Goal: Task Accomplishment & Management: Manage account settings

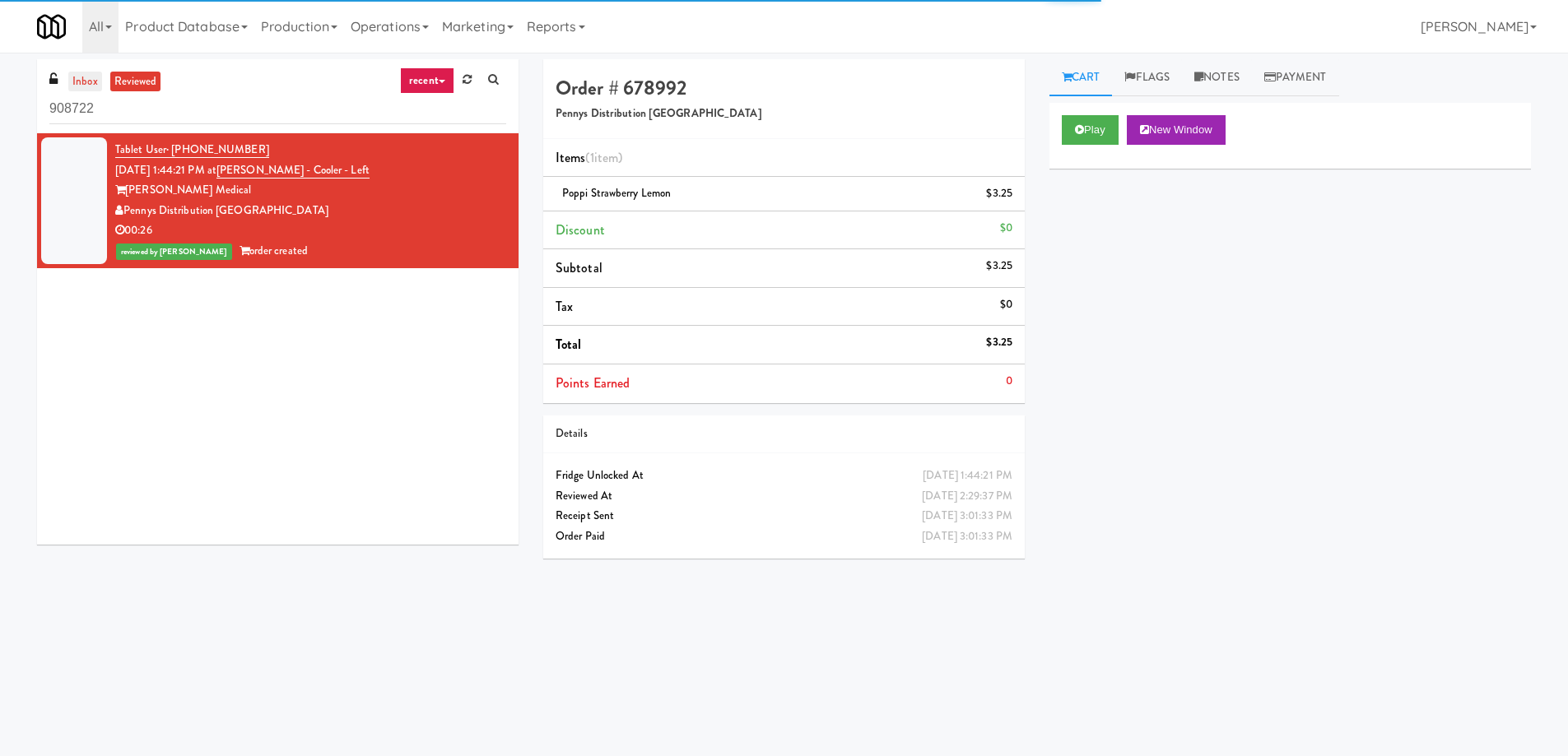
click at [79, 76] on link "inbox" at bounding box center [86, 81] width 34 height 20
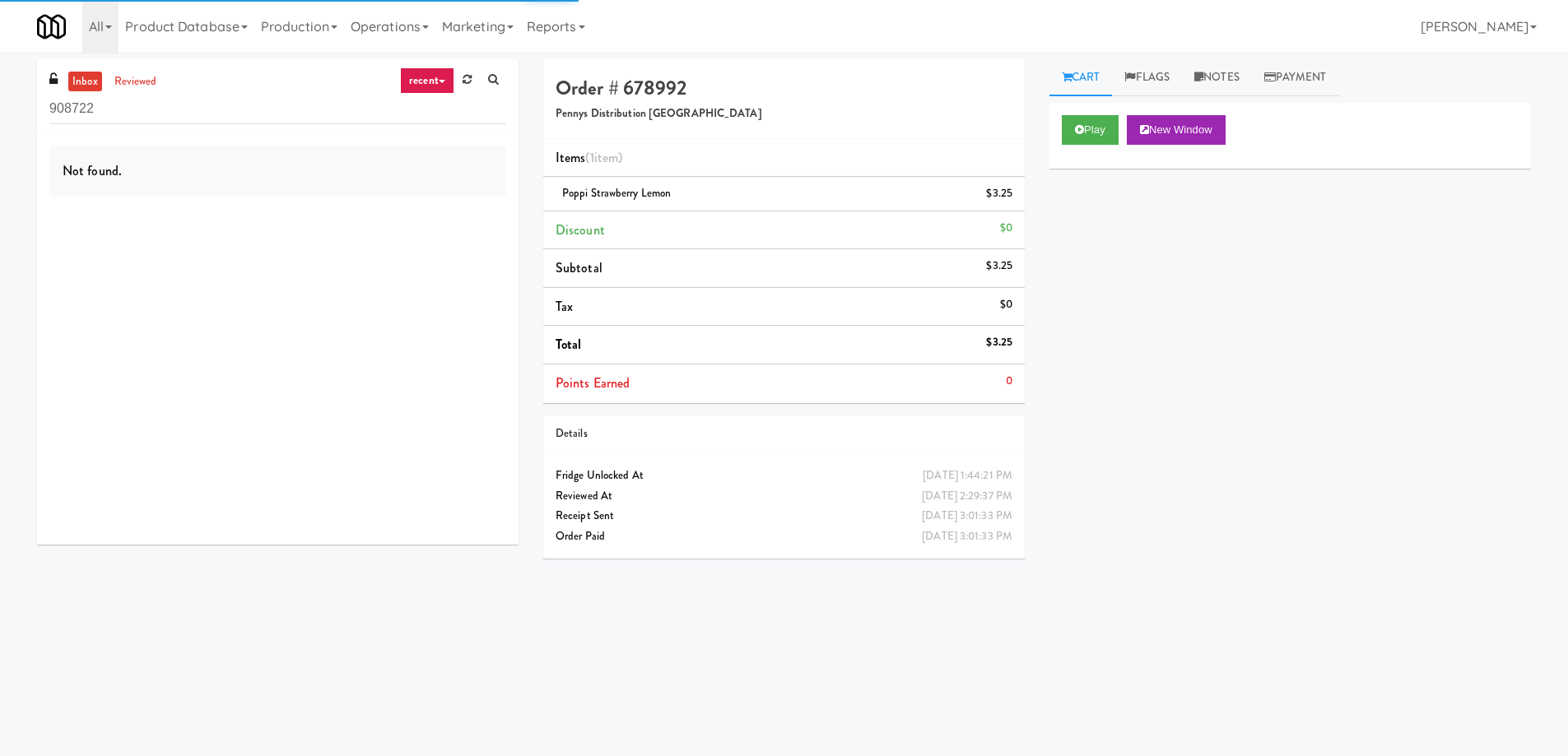
click at [443, 79] on link "recent" at bounding box center [427, 81] width 54 height 26
click at [425, 117] on link "all" at bounding box center [440, 113] width 131 height 30
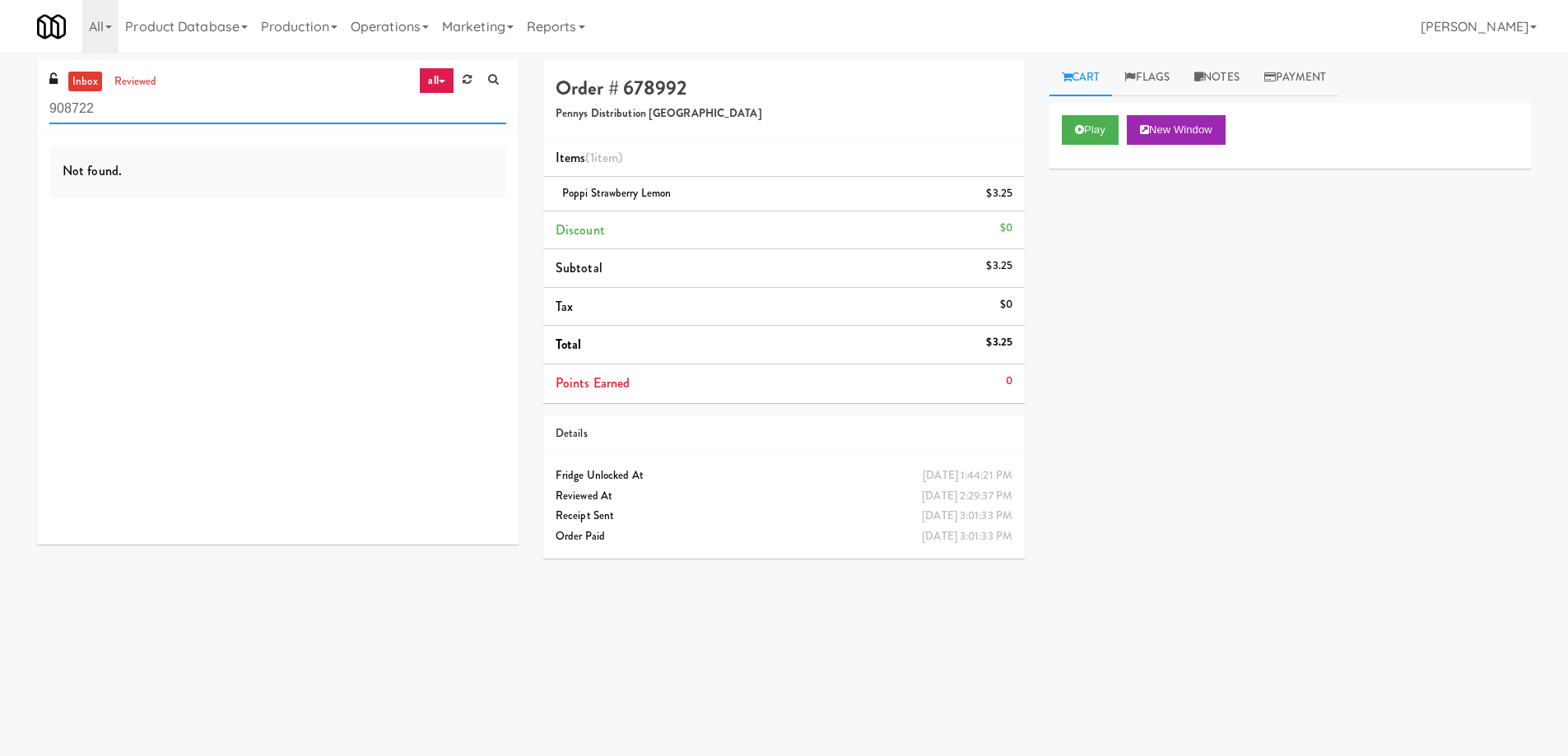
click at [270, 108] on input "908722" at bounding box center [277, 109] width 457 height 31
paste input "311 W. Illinois"
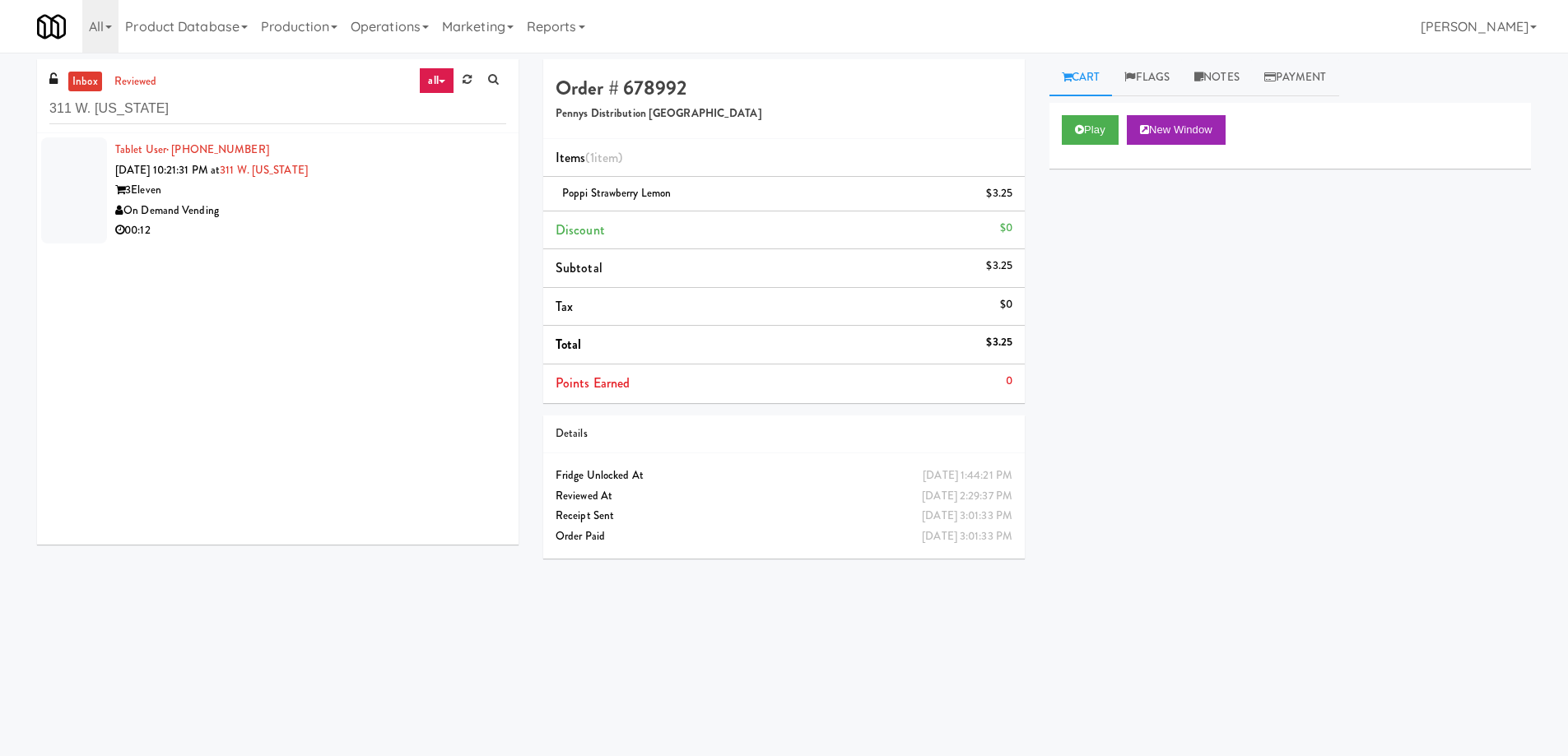
click at [386, 187] on div "3Eleven" at bounding box center [310, 191] width 391 height 20
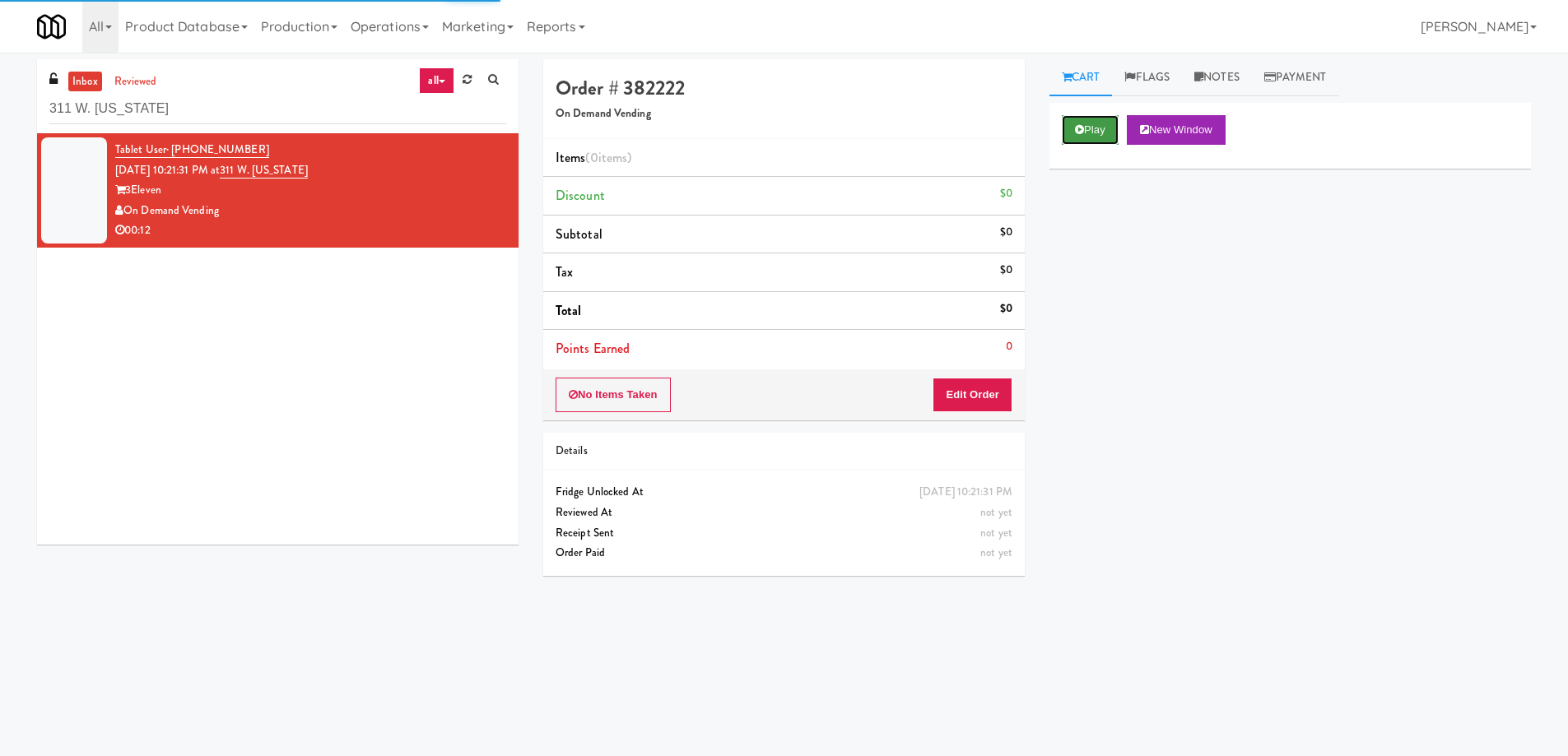
click at [1094, 131] on button "Play" at bounding box center [1090, 130] width 57 height 30
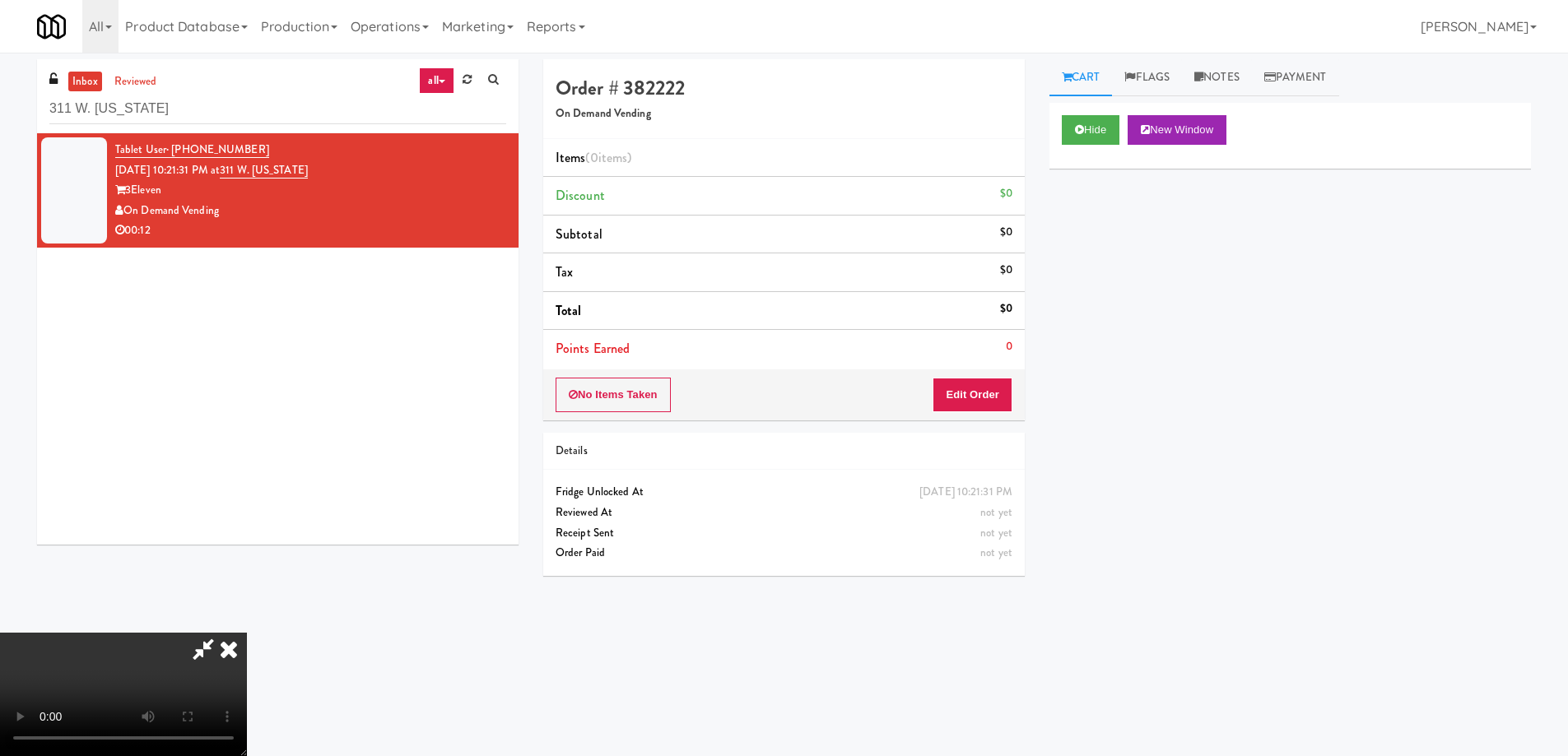
click at [247, 633] on icon at bounding box center [229, 649] width 36 height 33
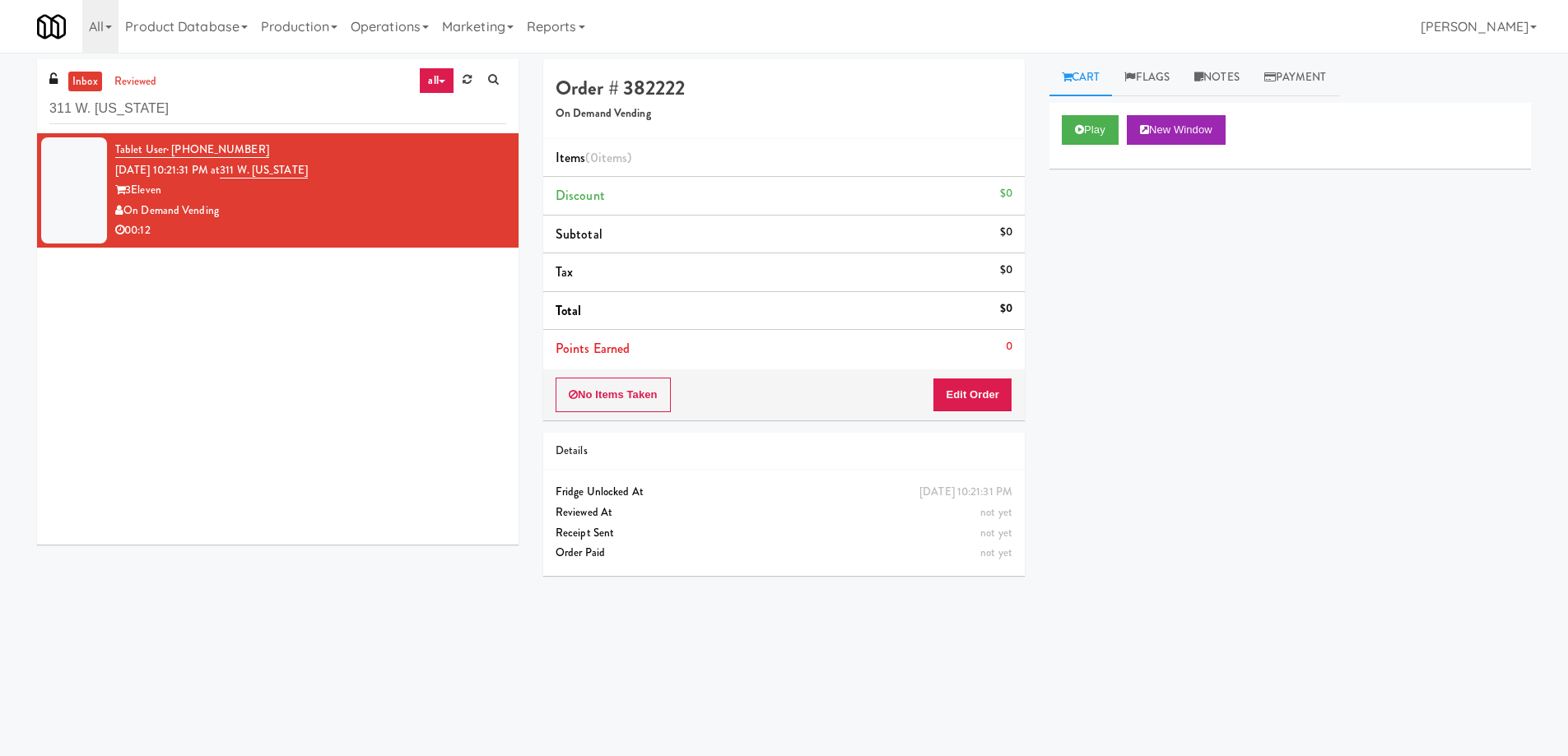
click at [1454, 462] on div "Play New Window Primary Flag Clear Flag if unable to determine what was taken o…" at bounding box center [1290, 411] width 481 height 617
click at [257, 114] on input "311 W. Illinois" at bounding box center [277, 109] width 457 height 31
paste input "545 N McClurg- Left - Fridge"
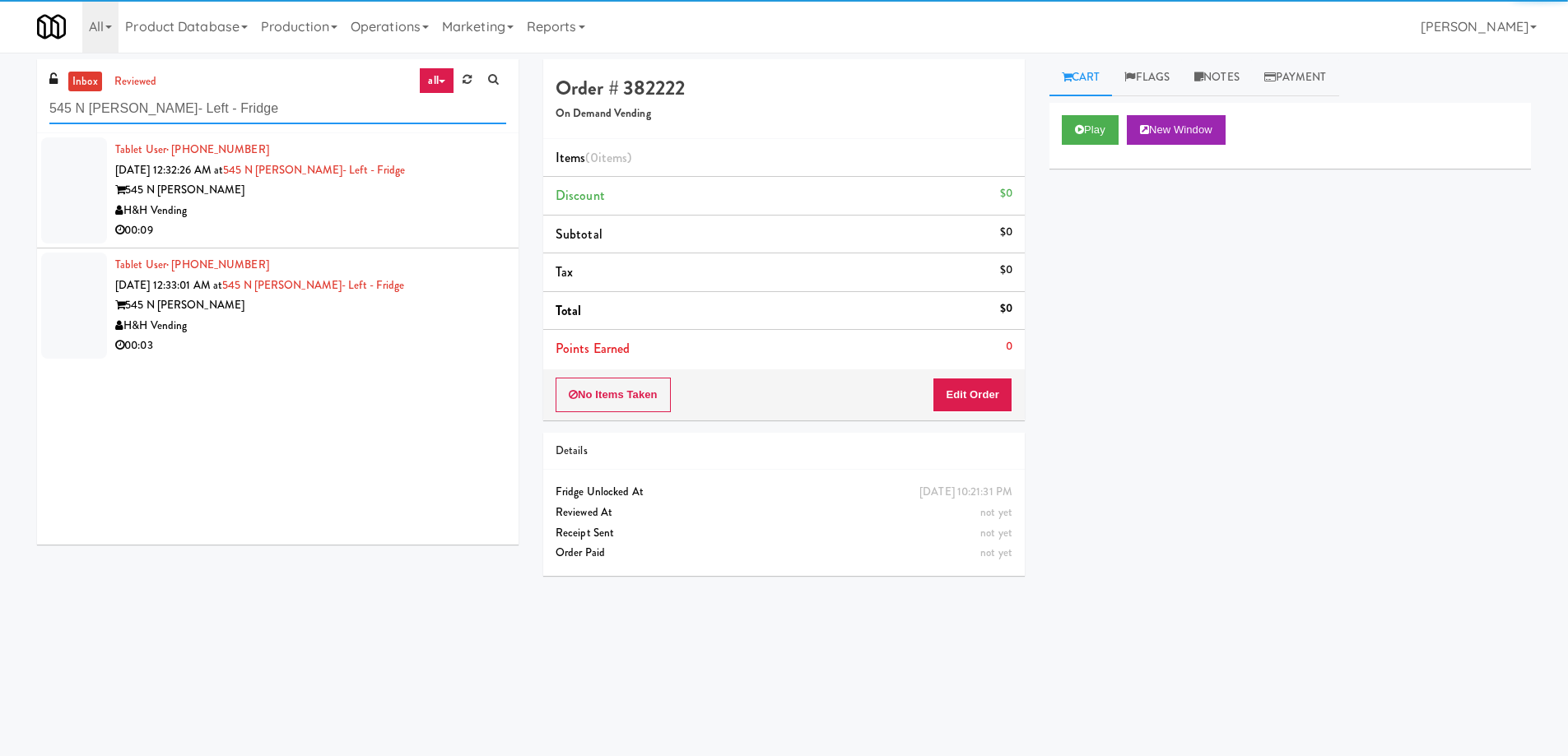
type input "545 N McClurg- Left - Fridge"
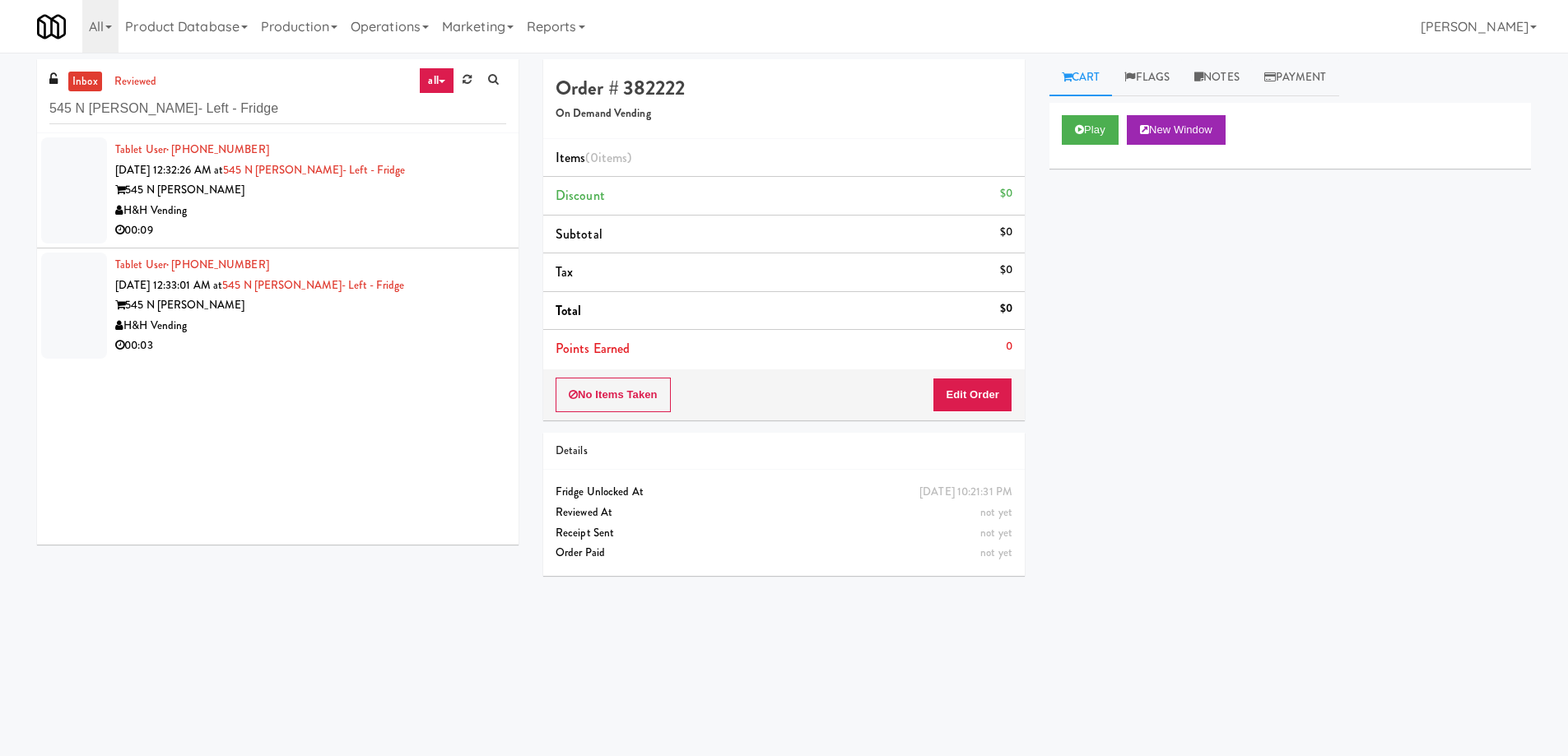
click at [396, 215] on div "H&H Vending" at bounding box center [310, 211] width 391 height 20
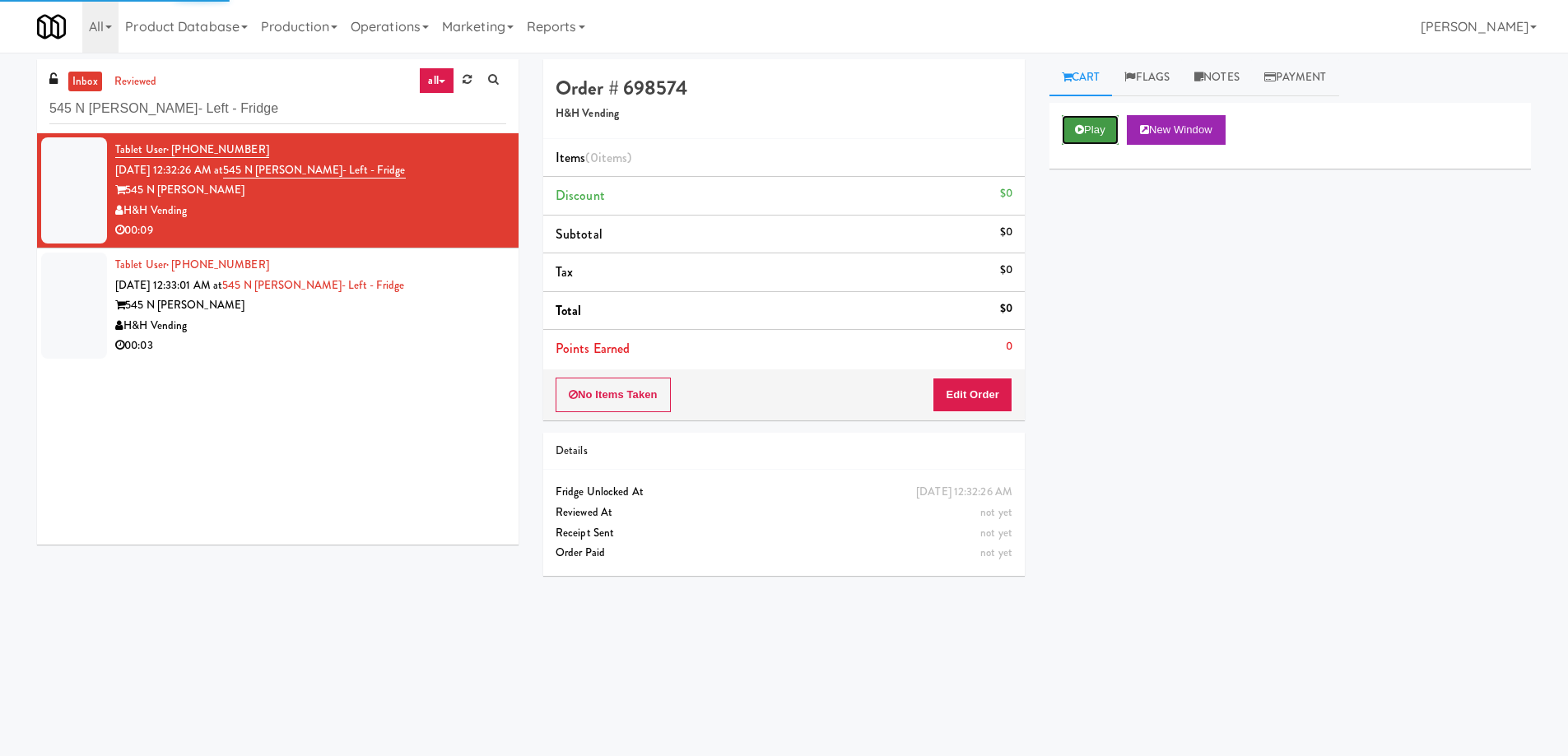
click at [1093, 130] on button "Play" at bounding box center [1090, 130] width 57 height 30
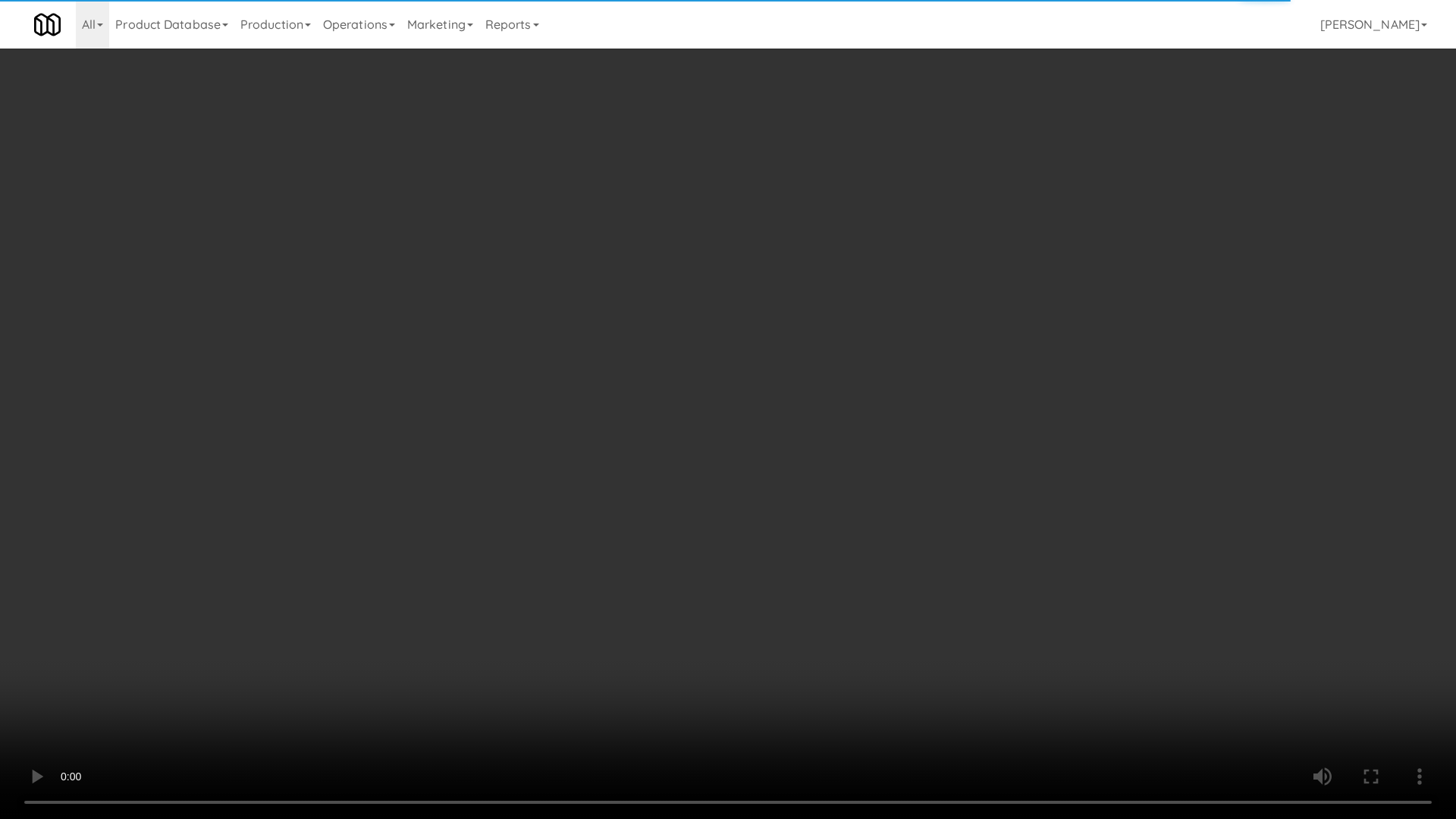
click at [837, 366] on video at bounding box center [728, 409] width 1456 height 819
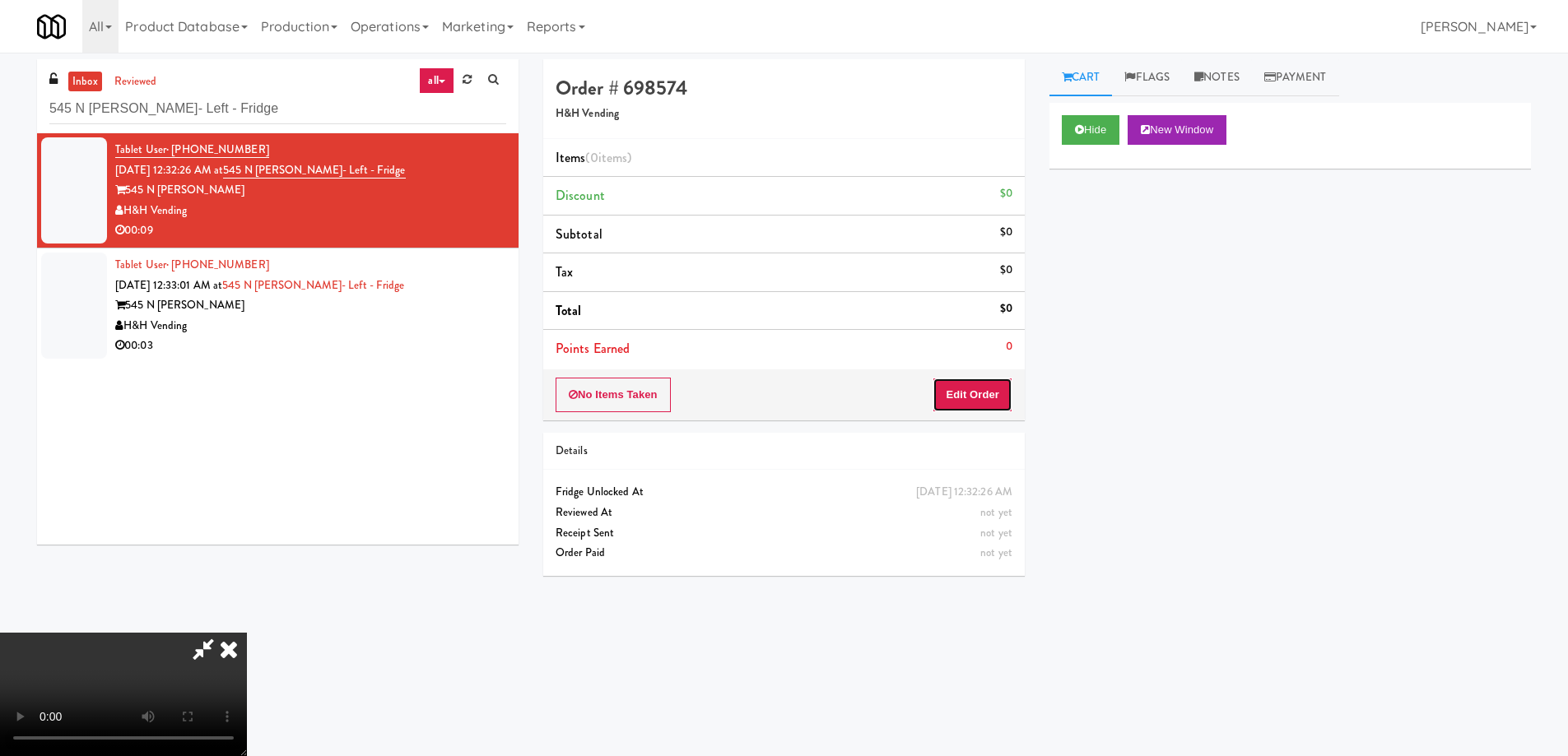
click at [982, 386] on button "Edit Order" at bounding box center [972, 395] width 80 height 35
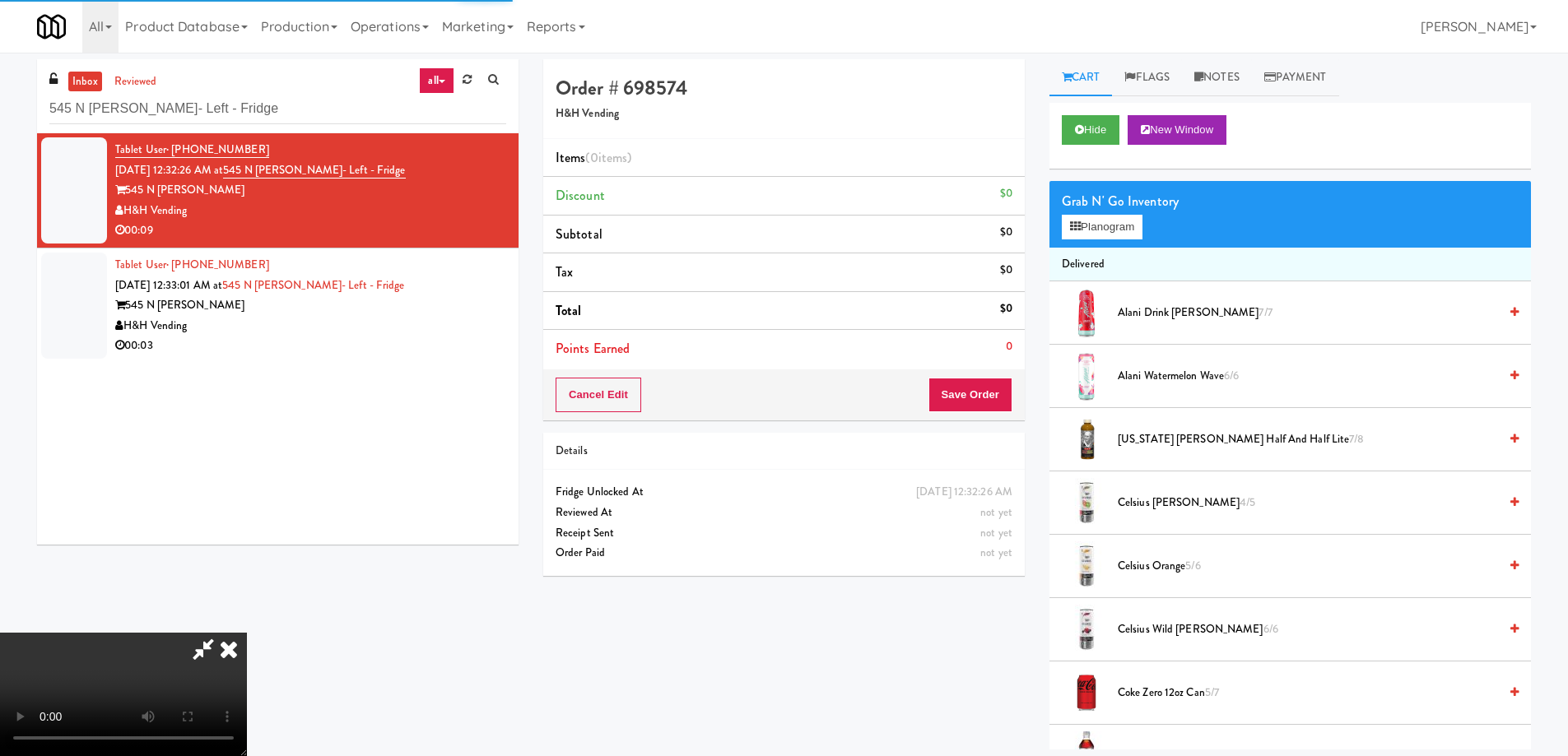
scroll to position [30, 0]
click at [1126, 224] on button "Planogram" at bounding box center [1102, 226] width 81 height 25
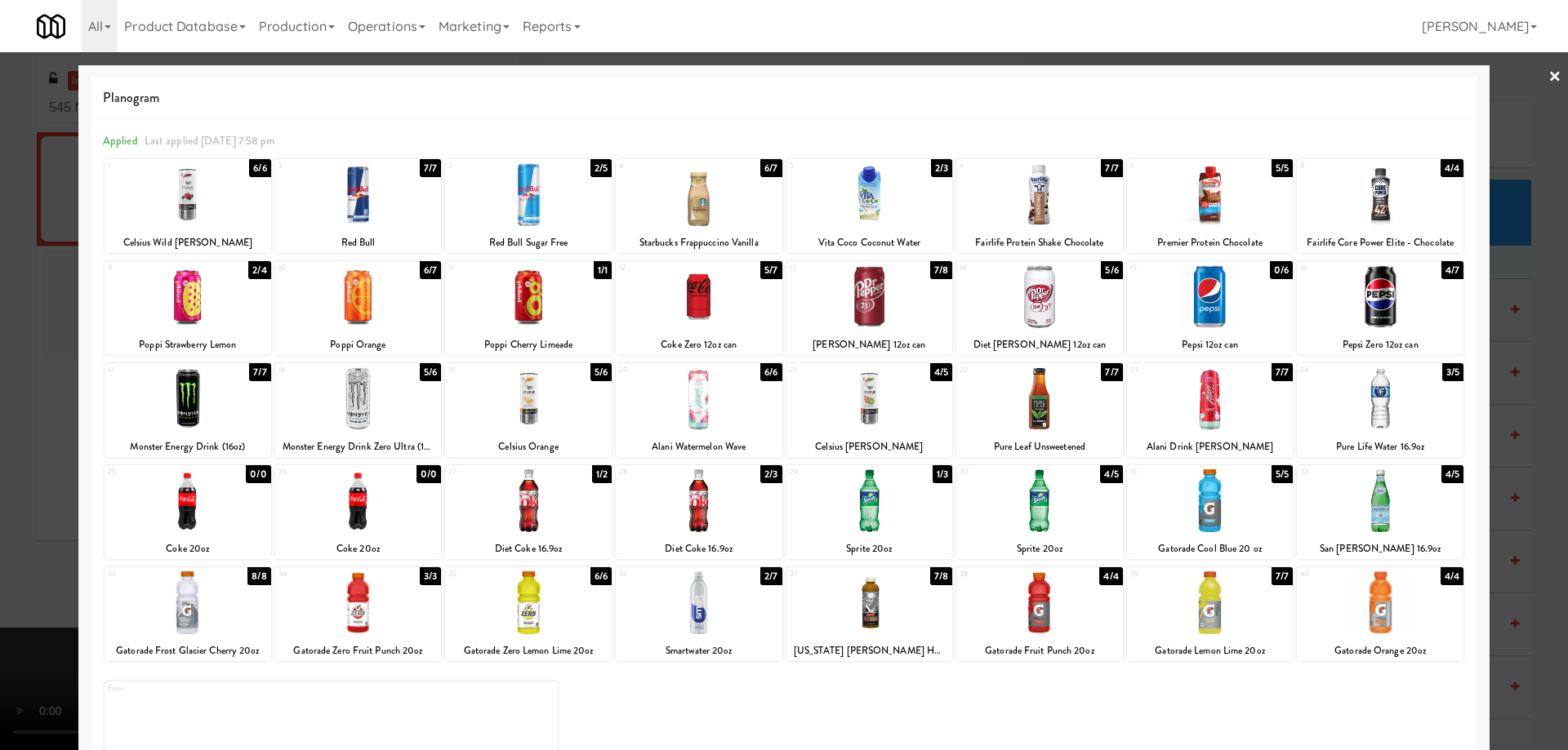
click at [1237, 518] on div at bounding box center [1210, 500] width 166 height 63
click at [1548, 82] on link "×" at bounding box center [1555, 77] width 13 height 50
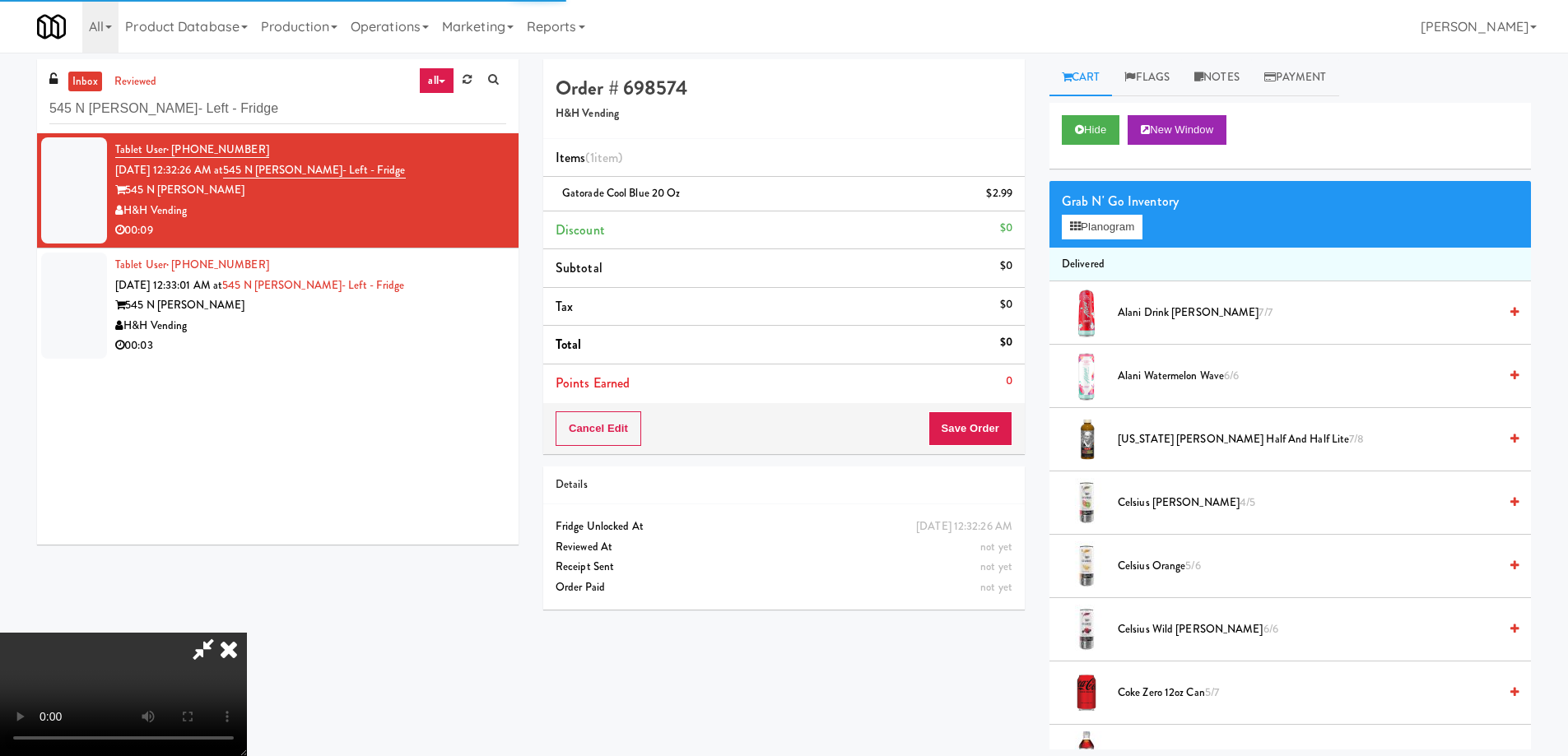
click at [247, 633] on icon at bounding box center [229, 649] width 36 height 33
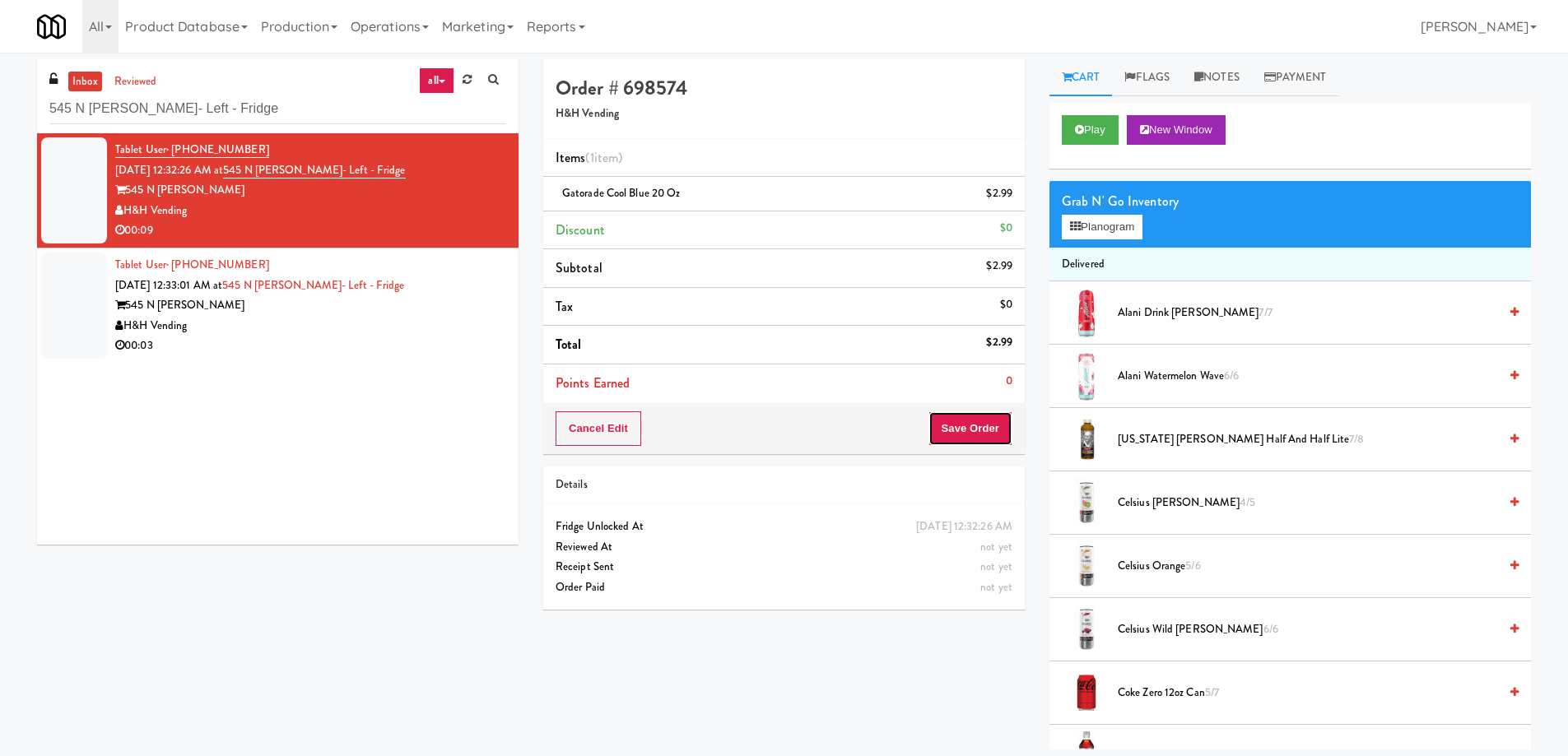
click at [951, 435] on button "Save Order" at bounding box center [970, 429] width 84 height 35
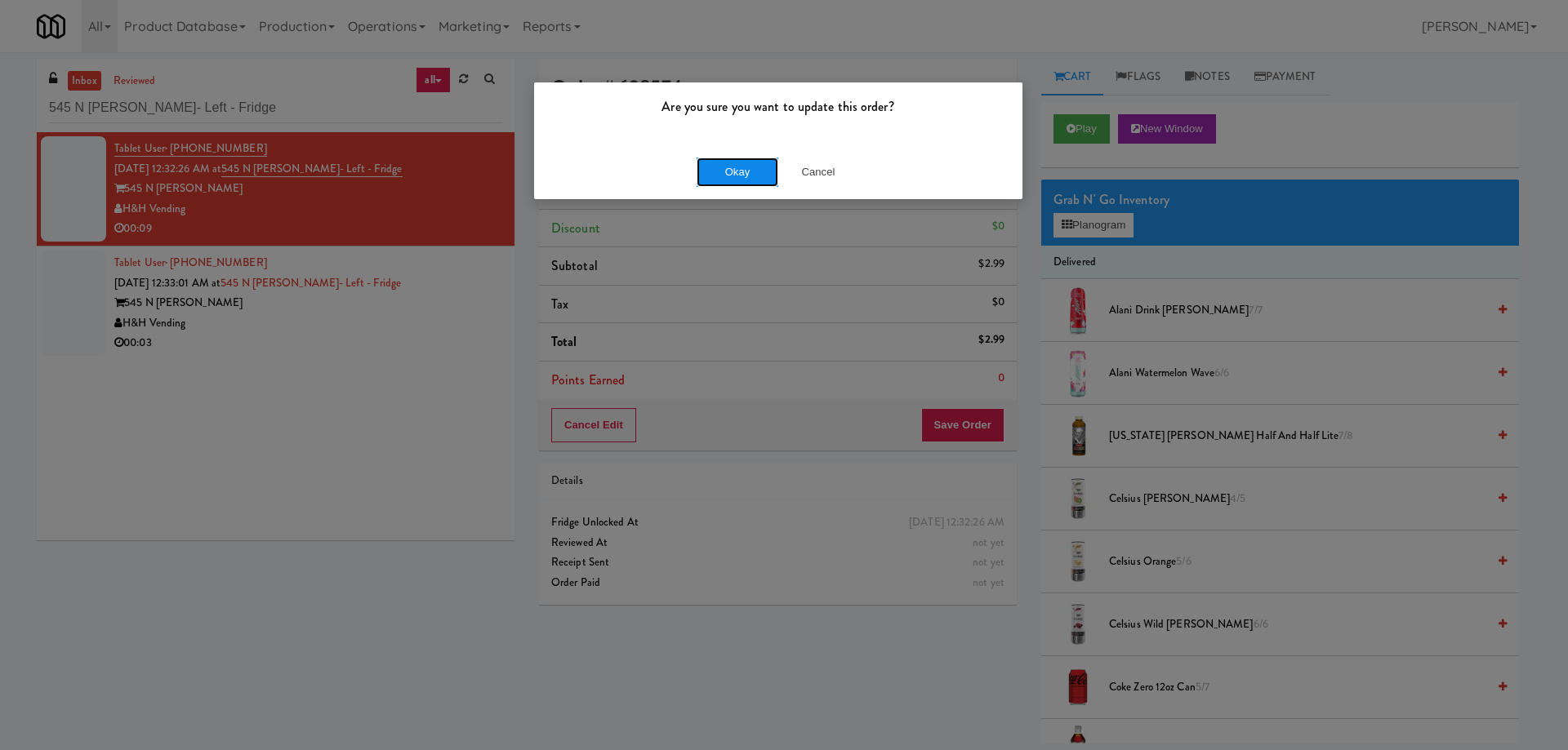
click at [744, 178] on button "Okay" at bounding box center [736, 172] width 82 height 29
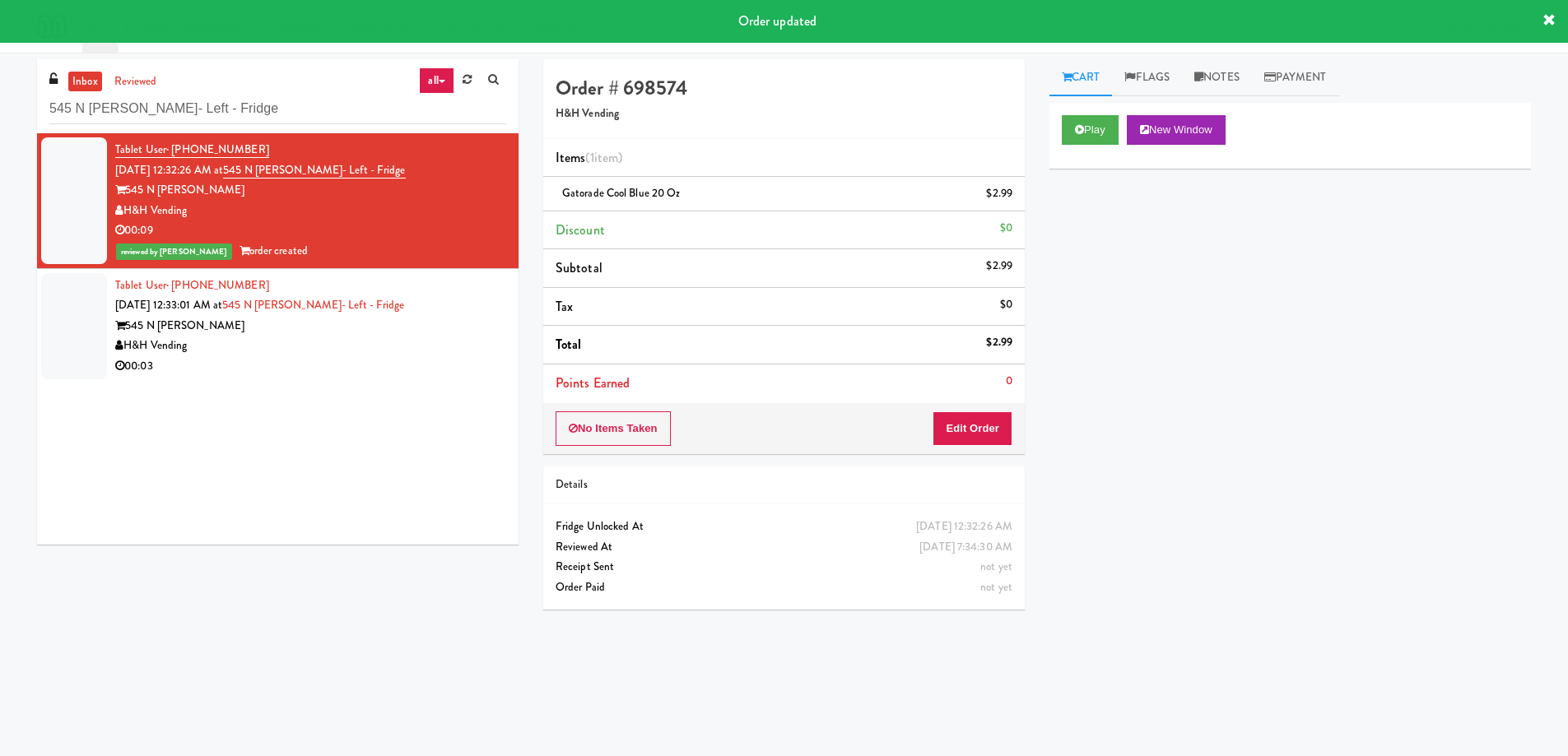
click at [1140, 384] on div "Play New Window Primary Flag Clear Flag if unable to determine what was taken o…" at bounding box center [1290, 411] width 481 height 617
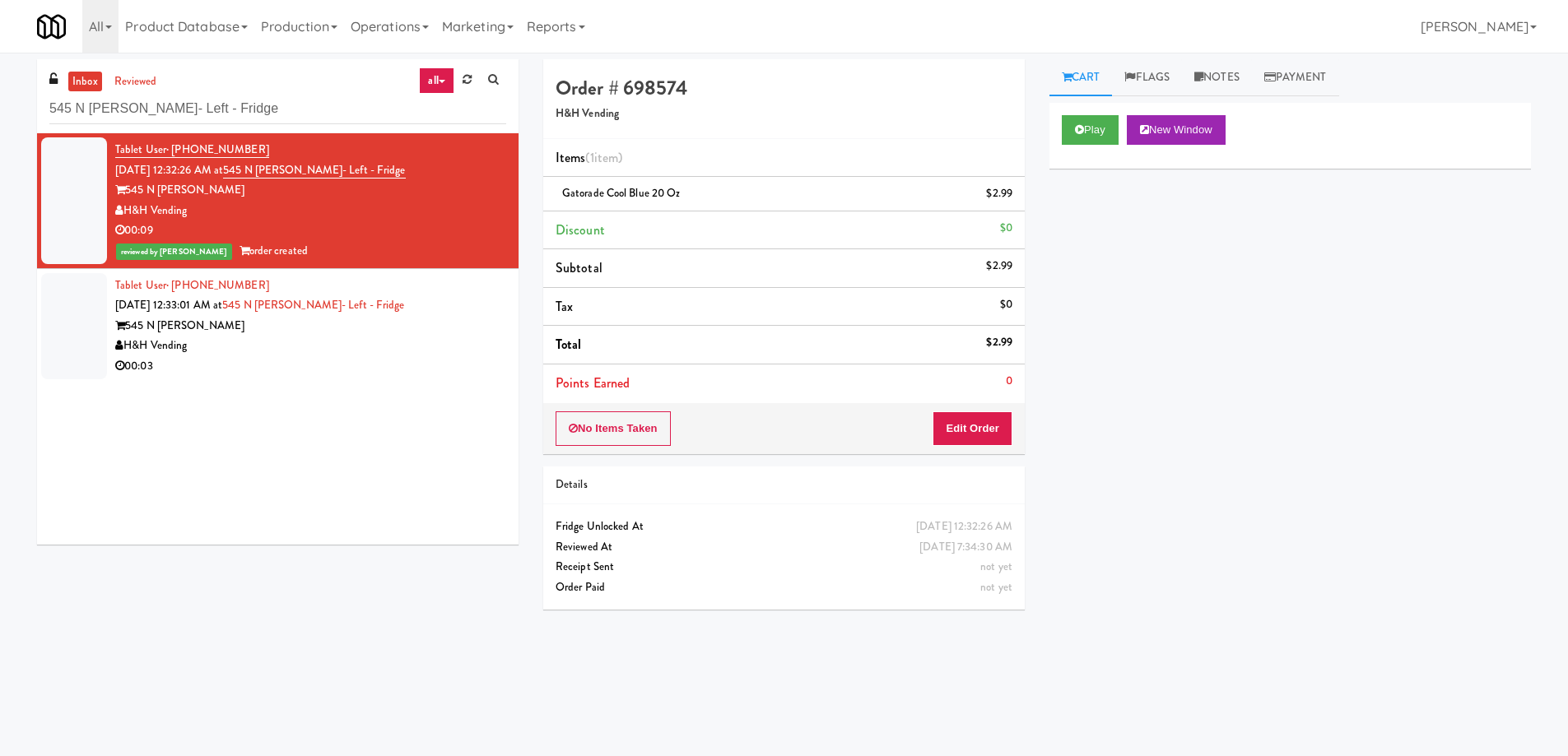
click at [453, 369] on div "00:03" at bounding box center [310, 367] width 391 height 20
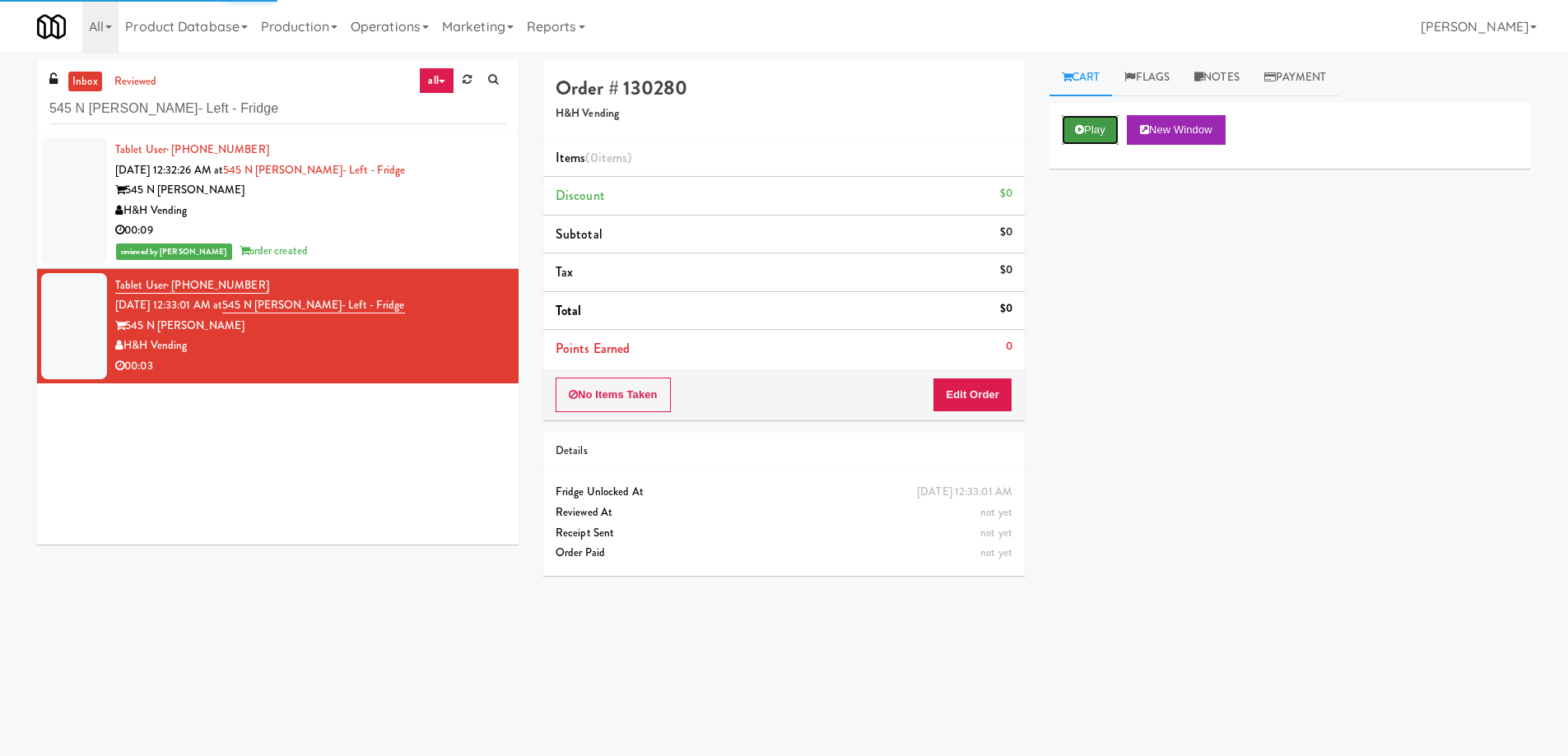
click at [1095, 118] on button "Play" at bounding box center [1090, 130] width 57 height 30
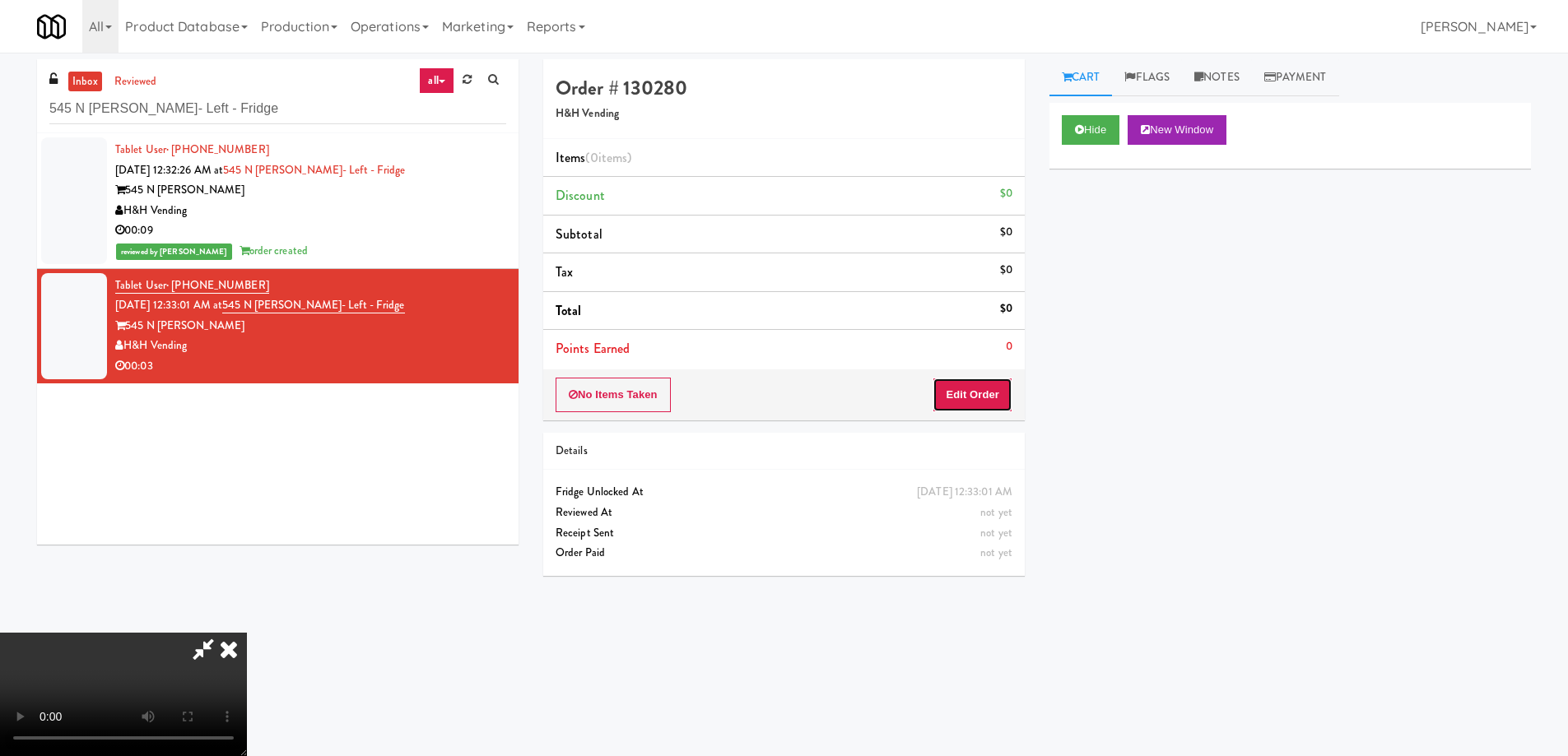
click at [969, 396] on button "Edit Order" at bounding box center [972, 395] width 80 height 35
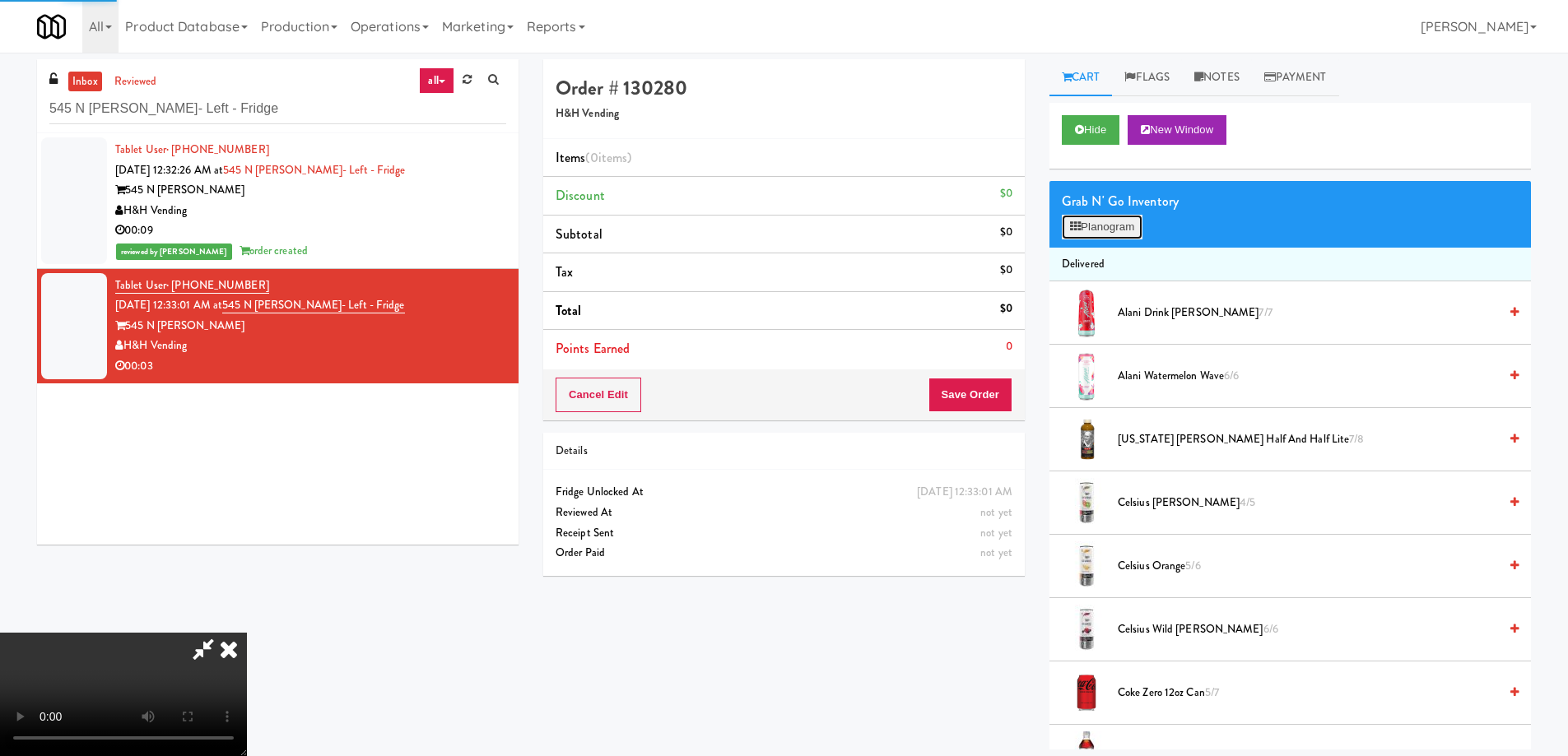
click at [1113, 228] on button "Planogram" at bounding box center [1102, 226] width 81 height 25
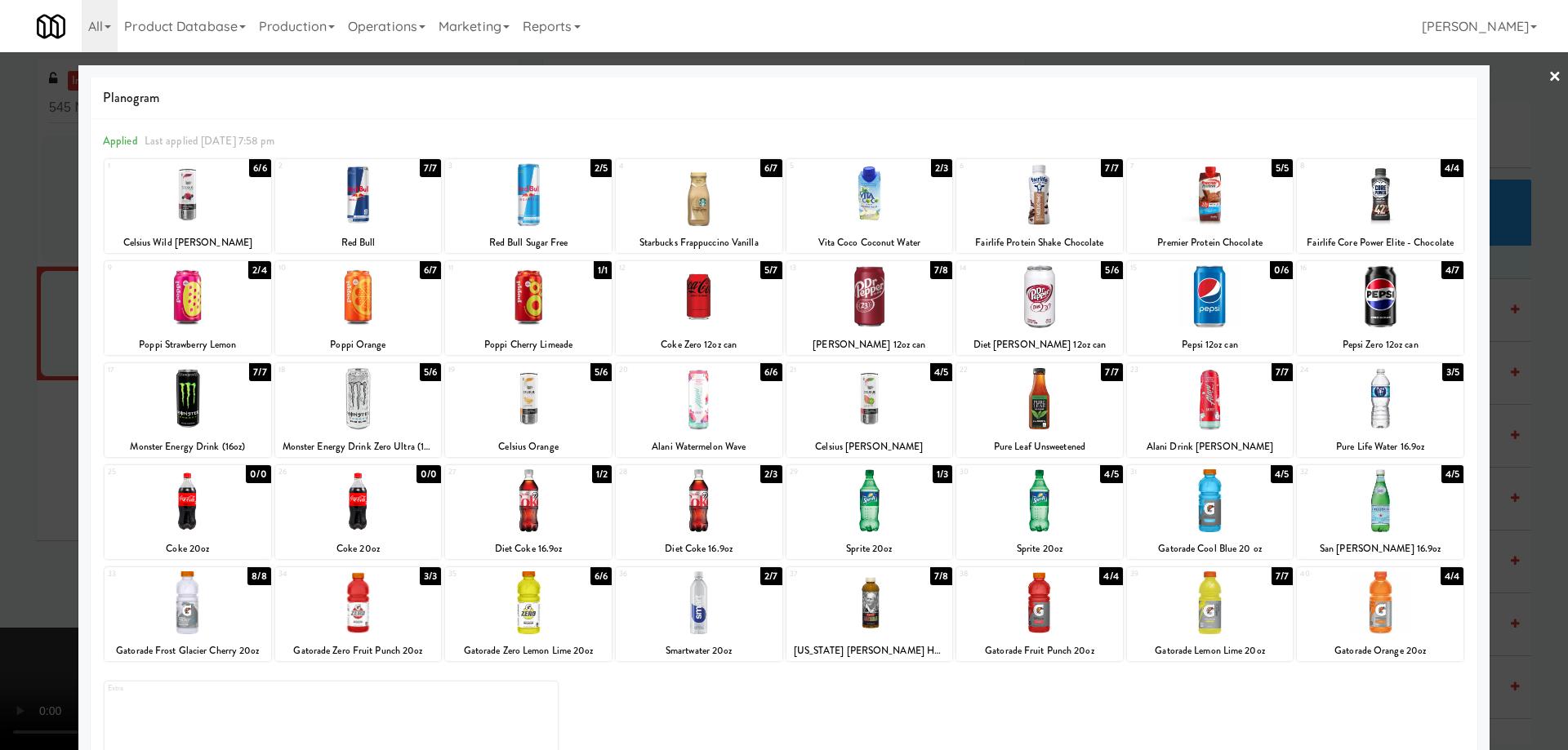
click at [393, 606] on div at bounding box center [358, 603] width 166 height 63
click at [1548, 71] on link "×" at bounding box center [1555, 77] width 13 height 50
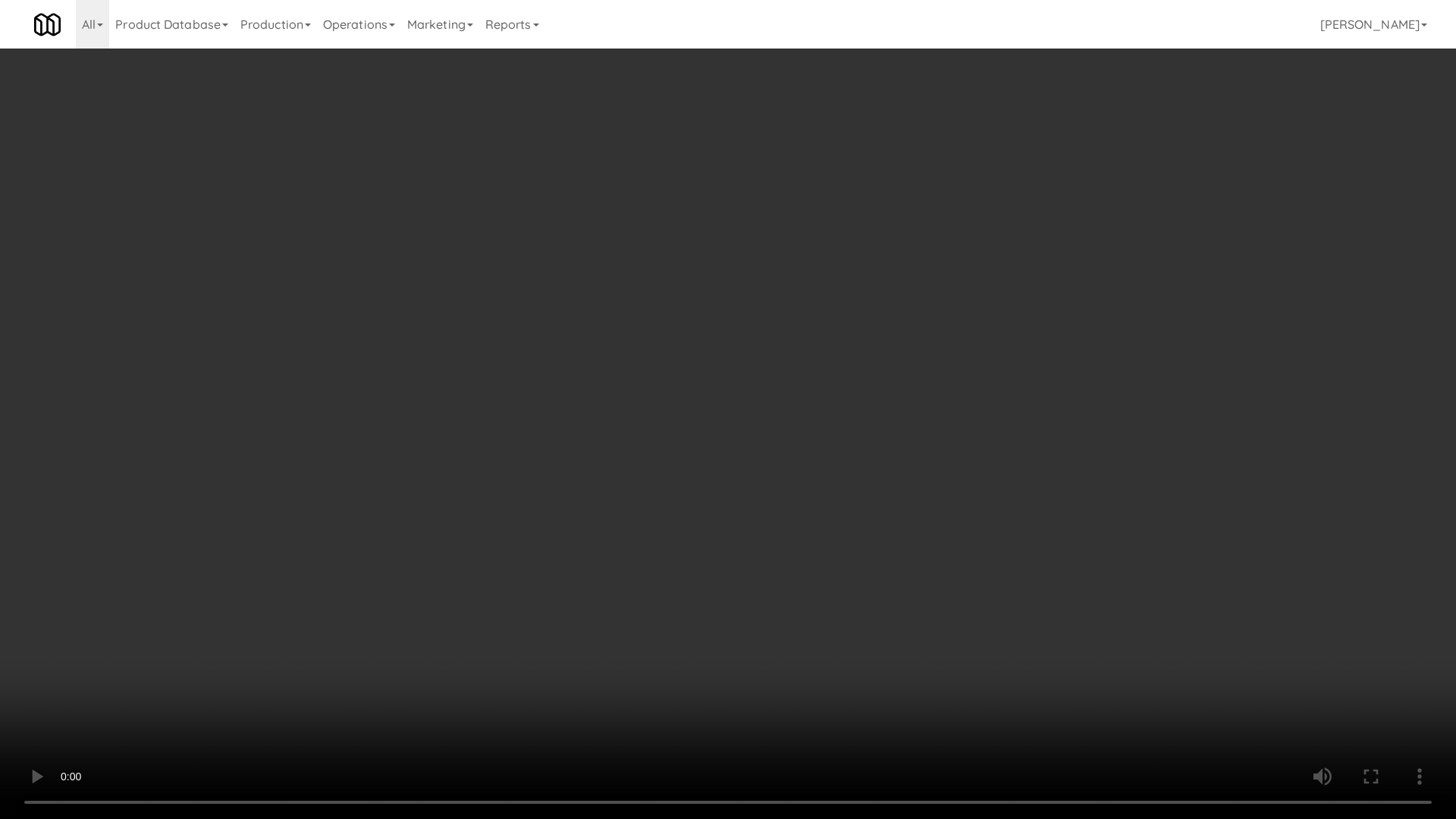
click at [806, 522] on video at bounding box center [728, 409] width 1456 height 819
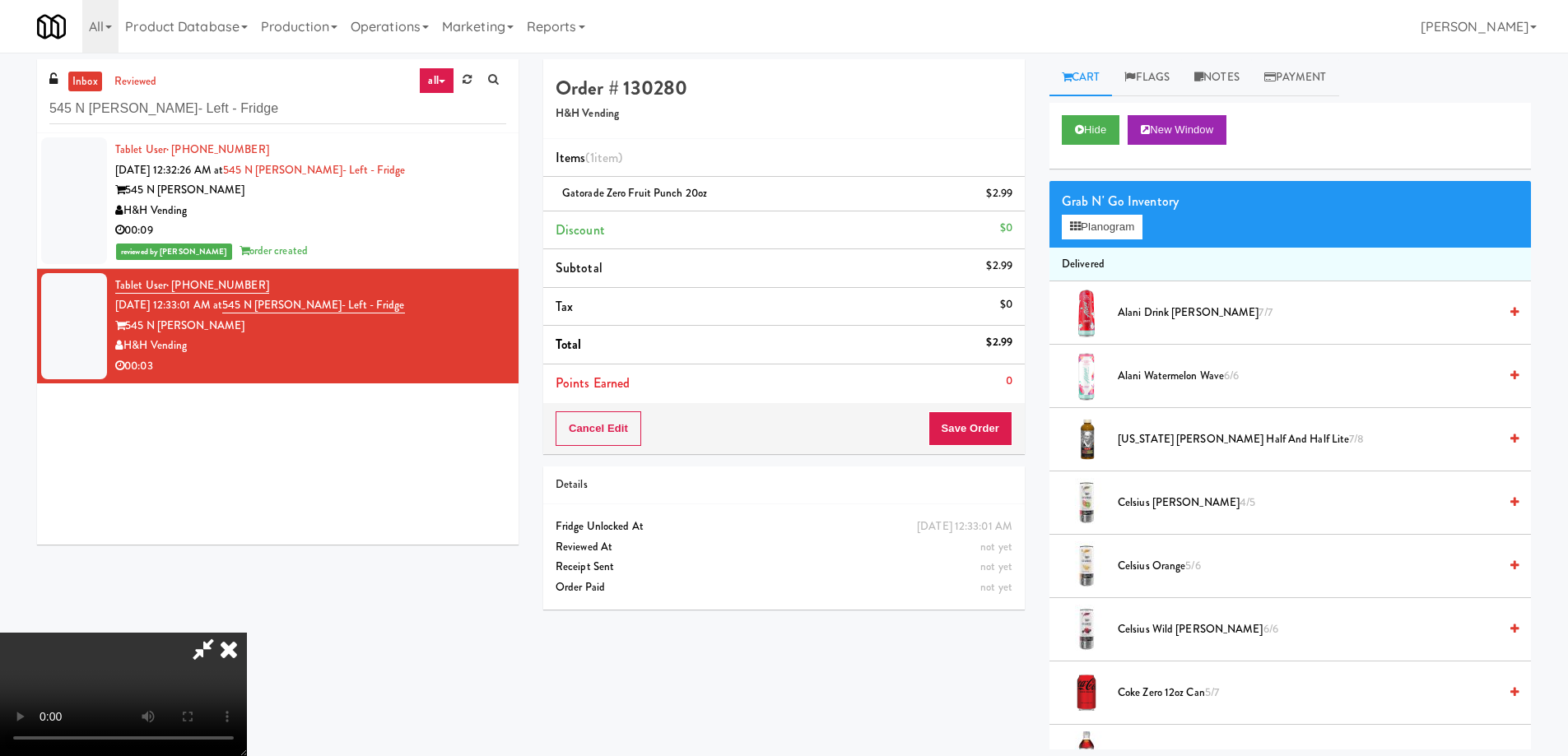
click at [247, 633] on icon at bounding box center [229, 649] width 36 height 33
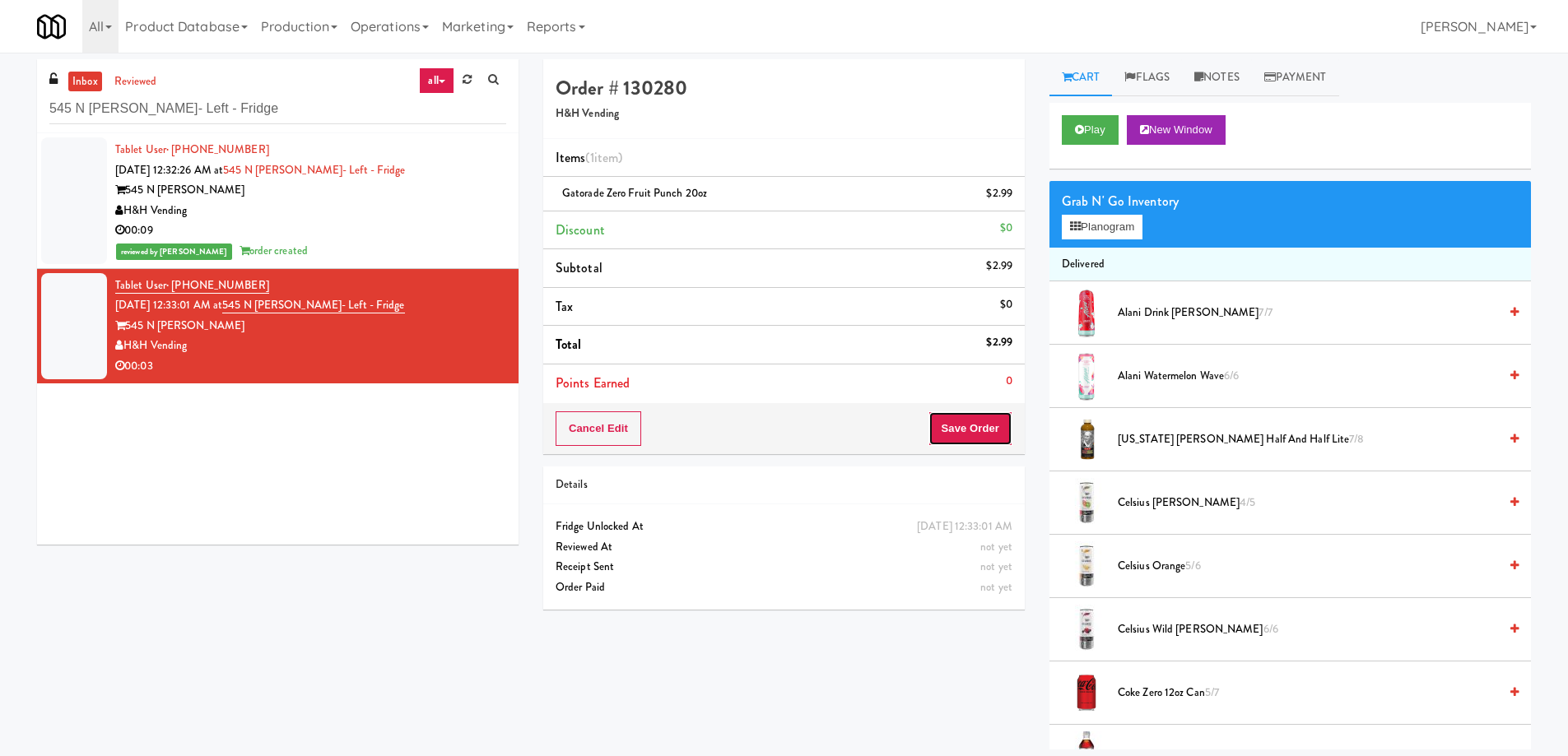
click at [979, 430] on button "Save Order" at bounding box center [970, 429] width 84 height 35
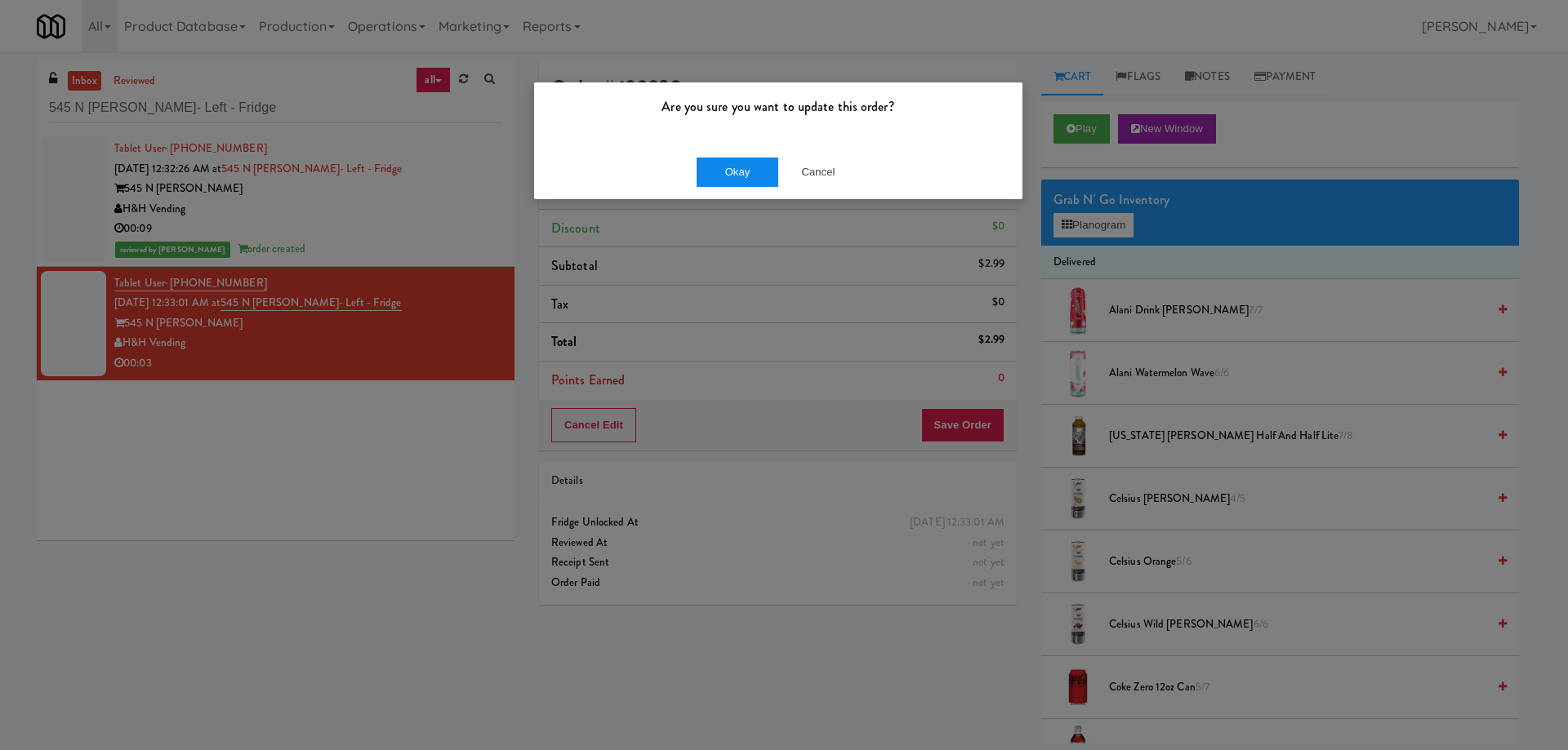
drag, startPoint x: 726, startPoint y: 154, endPoint x: 726, endPoint y: 173, distance: 19.0
click at [726, 153] on div "Okay Cancel" at bounding box center [778, 172] width 488 height 55
click at [727, 177] on button "Okay" at bounding box center [736, 172] width 82 height 29
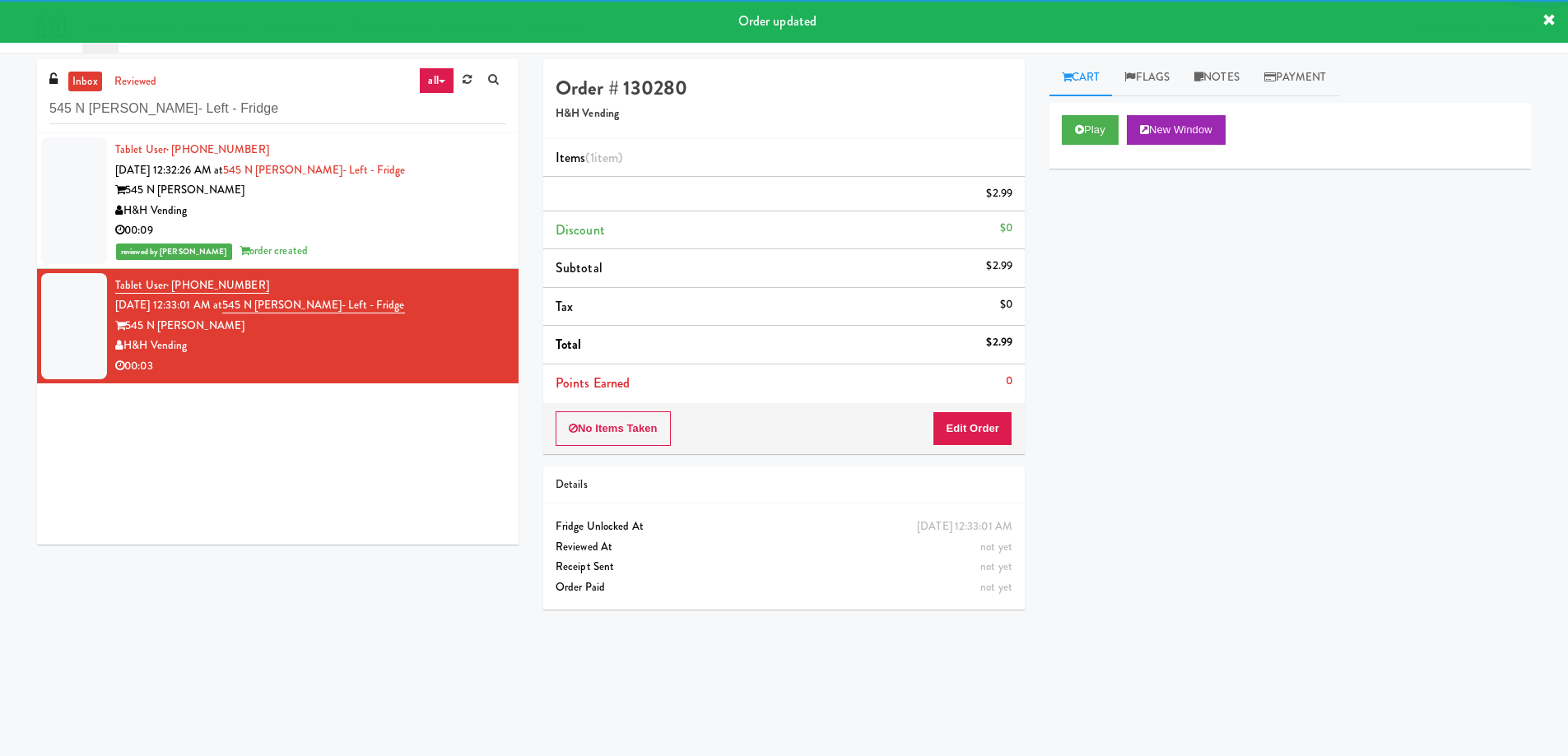
click at [1308, 457] on div "Play New Window Primary Flag Clear Flag if unable to determine what was taken o…" at bounding box center [1290, 411] width 481 height 617
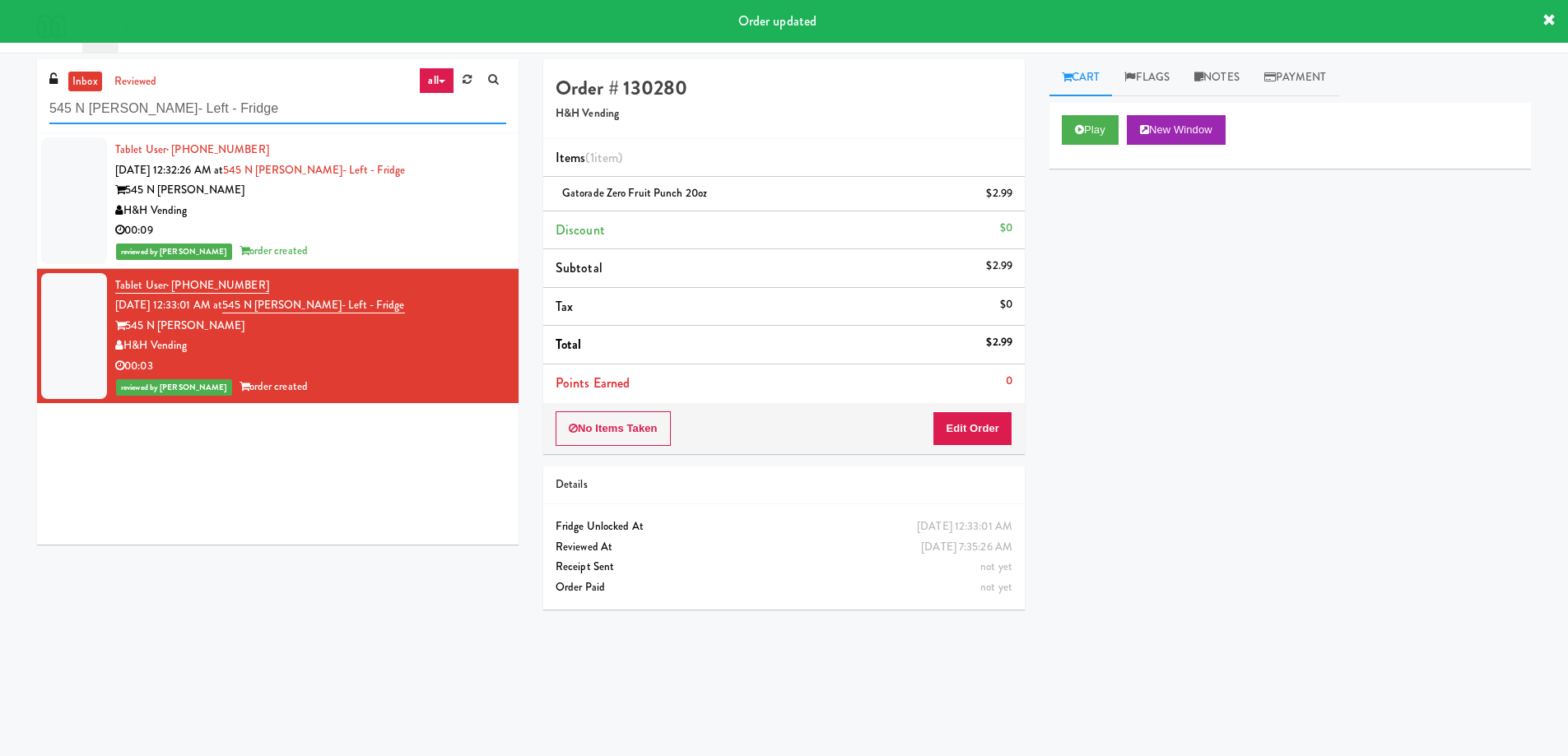
click at [242, 105] on input "545 N McClurg- Left - Fridge" at bounding box center [277, 109] width 457 height 31
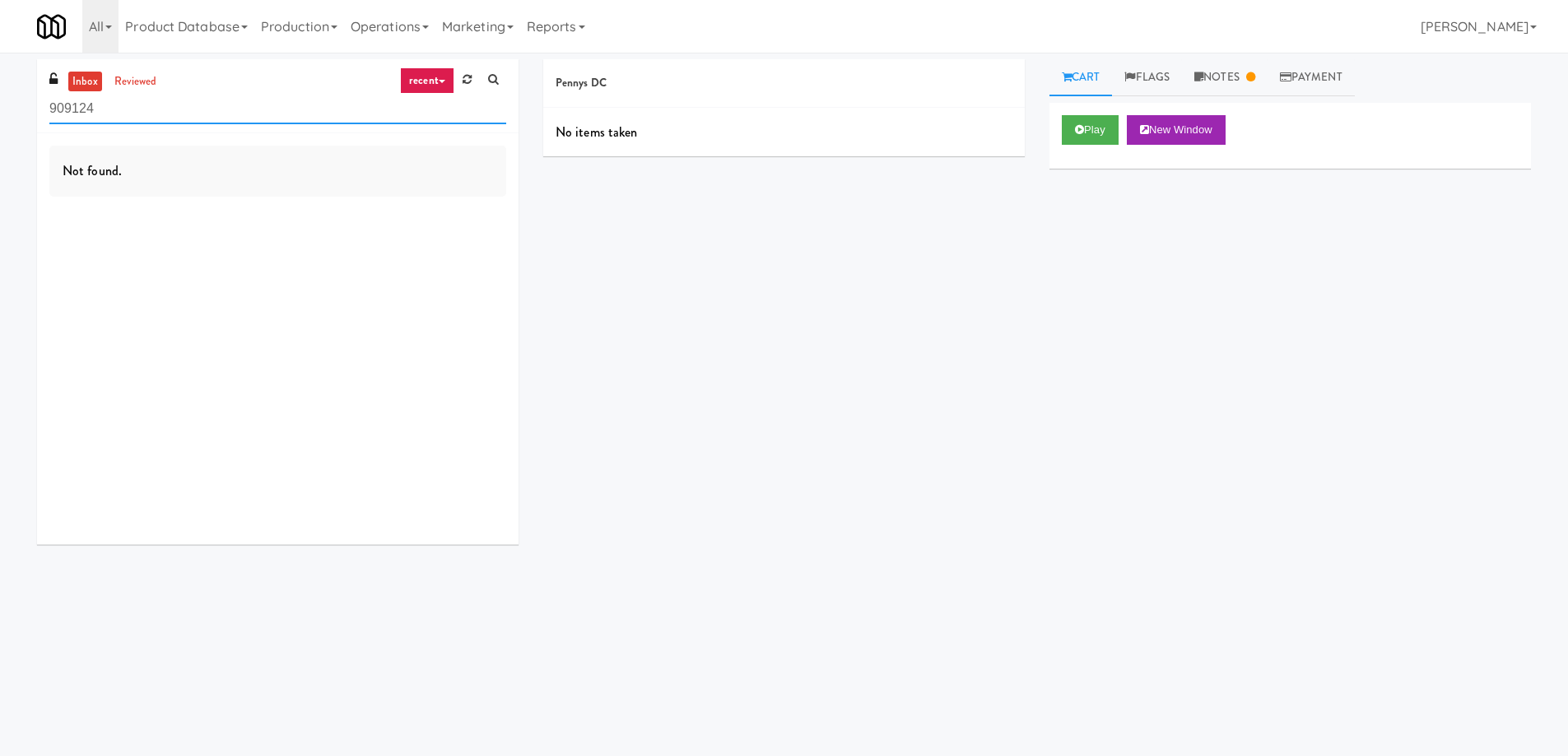
click at [261, 121] on input "909124" at bounding box center [277, 109] width 457 height 31
paste input "Woodlands - Combo"
type input "Woodlands - Combo"
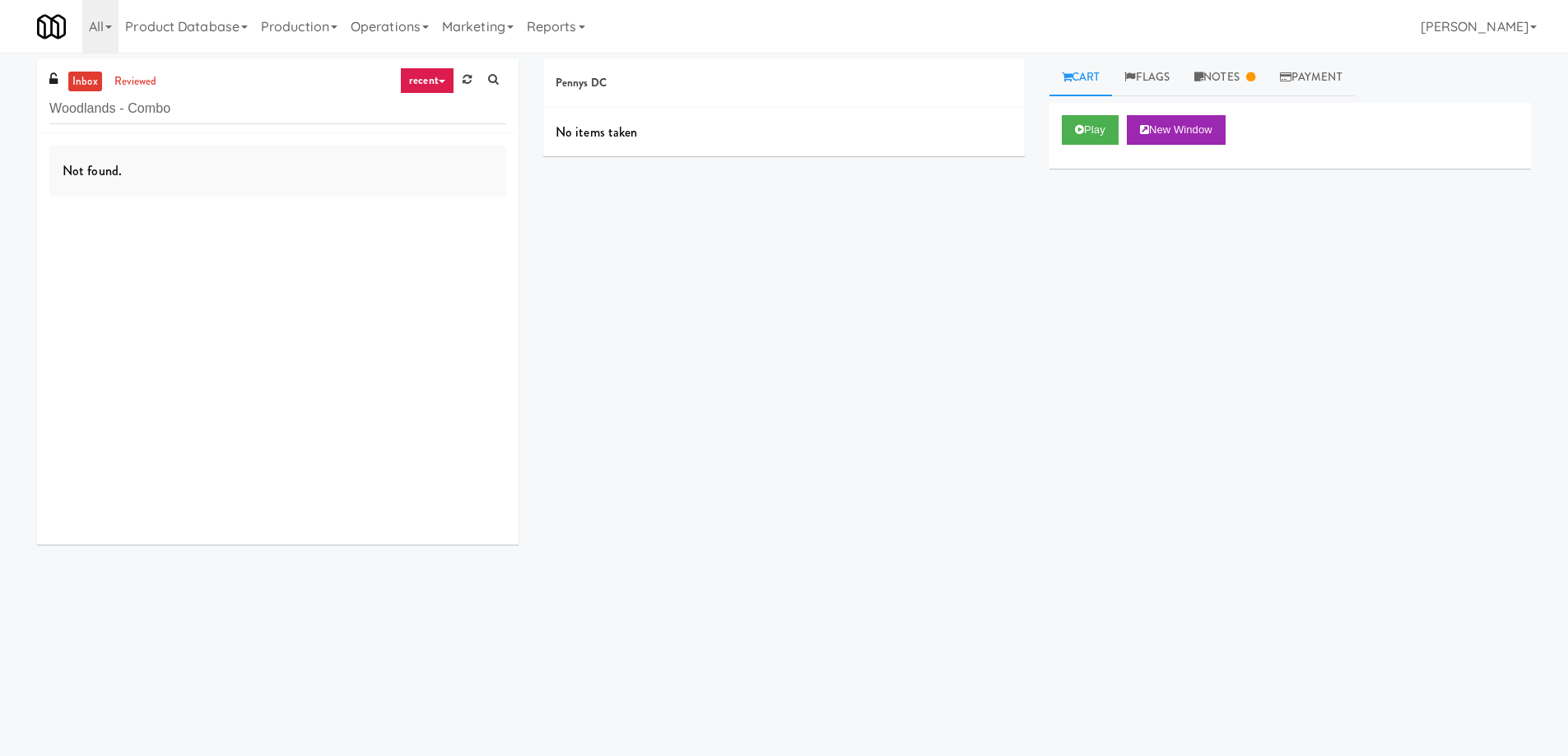
click at [425, 86] on link "recent" at bounding box center [427, 81] width 54 height 26
click at [425, 114] on link "all" at bounding box center [440, 113] width 131 height 30
click at [228, 109] on input "Woodlands - Combo" at bounding box center [277, 109] width 457 height 31
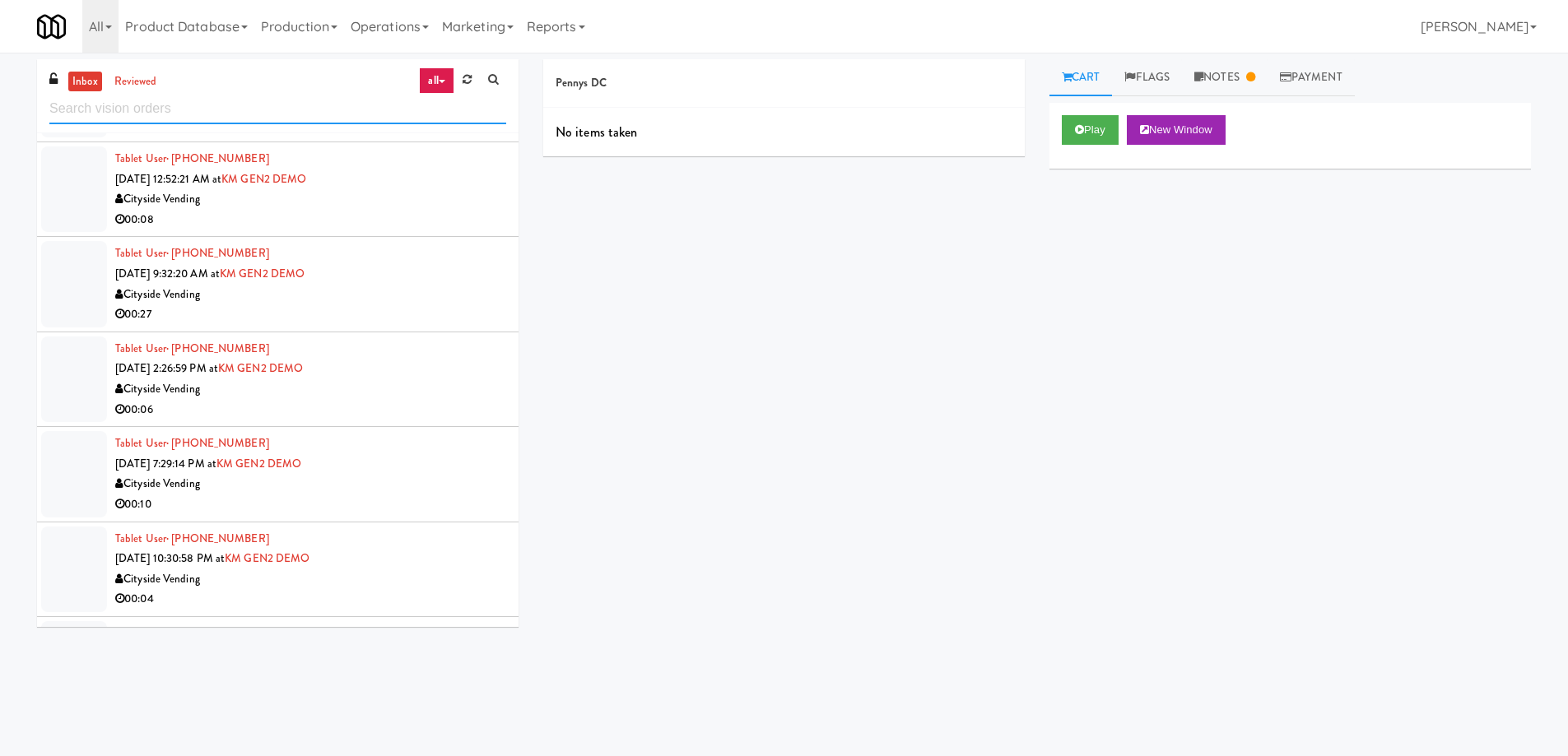
scroll to position [329, 0]
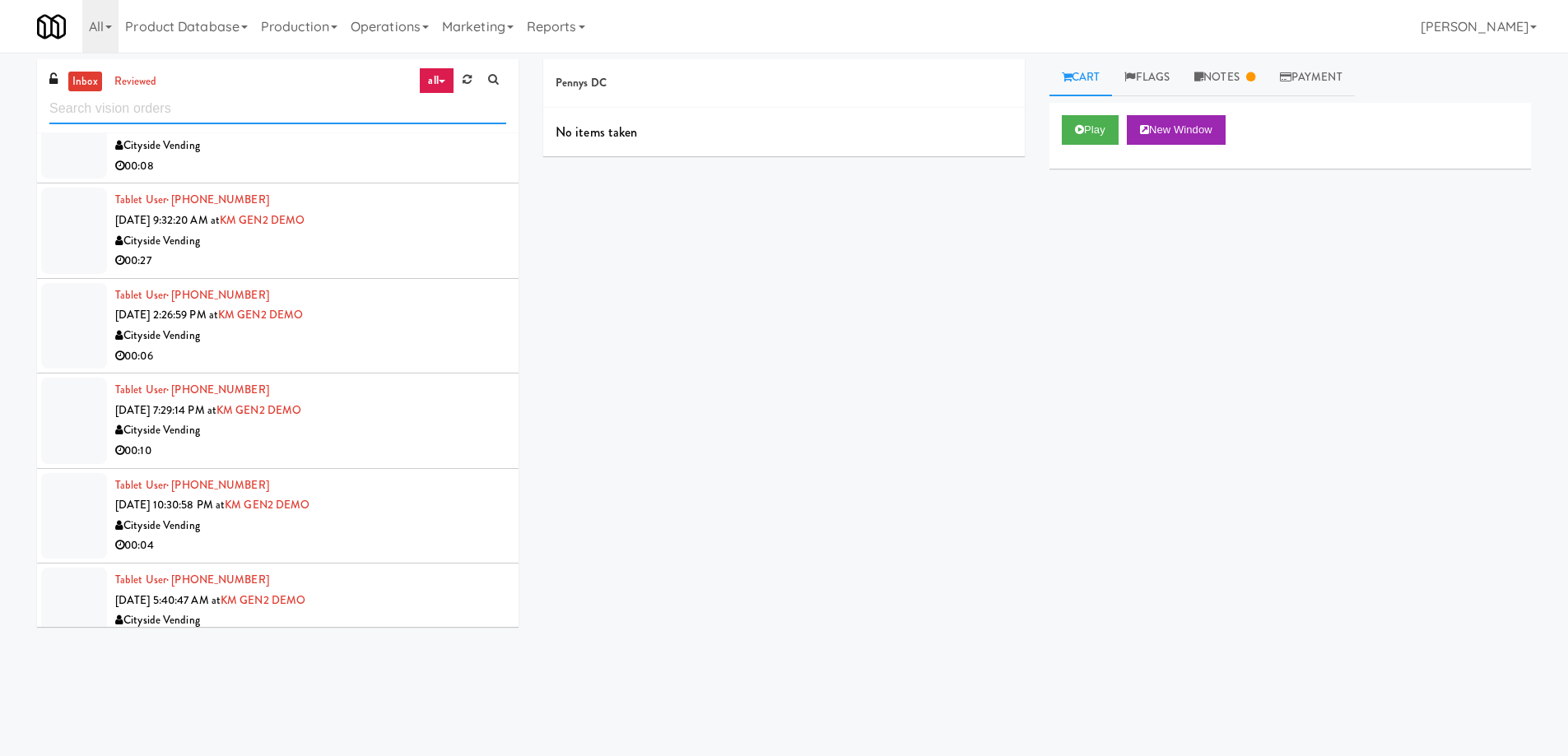
click at [192, 106] on input "text" at bounding box center [277, 109] width 457 height 31
click at [232, 112] on input "text" at bounding box center [277, 109] width 457 height 31
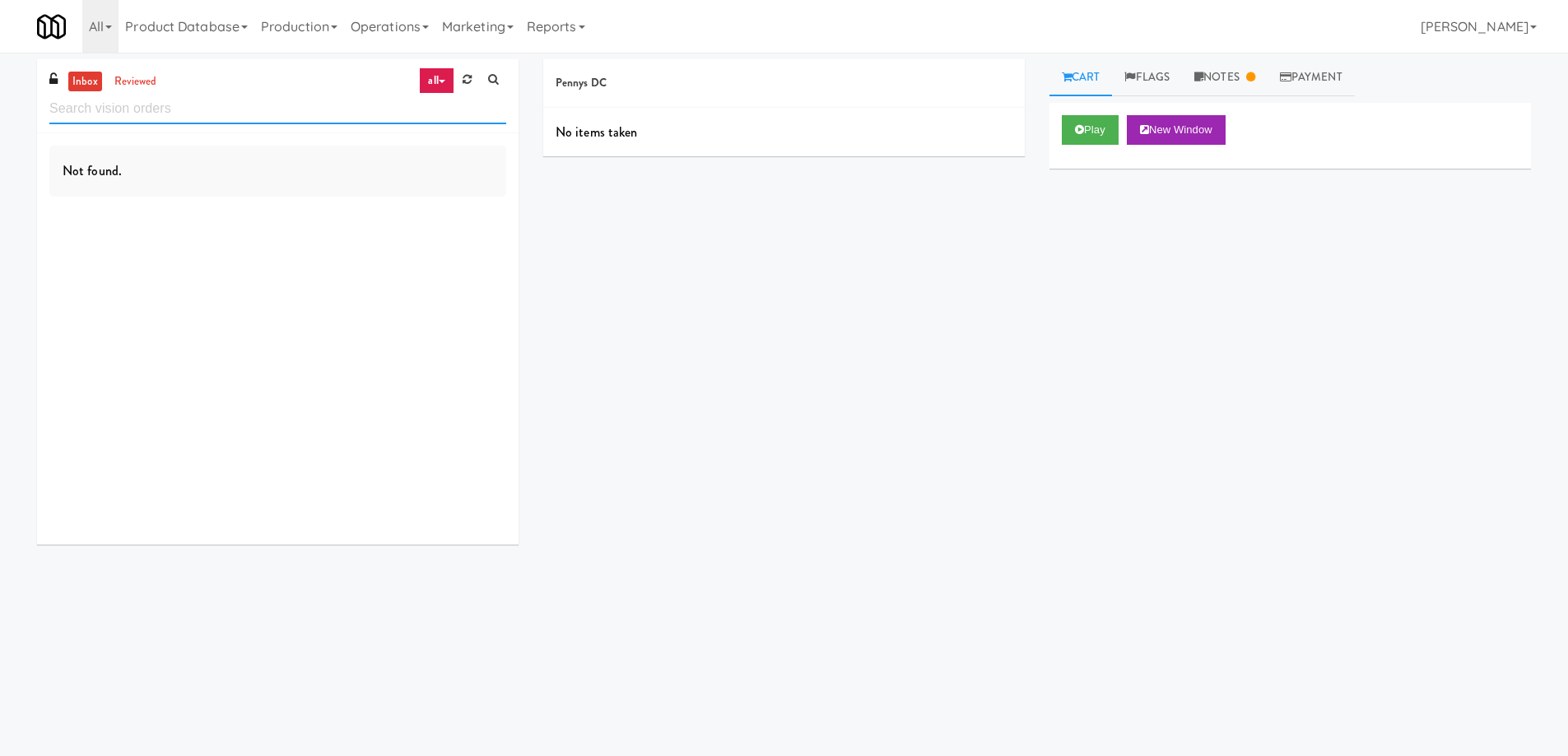
scroll to position [0, 0]
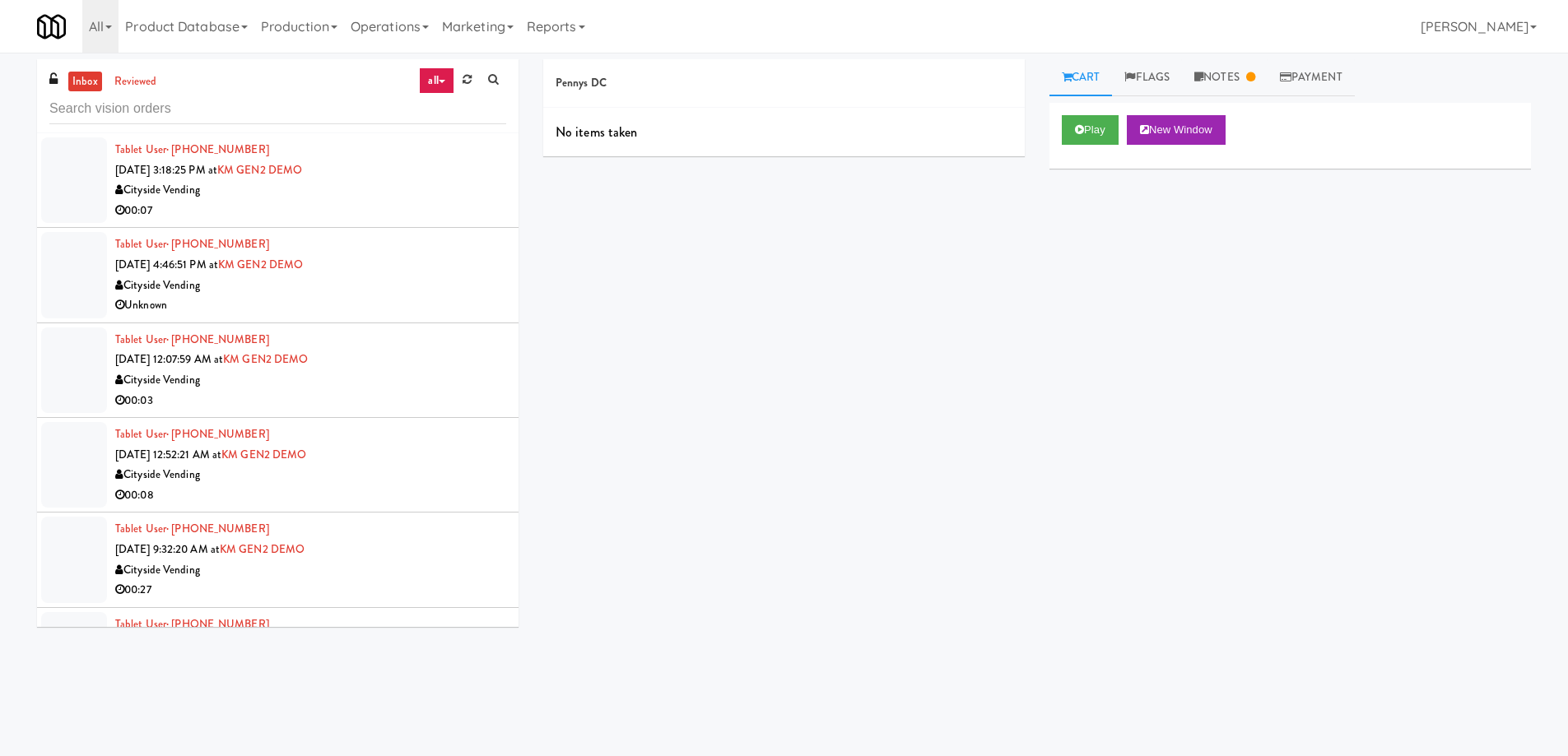
click at [425, 186] on div "Cityside Vending" at bounding box center [310, 191] width 391 height 20
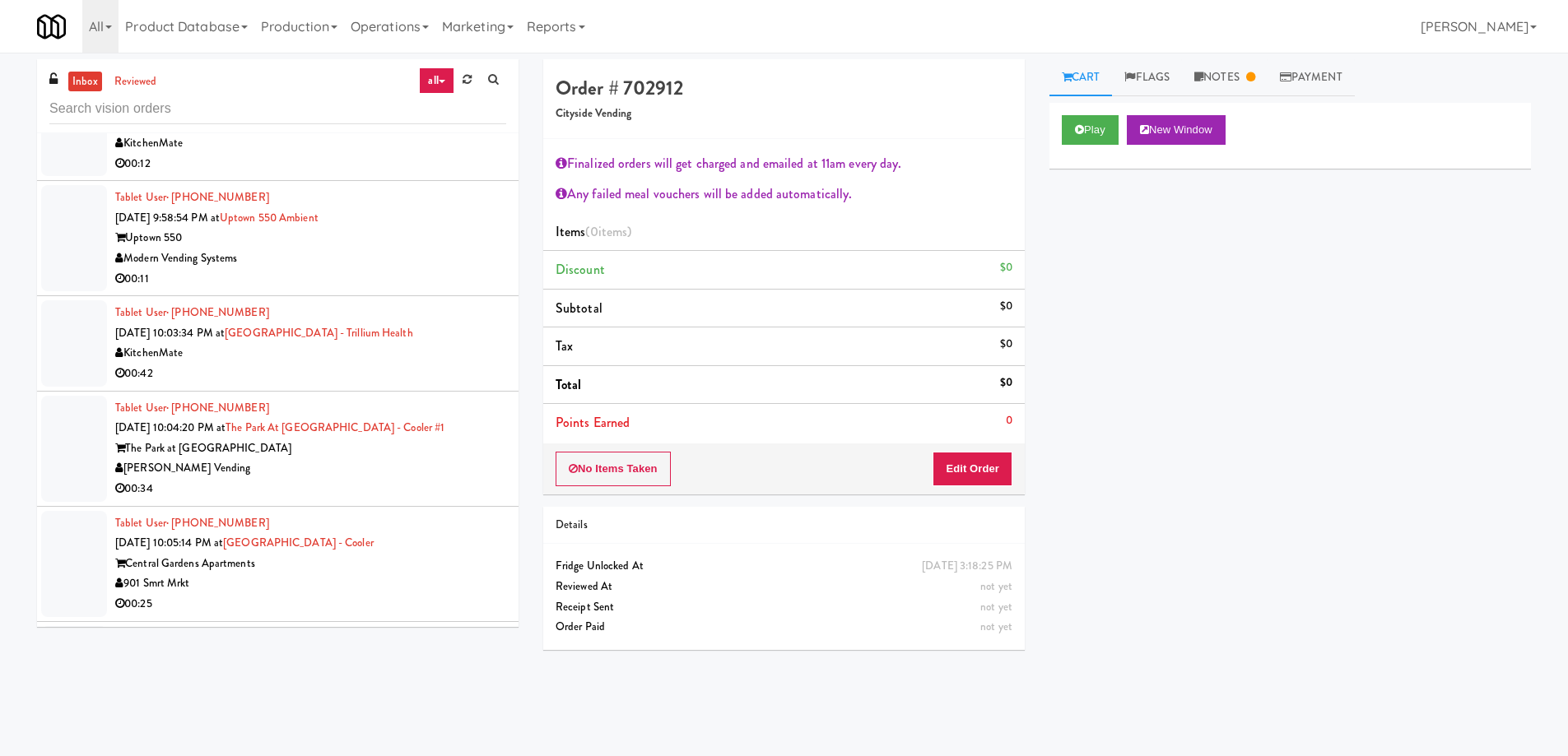
scroll to position [6286, 0]
click at [467, 364] on li "Tablet User · (647) 802-5267 Aug 19, 2025 10:03:34 PM at Queensway Health Centr…" at bounding box center [278, 343] width 481 height 95
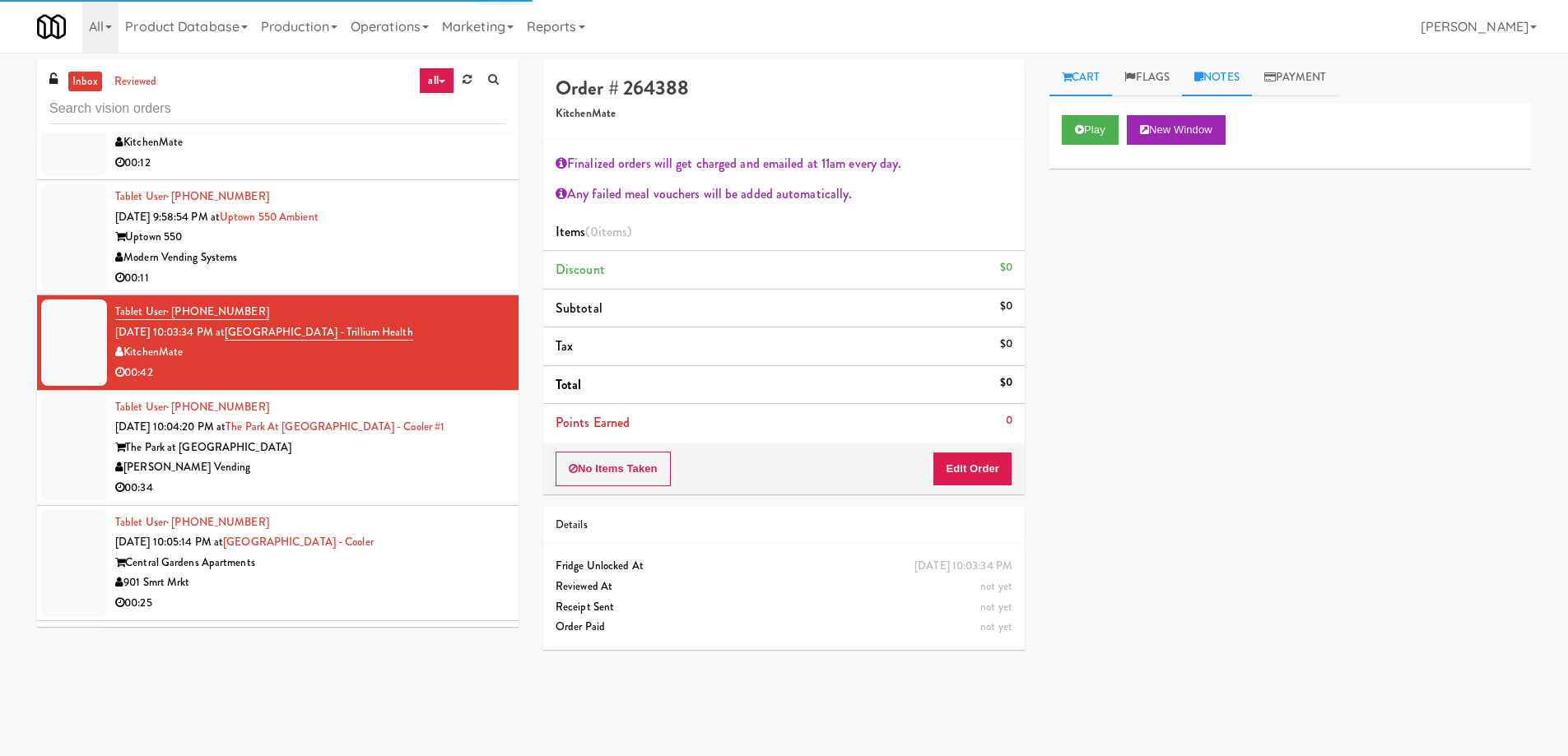
click at [1226, 84] on link "Notes" at bounding box center [1217, 78] width 70 height 37
click at [1088, 79] on link "Cart" at bounding box center [1081, 78] width 64 height 37
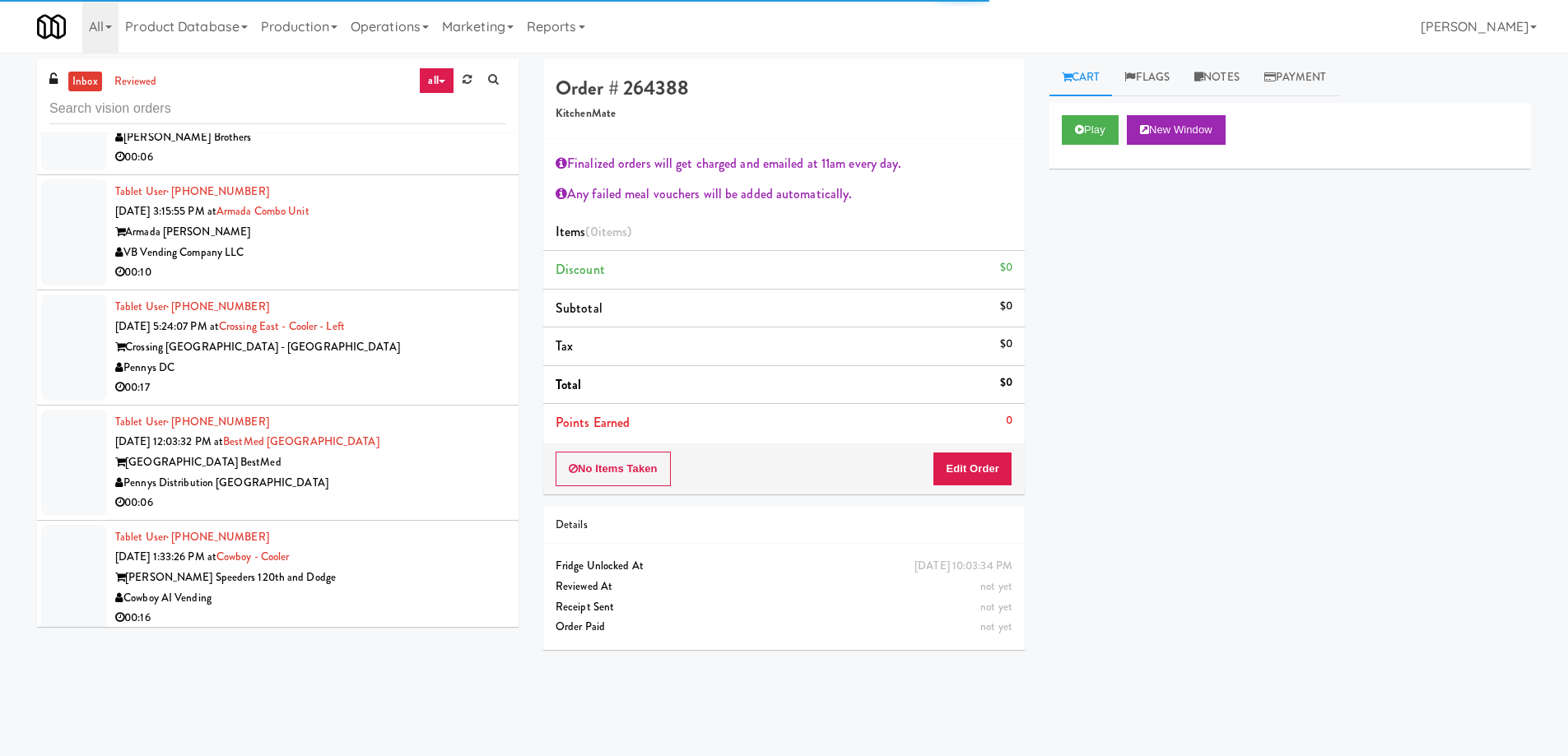
scroll to position [4969, 0]
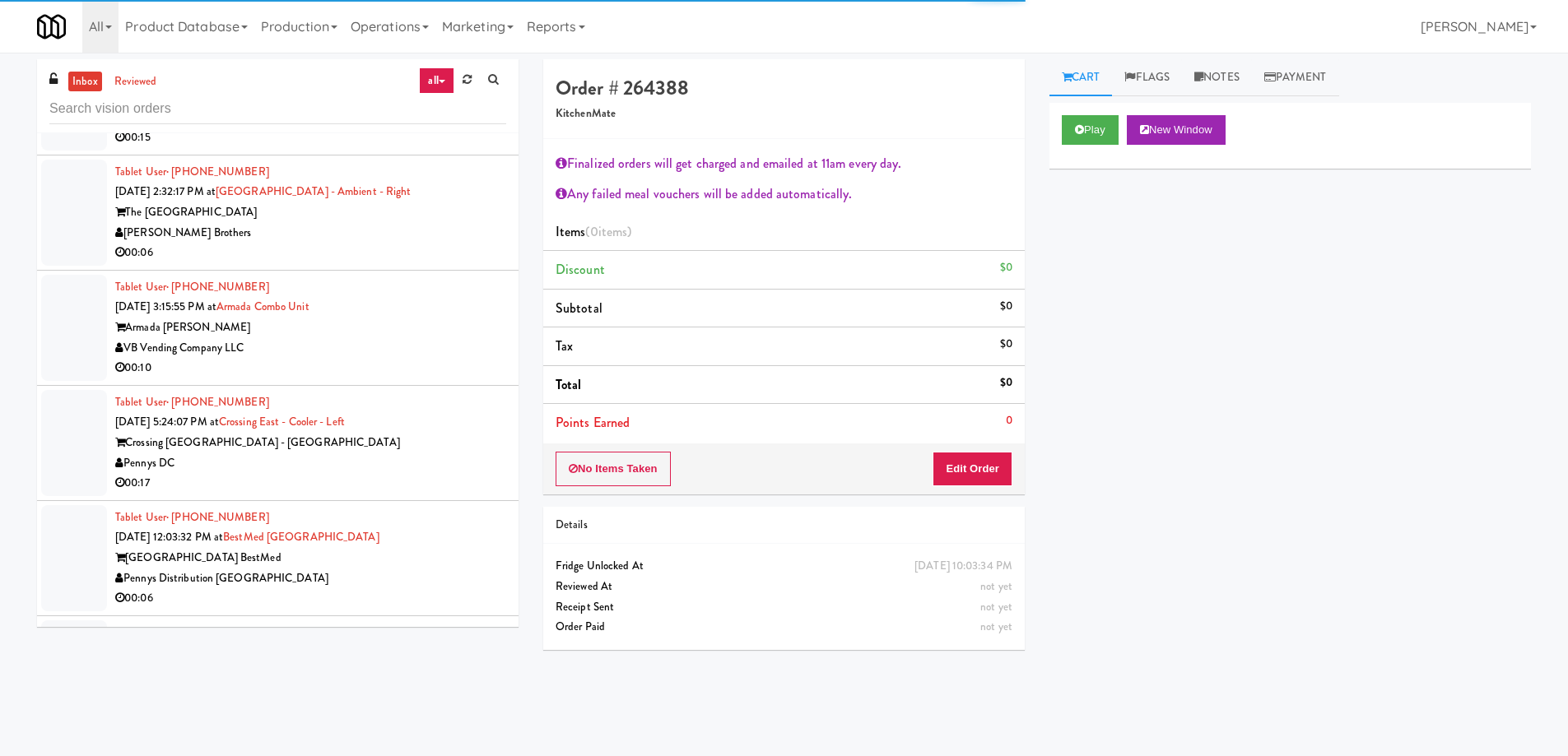
click at [434, 318] on div "Armada [PERSON_NAME]" at bounding box center [310, 328] width 391 height 20
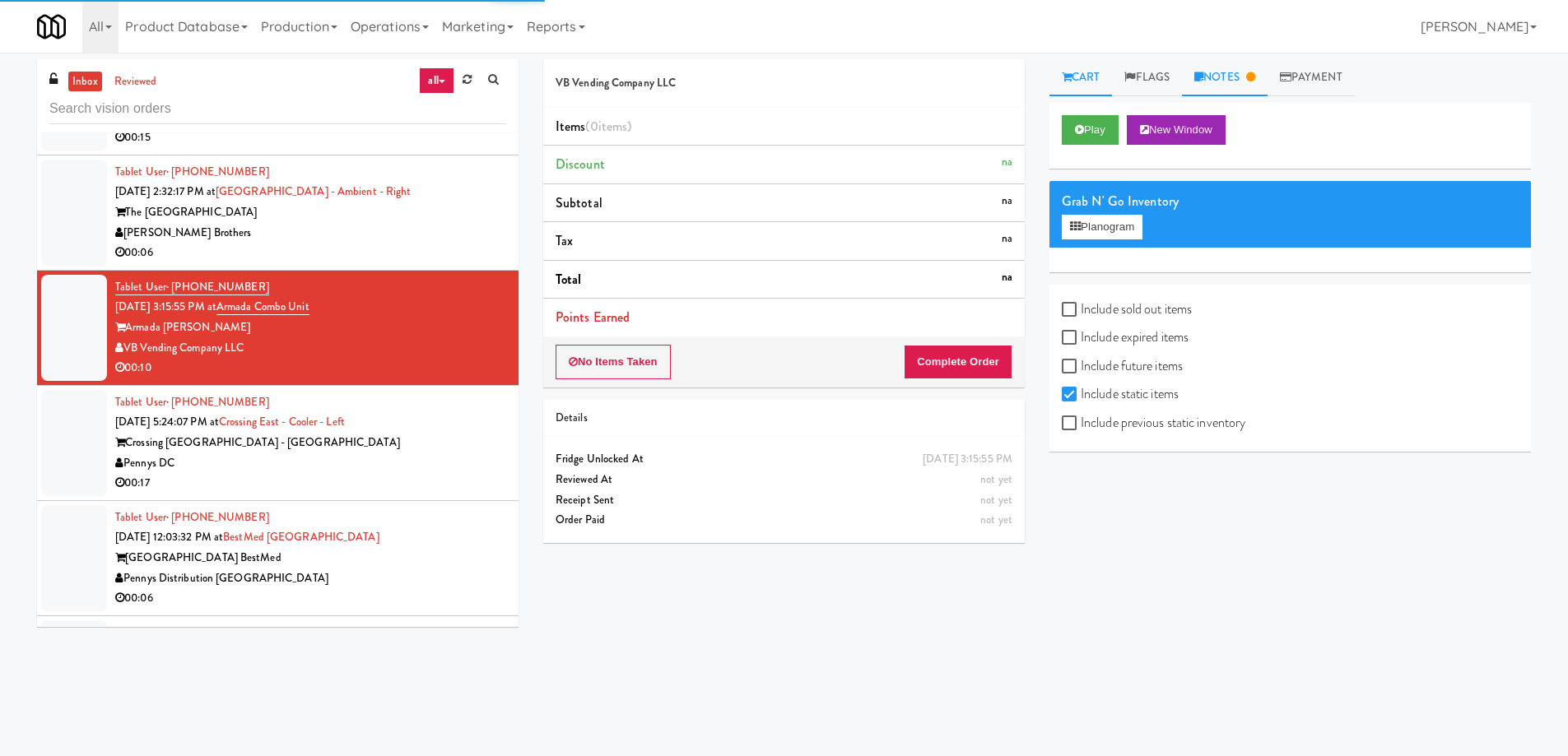
click at [1229, 83] on link "Notes" at bounding box center [1225, 78] width 86 height 37
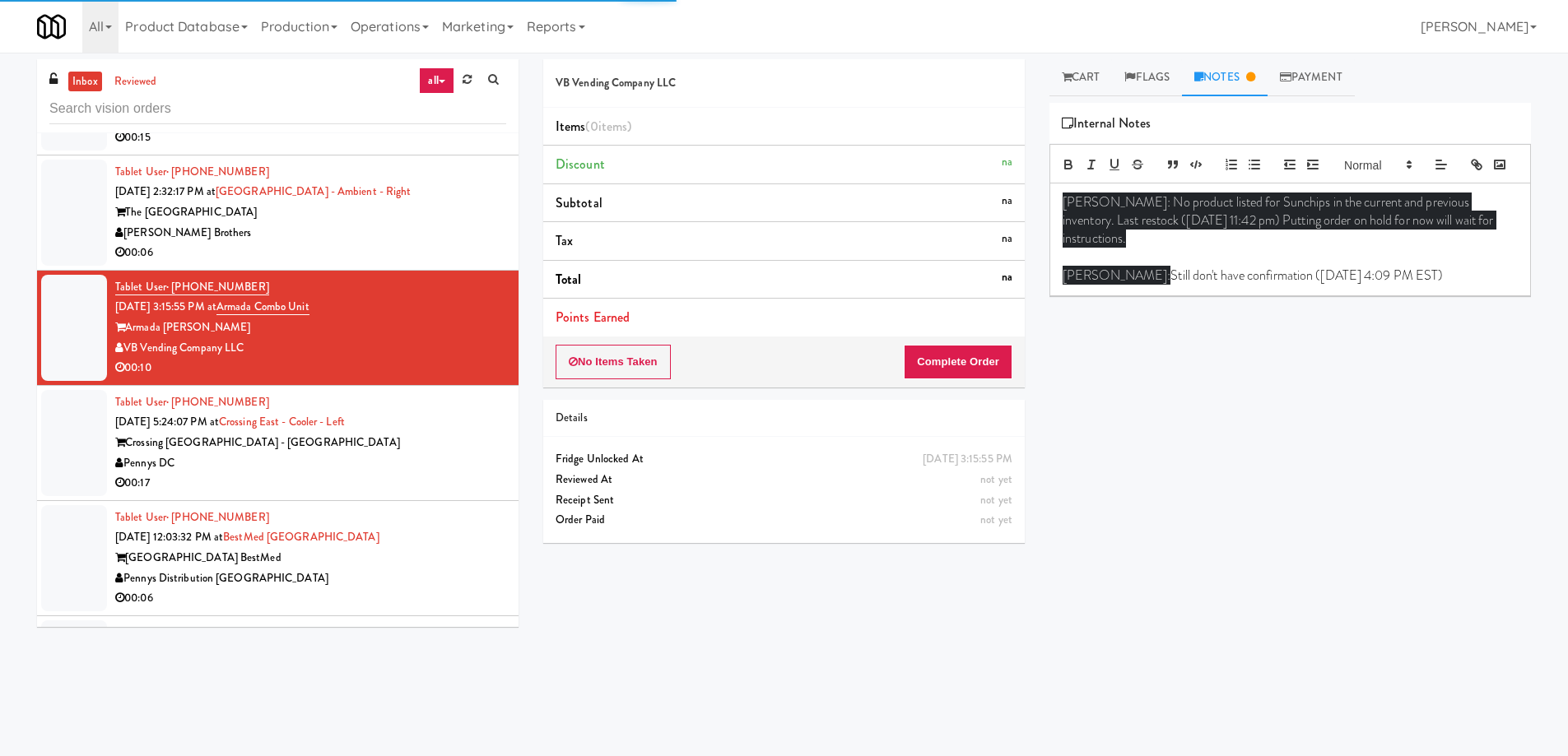
click at [424, 453] on div "Pennys DC" at bounding box center [310, 464] width 391 height 20
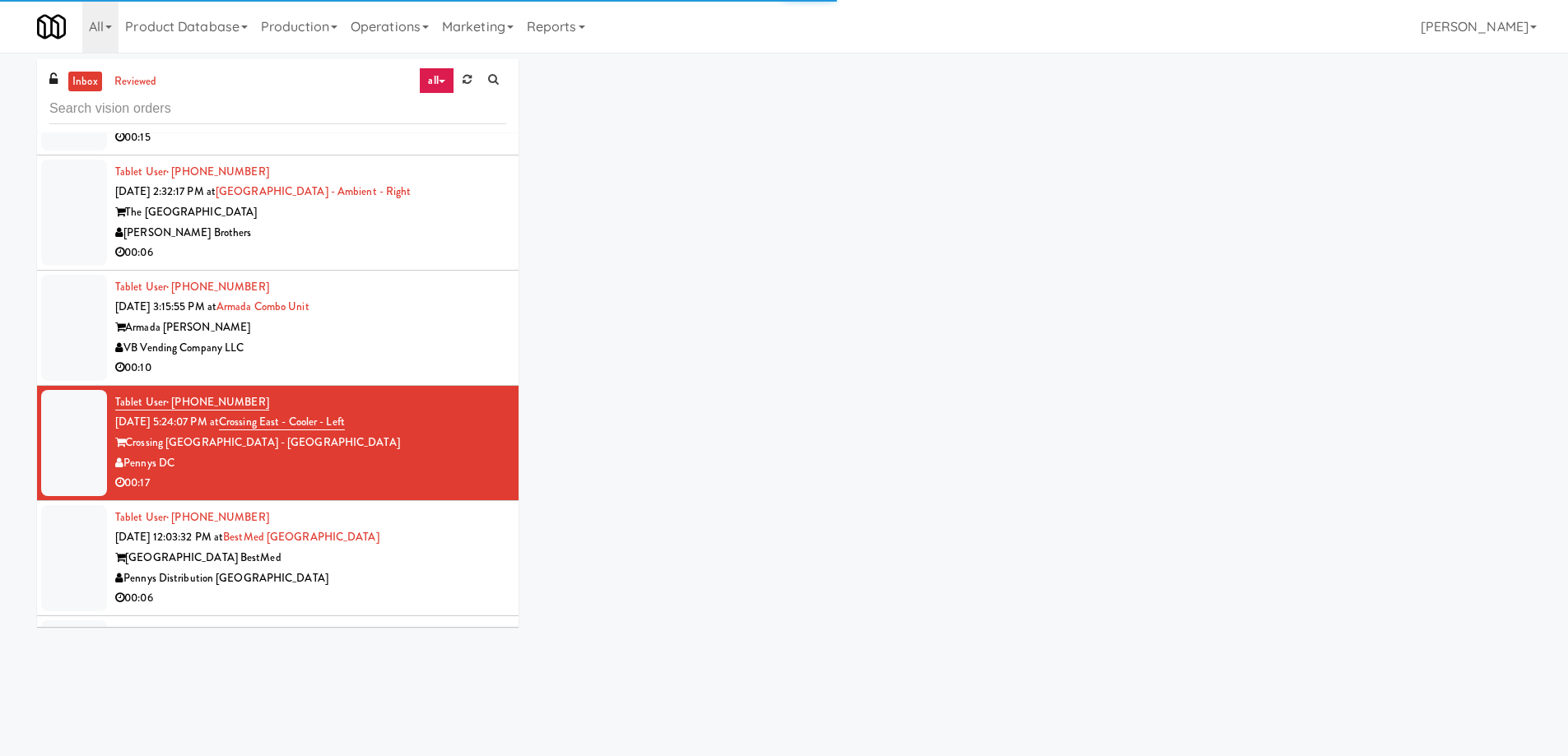
scroll to position [5134, 0]
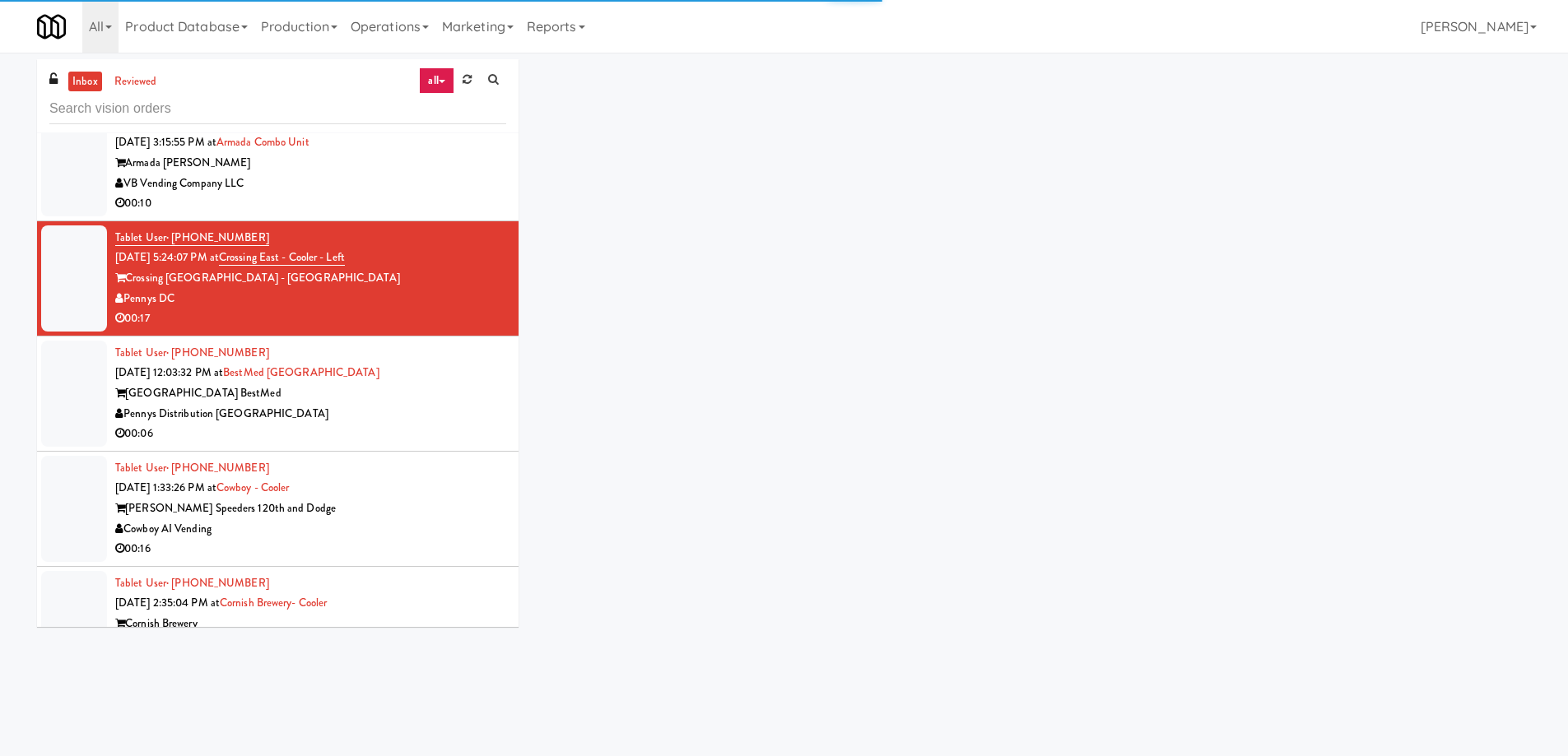
click at [386, 424] on div "00:06" at bounding box center [310, 434] width 391 height 20
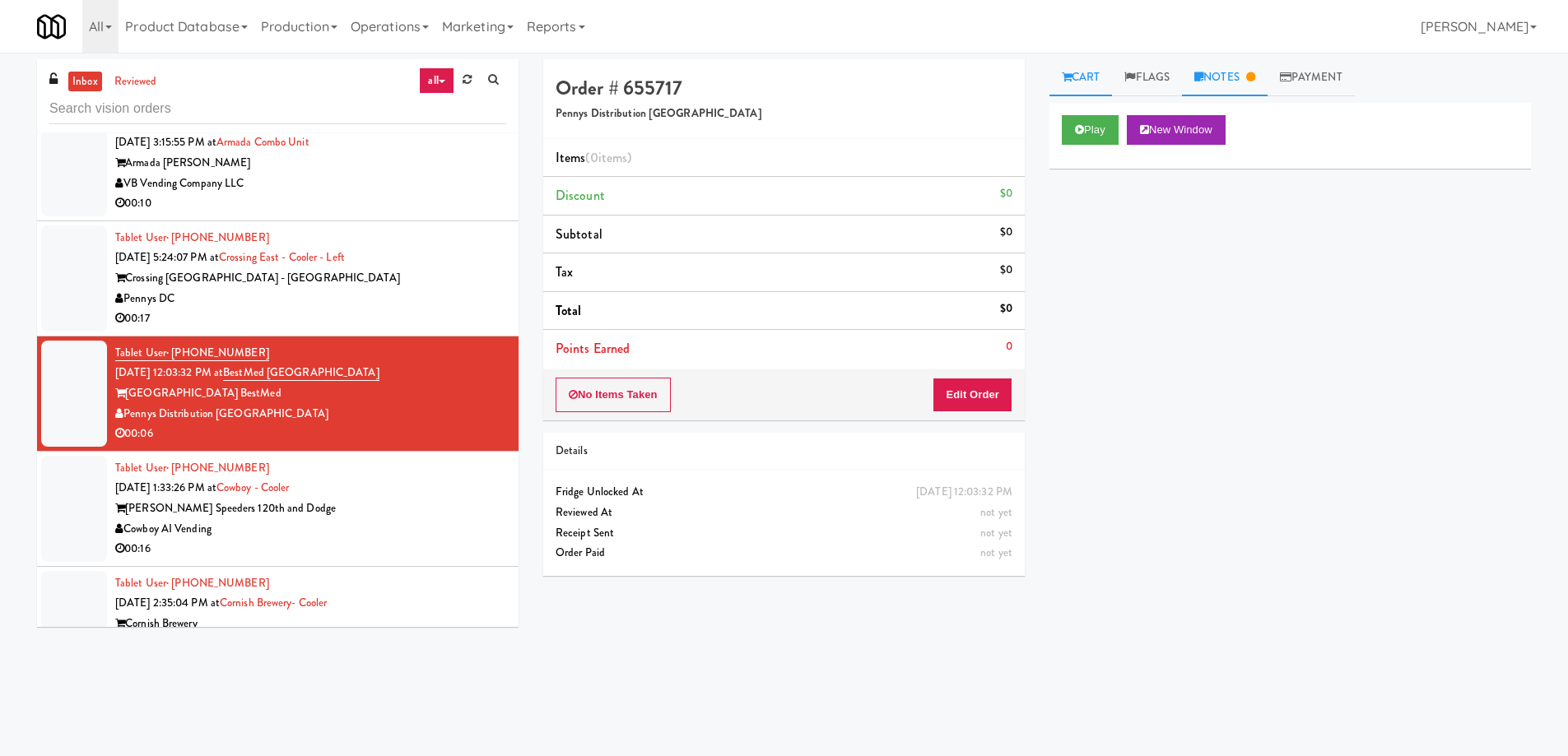
click at [1212, 72] on link "Notes" at bounding box center [1225, 78] width 86 height 37
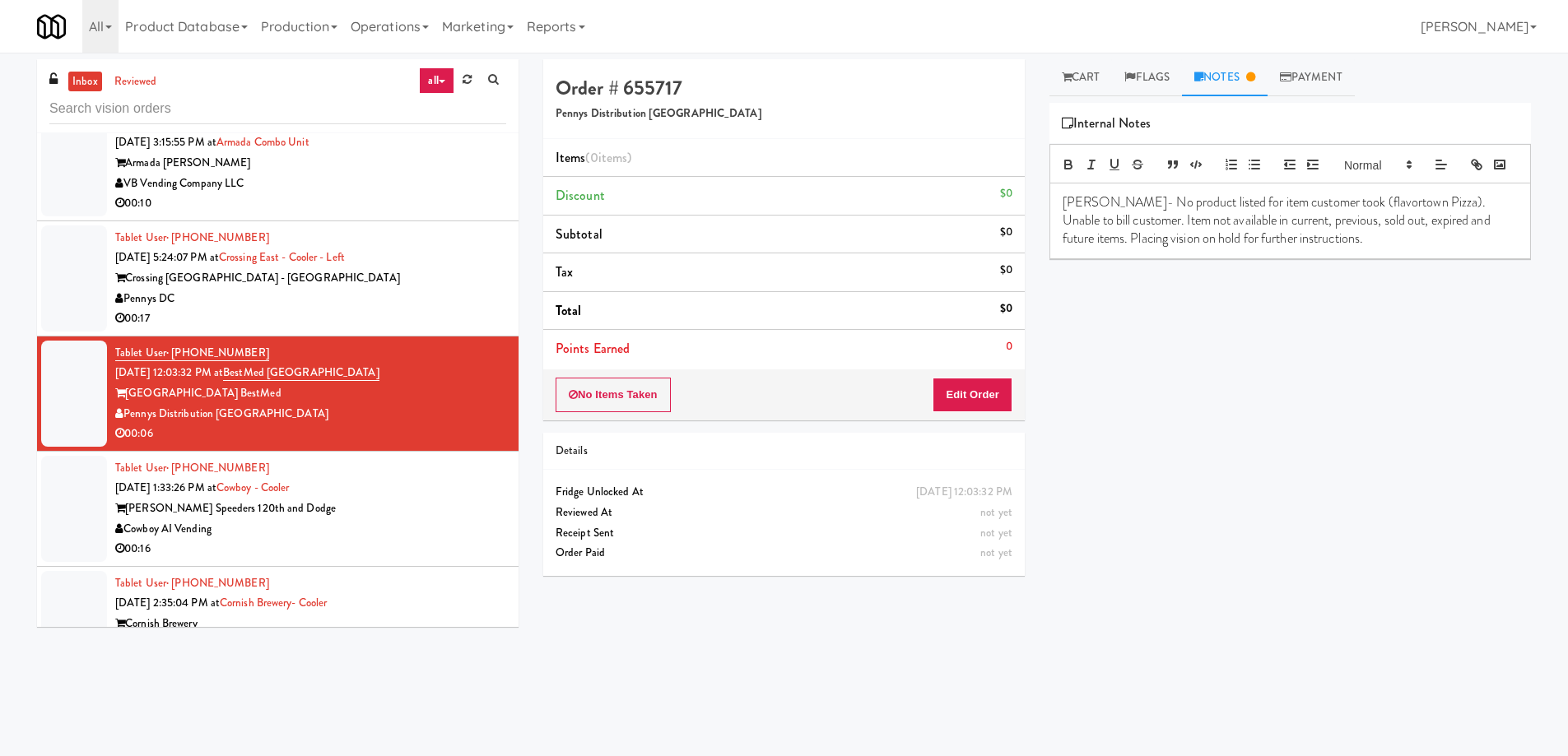
click at [427, 520] on div "Cowboy AI Vending" at bounding box center [310, 530] width 391 height 20
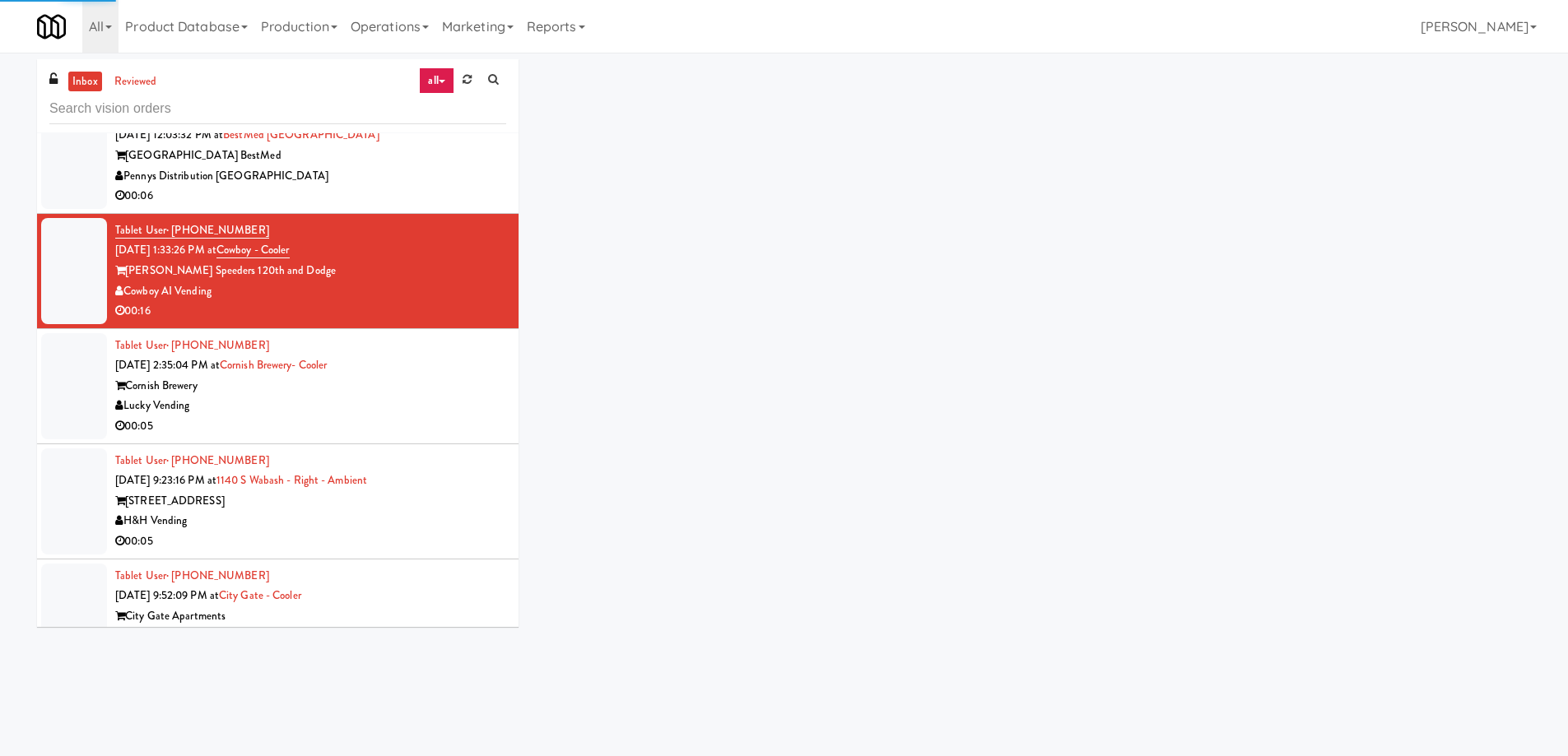
scroll to position [5380, 0]
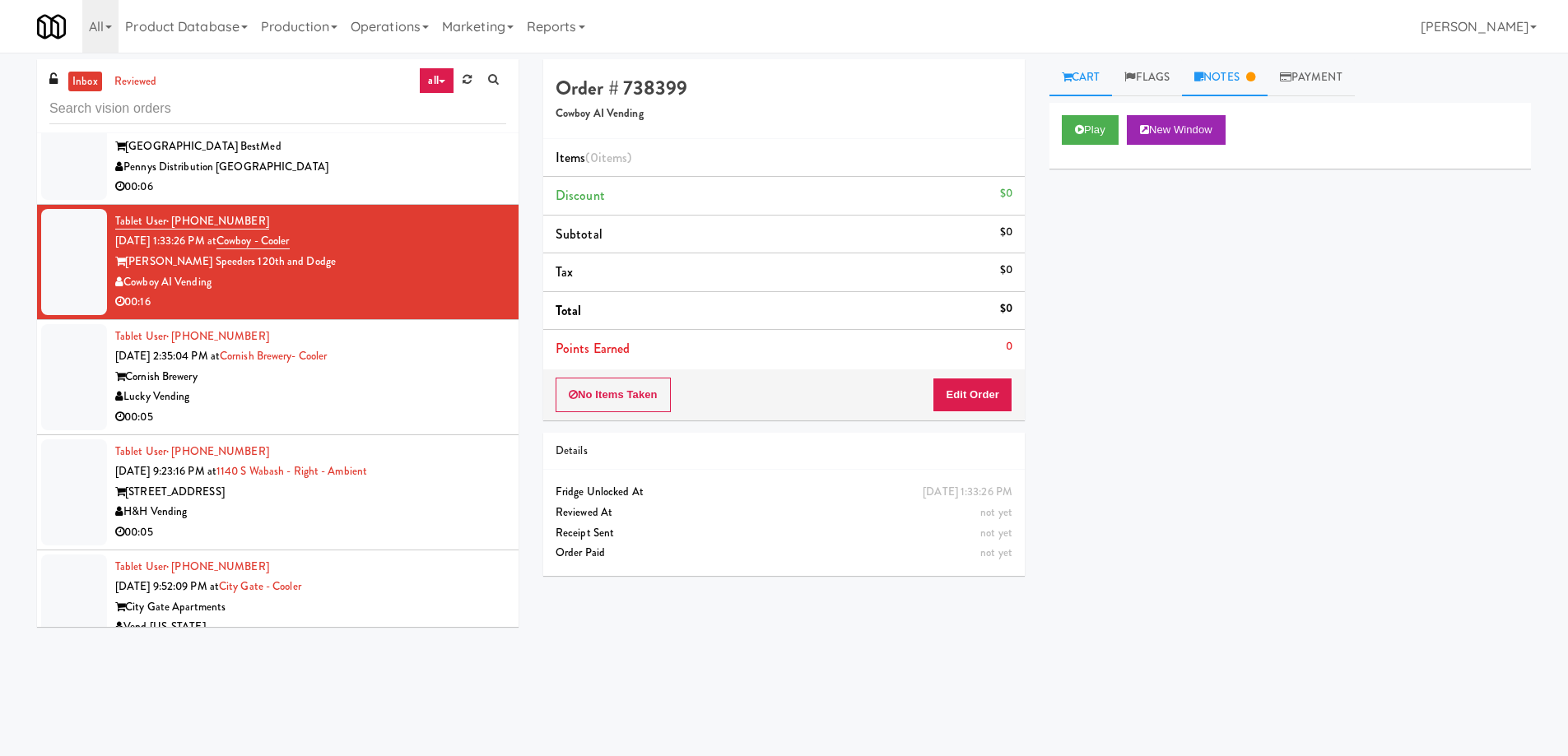
click at [1231, 81] on link "Notes" at bounding box center [1225, 78] width 86 height 37
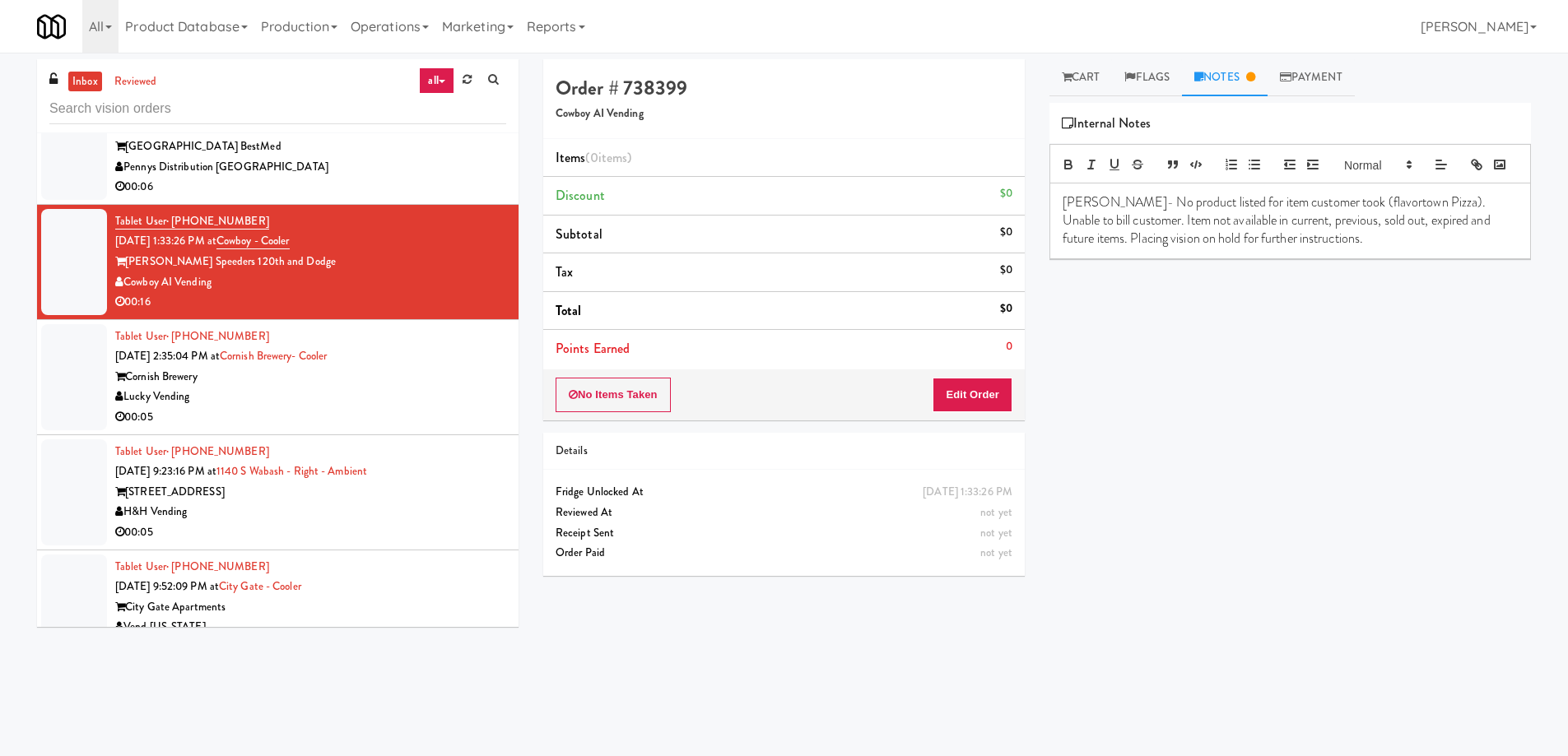
click at [441, 408] on div "00:05" at bounding box center [310, 418] width 391 height 20
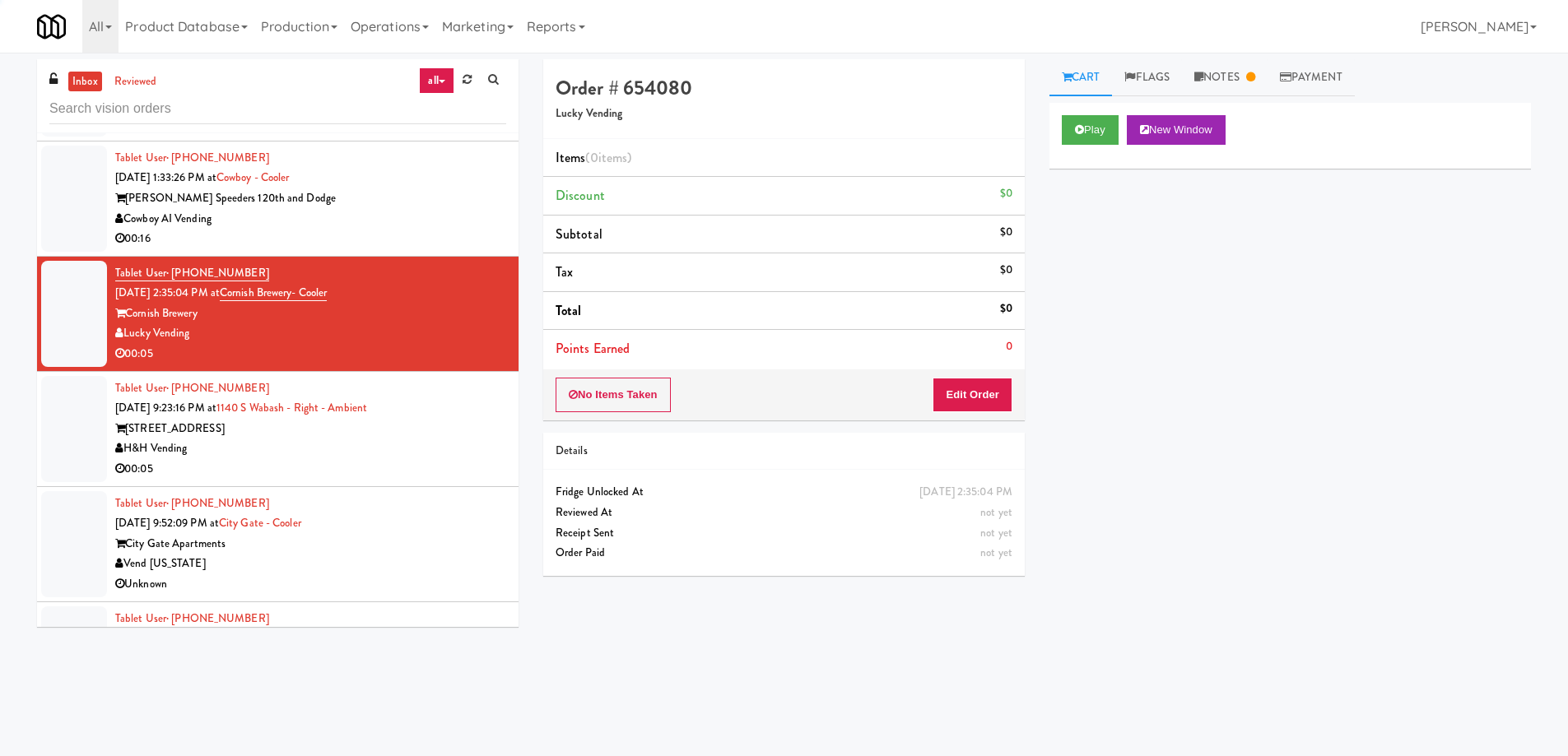
scroll to position [5463, 0]
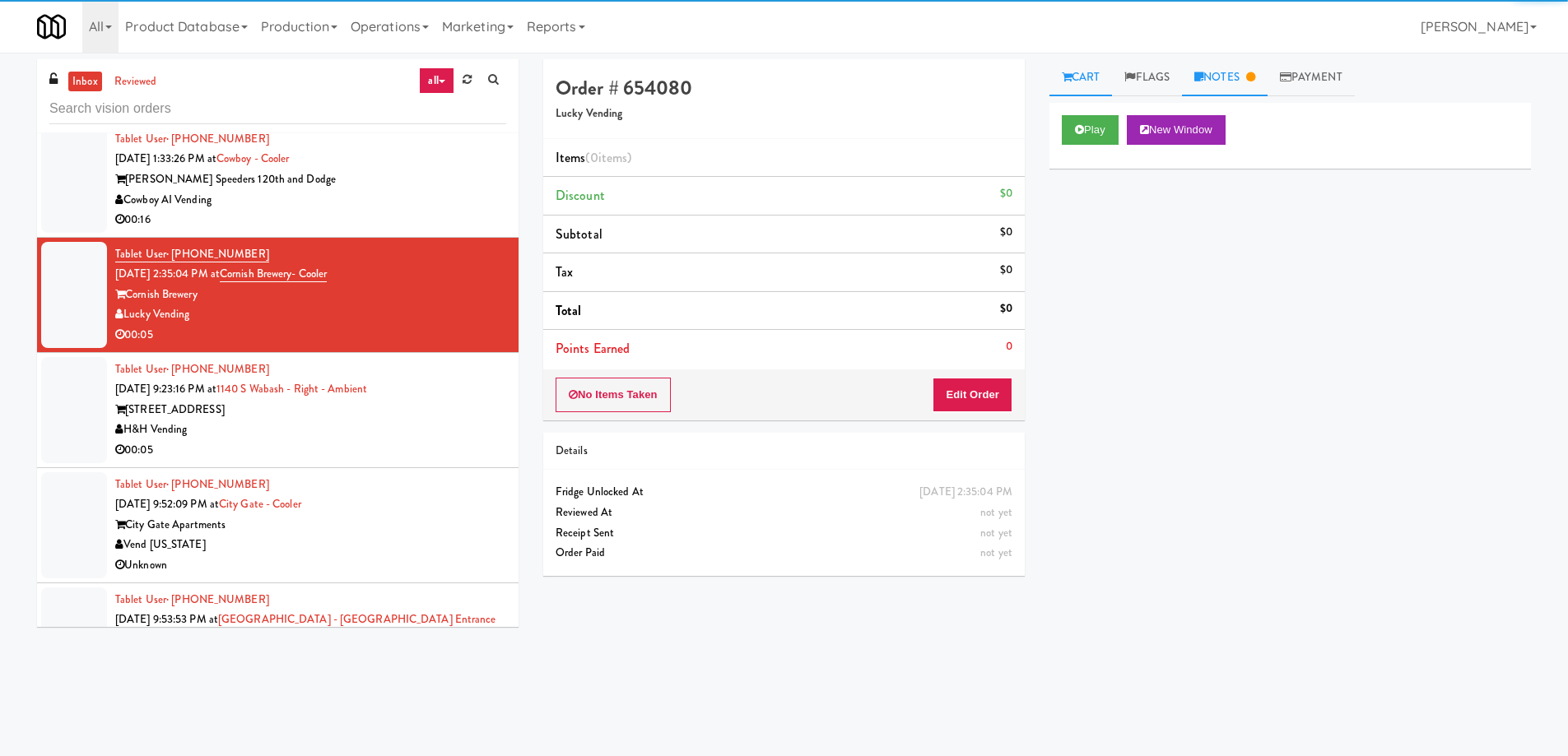
click at [1209, 71] on link "Notes" at bounding box center [1225, 78] width 86 height 37
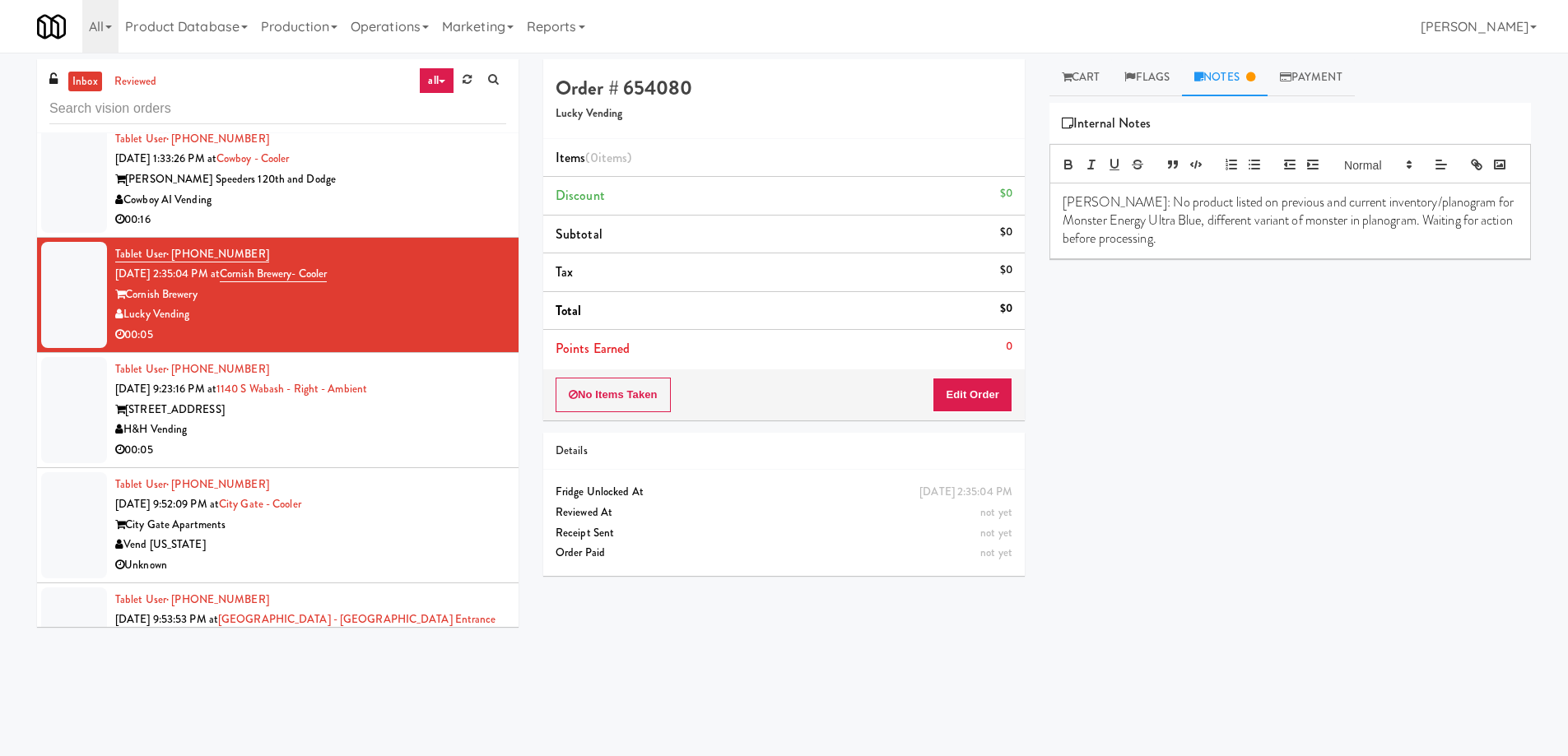
scroll to position [5545, 0]
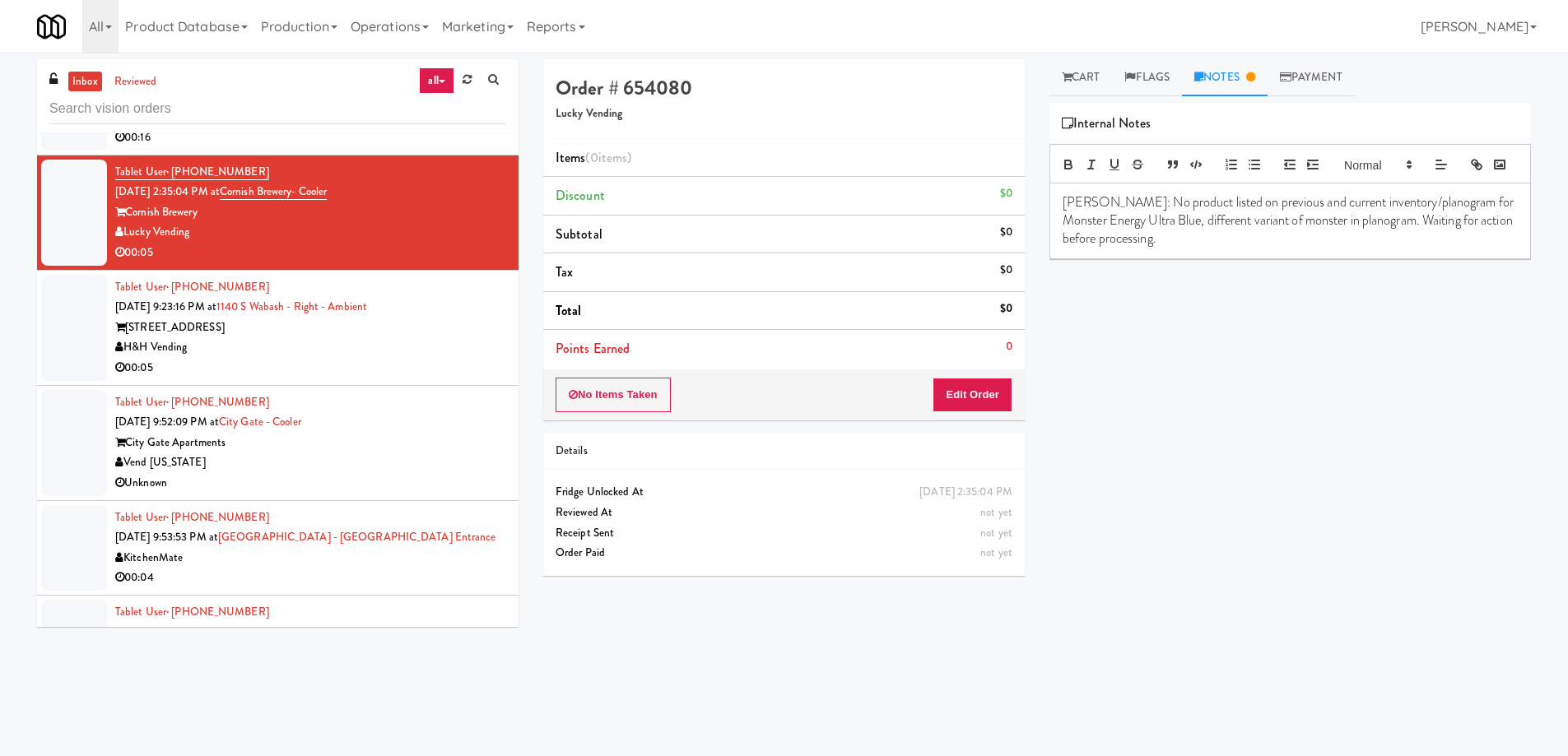
click at [464, 337] on div "H&H Vending" at bounding box center [310, 347] width 391 height 20
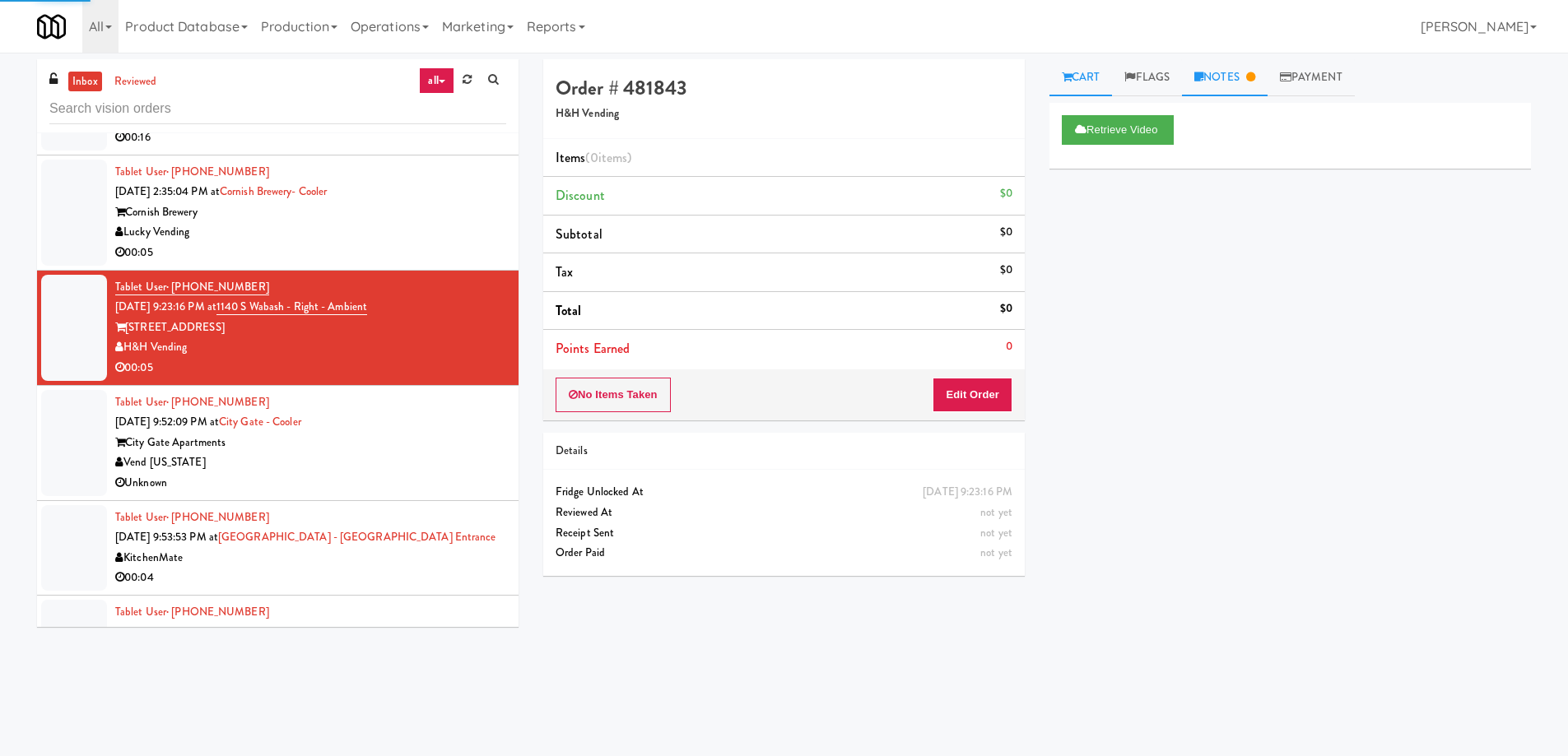
click at [1227, 83] on link "Notes" at bounding box center [1225, 78] width 86 height 37
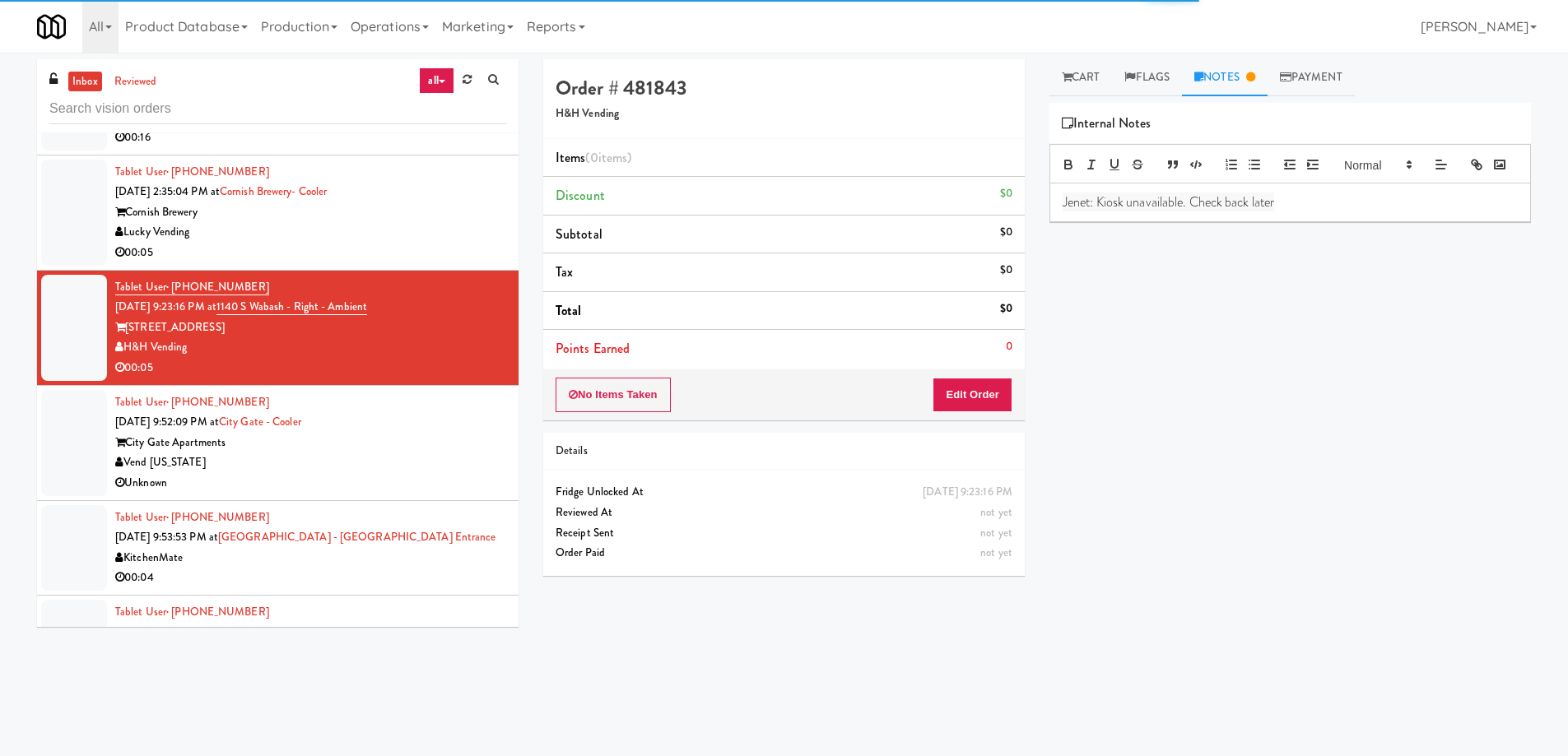
scroll to position [5628, 0]
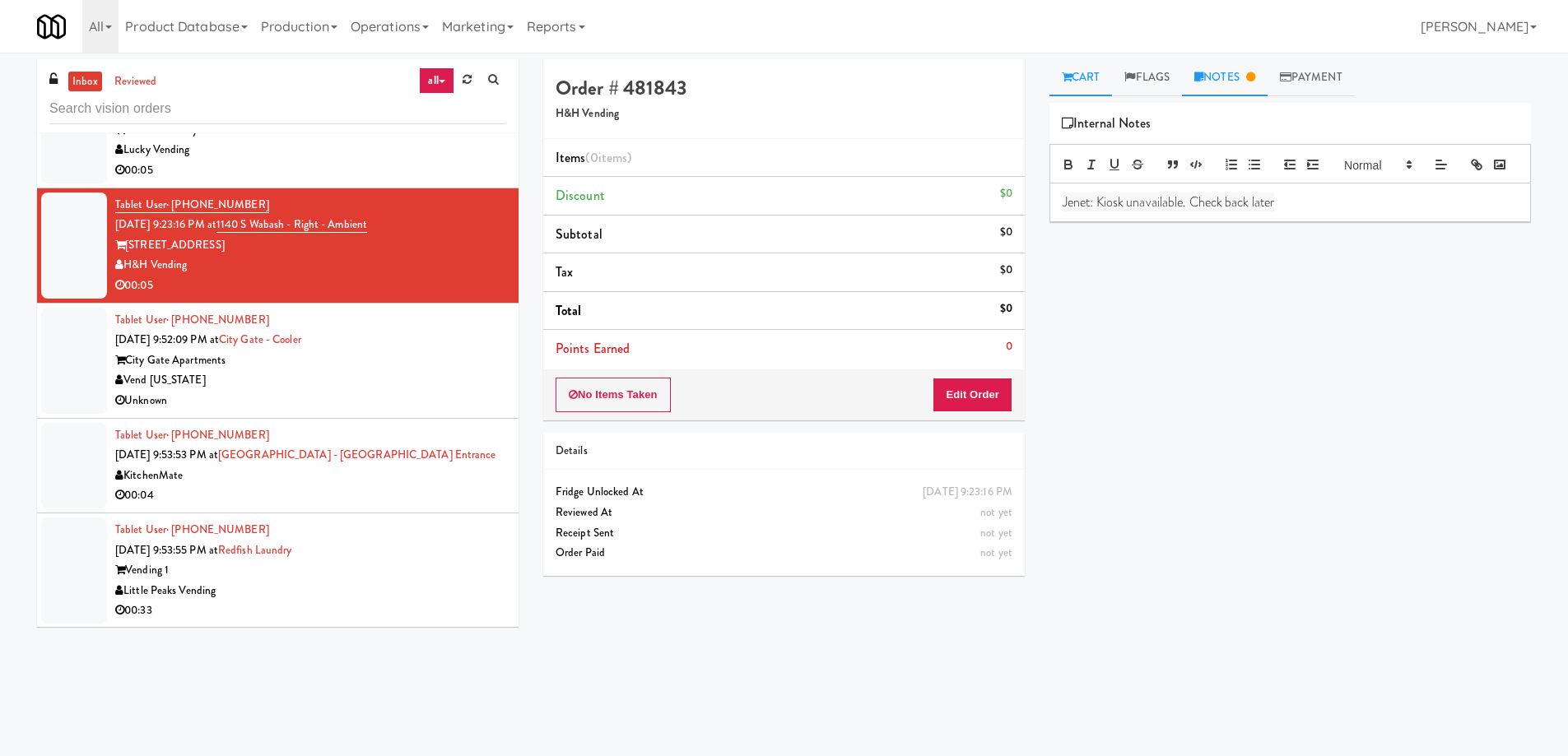
click at [1104, 67] on link "Cart" at bounding box center [1081, 78] width 64 height 37
click at [438, 370] on div "Vend [US_STATE]" at bounding box center [310, 381] width 391 height 20
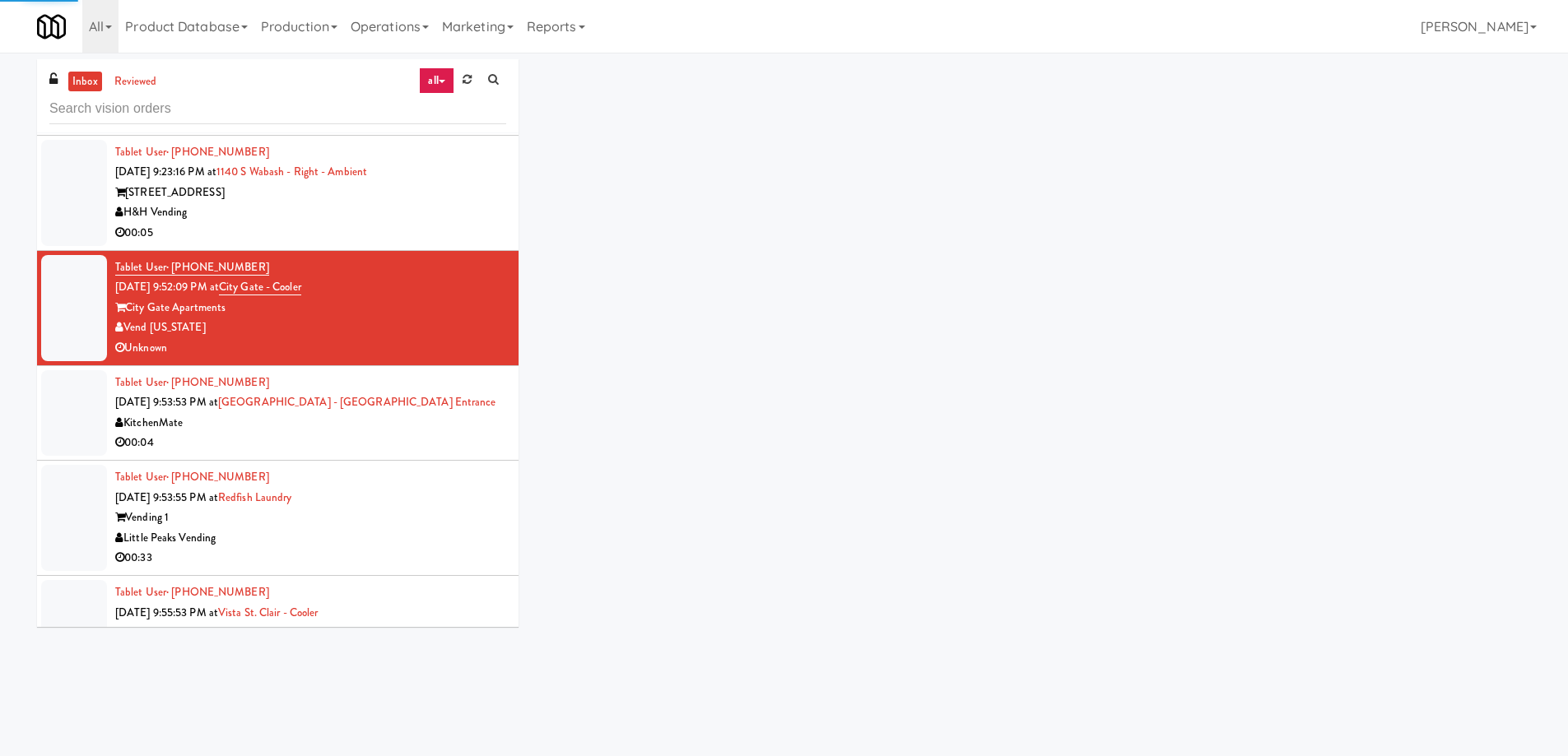
scroll to position [5710, 0]
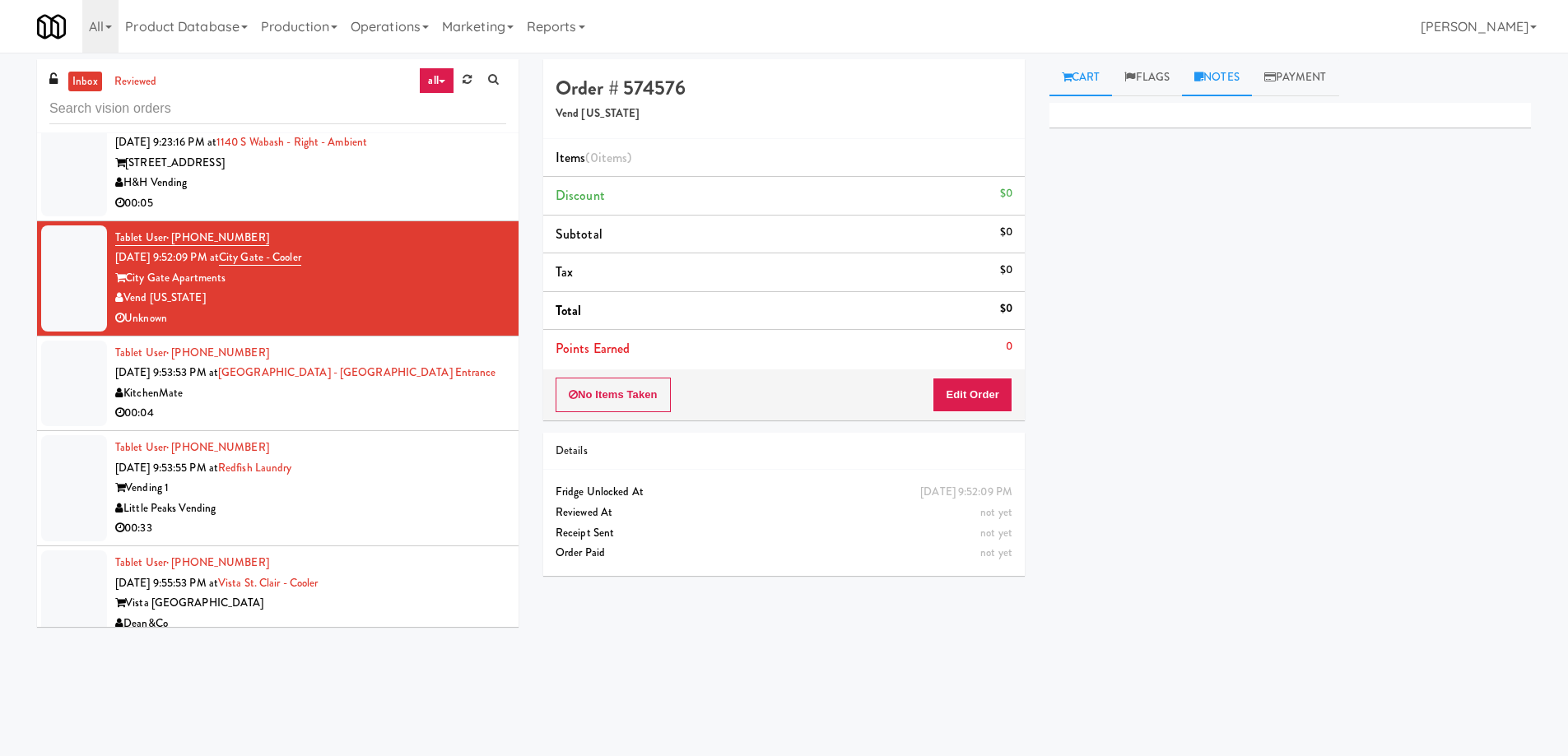
click at [1232, 82] on link "Notes" at bounding box center [1217, 78] width 70 height 37
click at [1095, 77] on link "Cart" at bounding box center [1081, 78] width 64 height 37
click at [396, 403] on div "00:04" at bounding box center [310, 414] width 391 height 20
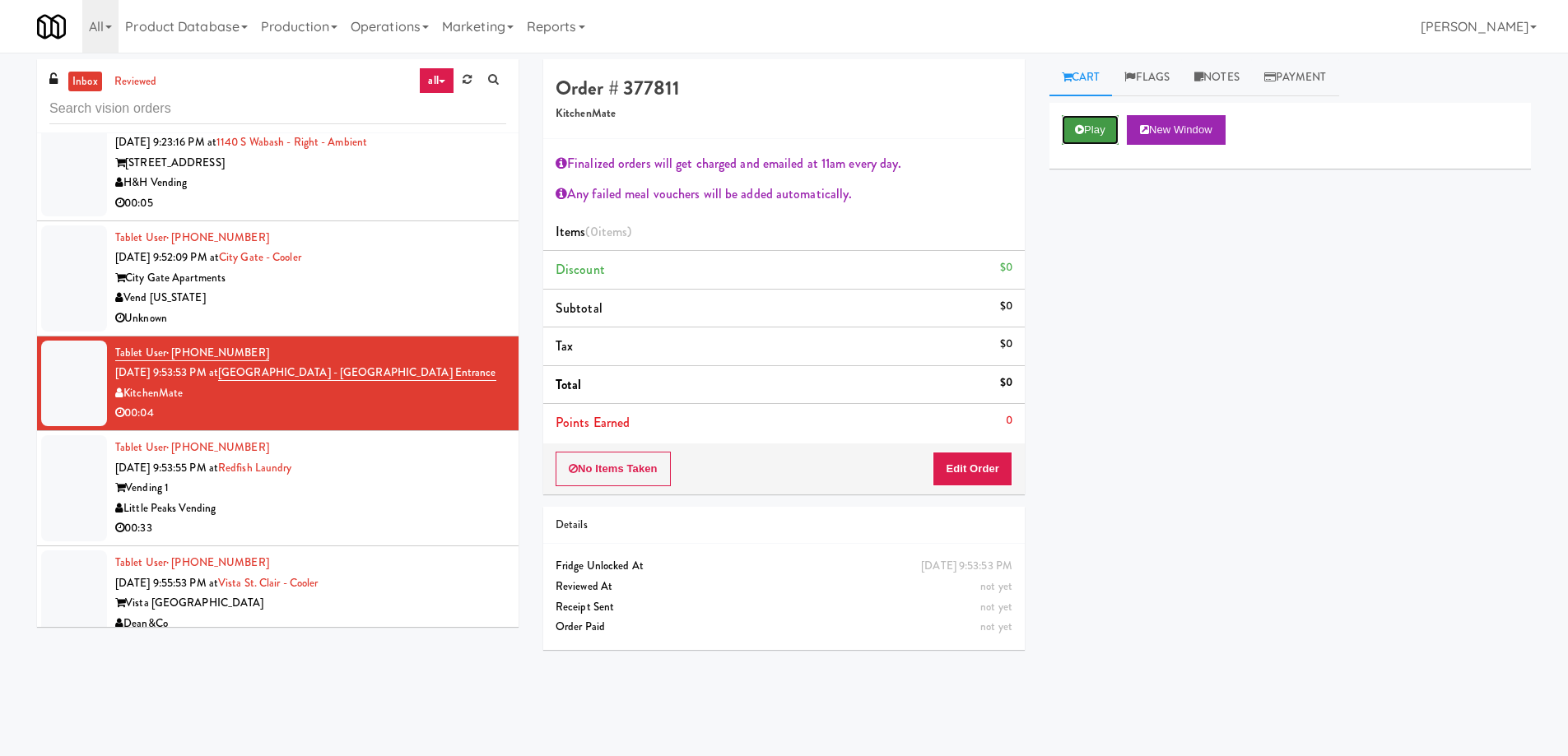
click at [1098, 131] on button "Play" at bounding box center [1090, 130] width 57 height 30
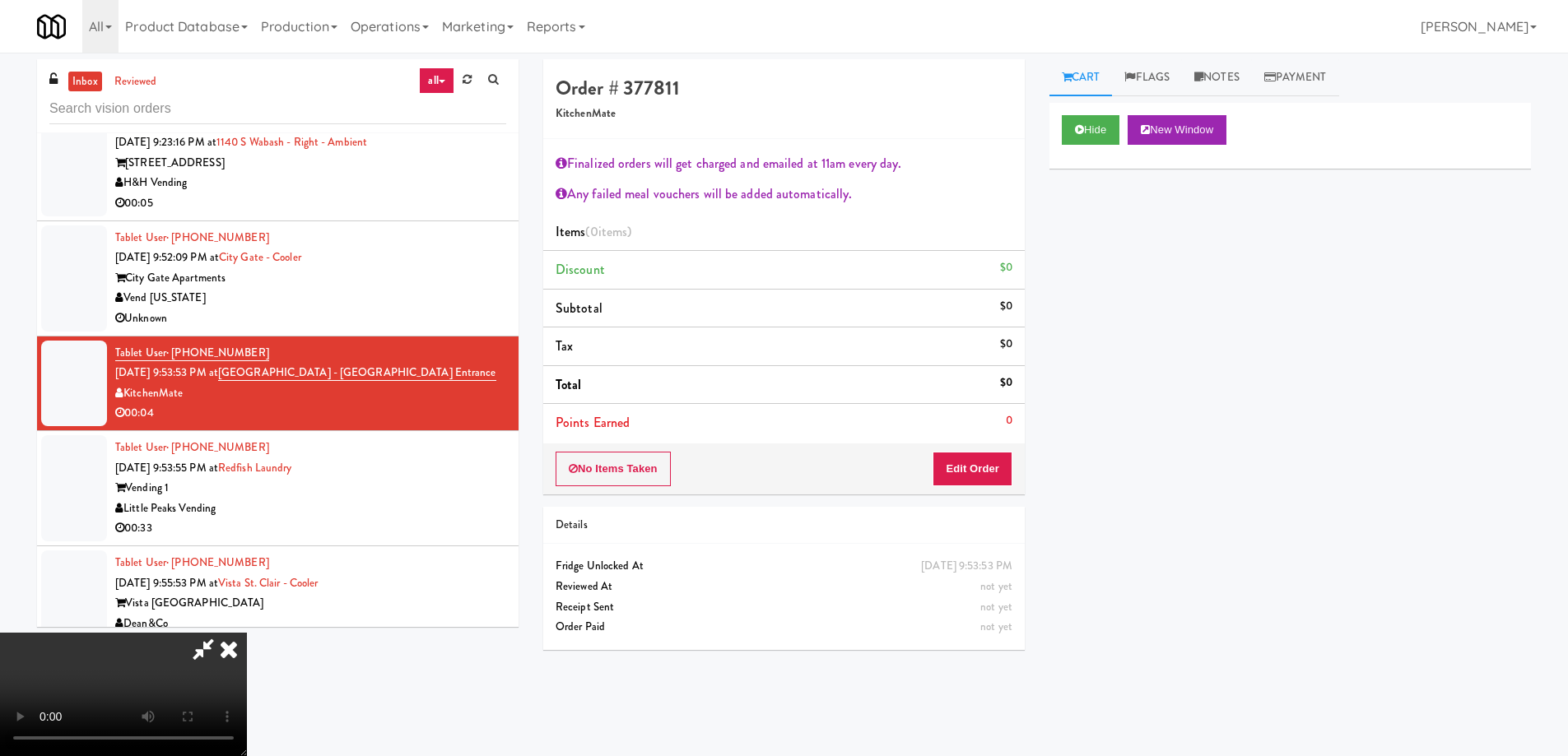
click at [1147, 546] on div "Hide New Window Primary Flag Clear Flag if unable to determine what was taken o…" at bounding box center [1290, 411] width 481 height 617
click at [231, 650] on icon at bounding box center [229, 649] width 36 height 33
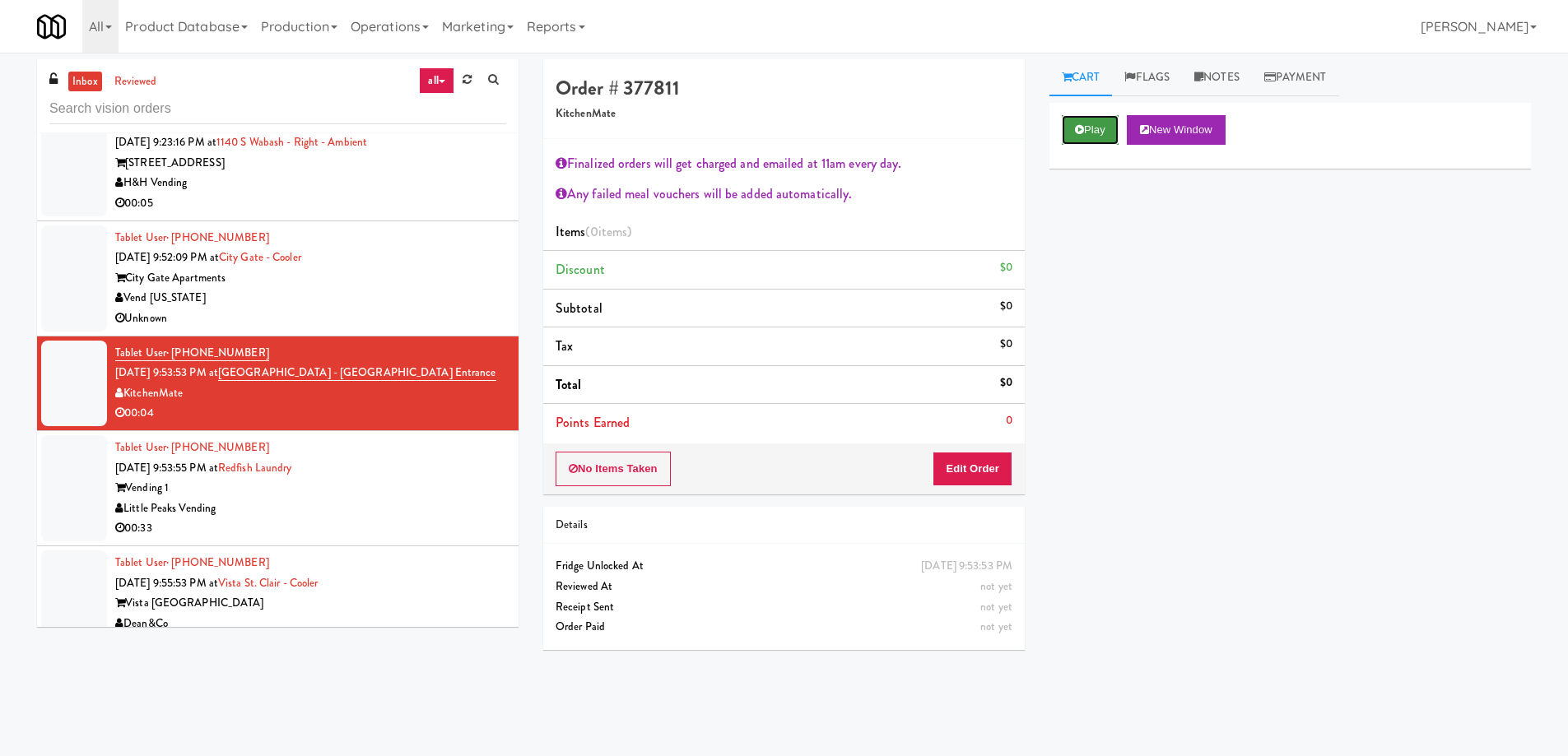
click at [1087, 135] on button "Play" at bounding box center [1090, 130] width 57 height 30
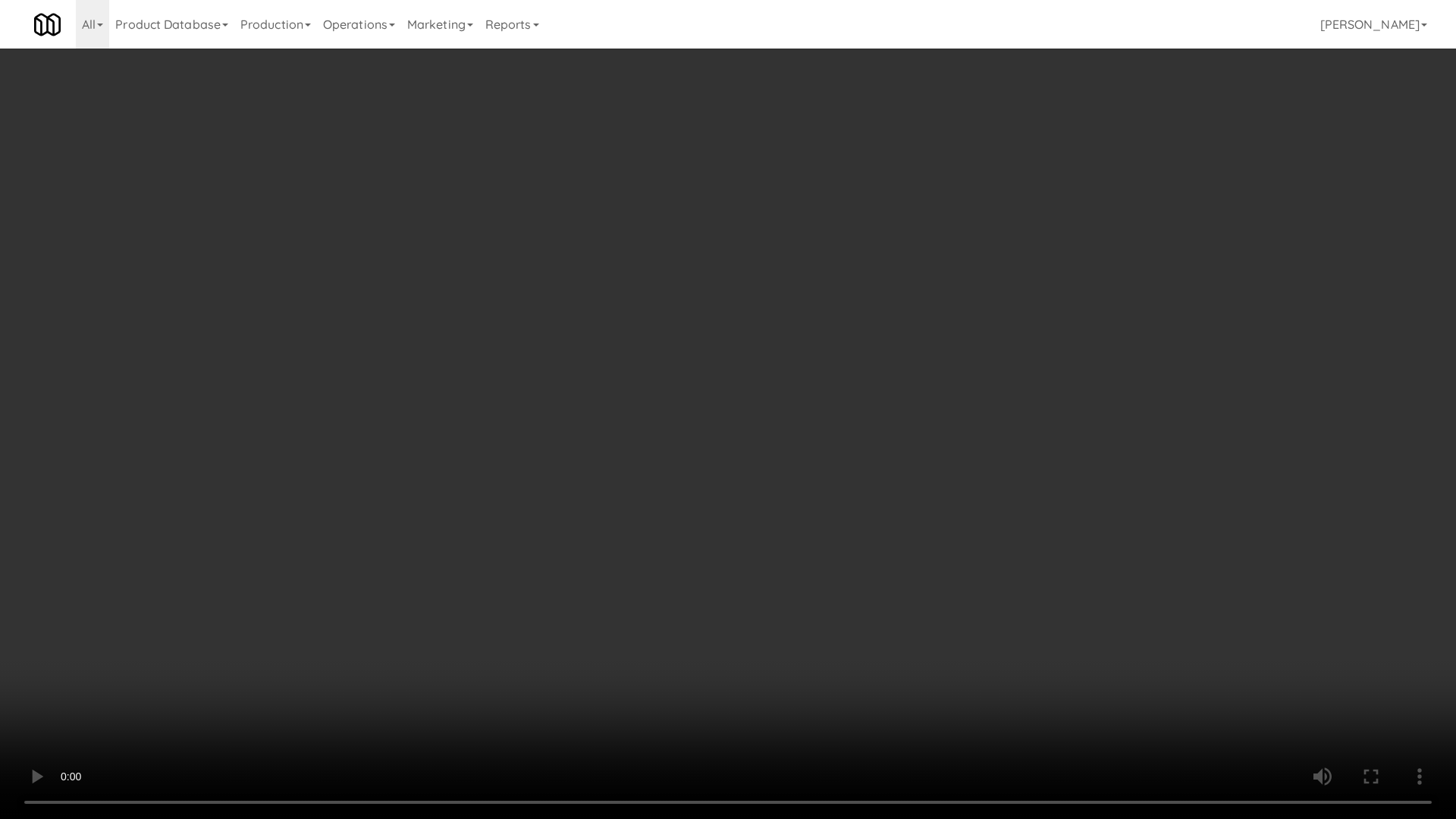
click at [806, 443] on video at bounding box center [728, 409] width 1456 height 819
click at [827, 502] on video at bounding box center [728, 409] width 1456 height 819
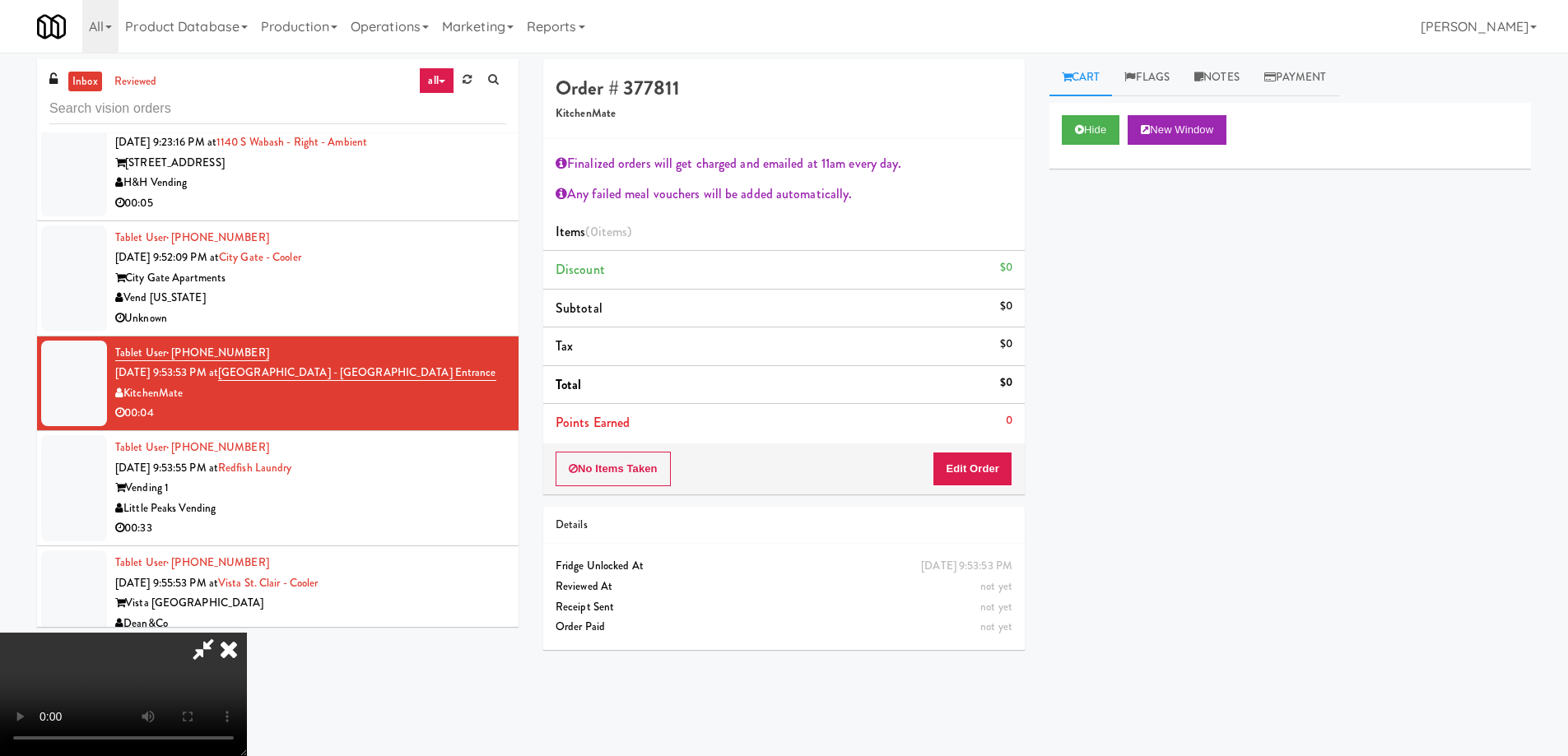
click at [247, 633] on icon at bounding box center [229, 649] width 36 height 33
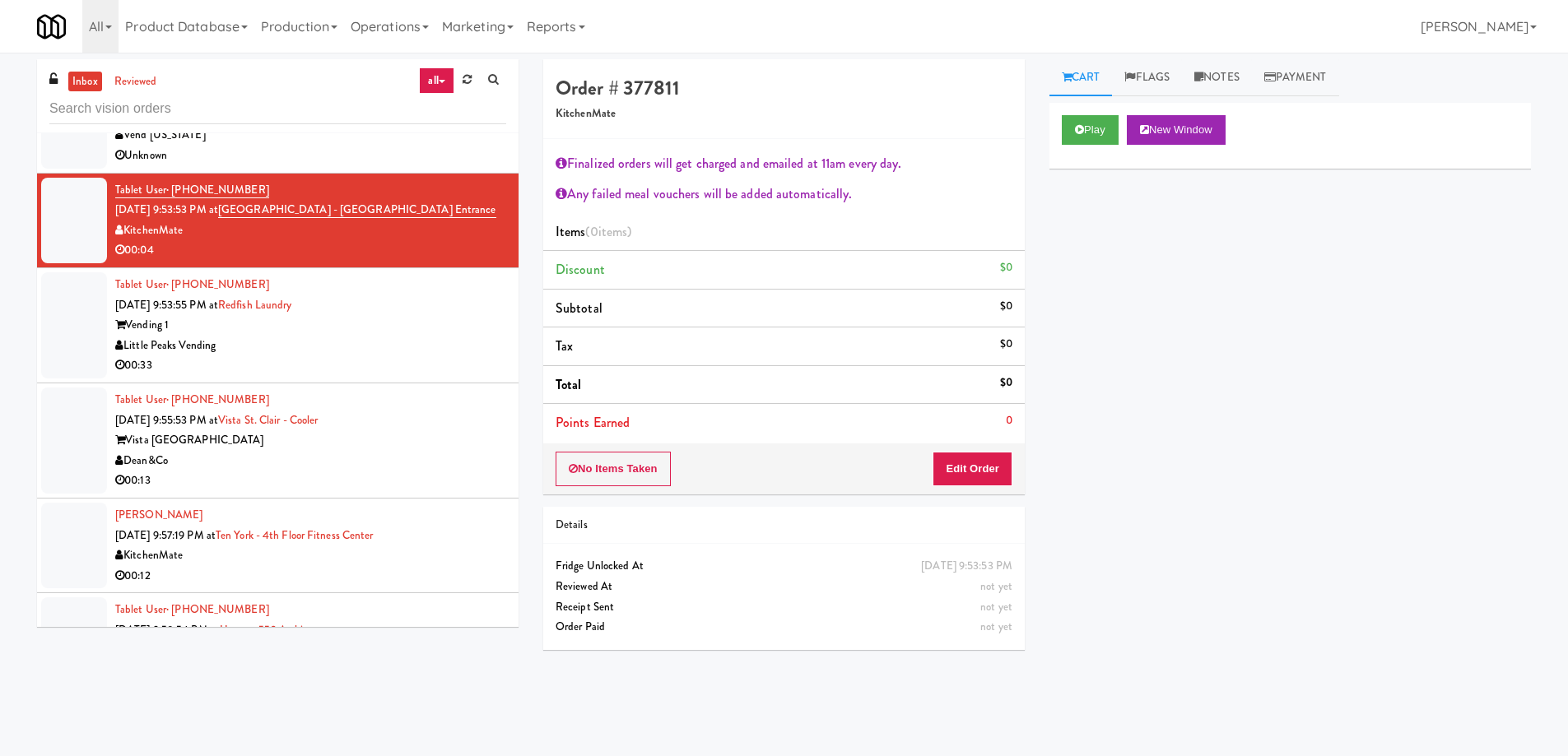
scroll to position [5874, 0]
click at [442, 287] on div "Tablet User · (801) 318-1753 Aug 19, 2025 9:53:55 PM at Redfish Laundry Vending…" at bounding box center [310, 323] width 391 height 101
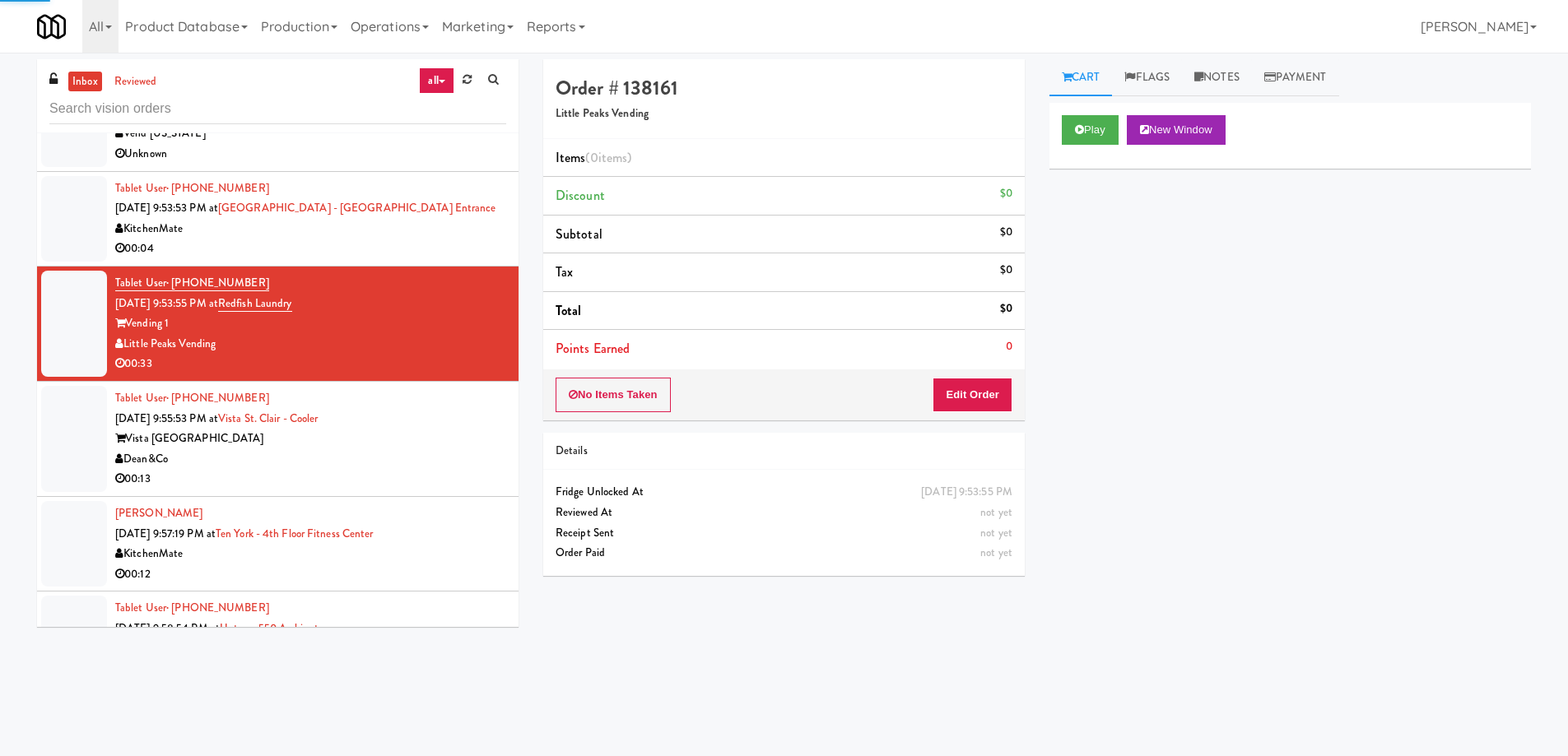
click at [435, 429] on div "Vista St. Clair Apartments" at bounding box center [310, 439] width 391 height 20
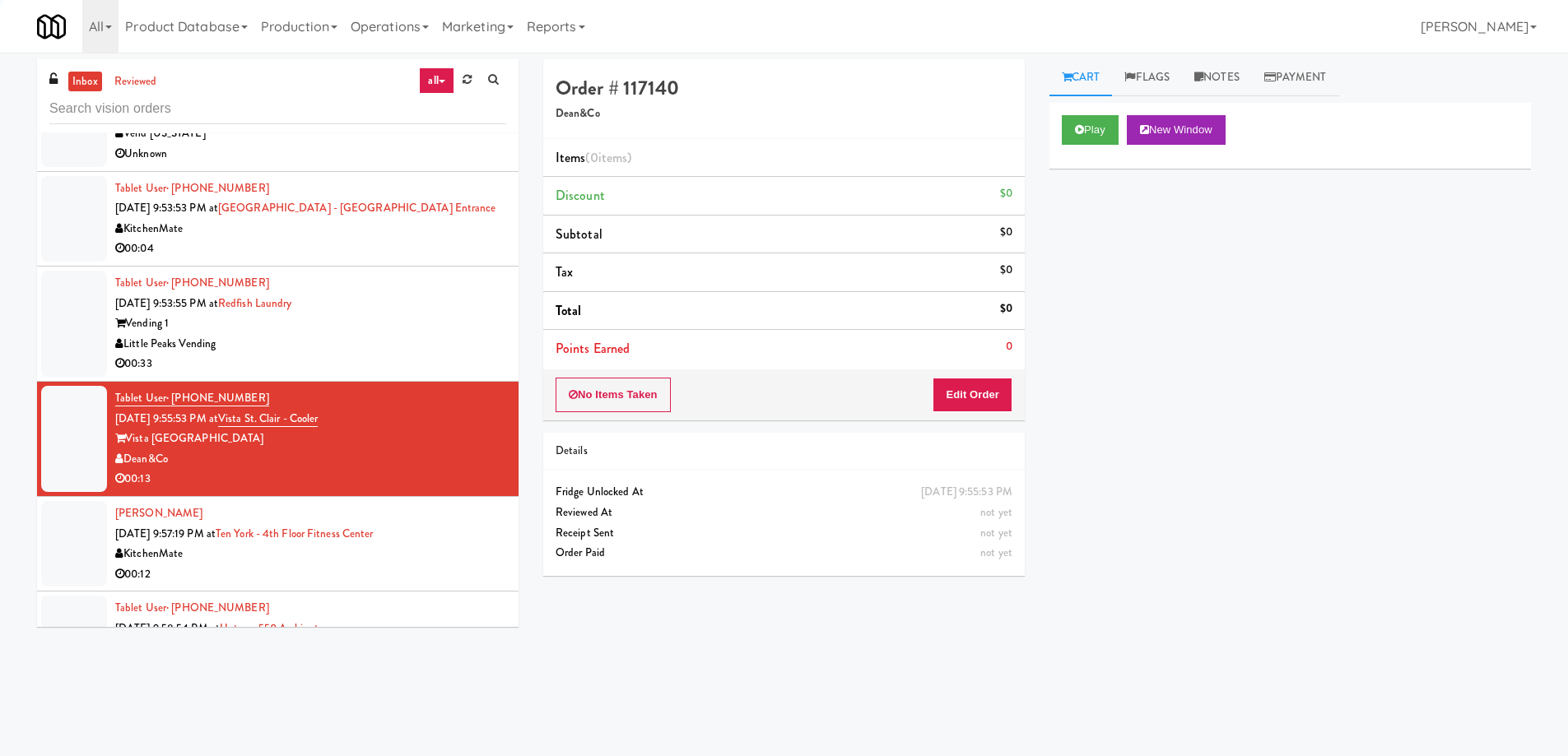
click at [458, 515] on div "Durotimi Thompson Aug 19, 2025 9:57:19 PM at Ten York - 4th Floor Fitness Cente…" at bounding box center [310, 543] width 391 height 81
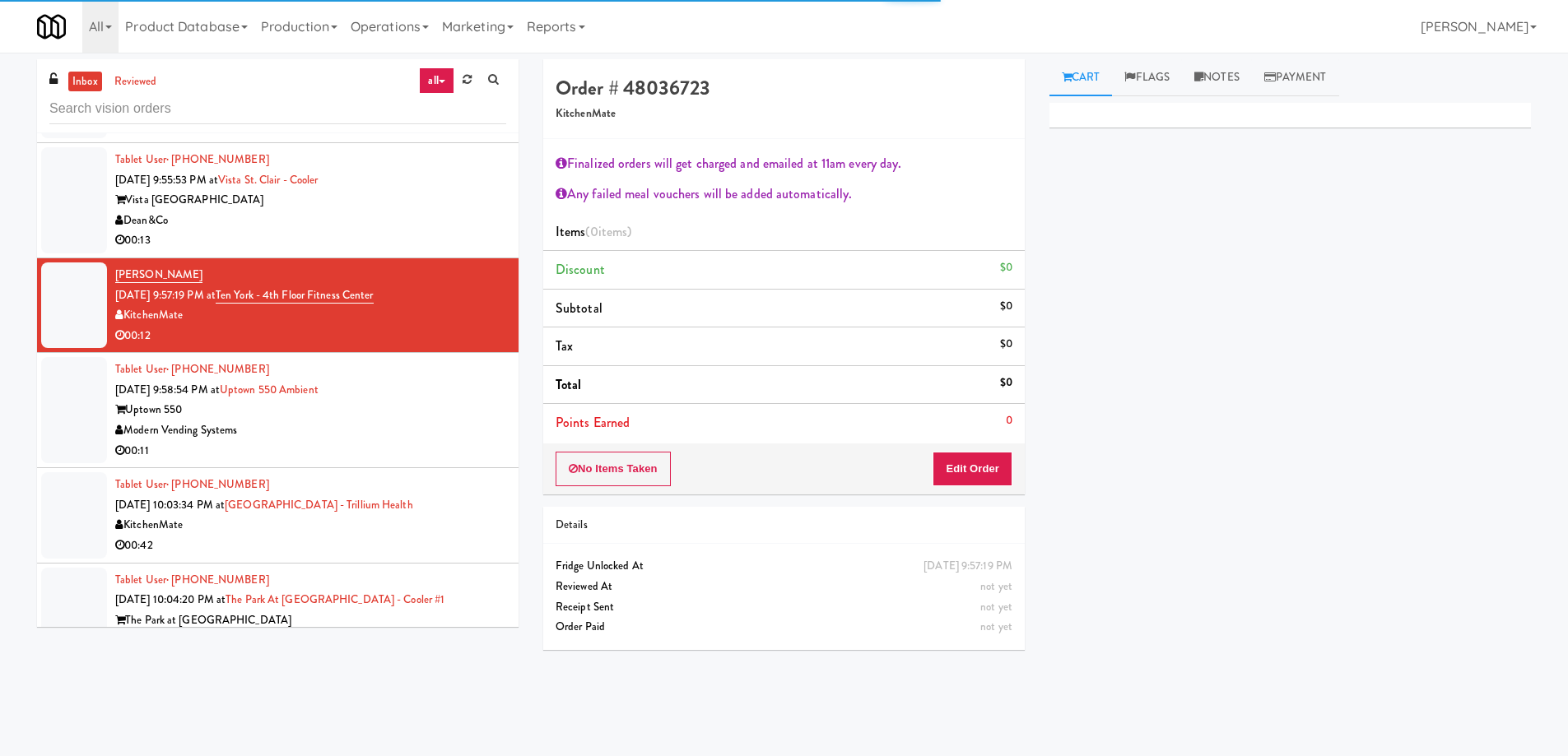
scroll to position [6122, 0]
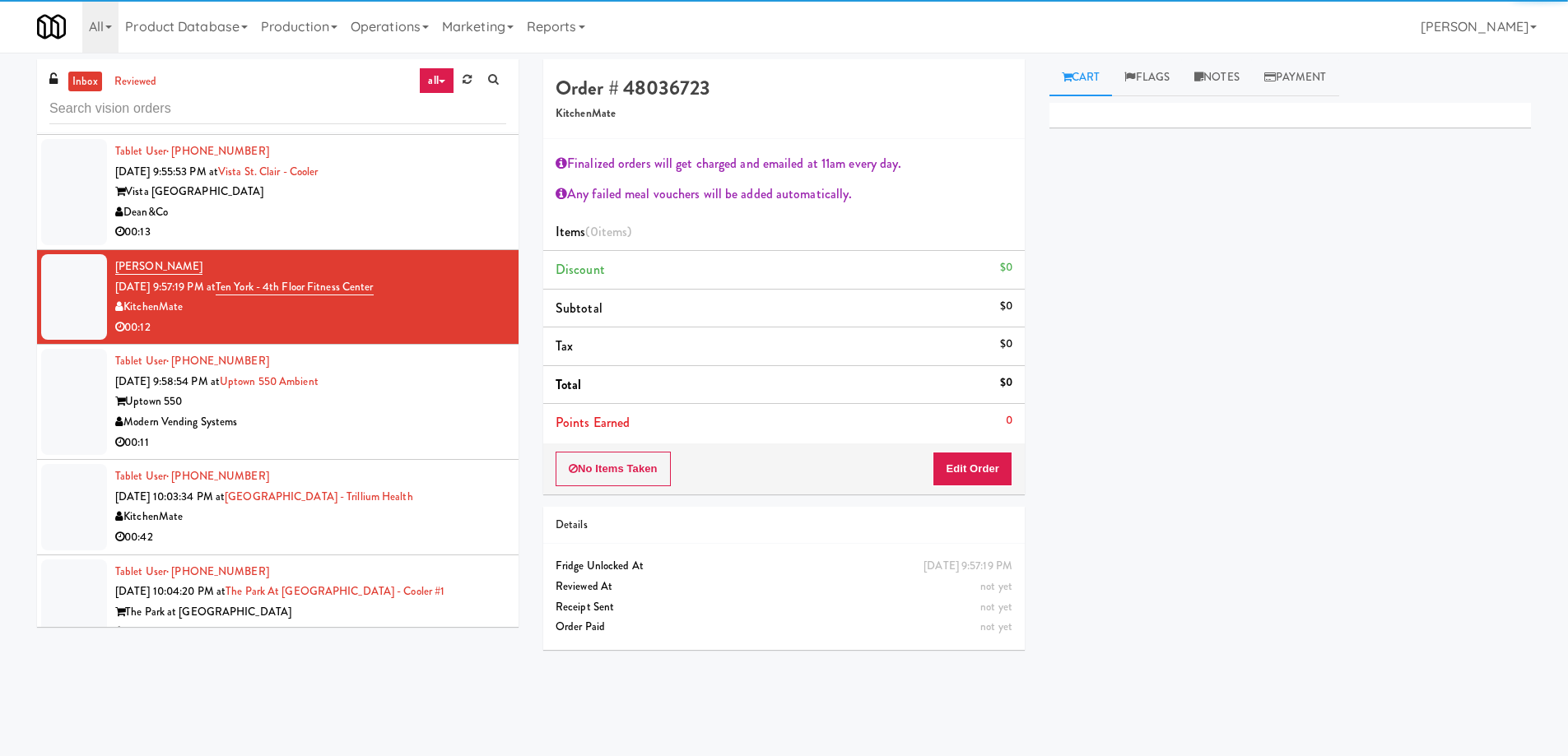
click at [459, 413] on div "Modern Vending Systems" at bounding box center [310, 423] width 391 height 20
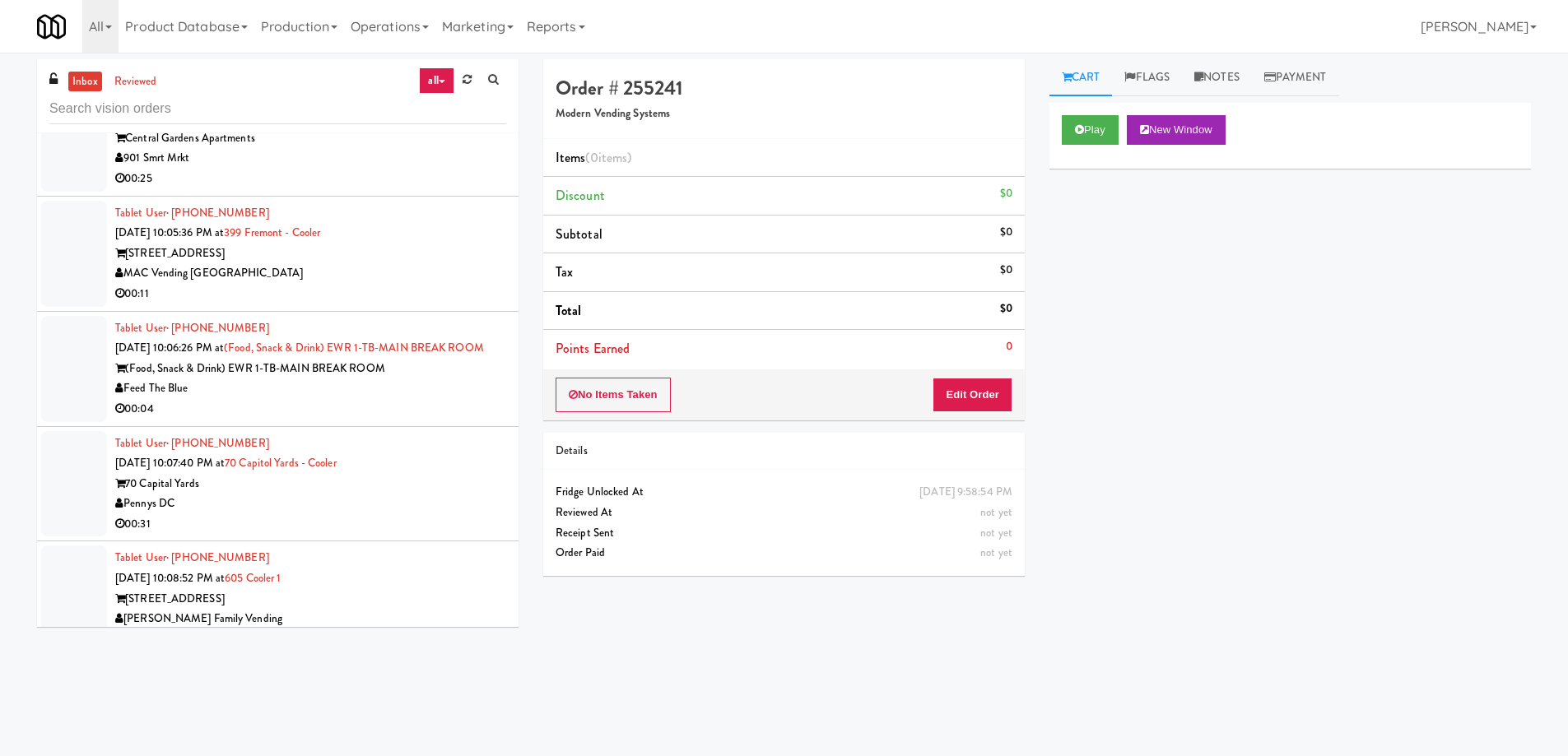
scroll to position [6779, 0]
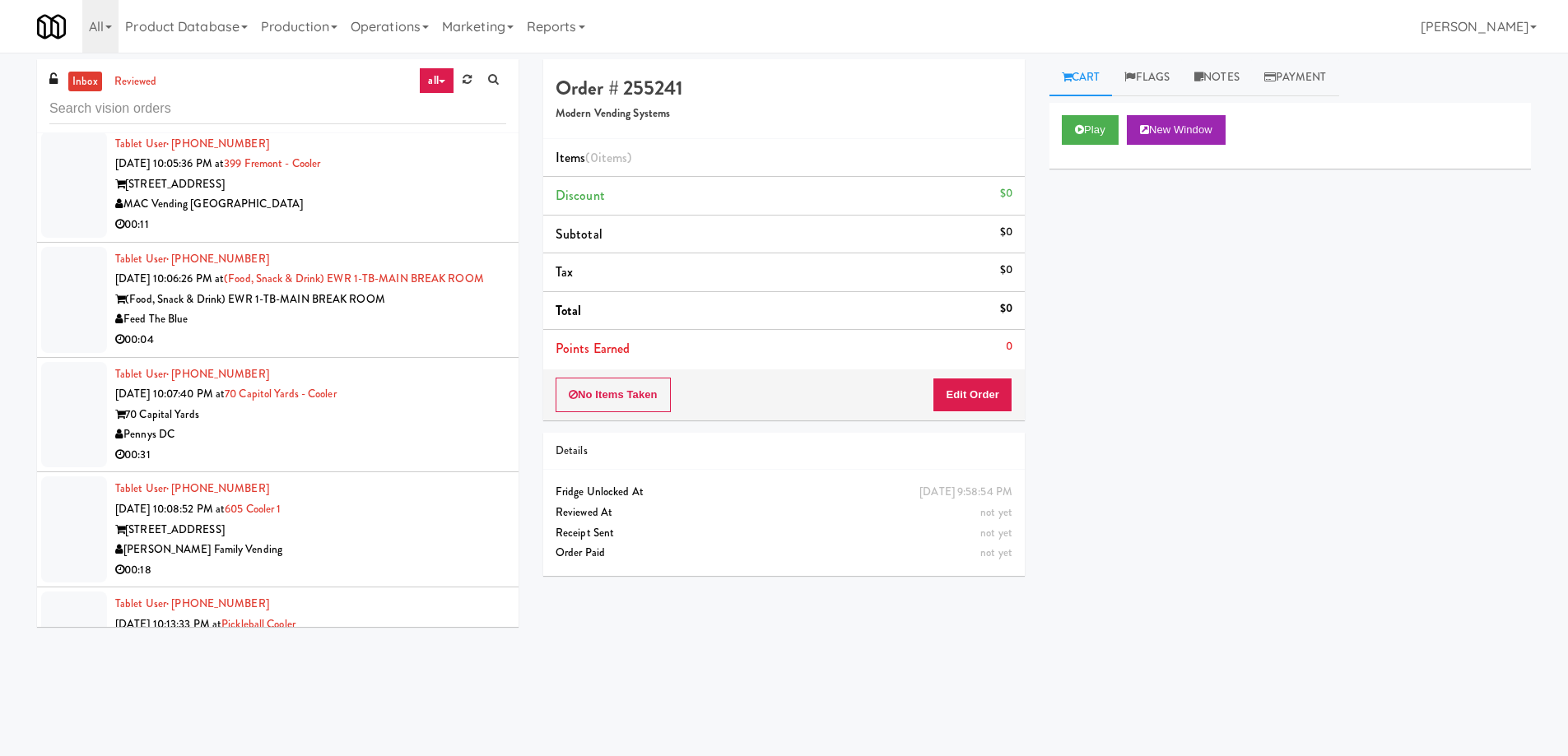
click at [459, 408] on div "70 Capital Yards" at bounding box center [310, 415] width 391 height 20
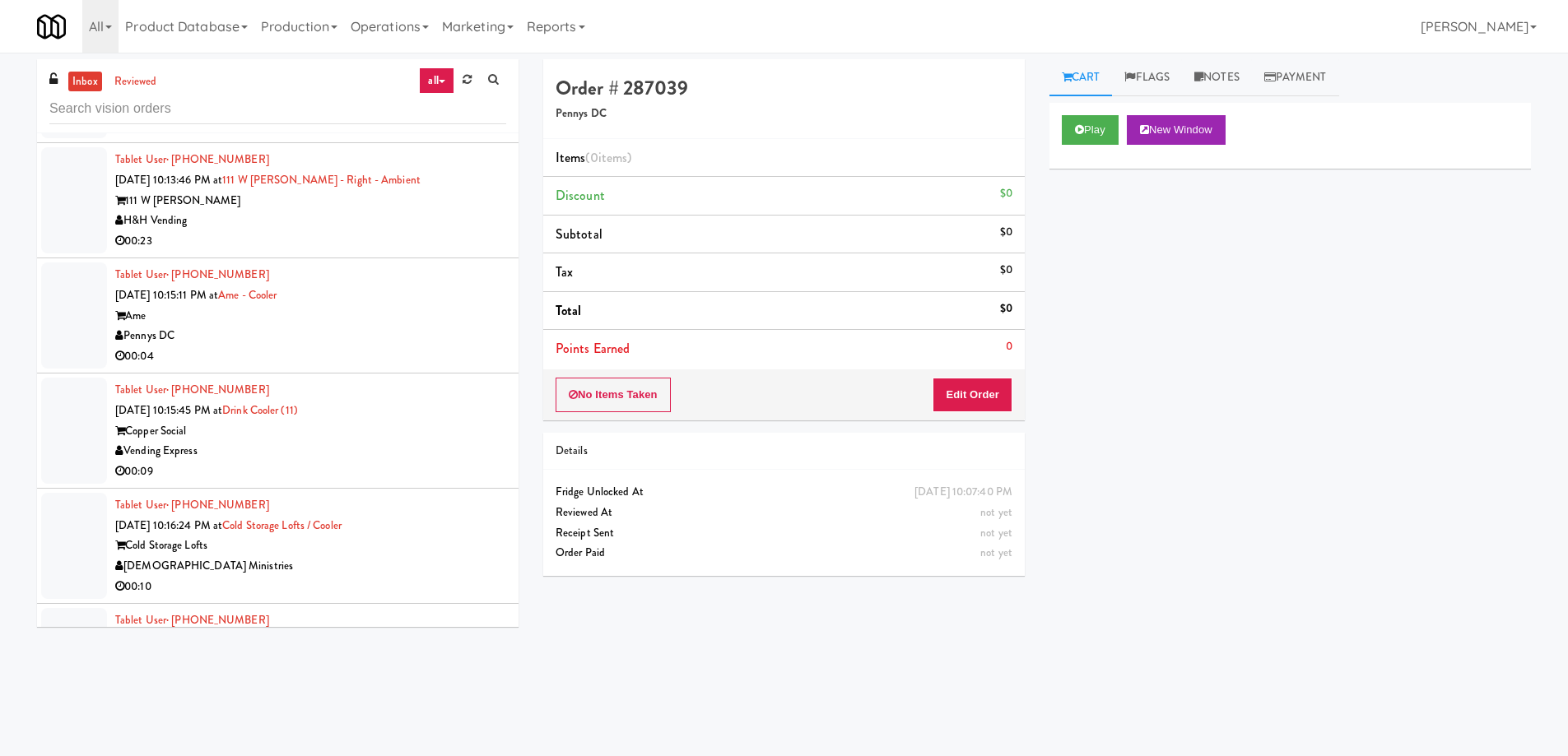
scroll to position [7274, 0]
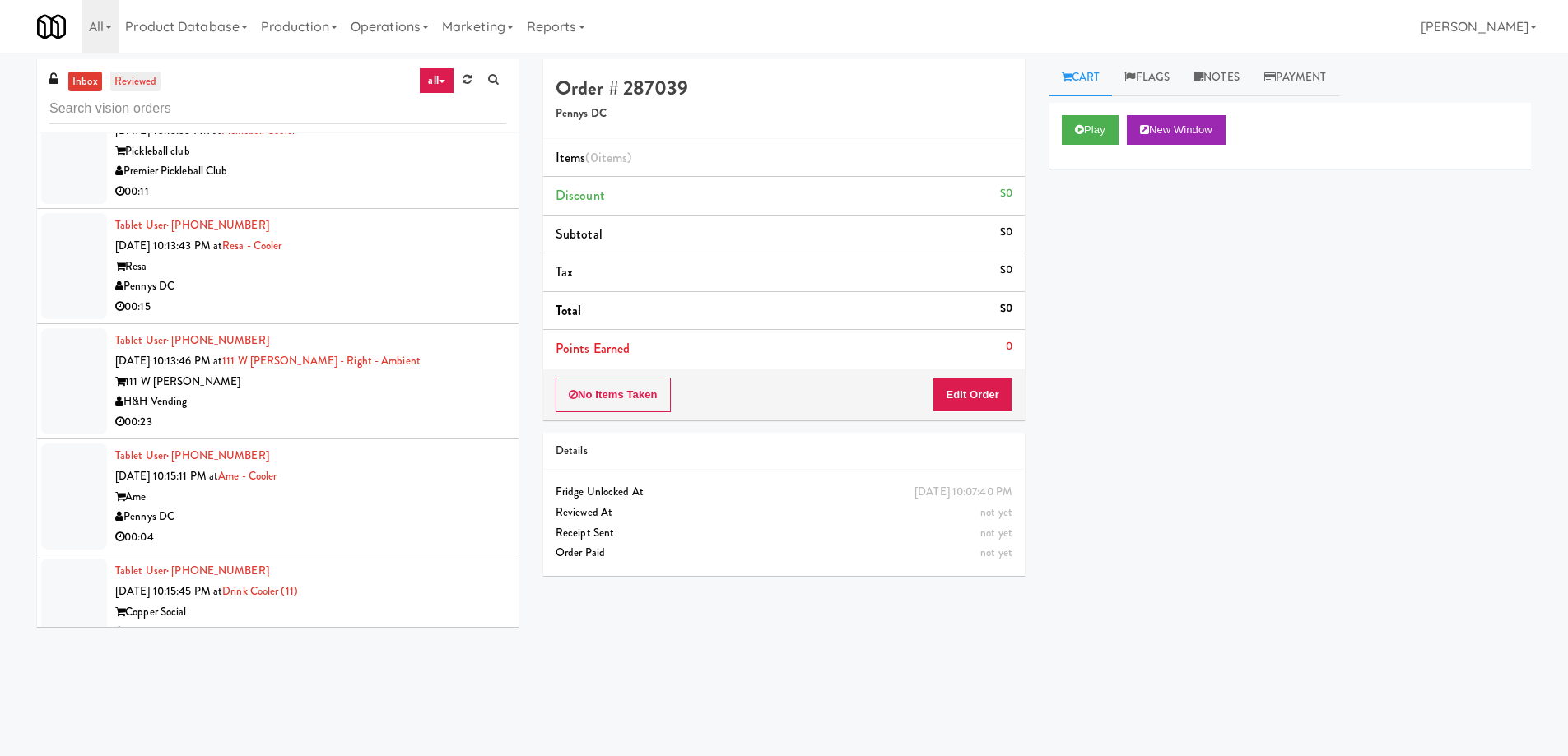
click at [142, 83] on link "reviewed" at bounding box center [136, 81] width 51 height 20
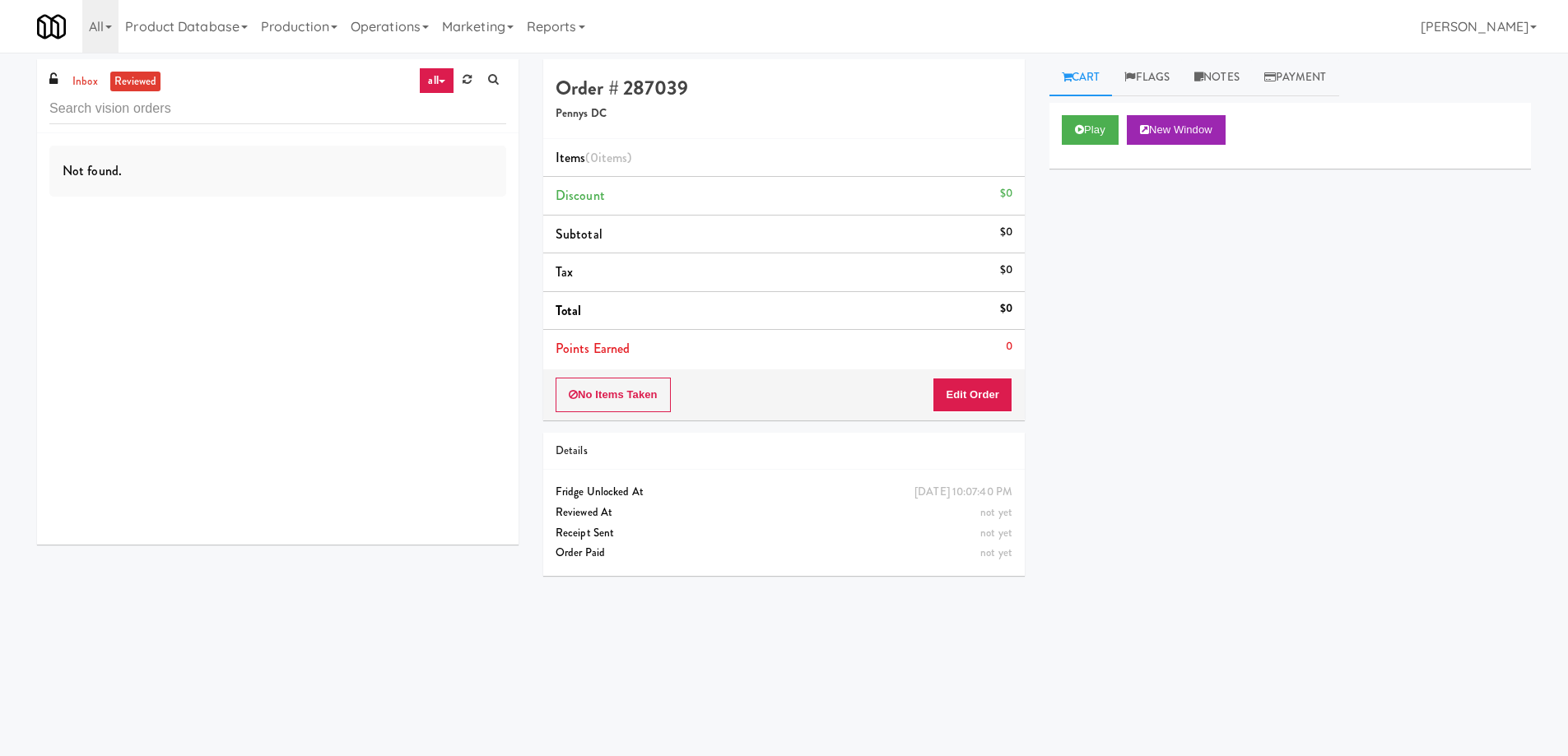
scroll to position [0, 0]
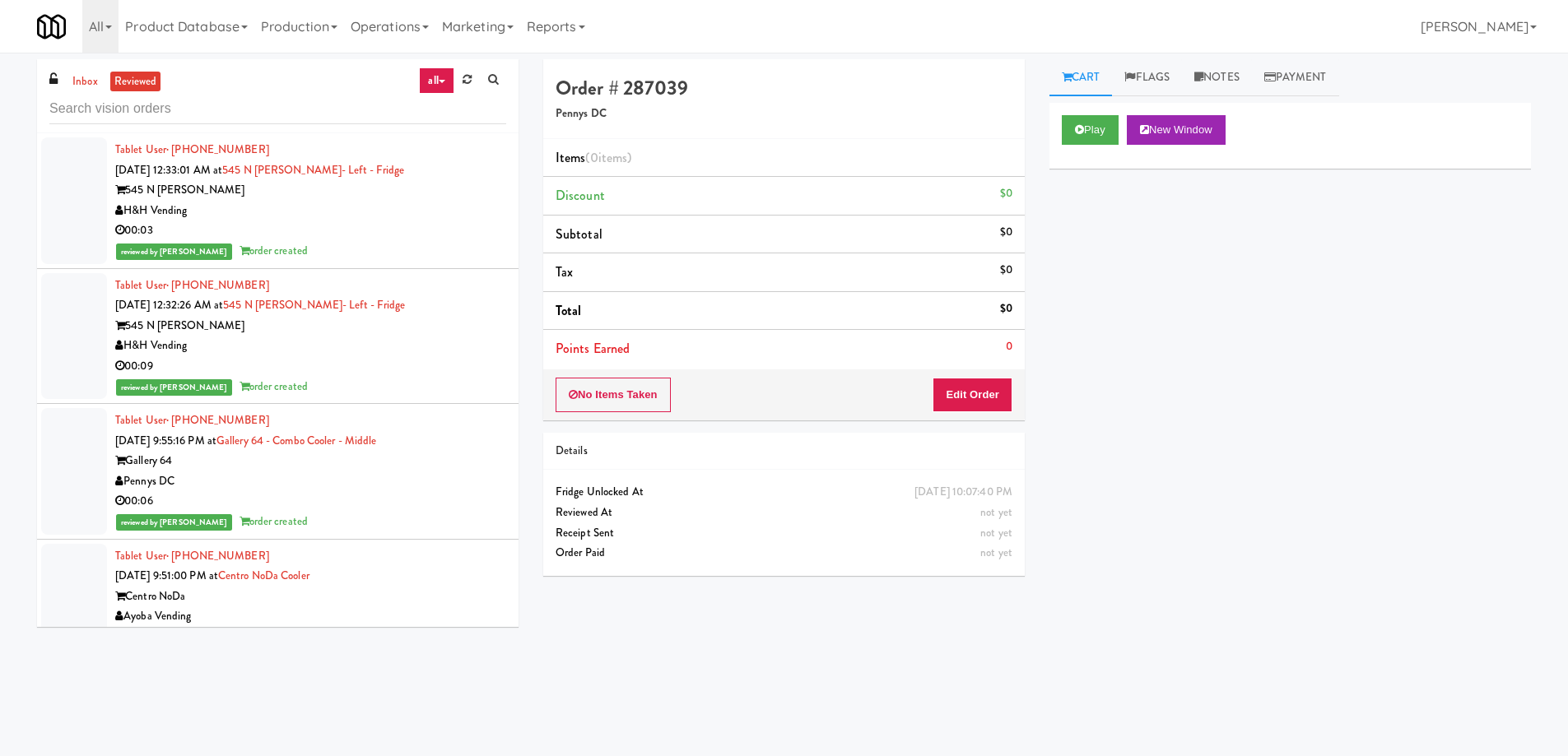
click at [416, 222] on div "00:03" at bounding box center [310, 231] width 391 height 20
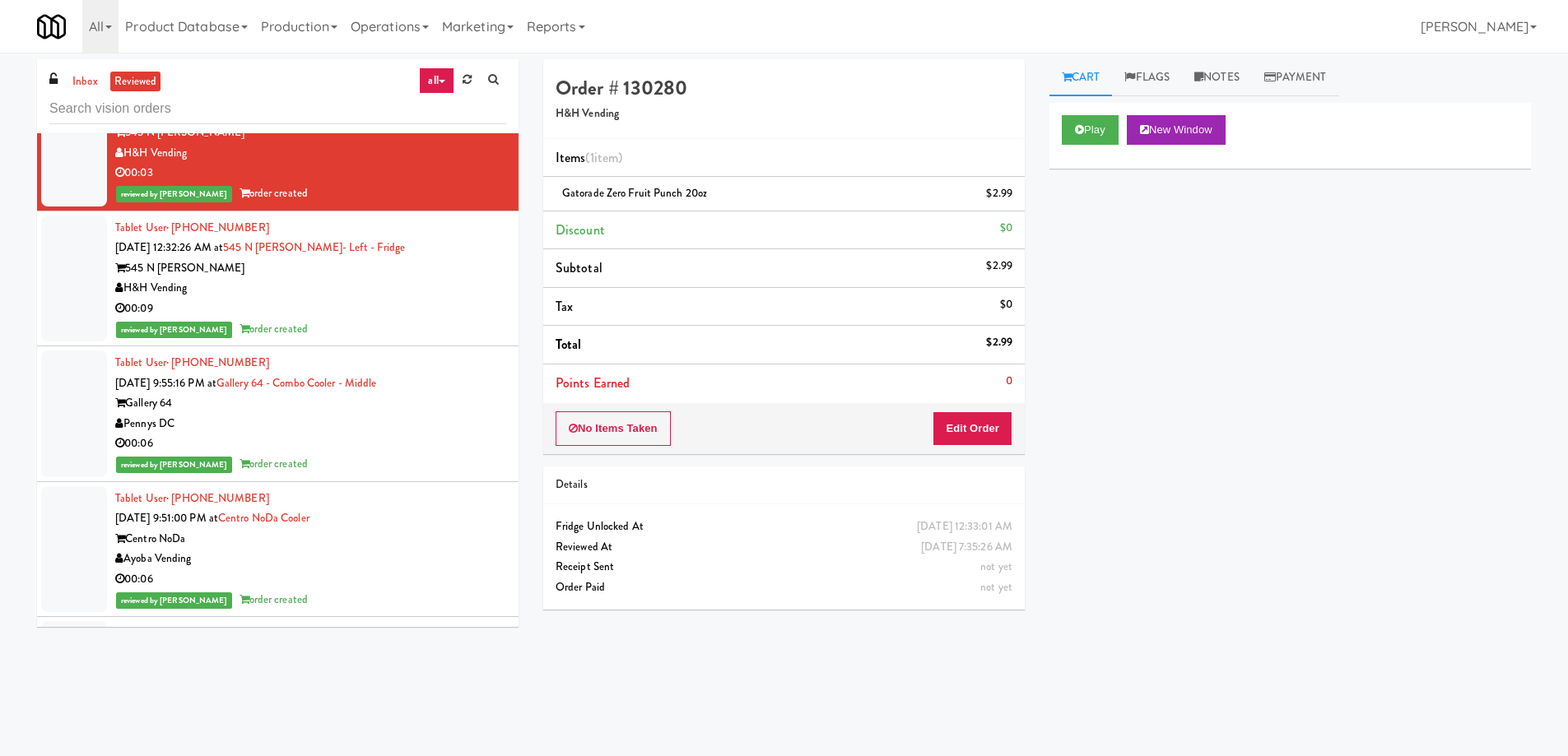
scroll to position [82, 0]
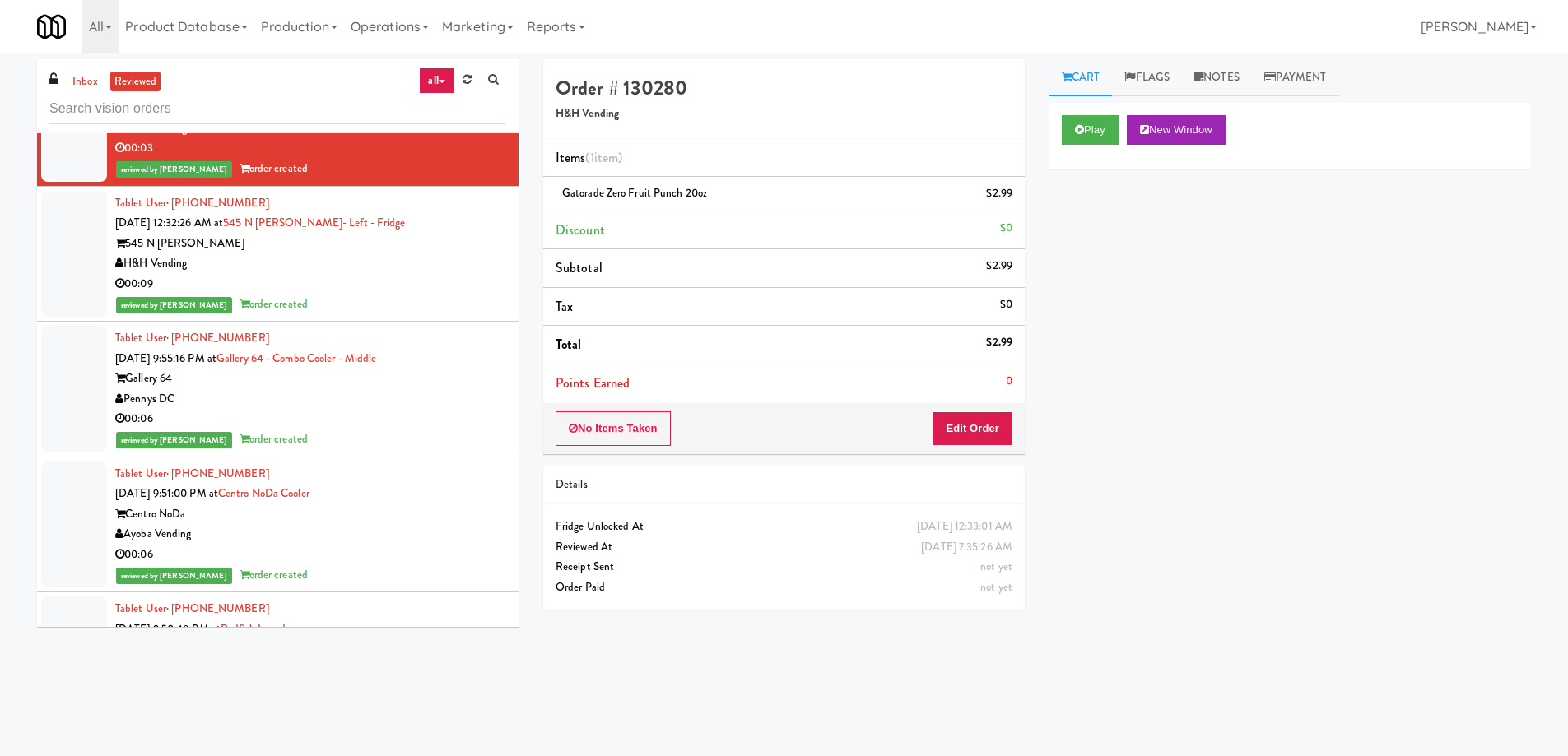
click at [442, 392] on div "Pennys DC" at bounding box center [310, 399] width 391 height 20
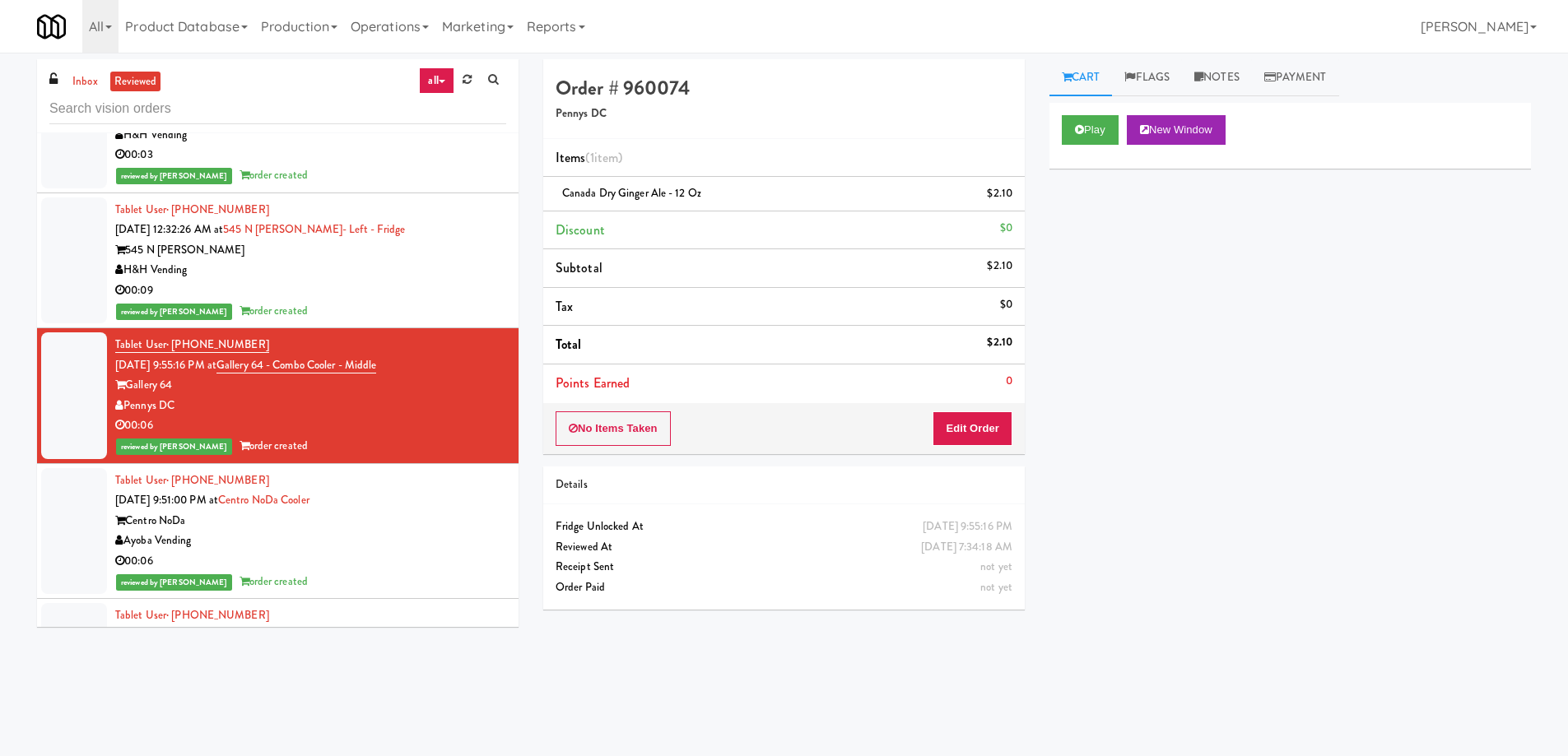
scroll to position [164, 0]
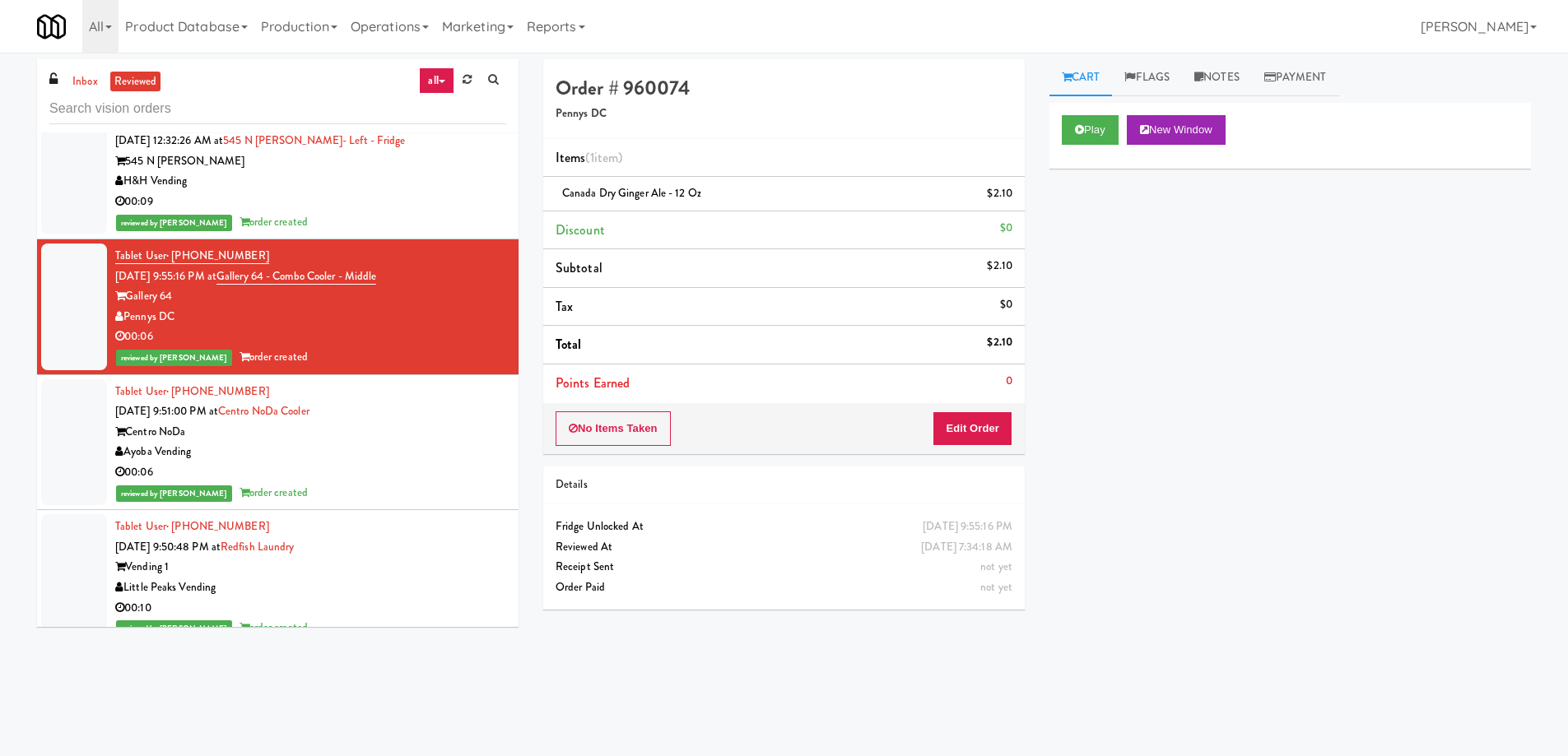
click at [440, 425] on div "Centro NoDa" at bounding box center [310, 432] width 391 height 20
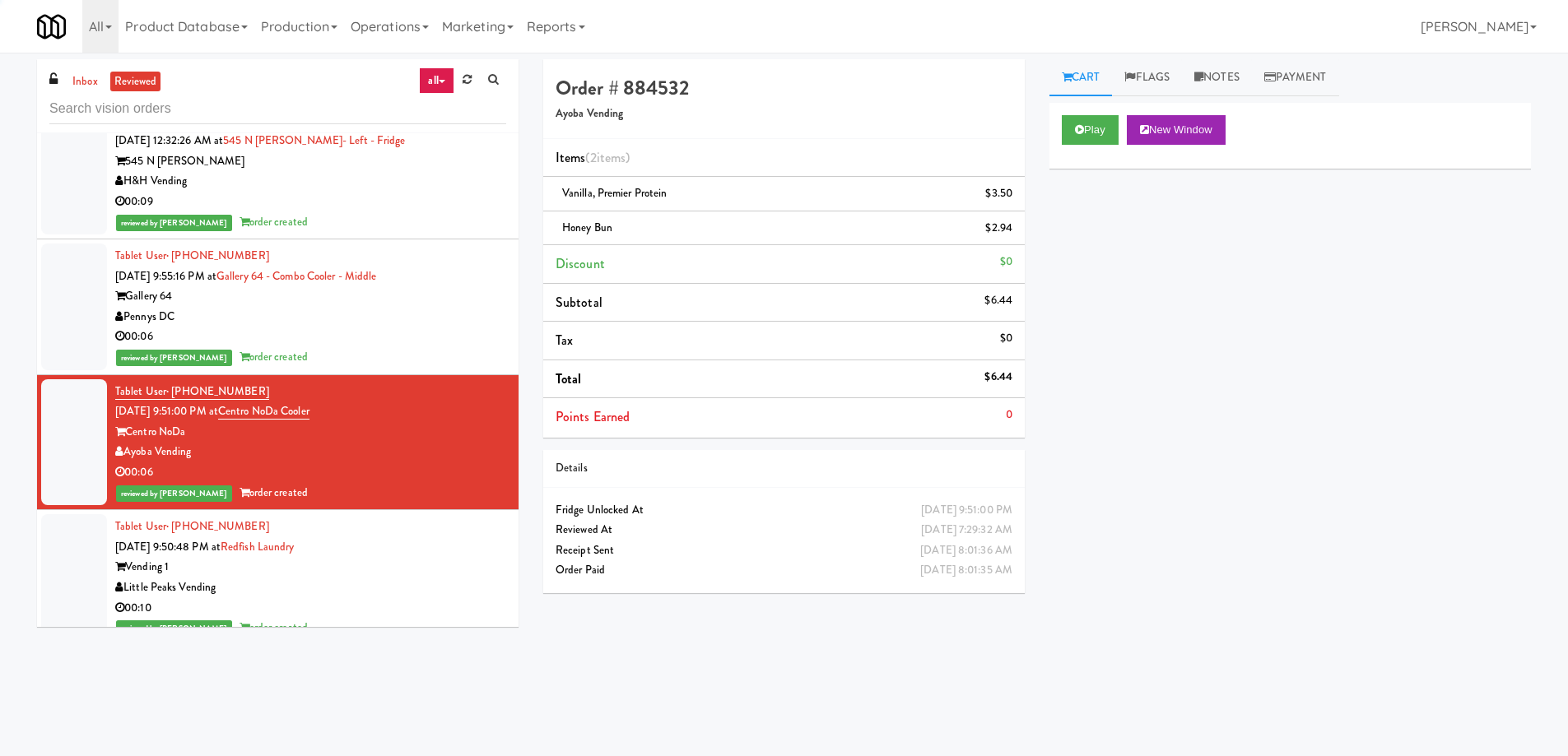
scroll to position [329, 0]
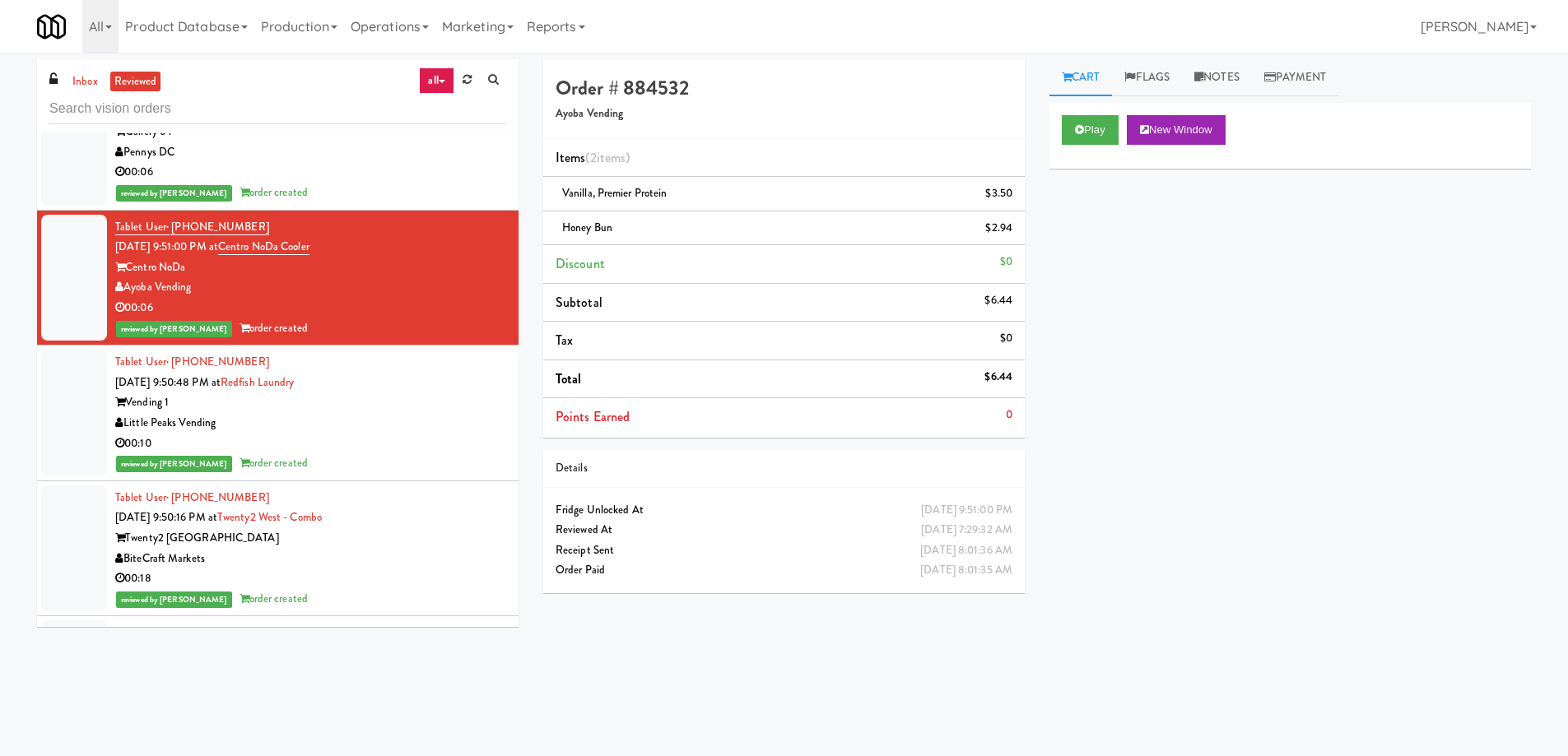
click at [442, 416] on div "Little Peaks Vending" at bounding box center [310, 424] width 391 height 20
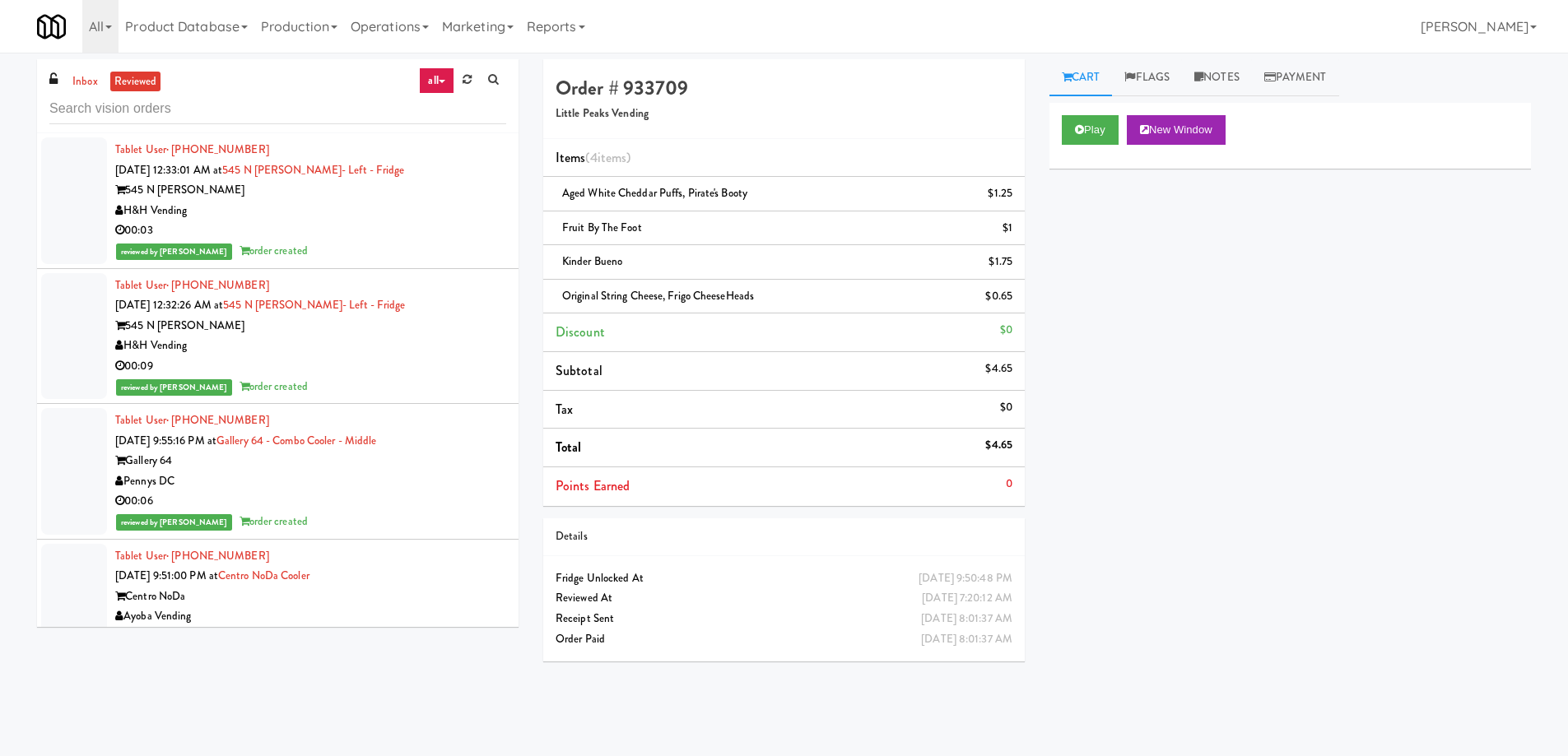
click at [461, 231] on div "00:03" at bounding box center [310, 231] width 391 height 20
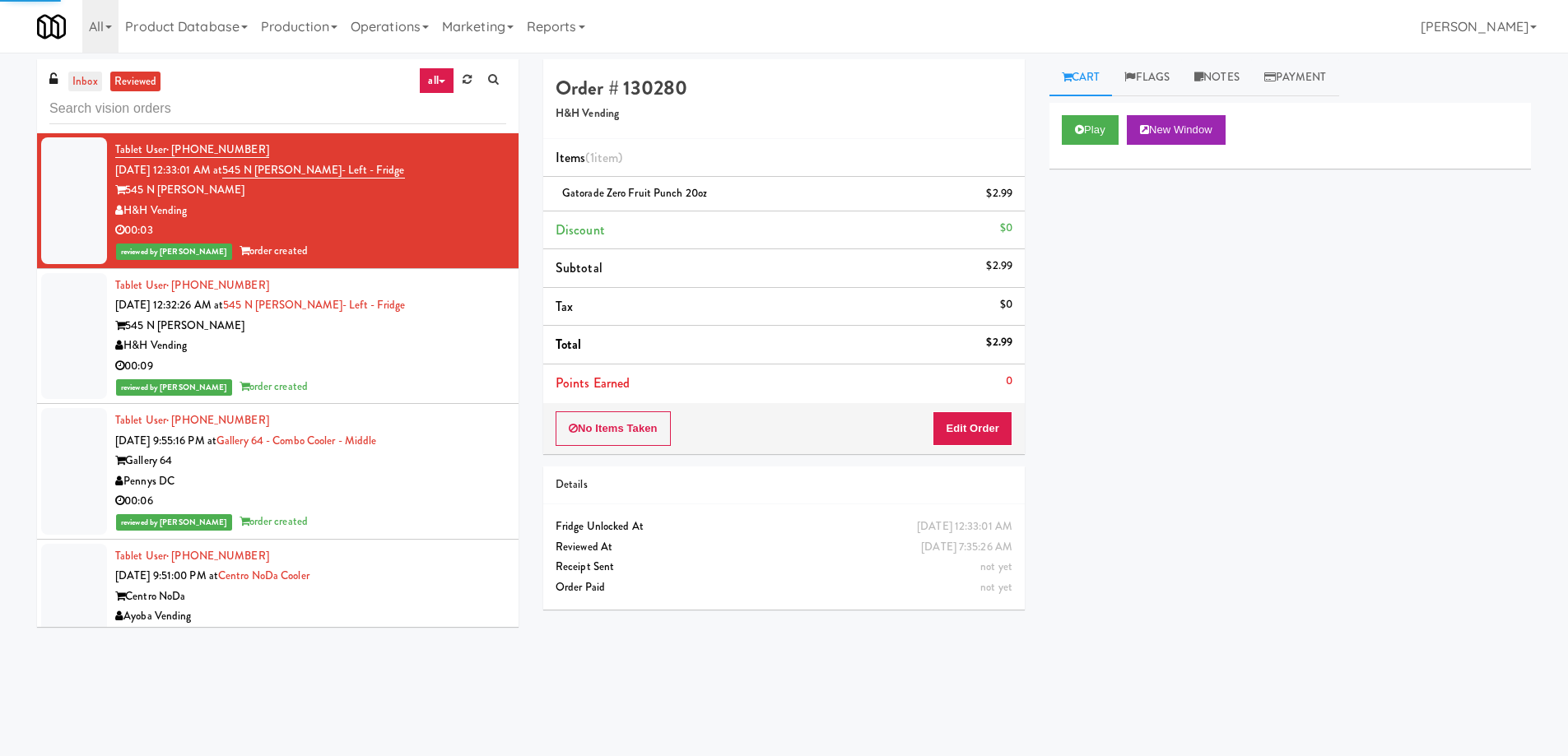
click at [93, 74] on link "inbox" at bounding box center [86, 81] width 34 height 20
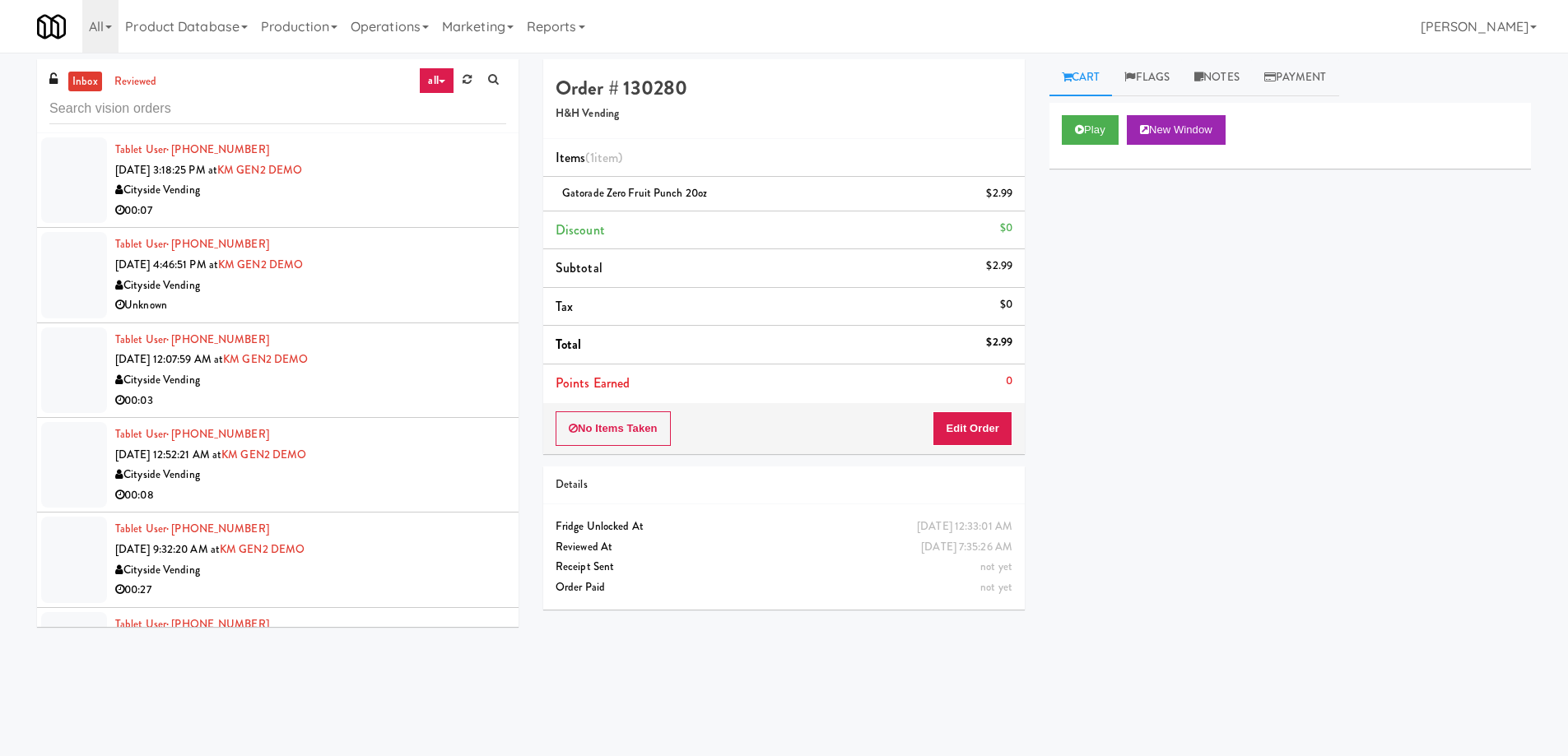
click at [364, 179] on div "Tablet User · (516) 554-1766 May 29, 2025 3:18:25 PM at KM GEN2 DEMO Cityside V…" at bounding box center [310, 180] width 391 height 81
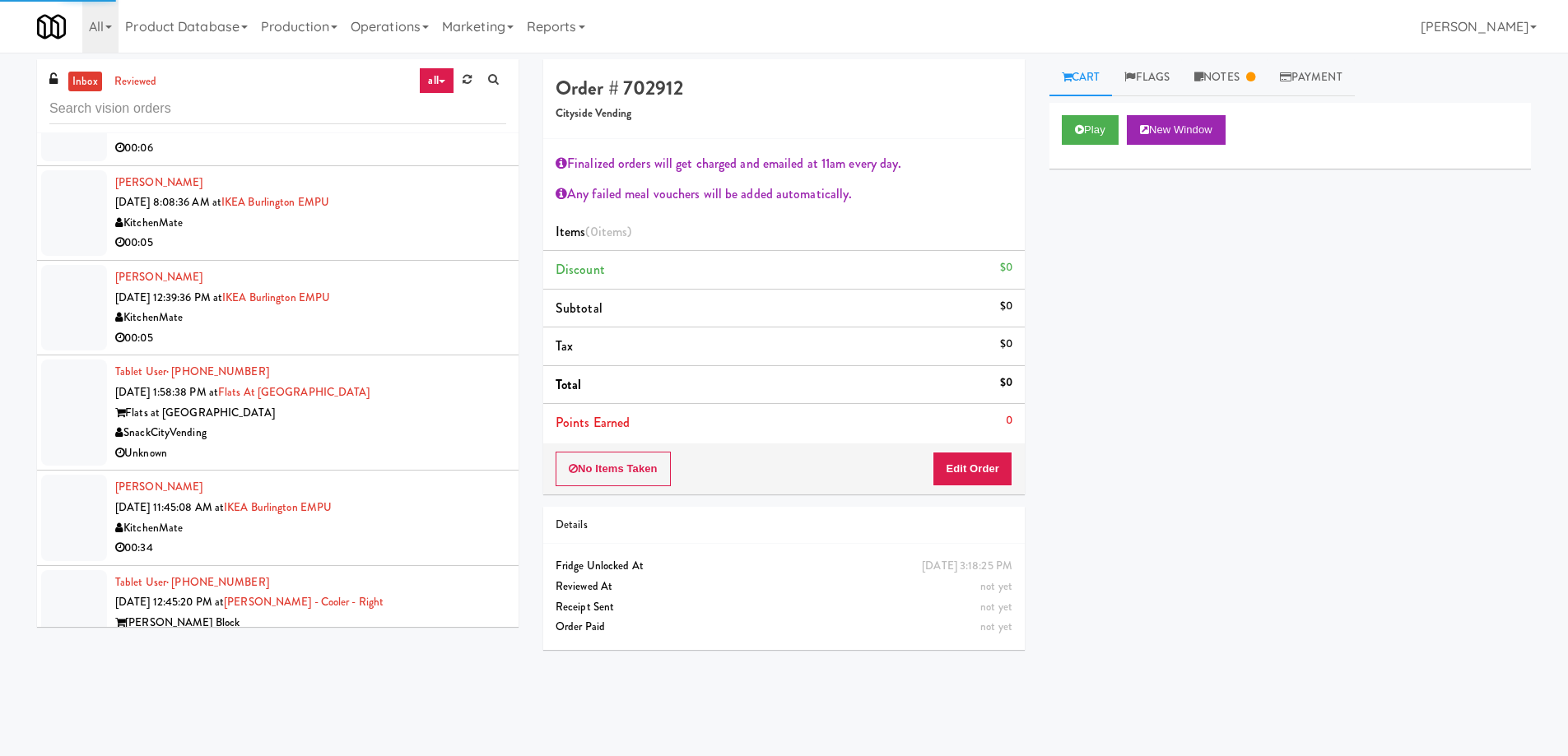
scroll to position [2963, 0]
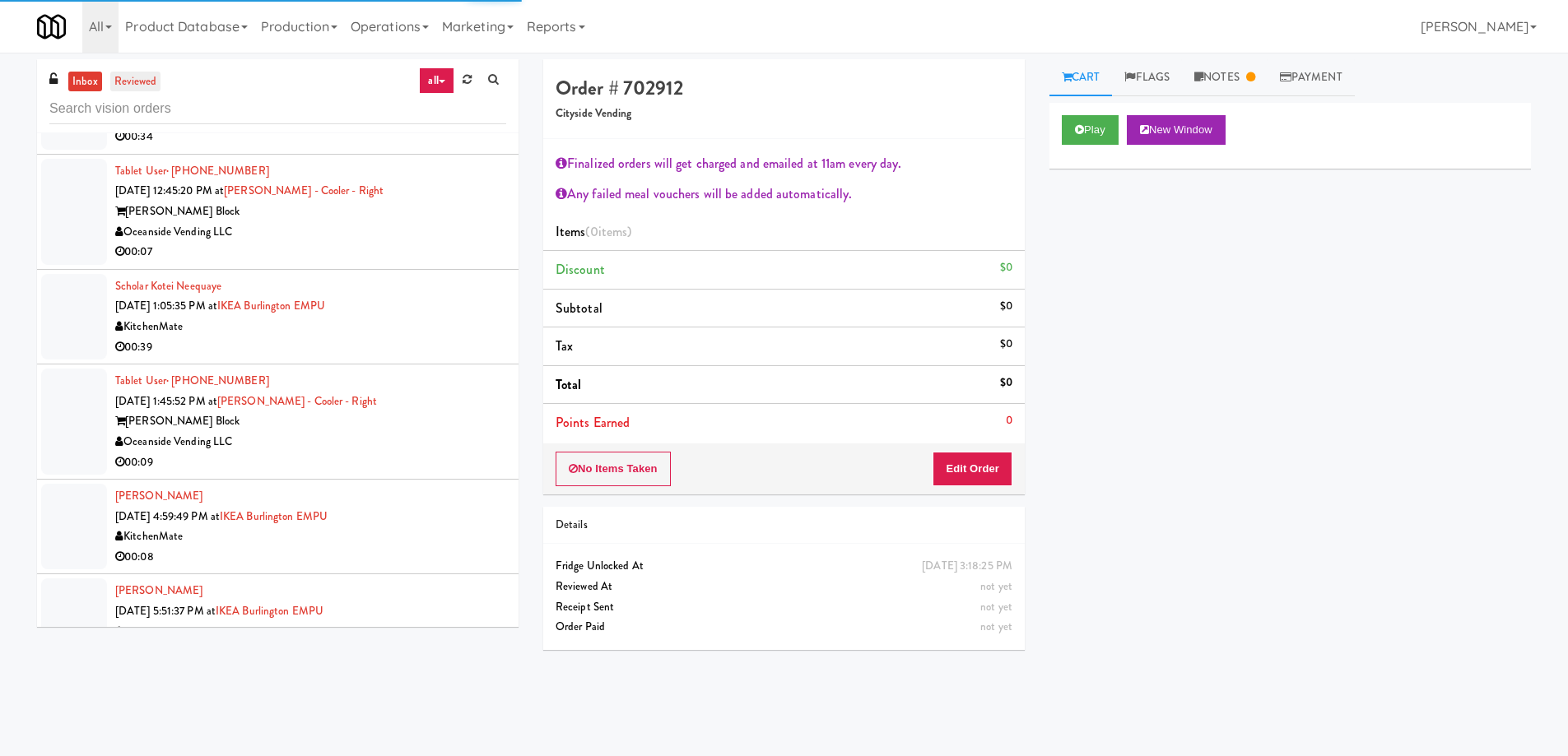
click at [146, 86] on link "reviewed" at bounding box center [136, 81] width 51 height 20
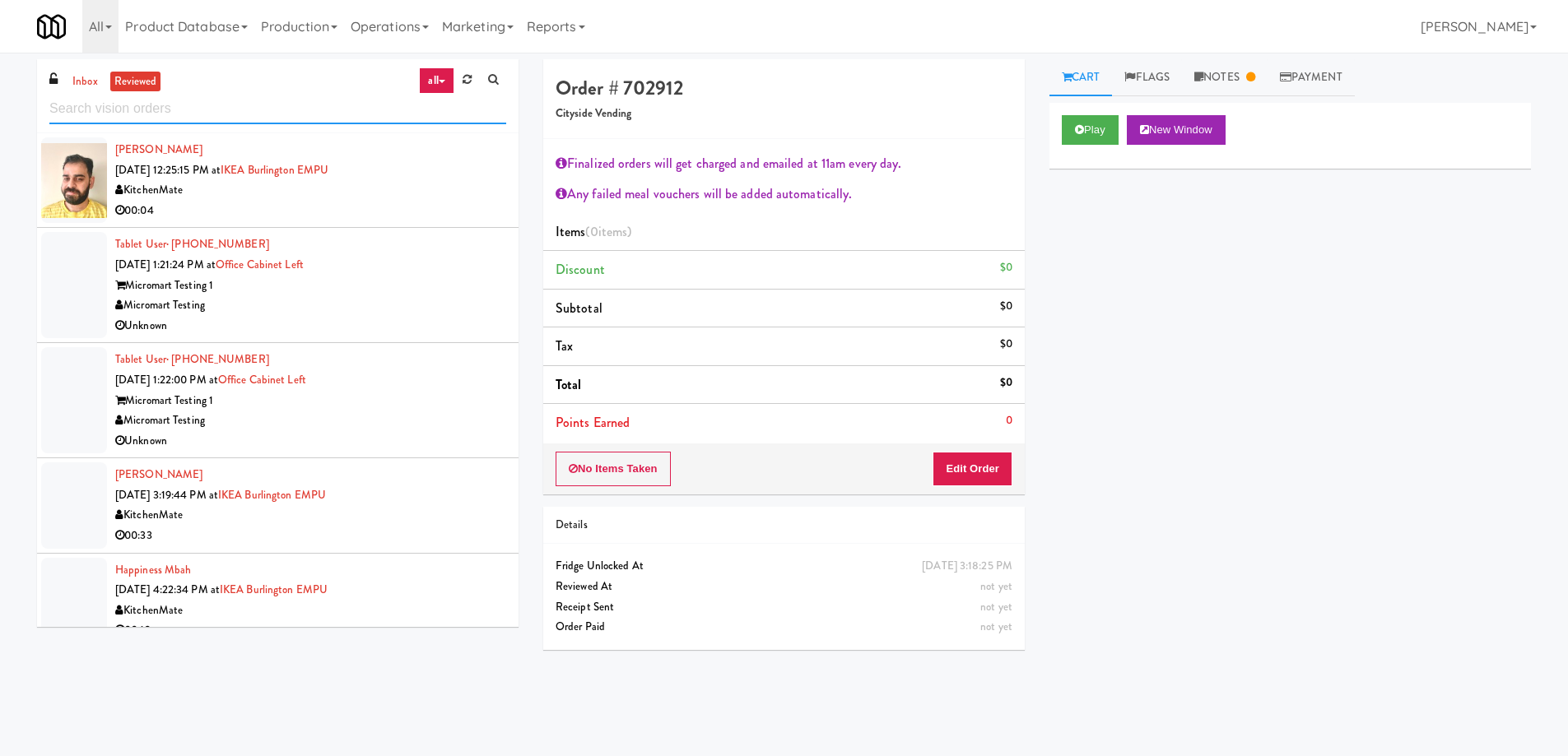
click at [186, 106] on input "text" at bounding box center [277, 109] width 457 height 31
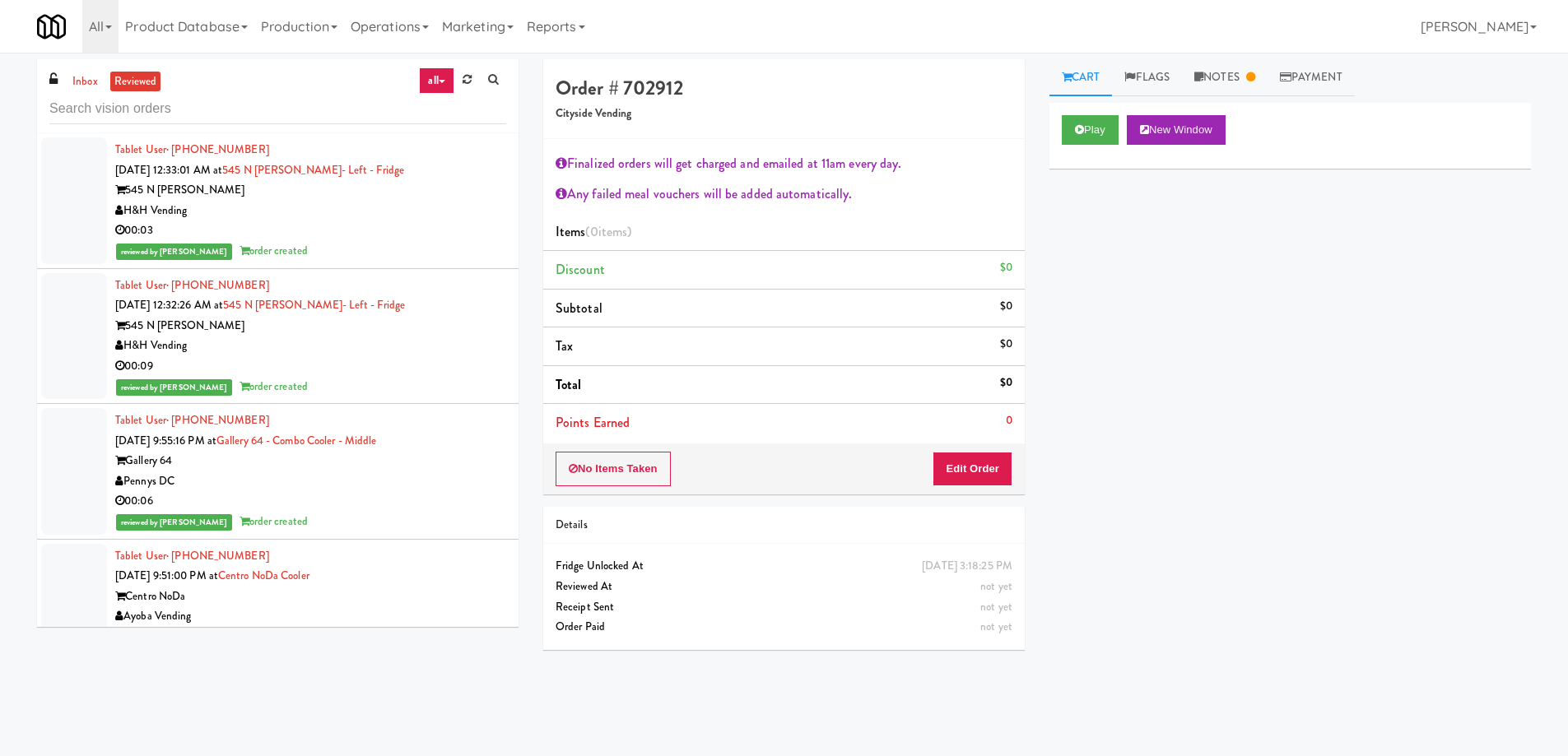
click at [439, 221] on div "00:03" at bounding box center [310, 231] width 391 height 20
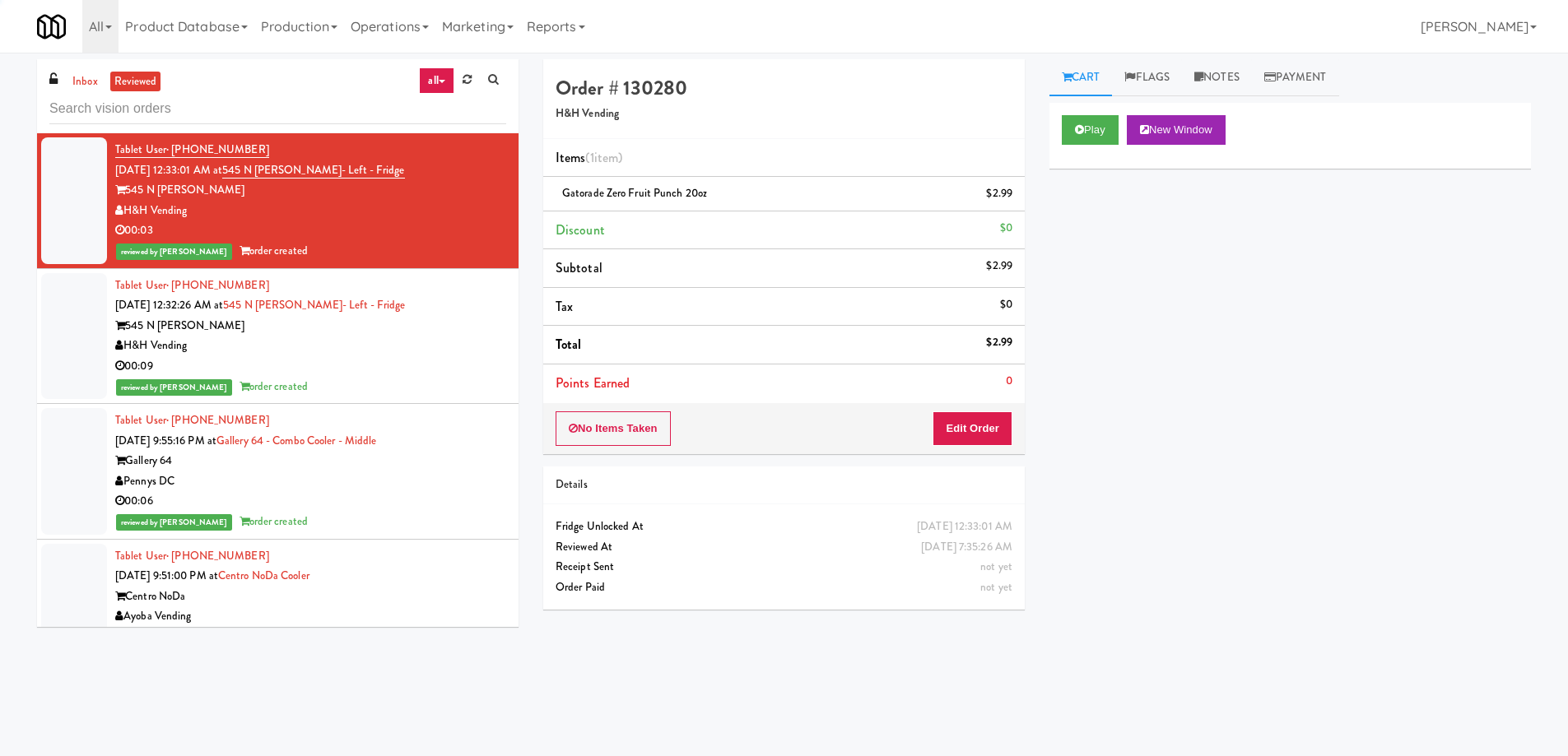
click at [442, 469] on div "Gallery 64" at bounding box center [310, 461] width 391 height 20
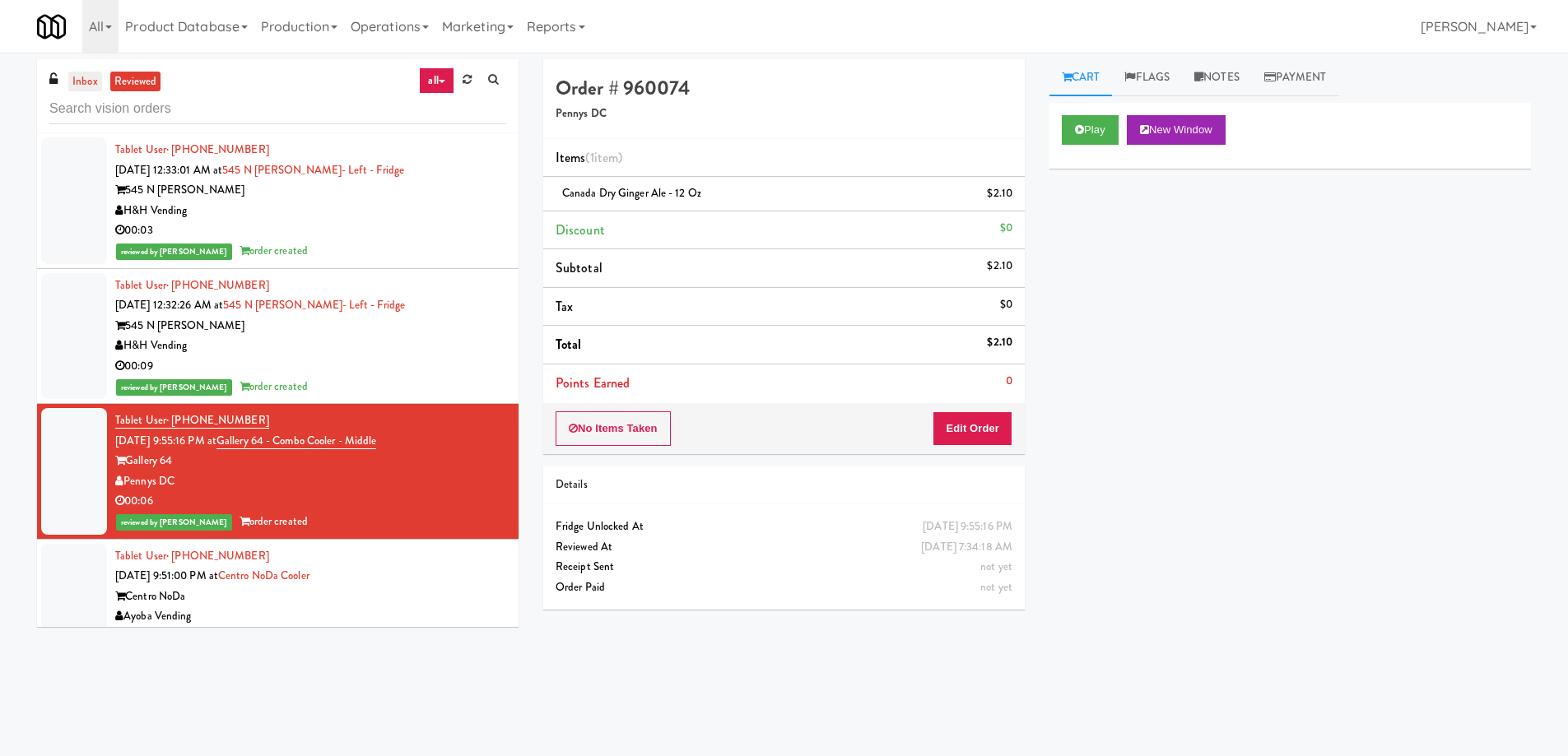
click at [77, 77] on link "inbox" at bounding box center [86, 81] width 34 height 20
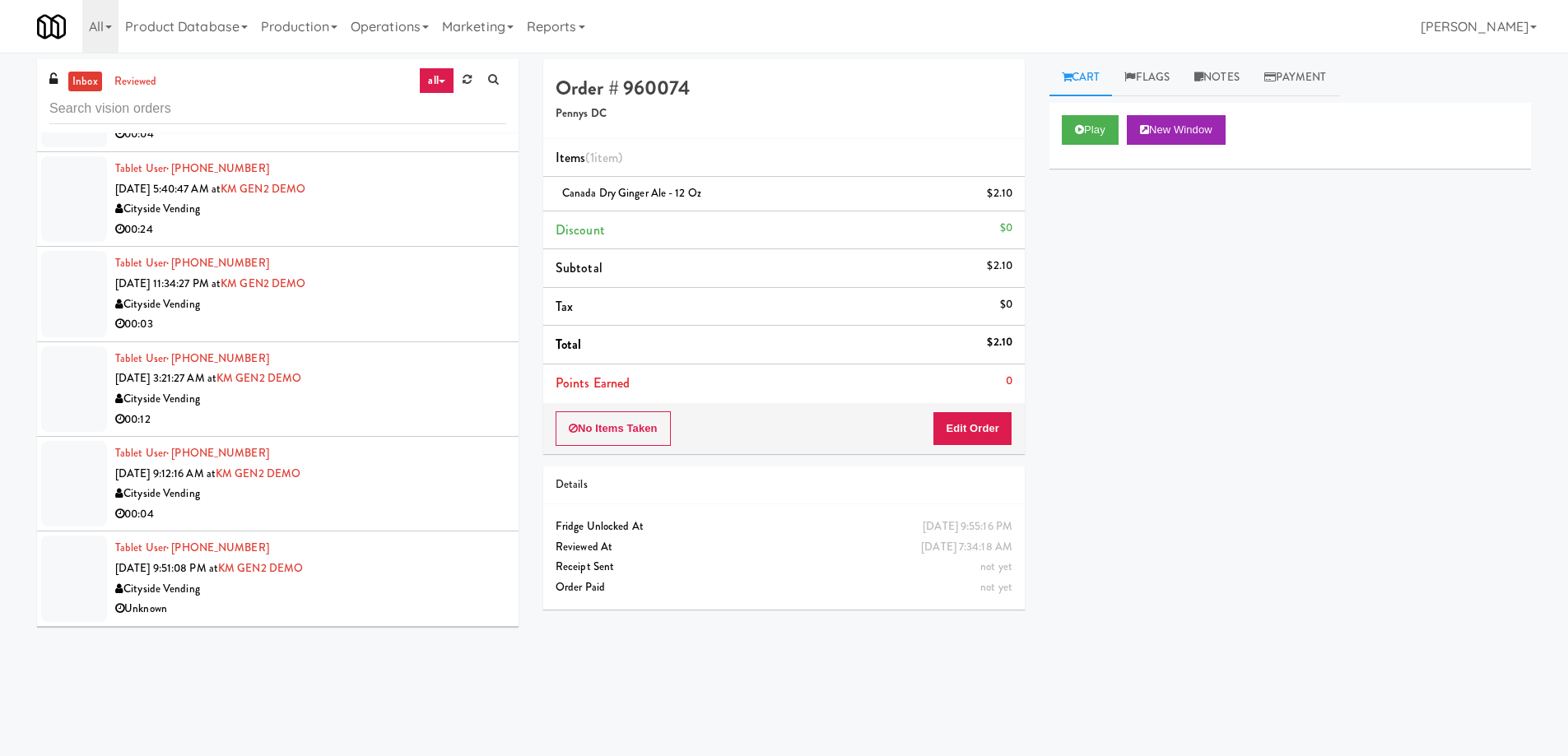
scroll to position [1235, 0]
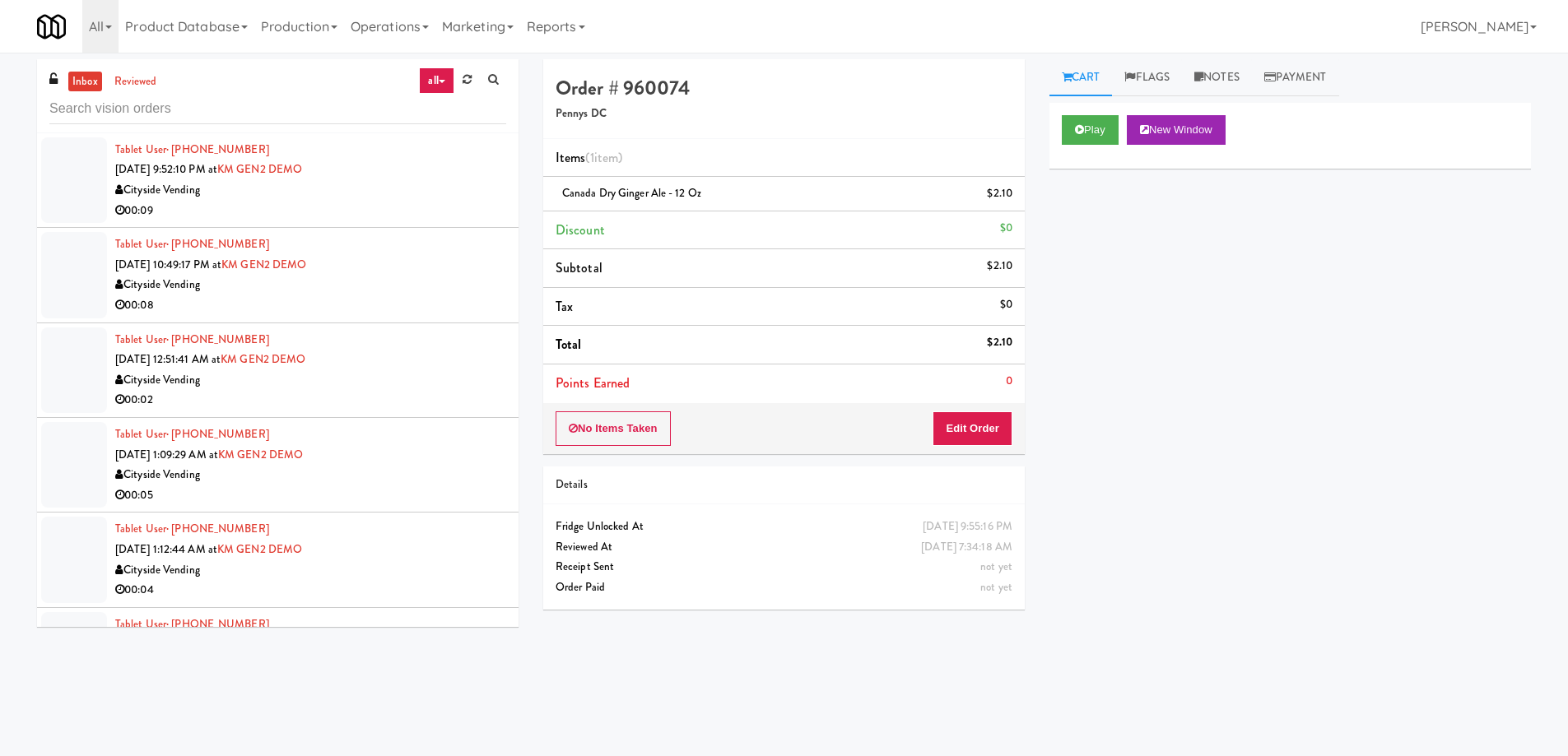
click at [459, 297] on div "00:08" at bounding box center [310, 306] width 391 height 20
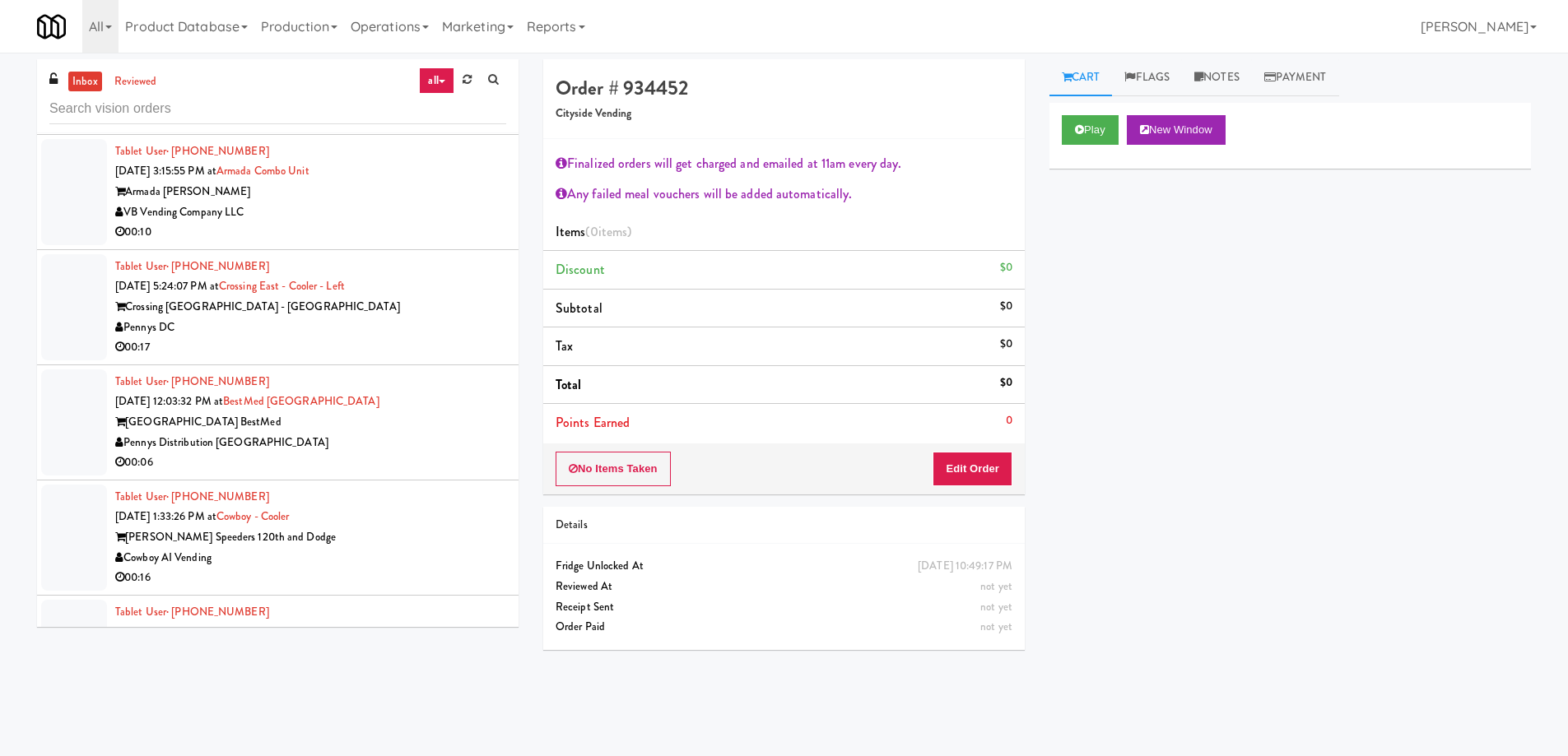
scroll to position [5134, 0]
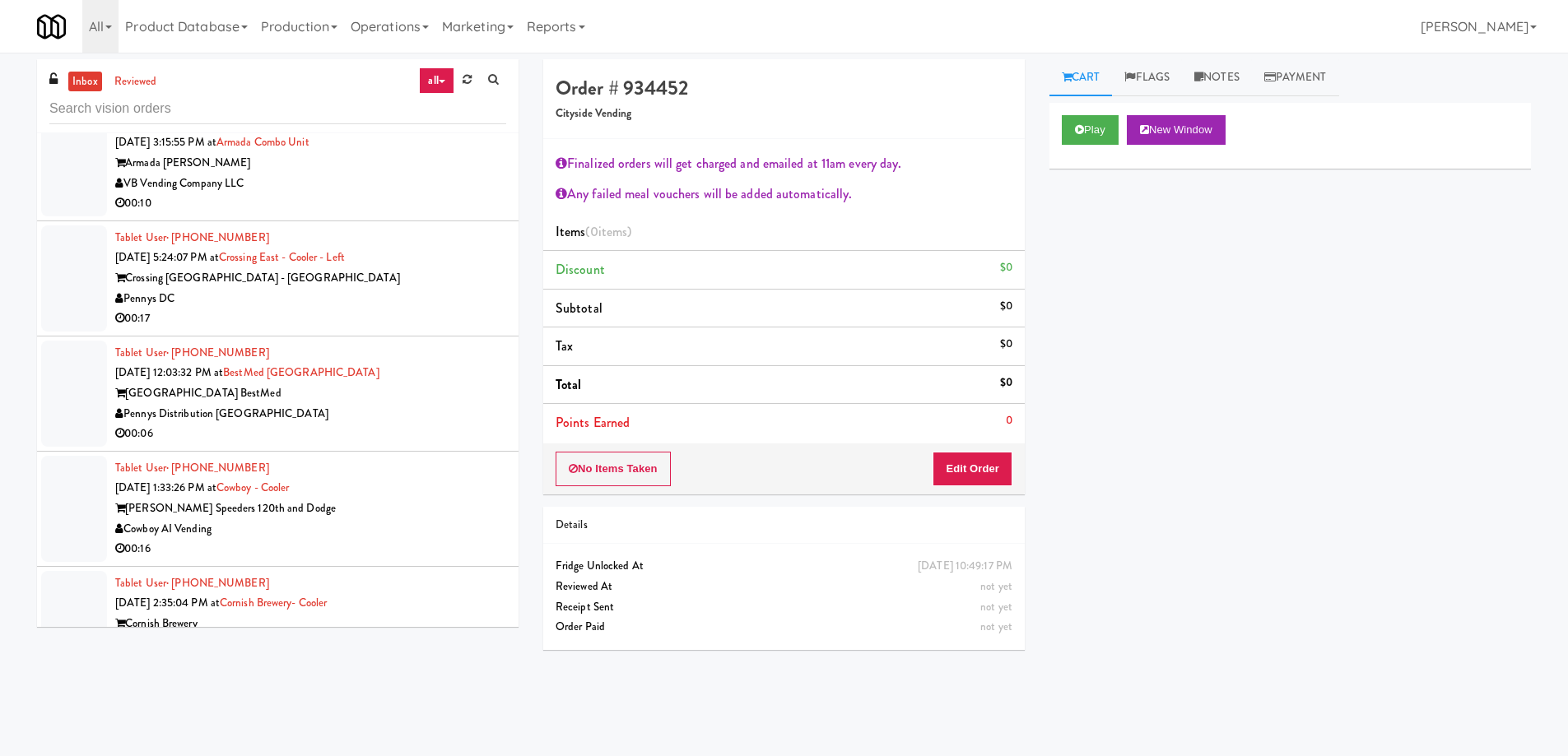
click at [397, 384] on div "[GEOGRAPHIC_DATA] BestMed" at bounding box center [310, 394] width 391 height 20
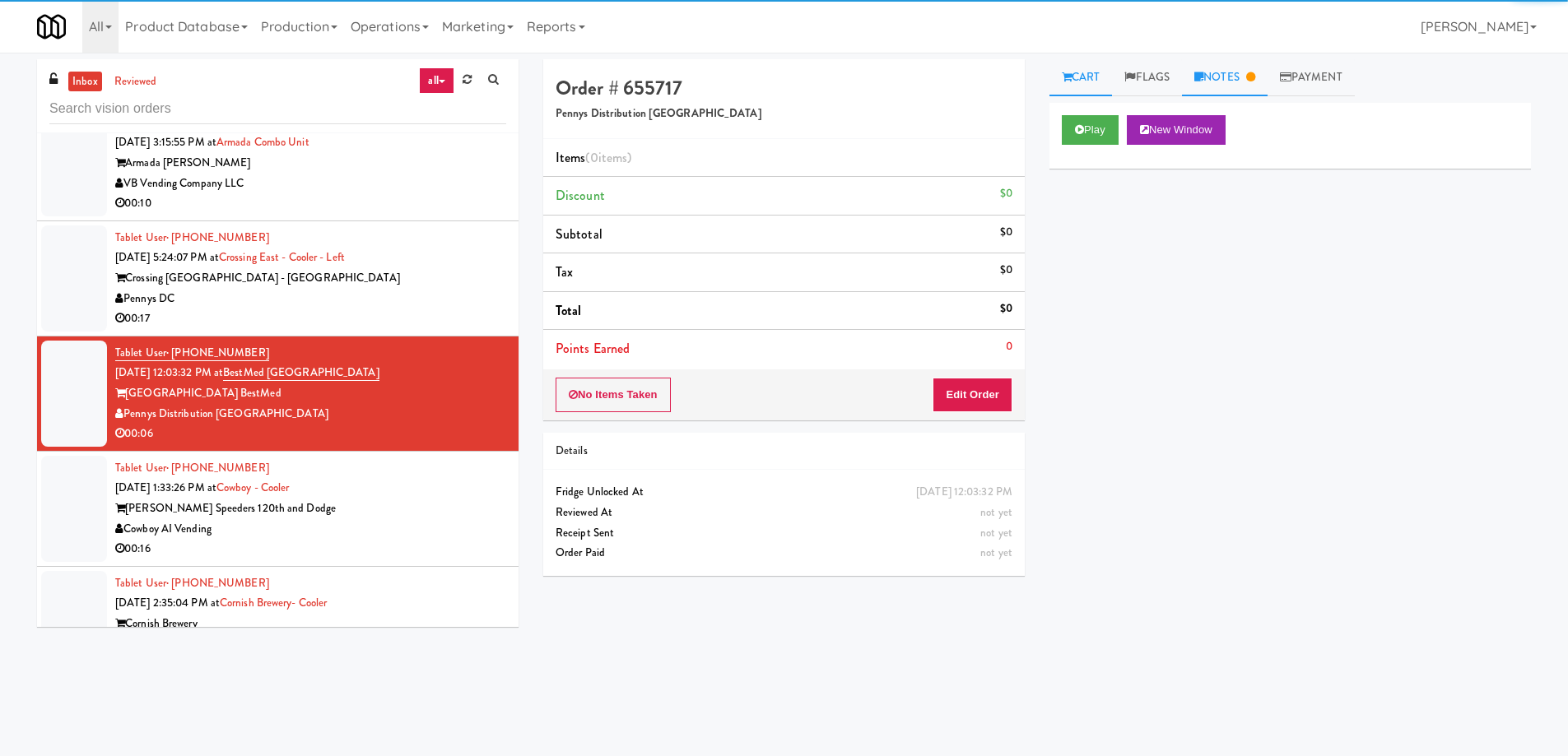
click at [1224, 69] on link "Notes" at bounding box center [1225, 78] width 86 height 37
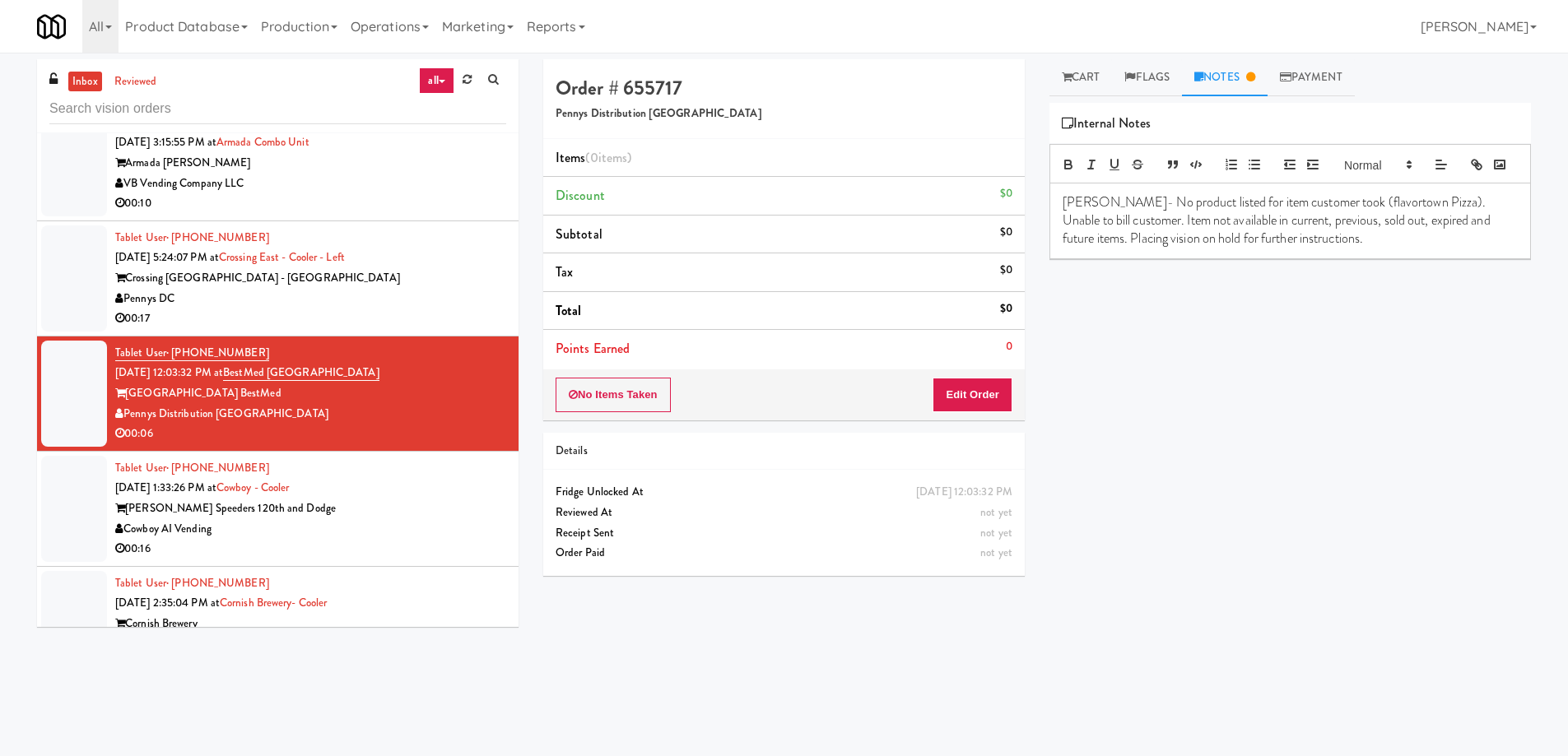
click at [399, 499] on div "[PERSON_NAME] Speeders 120th and Dodge" at bounding box center [310, 509] width 391 height 20
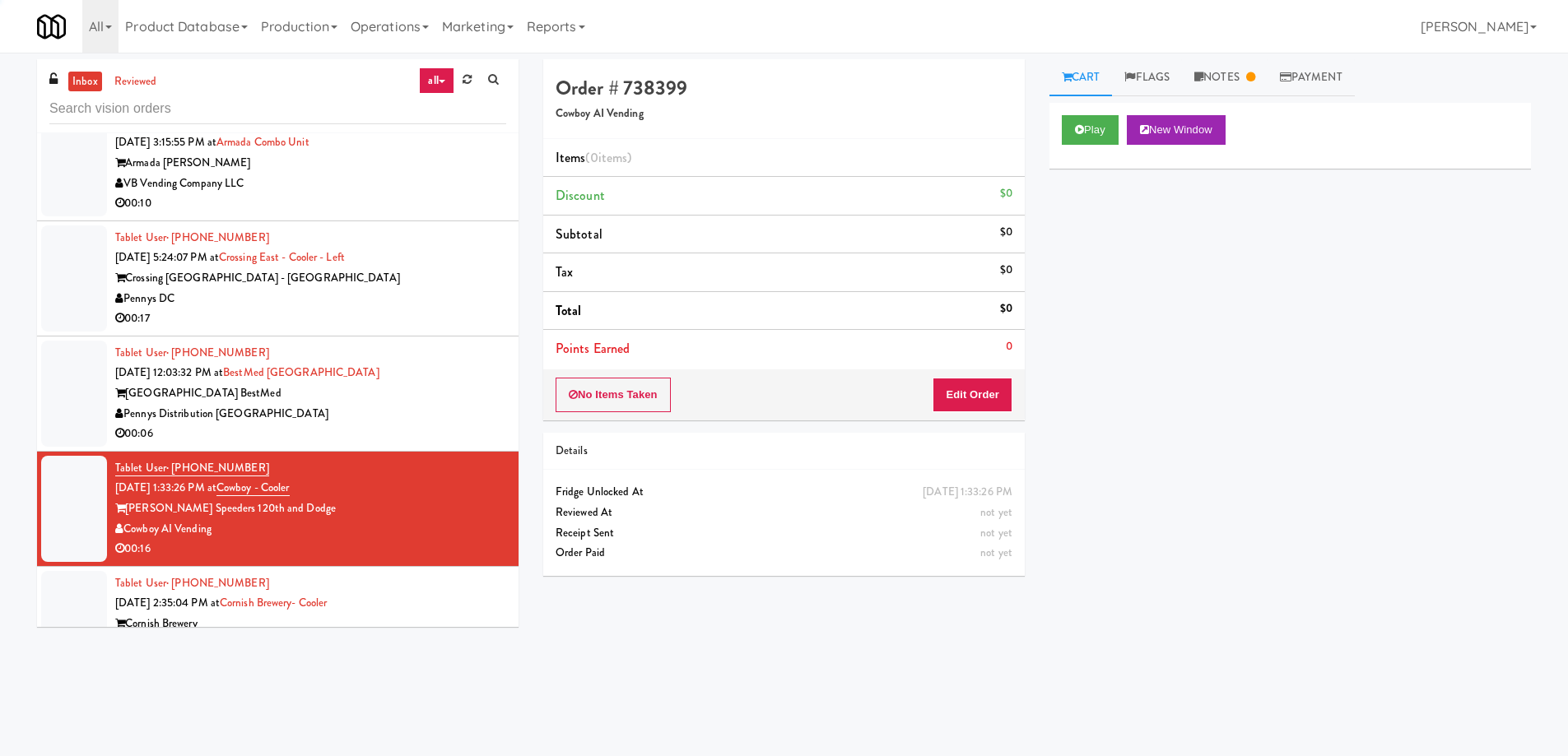
scroll to position [5298, 0]
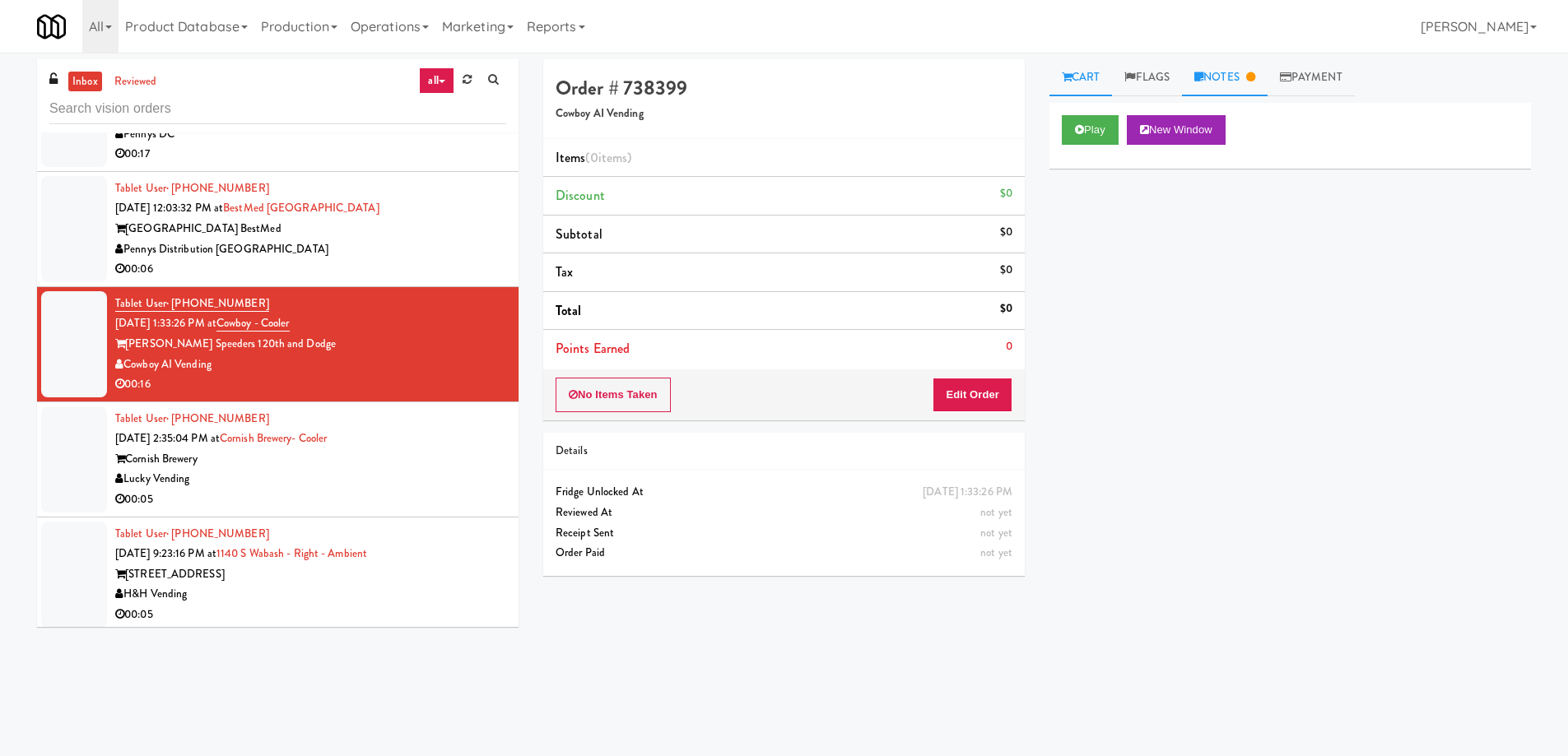
click at [1237, 84] on link "Notes" at bounding box center [1225, 78] width 86 height 37
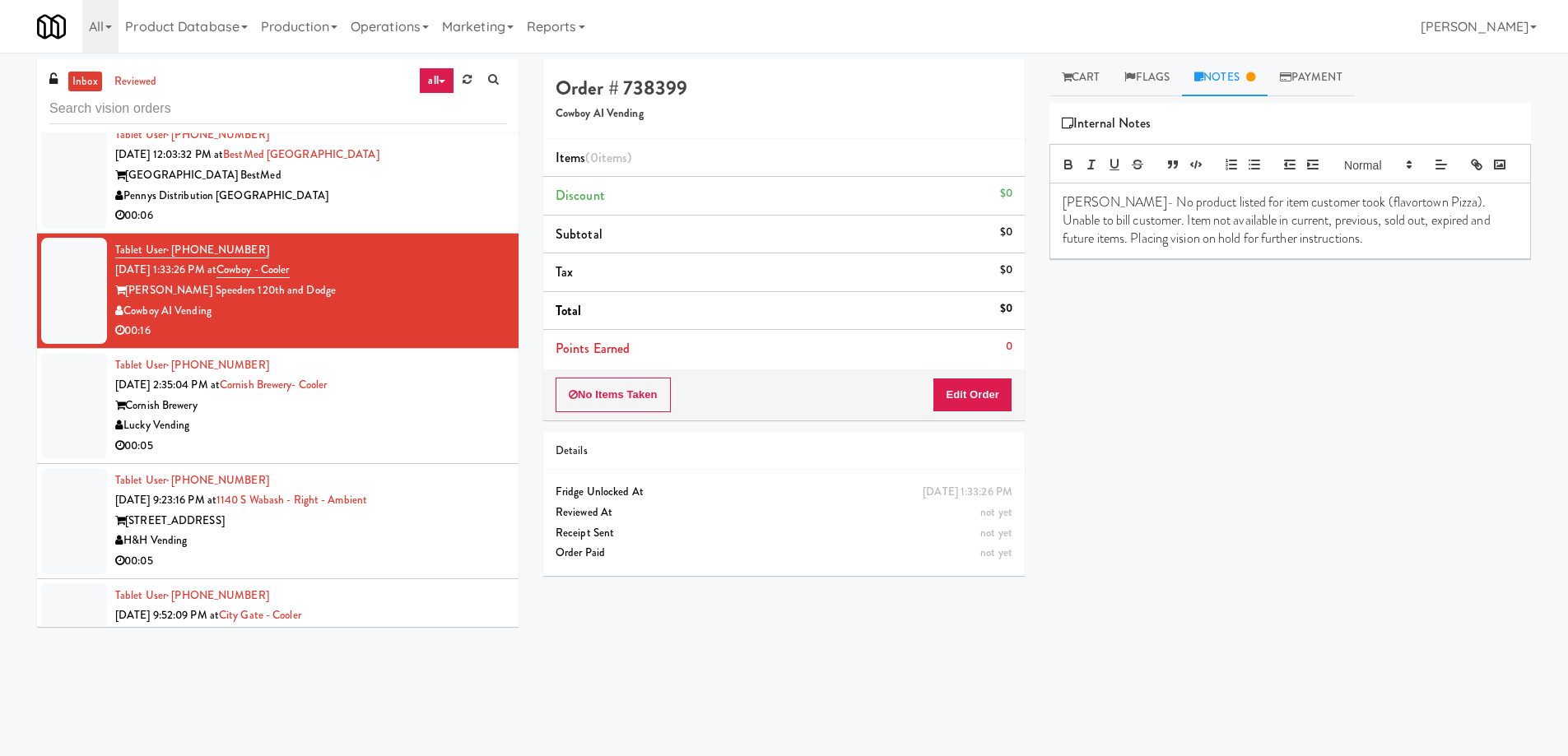
scroll to position [5380, 0]
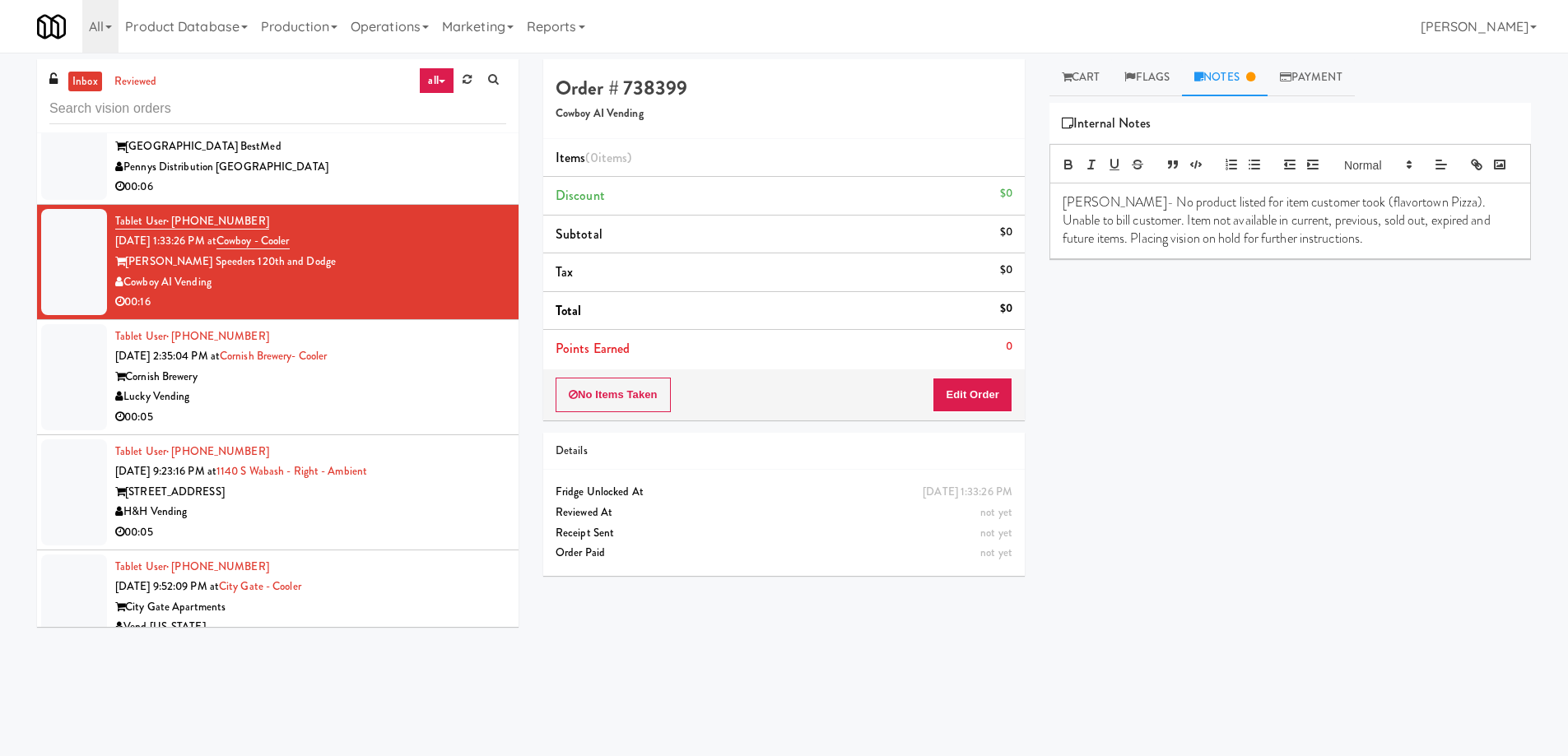
click at [441, 386] on div "Lucky Vending" at bounding box center [310, 397] width 391 height 20
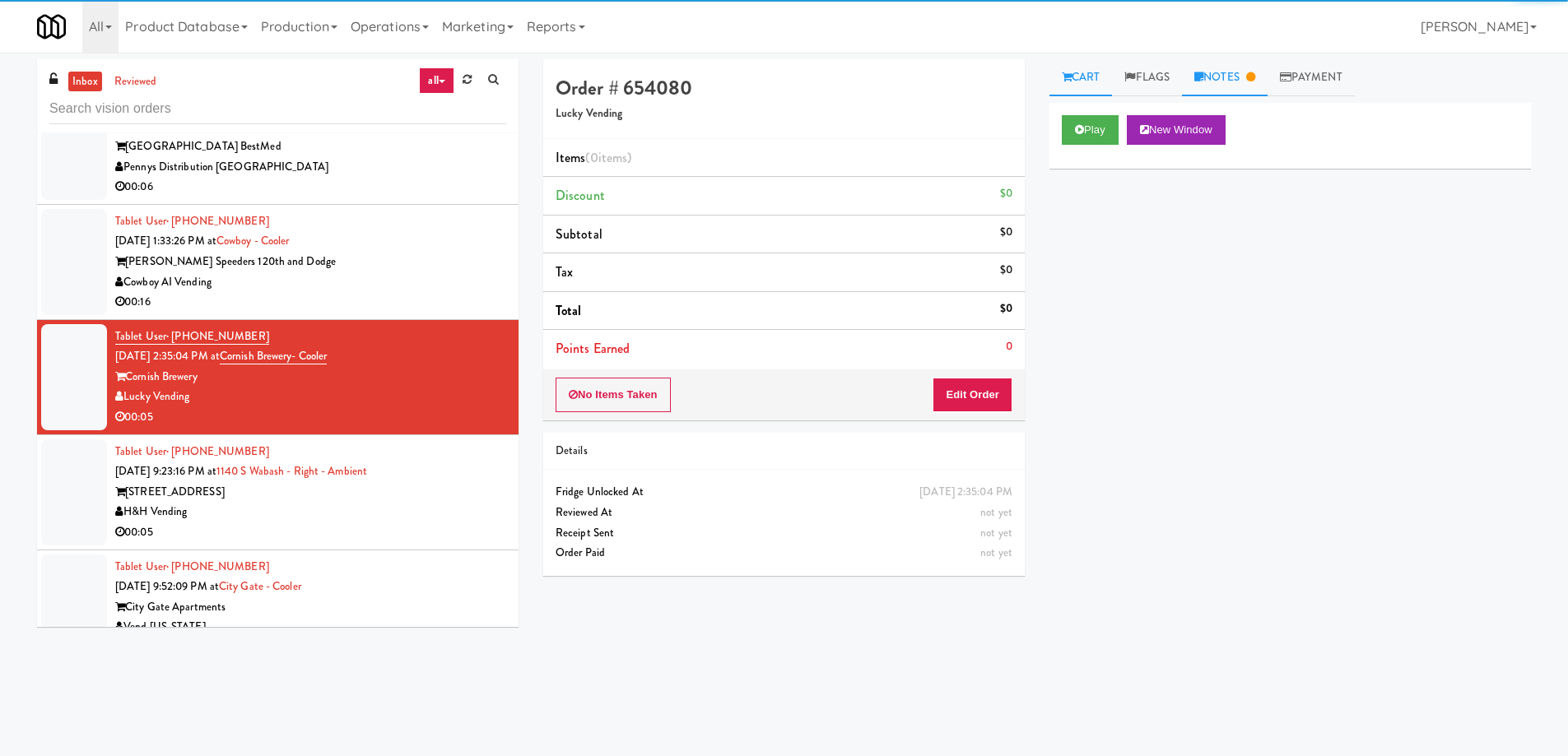
click at [1242, 63] on link "Notes" at bounding box center [1225, 78] width 86 height 37
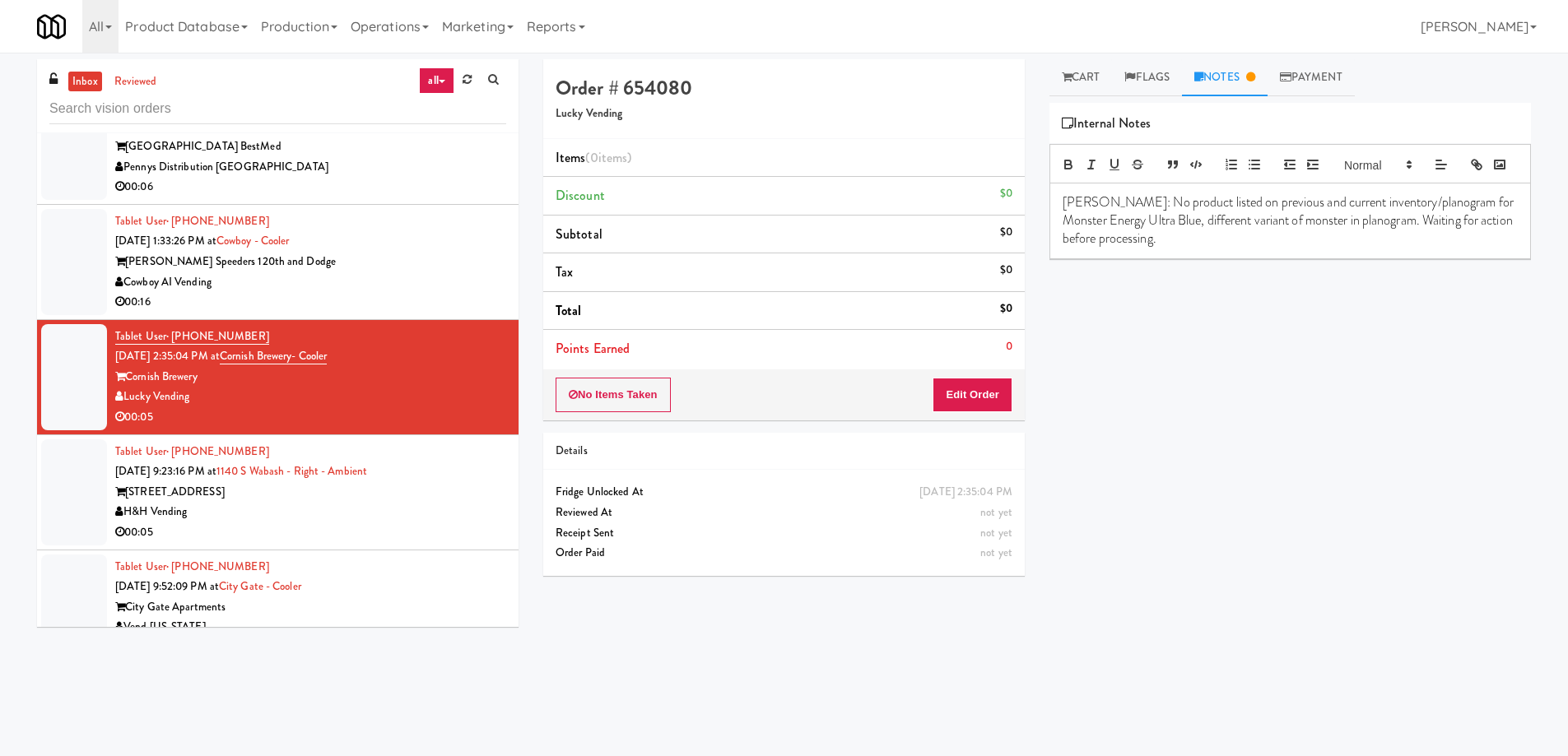
click at [415, 502] on div "H&H Vending" at bounding box center [310, 512] width 391 height 20
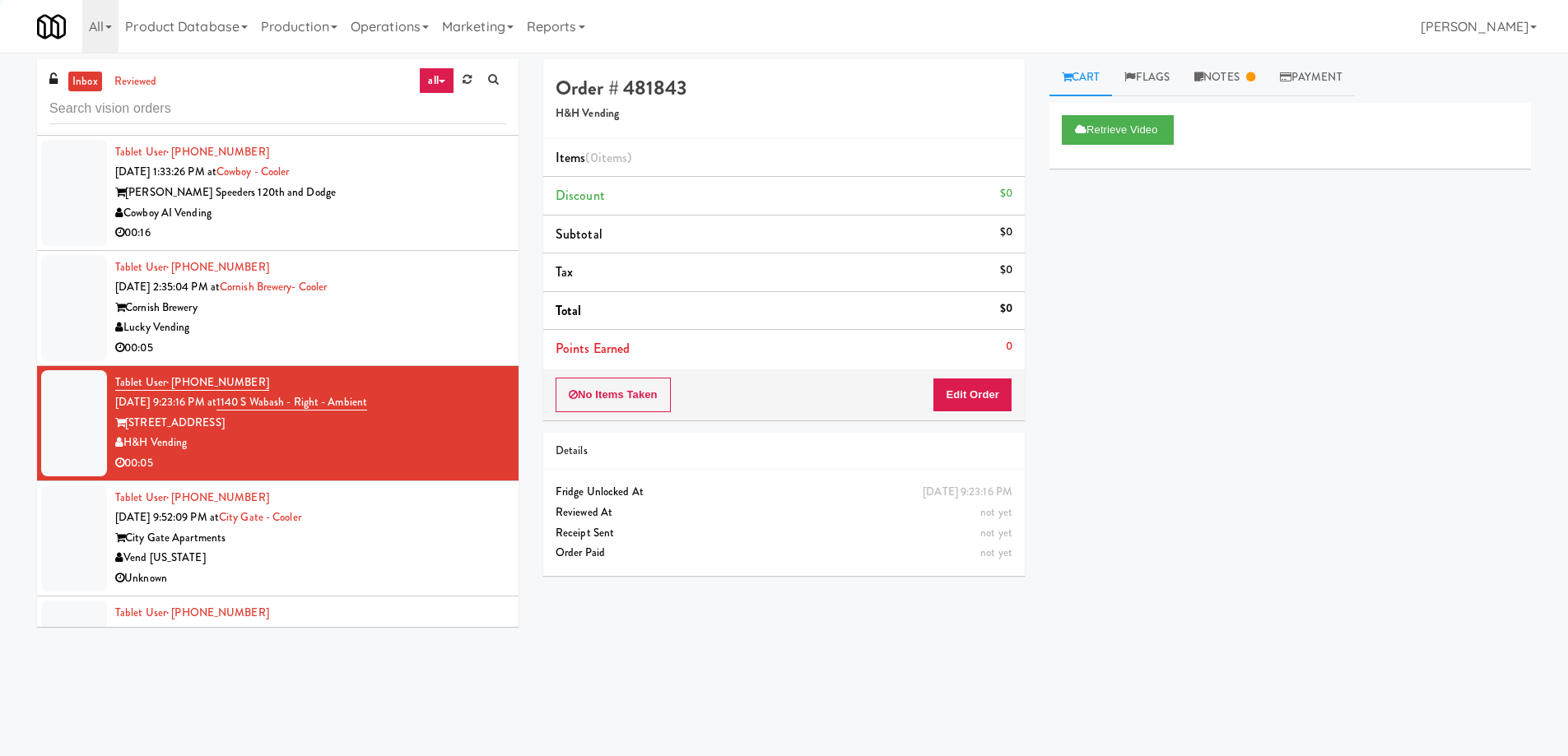
scroll to position [5545, 0]
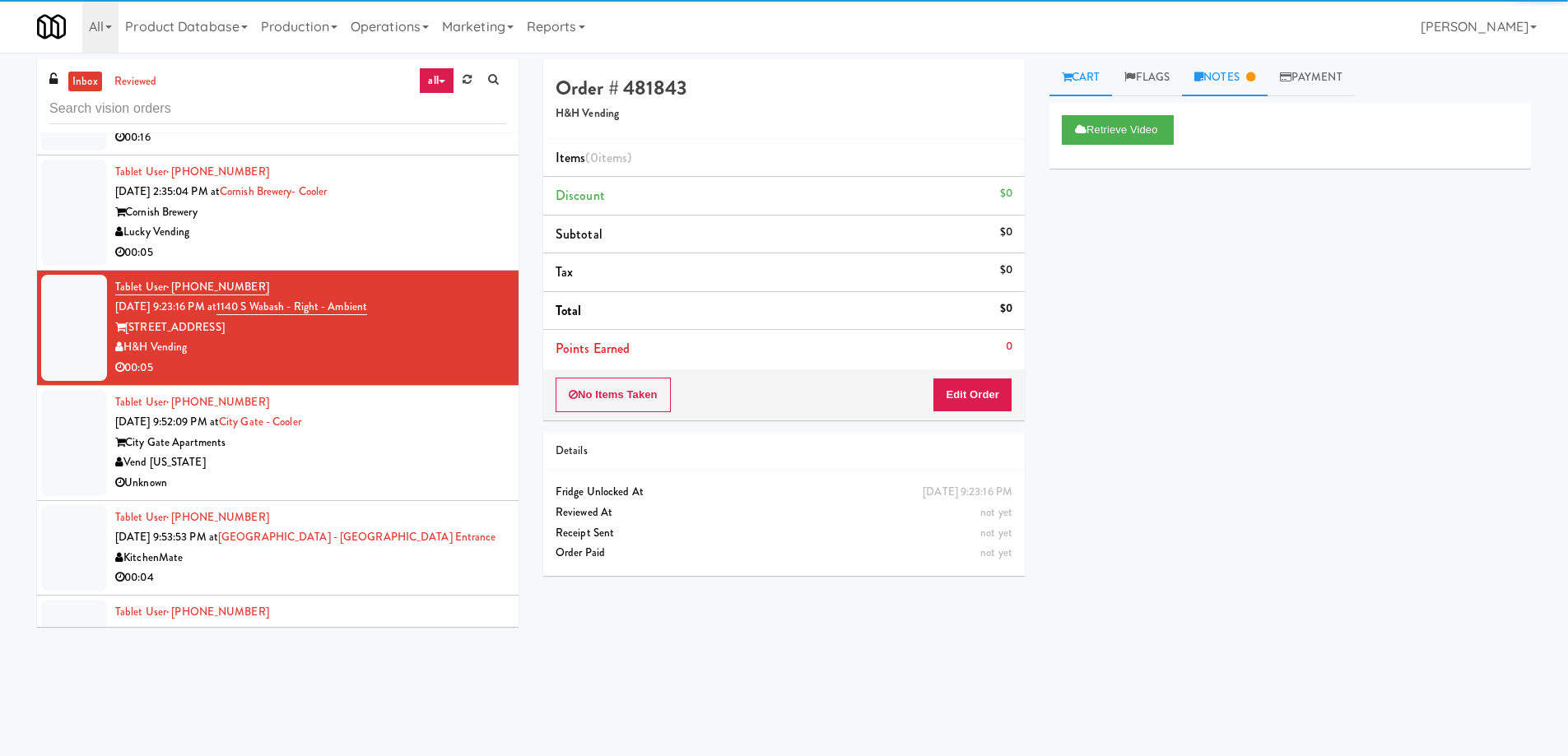
click at [1231, 81] on link "Notes" at bounding box center [1225, 78] width 86 height 37
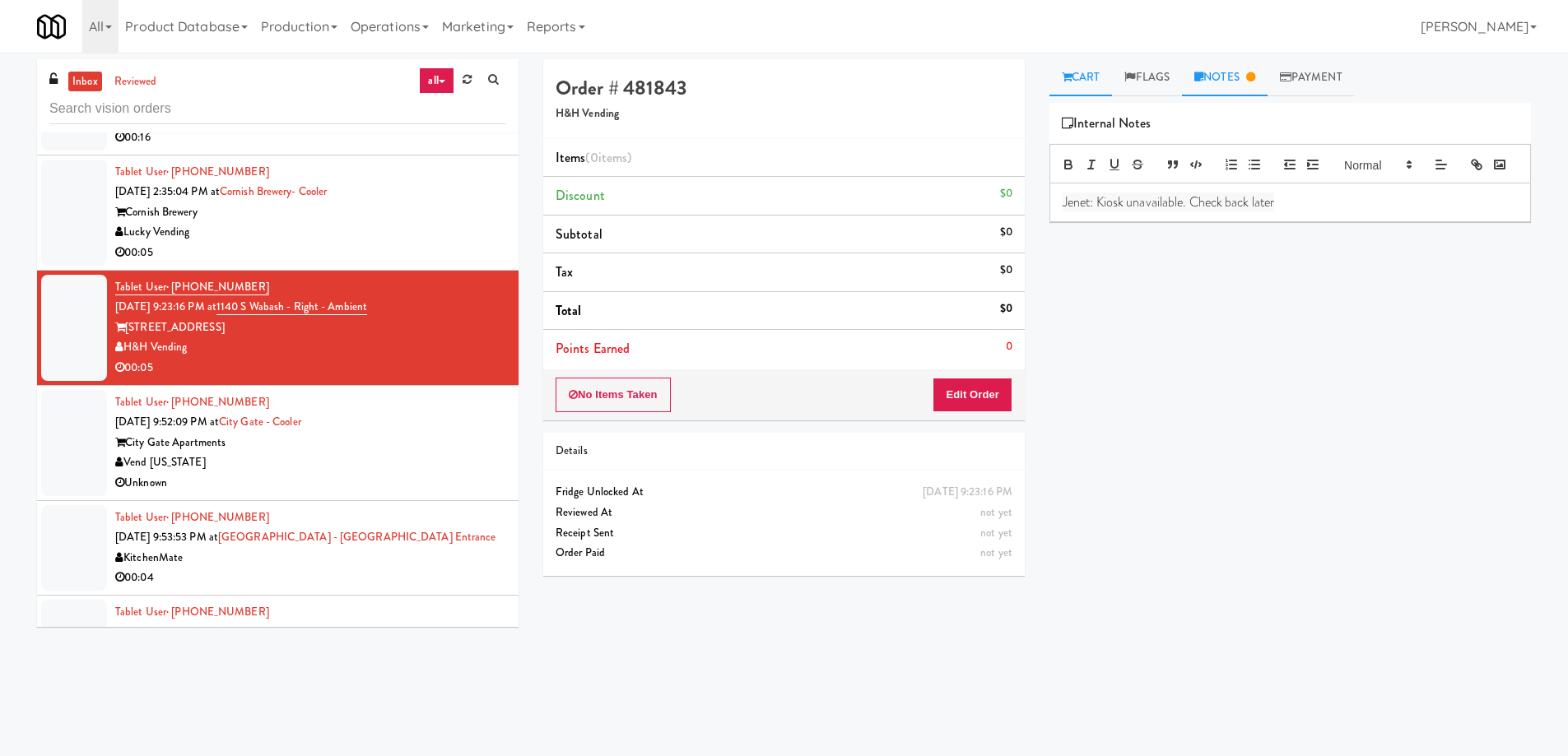
click at [1087, 76] on link "Cart" at bounding box center [1081, 78] width 64 height 37
click at [424, 433] on div "City Gate Apartments" at bounding box center [310, 443] width 391 height 20
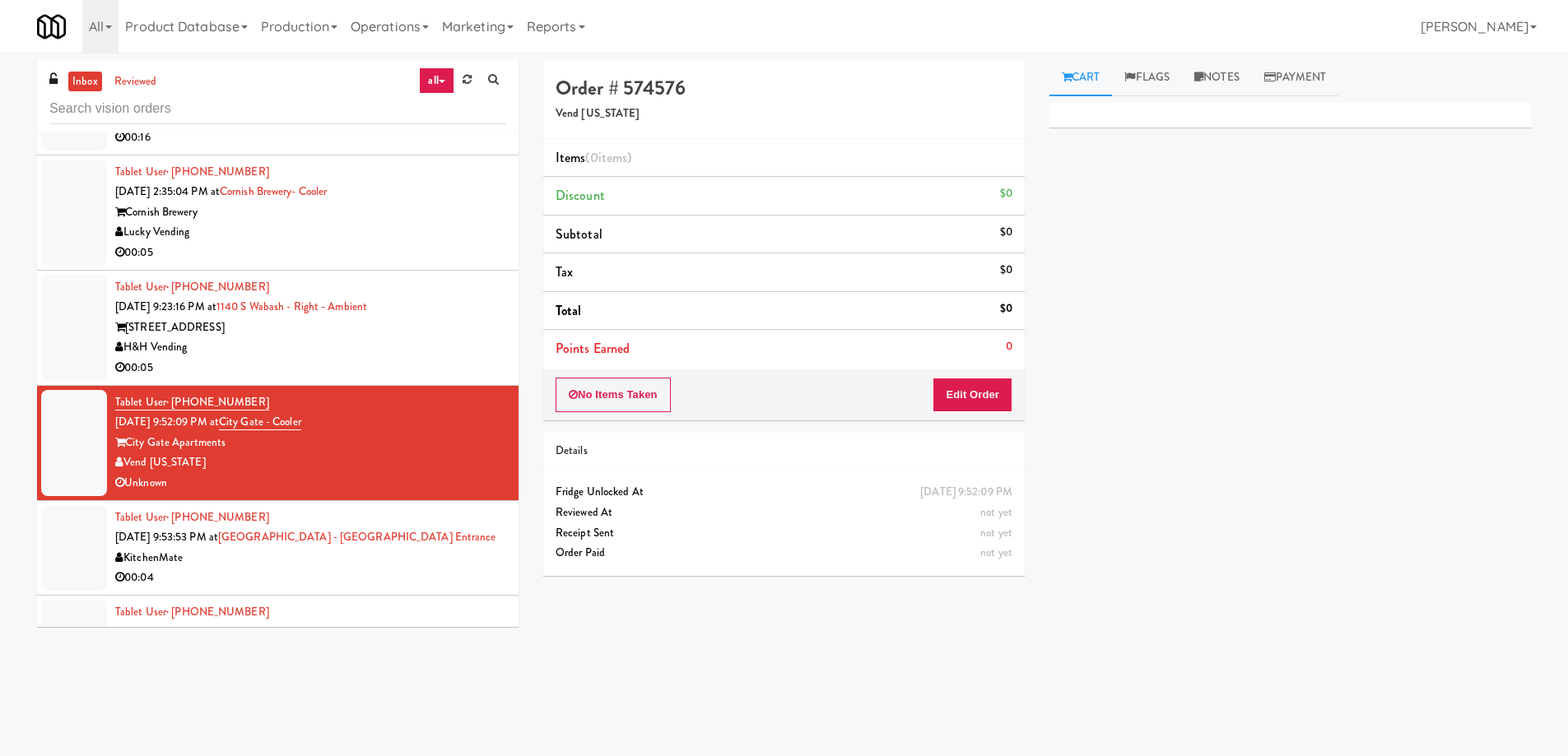
click at [425, 568] on div "00:04" at bounding box center [310, 578] width 391 height 20
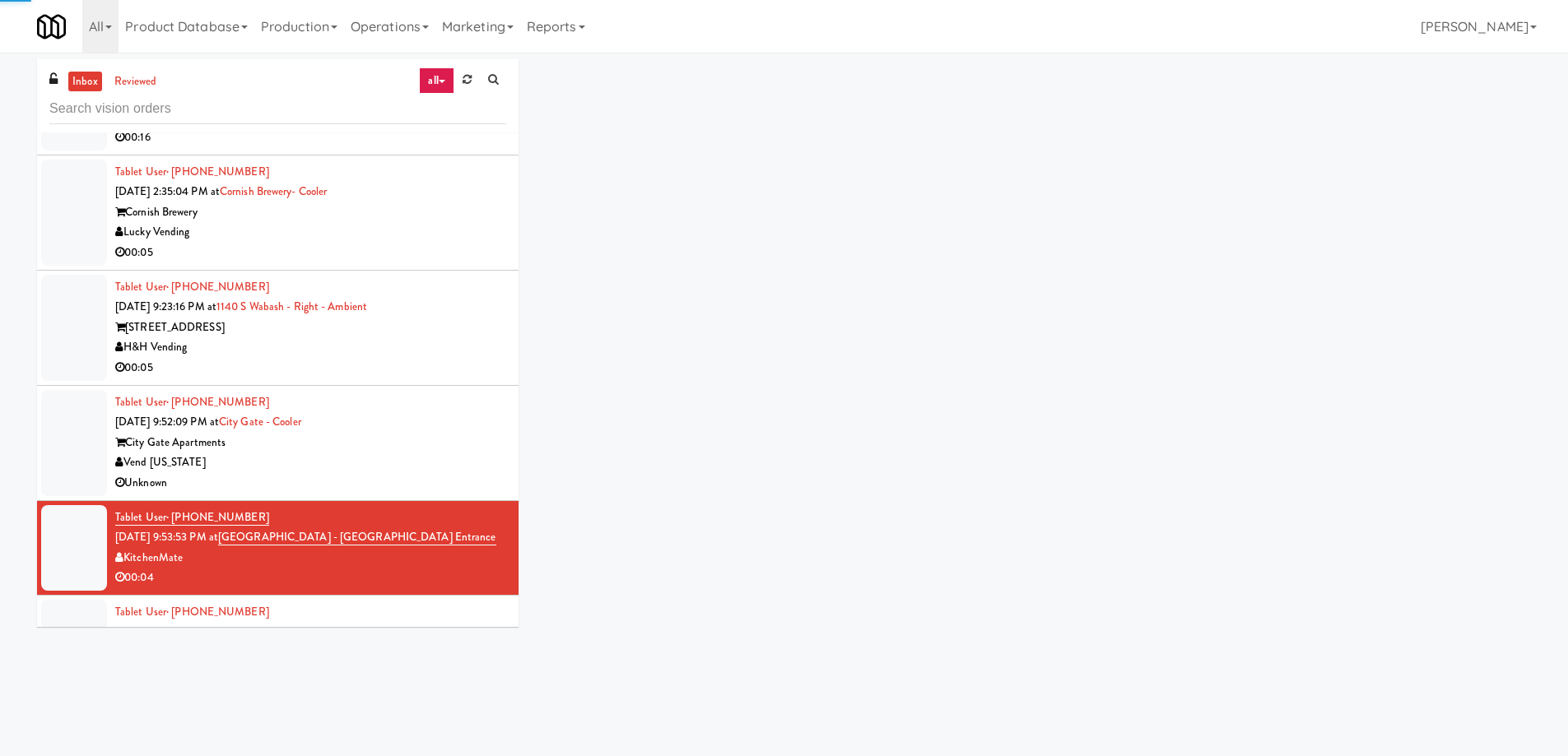
scroll to position [5710, 0]
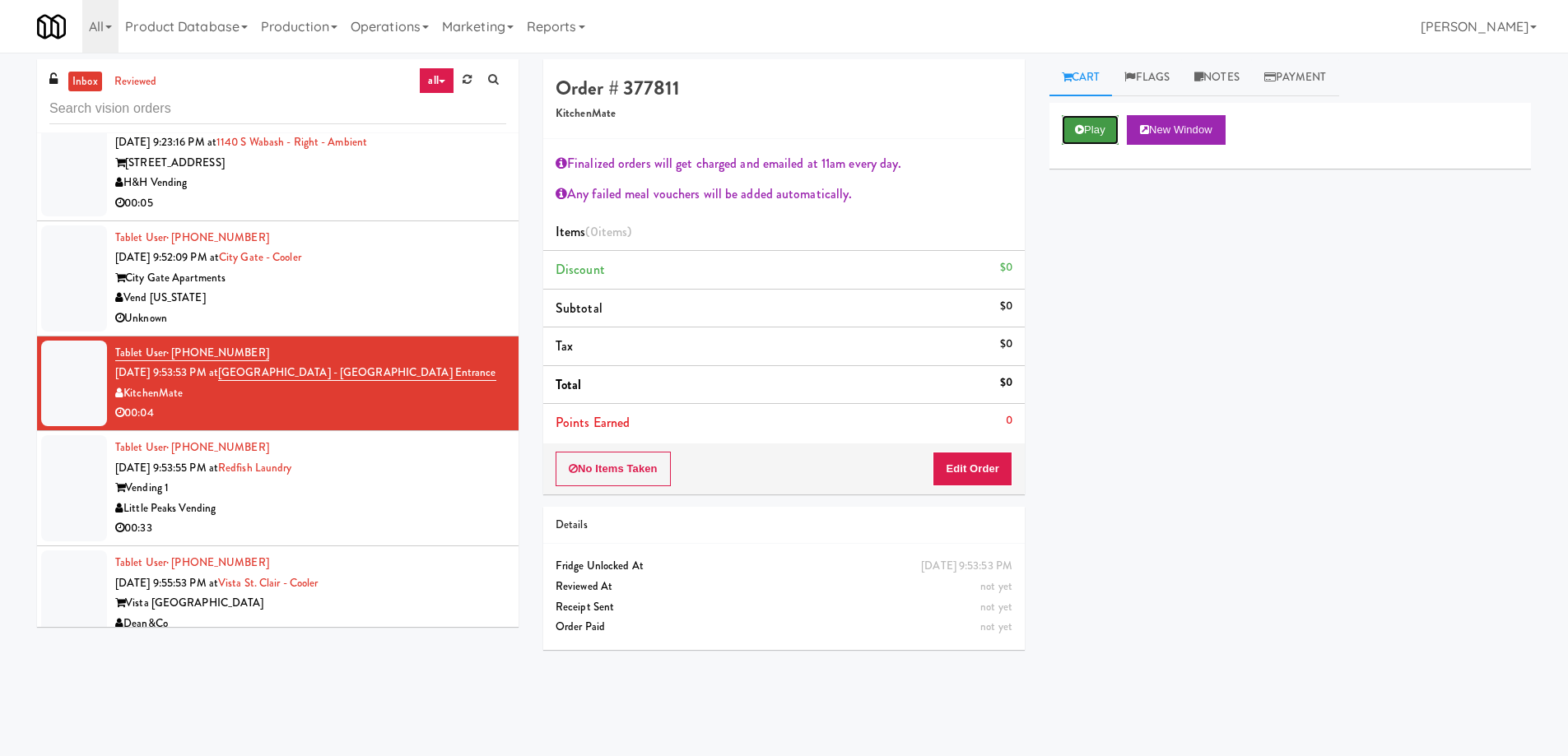
click at [1085, 125] on button "Play" at bounding box center [1090, 130] width 57 height 30
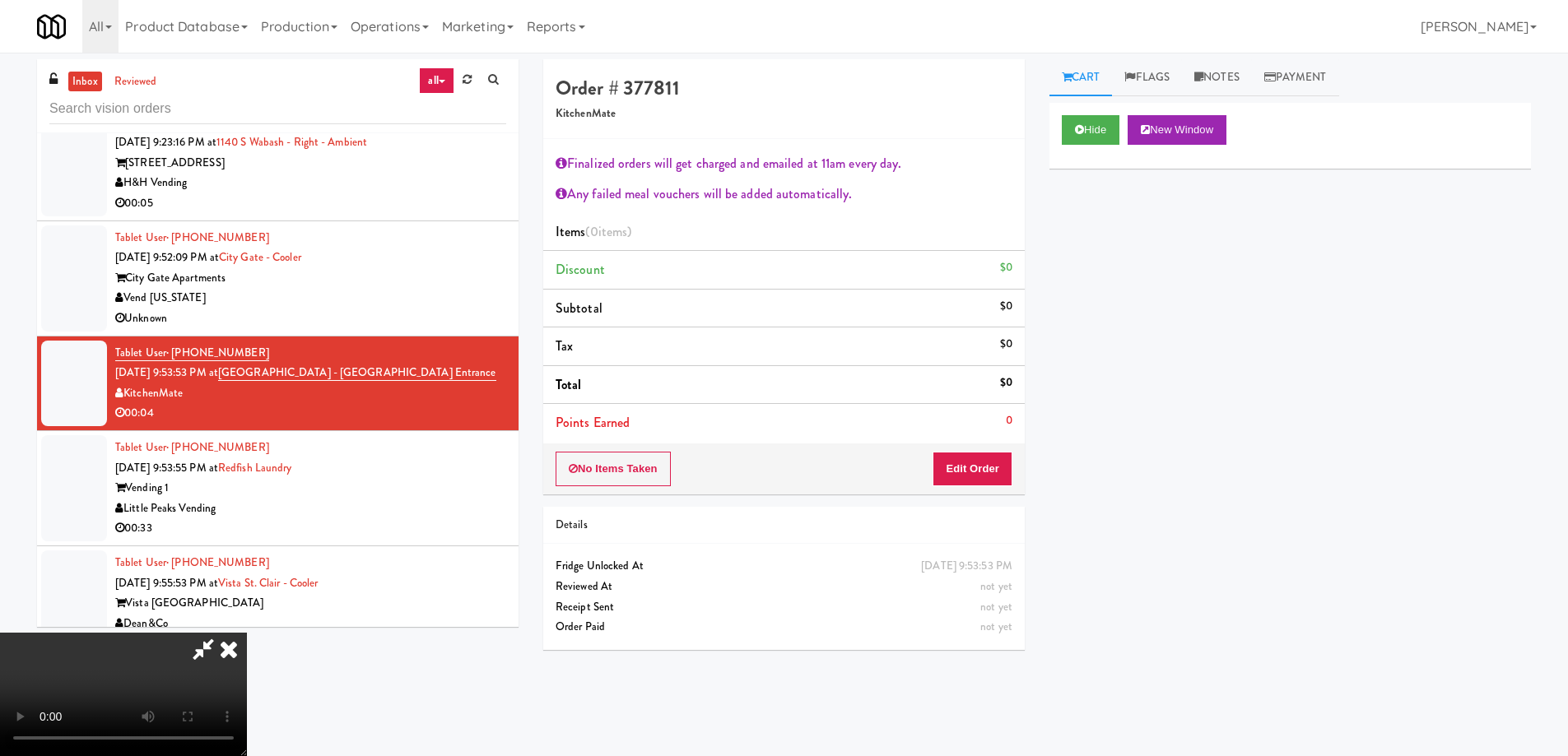
scroll to position [0, 0]
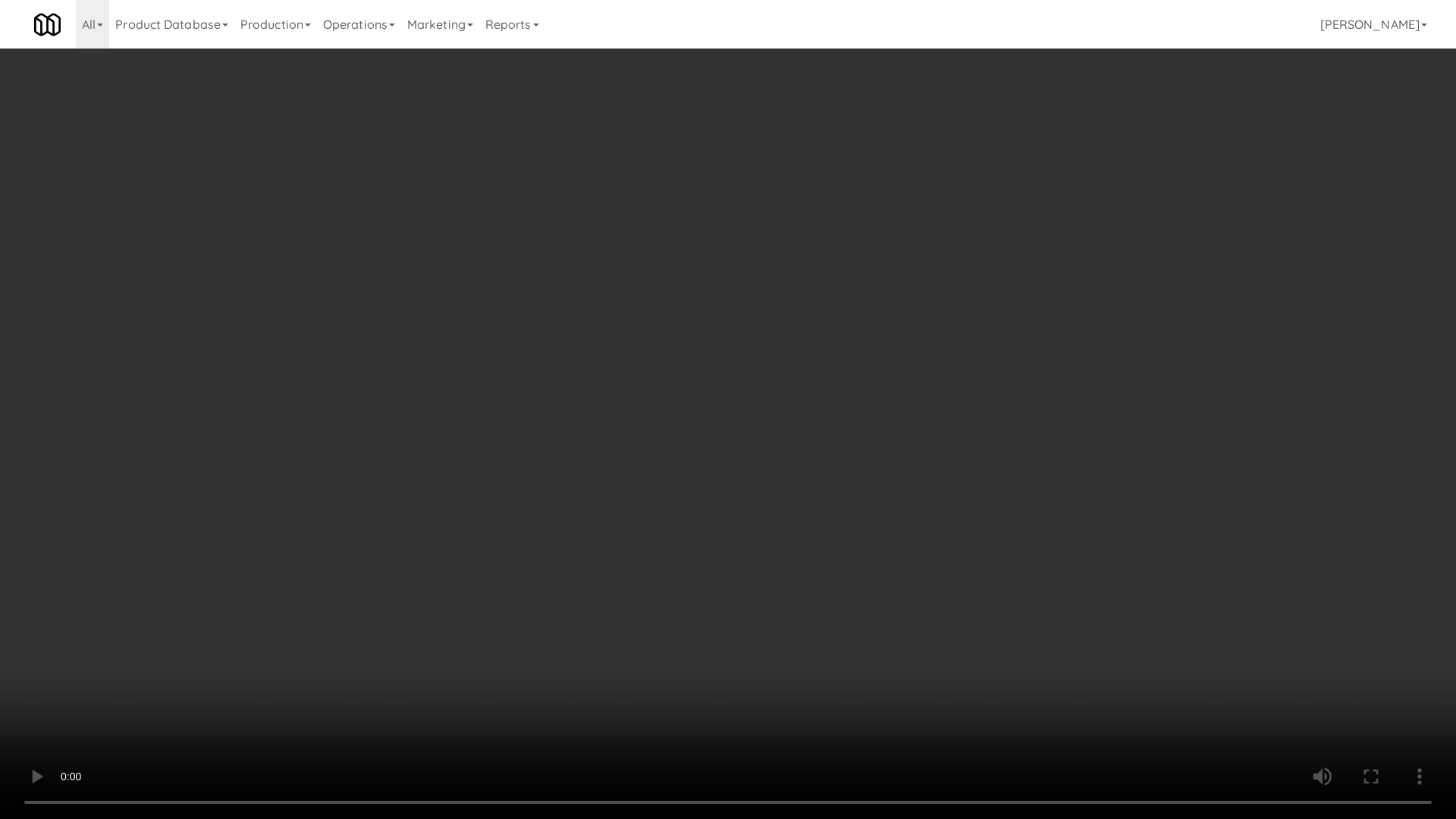
click at [774, 317] on video at bounding box center [728, 409] width 1456 height 819
click at [732, 445] on video at bounding box center [728, 409] width 1456 height 819
click at [968, 429] on video at bounding box center [728, 409] width 1456 height 819
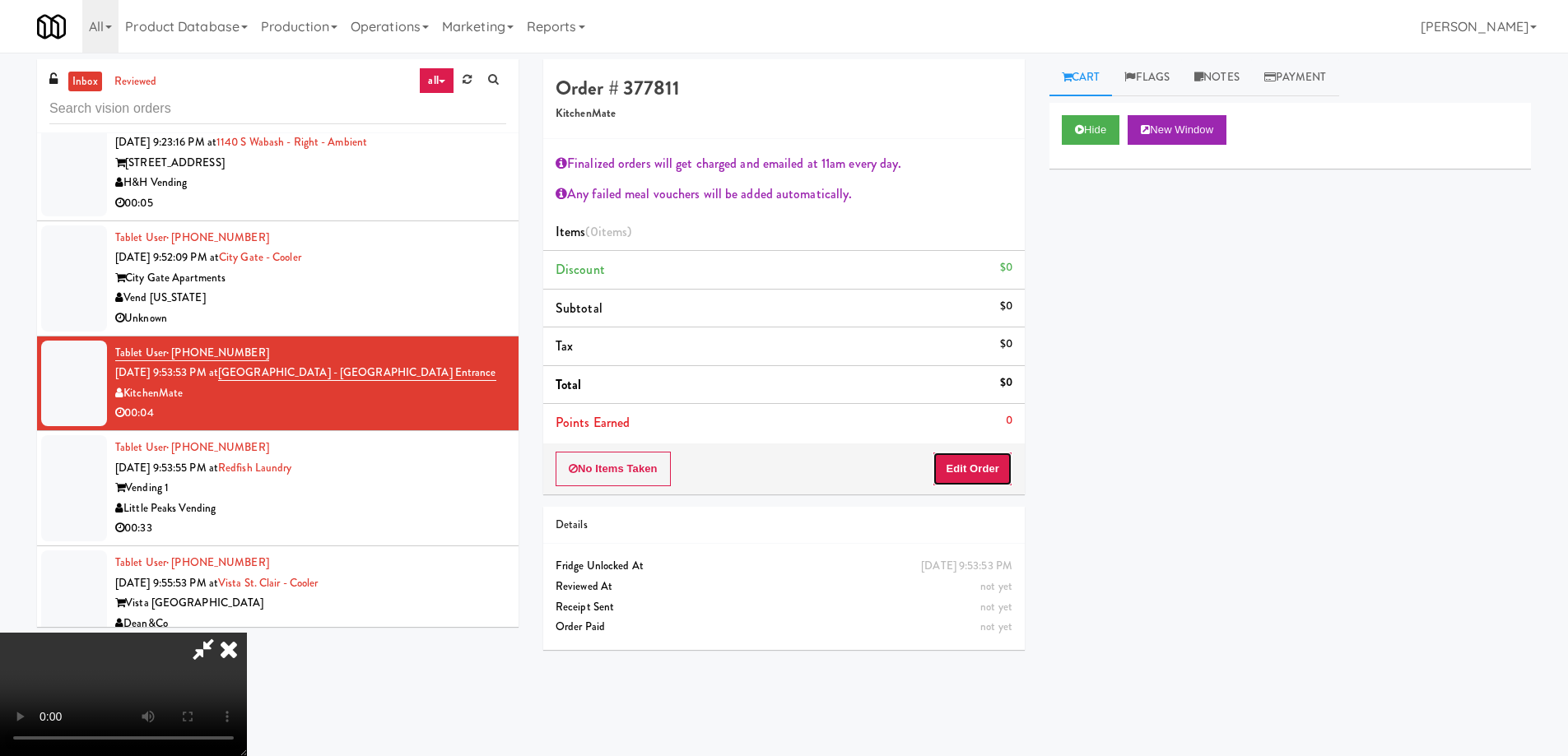
click at [960, 457] on button "Edit Order" at bounding box center [972, 469] width 80 height 35
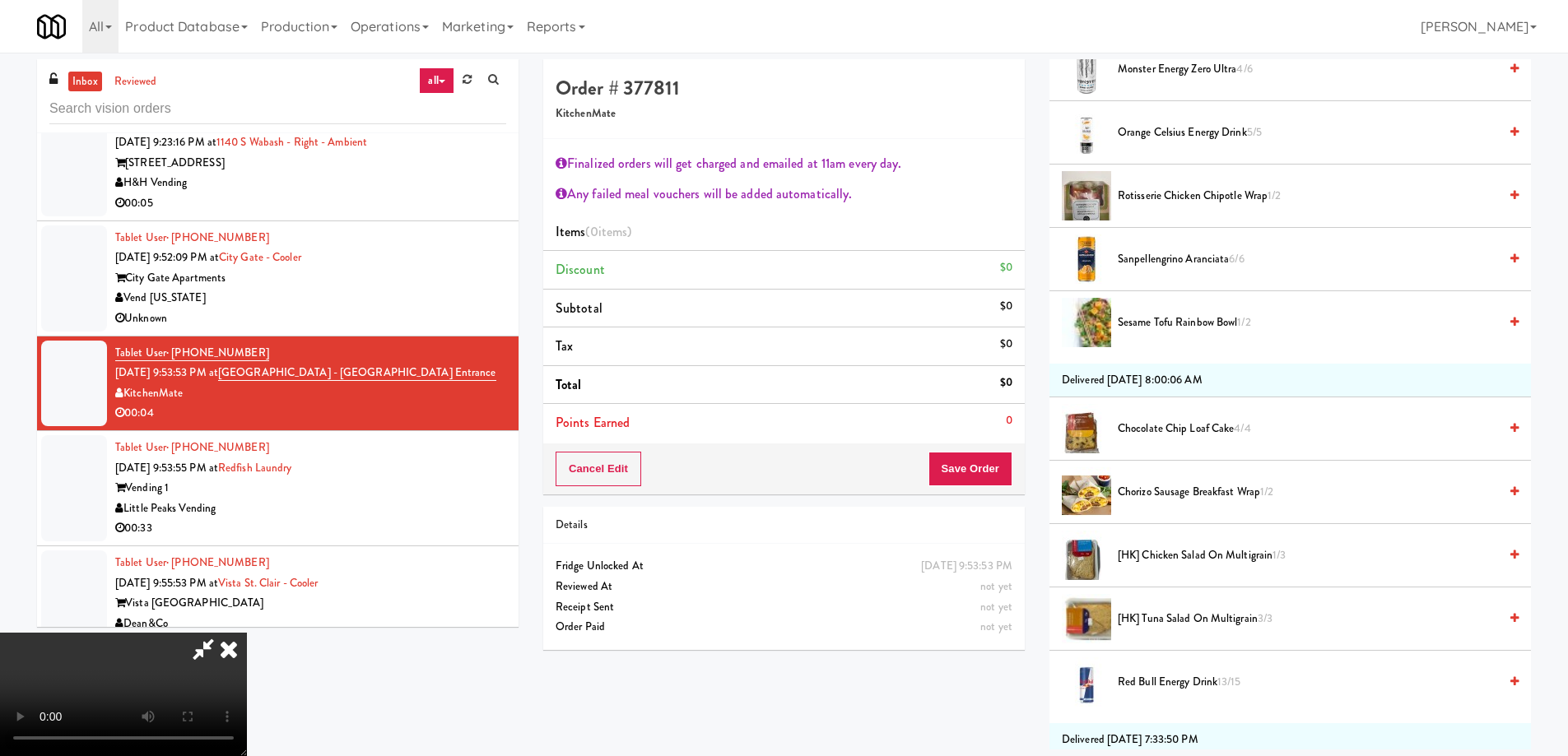
scroll to position [576, 0]
click at [1173, 425] on span "Chocolate Chip Loaf Cake 4/4" at bounding box center [1308, 428] width 381 height 20
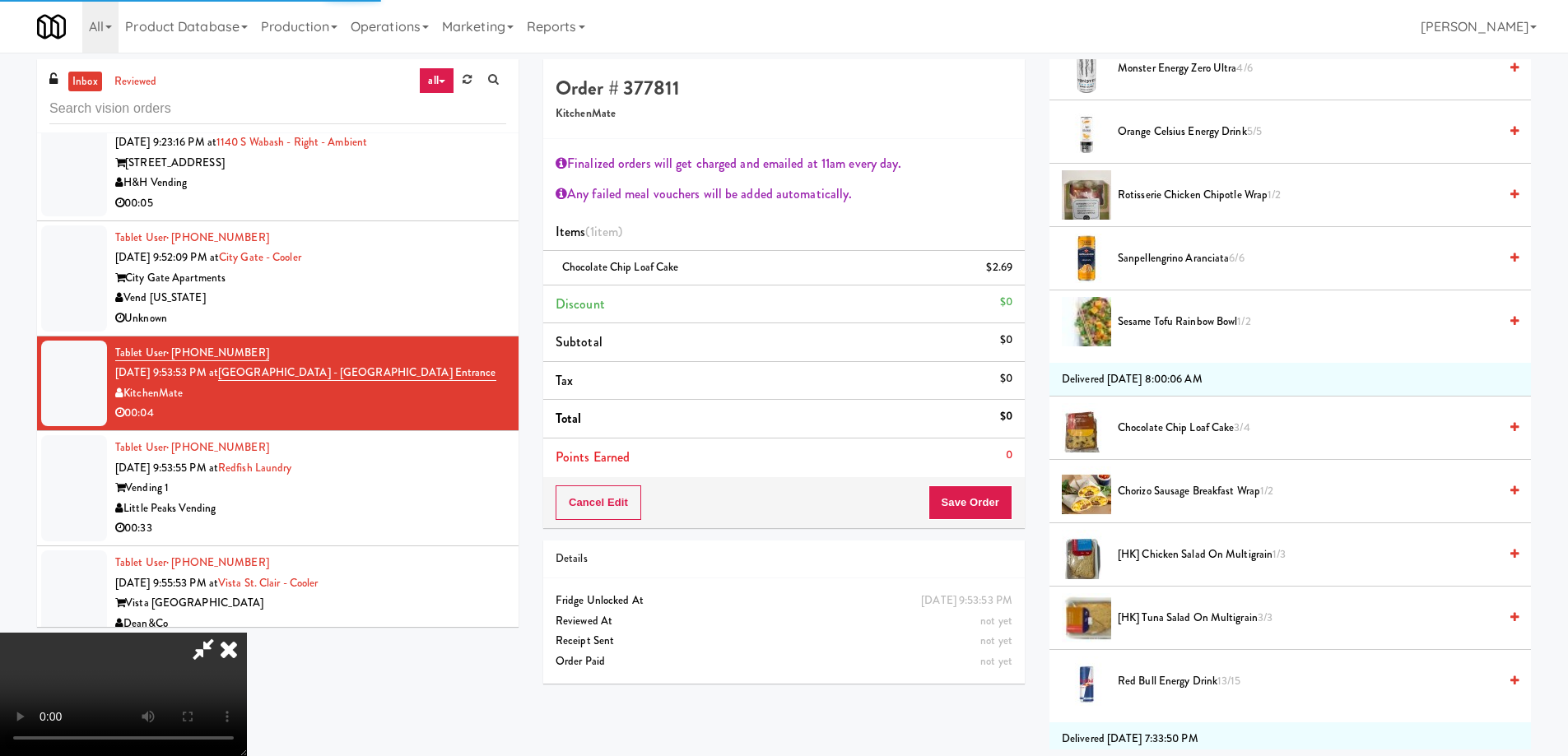
scroll to position [0, 0]
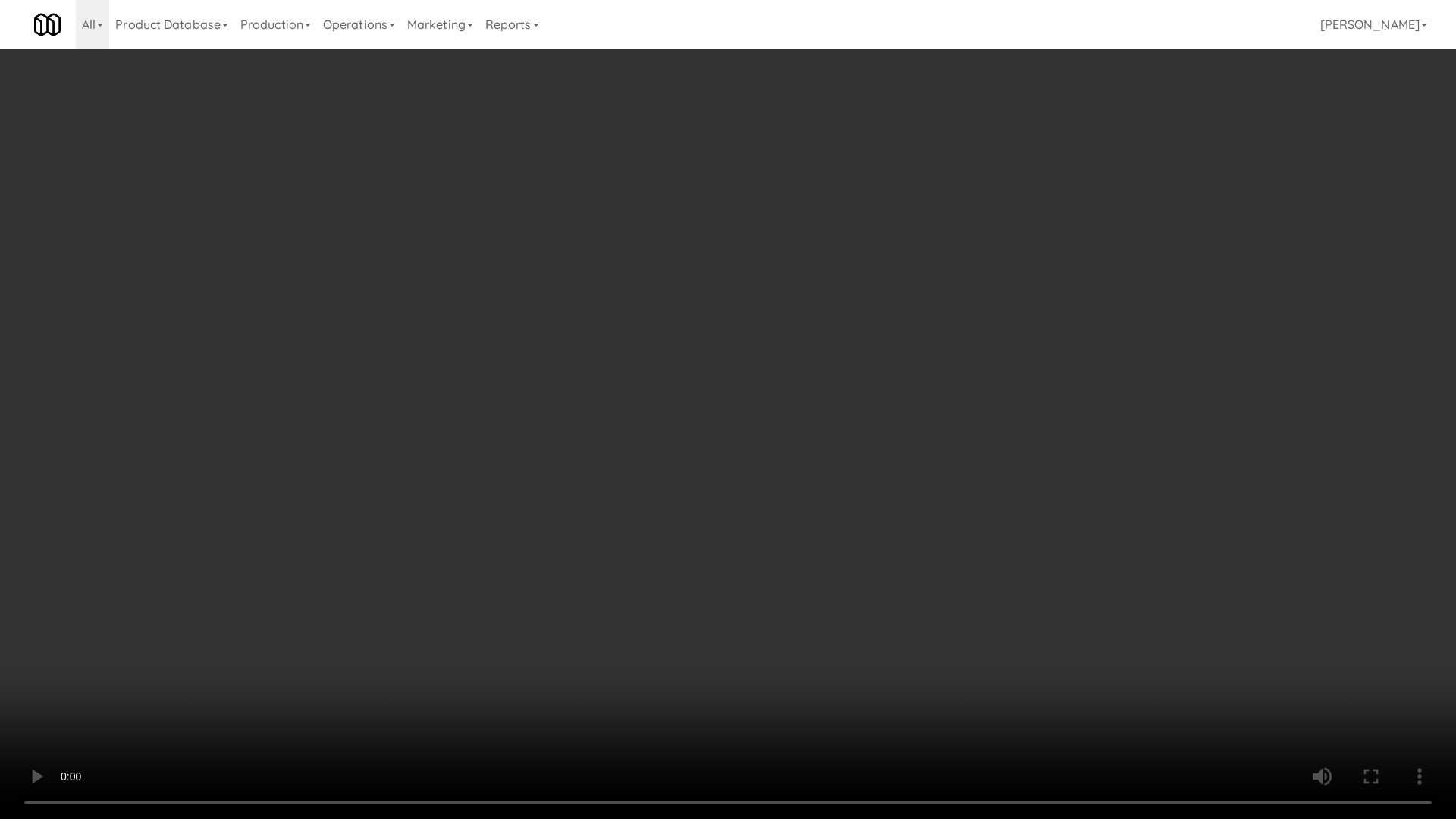
click at [863, 479] on video at bounding box center [728, 409] width 1456 height 819
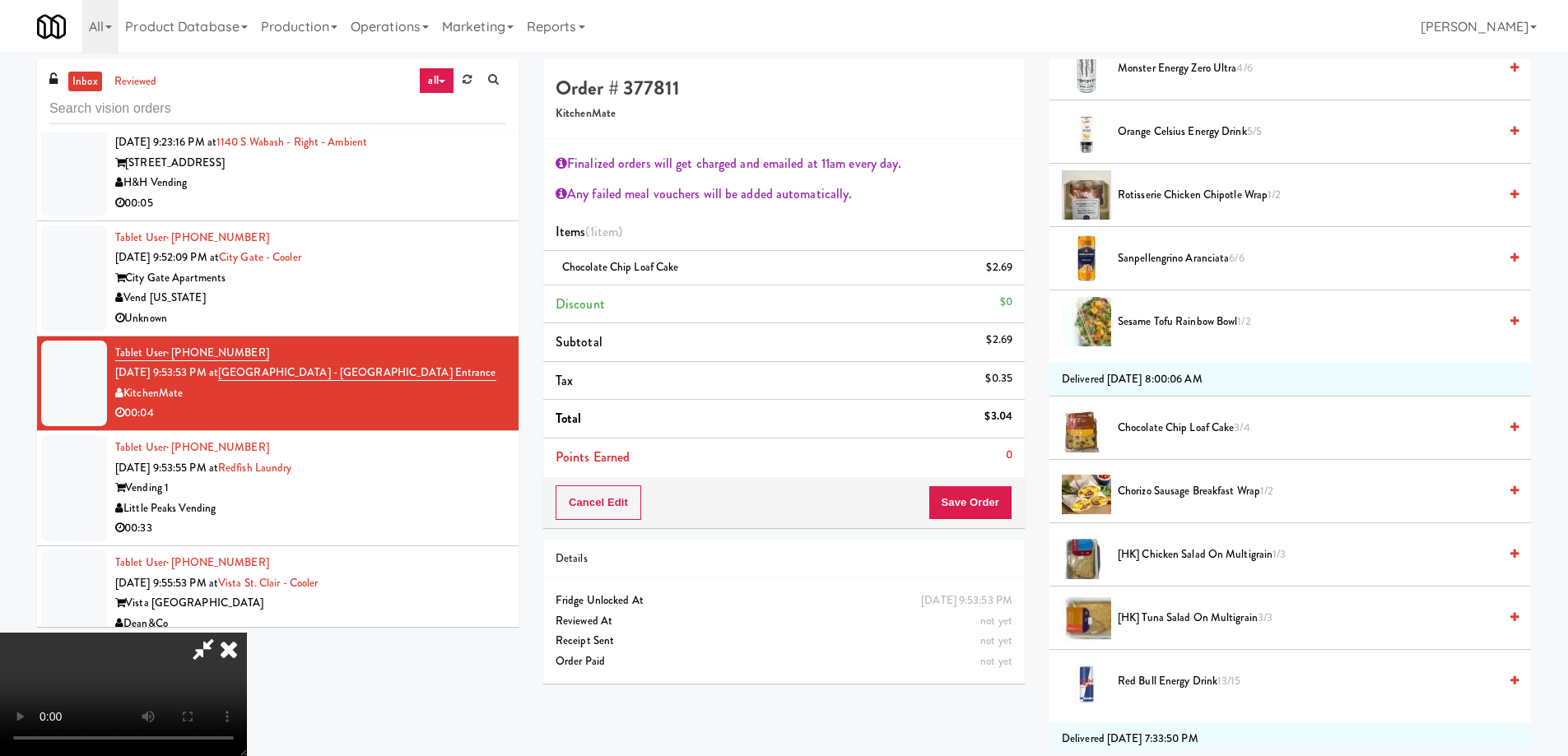
click at [247, 633] on icon at bounding box center [229, 649] width 36 height 33
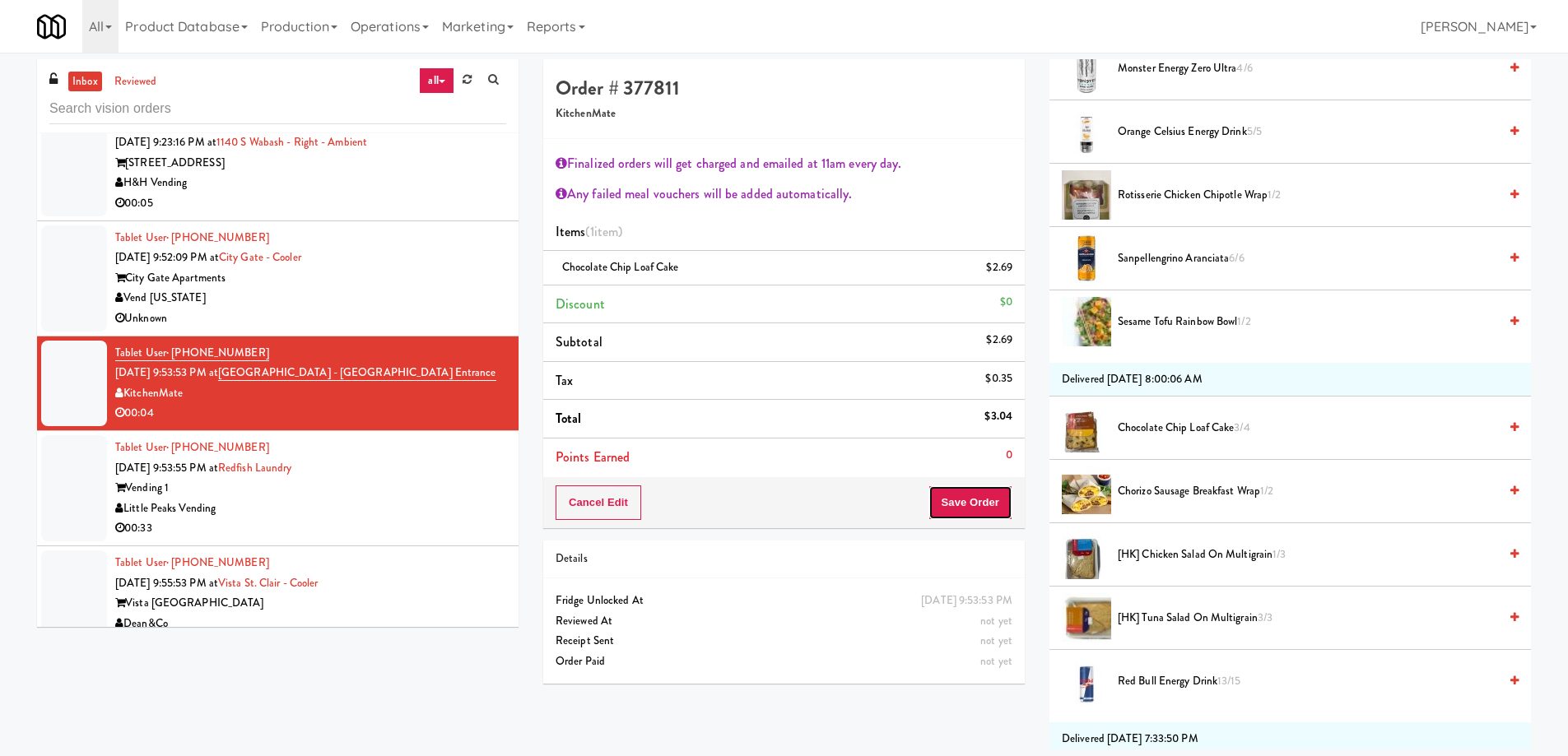
click at [995, 509] on button "Save Order" at bounding box center [970, 503] width 84 height 35
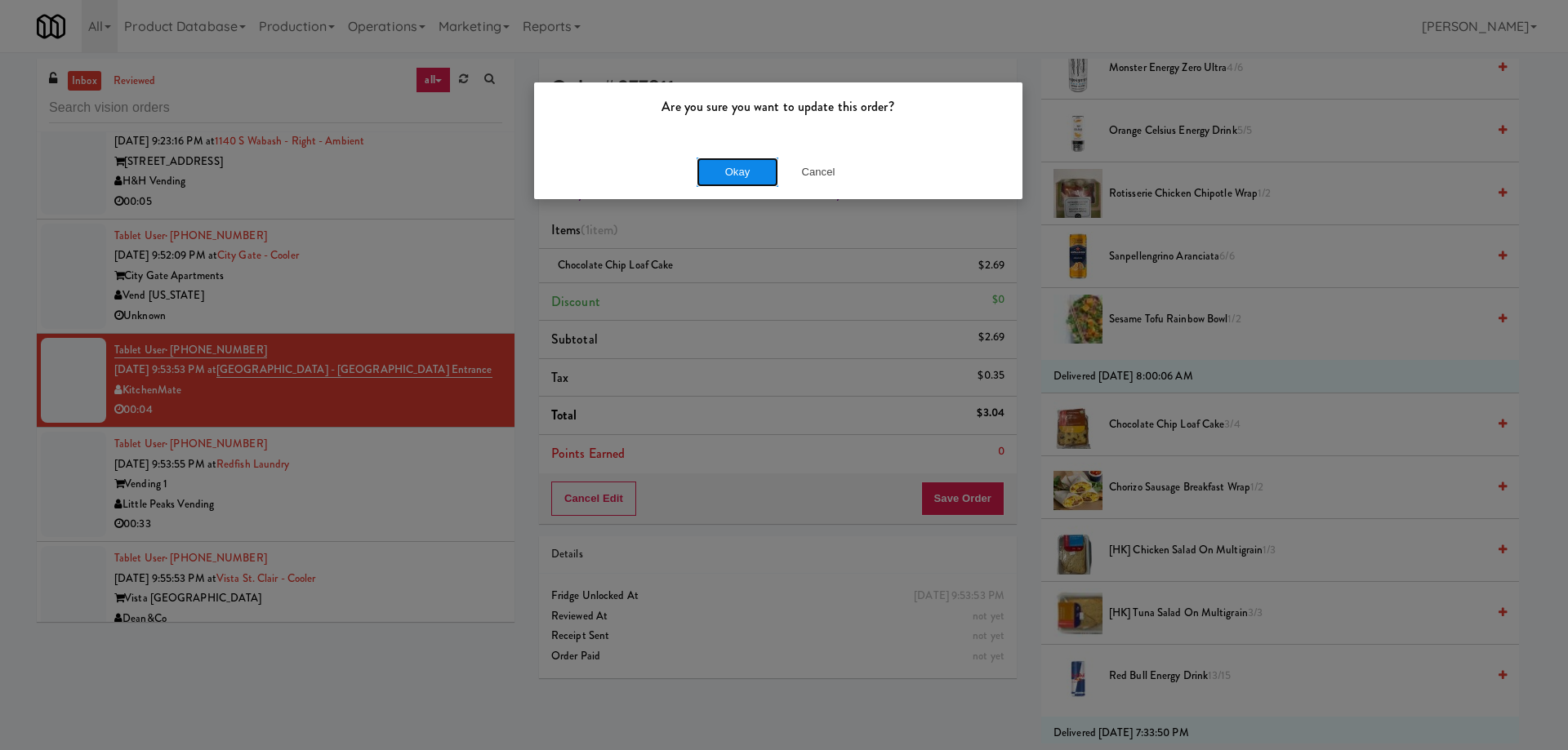
click at [743, 168] on button "Okay" at bounding box center [736, 172] width 82 height 29
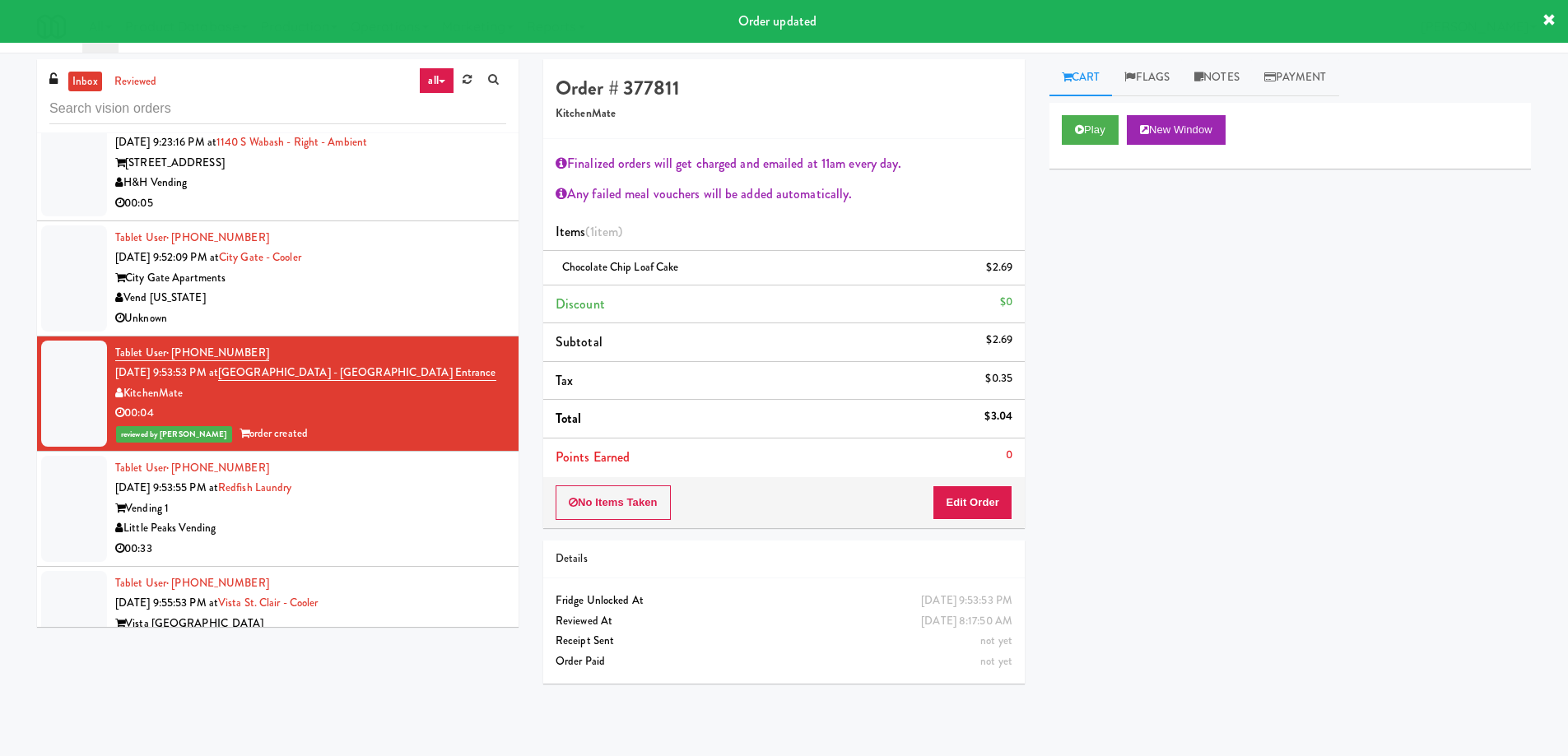
click at [422, 499] on div "Vending 1" at bounding box center [310, 509] width 391 height 20
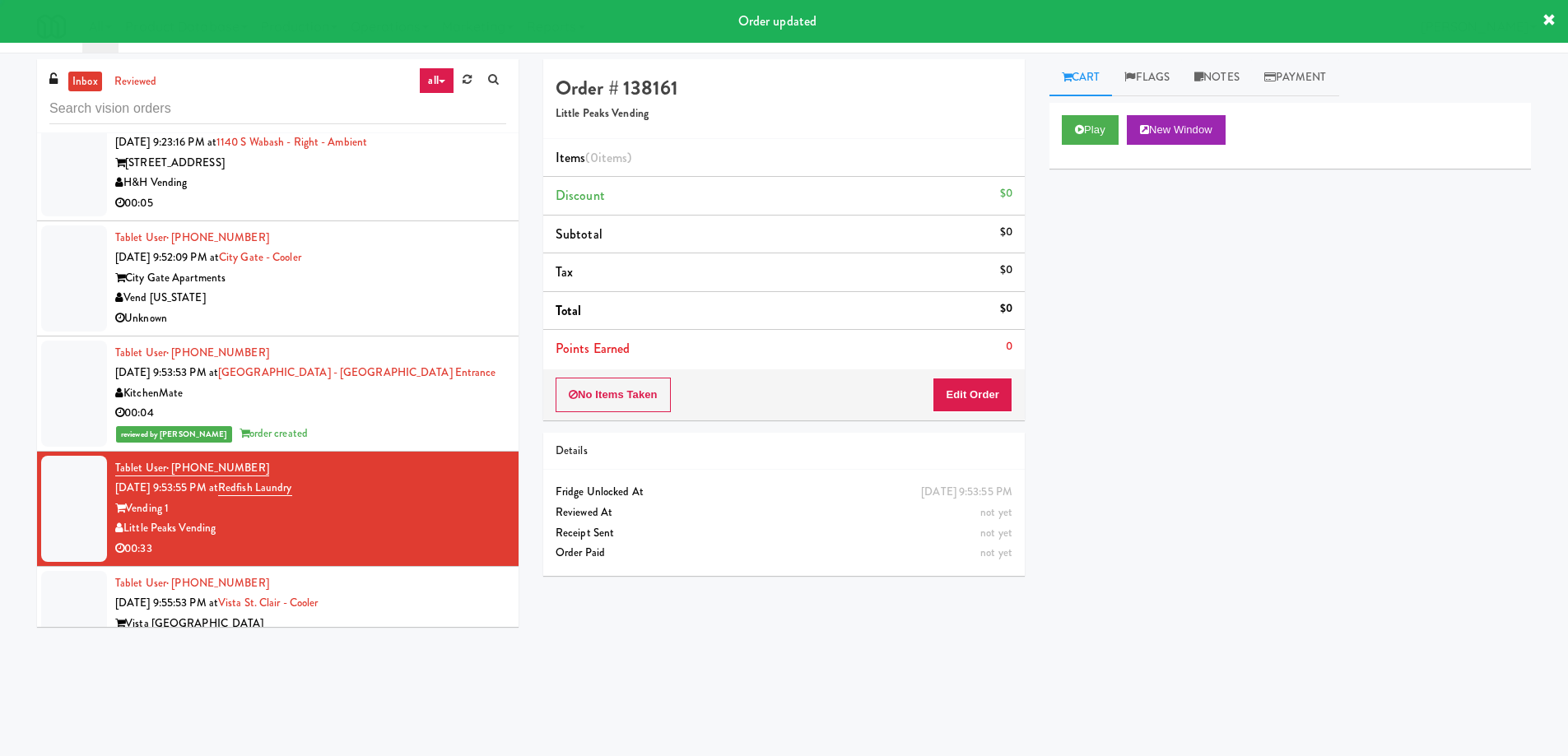
scroll to position [5874, 0]
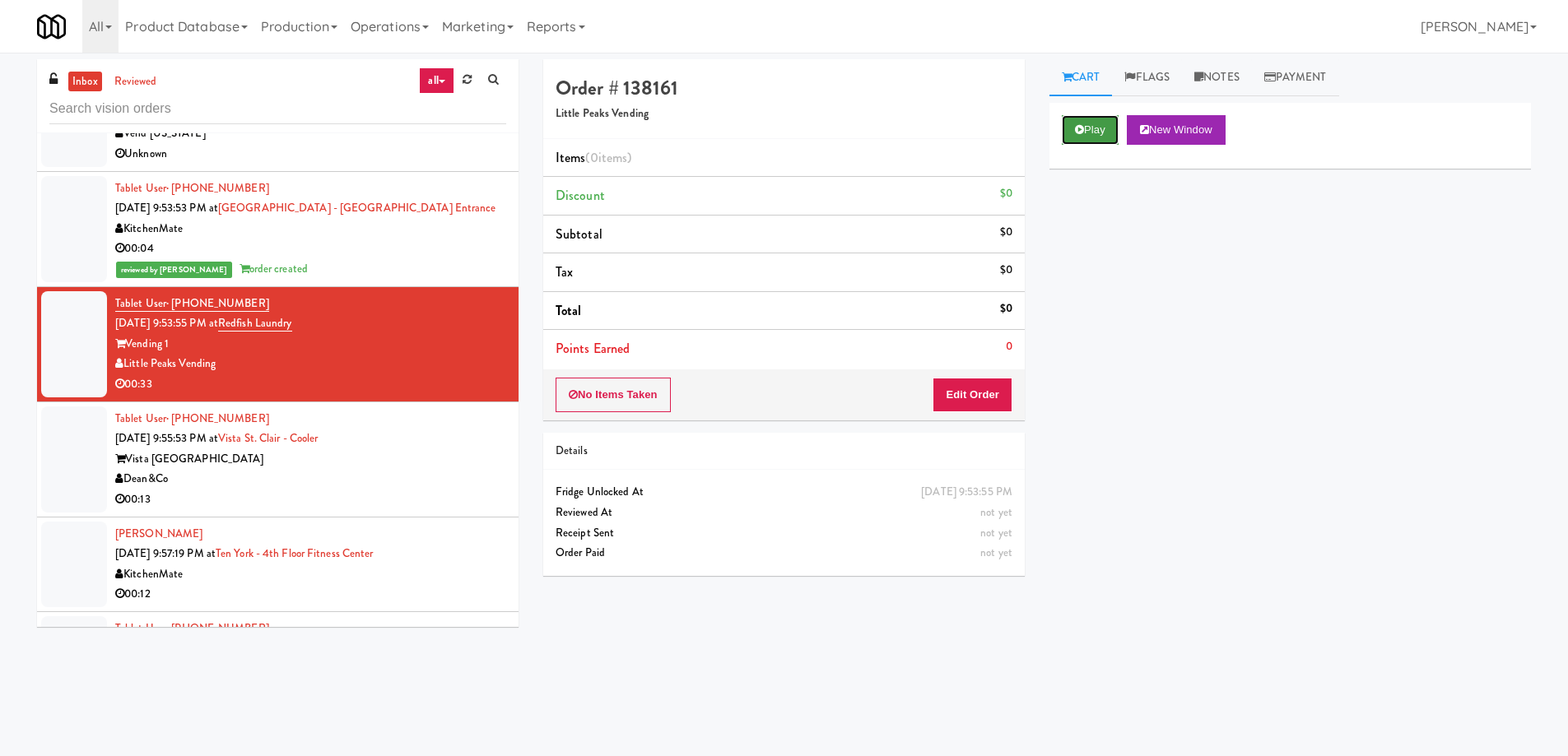
click at [1073, 127] on button "Play" at bounding box center [1090, 130] width 57 height 30
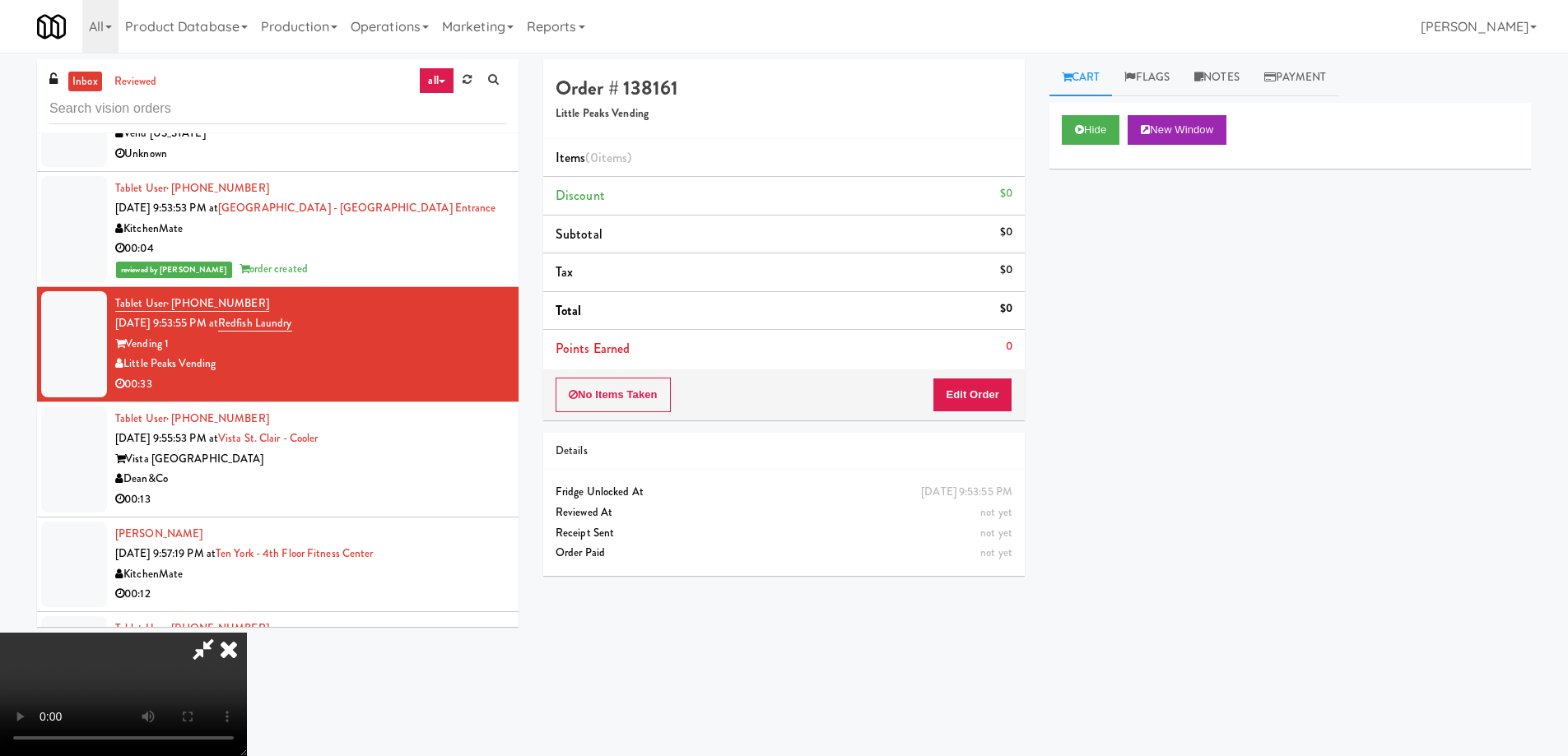
scroll to position [0, 0]
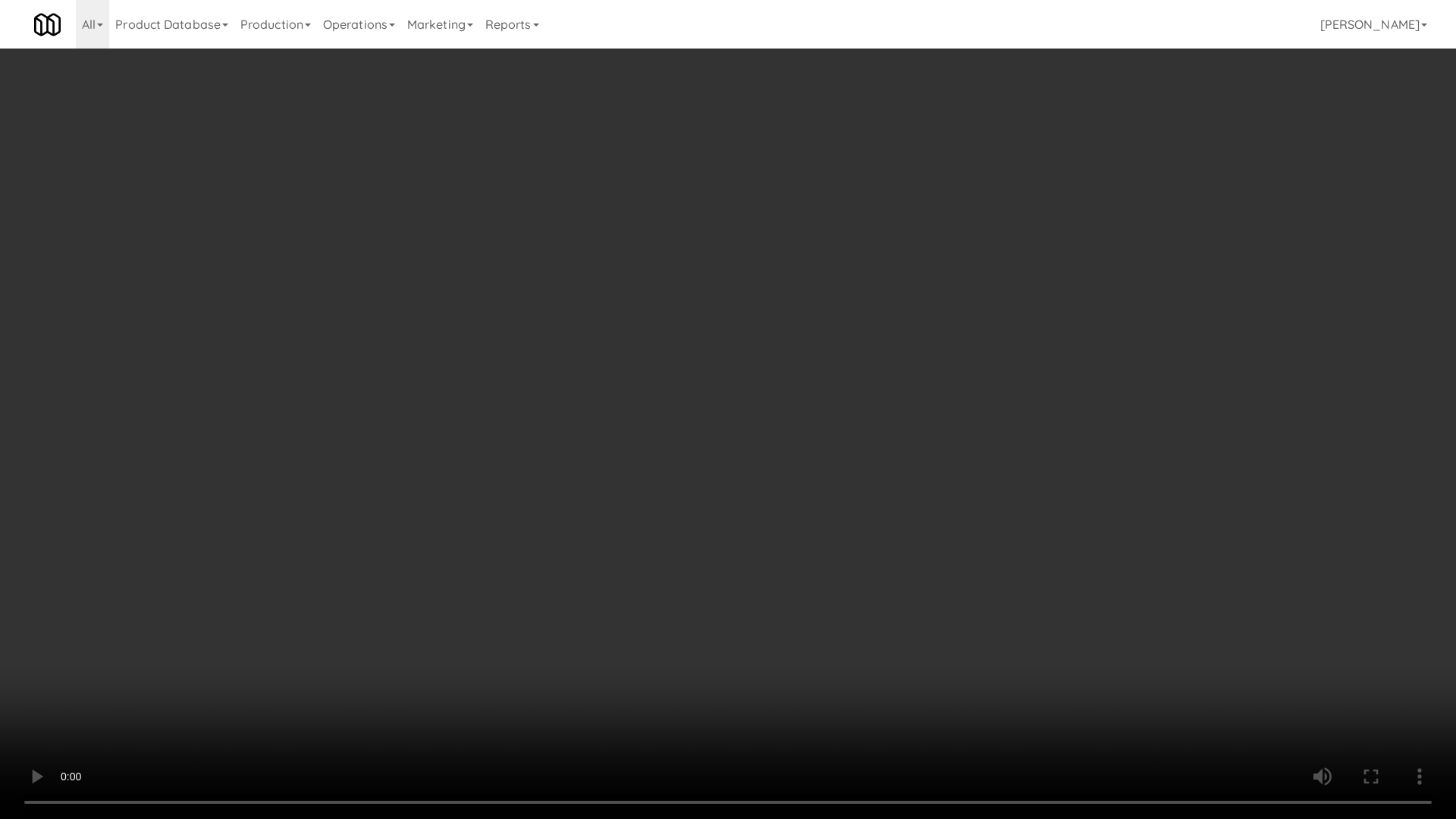
drag, startPoint x: 894, startPoint y: 454, endPoint x: 910, endPoint y: 465, distance: 19.4
click at [894, 454] on video at bounding box center [728, 409] width 1456 height 819
click at [507, 559] on video at bounding box center [728, 409] width 1456 height 819
click at [744, 379] on video at bounding box center [728, 409] width 1456 height 819
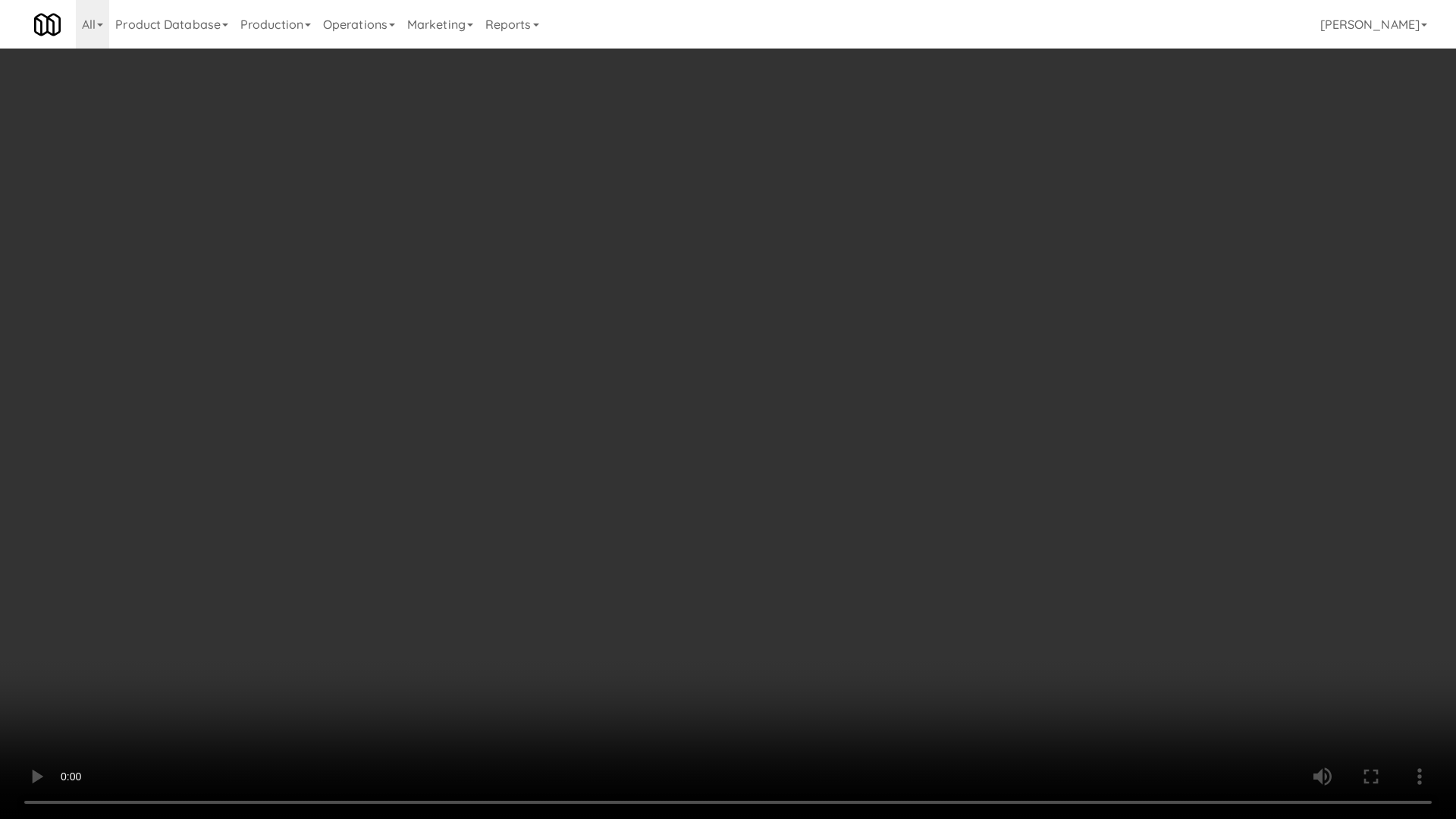
click at [744, 379] on video at bounding box center [728, 409] width 1456 height 819
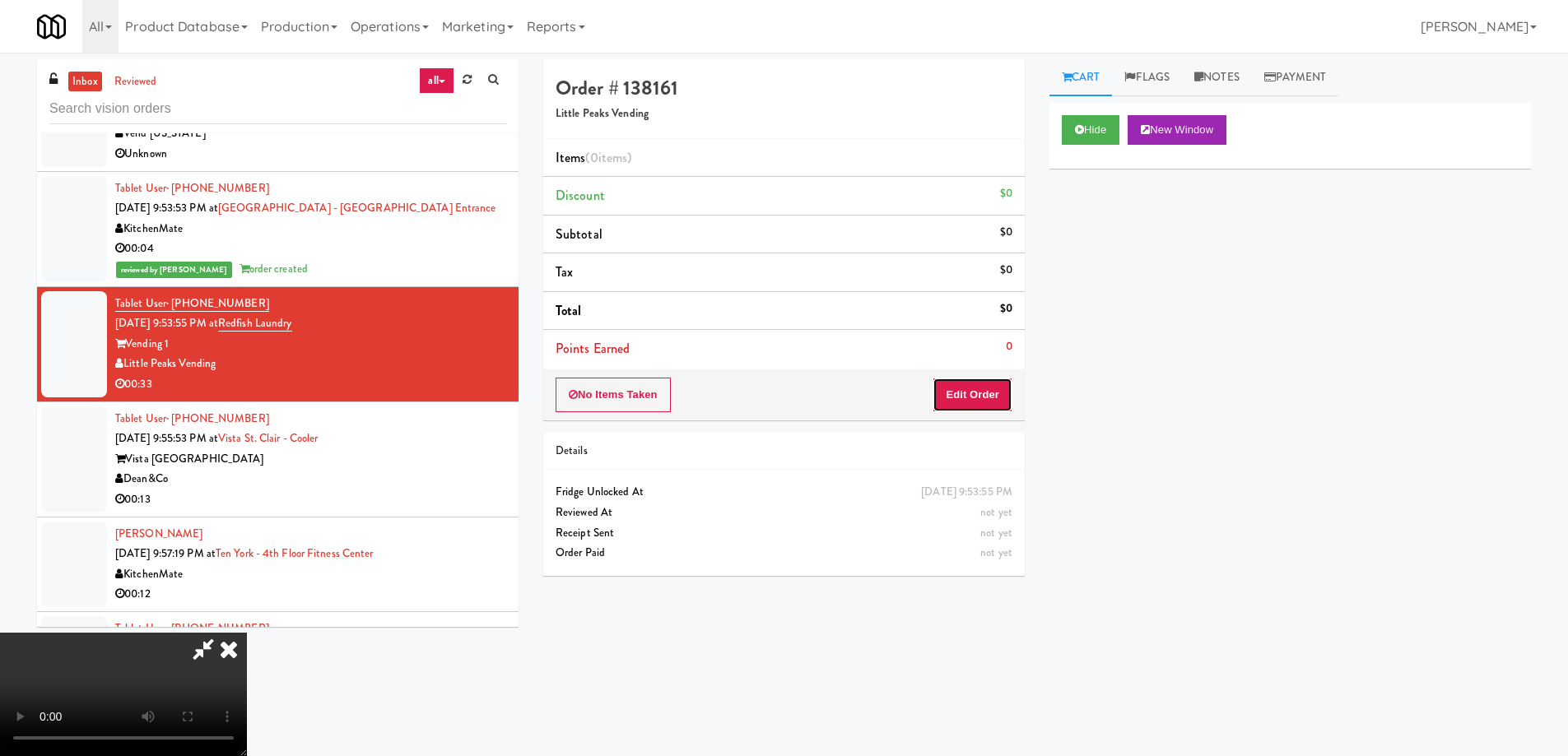
click at [981, 398] on button "Edit Order" at bounding box center [972, 395] width 80 height 35
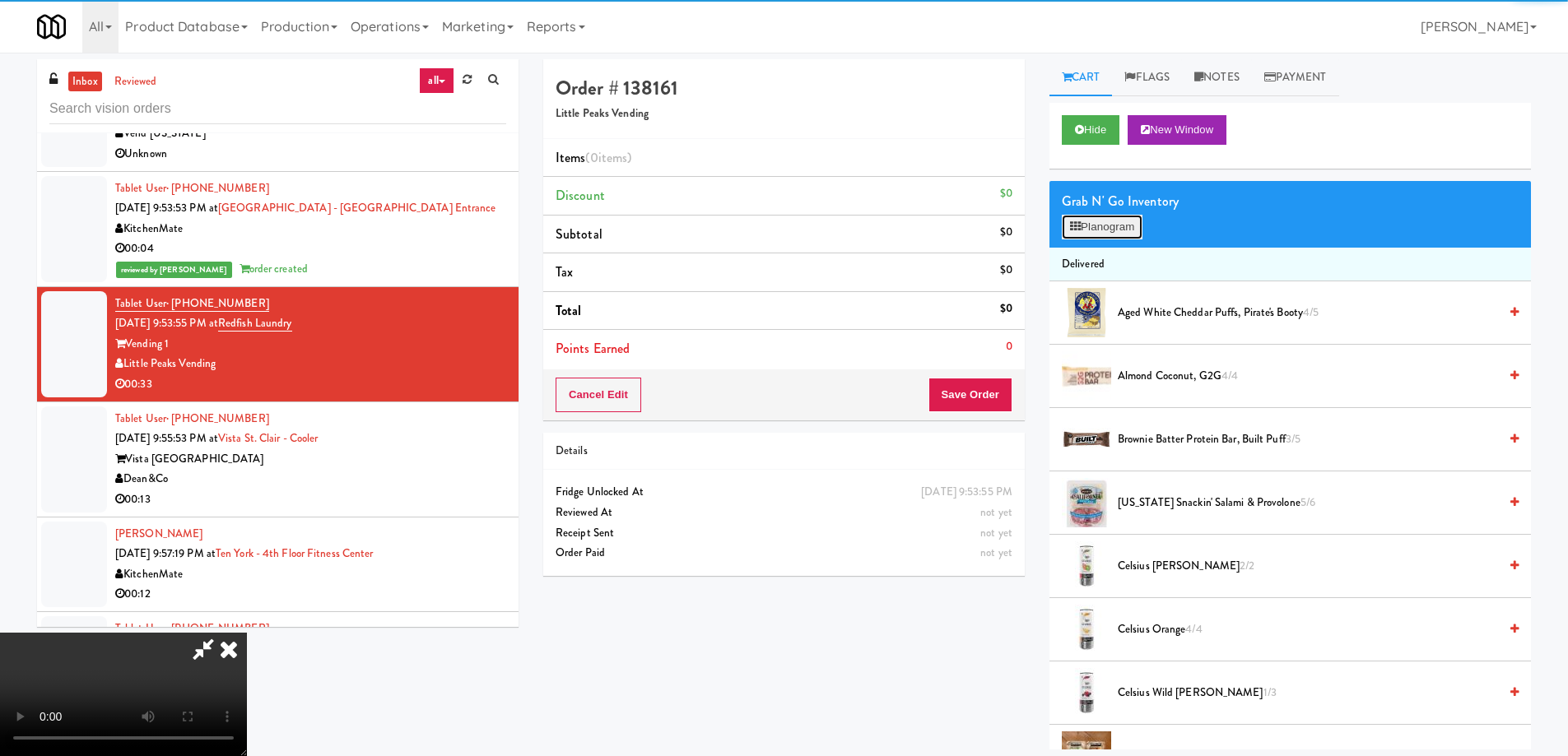
click at [1090, 225] on button "Planogram" at bounding box center [1102, 226] width 81 height 25
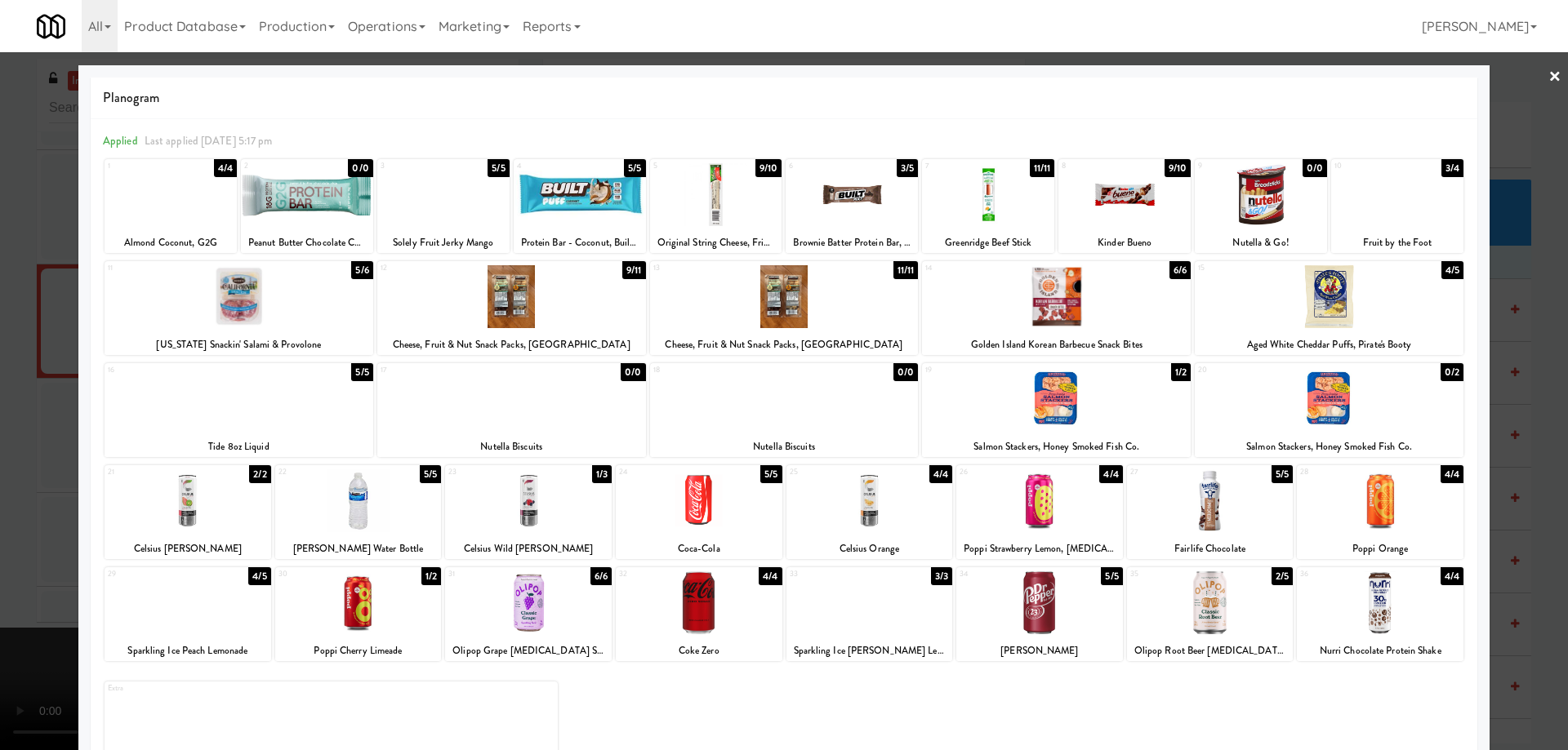
click at [1252, 519] on div at bounding box center [1210, 500] width 166 height 63
click at [1420, 198] on div at bounding box center [1396, 194] width 132 height 63
click at [1548, 77] on link "×" at bounding box center [1555, 77] width 13 height 50
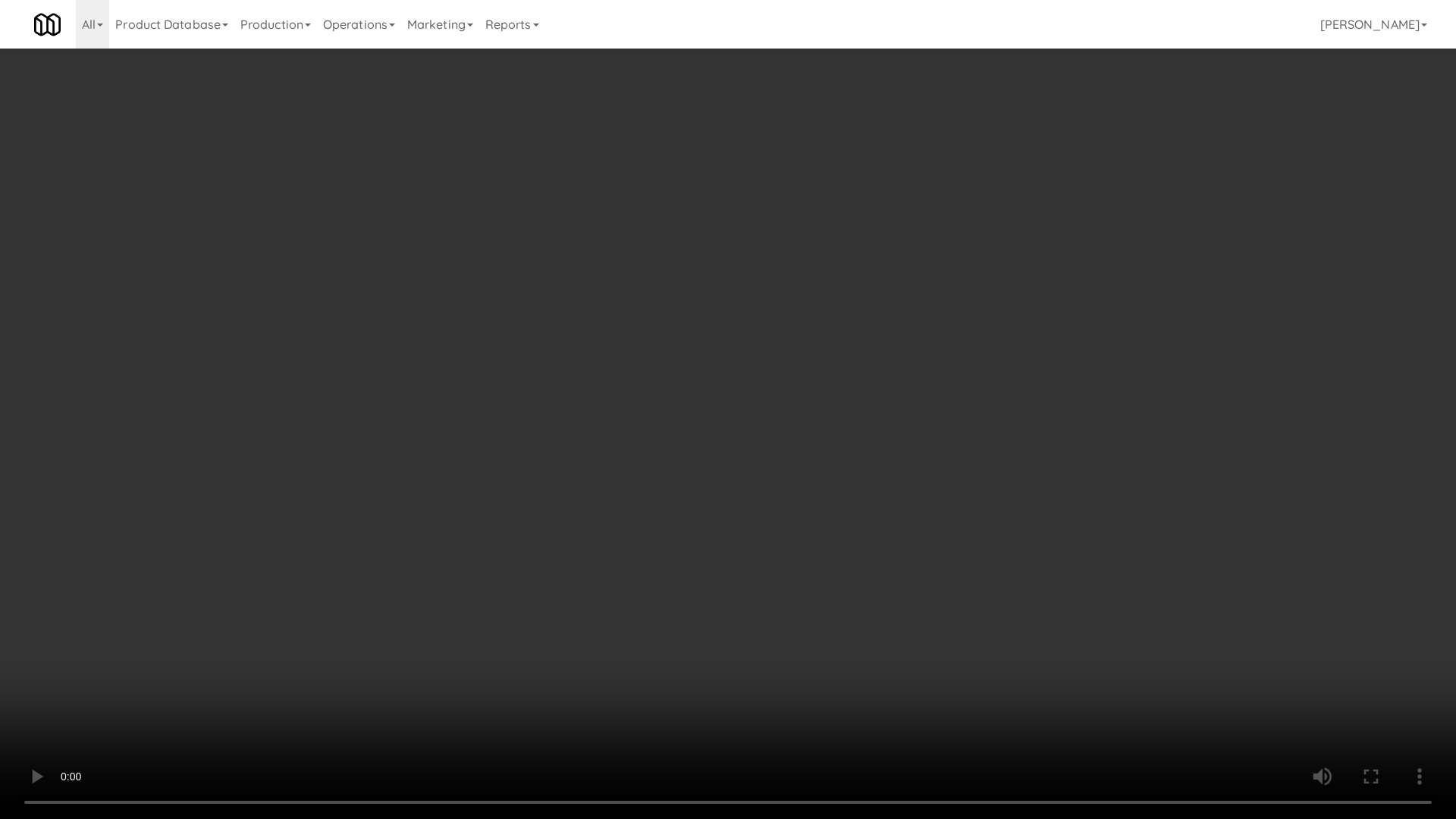
click at [740, 479] on video at bounding box center [728, 409] width 1456 height 819
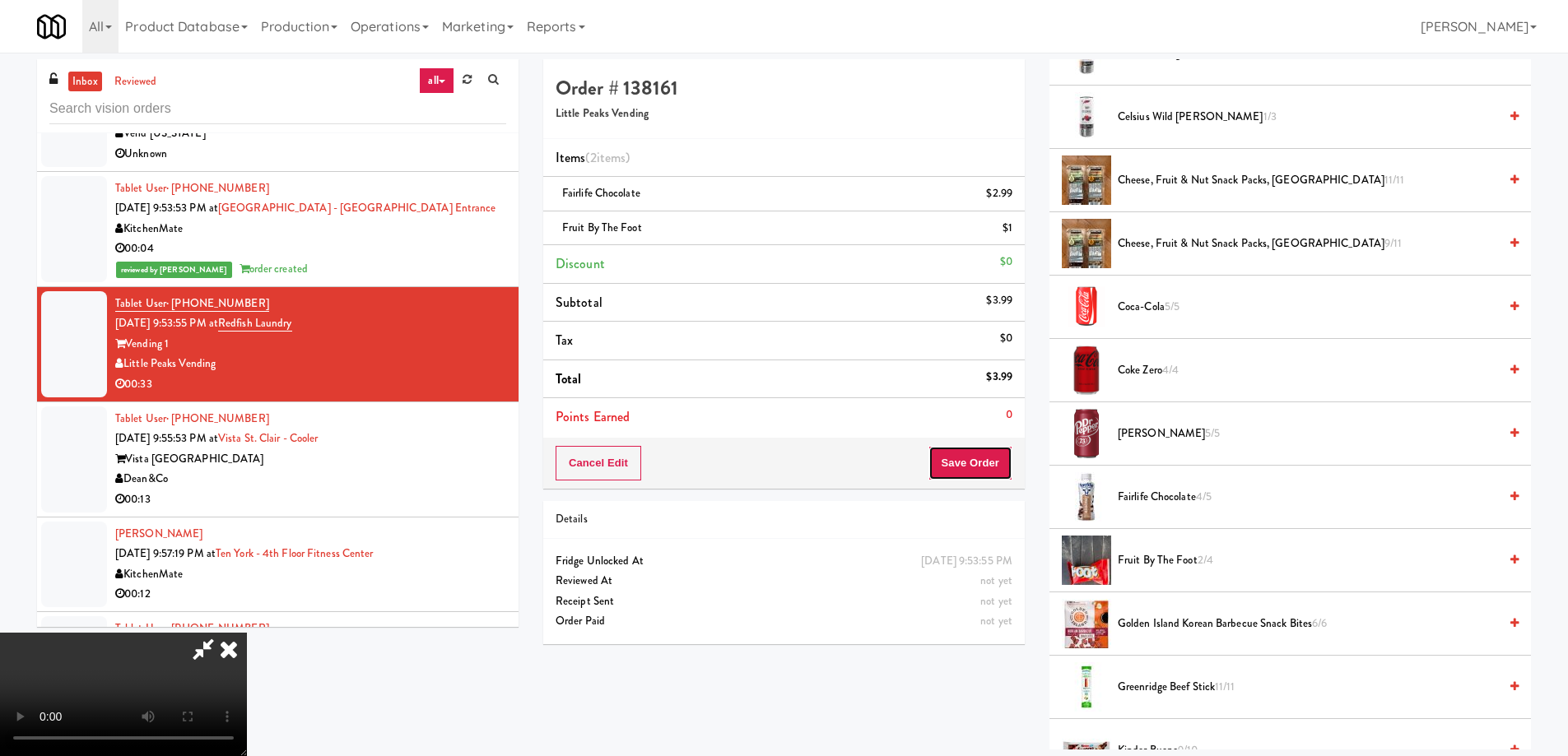
click at [993, 461] on button "Save Order" at bounding box center [970, 463] width 84 height 35
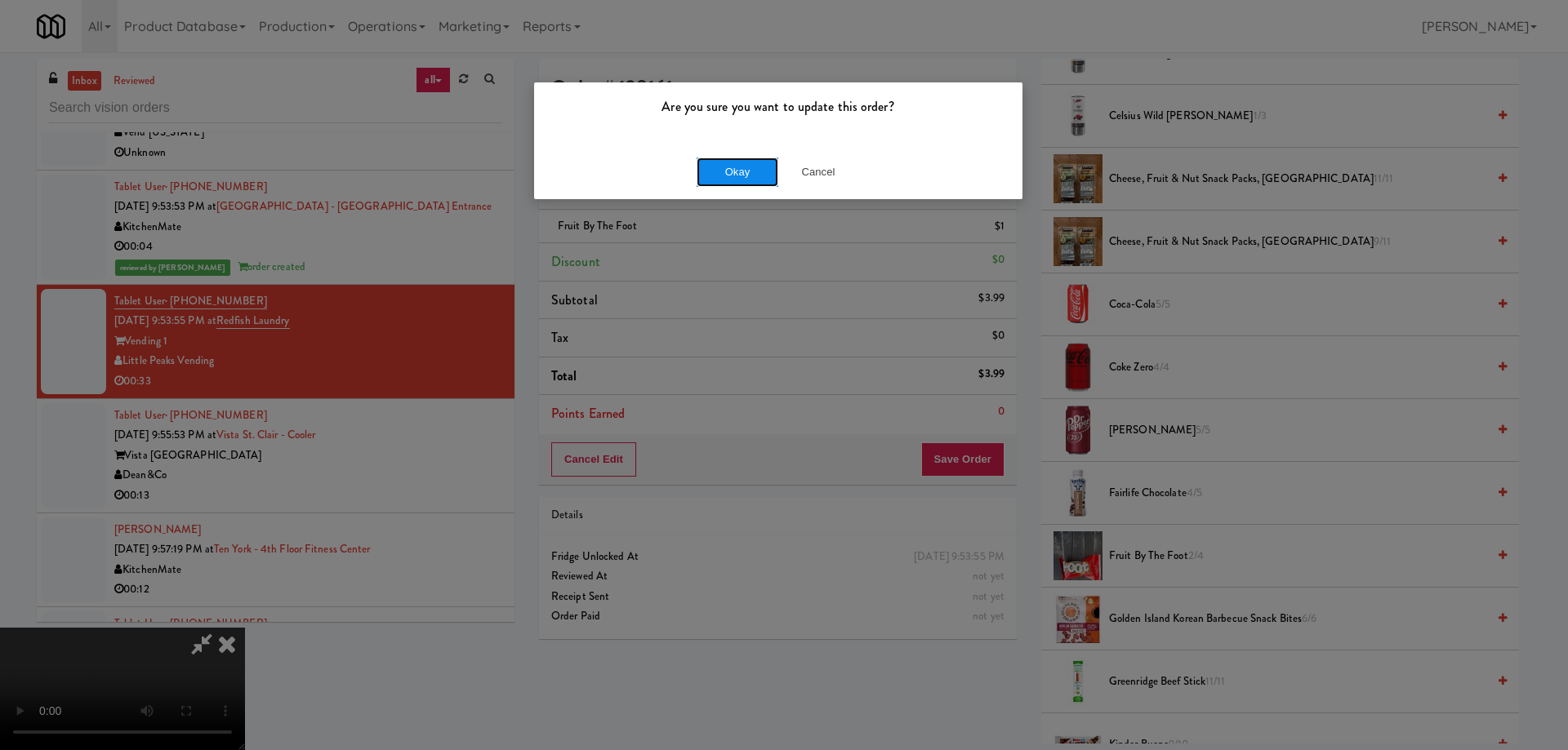
click at [732, 175] on button "Okay" at bounding box center [736, 172] width 82 height 29
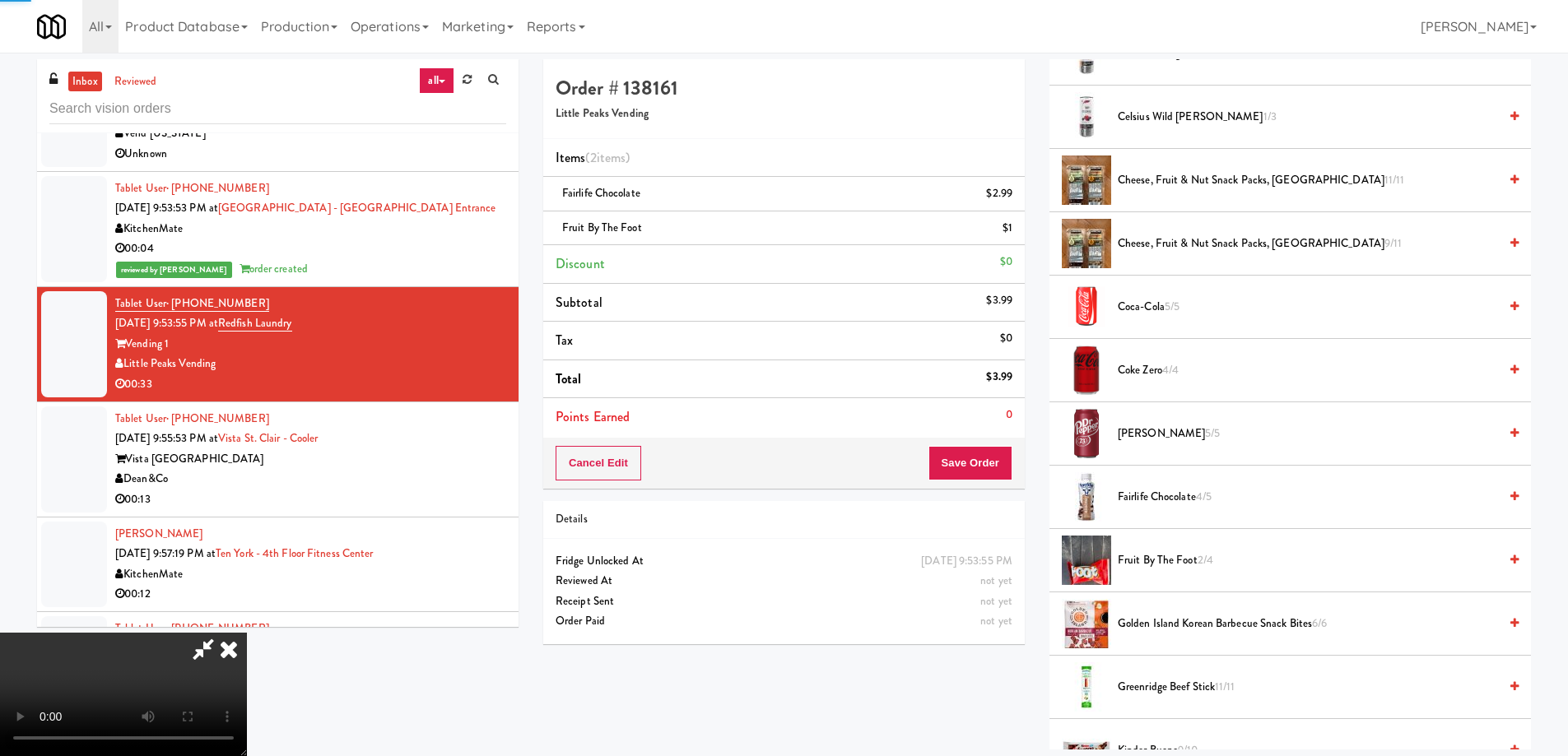
click at [247, 633] on icon at bounding box center [229, 649] width 36 height 33
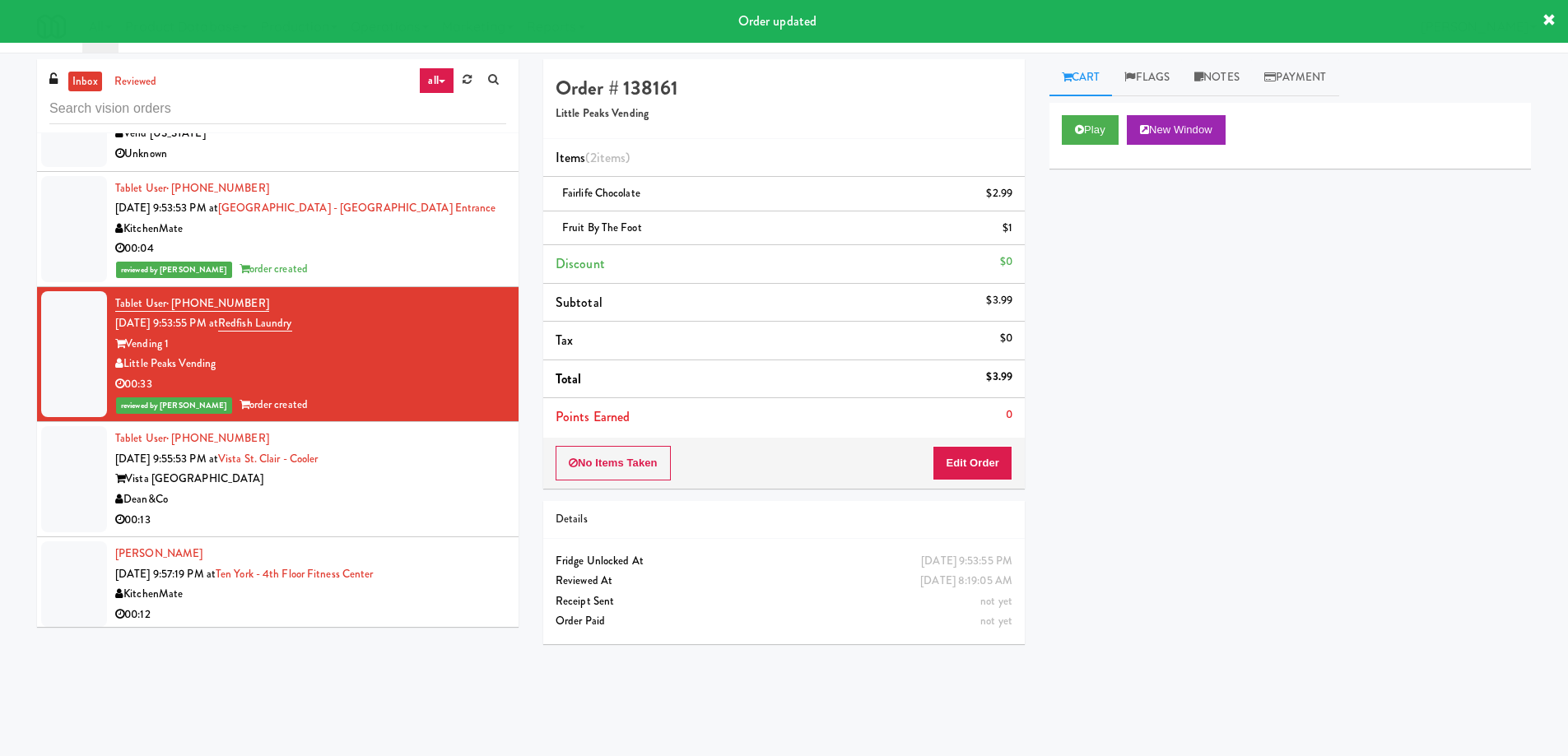
click at [451, 430] on div "Tablet User · (509) 904-7571 Aug 19, 2025 9:55:53 PM at Vista St. Clair - Coole…" at bounding box center [310, 479] width 391 height 101
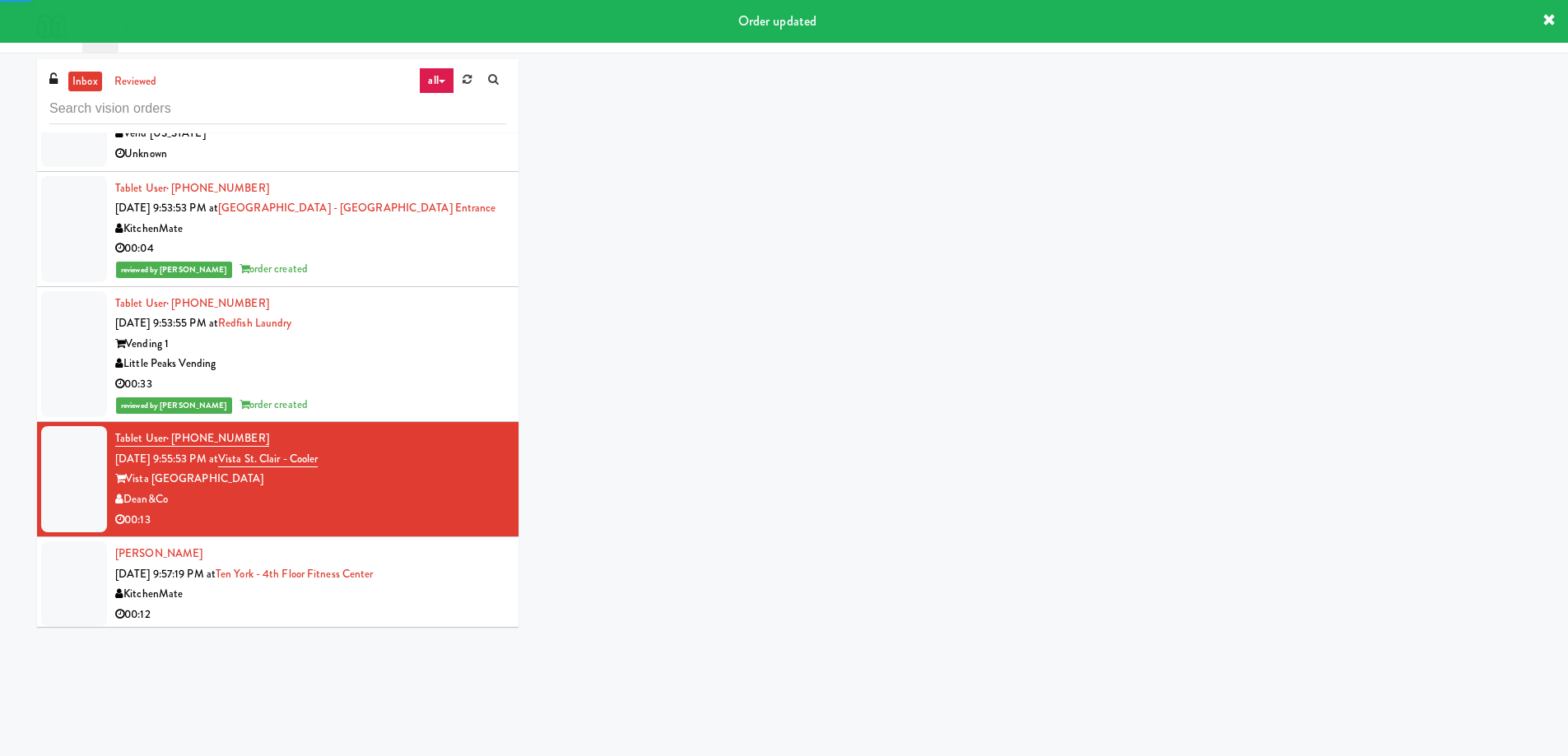
scroll to position [6039, 0]
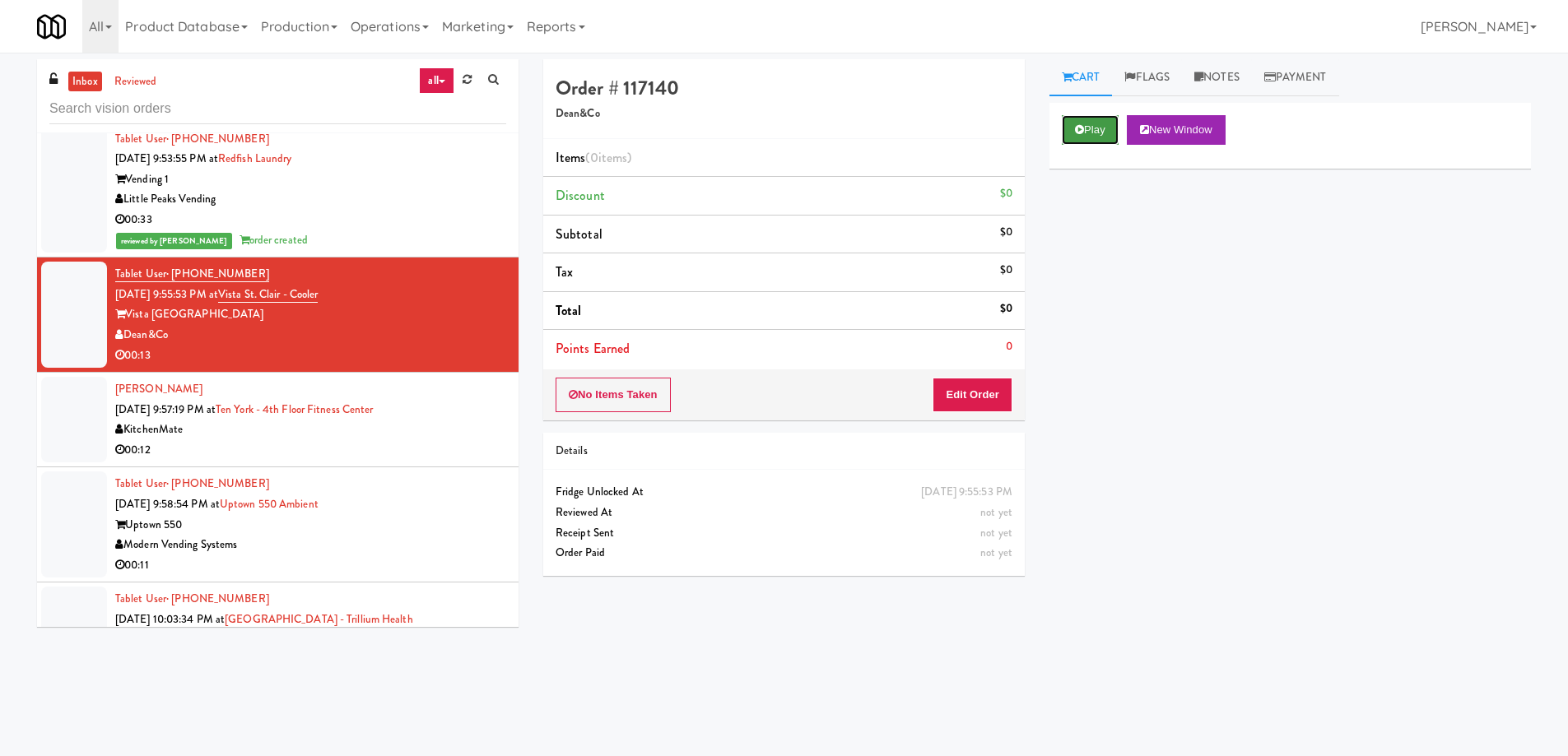
click at [1100, 121] on button "Play" at bounding box center [1090, 130] width 57 height 30
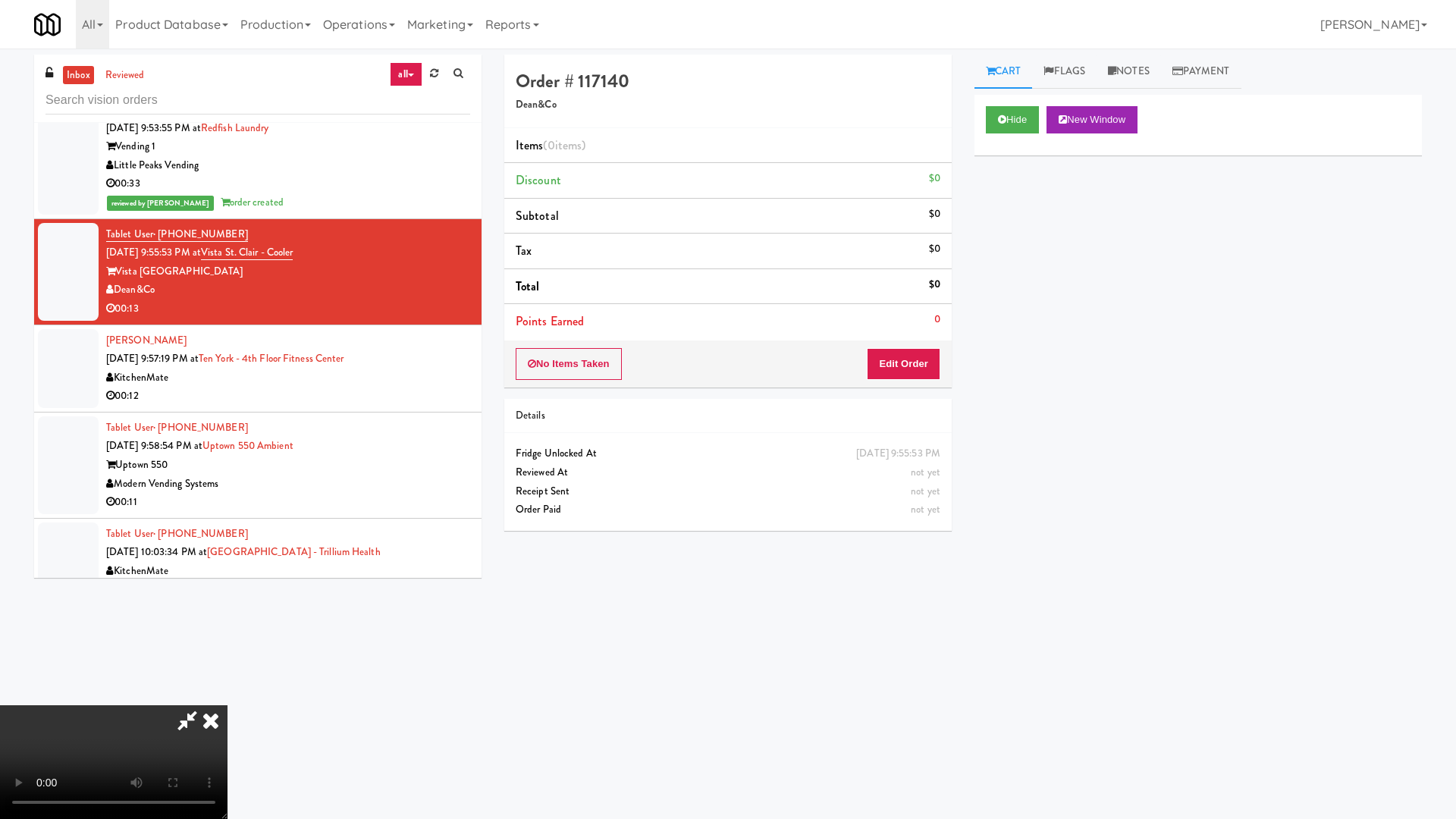
click at [227, 696] on video at bounding box center [113, 762] width 227 height 114
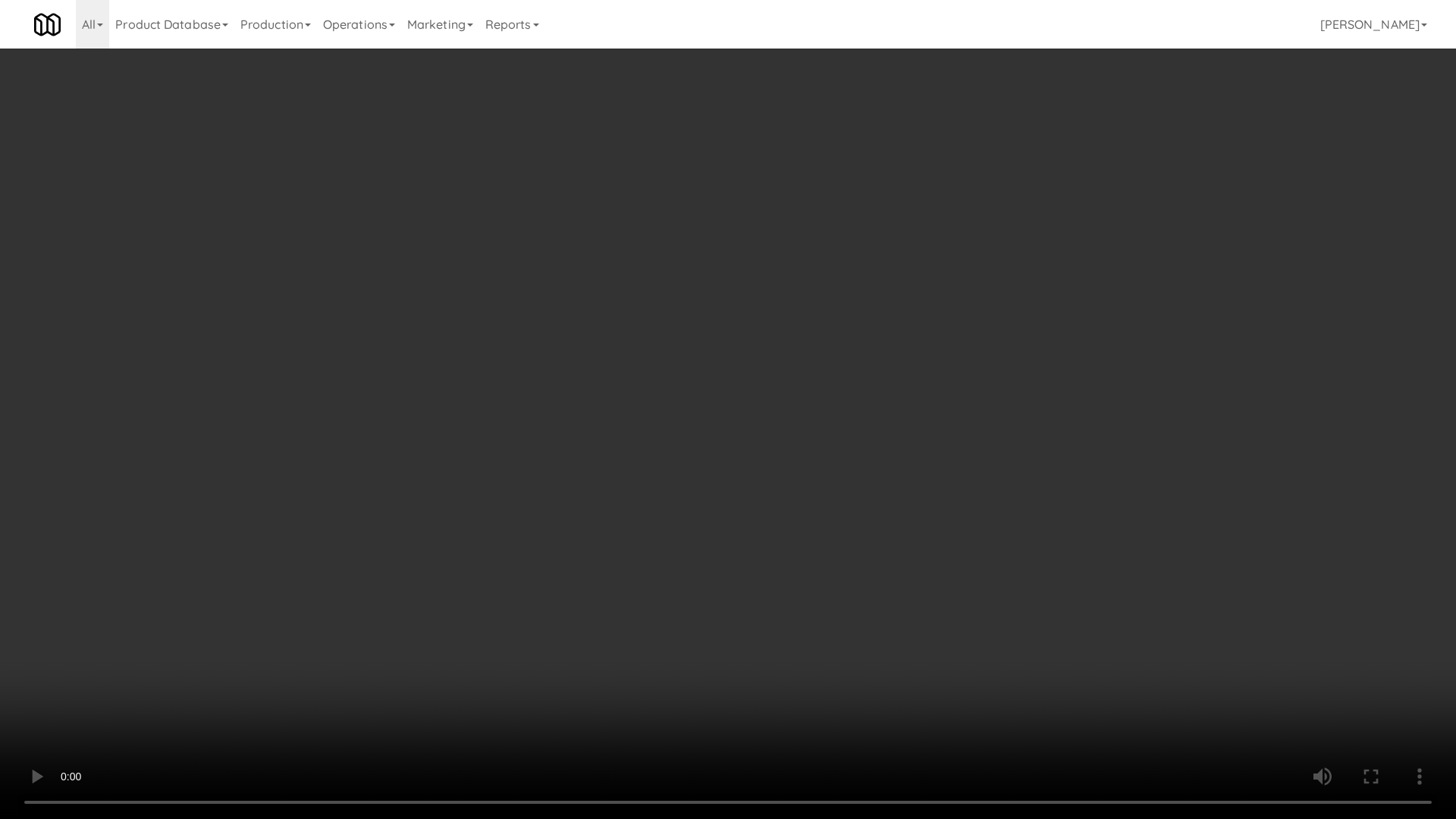
click at [571, 467] on video at bounding box center [728, 409] width 1456 height 819
click at [571, 461] on video at bounding box center [728, 409] width 1456 height 819
click at [917, 572] on video at bounding box center [728, 409] width 1456 height 819
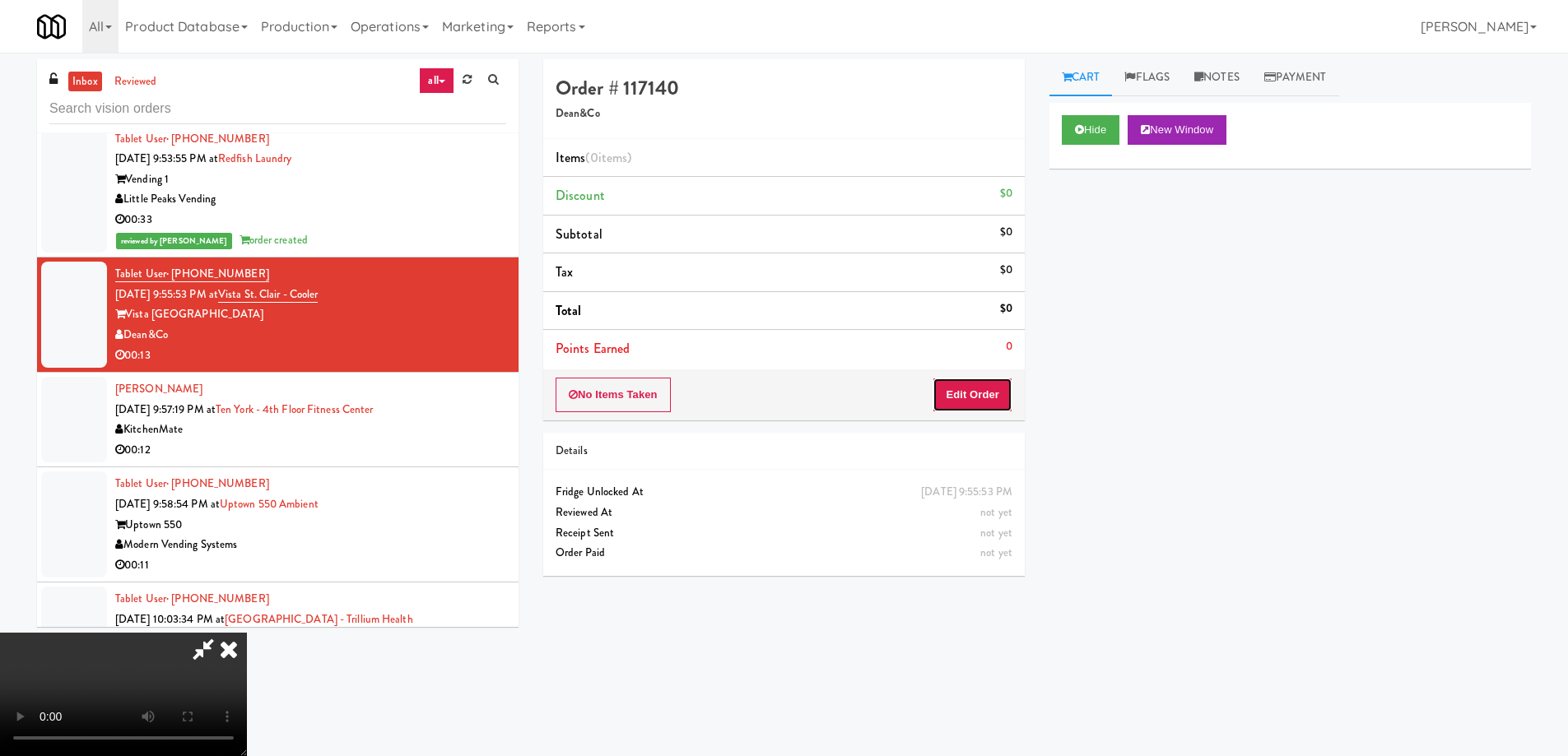
click at [983, 401] on button "Edit Order" at bounding box center [972, 395] width 80 height 35
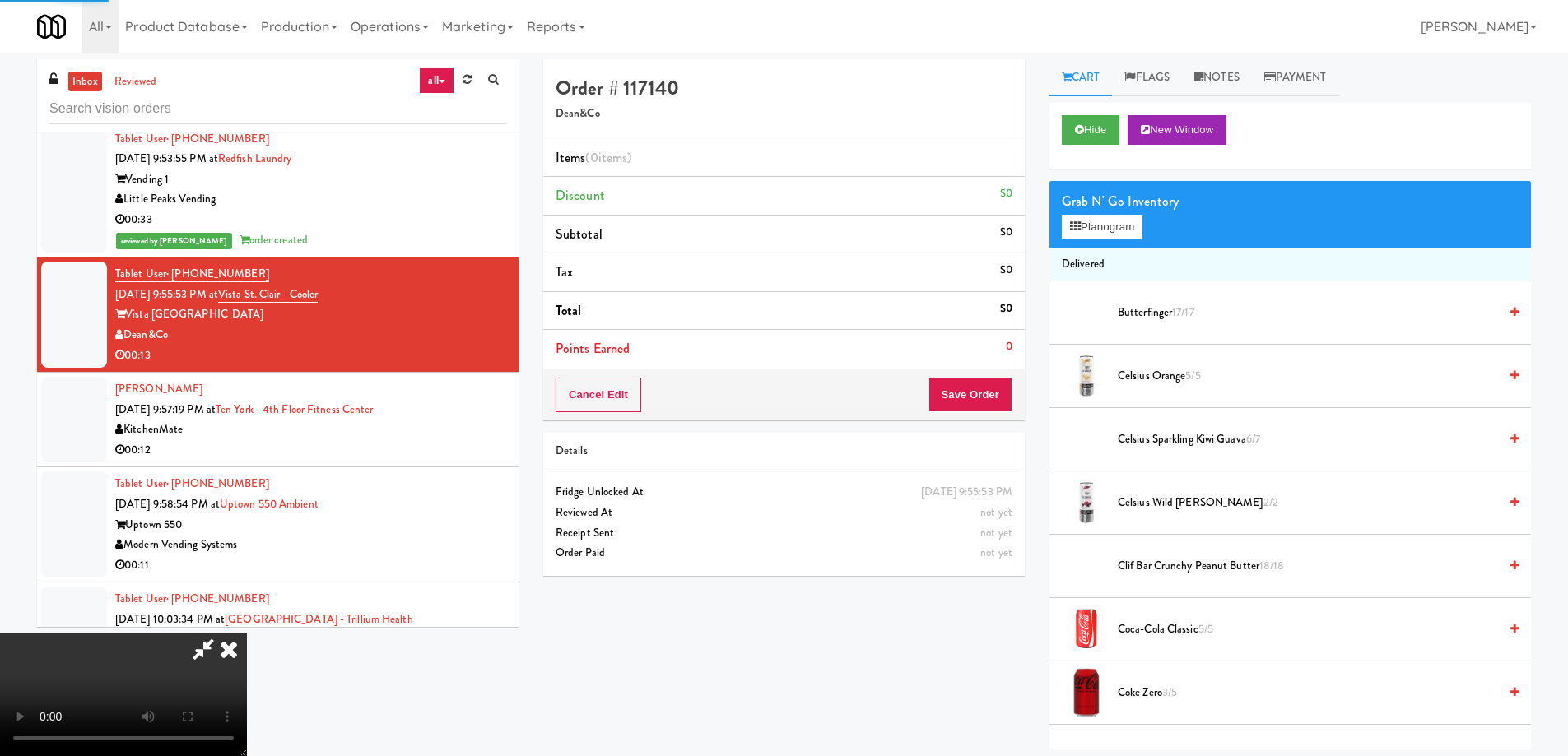
click at [1120, 208] on div "Grab N' Go Inventory" at bounding box center [1290, 201] width 457 height 25
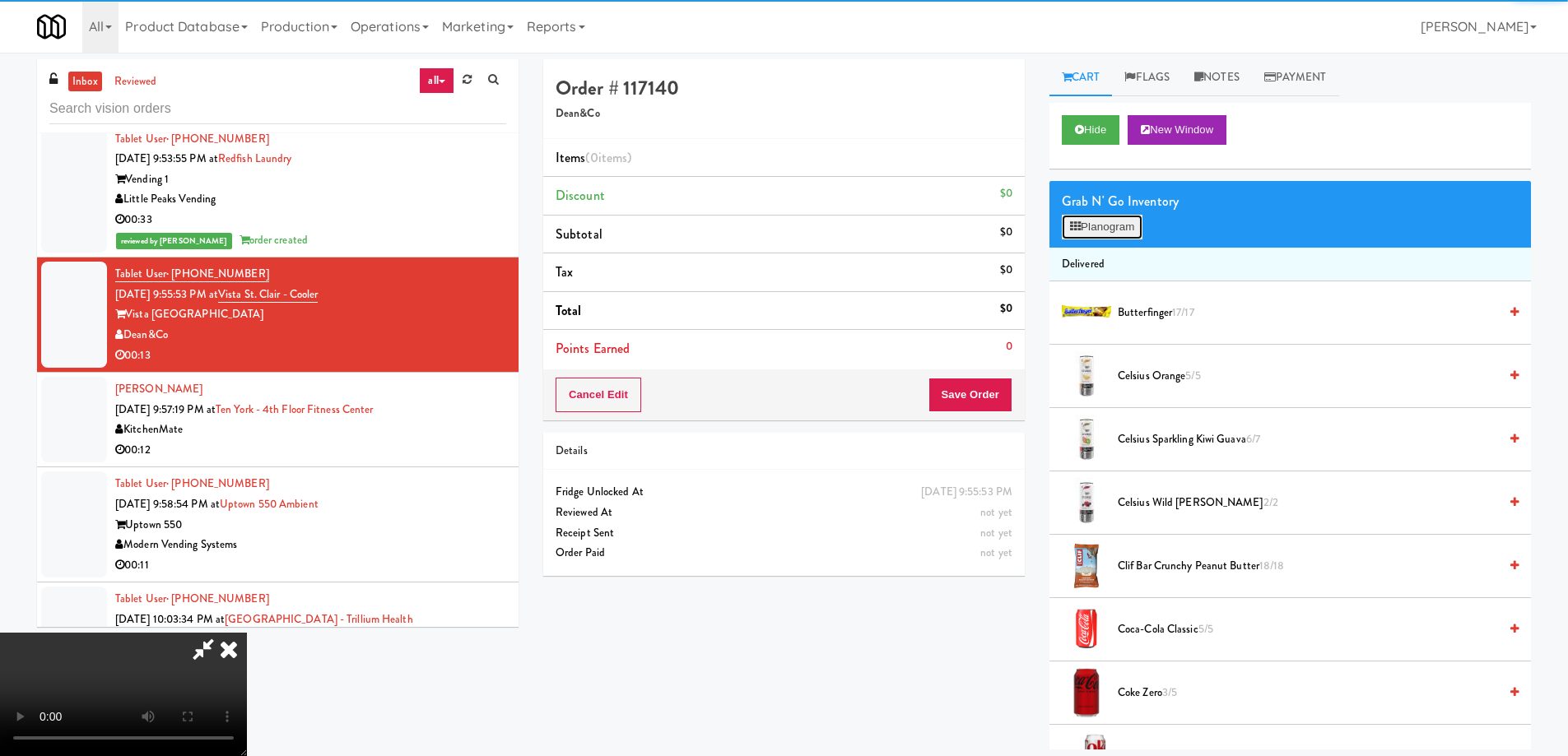
click at [1115, 231] on button "Planogram" at bounding box center [1102, 226] width 81 height 25
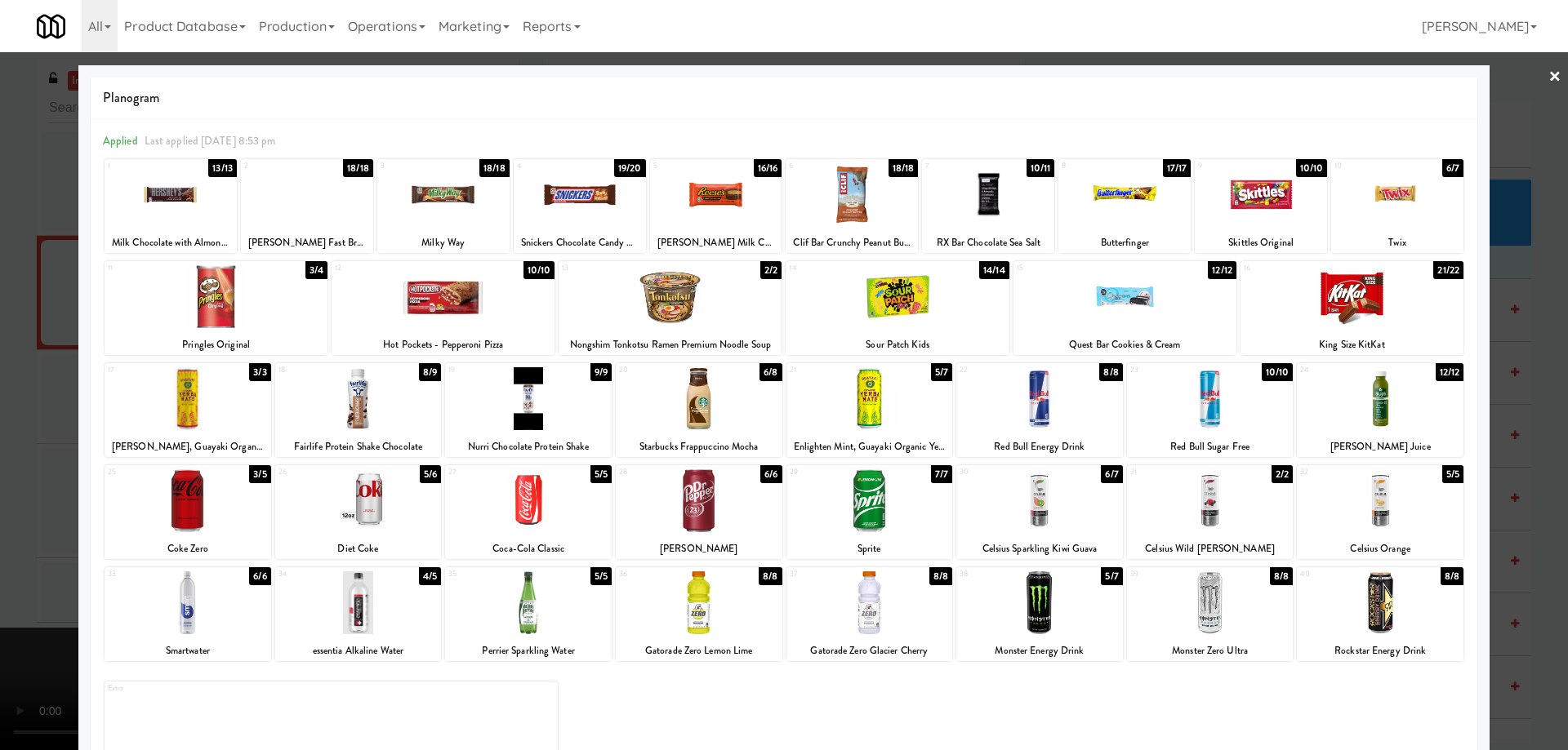
click at [1085, 494] on div at bounding box center [1039, 500] width 166 height 63
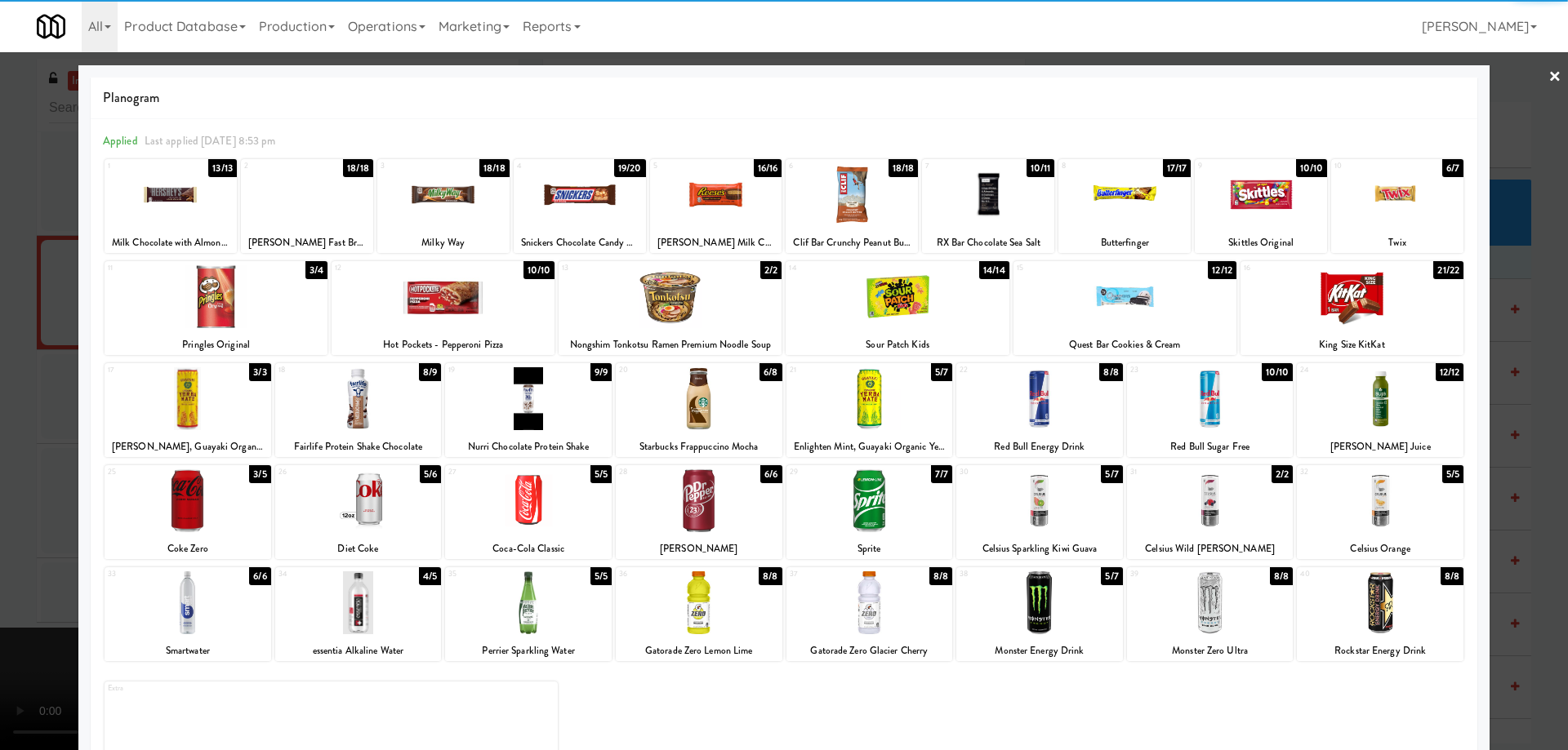
click at [1548, 83] on link "×" at bounding box center [1555, 77] width 13 height 50
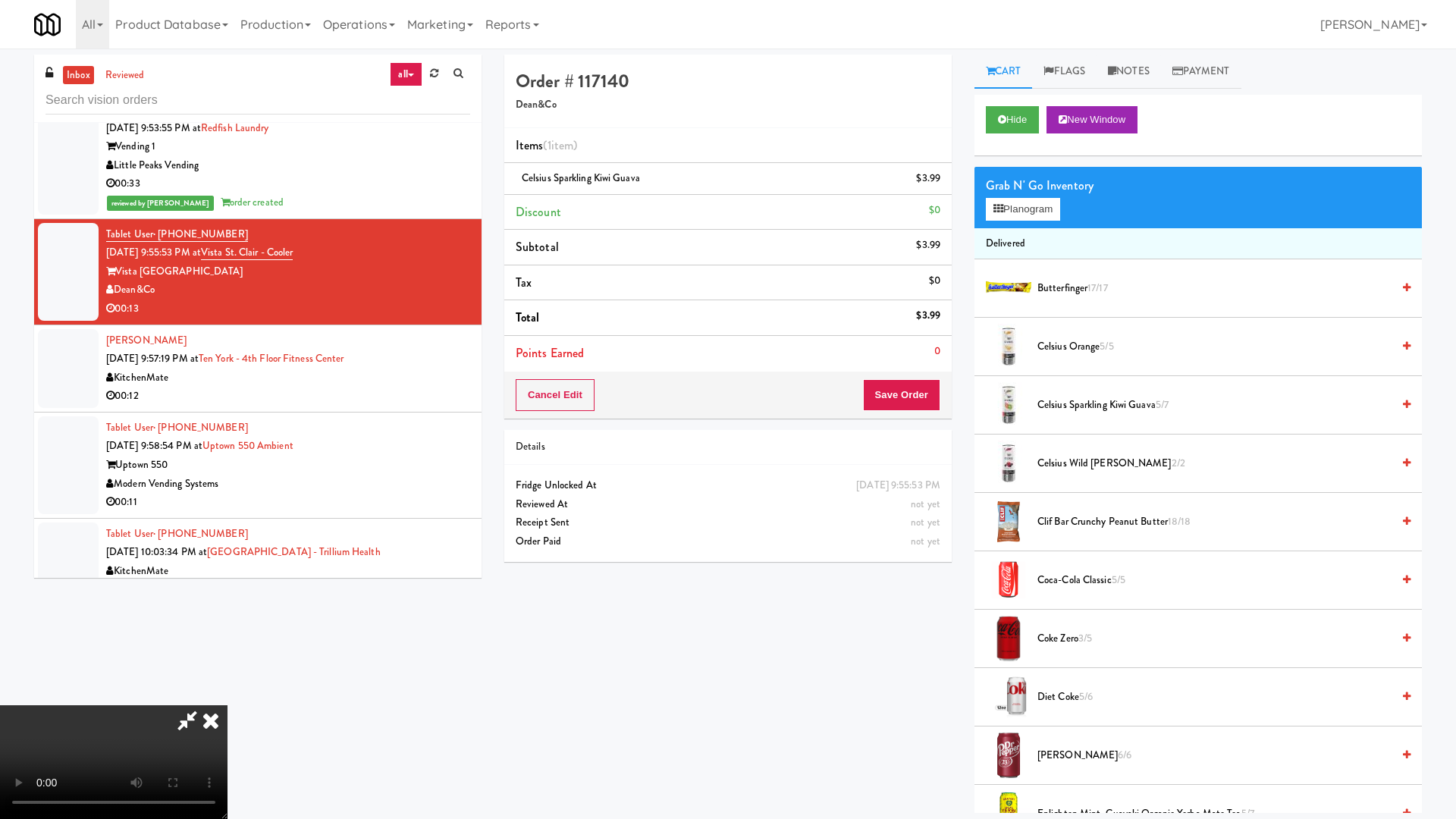
click at [227, 696] on video at bounding box center [113, 762] width 227 height 114
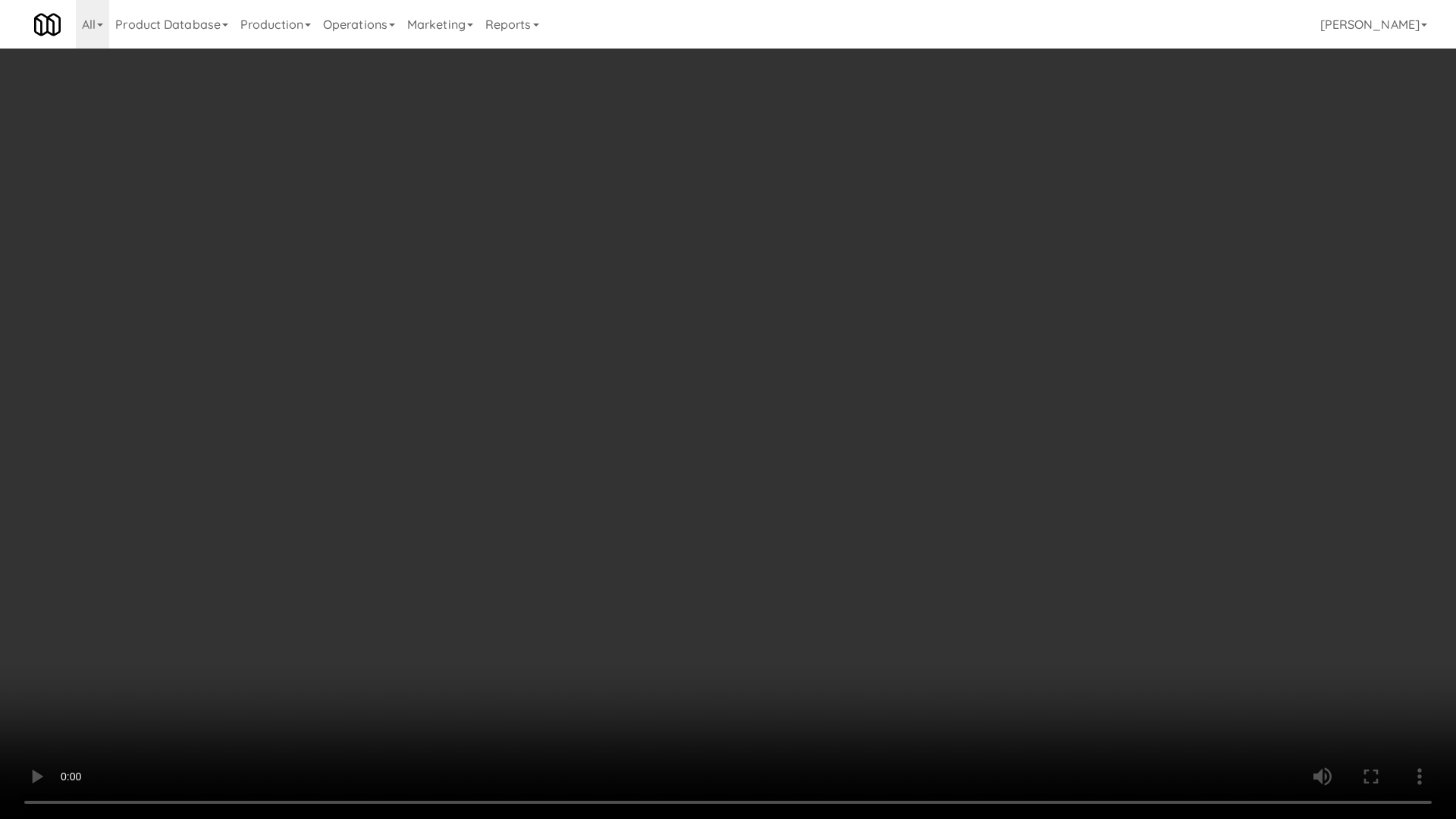
click at [672, 301] on video at bounding box center [728, 409] width 1456 height 819
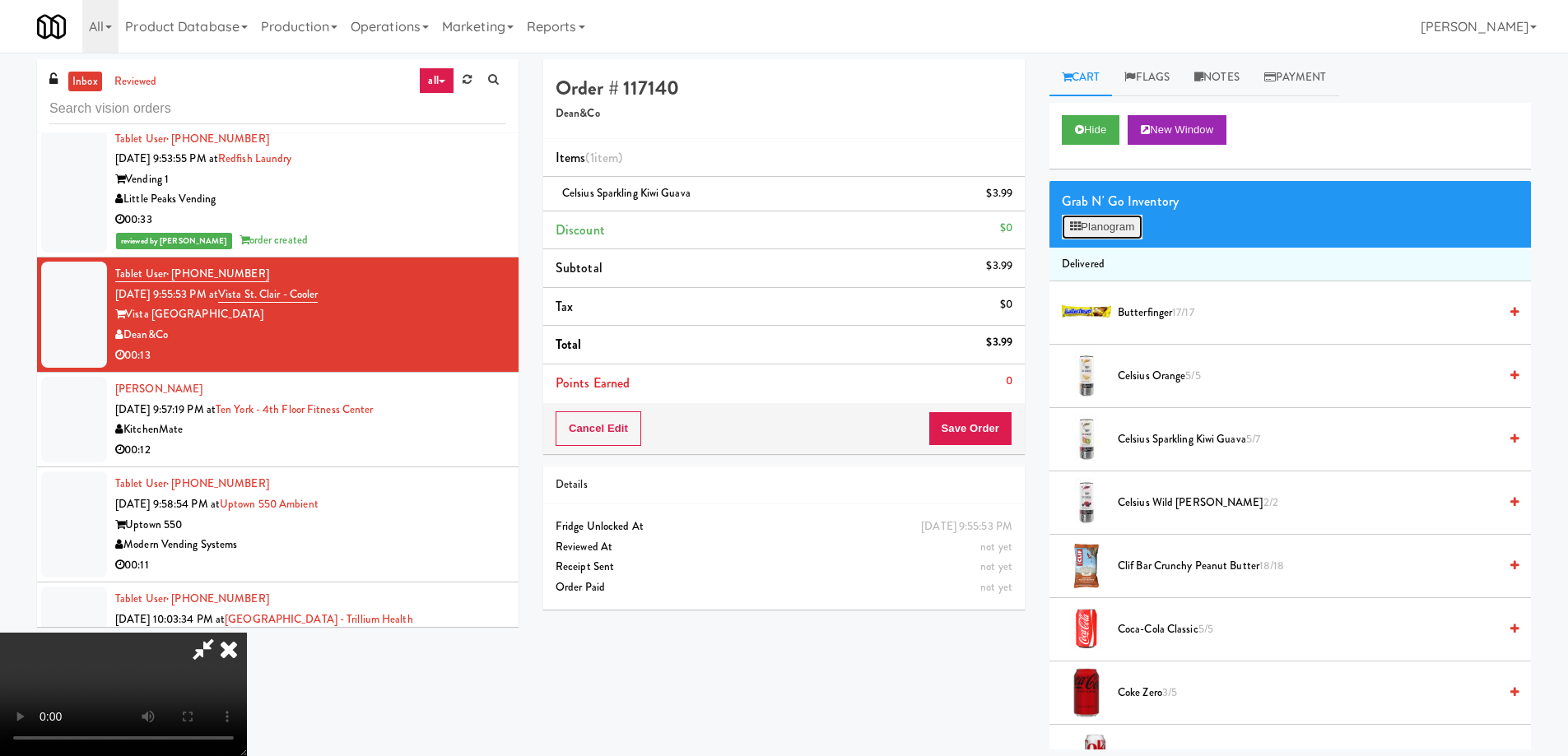
click at [1087, 222] on button "Planogram" at bounding box center [1102, 226] width 81 height 25
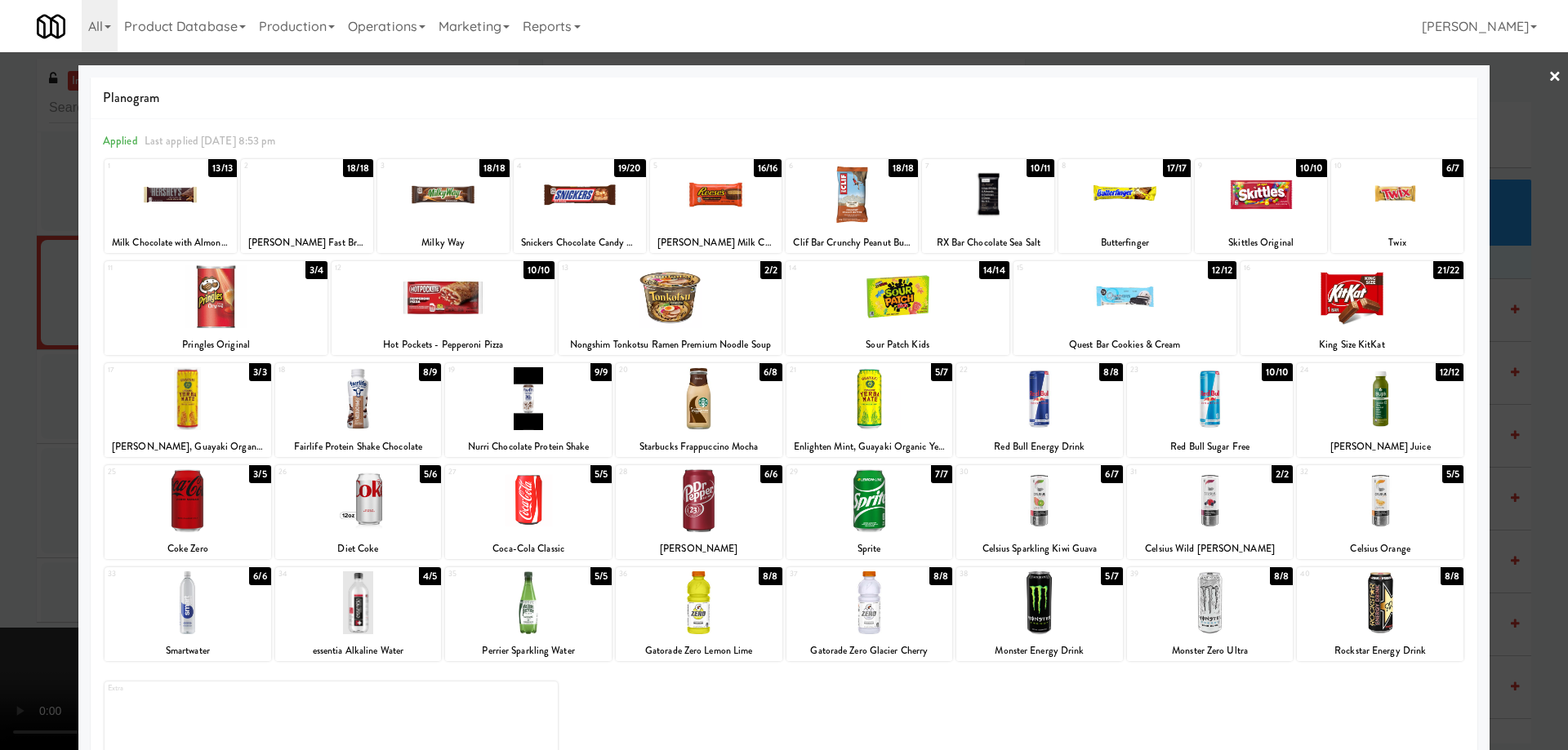
click at [952, 312] on div at bounding box center [896, 297] width 223 height 63
click at [1548, 69] on link "×" at bounding box center [1555, 77] width 13 height 50
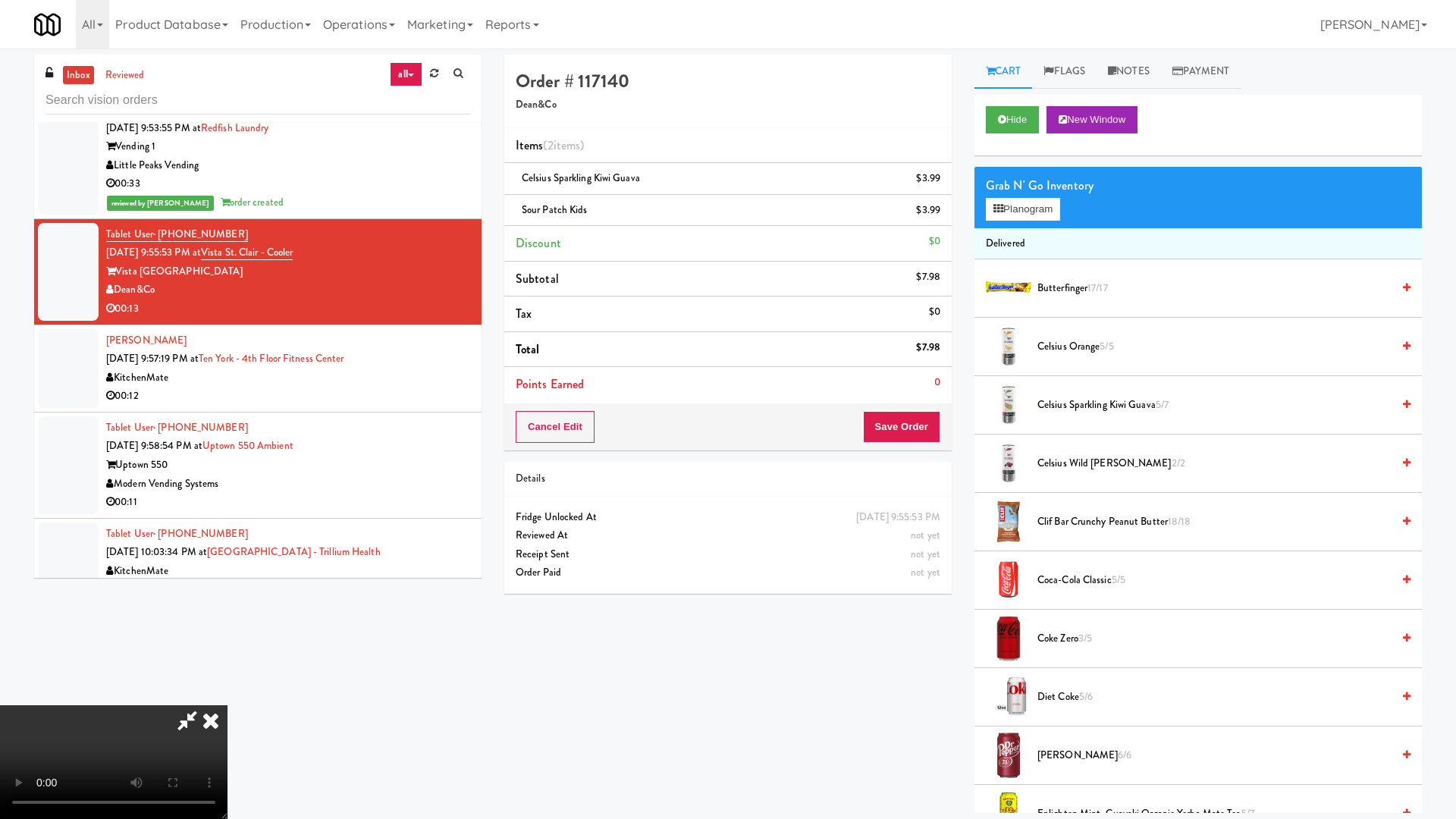
click at [227, 696] on video at bounding box center [113, 762] width 227 height 114
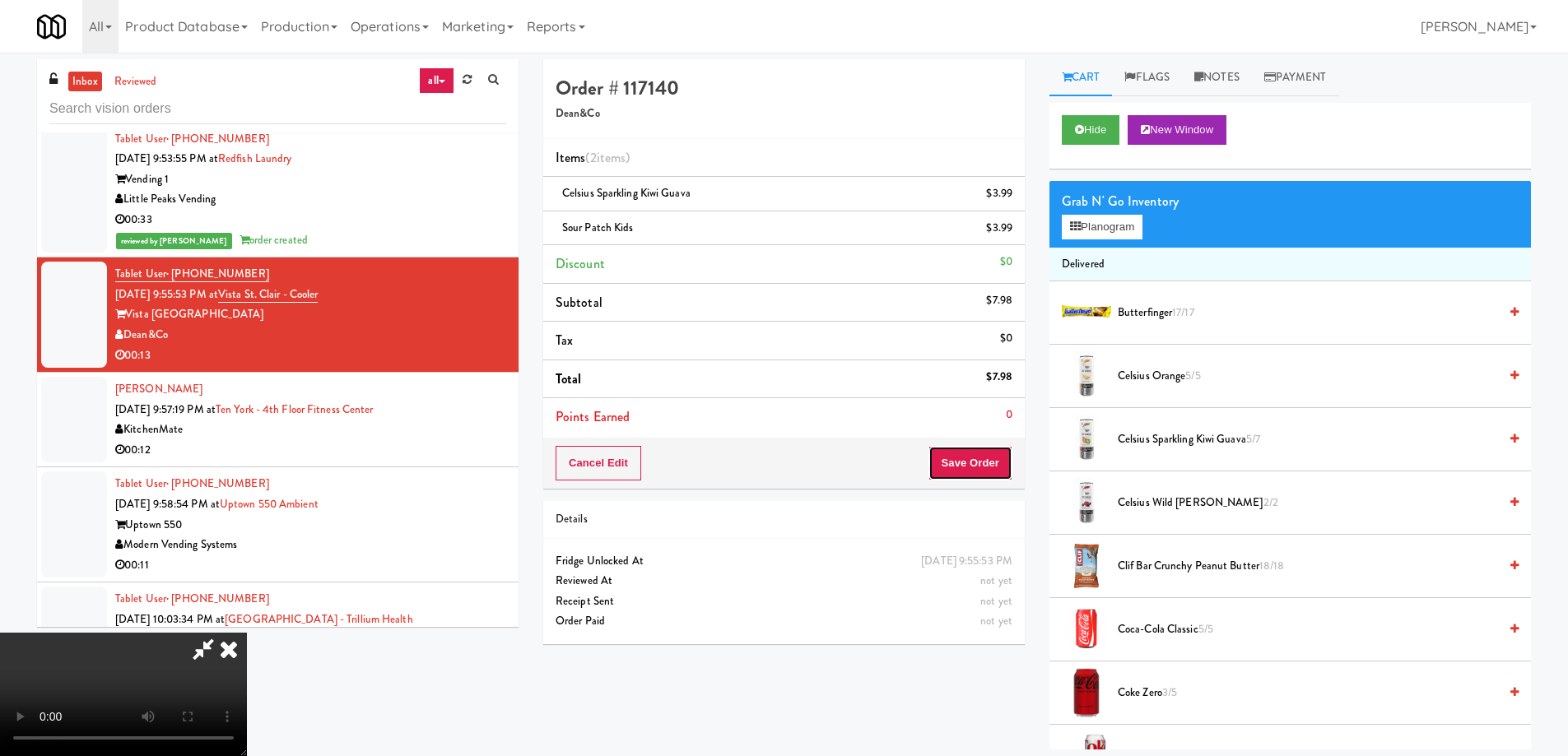
click at [997, 468] on button "Save Order" at bounding box center [970, 463] width 84 height 35
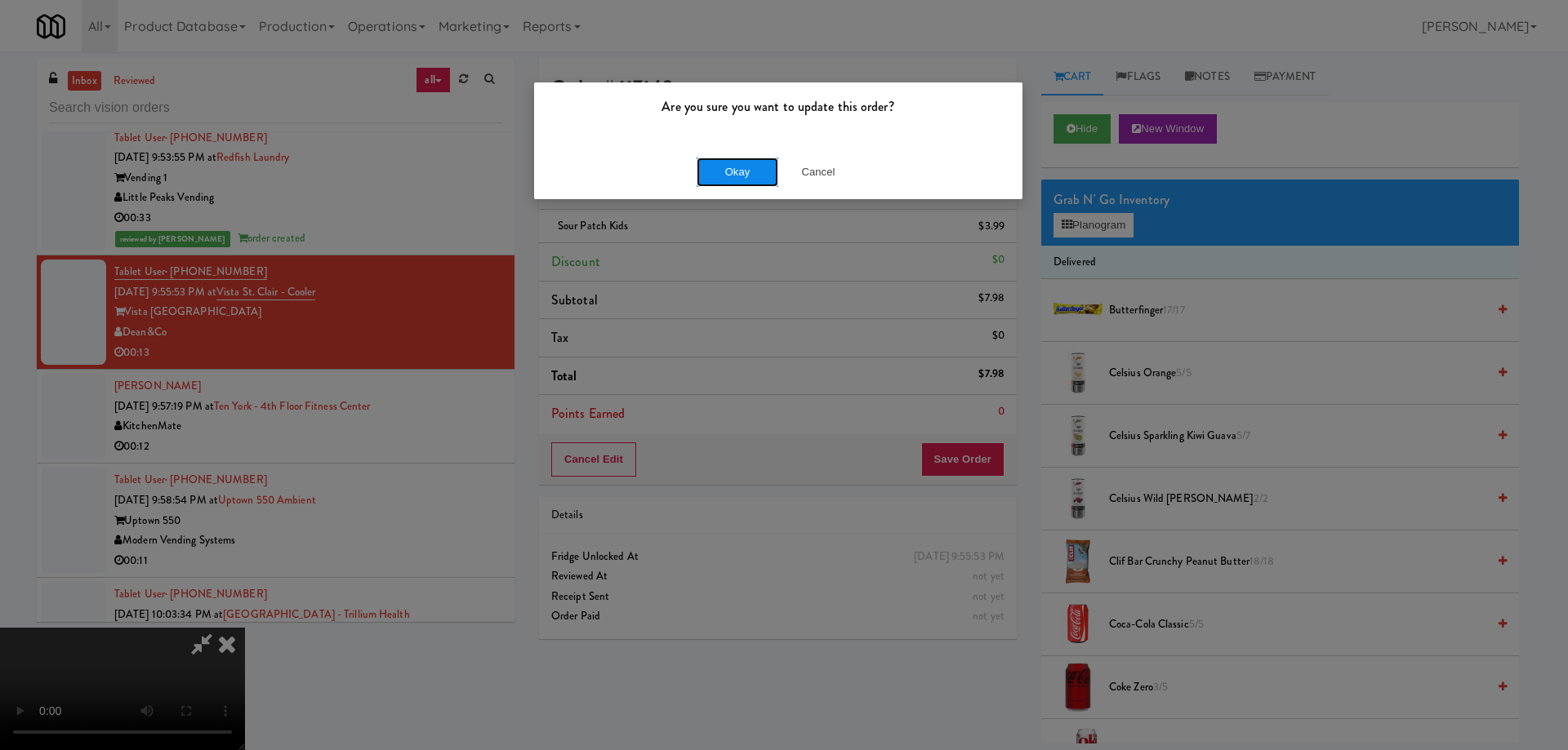
click at [749, 172] on button "Okay" at bounding box center [736, 172] width 82 height 29
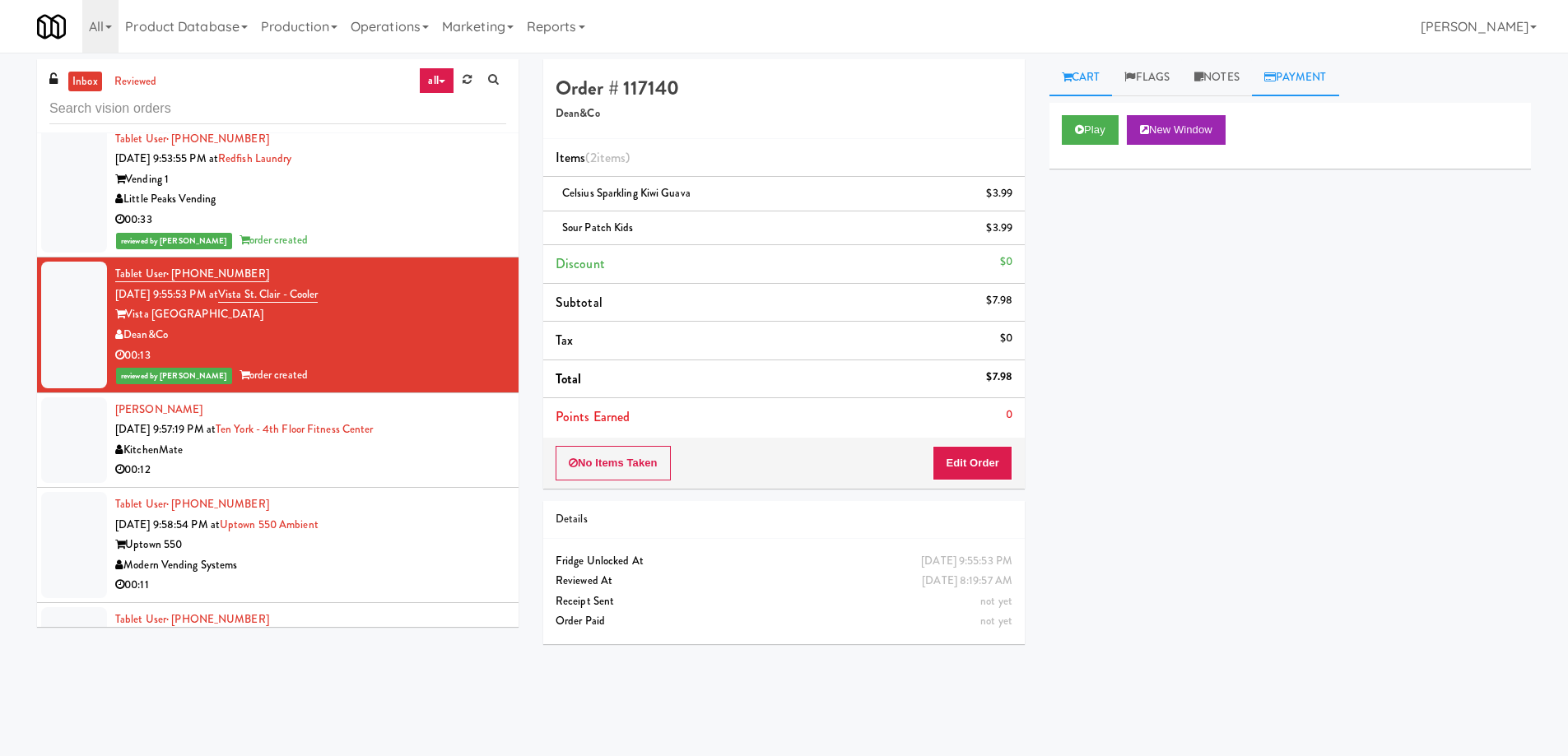
click at [1259, 75] on link "Payment" at bounding box center [1295, 78] width 87 height 37
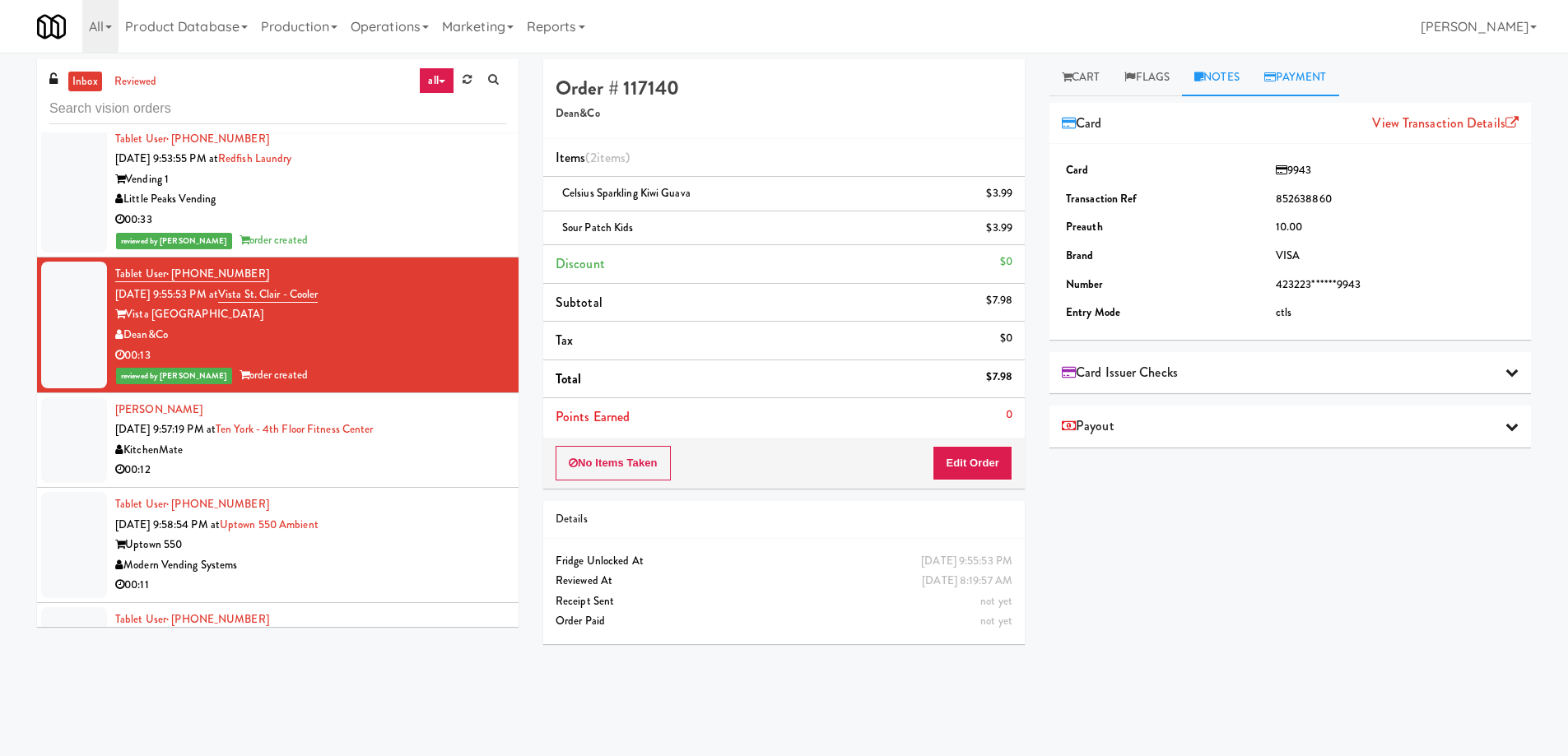
click at [1218, 78] on link "Notes" at bounding box center [1217, 78] width 70 height 37
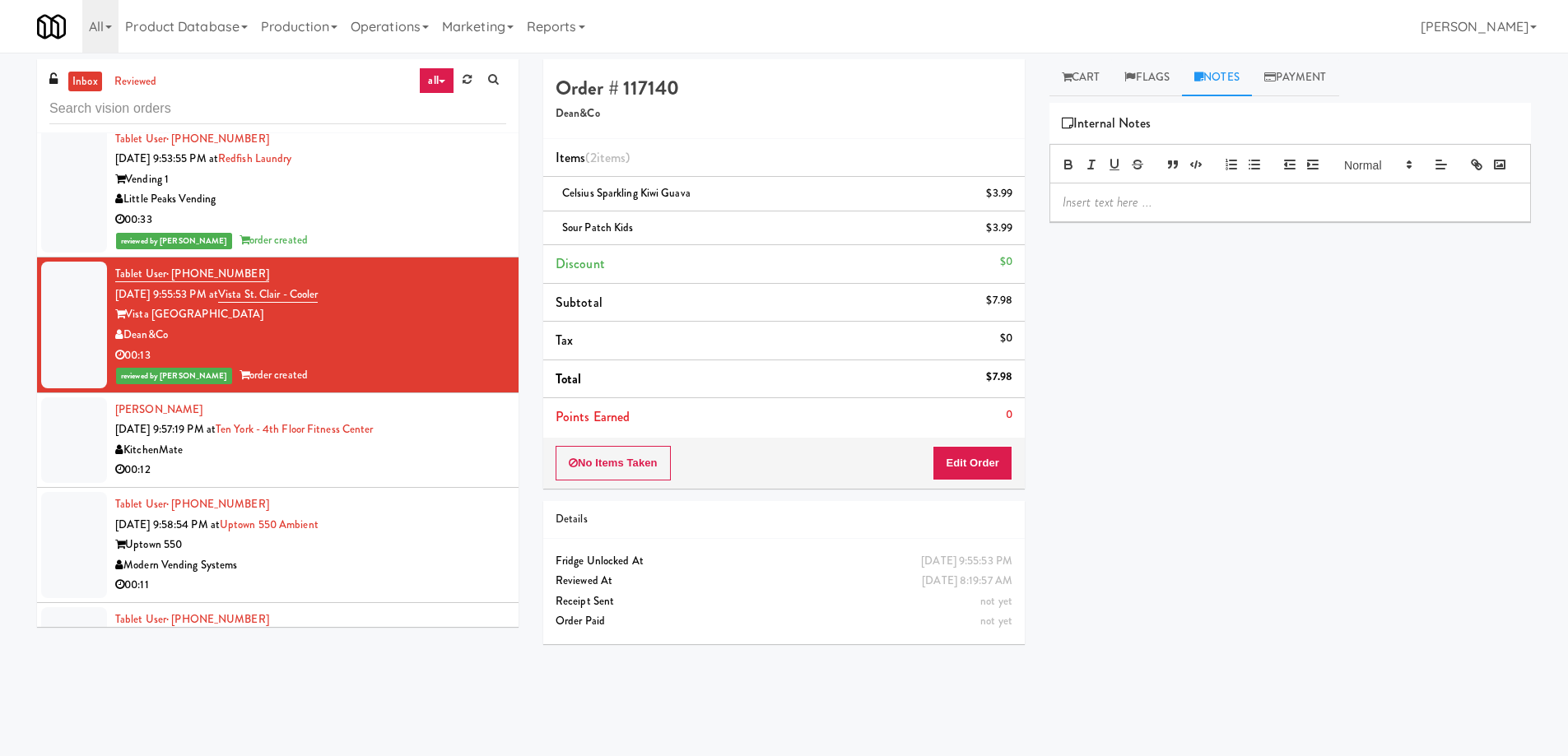
click at [1182, 212] on p at bounding box center [1290, 202] width 455 height 18
click at [1313, 212] on p "Gladz: #DisabledCamera #TopRight and" at bounding box center [1290, 202] width 455 height 18
click at [1310, 360] on div "Play New Window Primary Flag Clear Flag if unable to determine what was taken o…" at bounding box center [1290, 411] width 481 height 617
click at [452, 414] on div "Durotimi Thompson Aug 19, 2025 9:57:19 PM at Ten York - 4th Floor Fitness Cente…" at bounding box center [310, 440] width 391 height 81
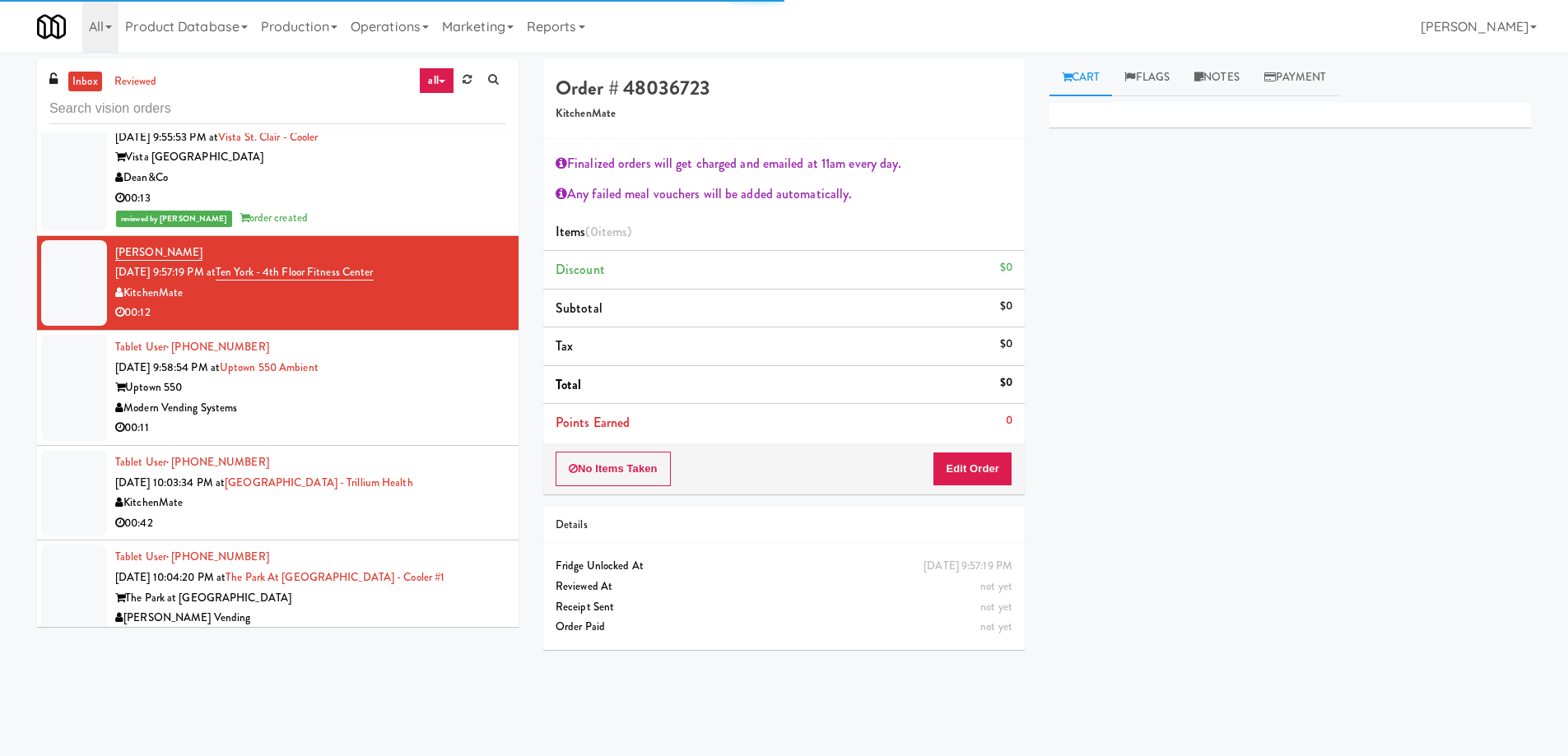
scroll to position [6204, 0]
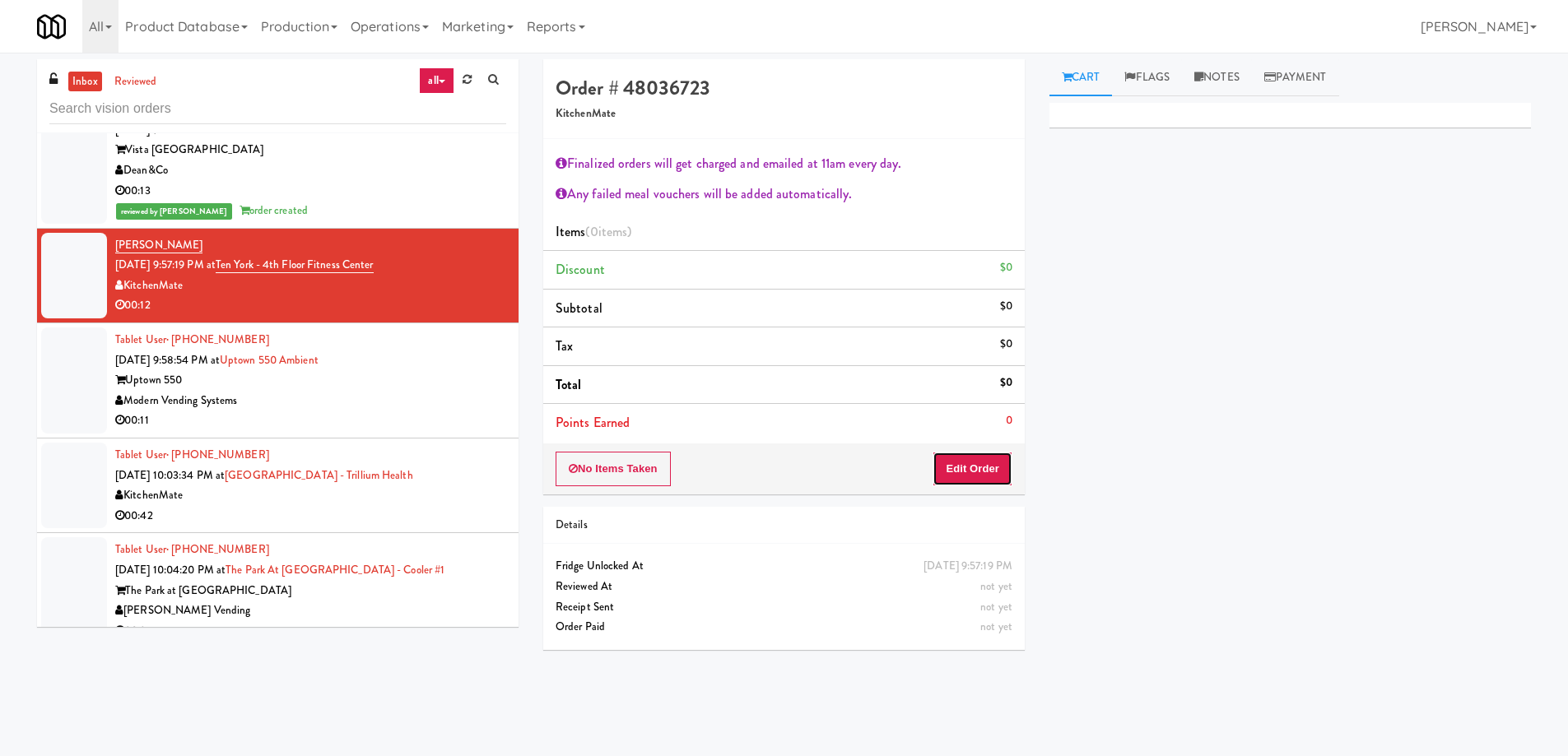
click at [987, 475] on button "Edit Order" at bounding box center [972, 469] width 80 height 35
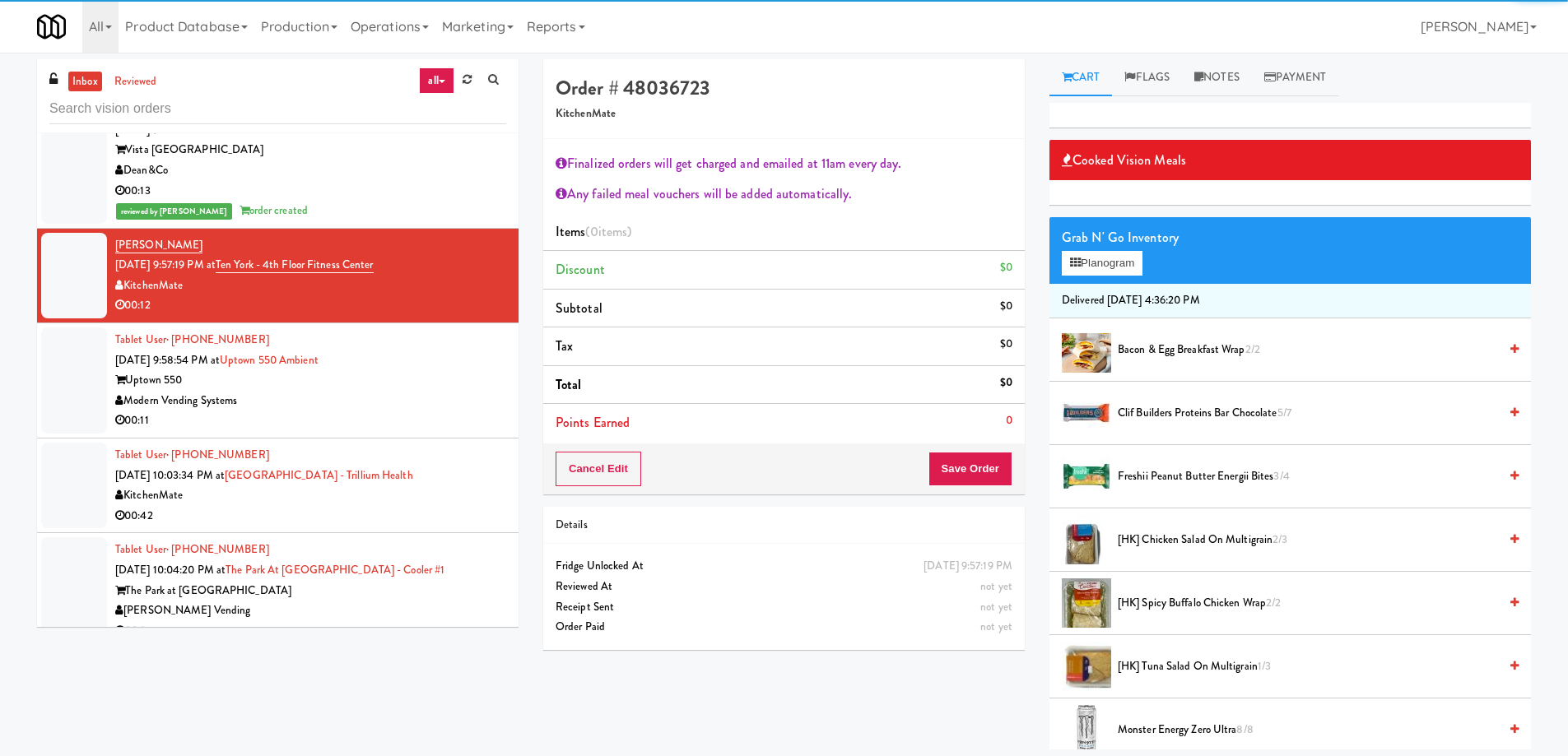
click at [1200, 414] on span "Clif Builders proteins Bar Chocolate 5/7" at bounding box center [1308, 414] width 381 height 20
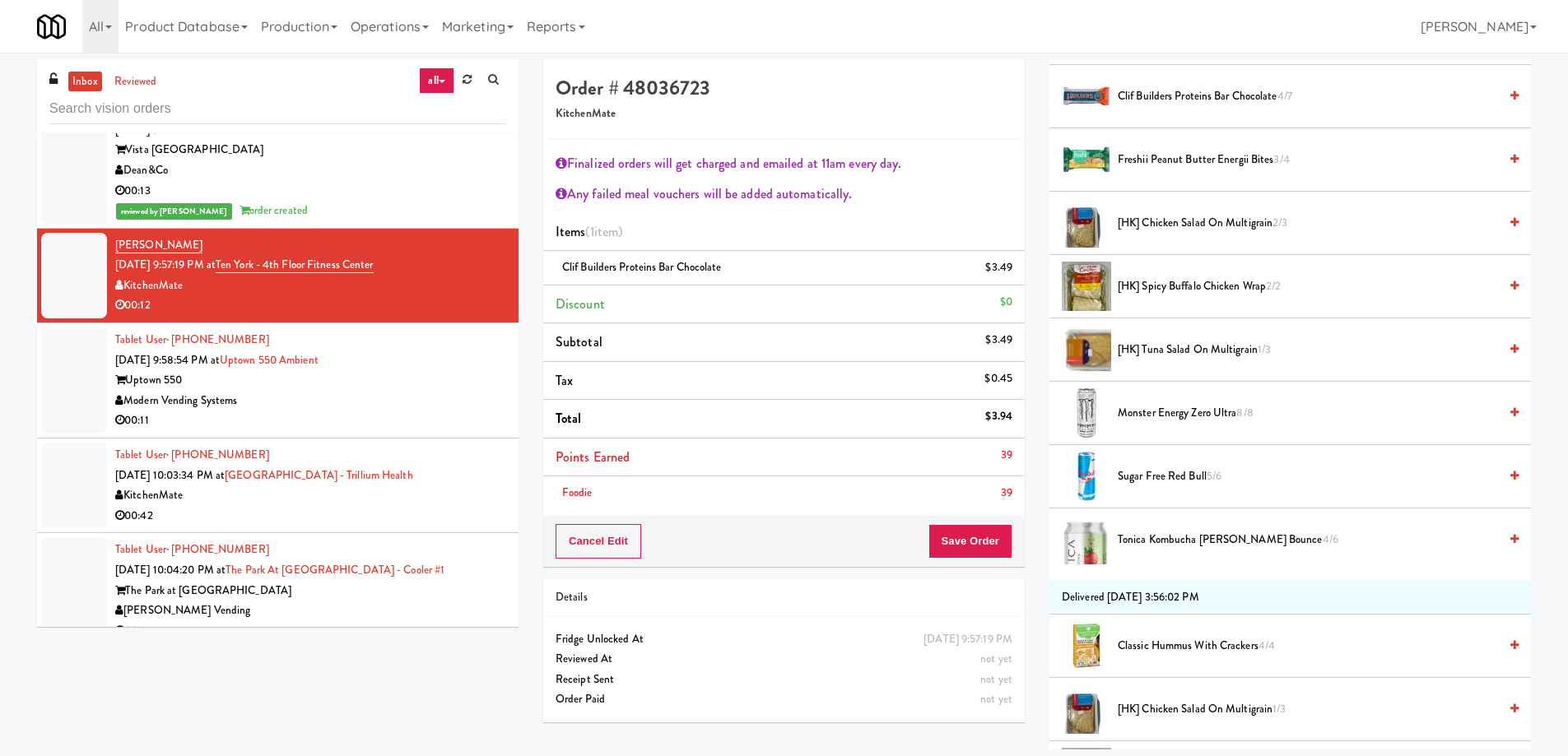
scroll to position [412, 0]
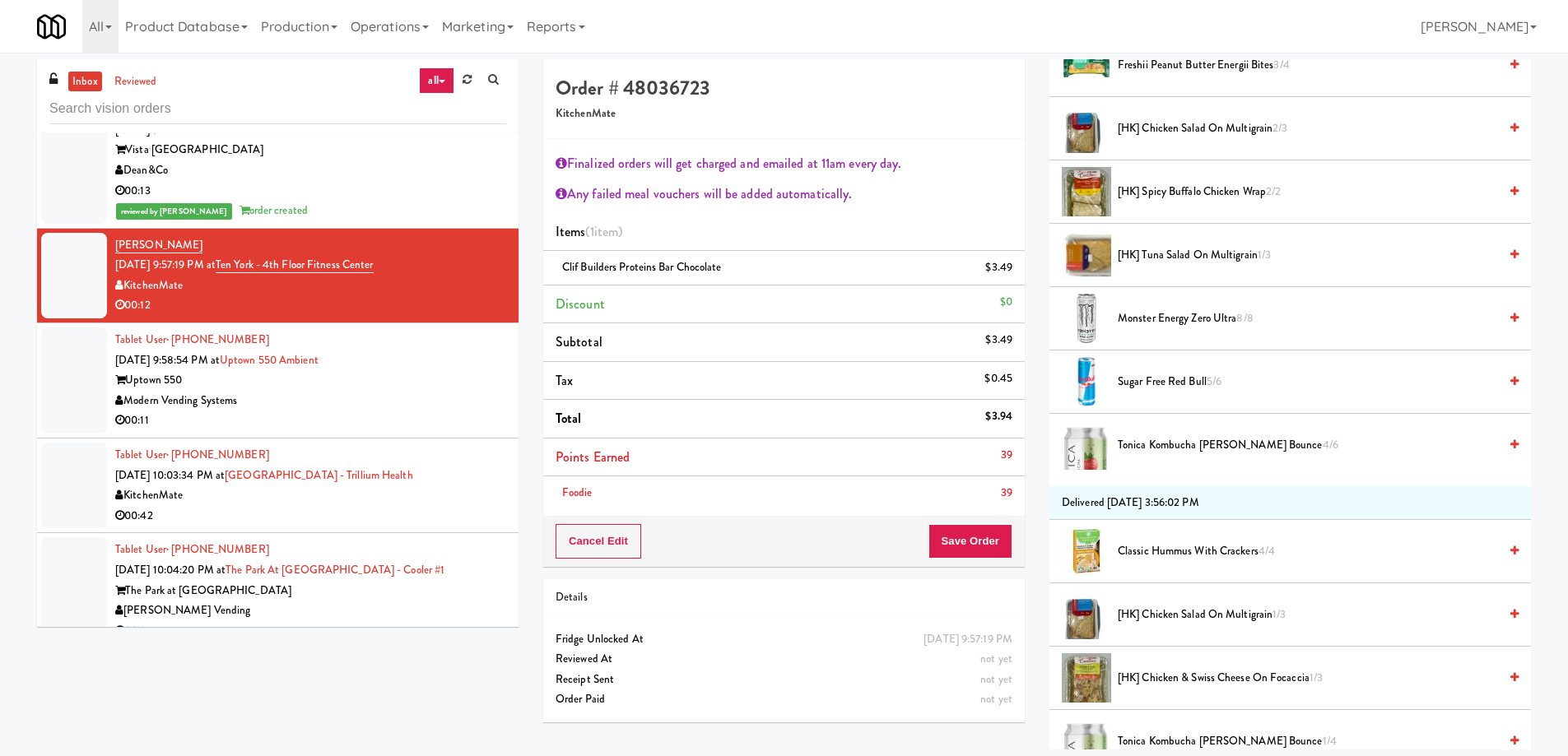
click at [1183, 552] on span "Classic Hummus With Crackers 4/4" at bounding box center [1308, 552] width 381 height 20
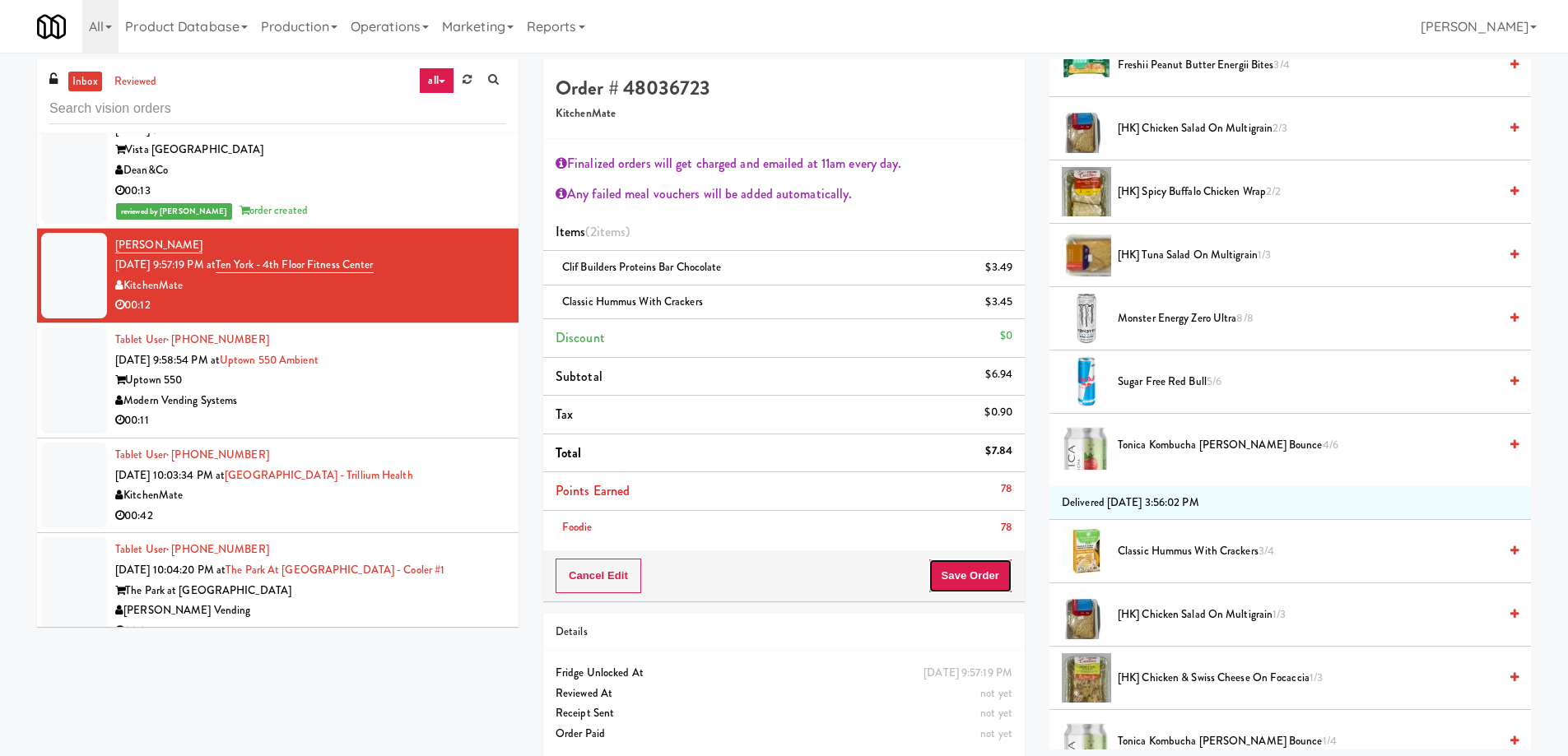
click at [957, 573] on button "Save Order" at bounding box center [970, 575] width 84 height 35
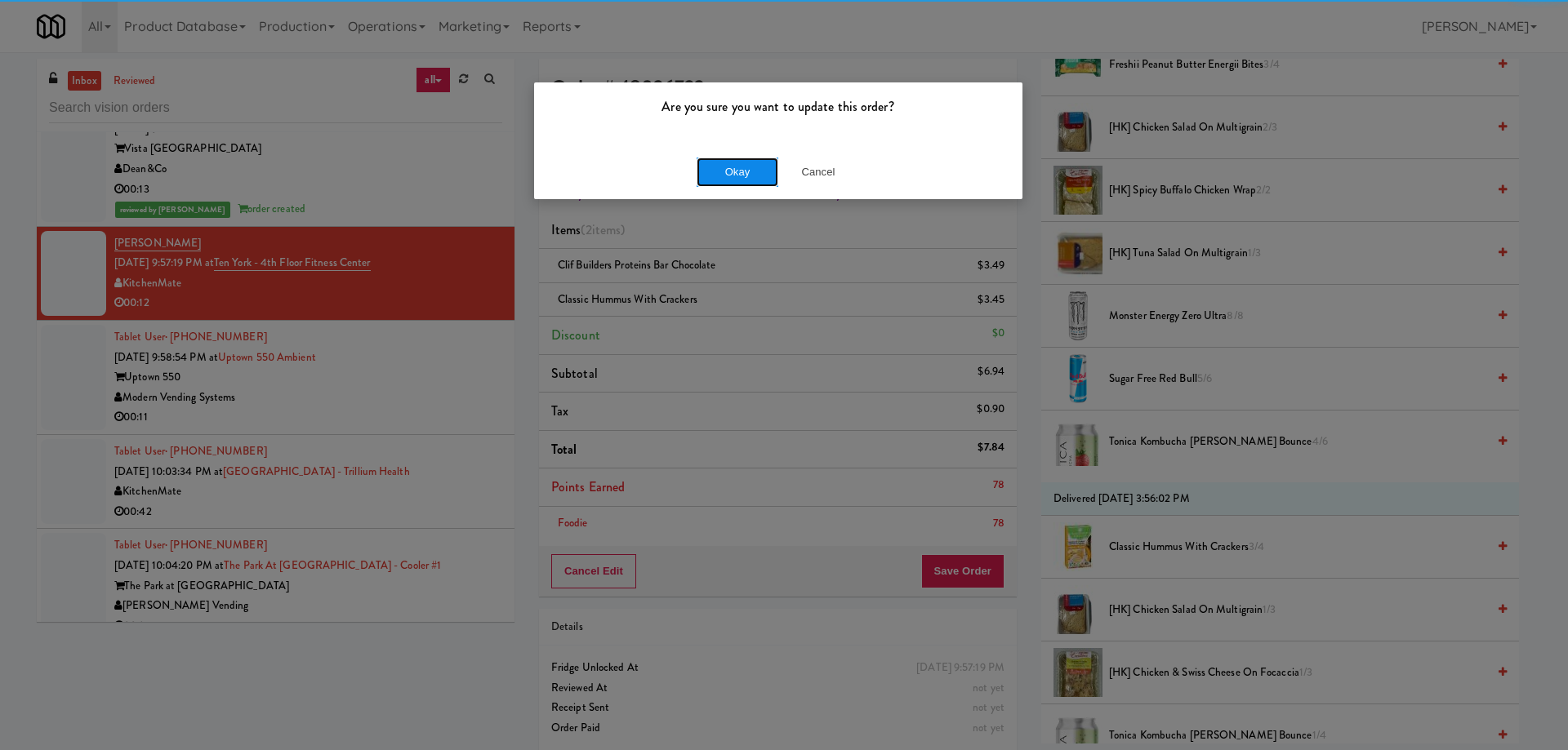
click at [735, 175] on button "Okay" at bounding box center [736, 172] width 82 height 29
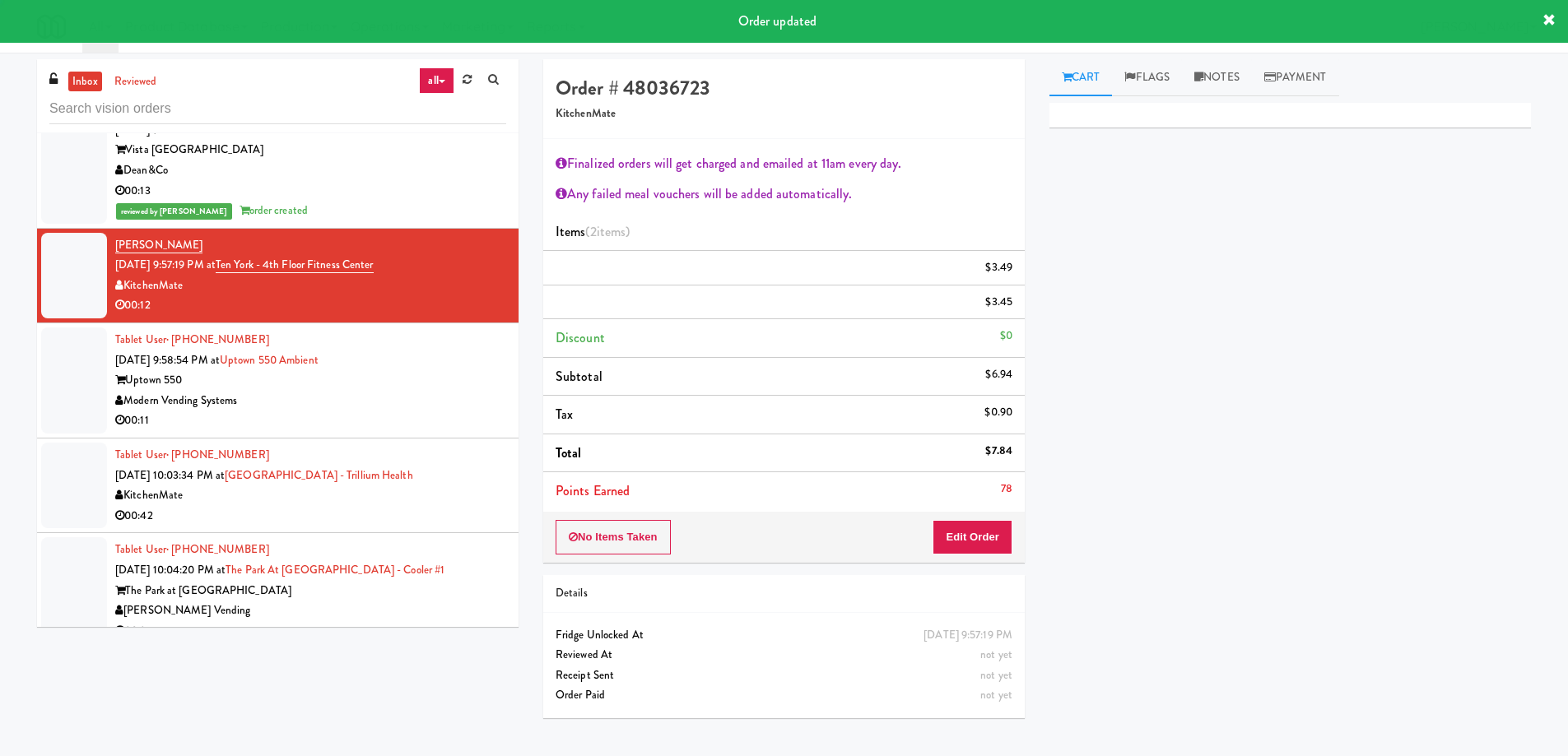
scroll to position [0, 0]
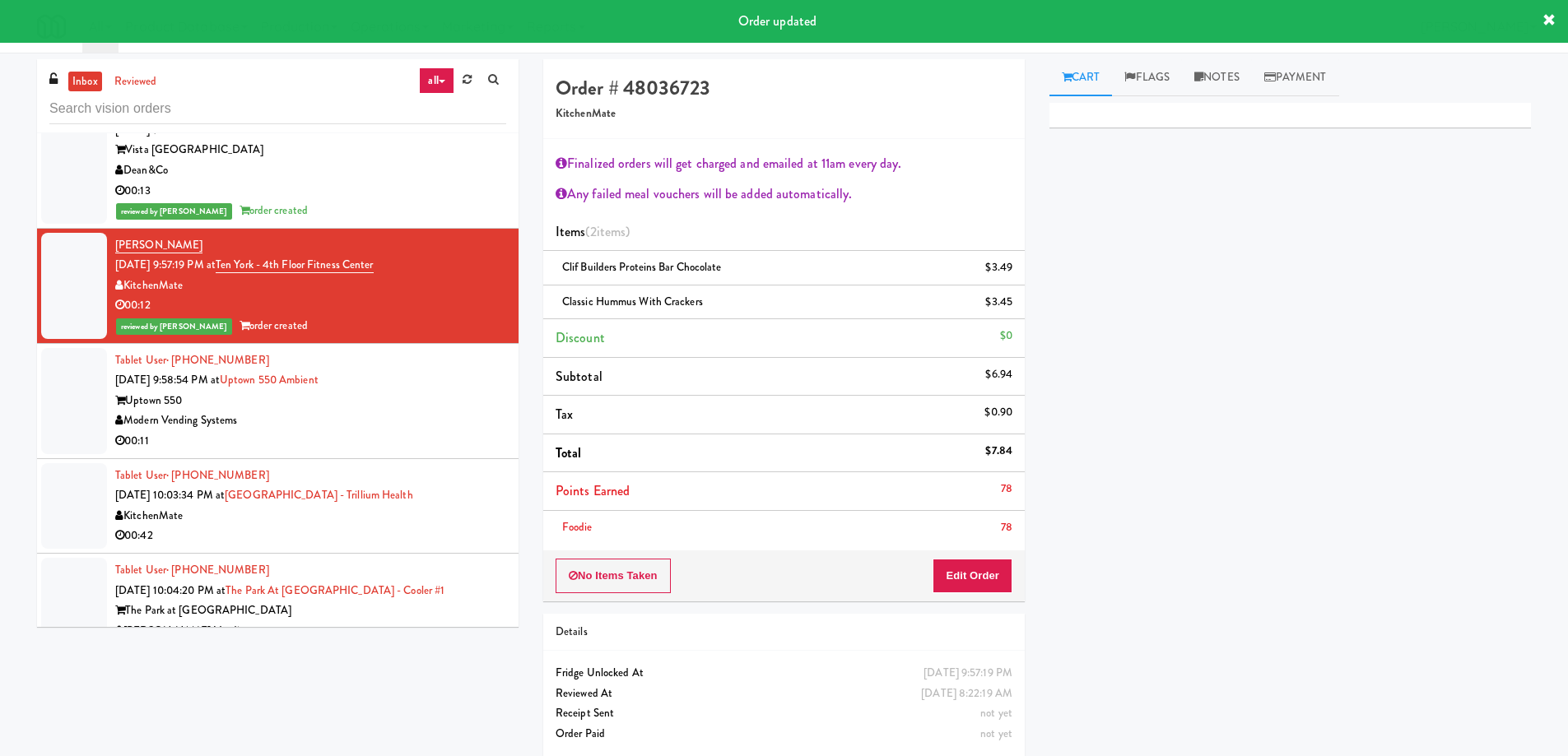
click at [388, 391] on div "Uptown 550" at bounding box center [310, 401] width 391 height 20
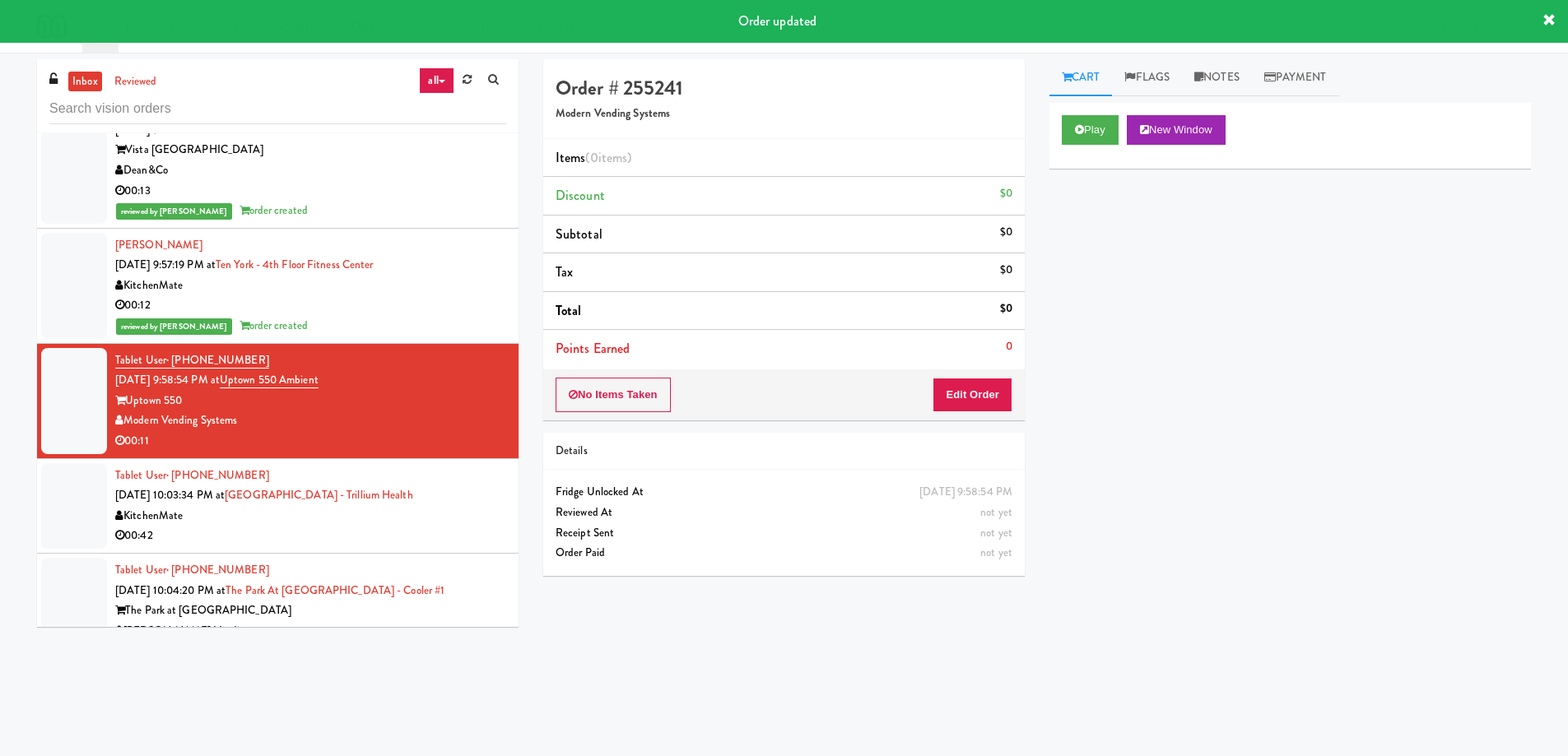
scroll to position [6286, 0]
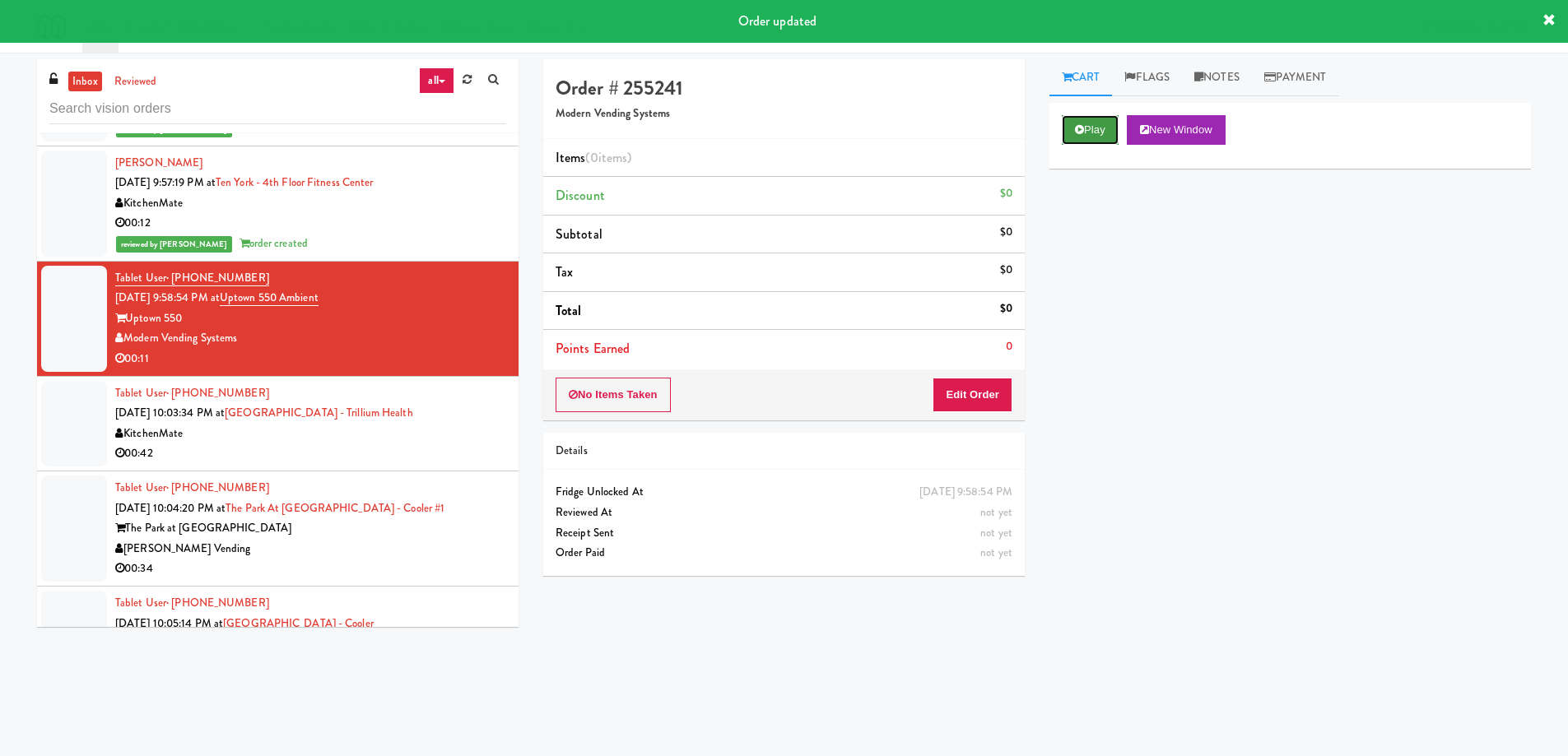
click at [1095, 132] on button "Play" at bounding box center [1090, 130] width 57 height 30
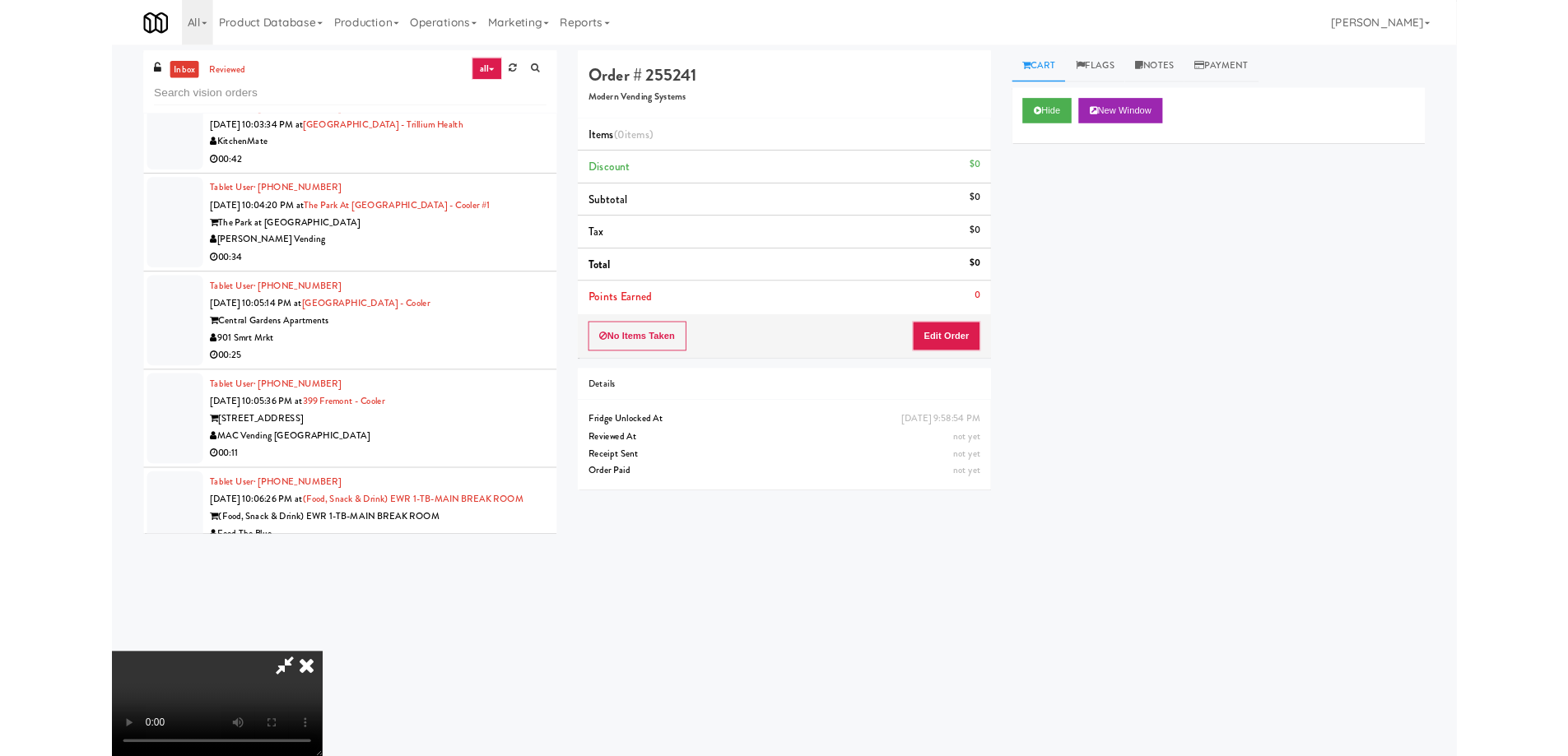
scroll to position [0, 0]
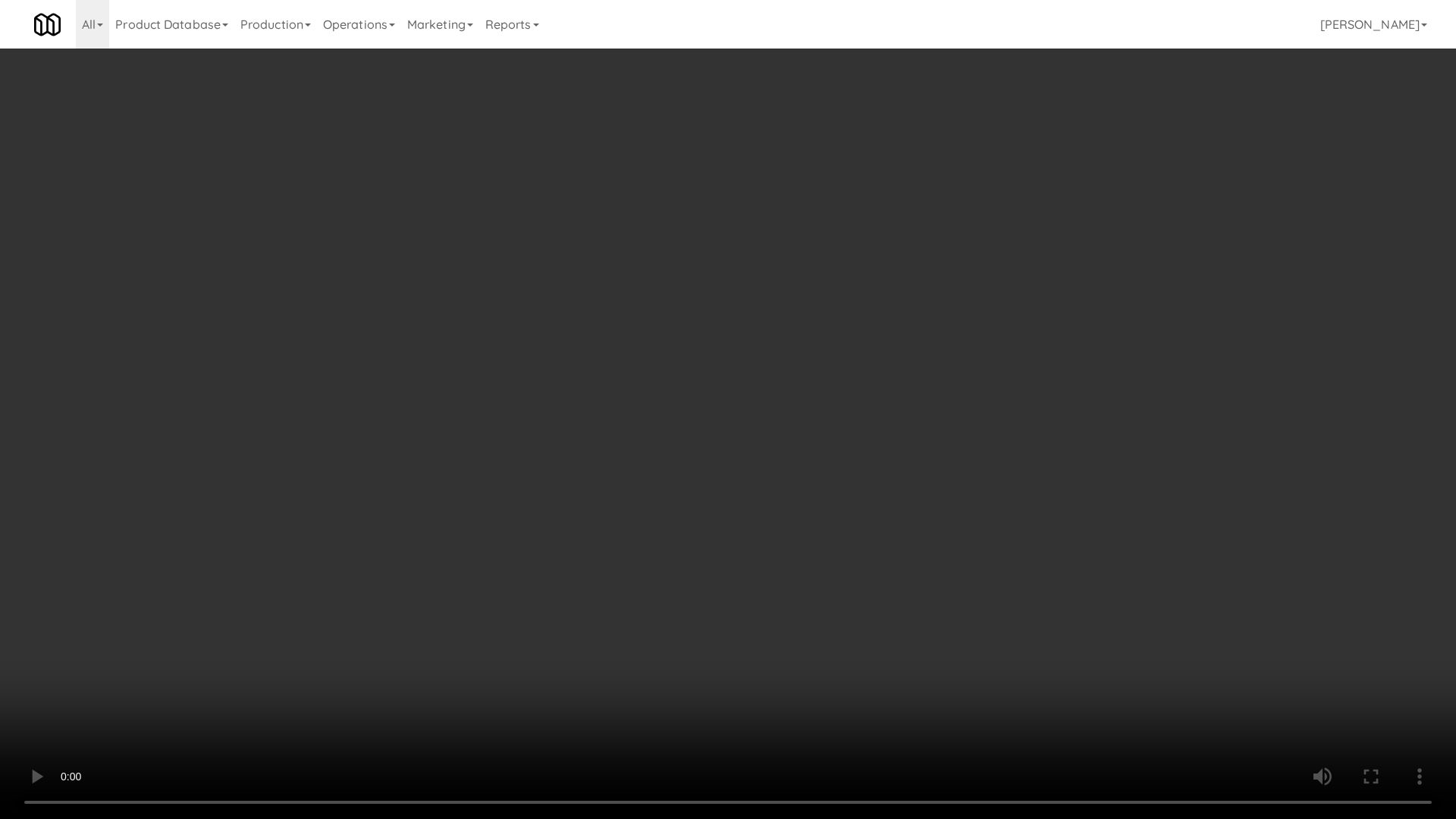
click at [911, 444] on video at bounding box center [728, 409] width 1456 height 819
click at [732, 458] on video at bounding box center [728, 409] width 1456 height 819
click at [734, 331] on video at bounding box center [728, 409] width 1456 height 819
click at [756, 508] on video at bounding box center [728, 409] width 1456 height 819
click at [856, 354] on video at bounding box center [728, 409] width 1456 height 819
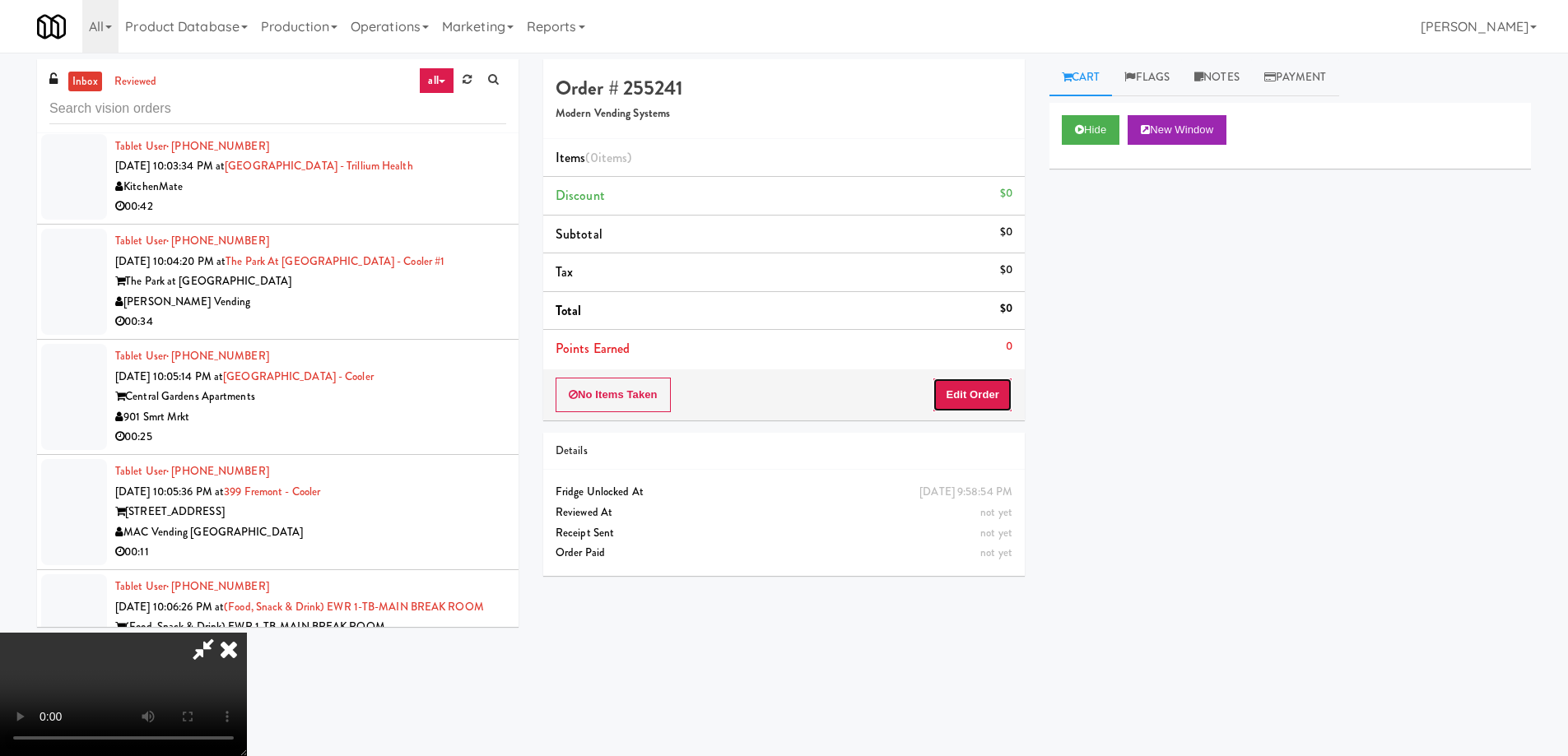
click at [999, 394] on button "Edit Order" at bounding box center [972, 395] width 80 height 35
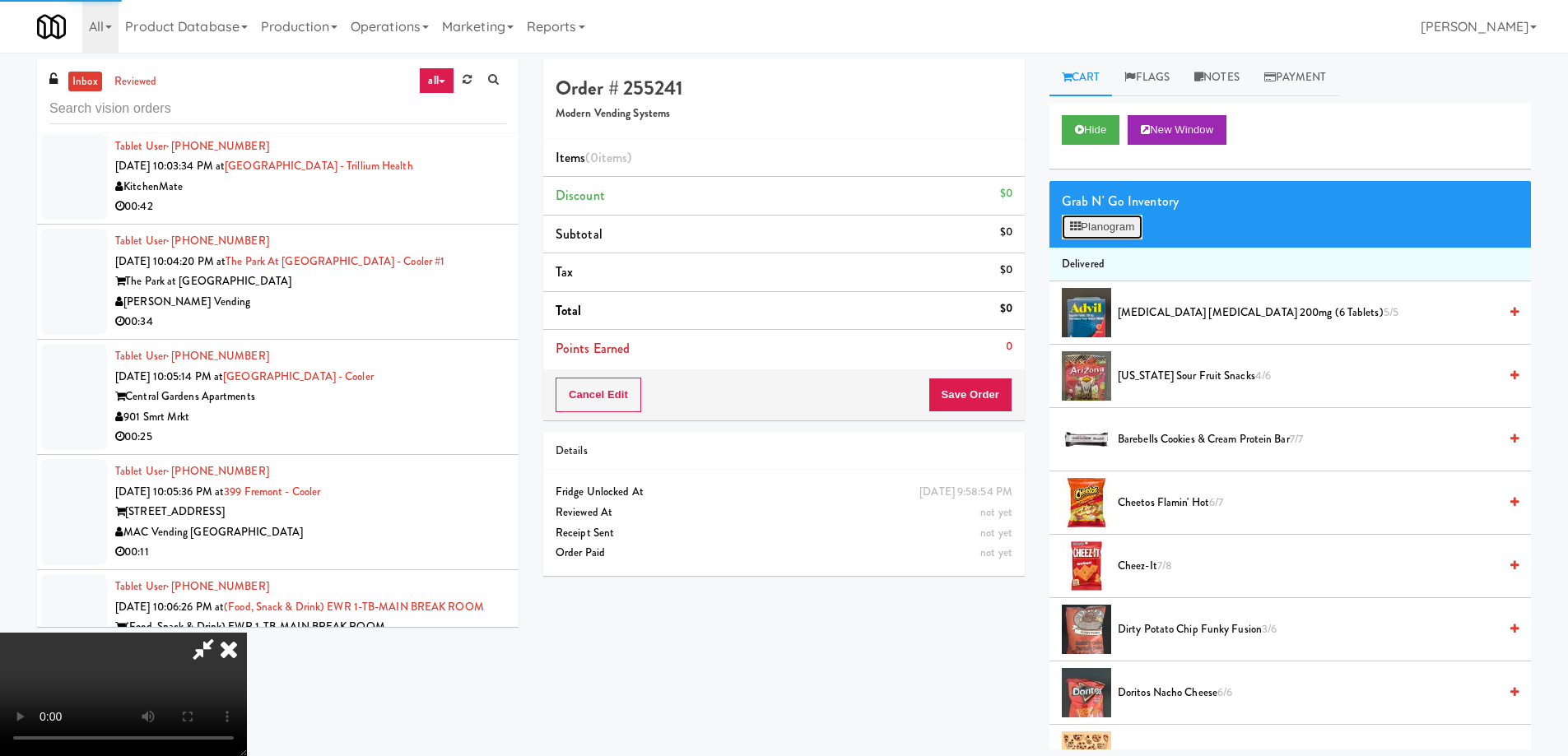
click at [1093, 228] on button "Planogram" at bounding box center [1102, 226] width 81 height 25
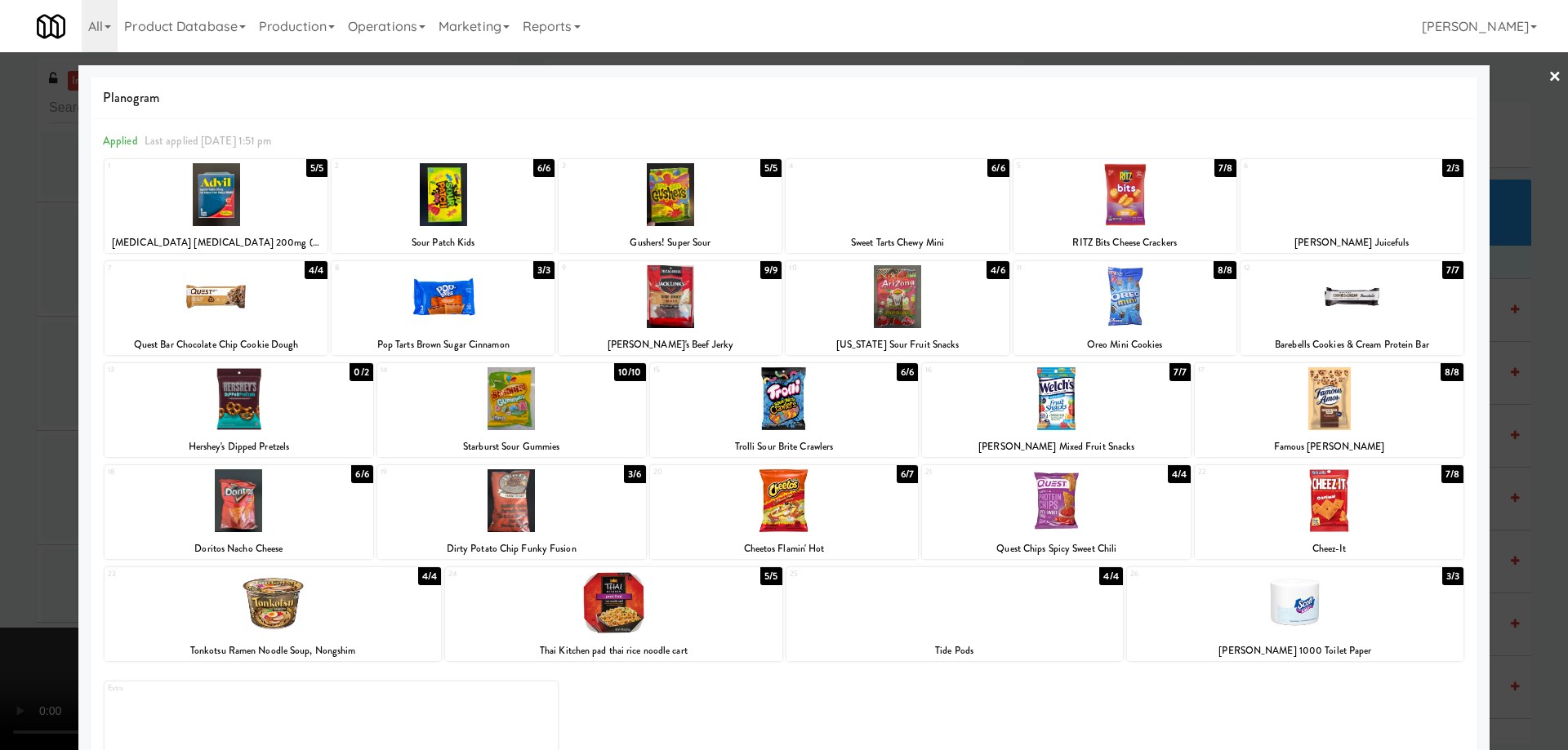
click at [1357, 506] on div at bounding box center [1329, 500] width 269 height 63
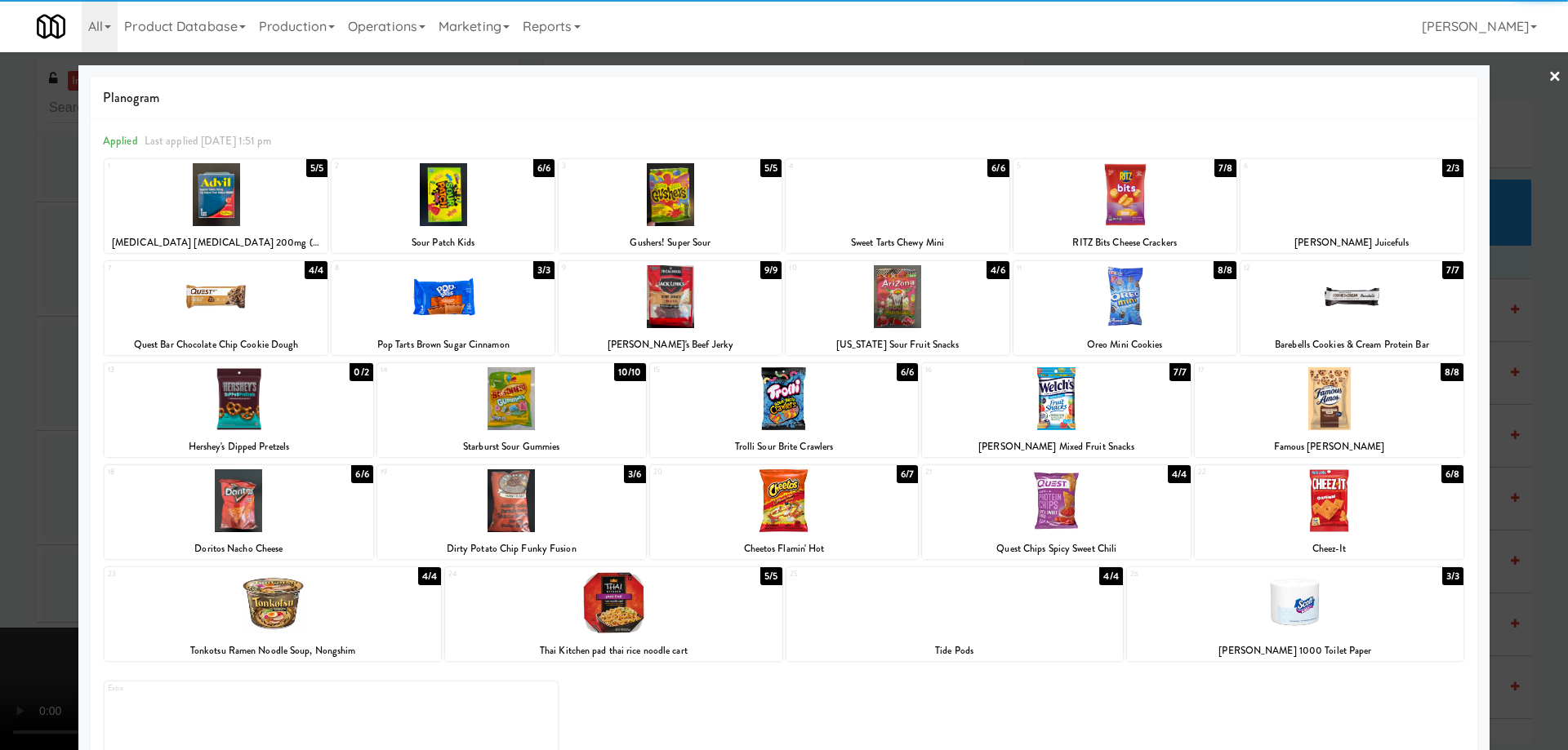
click at [1548, 76] on link "×" at bounding box center [1555, 77] width 13 height 50
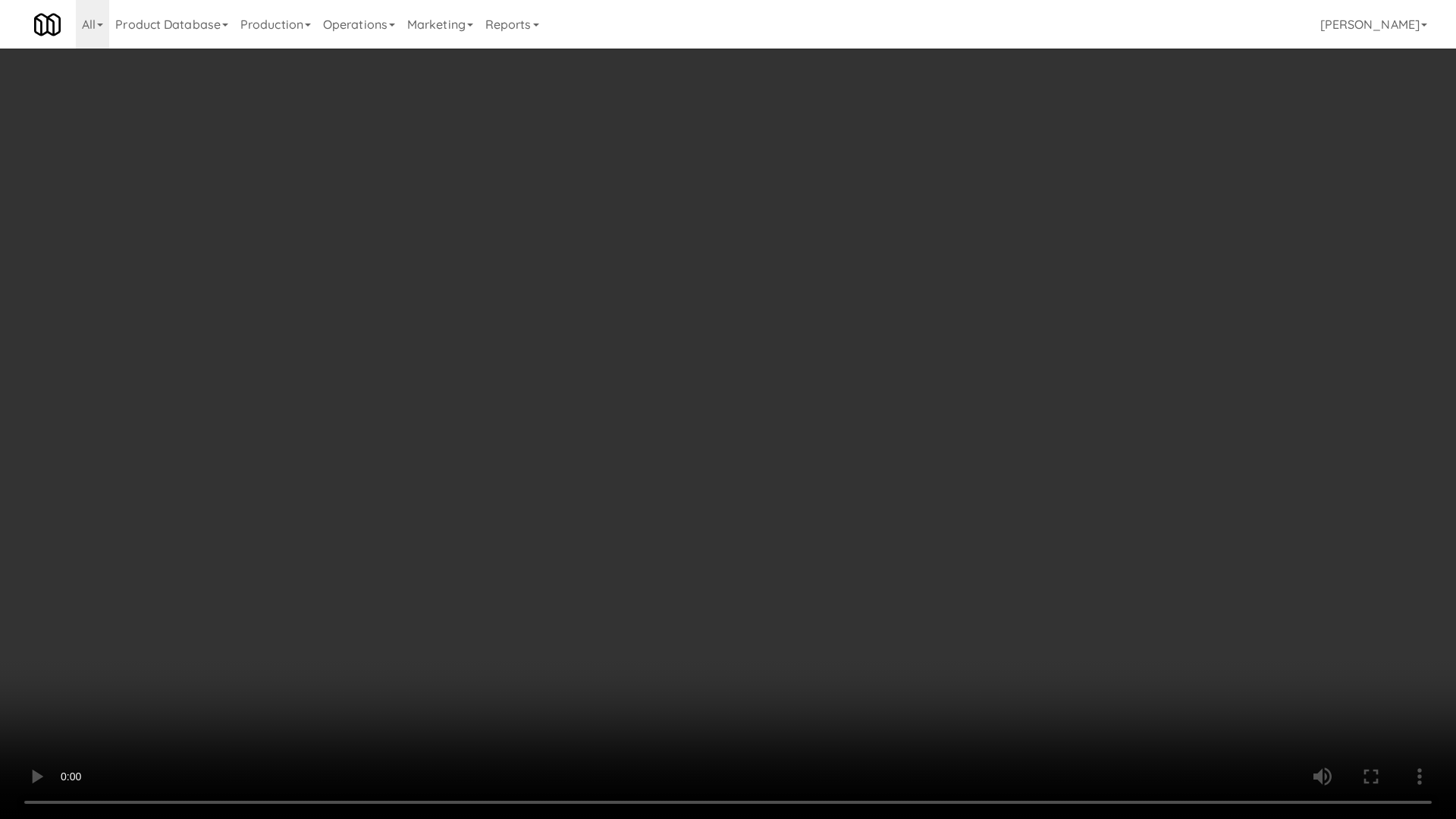
click at [740, 466] on video at bounding box center [728, 409] width 1456 height 819
click at [811, 420] on video at bounding box center [728, 409] width 1456 height 819
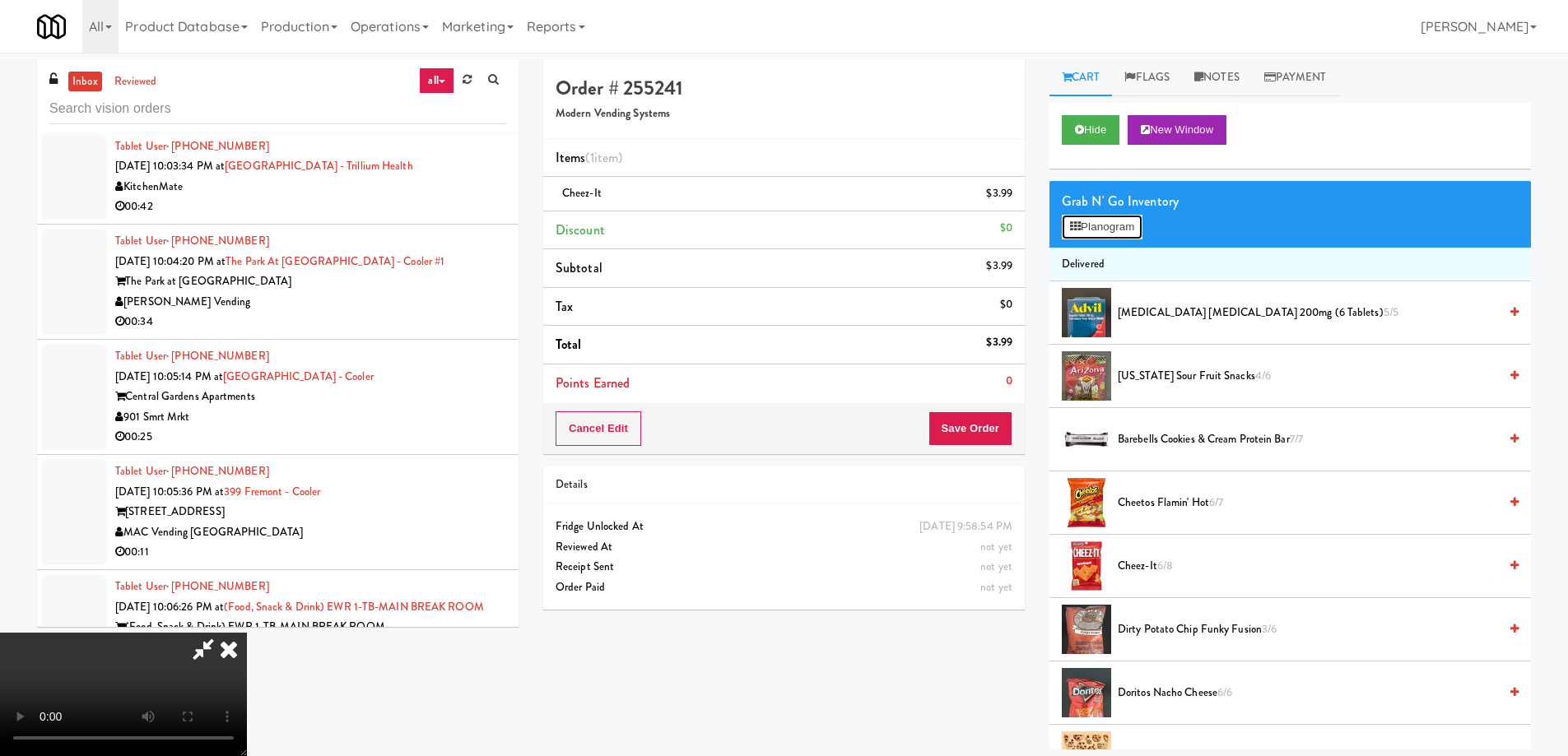
click at [1100, 222] on button "Planogram" at bounding box center [1102, 226] width 81 height 25
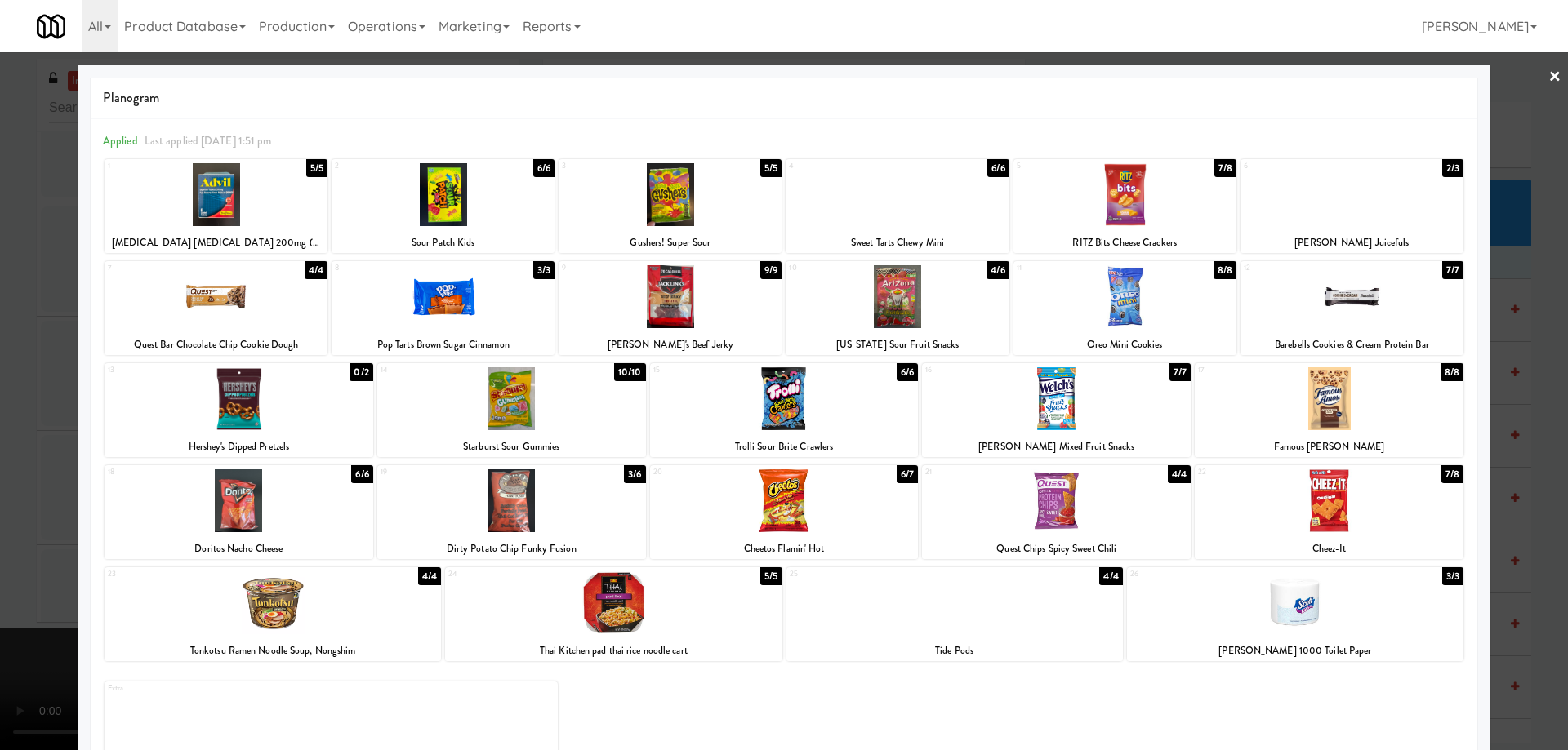
click at [1388, 203] on div at bounding box center [1351, 194] width 223 height 63
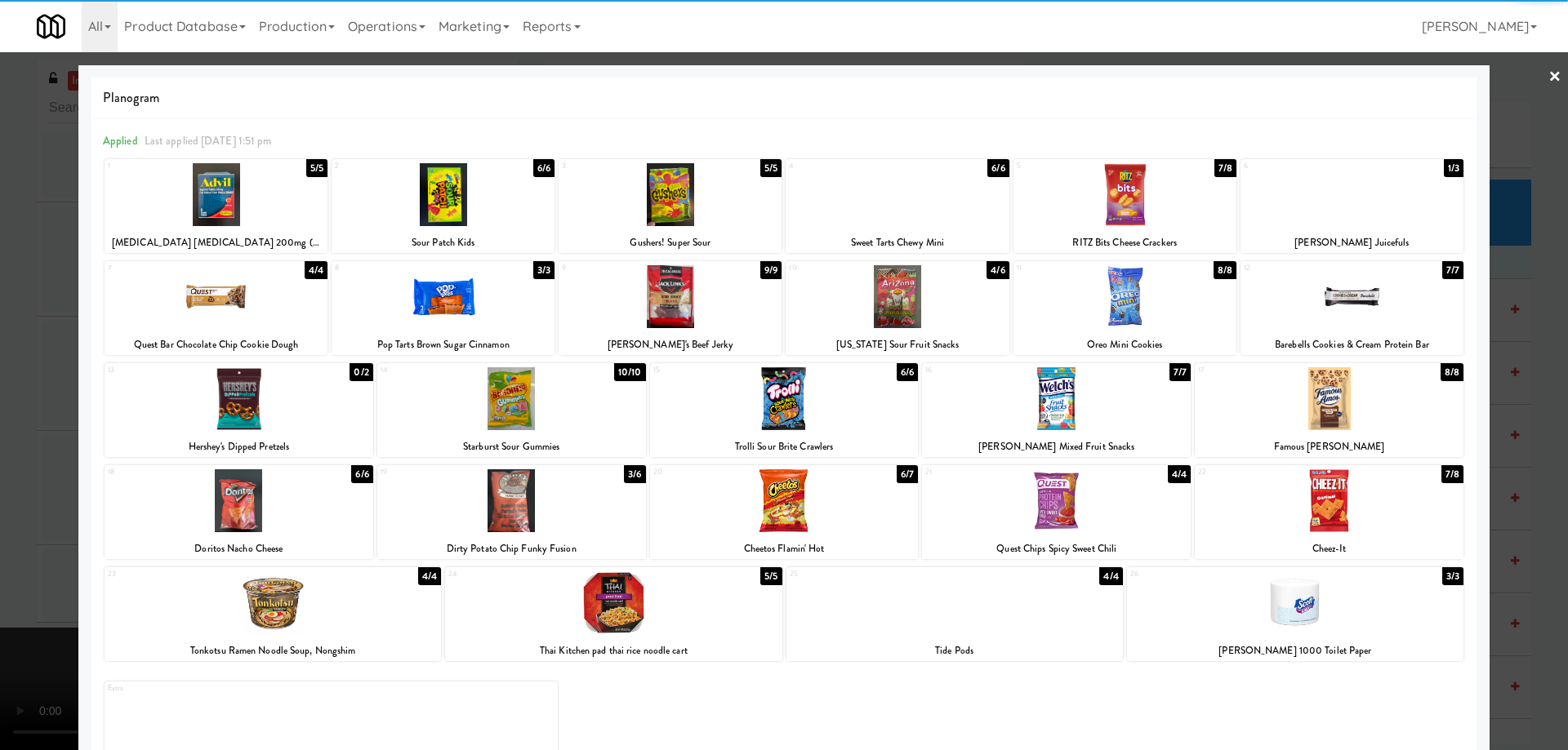
click at [1548, 69] on link "×" at bounding box center [1555, 77] width 13 height 50
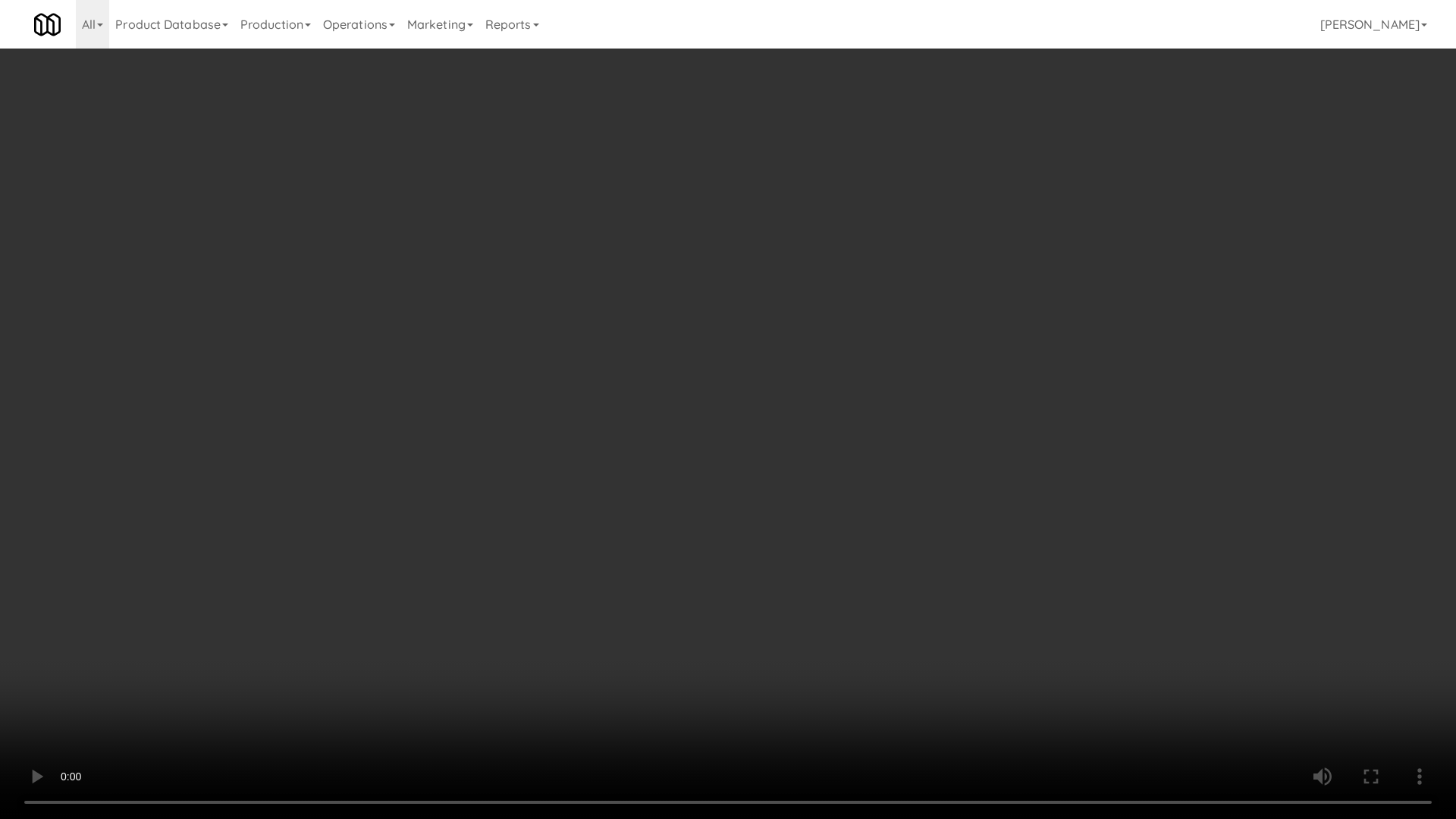
click at [849, 391] on video at bounding box center [728, 409] width 1456 height 819
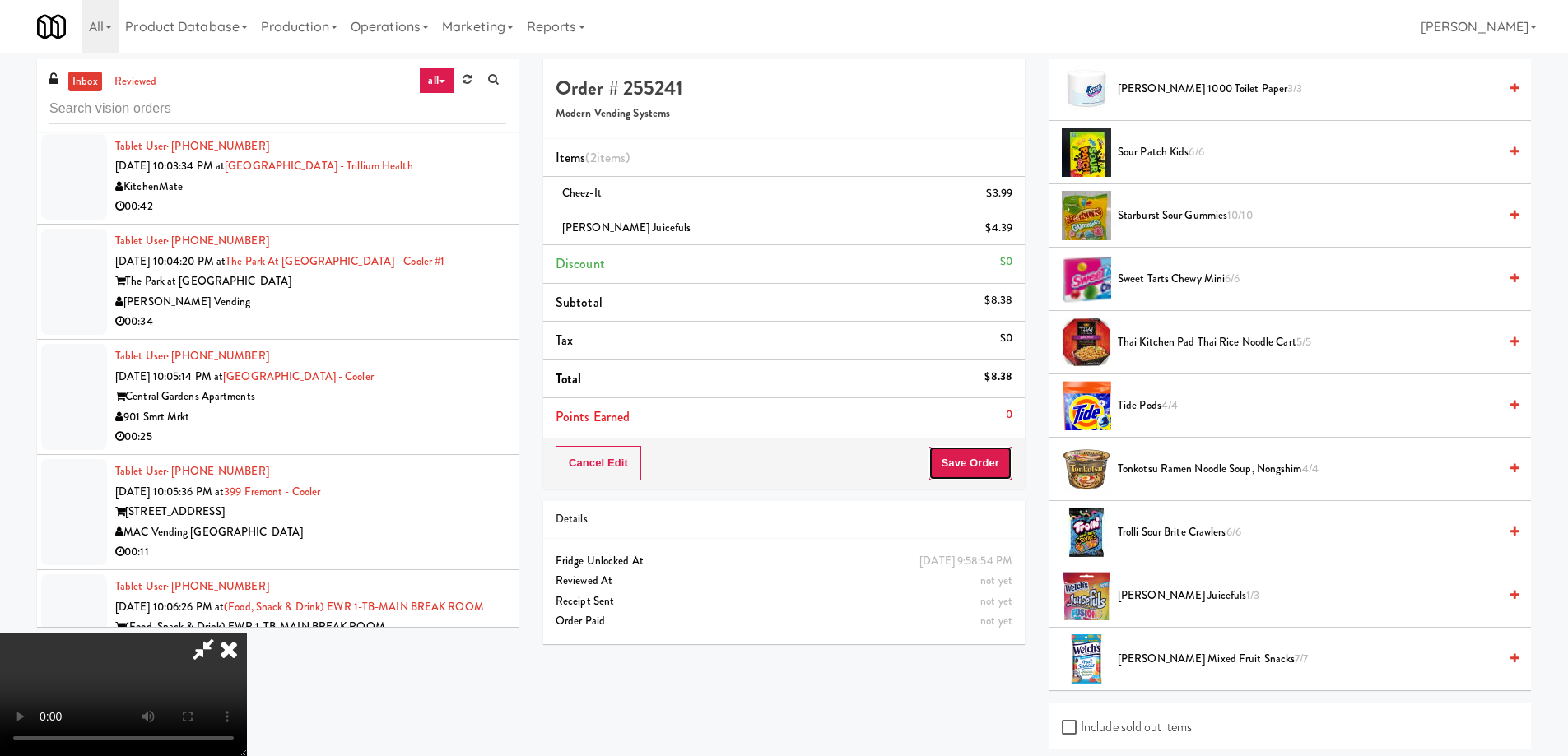
click at [980, 470] on button "Save Order" at bounding box center [970, 463] width 84 height 35
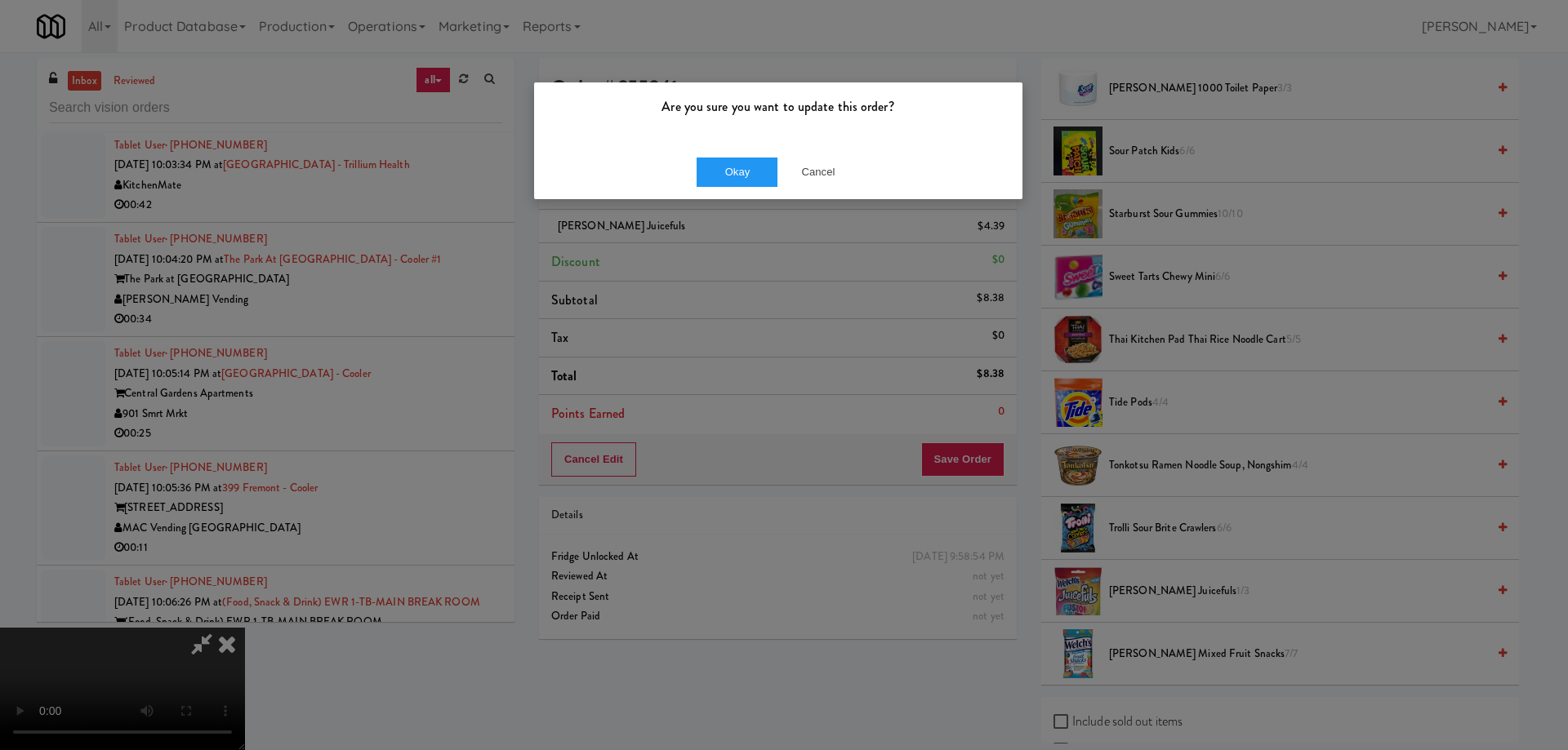
click at [731, 156] on div "Okay Cancel" at bounding box center [778, 172] width 488 height 55
click at [731, 171] on button "Okay" at bounding box center [736, 172] width 82 height 29
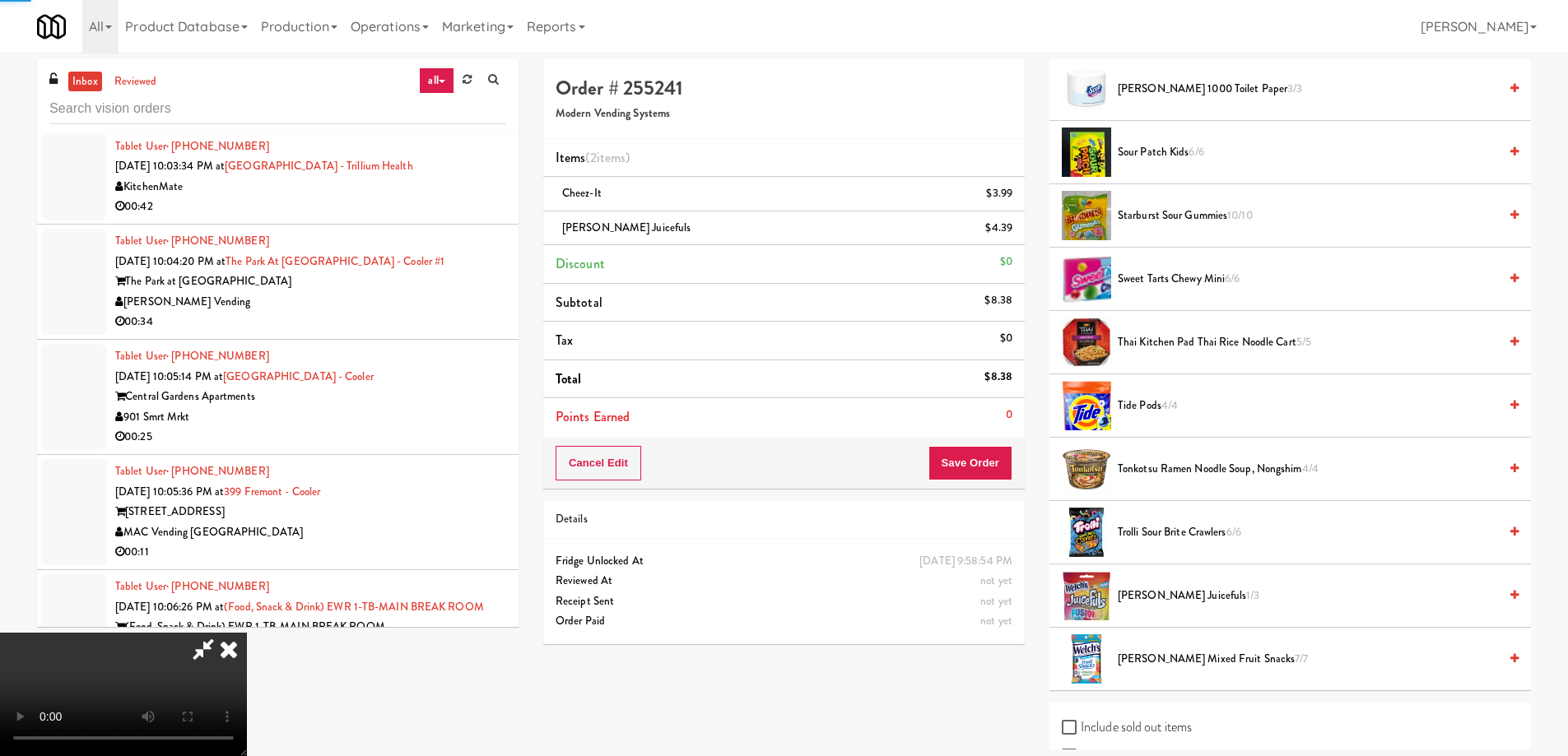
click at [247, 633] on icon at bounding box center [229, 649] width 36 height 33
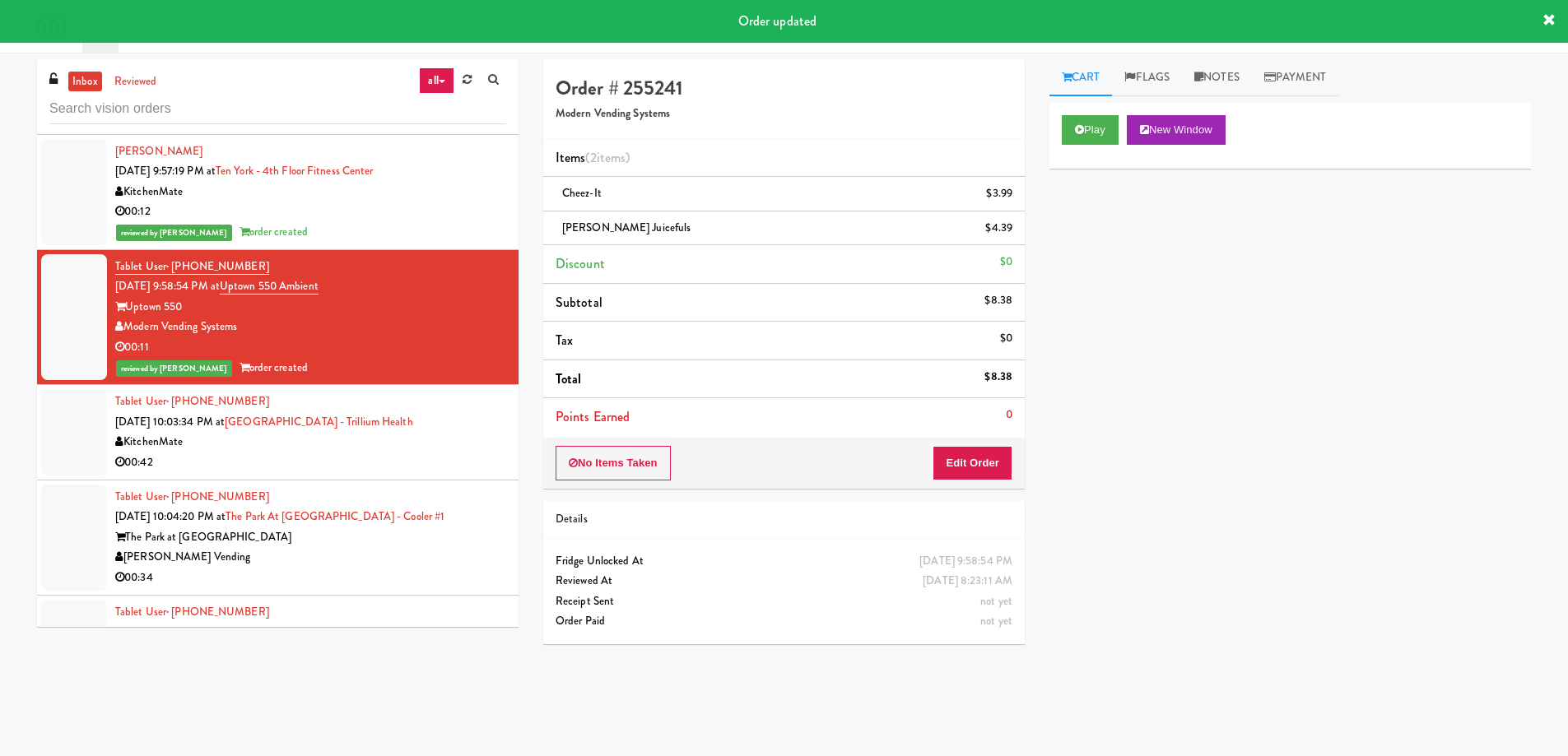
scroll to position [6306, 0]
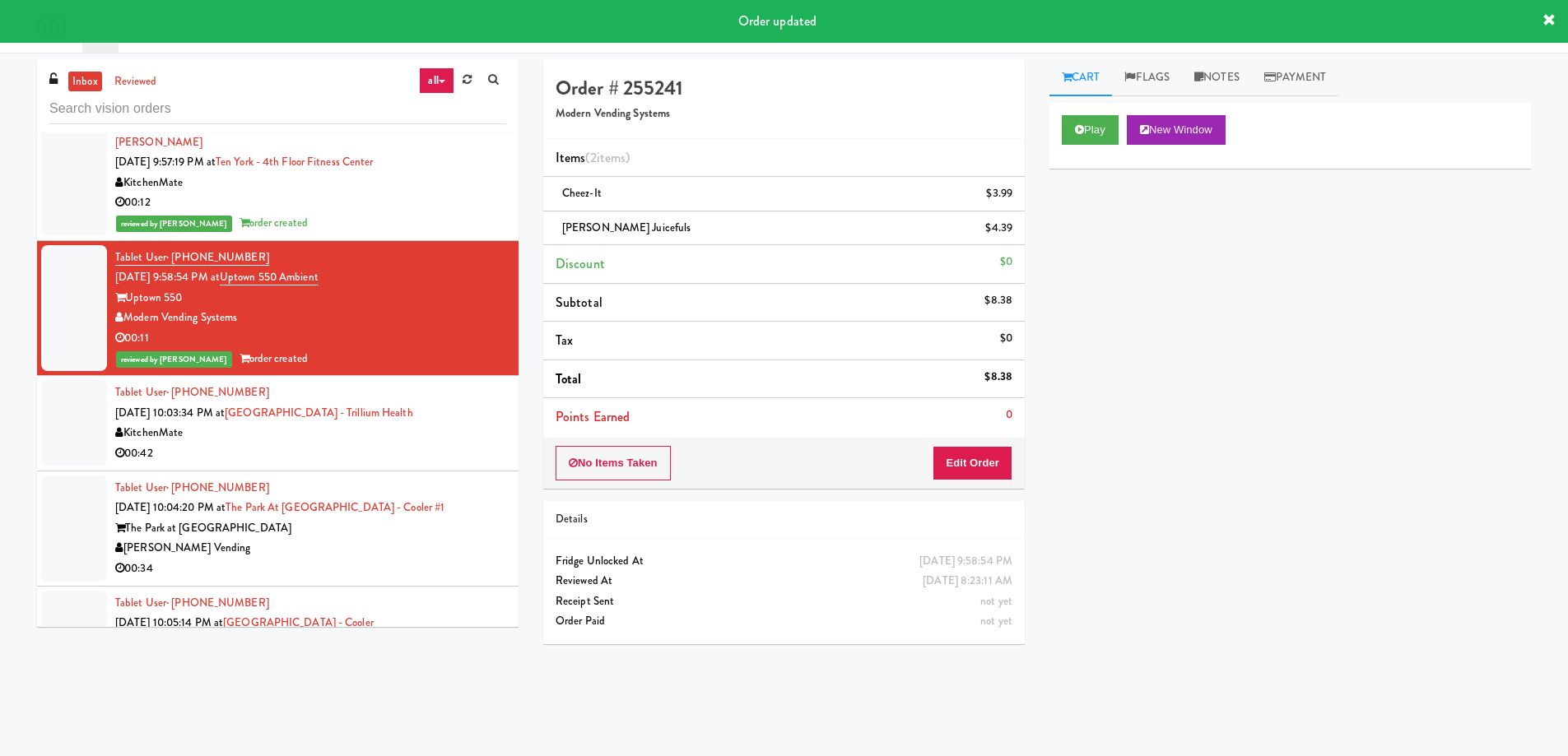
click at [459, 423] on div "KitchenMate" at bounding box center [310, 433] width 391 height 20
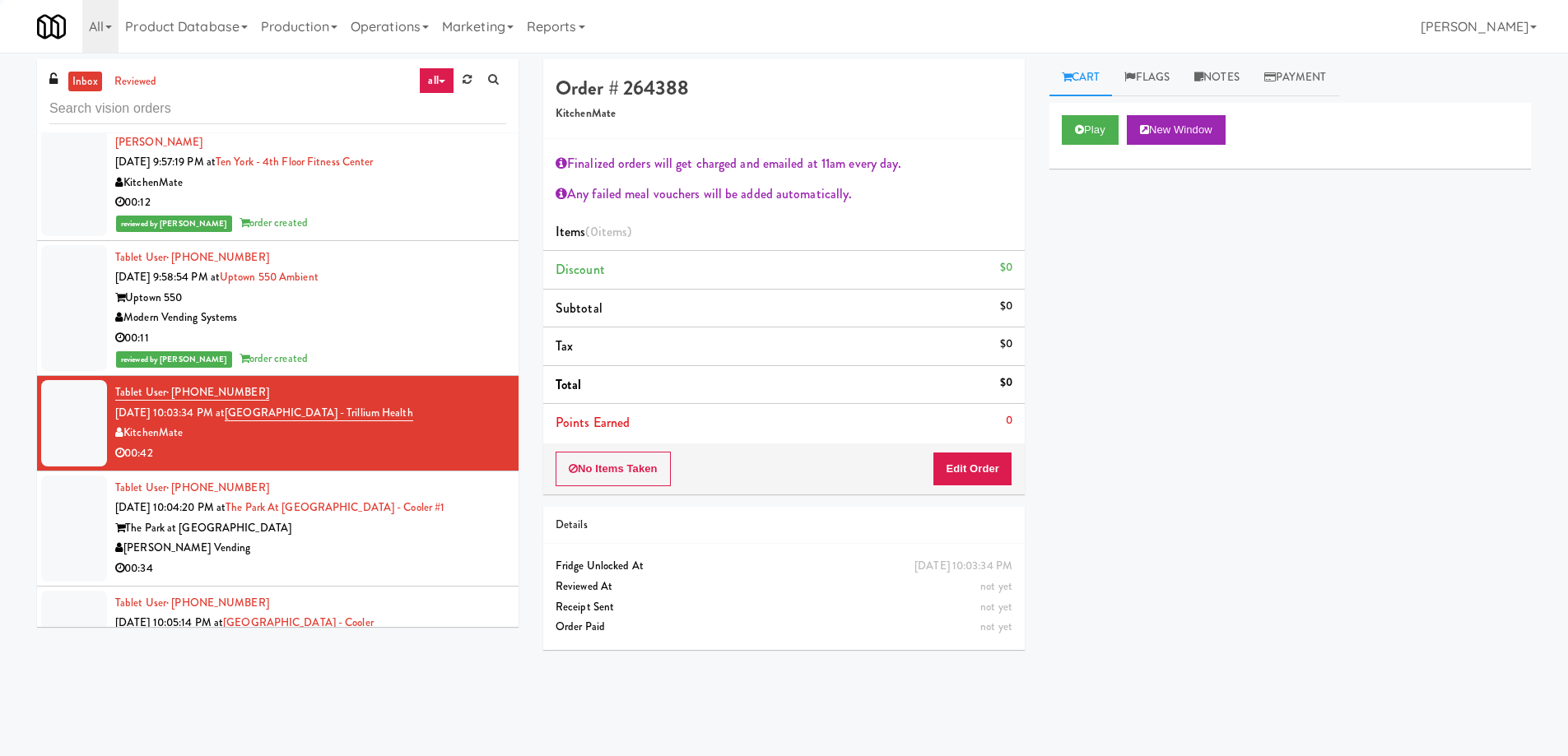
scroll to position [6389, 0]
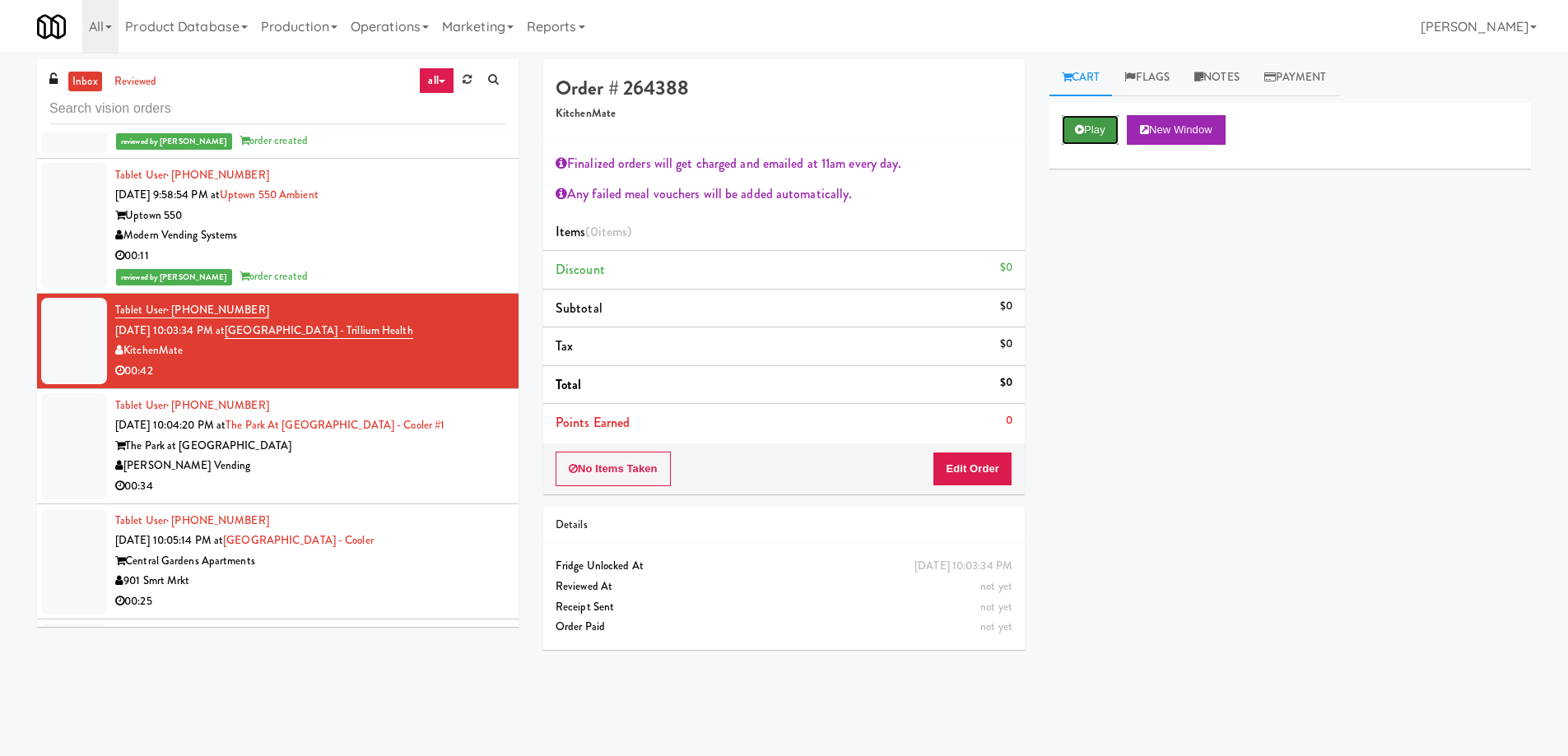
click at [1081, 138] on button "Play" at bounding box center [1090, 130] width 57 height 30
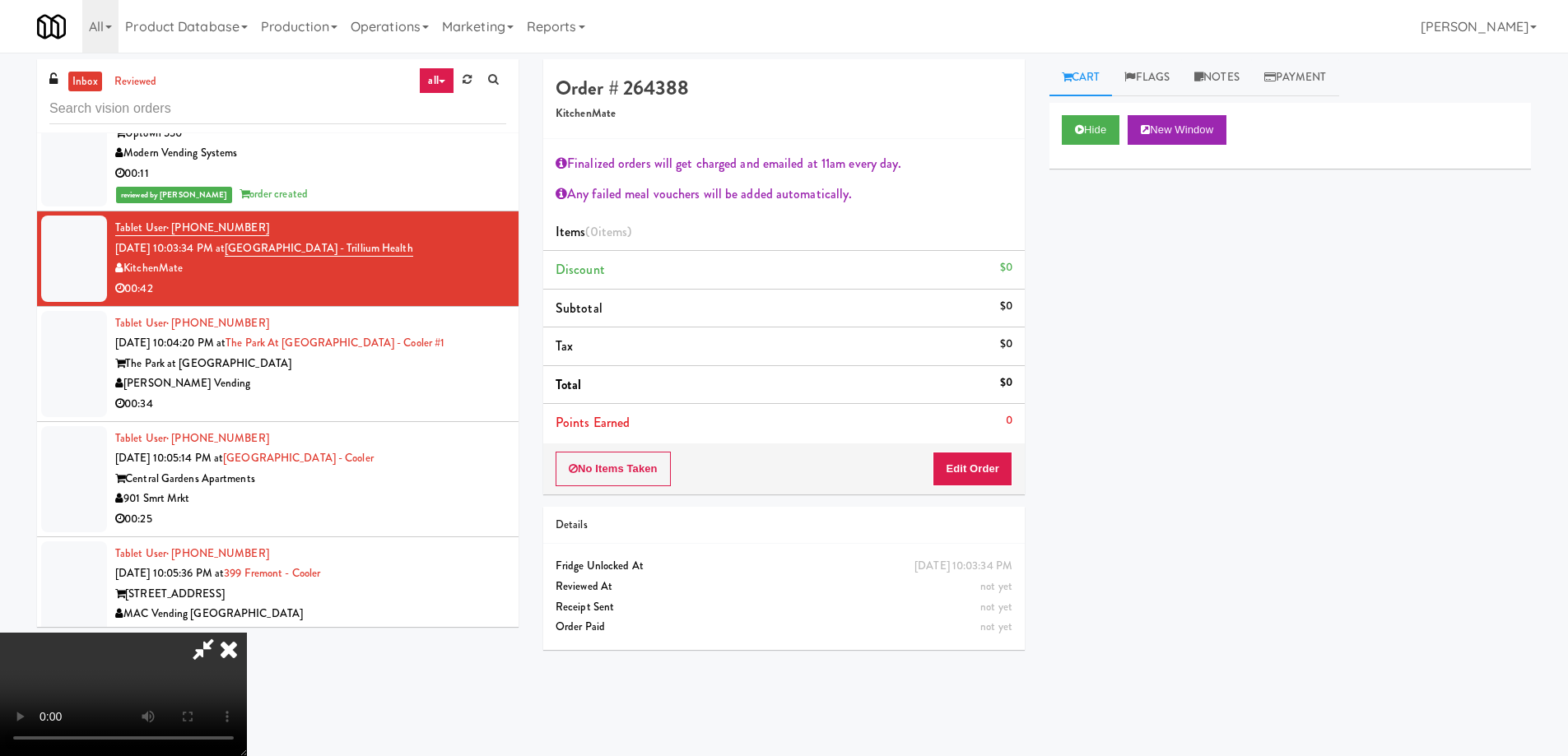
scroll to position [0, 0]
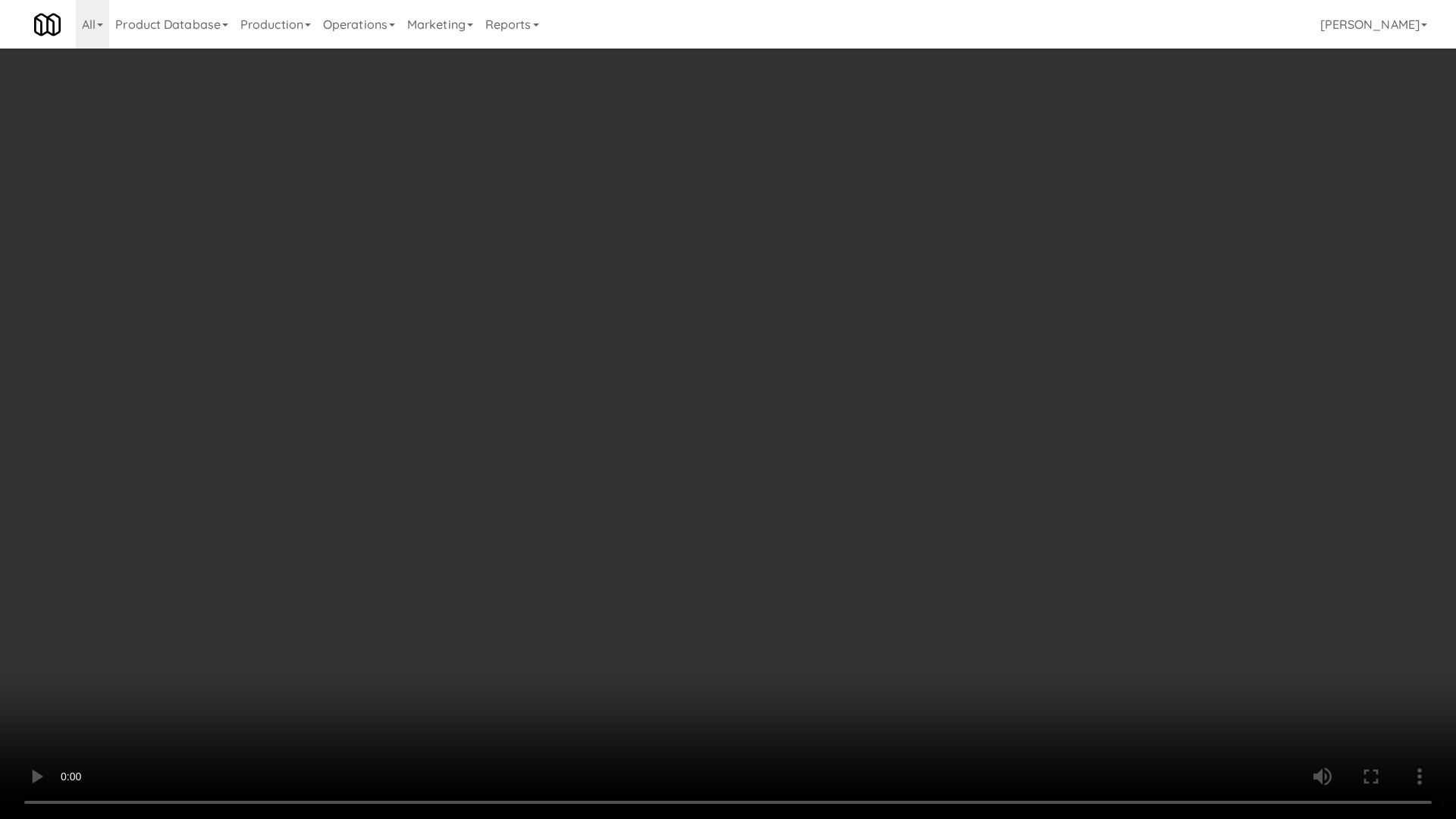
click at [609, 454] on video at bounding box center [728, 409] width 1456 height 819
click at [753, 525] on video at bounding box center [728, 409] width 1456 height 819
click at [881, 406] on video at bounding box center [728, 409] width 1456 height 819
click at [808, 304] on video at bounding box center [728, 409] width 1456 height 819
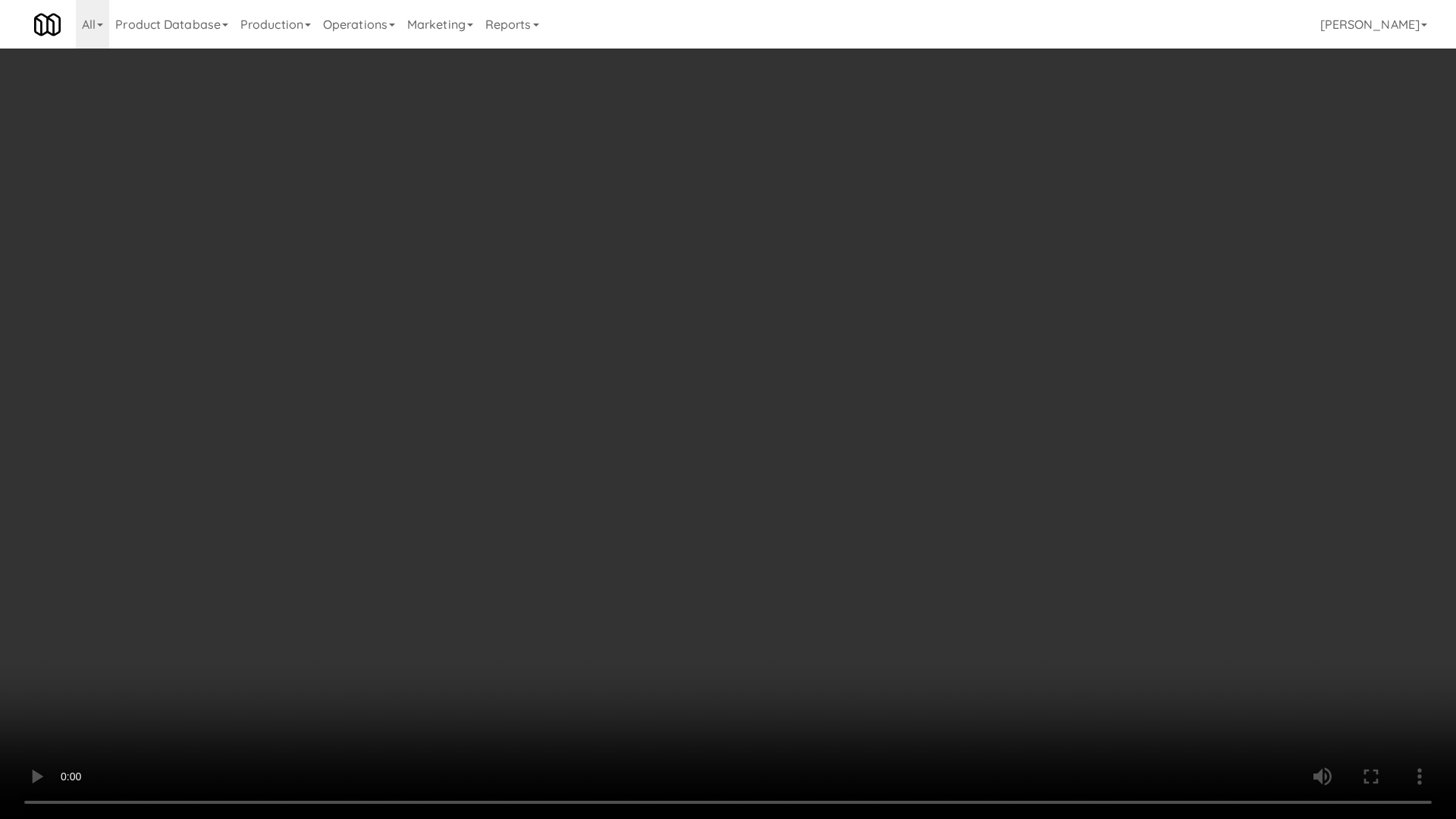
click at [808, 304] on video at bounding box center [728, 409] width 1456 height 819
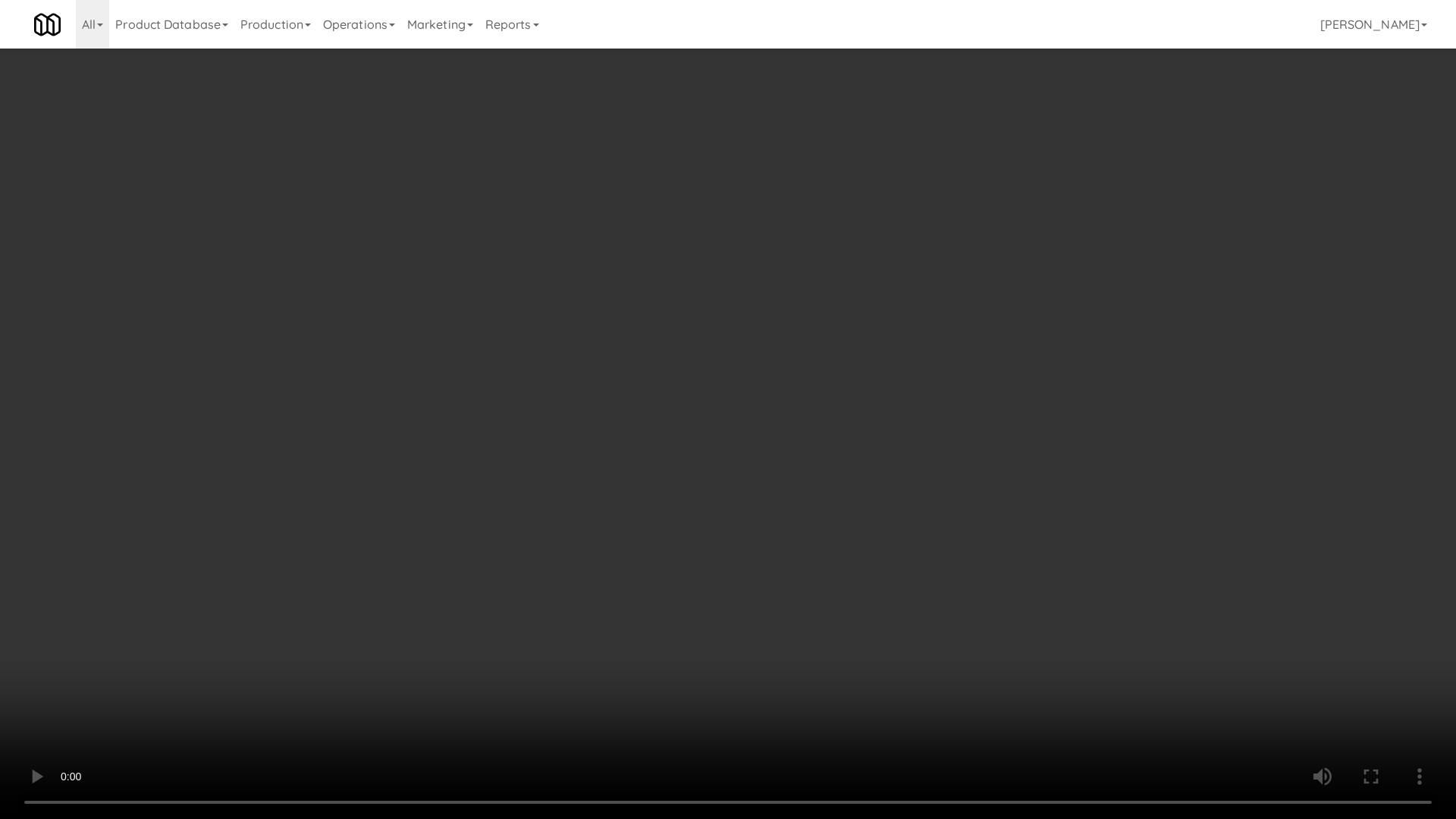
click at [808, 304] on video at bounding box center [728, 409] width 1456 height 819
click at [999, 345] on video at bounding box center [728, 409] width 1456 height 819
click at [869, 355] on video at bounding box center [728, 409] width 1456 height 819
click at [930, 479] on video at bounding box center [728, 409] width 1456 height 819
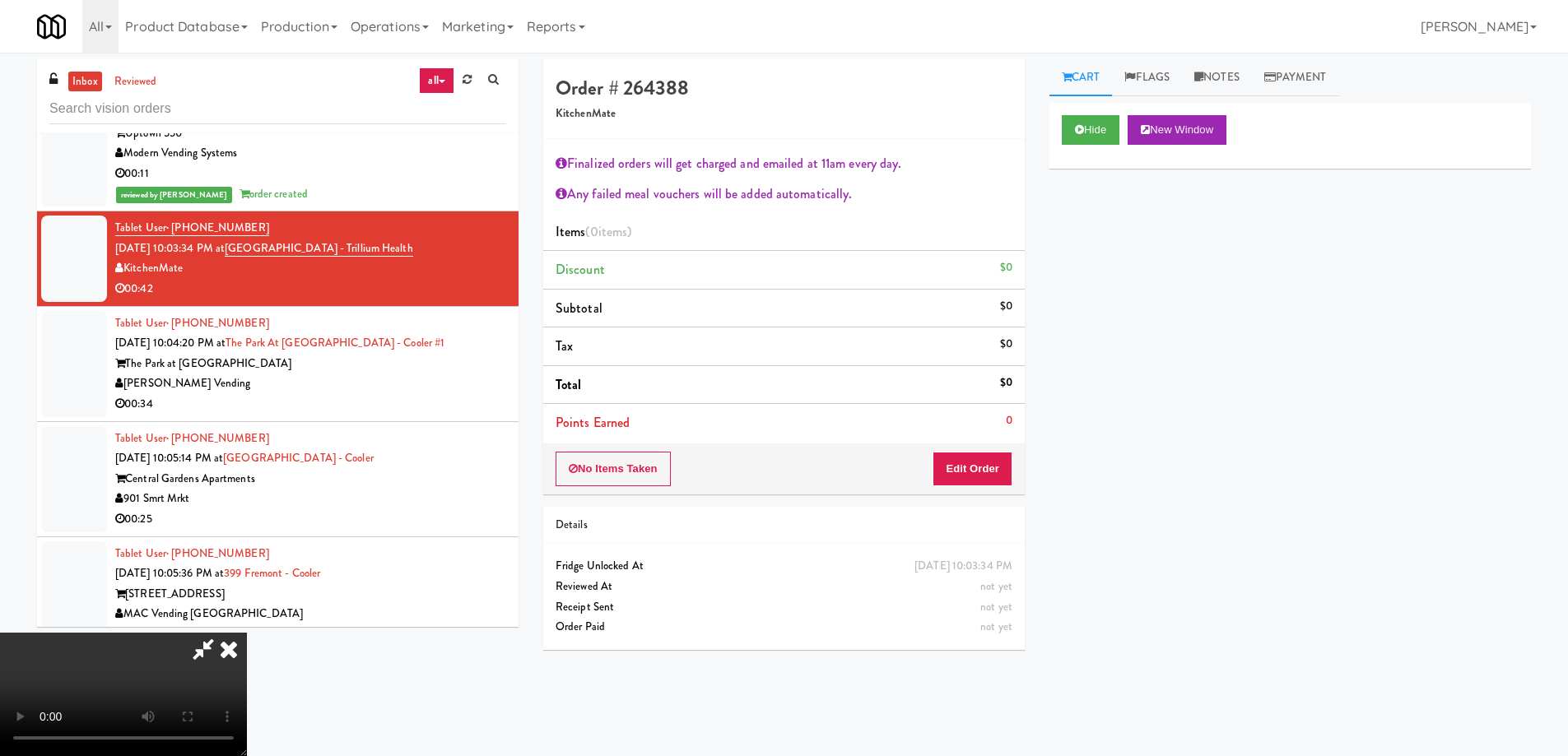
click at [247, 633] on icon at bounding box center [229, 649] width 36 height 33
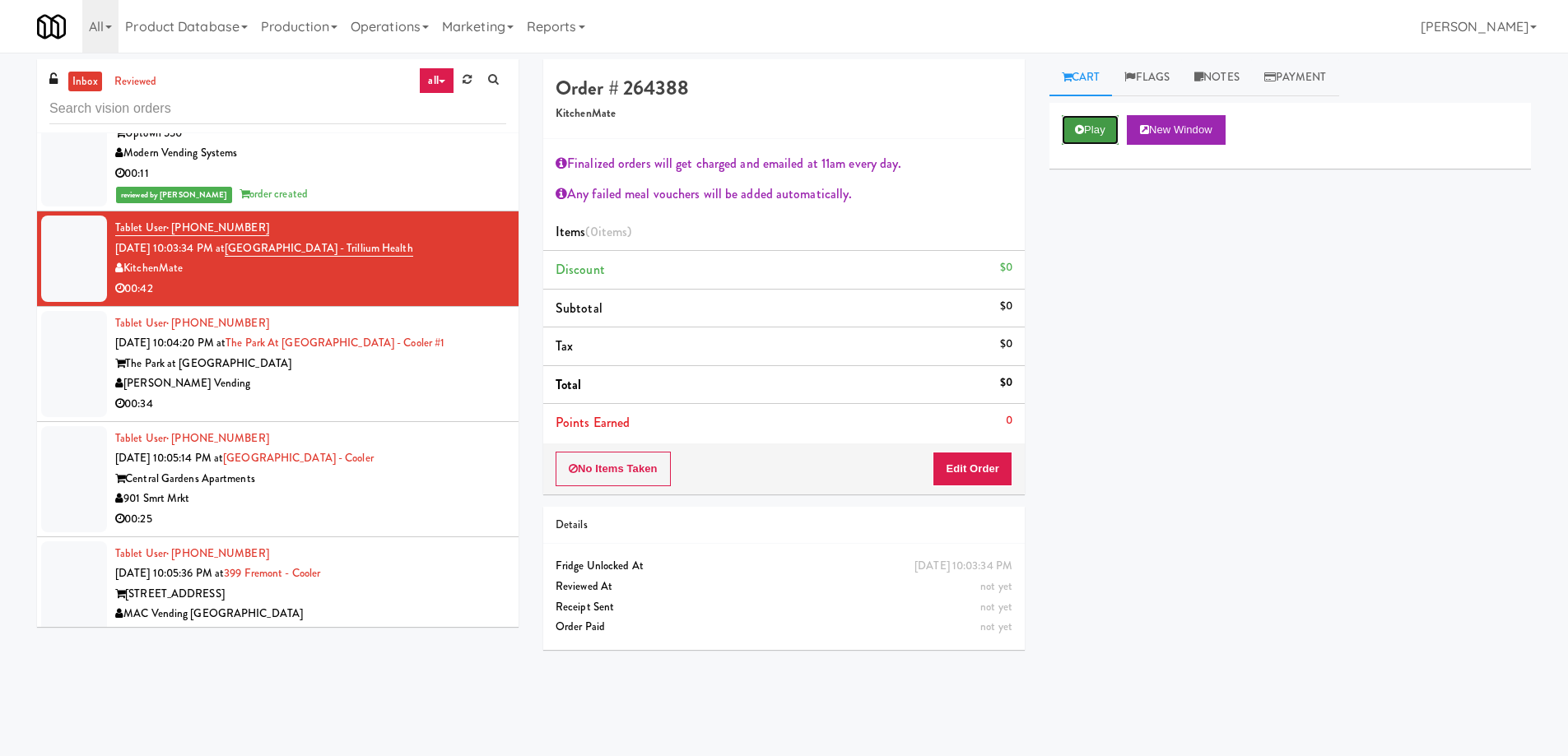
click at [1097, 136] on button "Play" at bounding box center [1090, 130] width 57 height 30
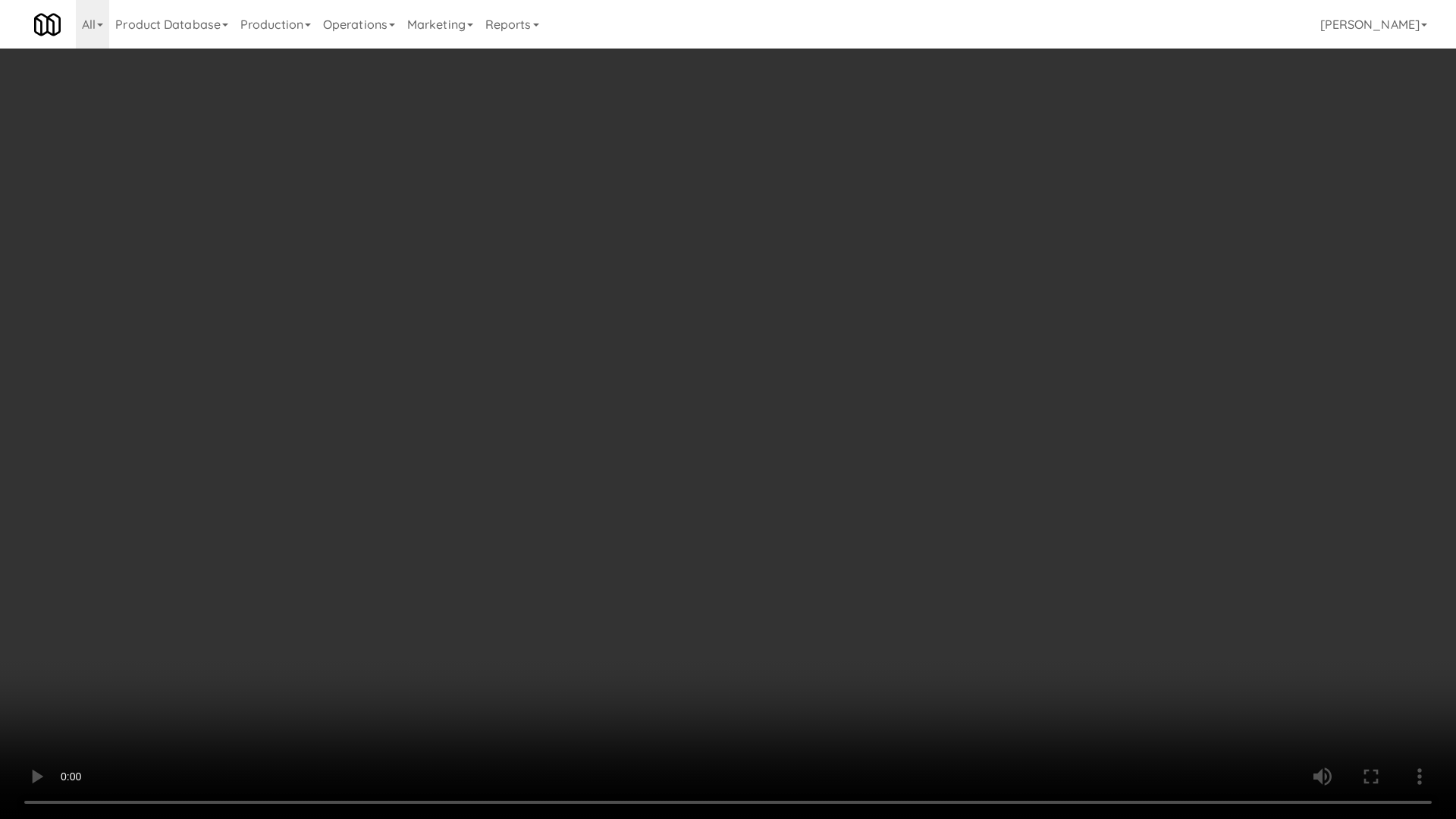
click at [885, 457] on video at bounding box center [728, 409] width 1456 height 819
click at [885, 436] on video at bounding box center [728, 409] width 1456 height 819
click at [861, 422] on video at bounding box center [728, 409] width 1456 height 819
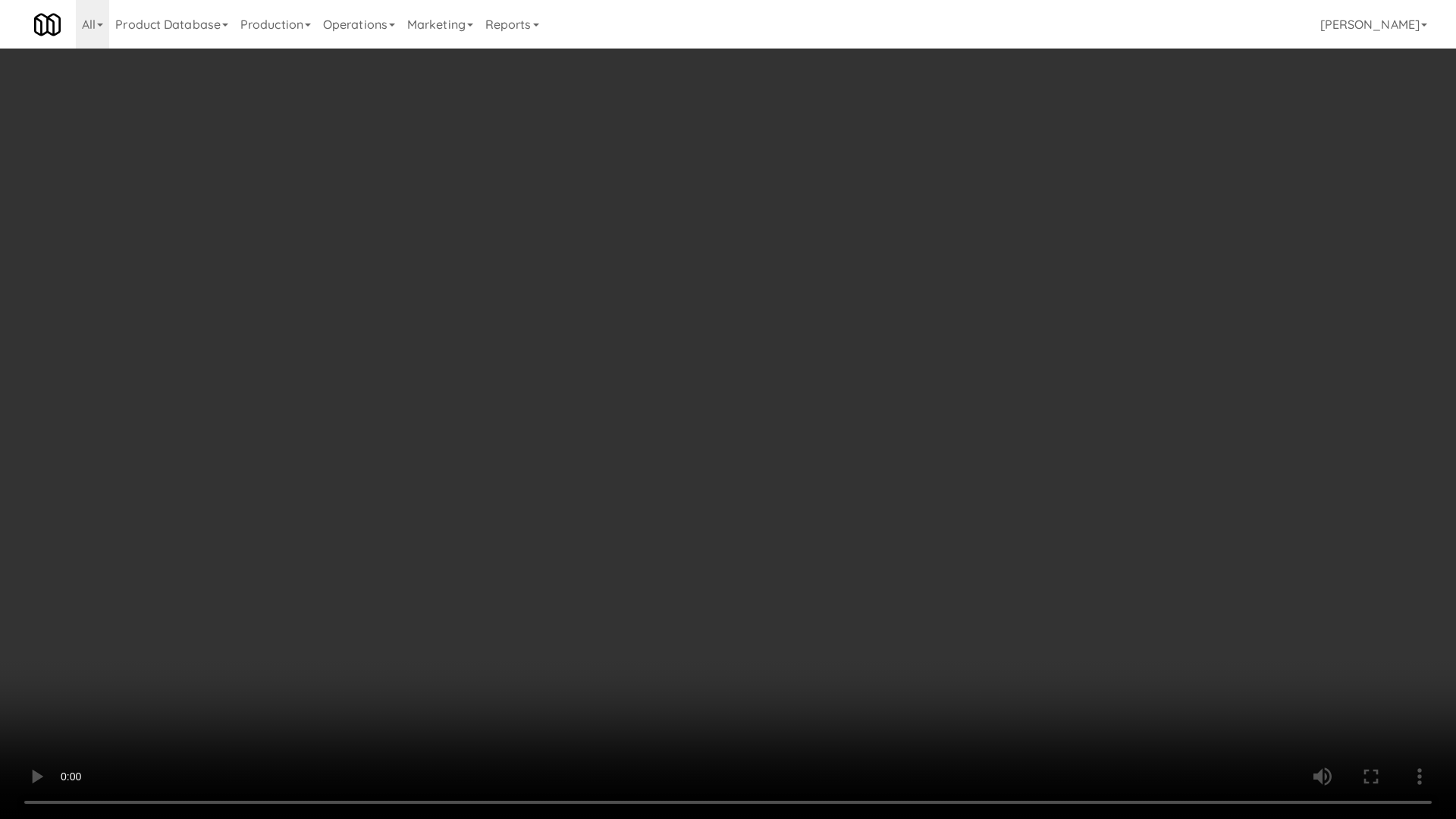
click at [861, 422] on video at bounding box center [728, 409] width 1456 height 819
click at [878, 404] on video at bounding box center [728, 409] width 1456 height 819
click at [918, 376] on video at bounding box center [728, 409] width 1456 height 819
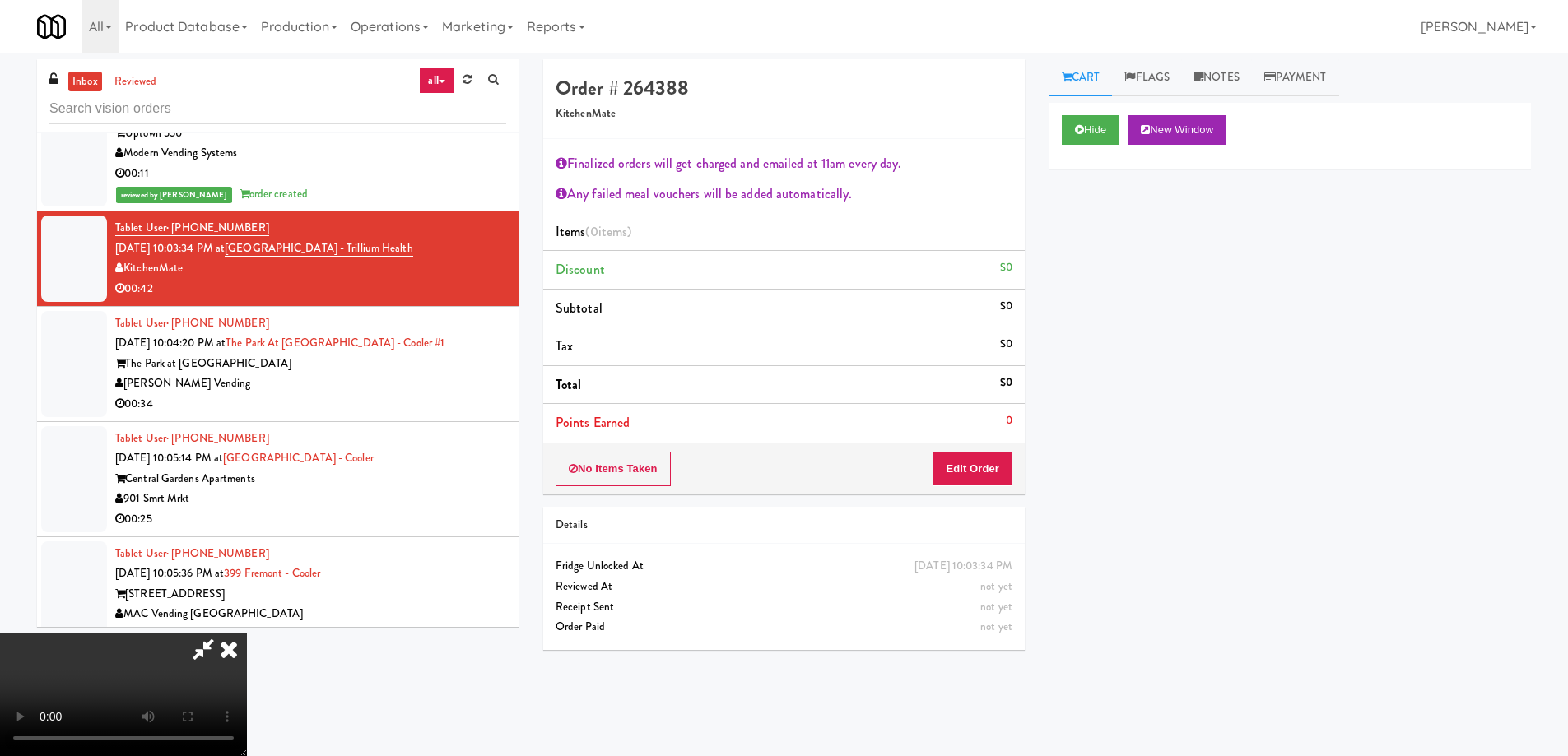
click at [247, 633] on icon at bounding box center [229, 649] width 36 height 33
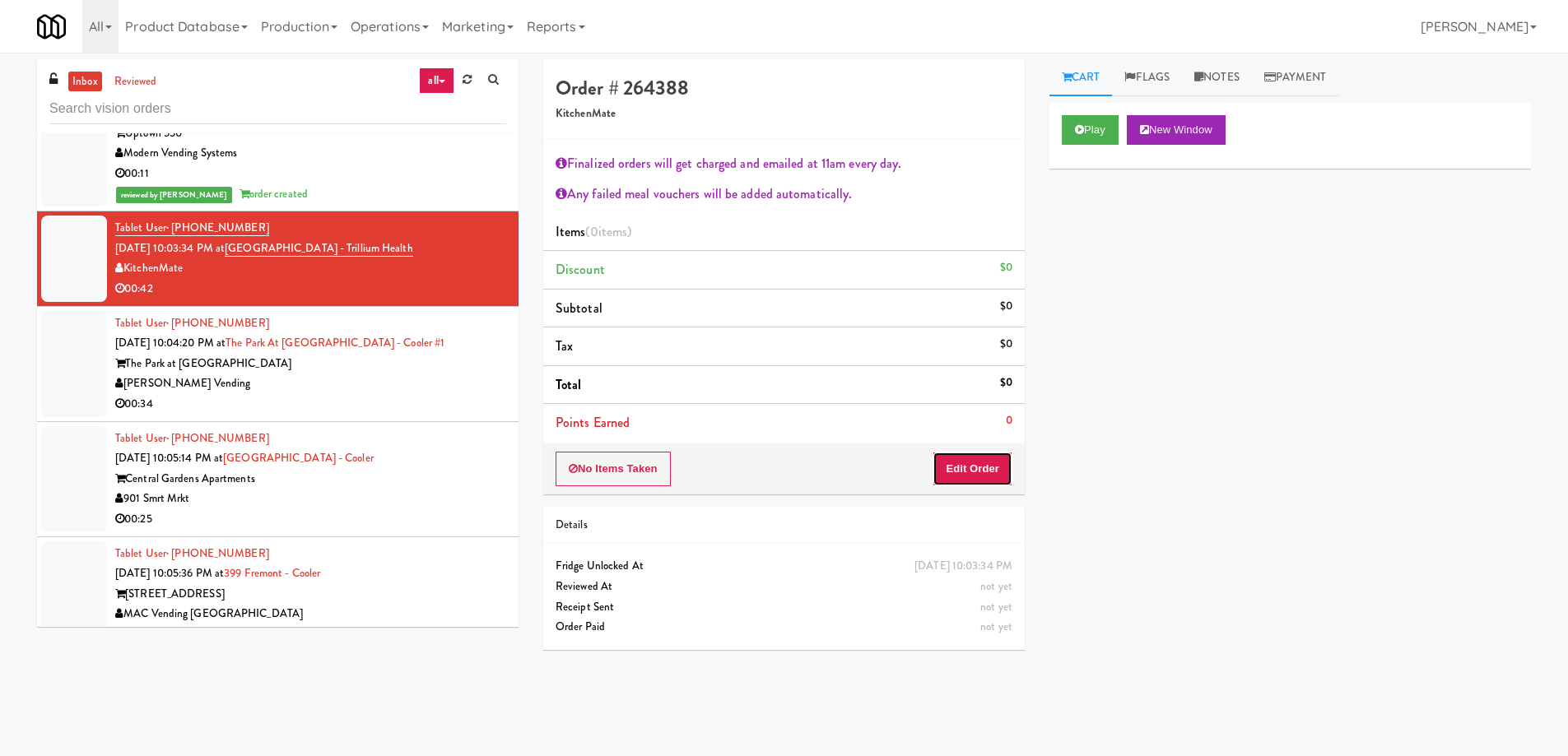
click at [984, 471] on button "Edit Order" at bounding box center [972, 469] width 80 height 35
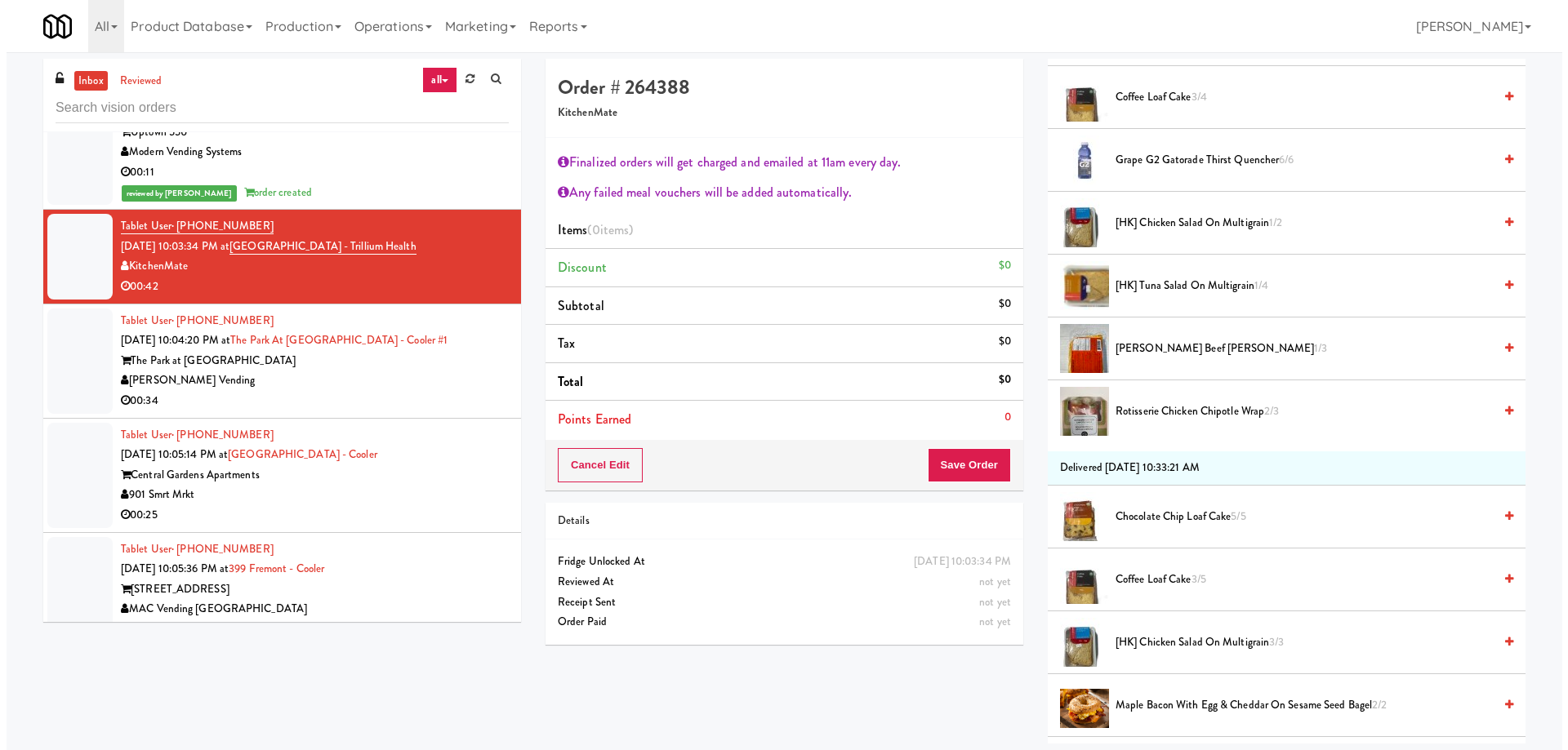
scroll to position [82, 0]
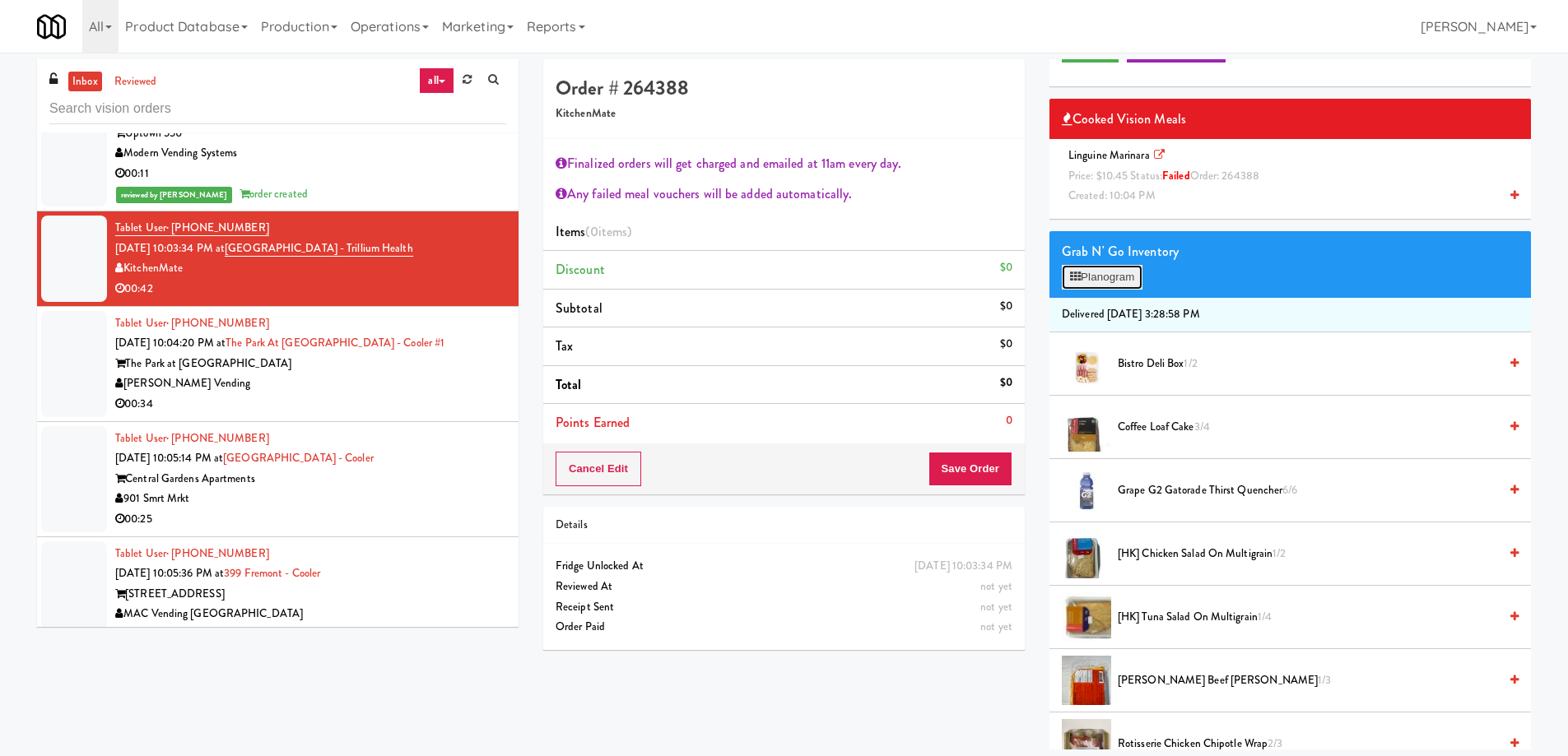
click at [1104, 283] on button "Planogram" at bounding box center [1102, 277] width 81 height 25
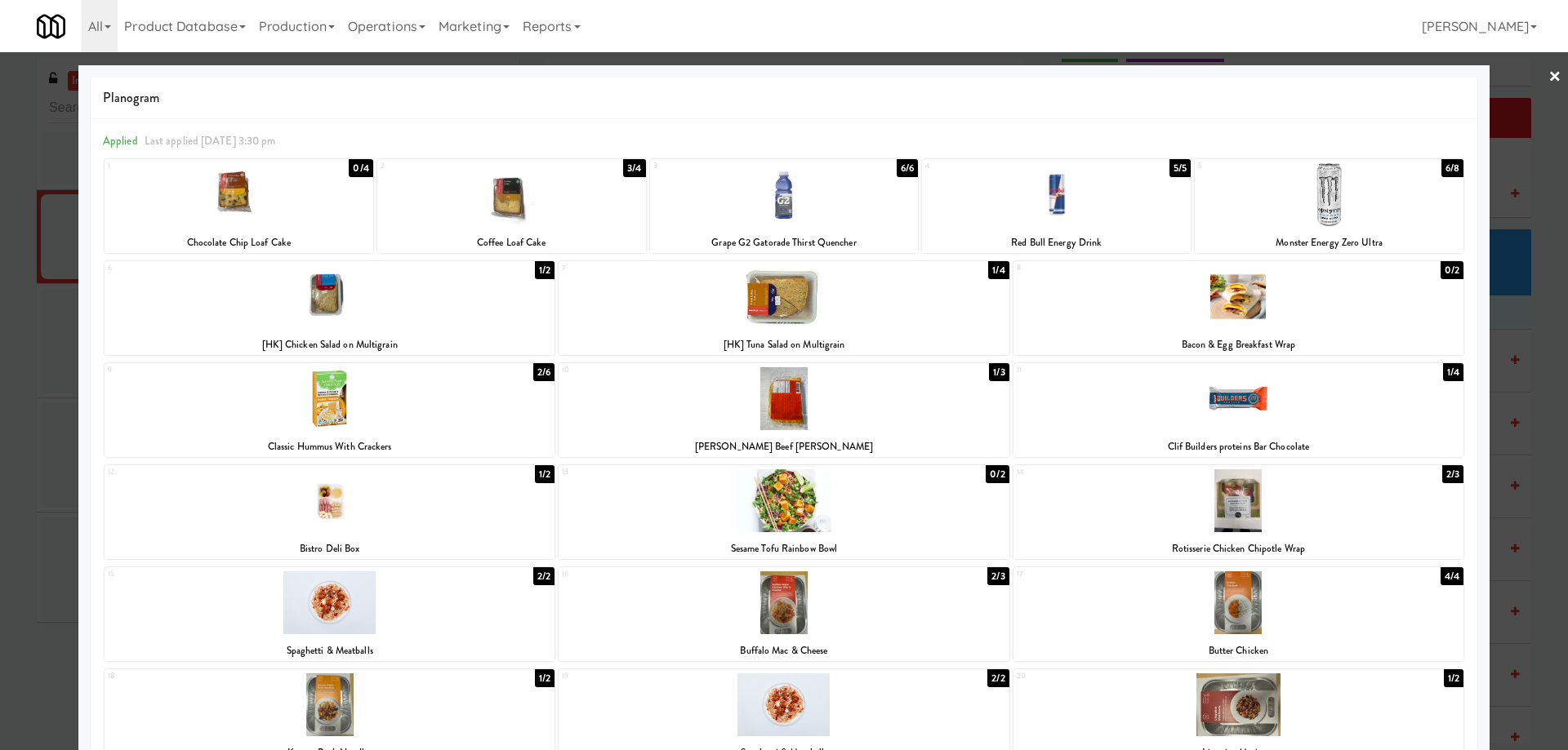
click at [1548, 84] on link "×" at bounding box center [1555, 77] width 13 height 50
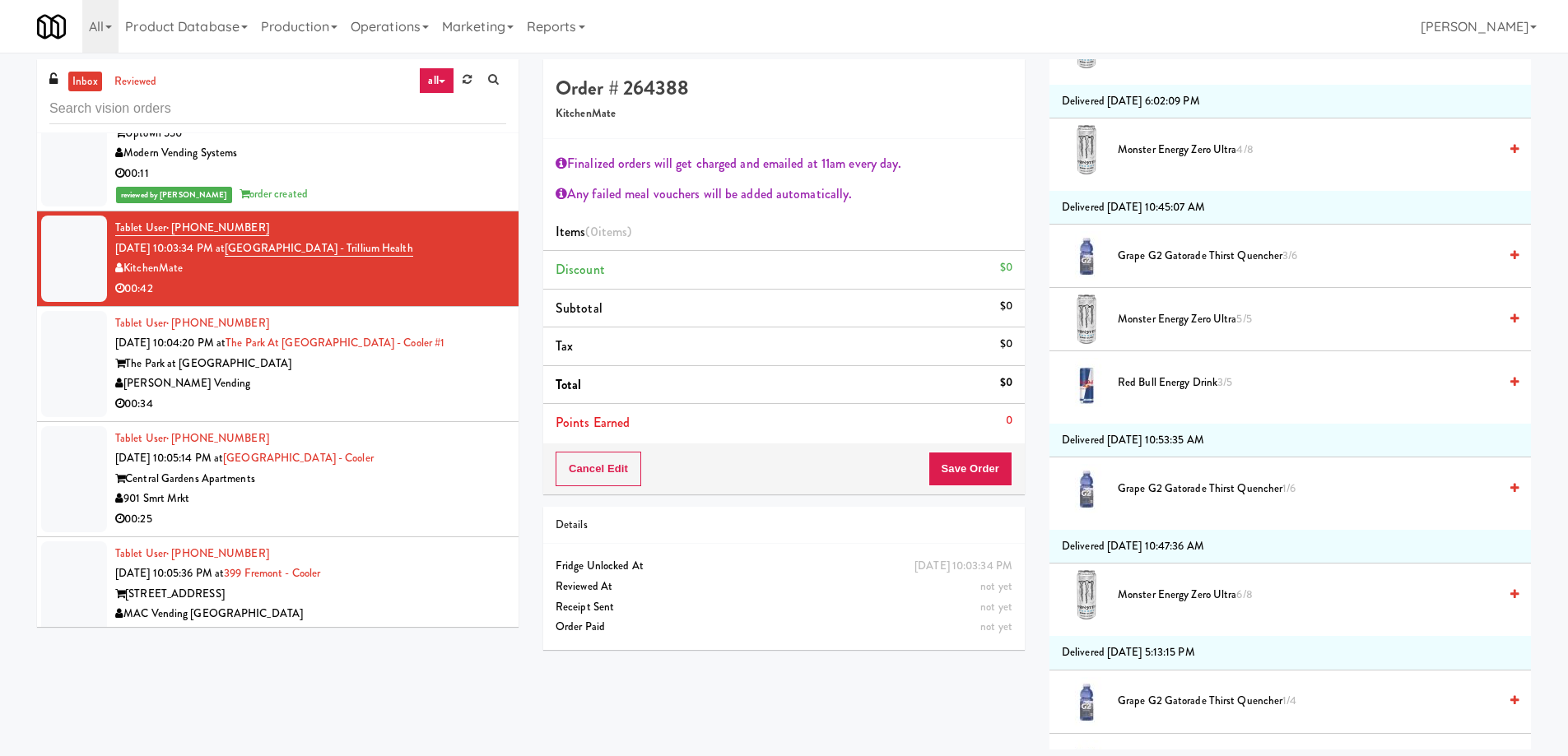
scroll to position [1903, 0]
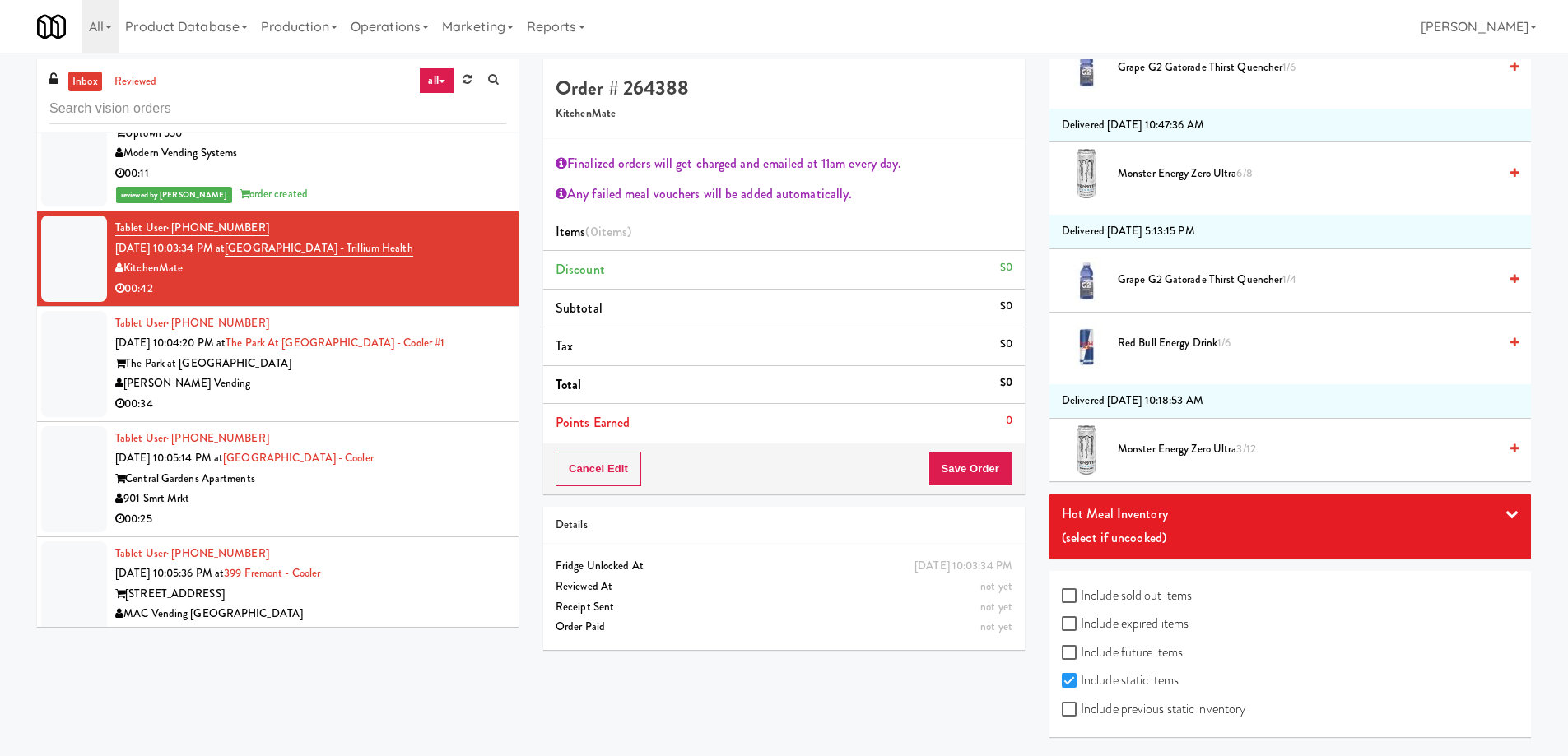
click at [1132, 533] on div "(select if uncooked)" at bounding box center [1290, 538] width 457 height 25
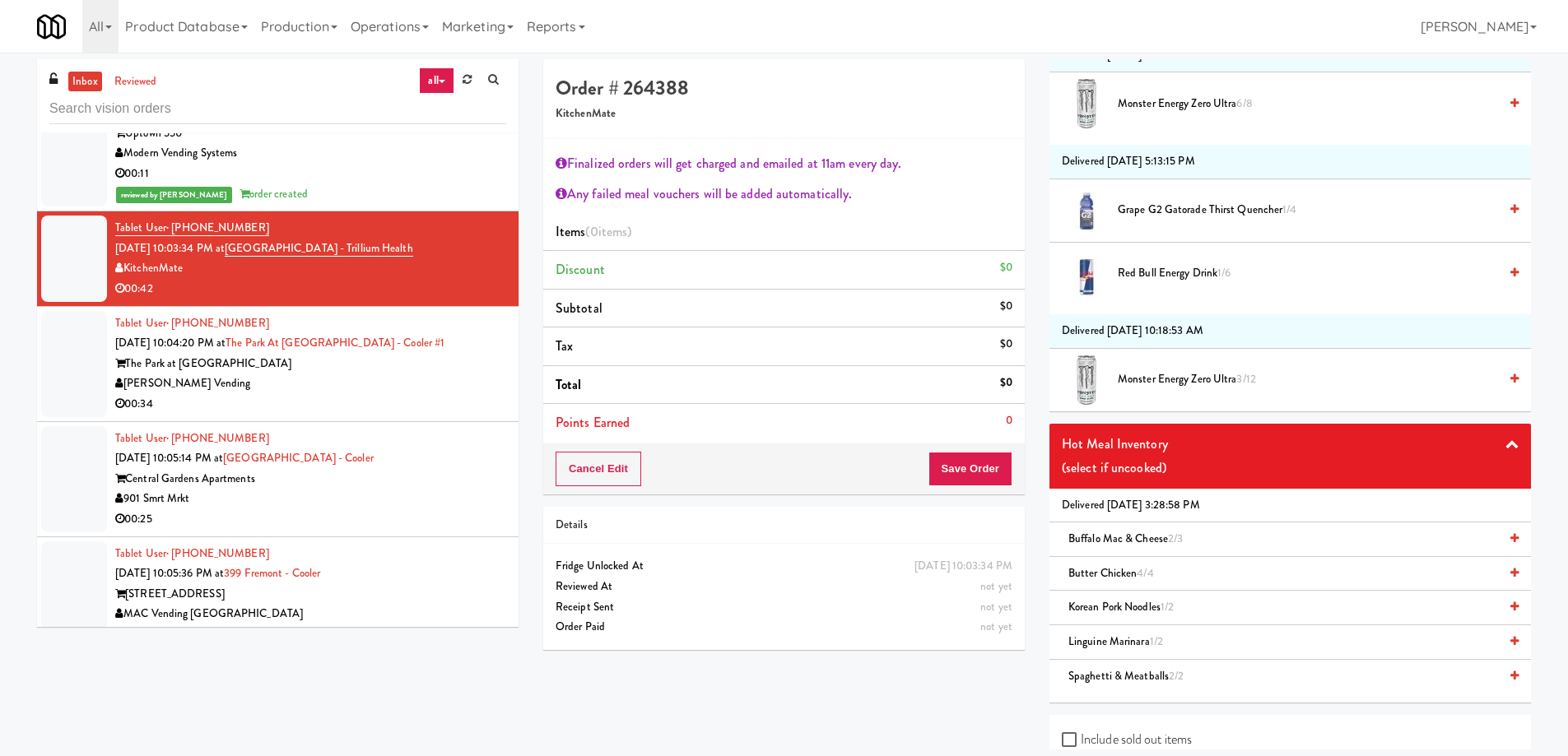
scroll to position [2068, 0]
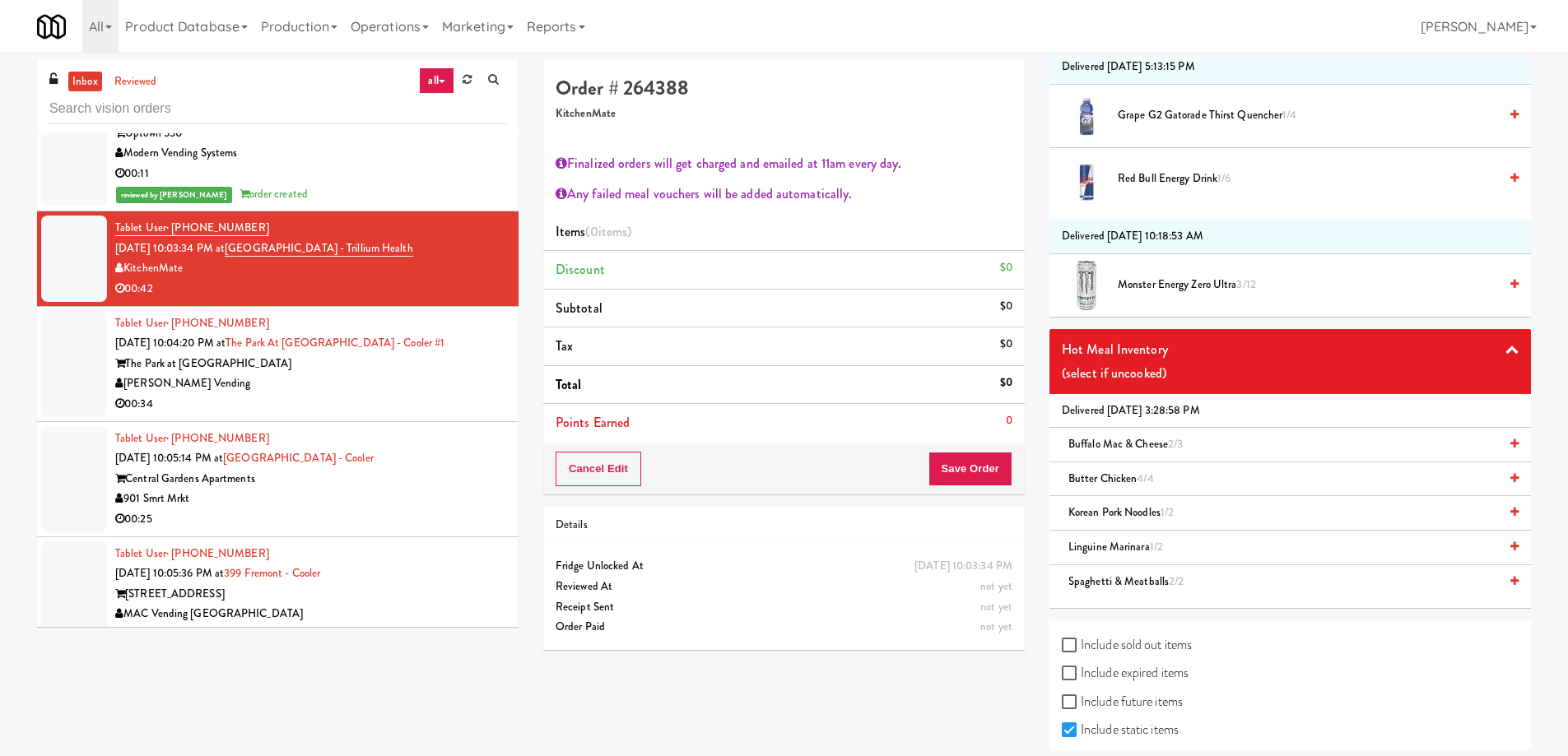
click at [1132, 550] on span "Linguine Marinara 1/2" at bounding box center [1116, 547] width 95 height 15
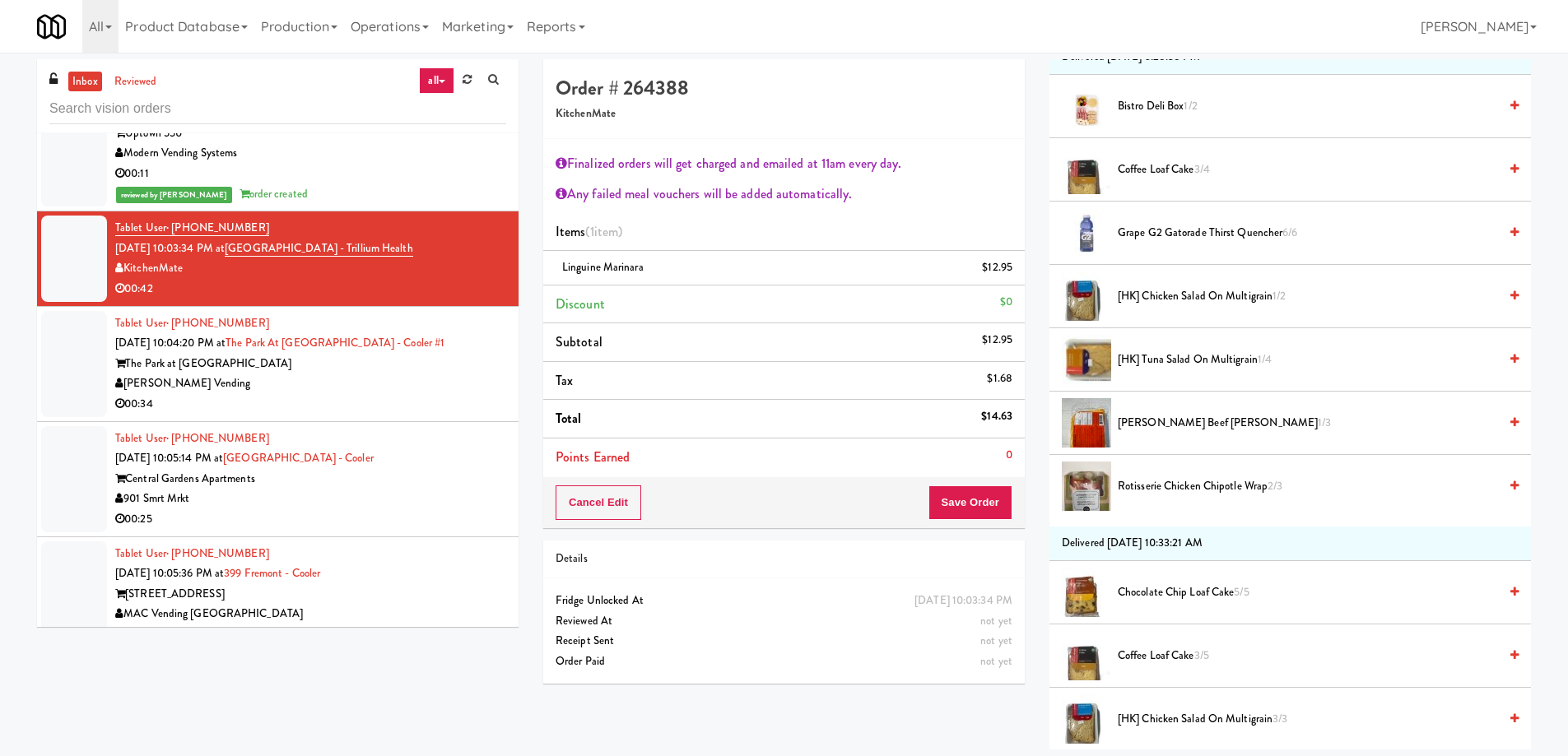
scroll to position [339, 0]
click at [1160, 358] on span "[HK] Tuna Salad on Multigrain 1/4" at bounding box center [1308, 361] width 381 height 20
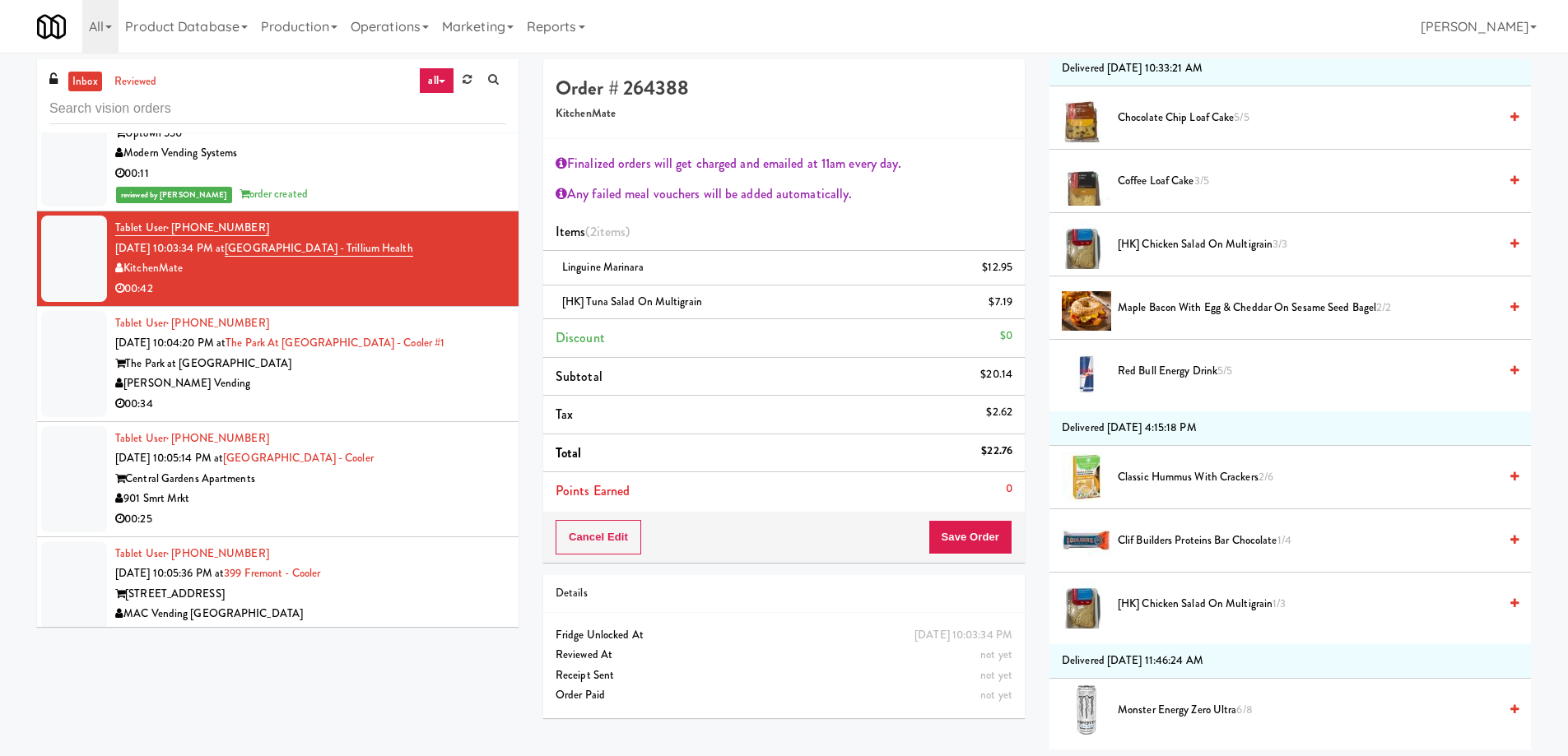
scroll to position [833, 0]
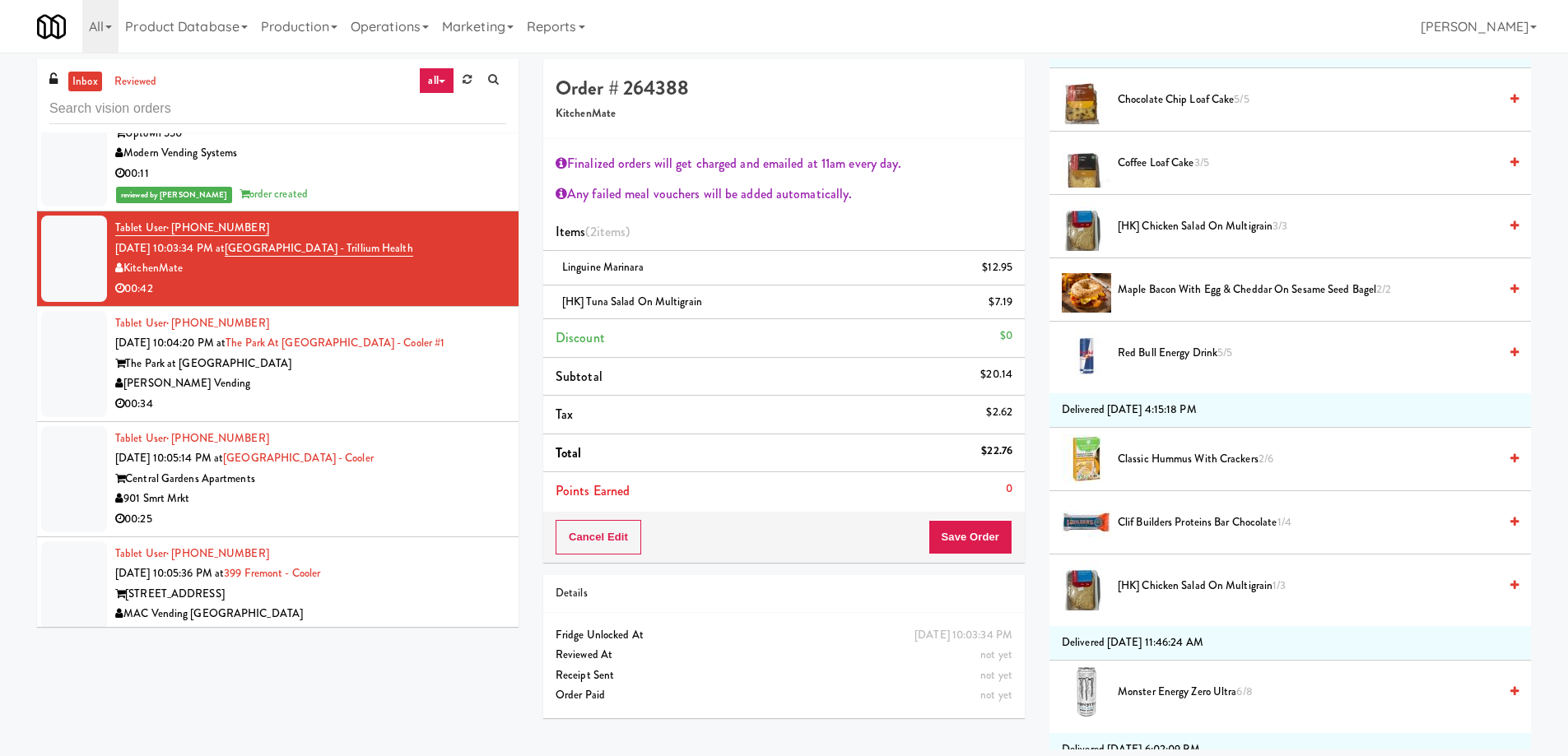
click at [1191, 459] on span "Classic Hummus With Crackers 2/6" at bounding box center [1308, 459] width 381 height 20
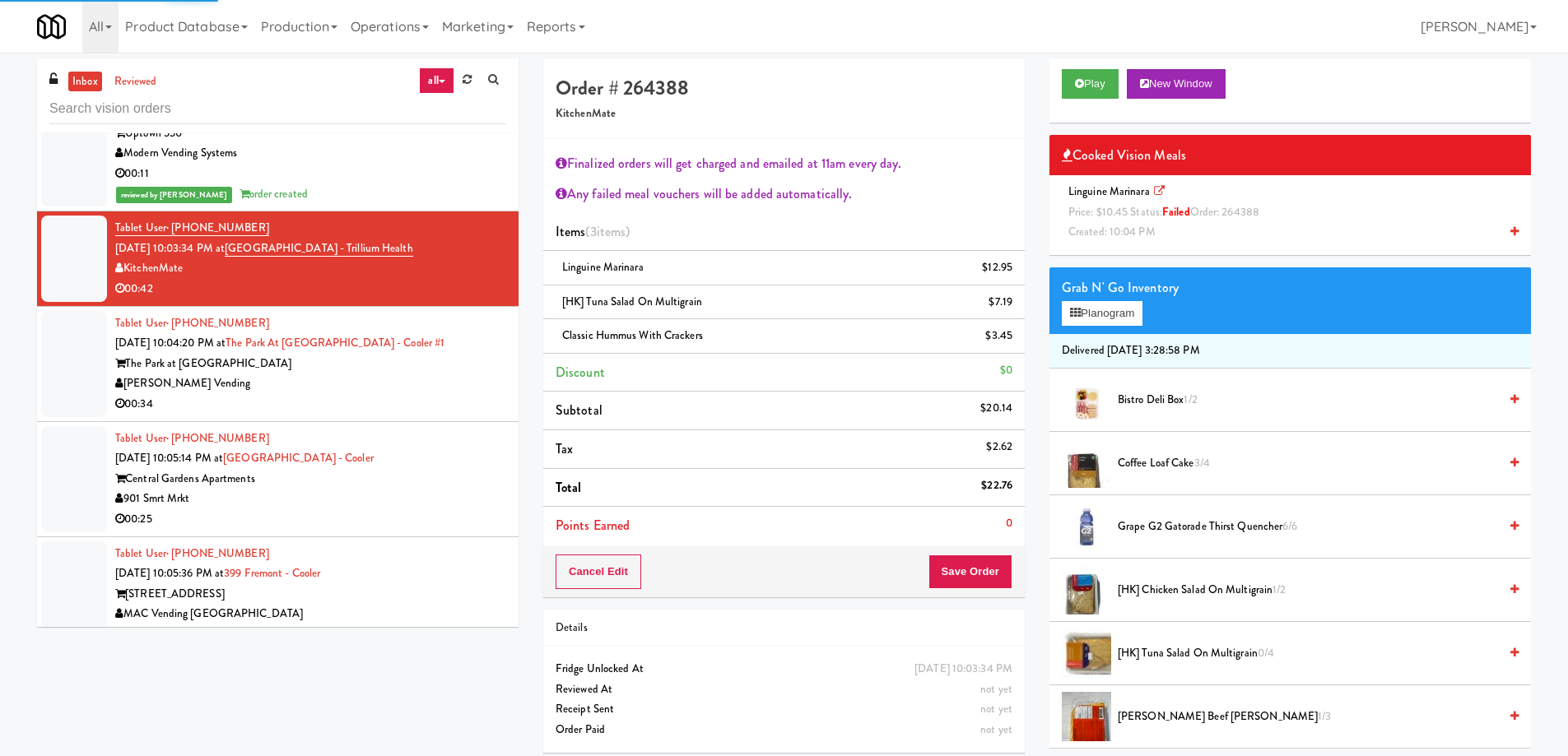
scroll to position [0, 0]
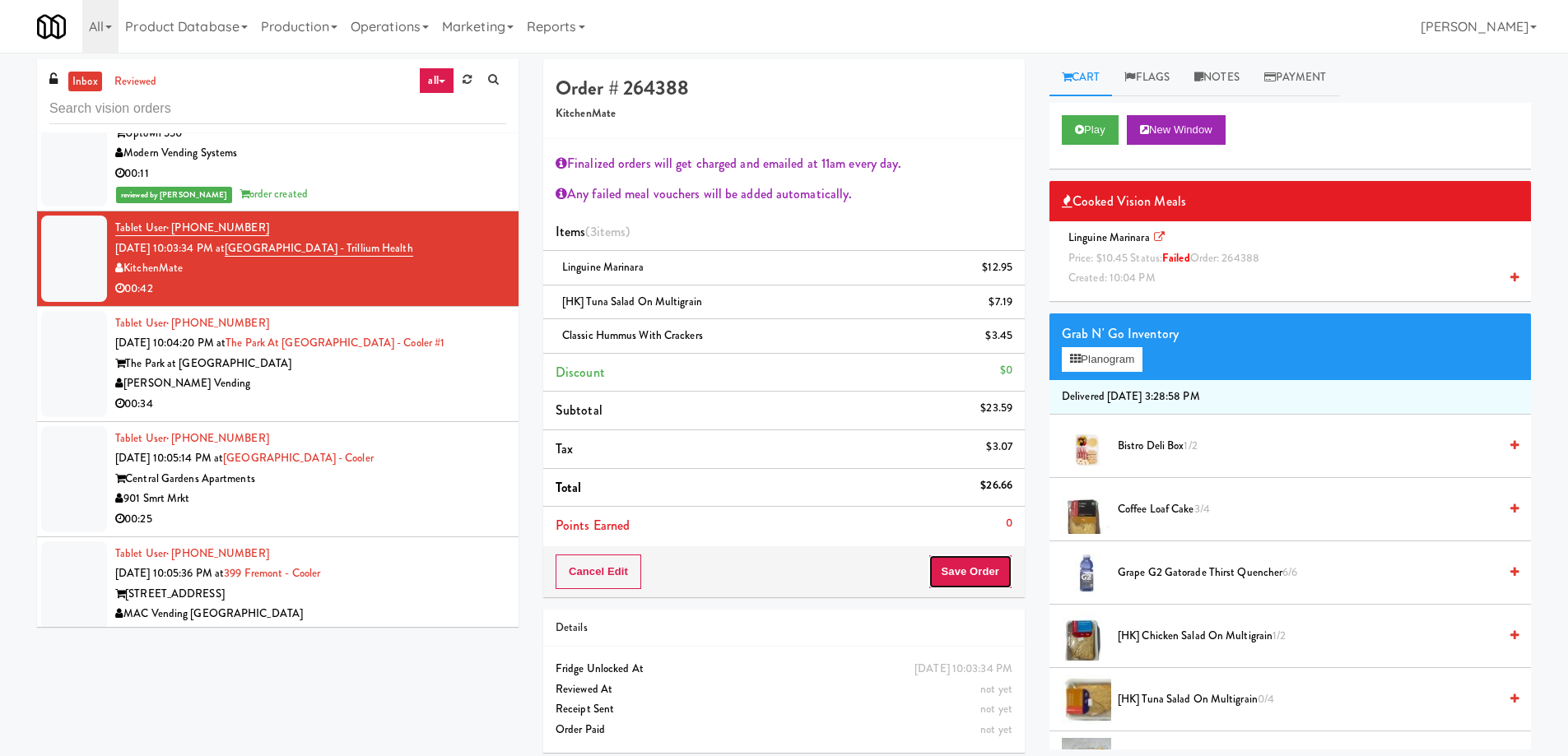
drag, startPoint x: 977, startPoint y: 565, endPoint x: 955, endPoint y: 562, distance: 22.2
click at [975, 565] on button "Save Order" at bounding box center [970, 572] width 84 height 35
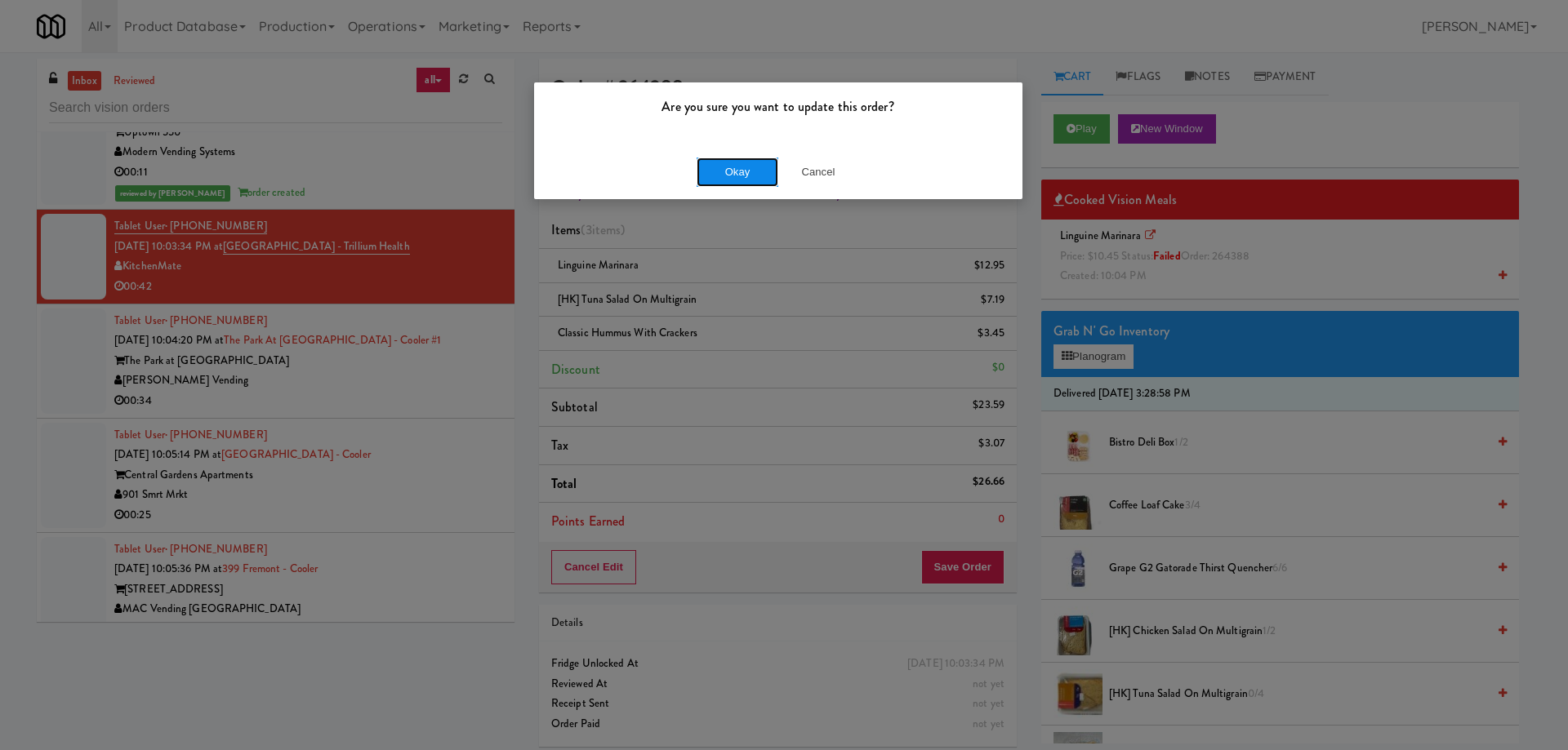
click at [730, 179] on button "Okay" at bounding box center [736, 172] width 82 height 29
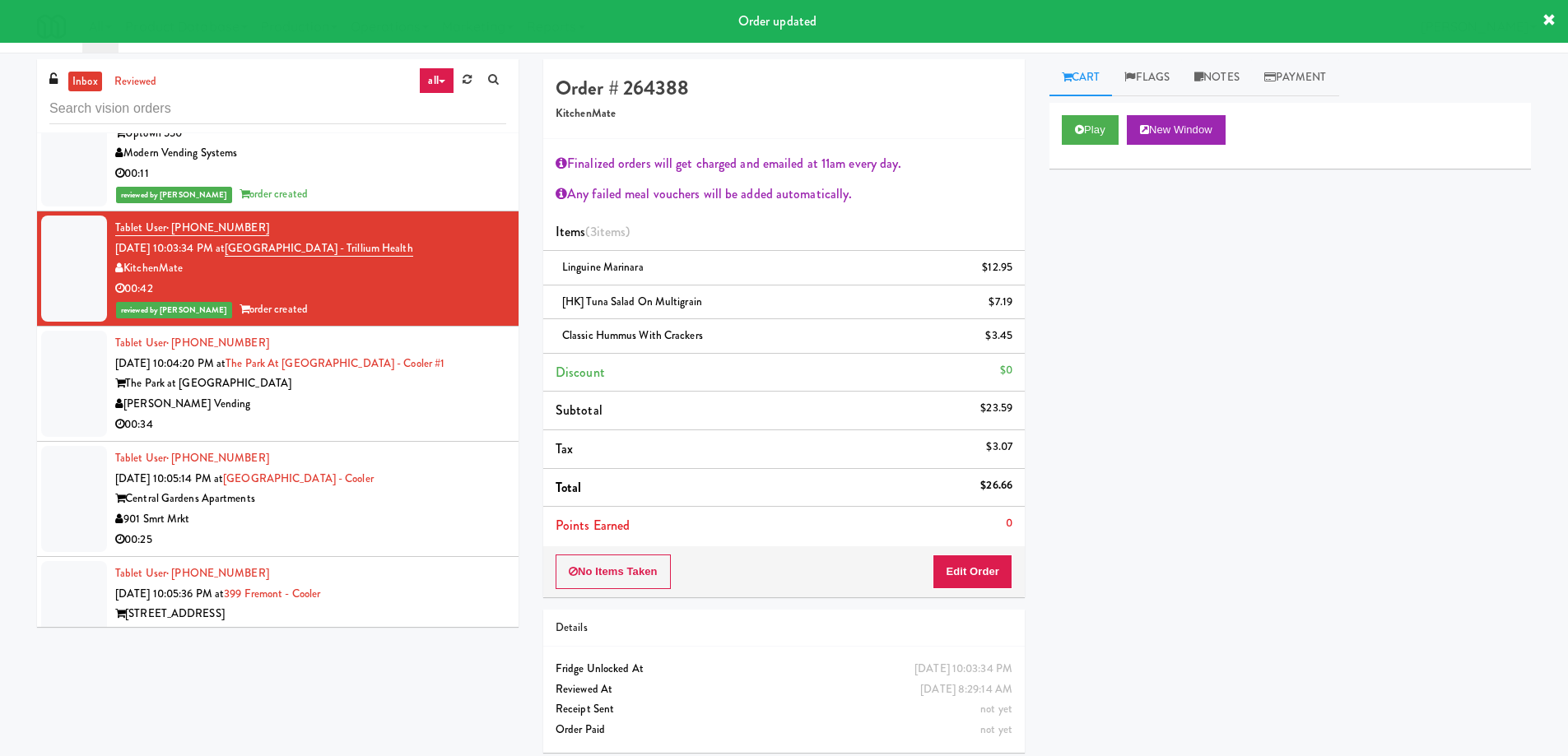
drag, startPoint x: 453, startPoint y: 379, endPoint x: 449, endPoint y: 406, distance: 27.3
click at [453, 394] on div "[PERSON_NAME] Vending" at bounding box center [310, 404] width 391 height 20
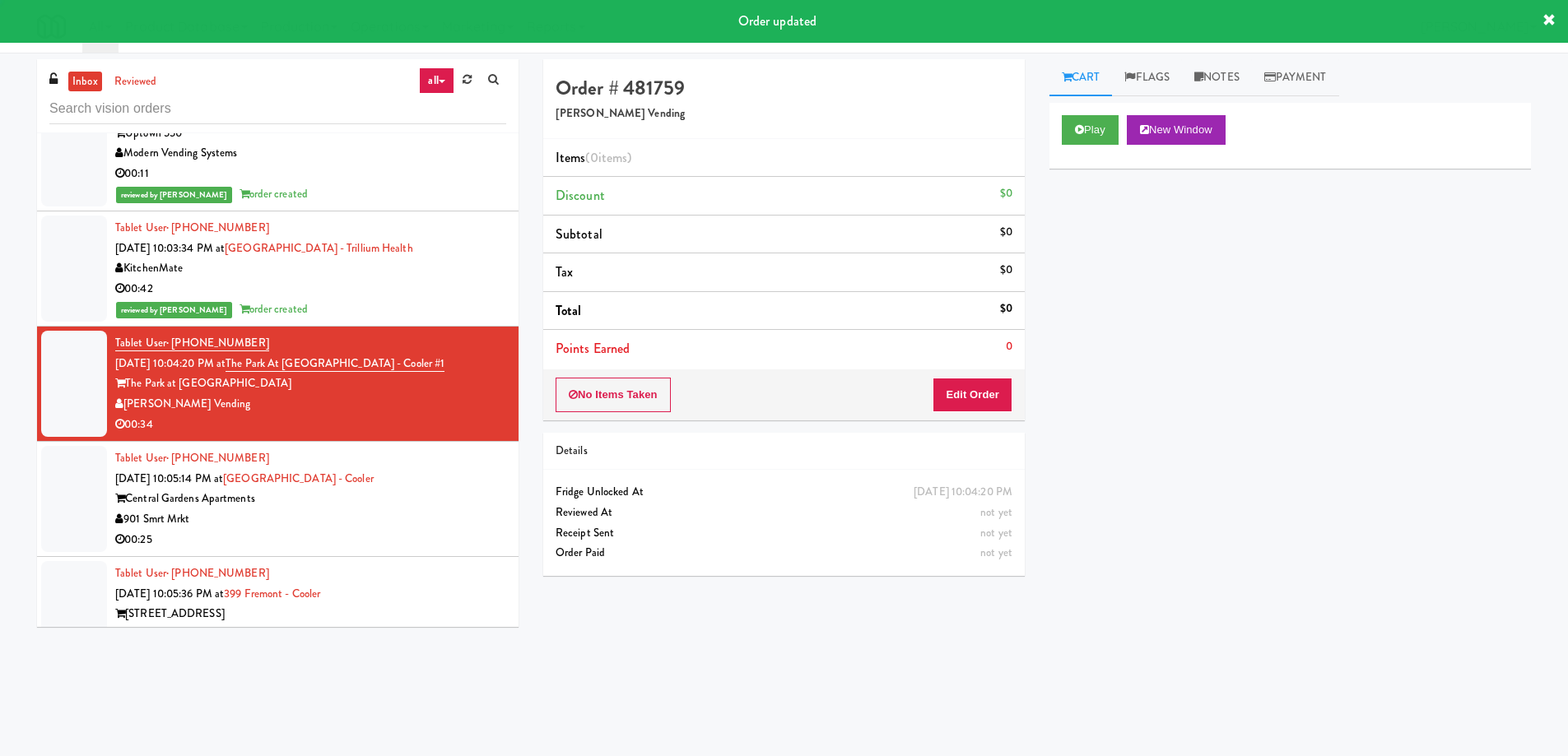
scroll to position [6553, 0]
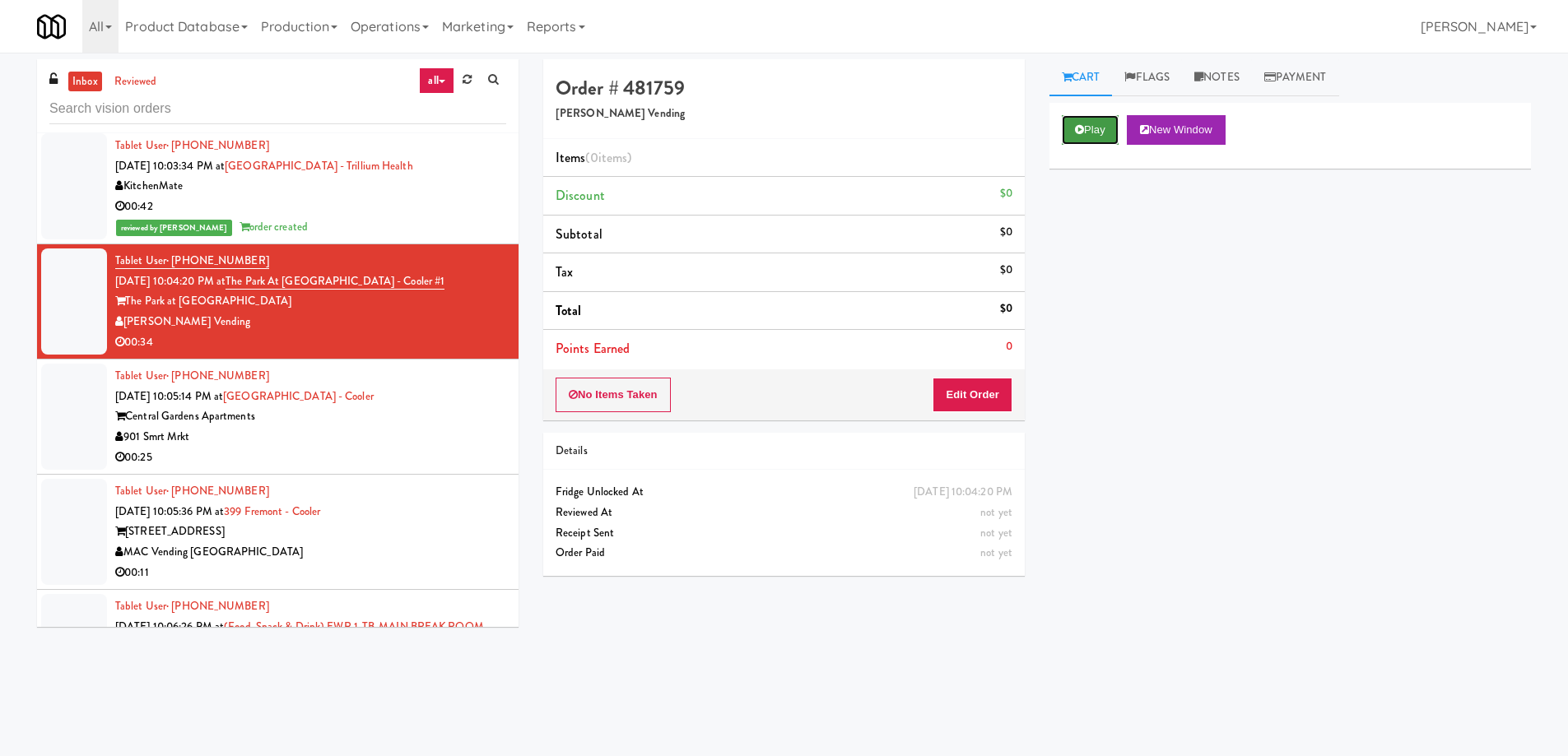
click at [1115, 128] on button "Play" at bounding box center [1090, 130] width 57 height 30
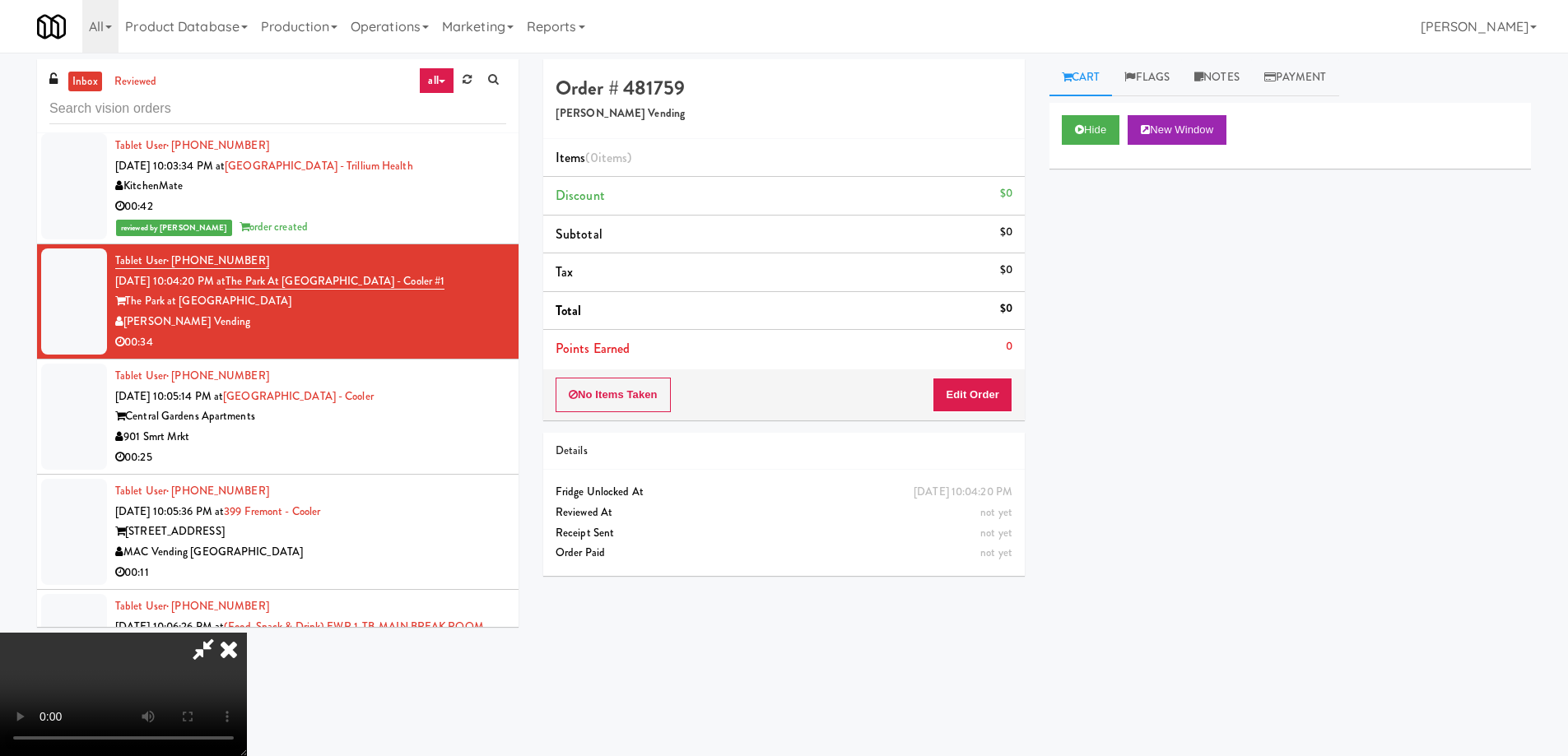
scroll to position [0, 0]
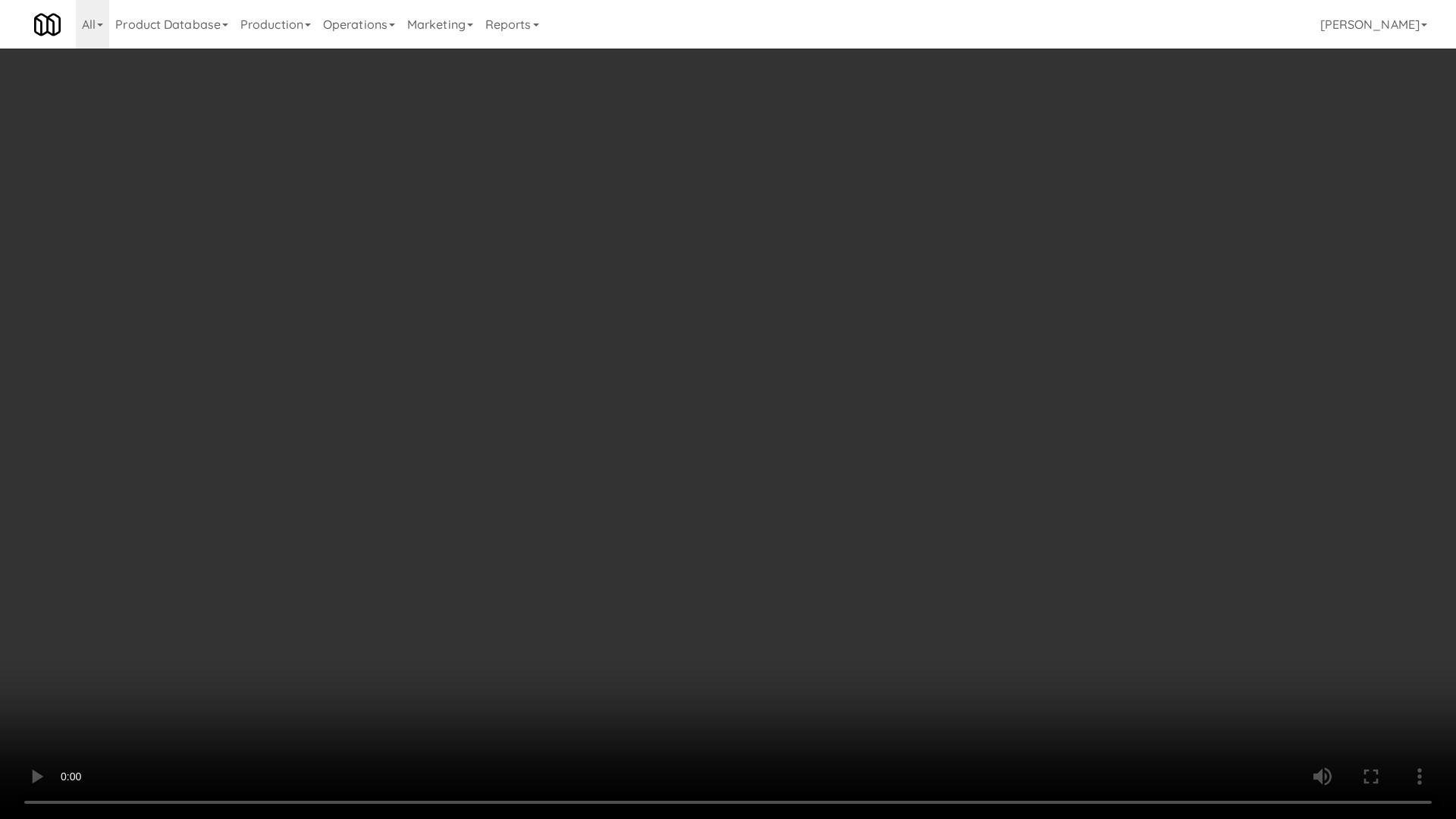
click at [972, 465] on video at bounding box center [728, 409] width 1456 height 819
click at [831, 404] on video at bounding box center [728, 409] width 1456 height 819
click at [739, 319] on video at bounding box center [728, 409] width 1456 height 819
click at [742, 319] on video at bounding box center [728, 409] width 1456 height 819
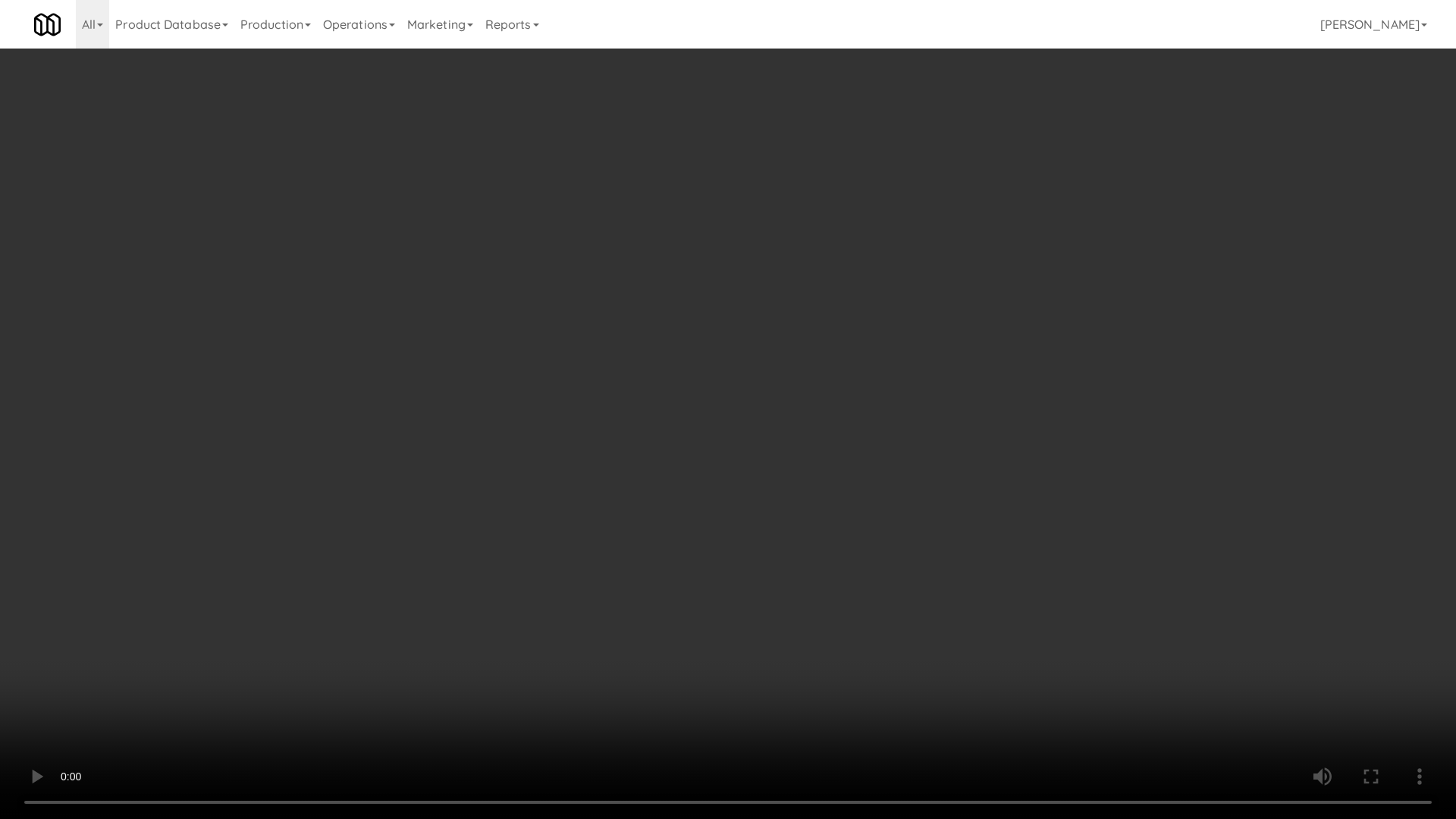
click at [856, 281] on video at bounding box center [728, 409] width 1456 height 819
click at [863, 276] on video at bounding box center [728, 409] width 1456 height 819
click at [812, 423] on video at bounding box center [728, 409] width 1456 height 819
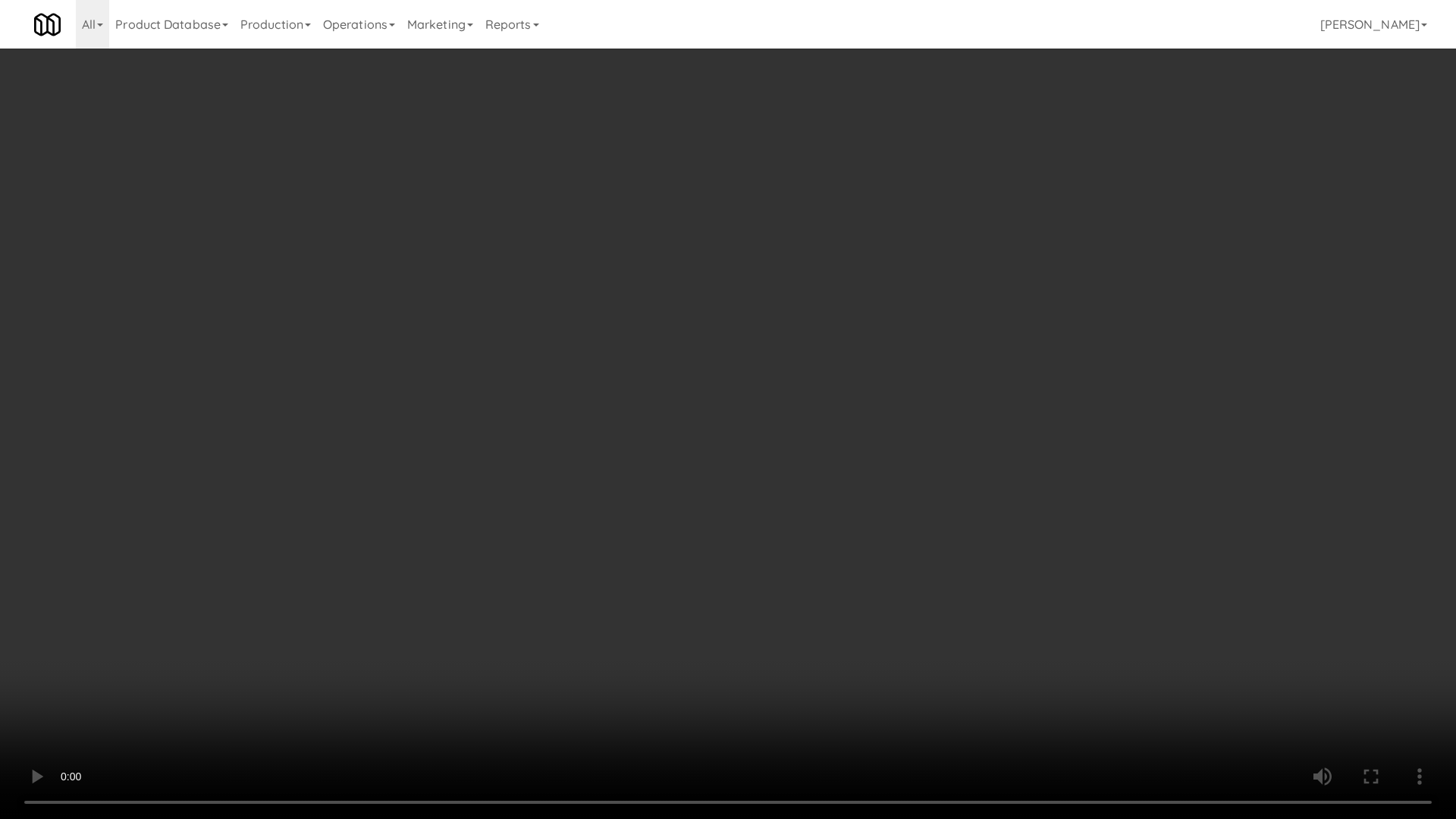
click at [867, 390] on video at bounding box center [728, 409] width 1456 height 819
click at [689, 416] on video at bounding box center [728, 409] width 1456 height 819
click at [685, 308] on video at bounding box center [728, 409] width 1456 height 819
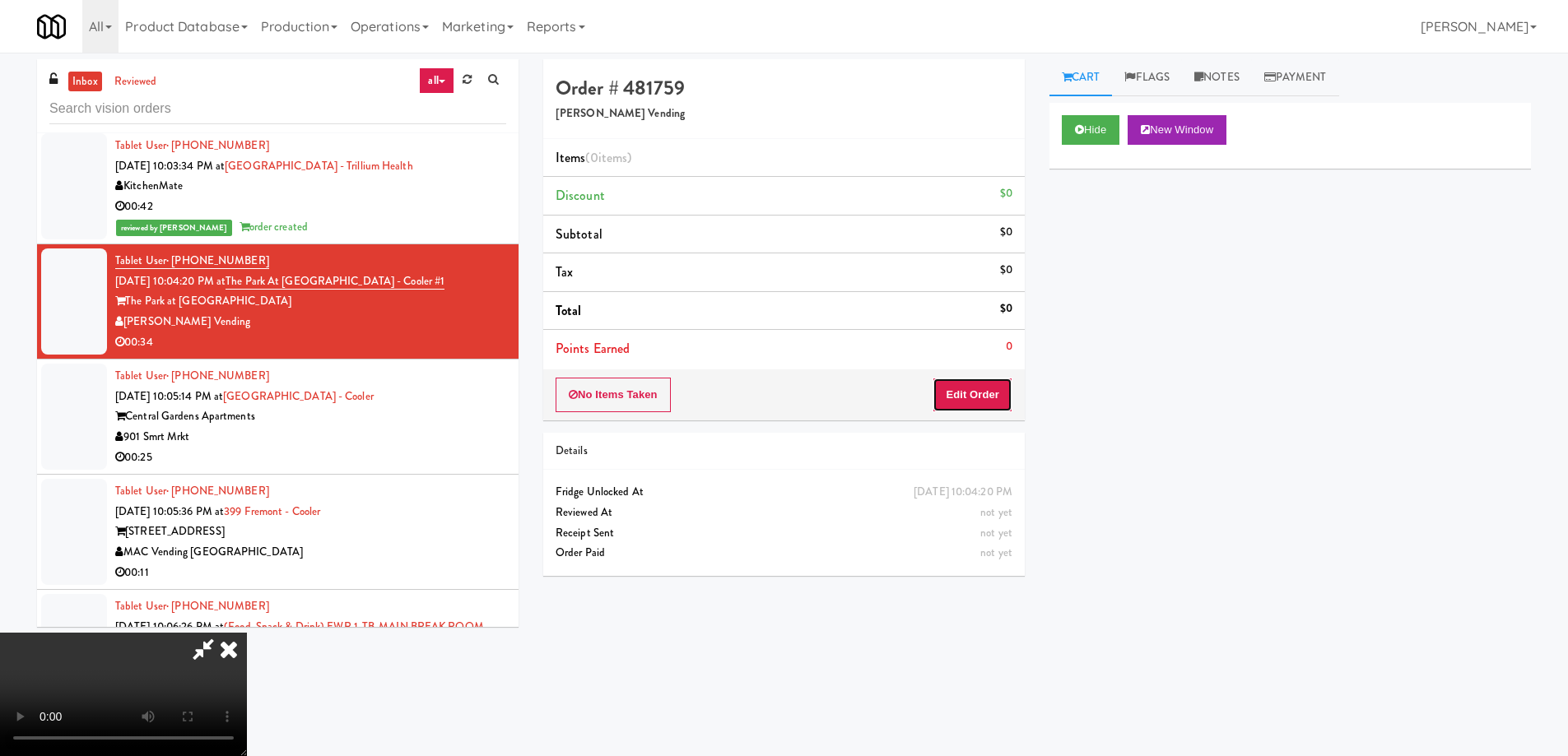
click at [987, 397] on button "Edit Order" at bounding box center [972, 395] width 80 height 35
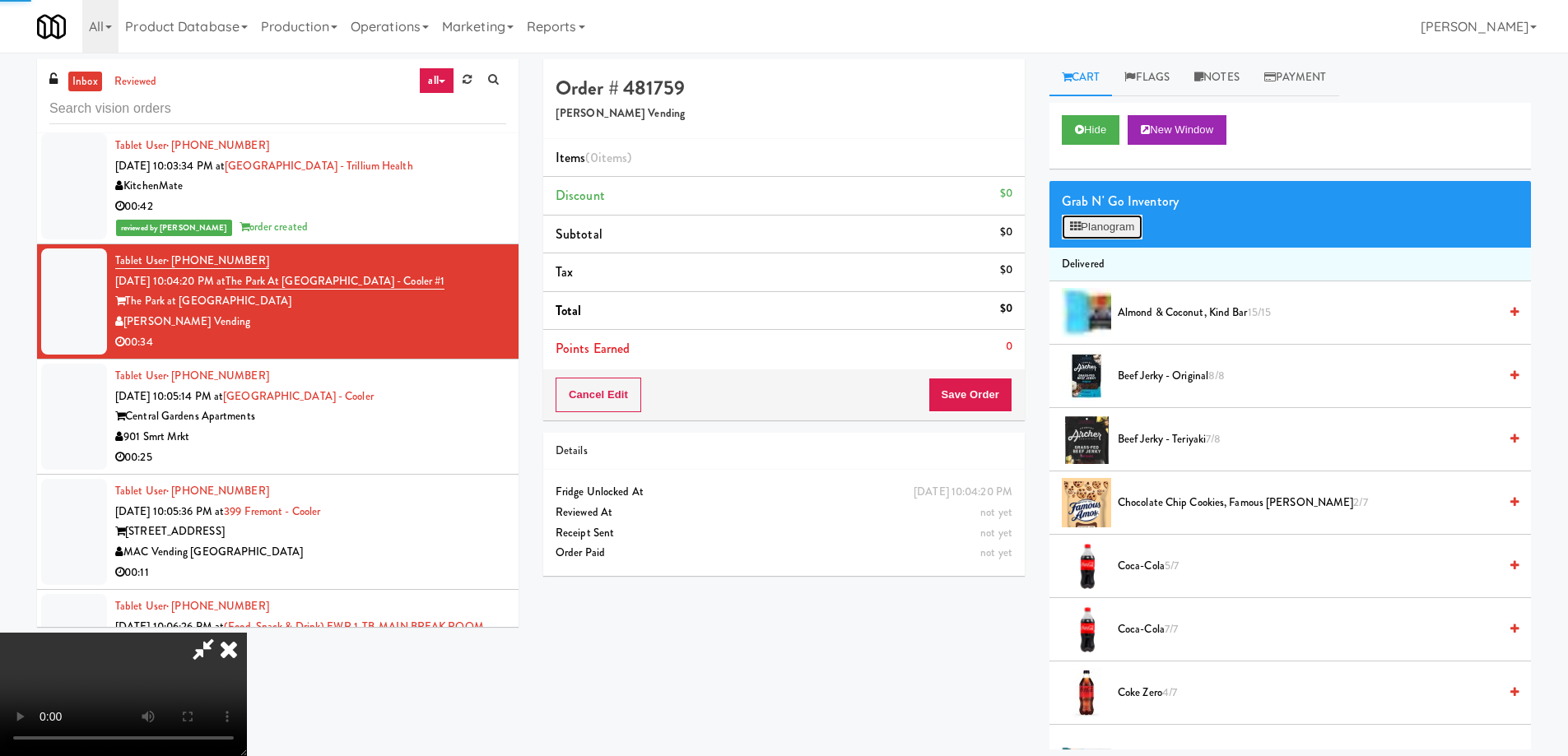
click at [1096, 228] on button "Planogram" at bounding box center [1102, 226] width 81 height 25
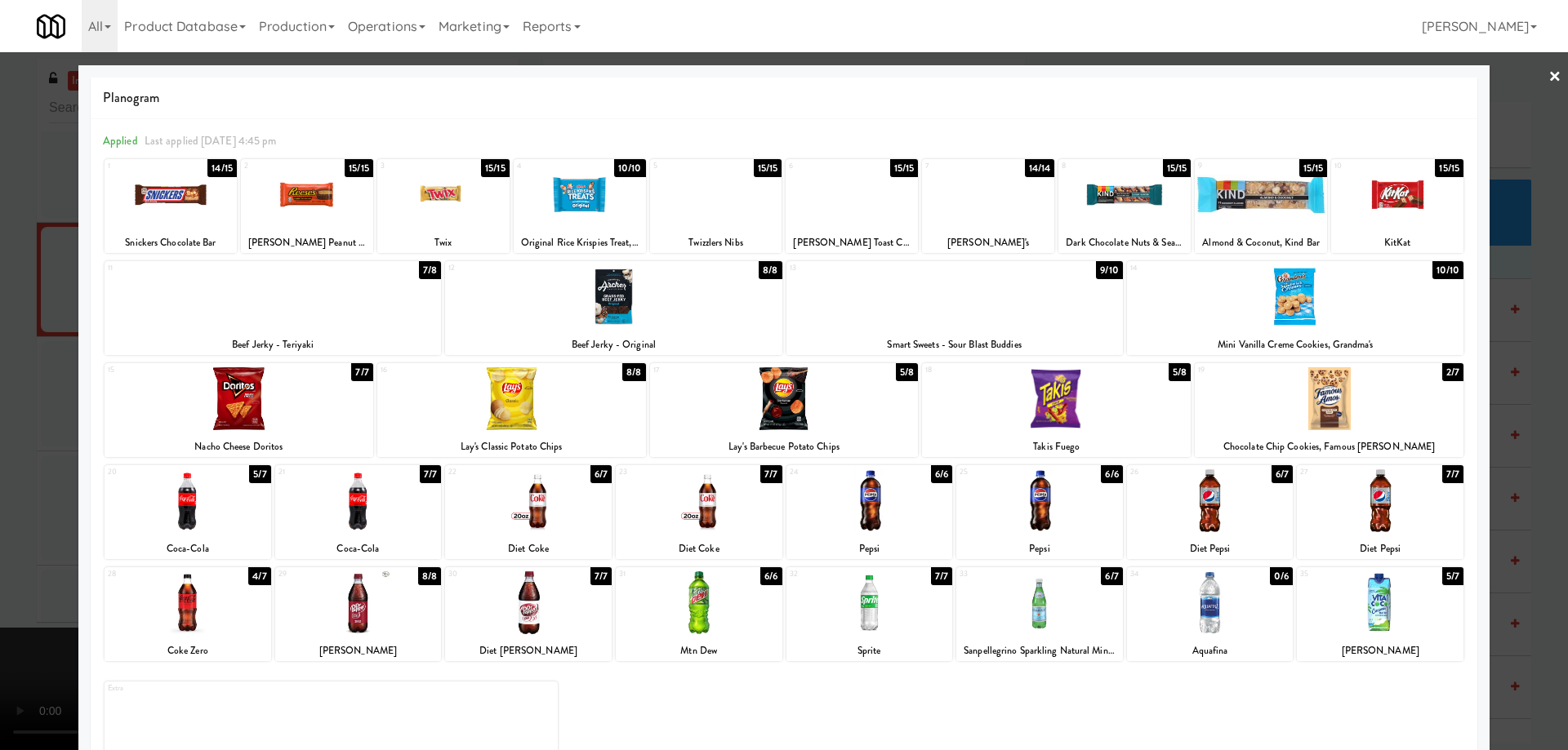
click at [1107, 408] on div at bounding box center [1056, 399] width 269 height 63
click at [1548, 70] on link "×" at bounding box center [1555, 77] width 13 height 50
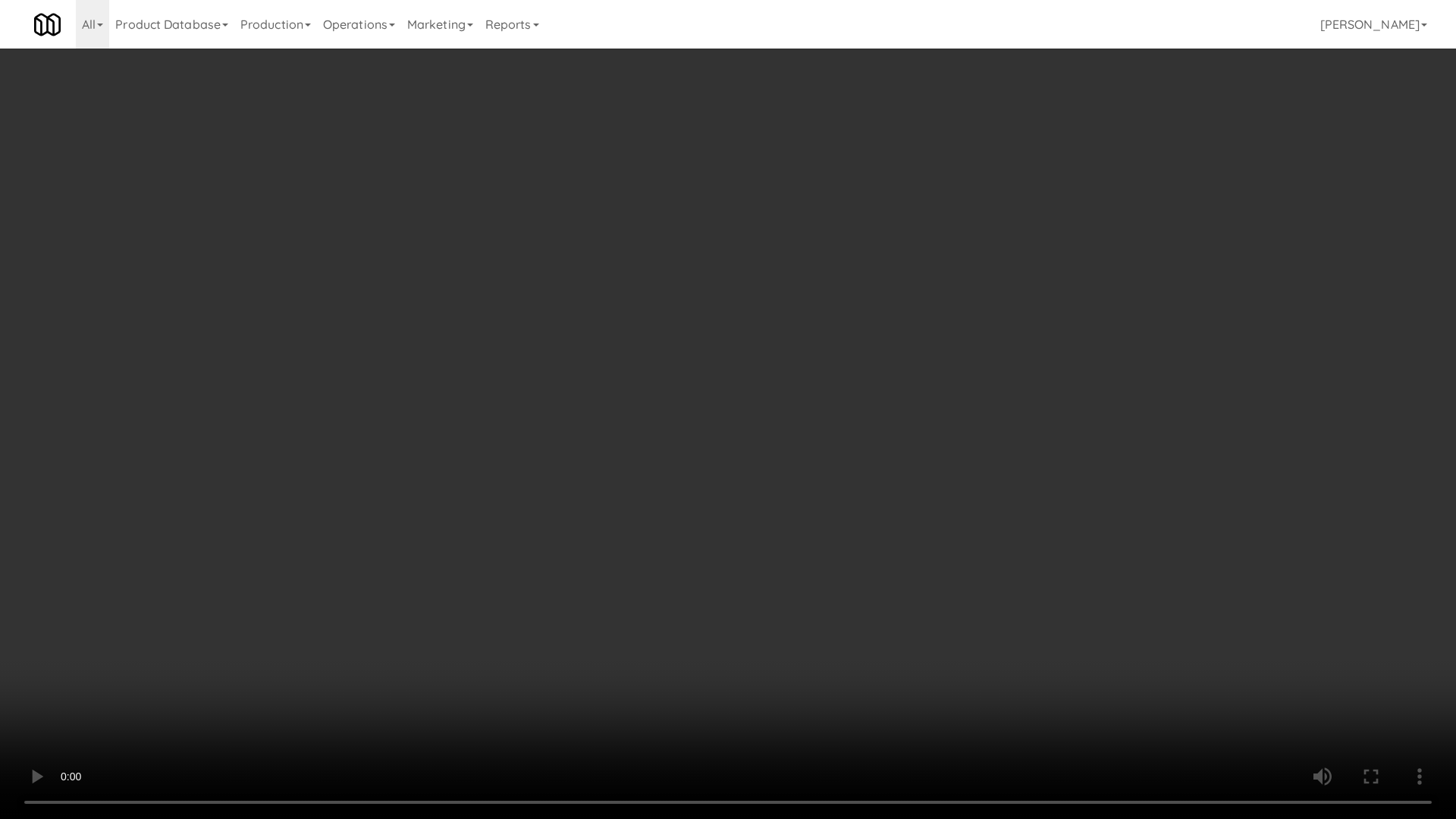
click at [715, 384] on video at bounding box center [728, 409] width 1456 height 819
click at [721, 393] on video at bounding box center [728, 409] width 1456 height 819
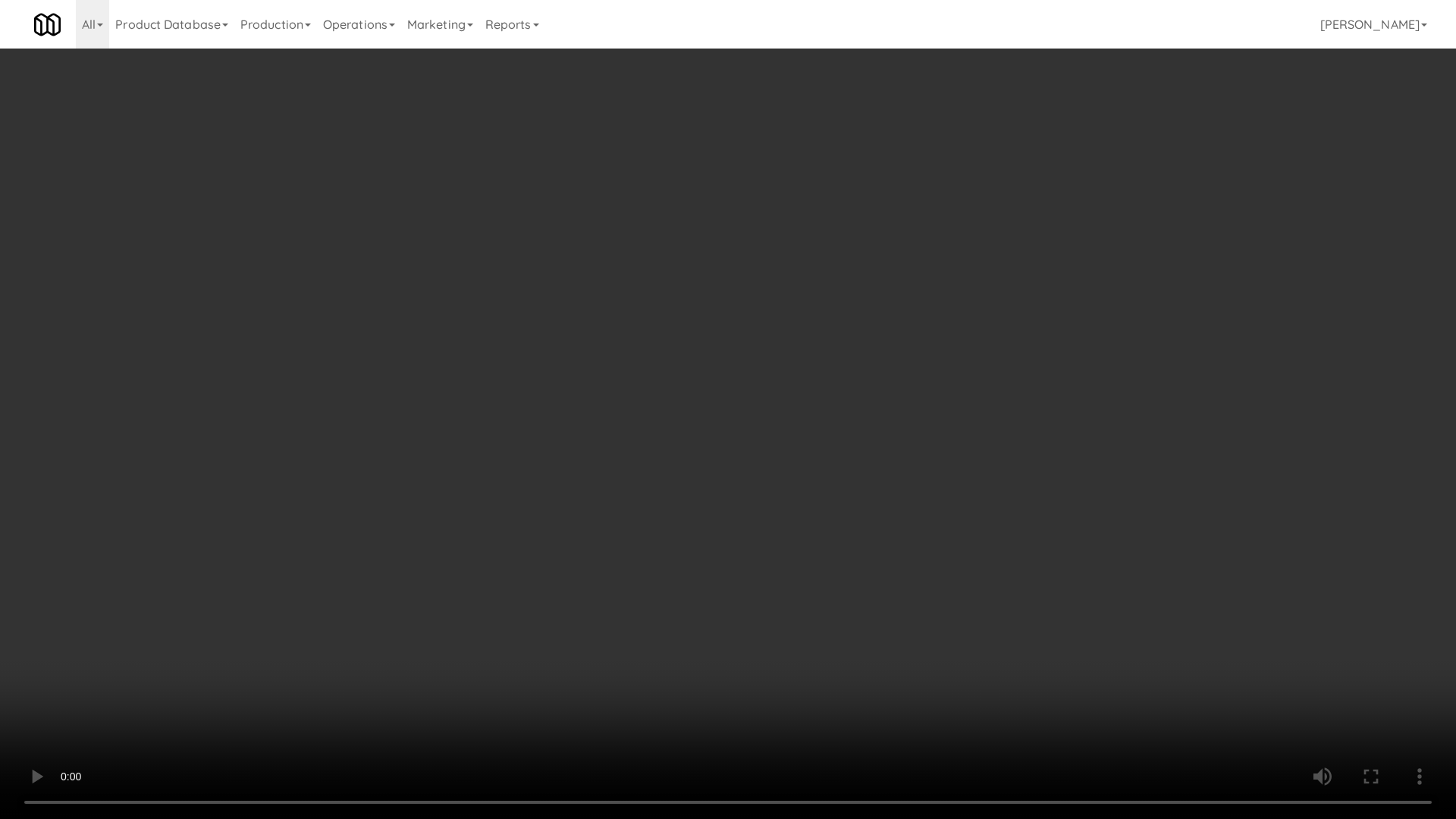
click at [721, 393] on video at bounding box center [728, 409] width 1456 height 819
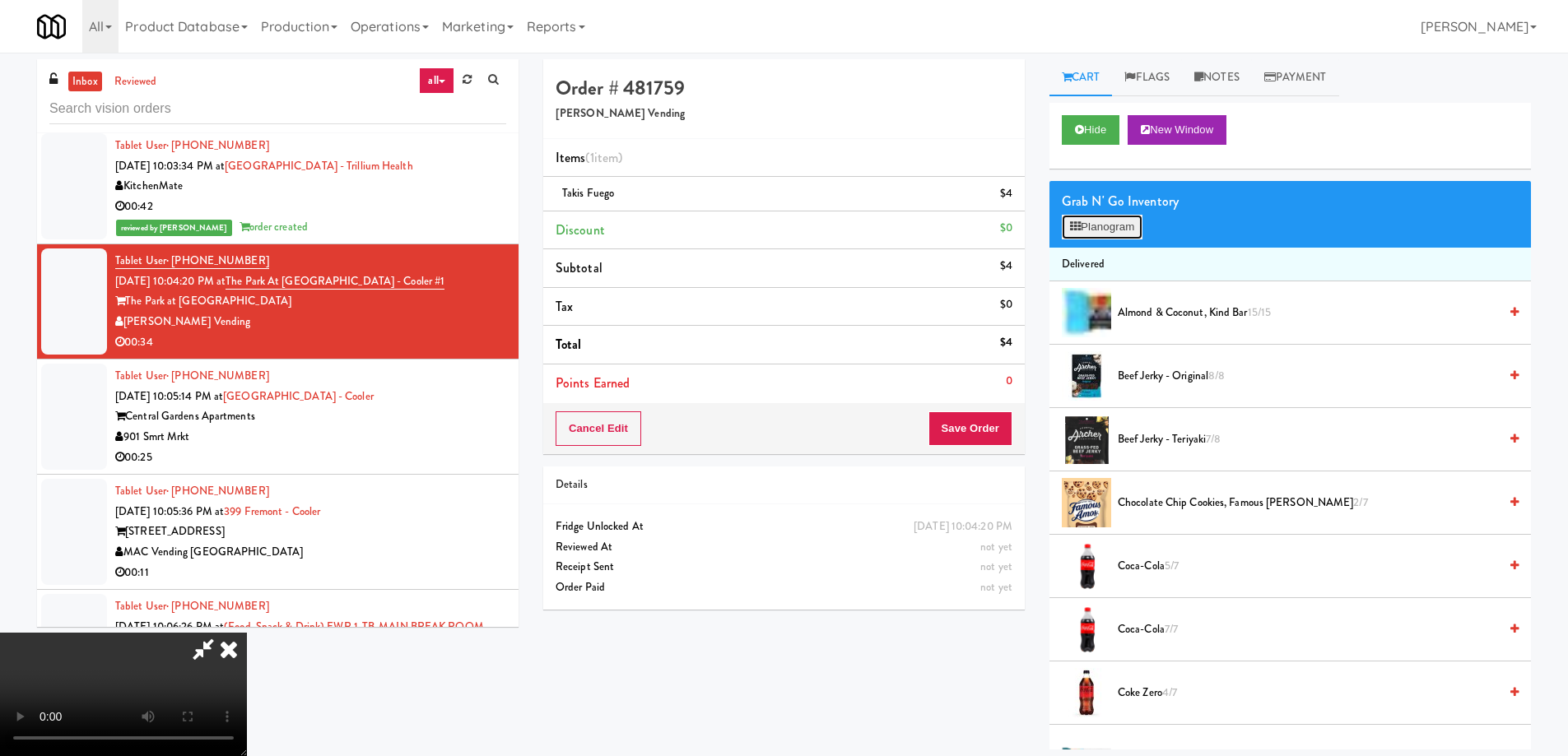
click at [1098, 231] on button "Planogram" at bounding box center [1102, 226] width 81 height 25
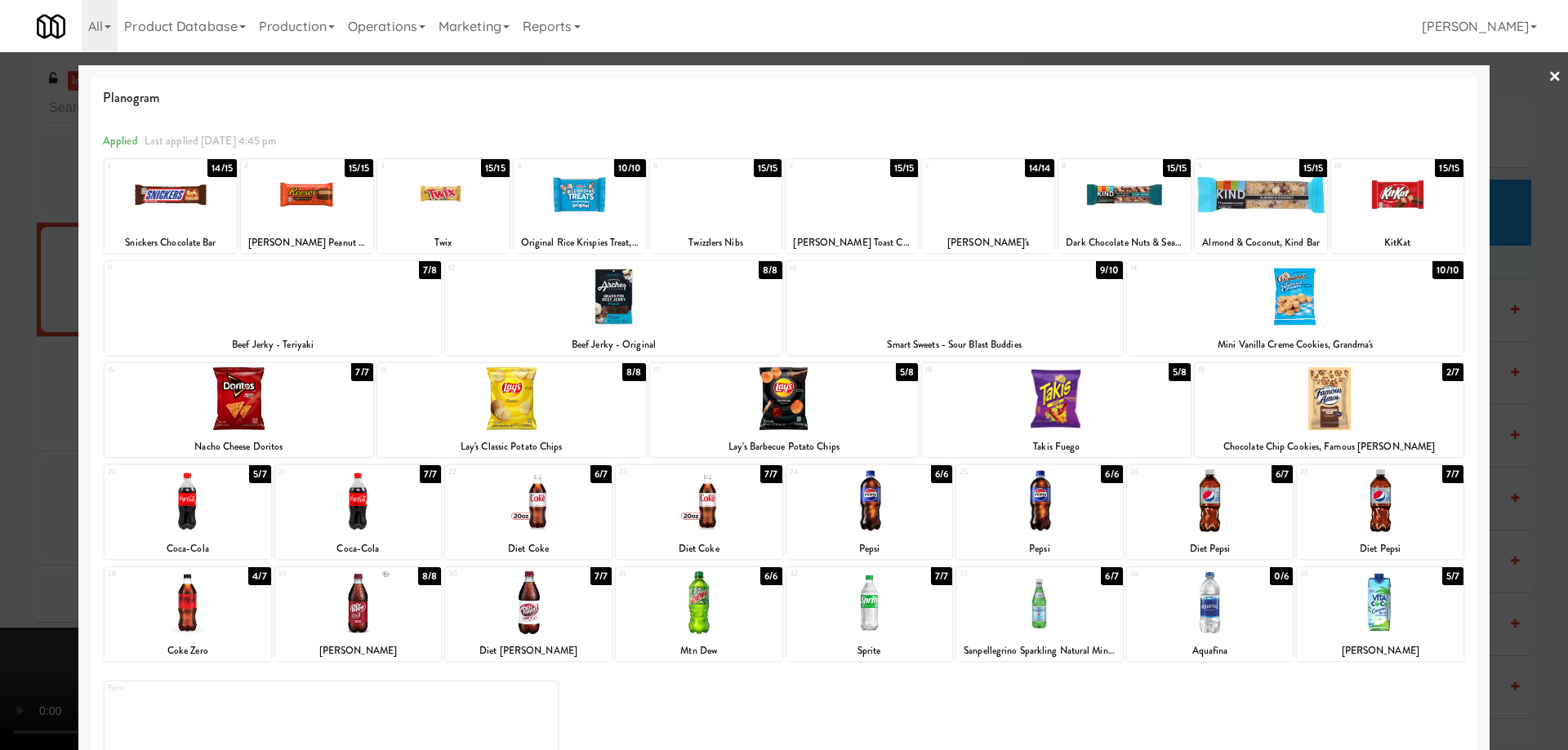
click at [212, 612] on div at bounding box center [187, 603] width 166 height 63
click at [205, 619] on div at bounding box center [187, 603] width 166 height 63
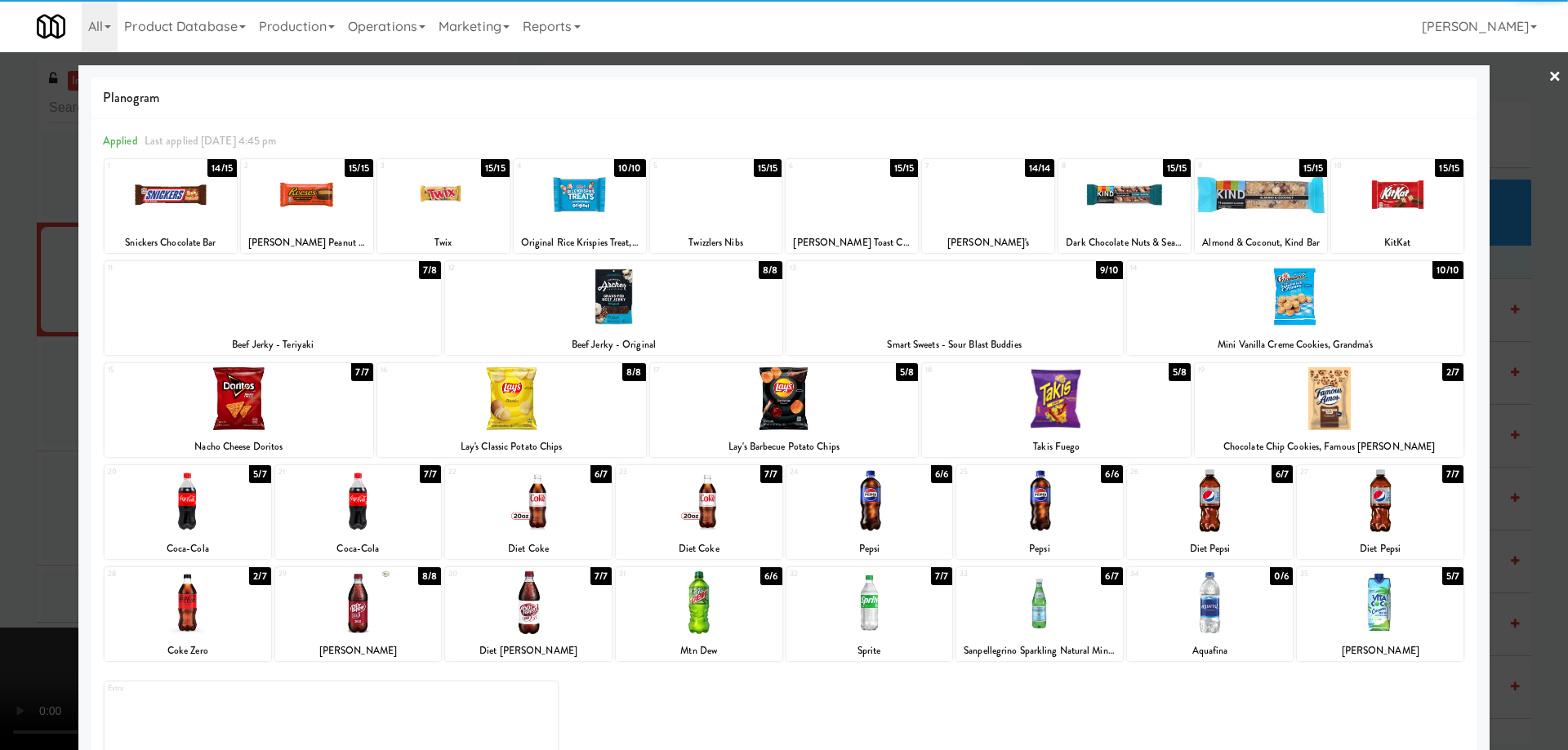
click at [1548, 72] on link "×" at bounding box center [1555, 77] width 13 height 50
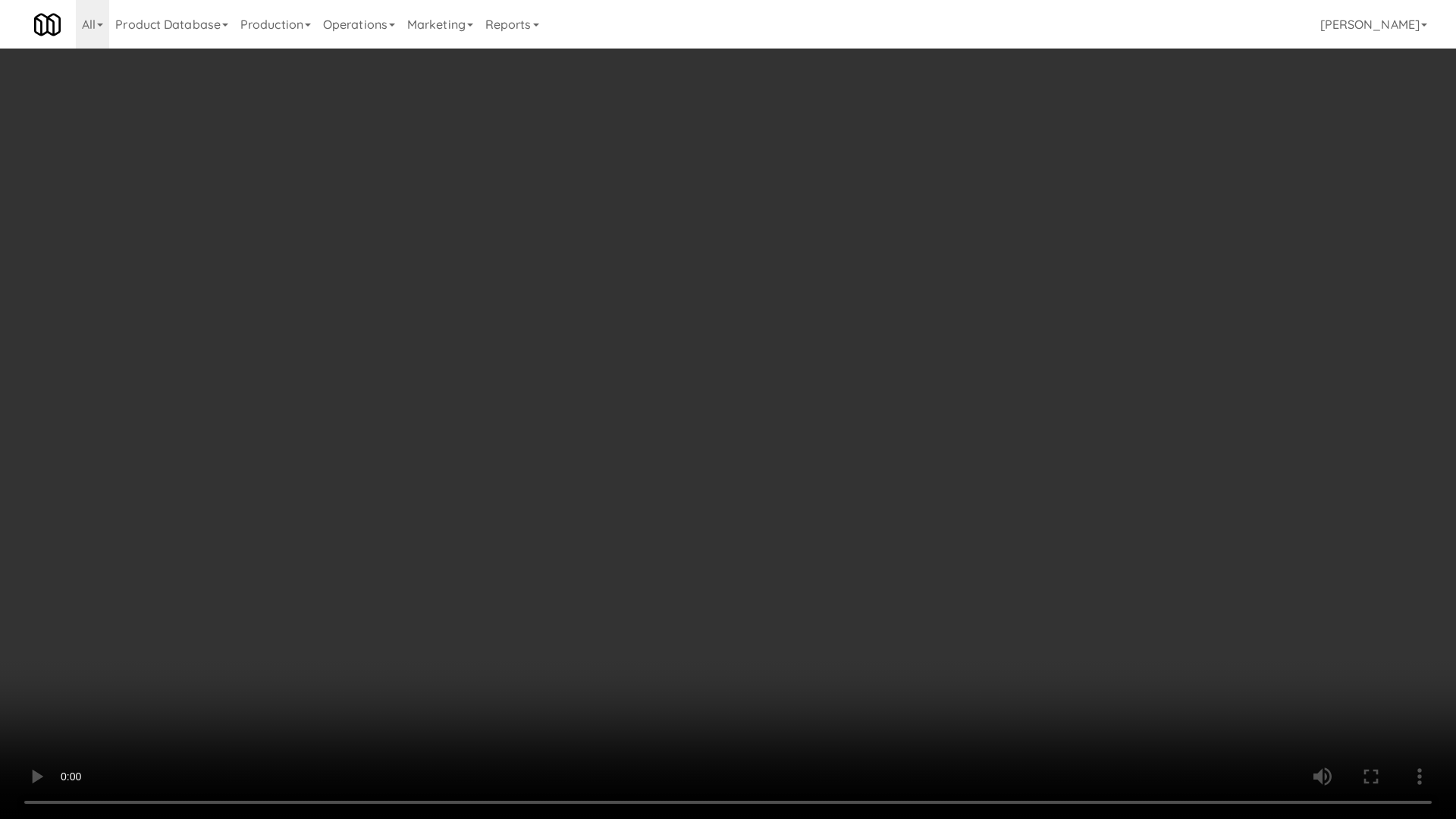
click at [704, 428] on video at bounding box center [728, 409] width 1456 height 819
click at [687, 417] on video at bounding box center [728, 409] width 1456 height 819
click at [752, 434] on video at bounding box center [728, 409] width 1456 height 819
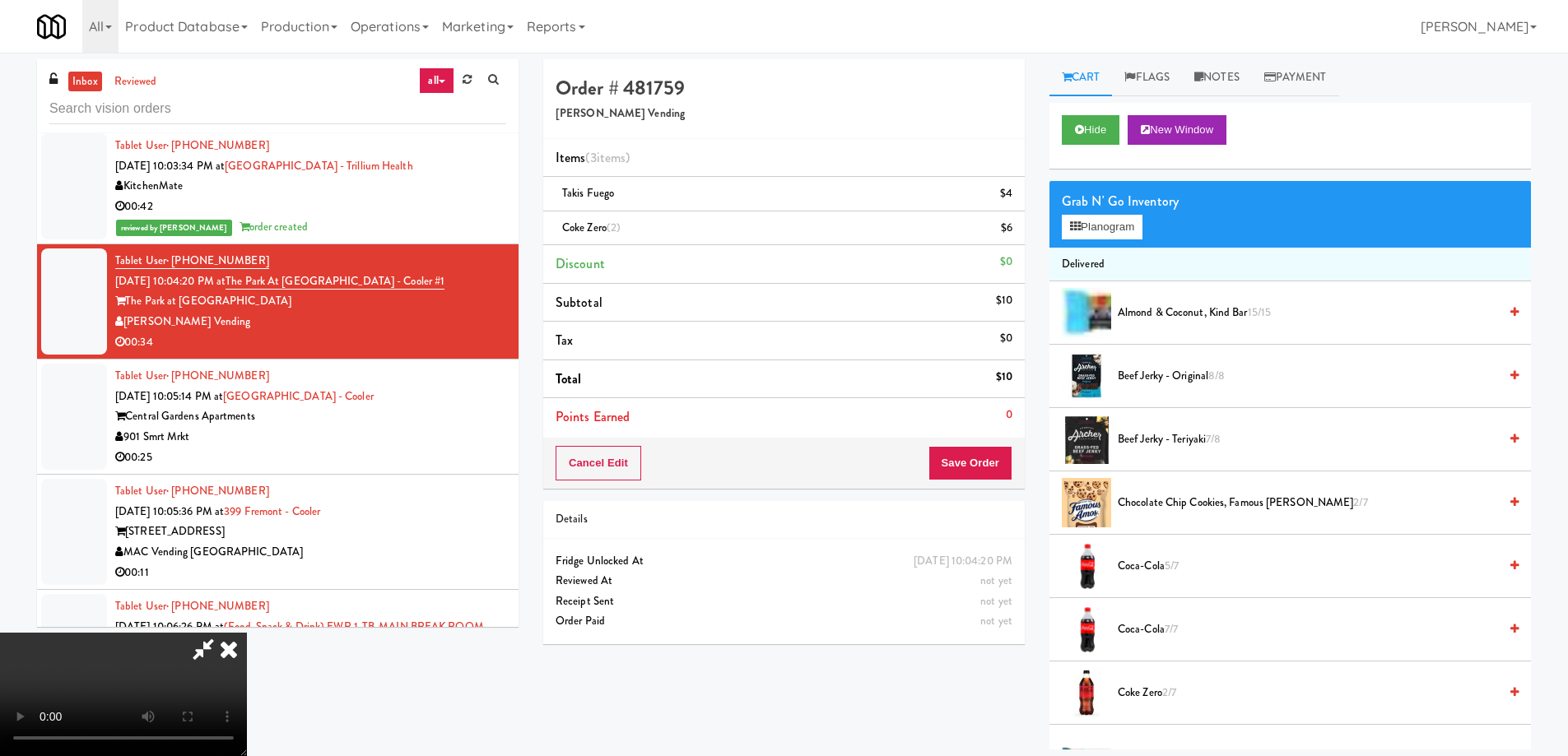
click at [247, 633] on icon at bounding box center [229, 649] width 36 height 33
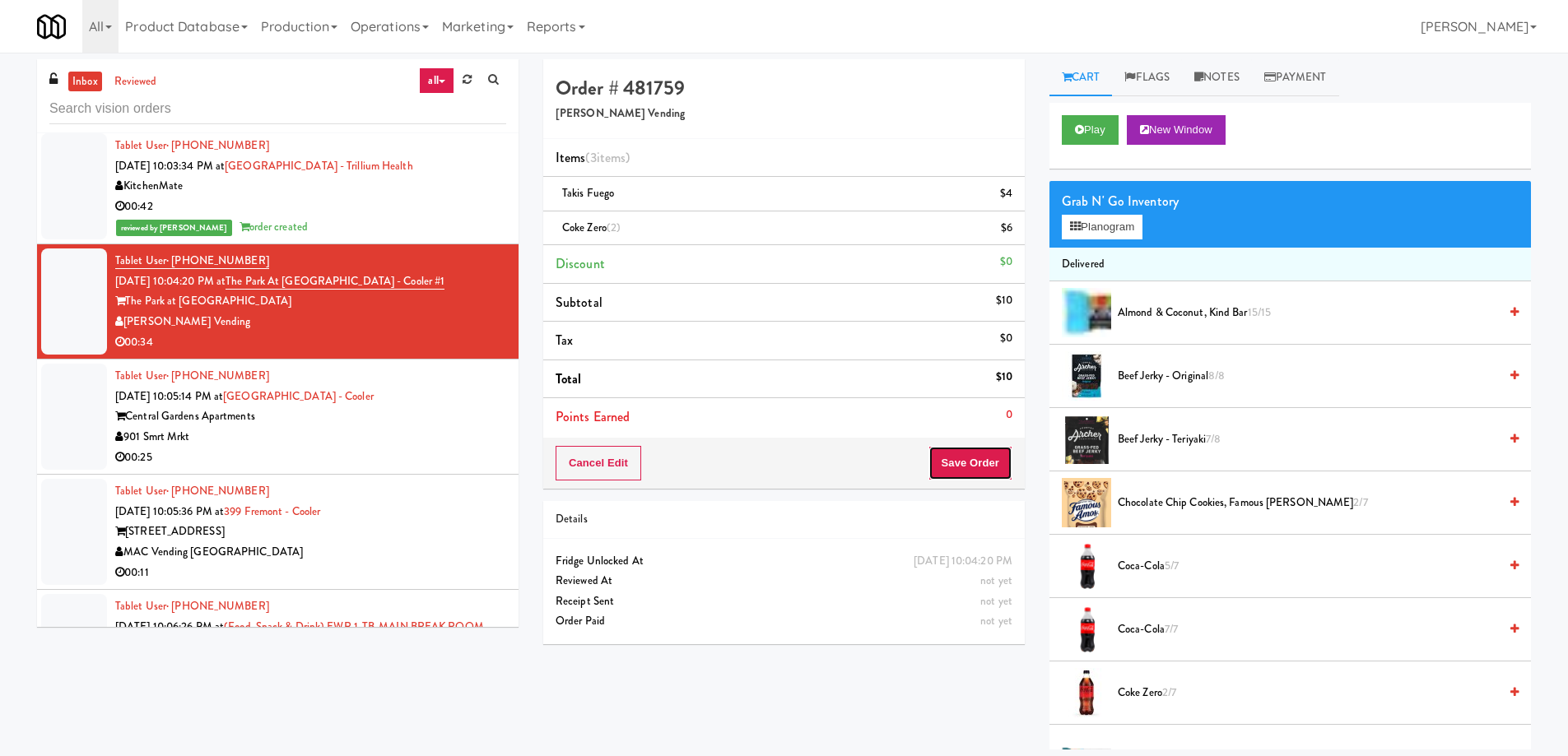
click at [981, 456] on button "Save Order" at bounding box center [970, 463] width 84 height 35
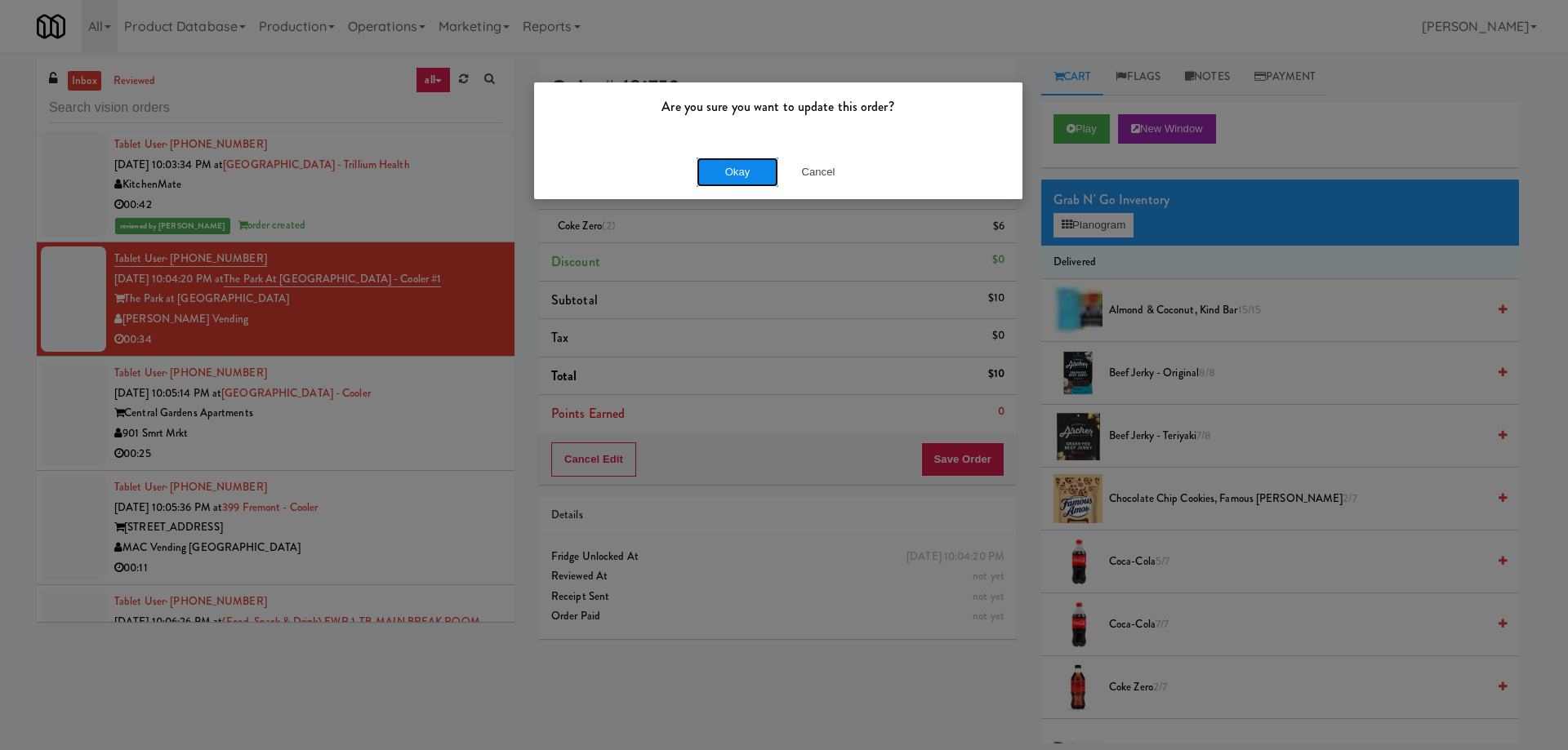
click at [722, 170] on button "Okay" at bounding box center [736, 172] width 82 height 29
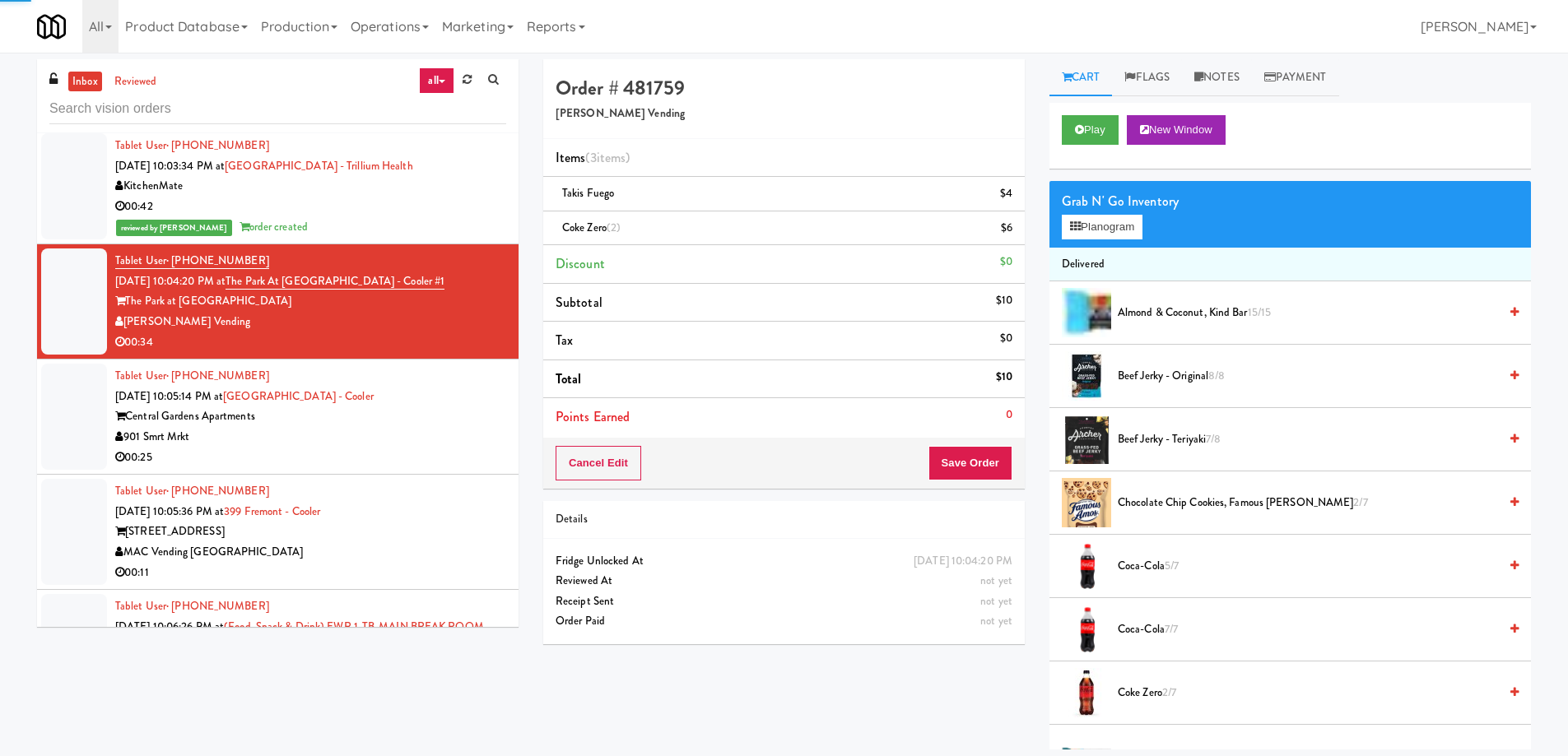
click at [473, 427] on div "901 Smrt Mrkt" at bounding box center [310, 437] width 391 height 20
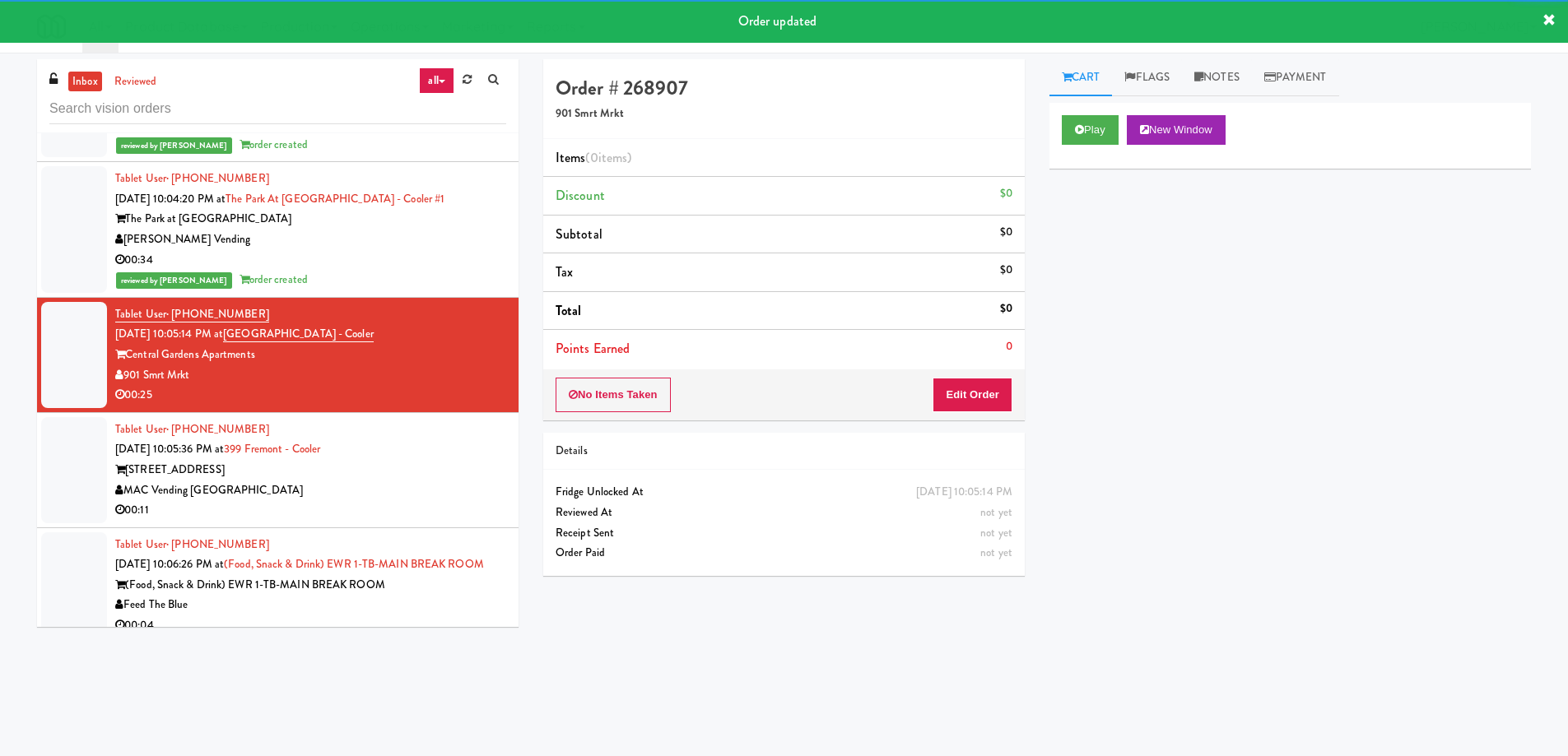
scroll to position [6718, 0]
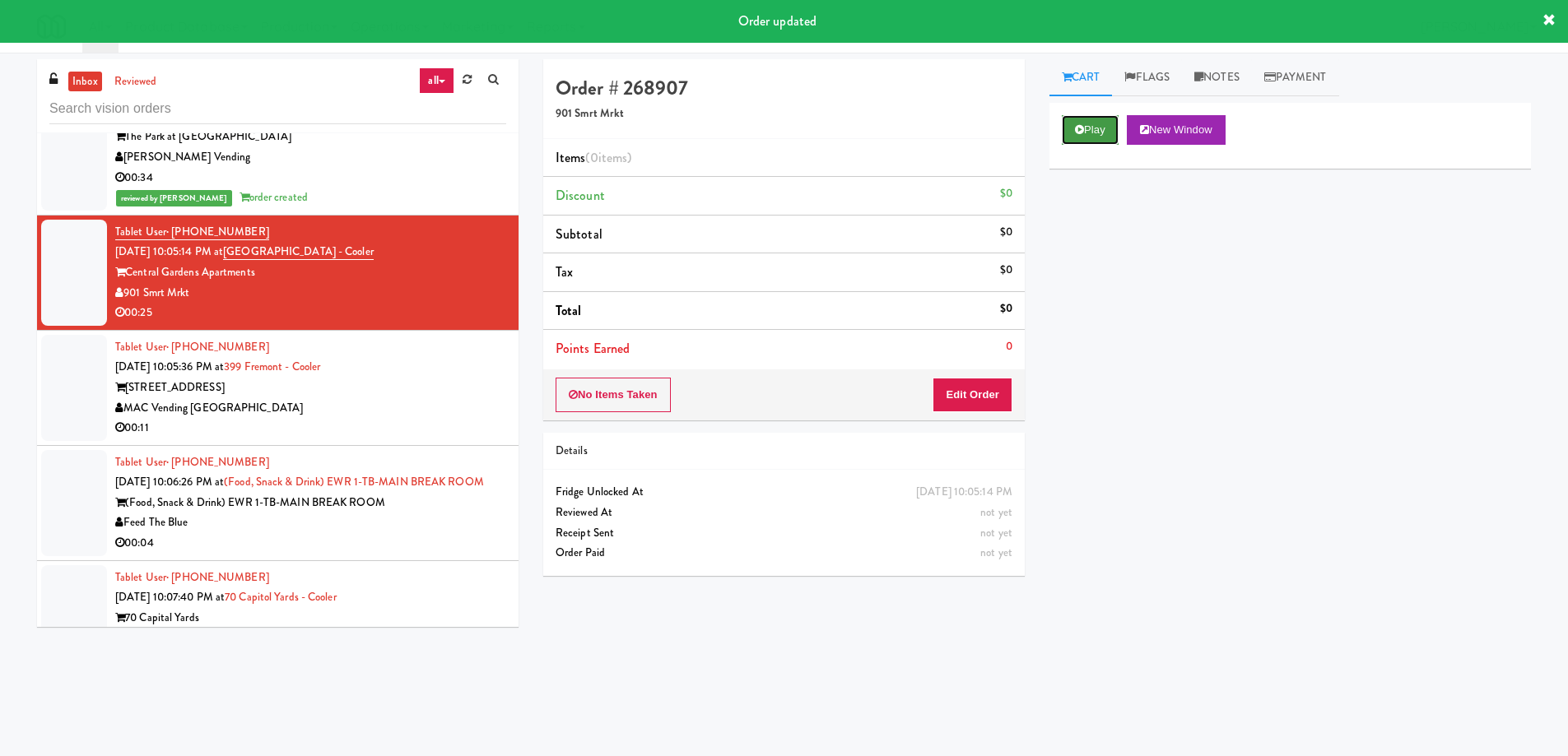
click at [1102, 133] on button "Play" at bounding box center [1090, 130] width 57 height 30
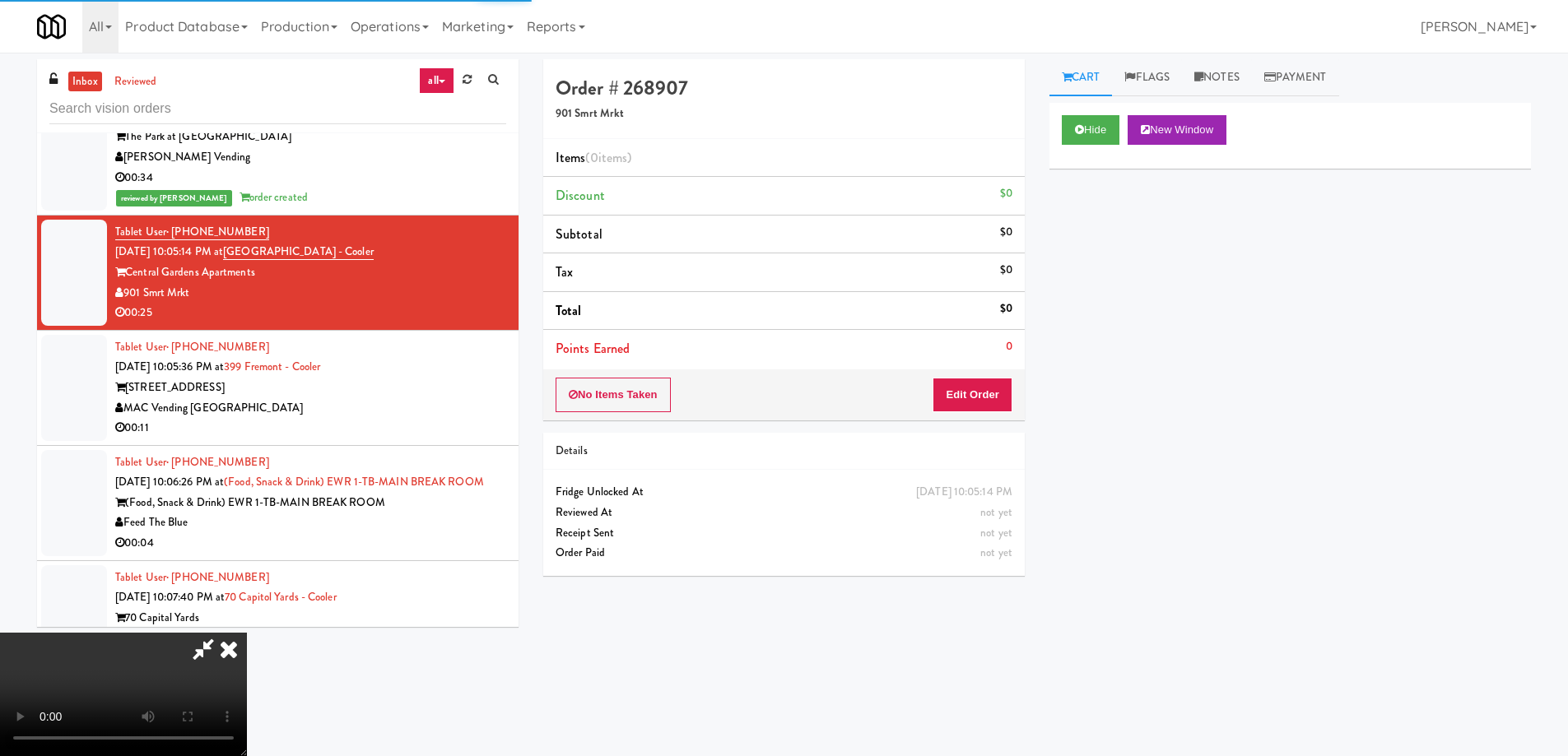
scroll to position [0, 0]
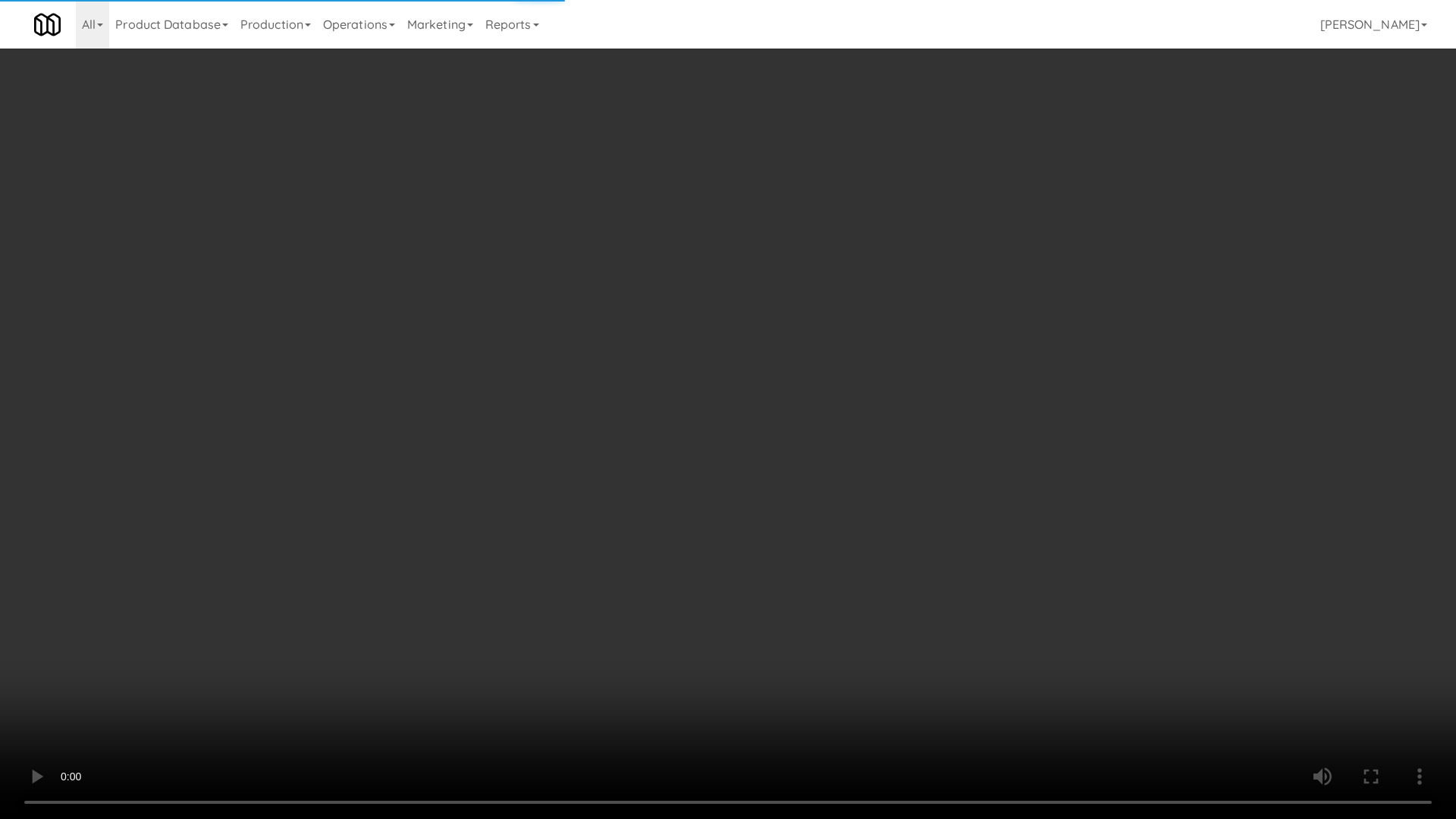
click at [721, 408] on video at bounding box center [728, 409] width 1456 height 819
click at [695, 401] on video at bounding box center [728, 409] width 1456 height 819
click at [687, 390] on video at bounding box center [728, 409] width 1456 height 819
click at [585, 347] on video at bounding box center [728, 409] width 1456 height 819
click at [633, 367] on video at bounding box center [728, 409] width 1456 height 819
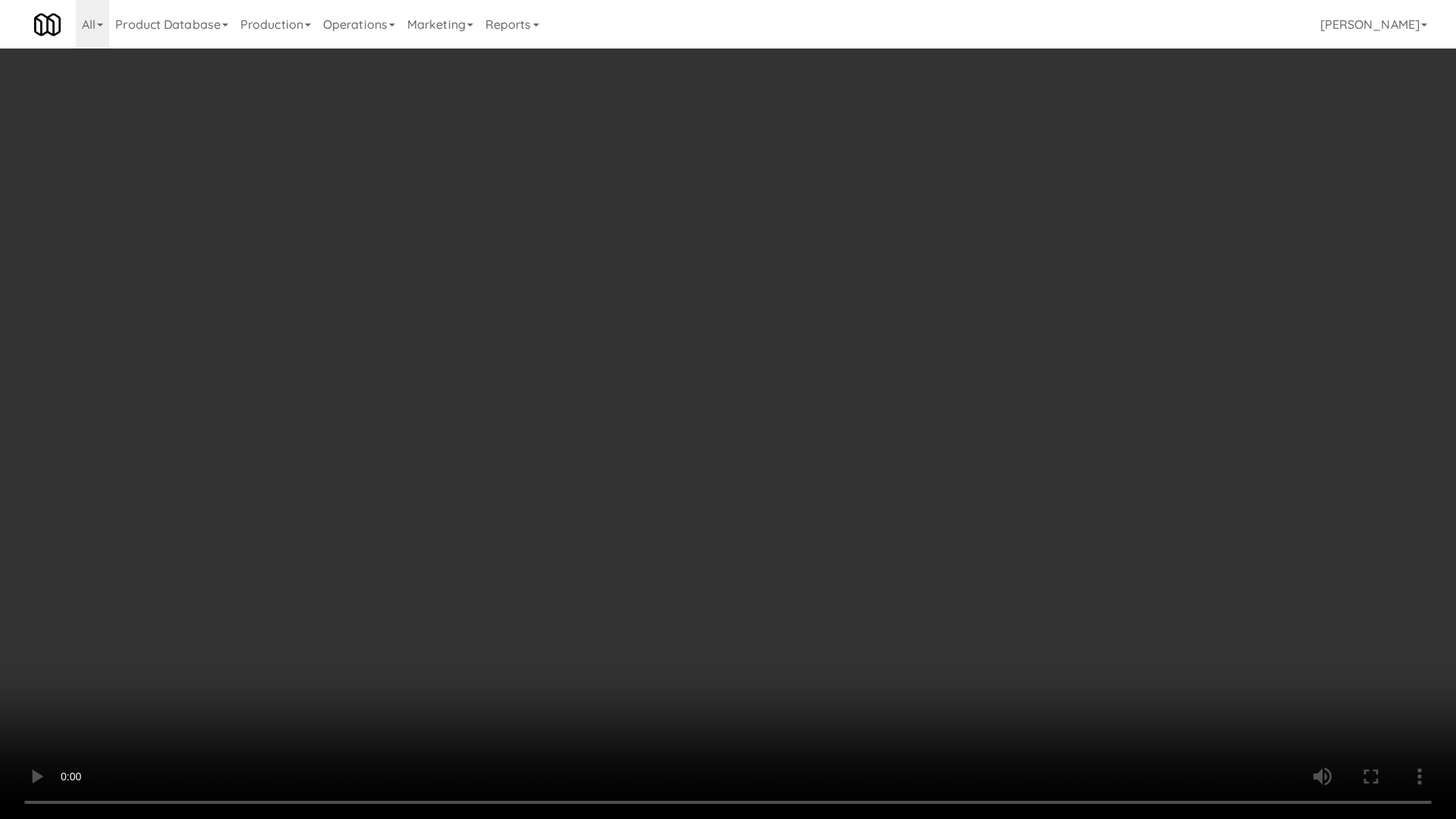
click at [633, 367] on video at bounding box center [728, 409] width 1456 height 819
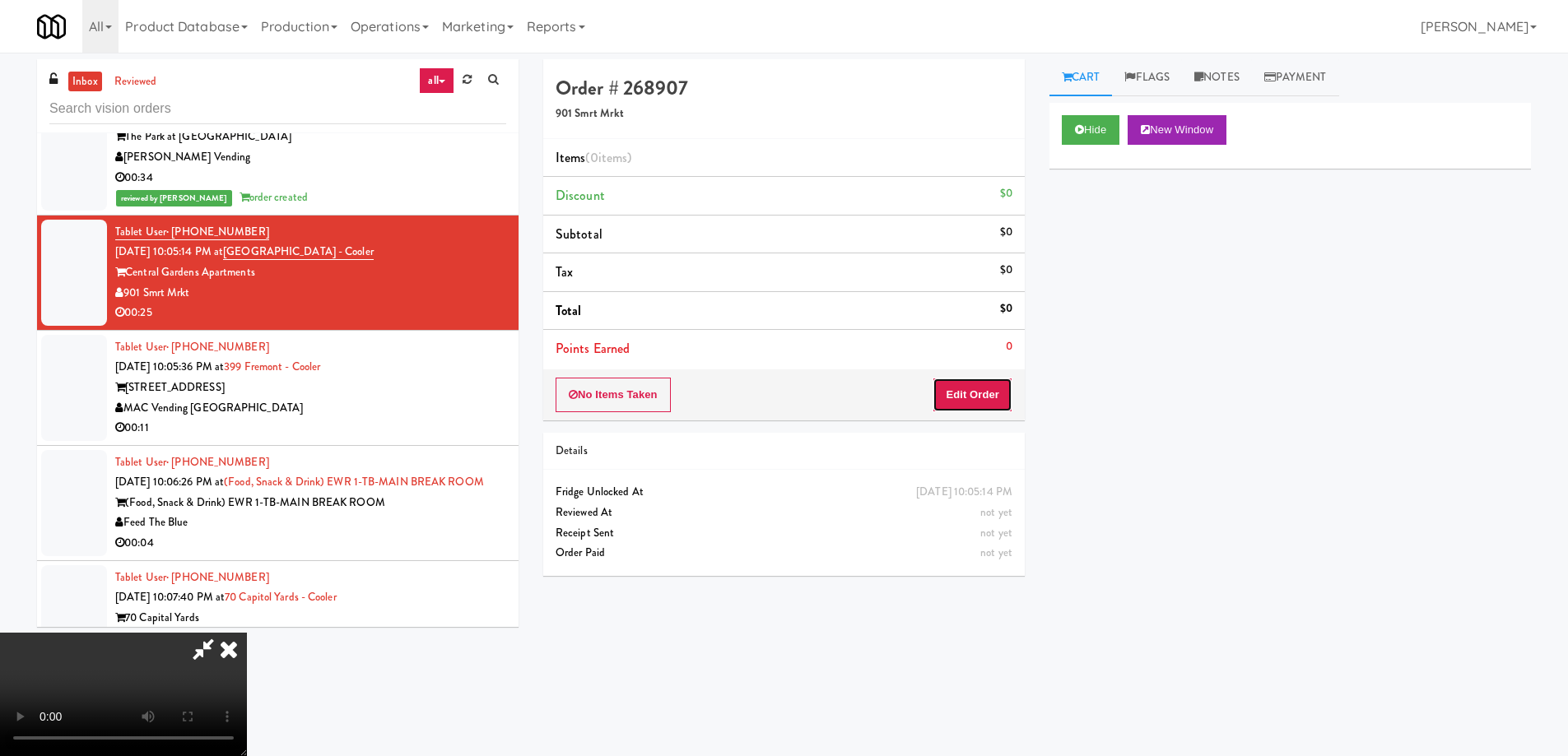
click at [990, 407] on button "Edit Order" at bounding box center [972, 395] width 80 height 35
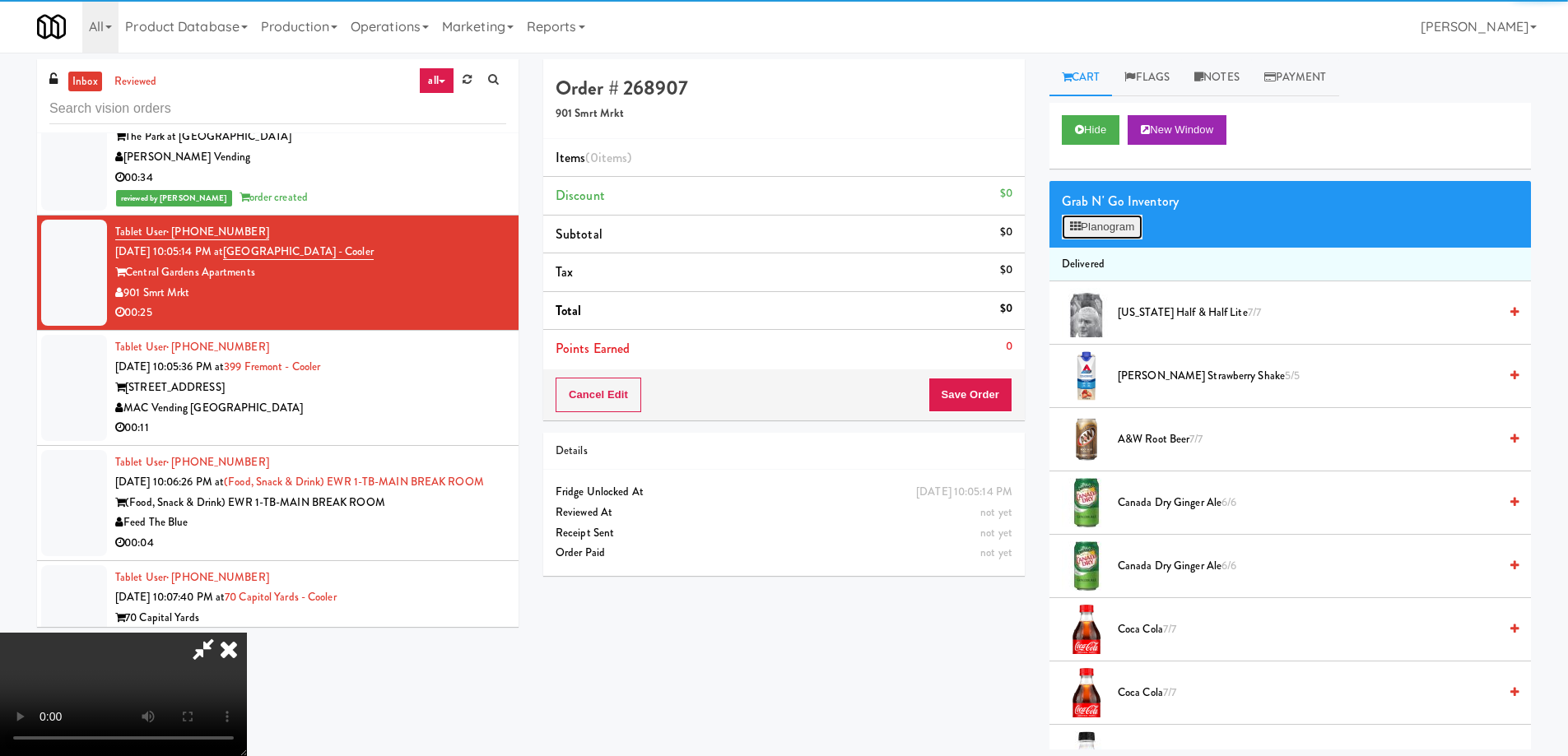
click at [1096, 227] on button "Planogram" at bounding box center [1102, 226] width 81 height 25
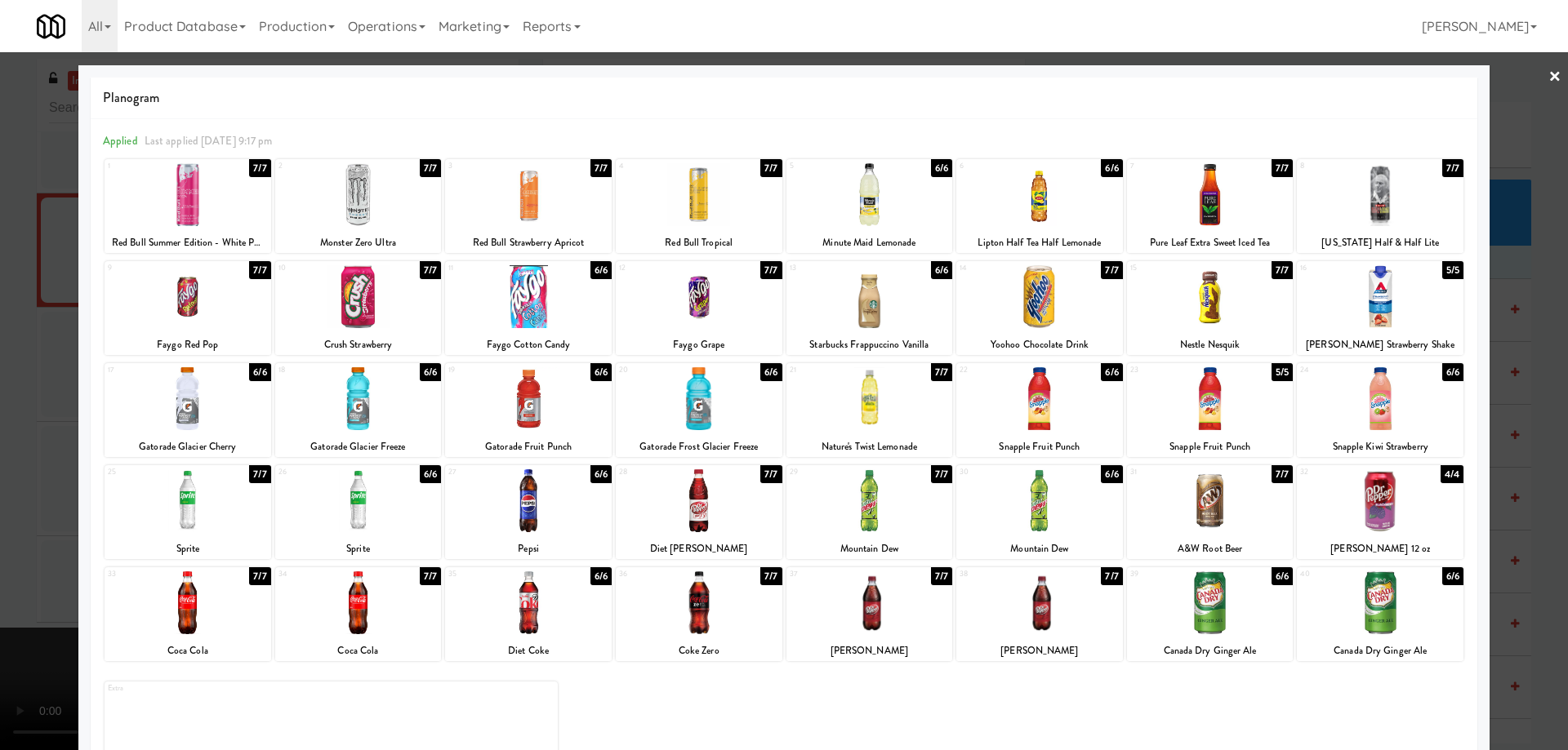
click at [1053, 513] on div at bounding box center [1039, 500] width 166 height 63
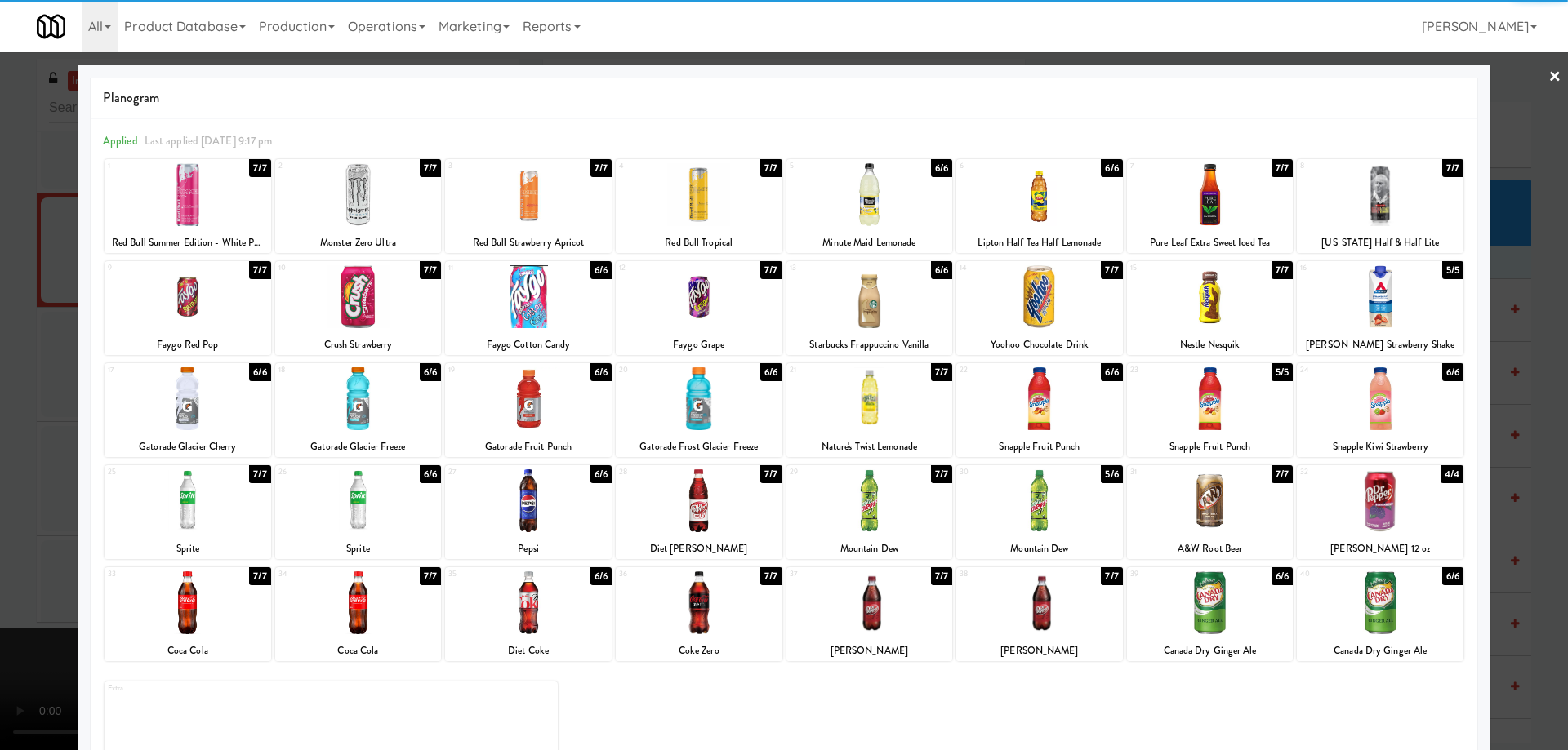
click at [1548, 72] on link "×" at bounding box center [1555, 77] width 13 height 50
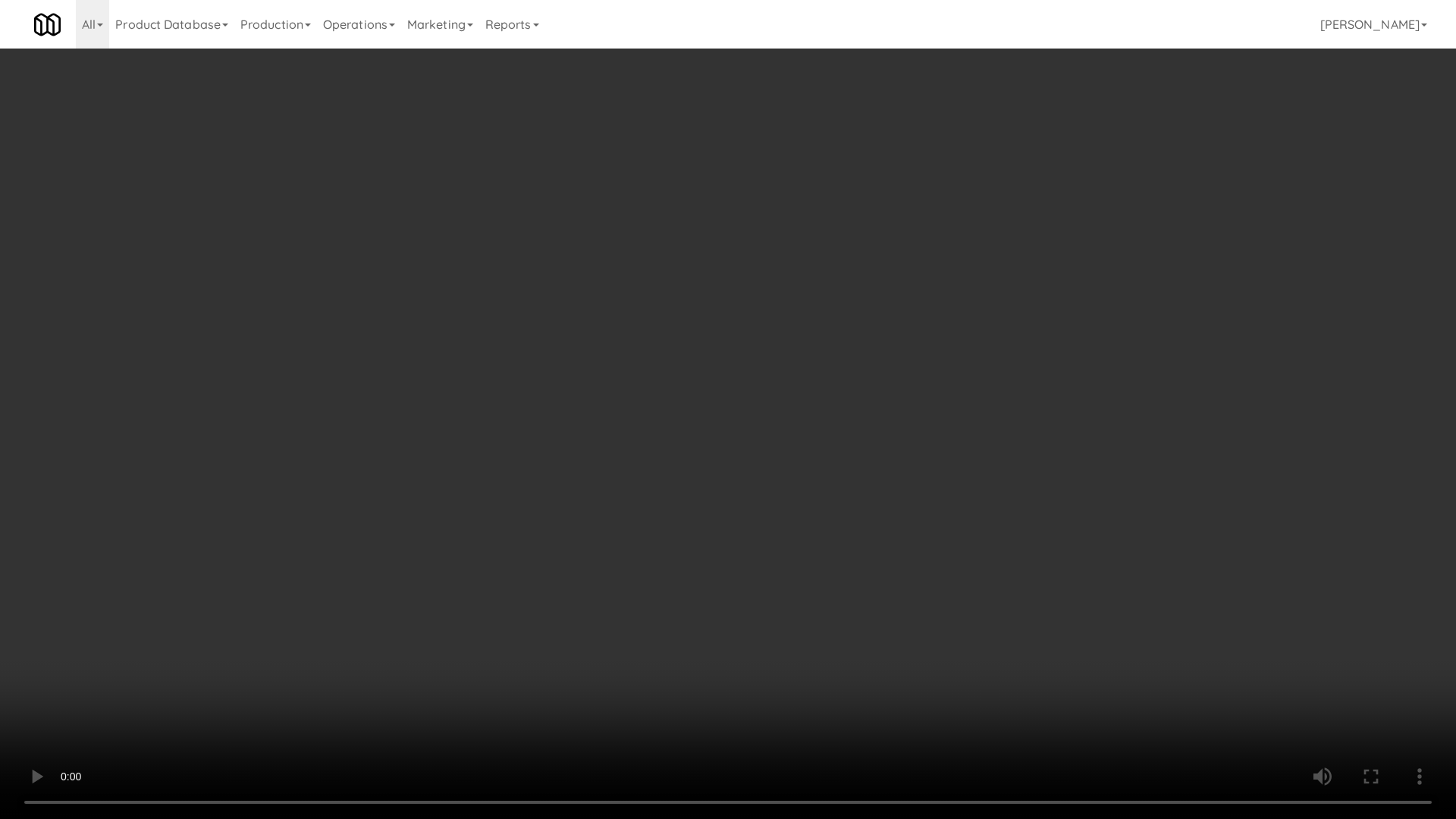
click at [733, 301] on video at bounding box center [728, 409] width 1456 height 819
click at [732, 301] on video at bounding box center [728, 409] width 1456 height 819
click at [788, 437] on video at bounding box center [728, 409] width 1456 height 819
click at [867, 433] on video at bounding box center [728, 409] width 1456 height 819
click at [877, 546] on video at bounding box center [728, 409] width 1456 height 819
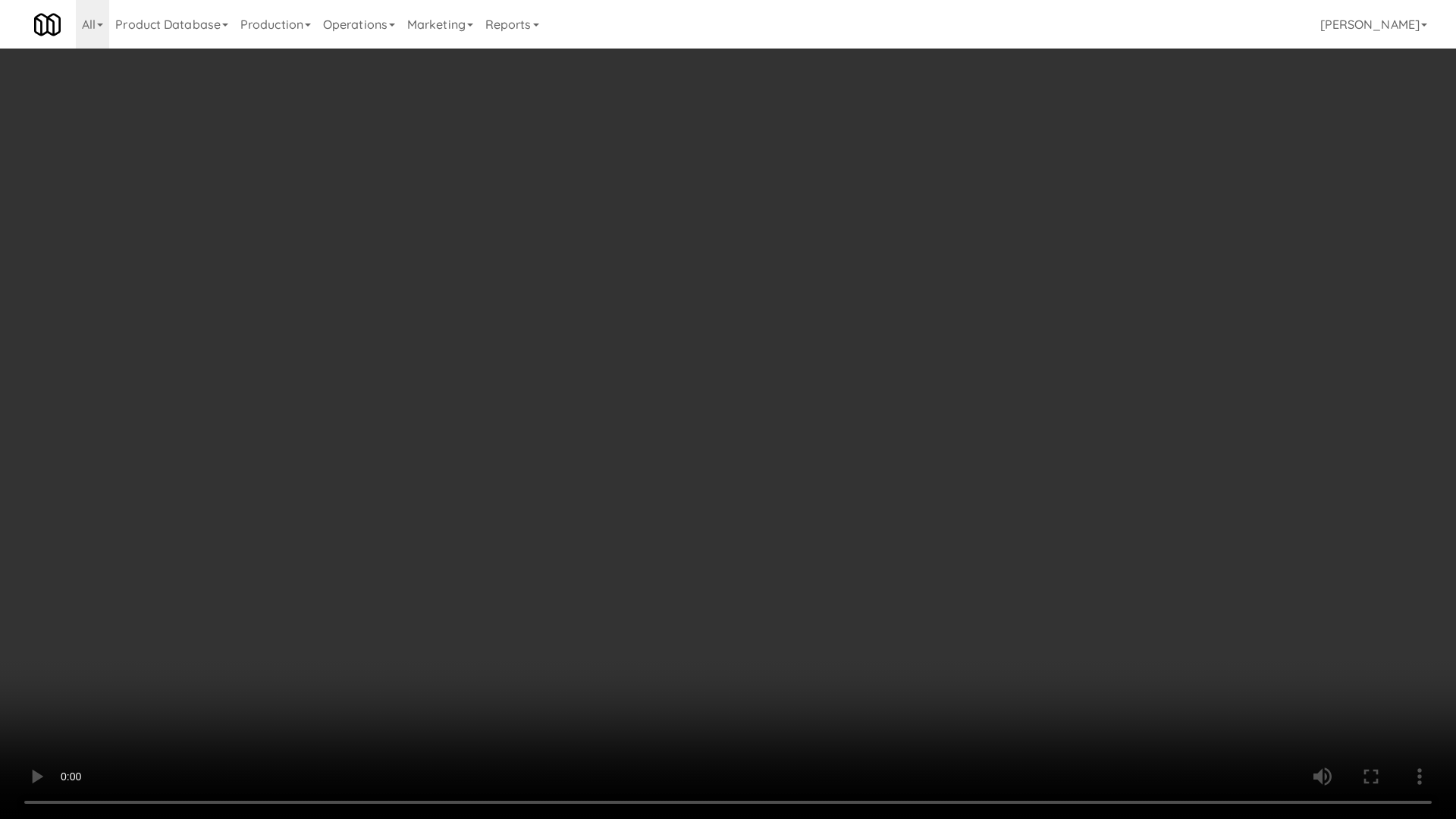
click at [912, 546] on video at bounding box center [728, 409] width 1456 height 819
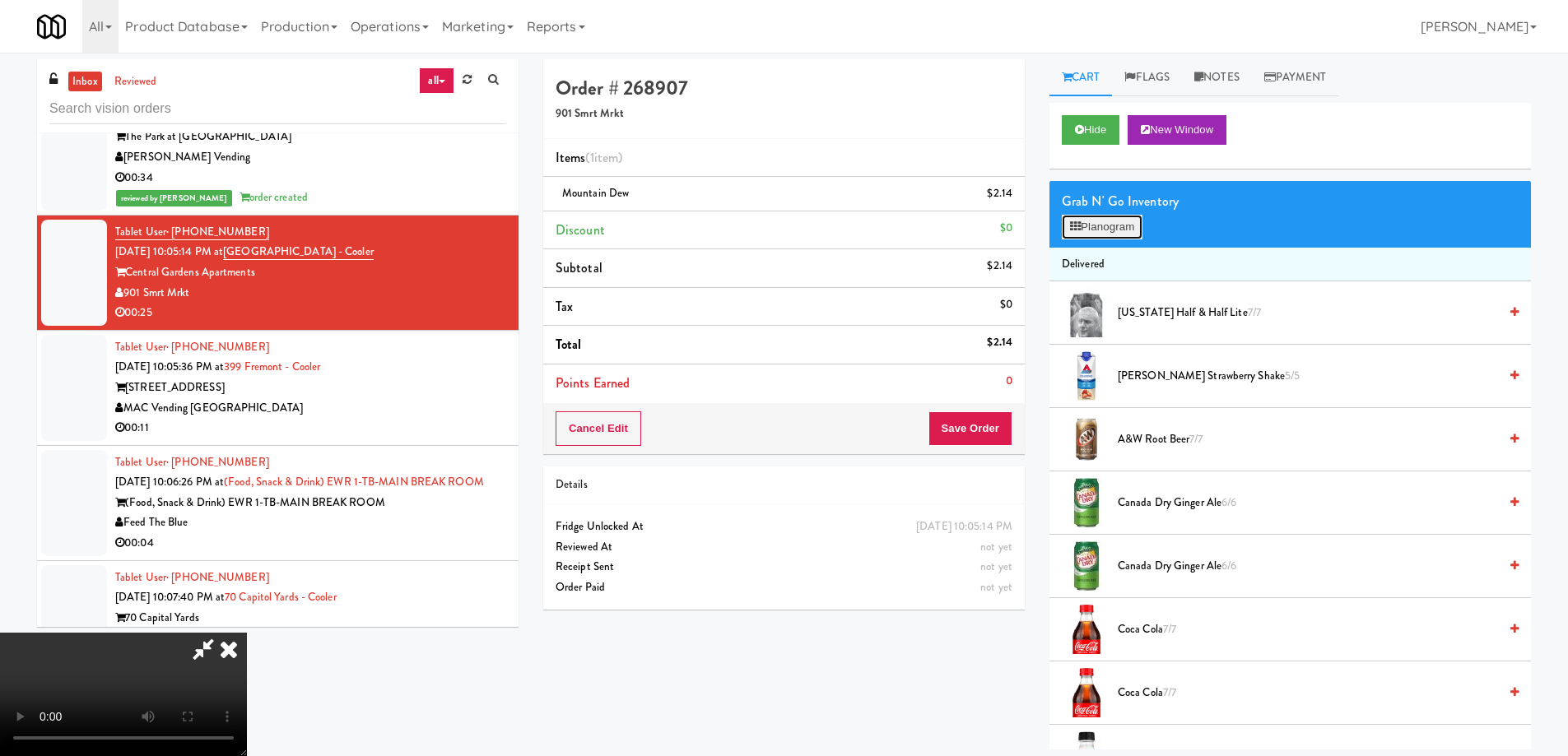
click at [1099, 225] on button "Planogram" at bounding box center [1102, 226] width 81 height 25
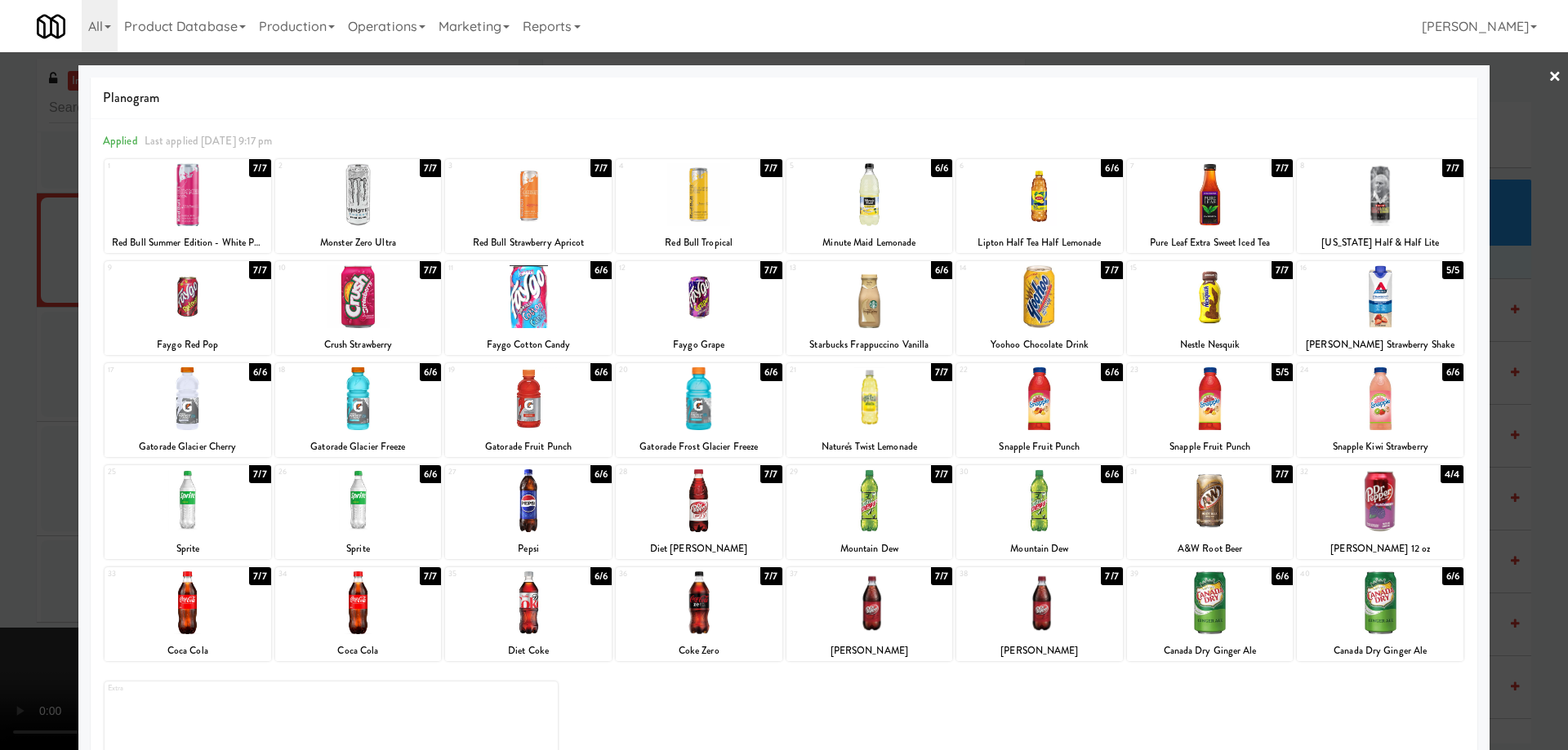
click at [1062, 298] on div at bounding box center [1039, 297] width 166 height 63
click at [1060, 299] on div at bounding box center [1039, 297] width 166 height 63
click at [1535, 71] on div at bounding box center [784, 375] width 1568 height 750
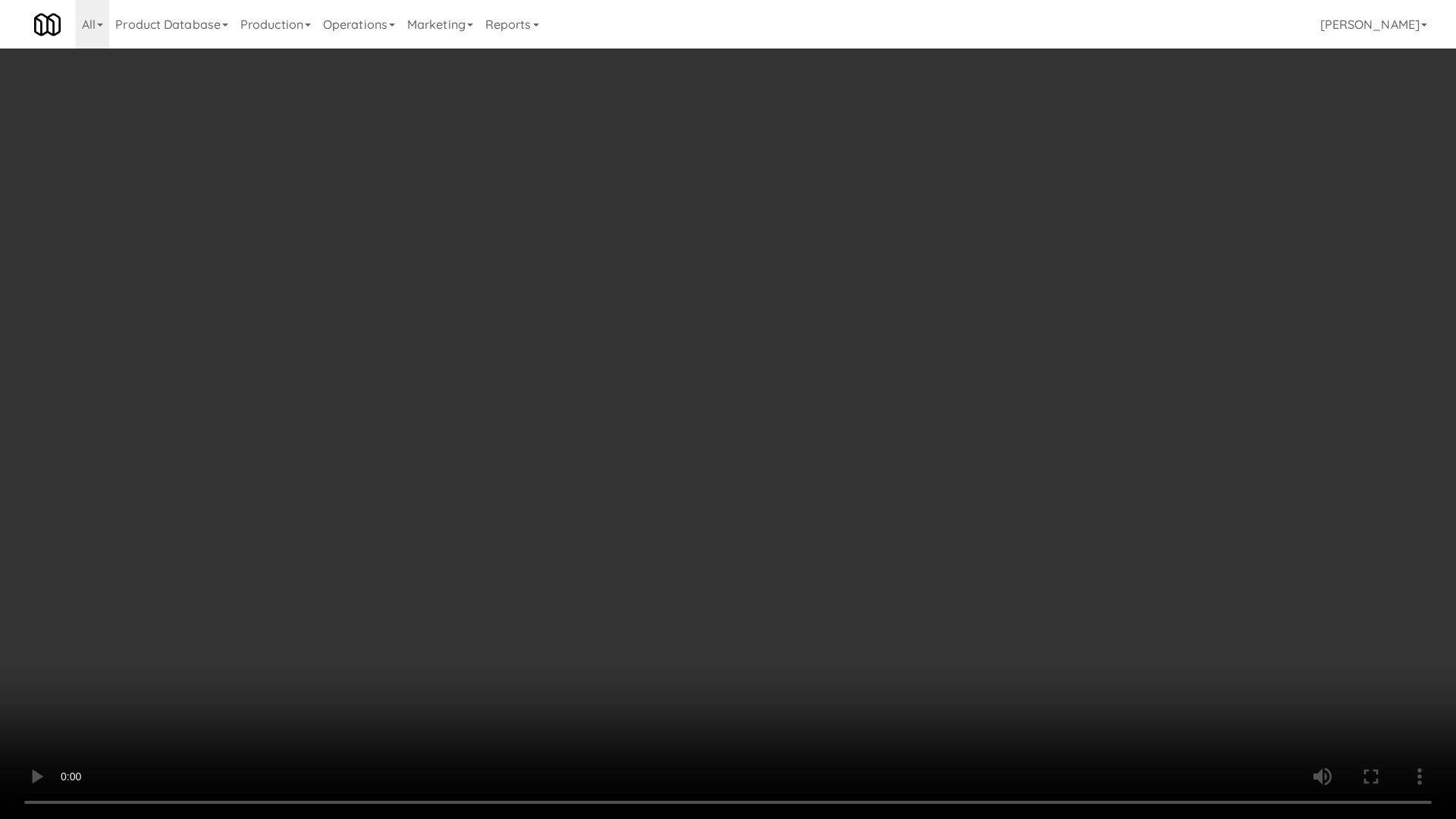
click at [862, 615] on video at bounding box center [728, 409] width 1456 height 819
click at [890, 584] on video at bounding box center [728, 409] width 1456 height 819
click at [877, 513] on video at bounding box center [728, 409] width 1456 height 819
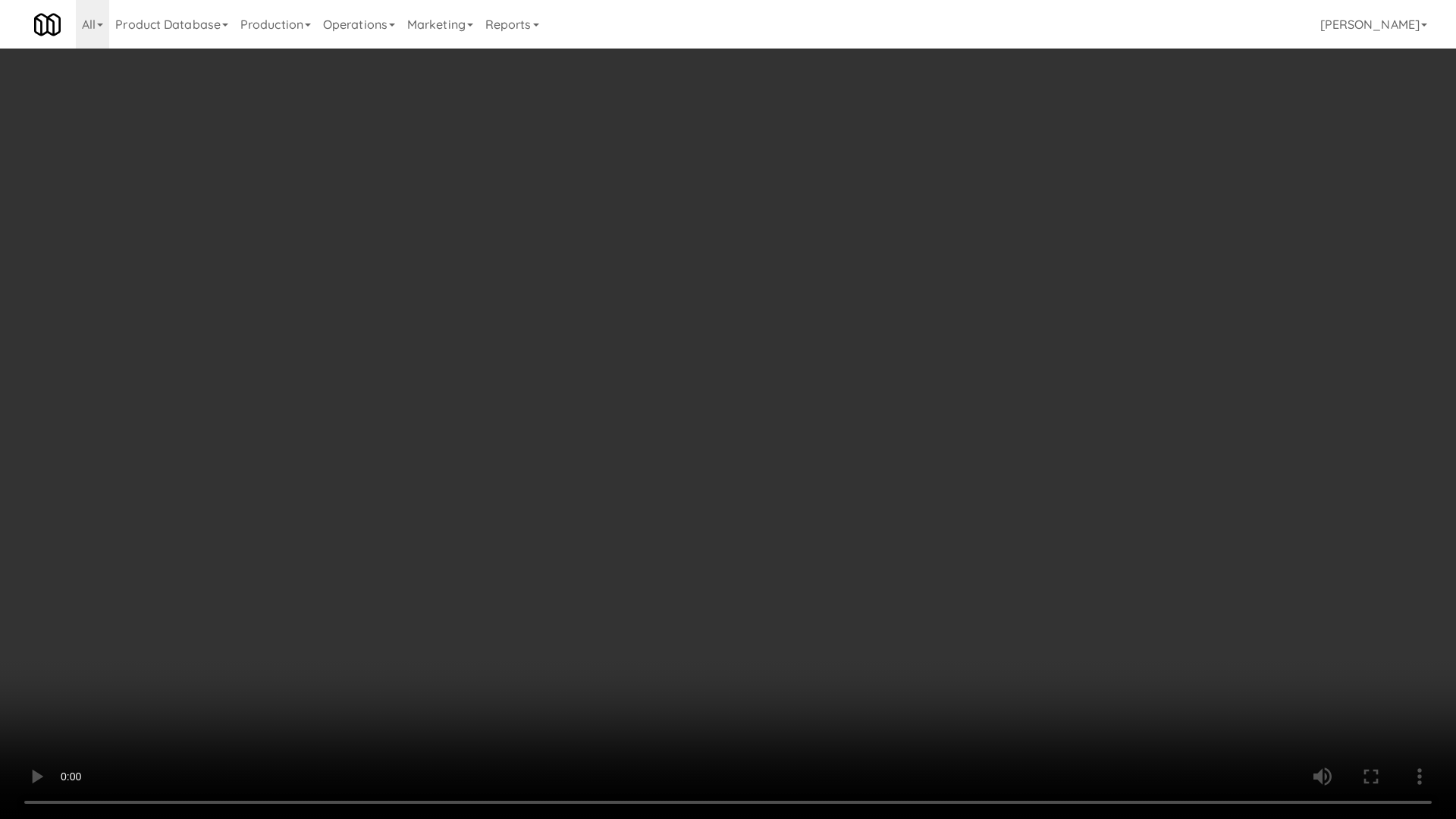
click at [877, 513] on video at bounding box center [728, 409] width 1456 height 819
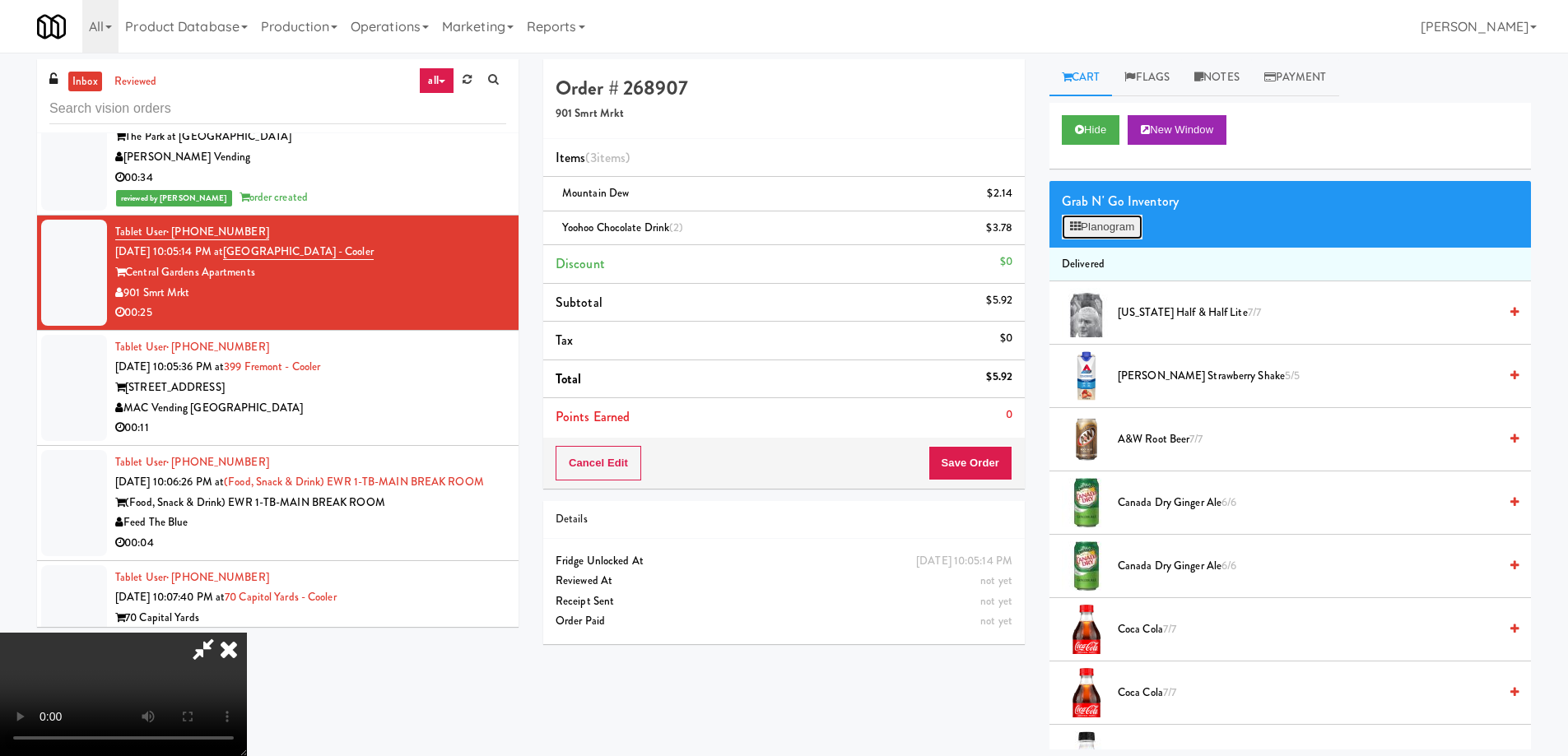
click at [1109, 229] on button "Planogram" at bounding box center [1102, 226] width 81 height 25
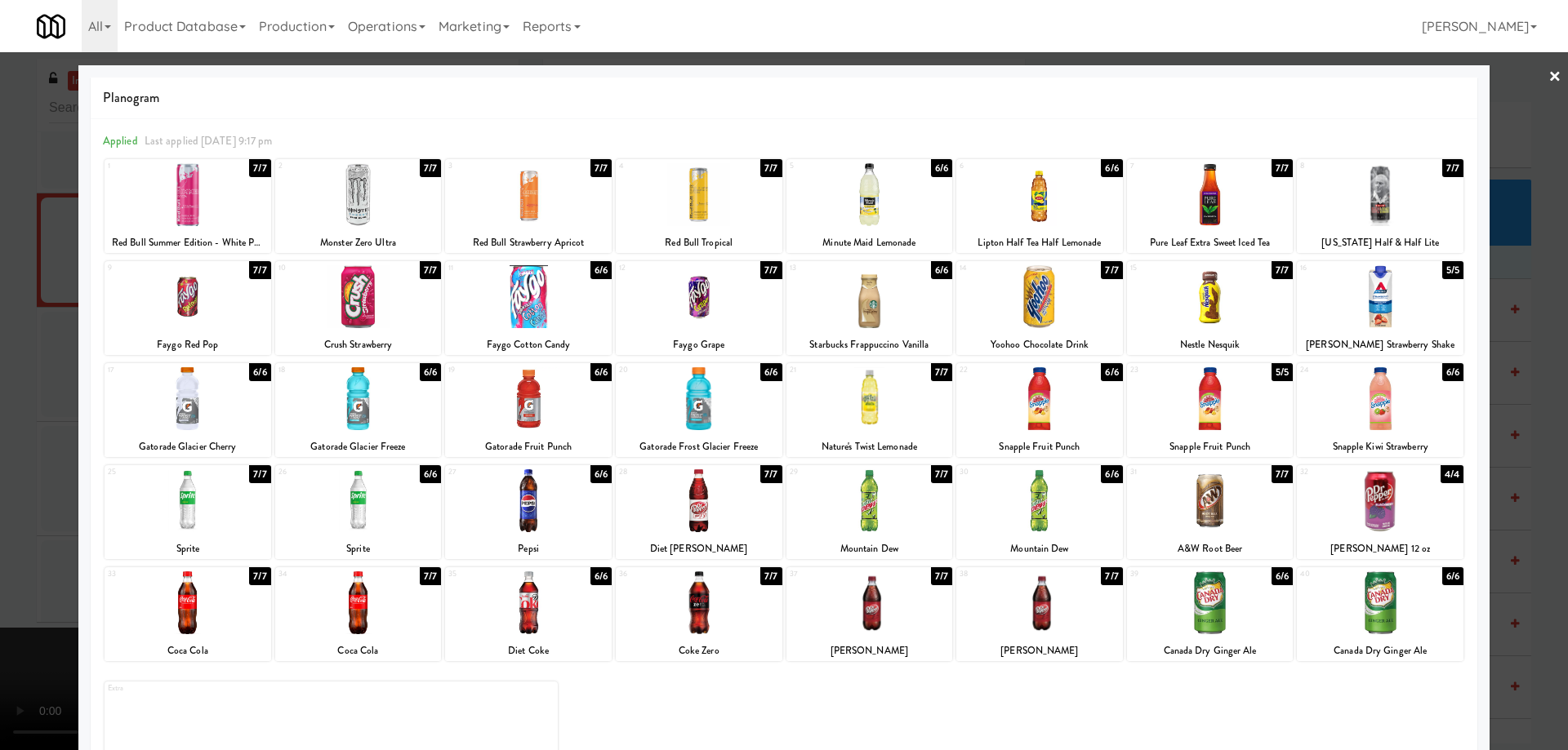
click at [1255, 506] on div at bounding box center [1210, 500] width 166 height 63
click at [1550, 78] on div at bounding box center [784, 375] width 1568 height 750
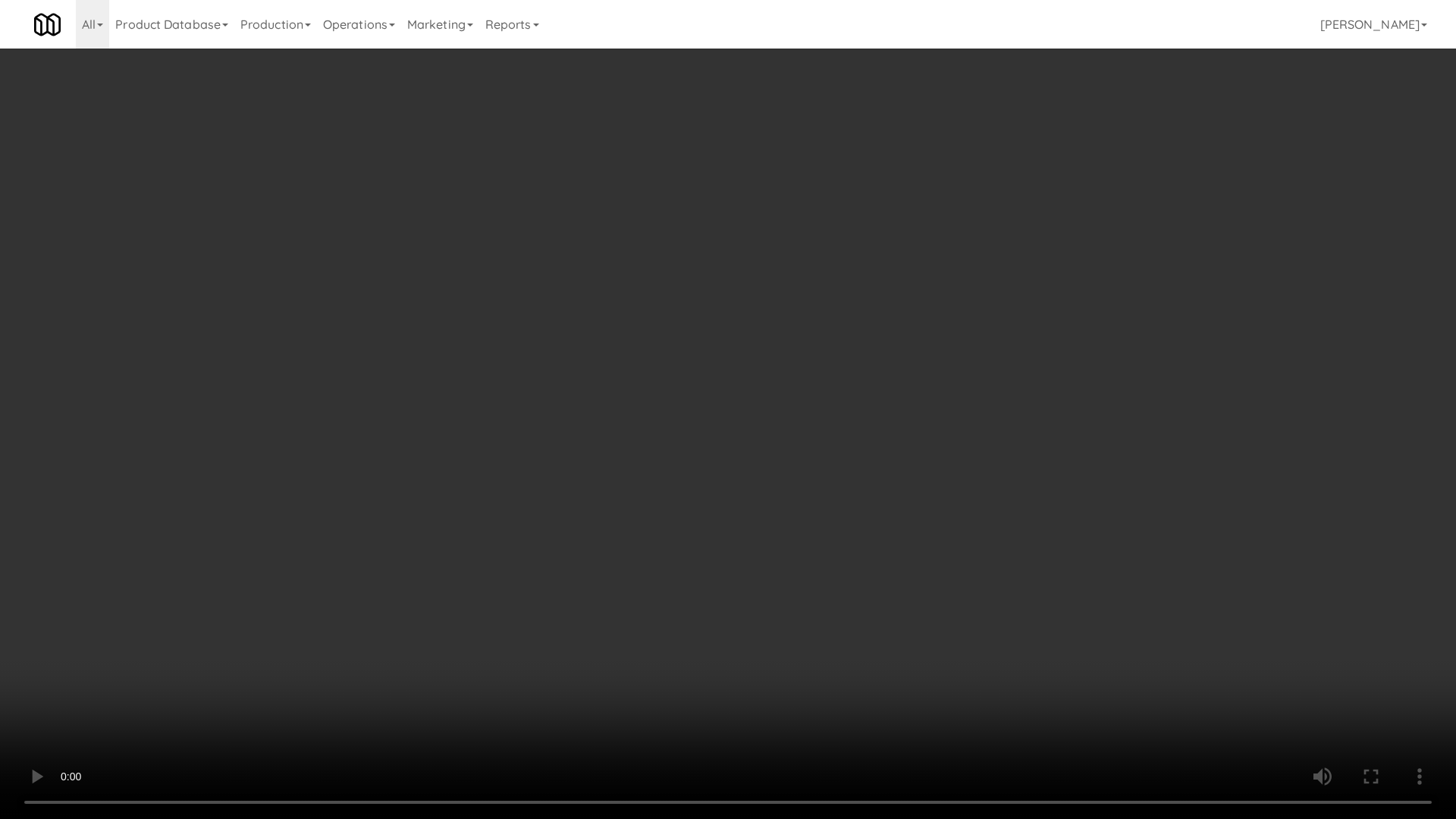
click at [764, 366] on video at bounding box center [728, 409] width 1456 height 819
click at [766, 366] on video at bounding box center [728, 409] width 1456 height 819
click at [953, 457] on video at bounding box center [728, 409] width 1456 height 819
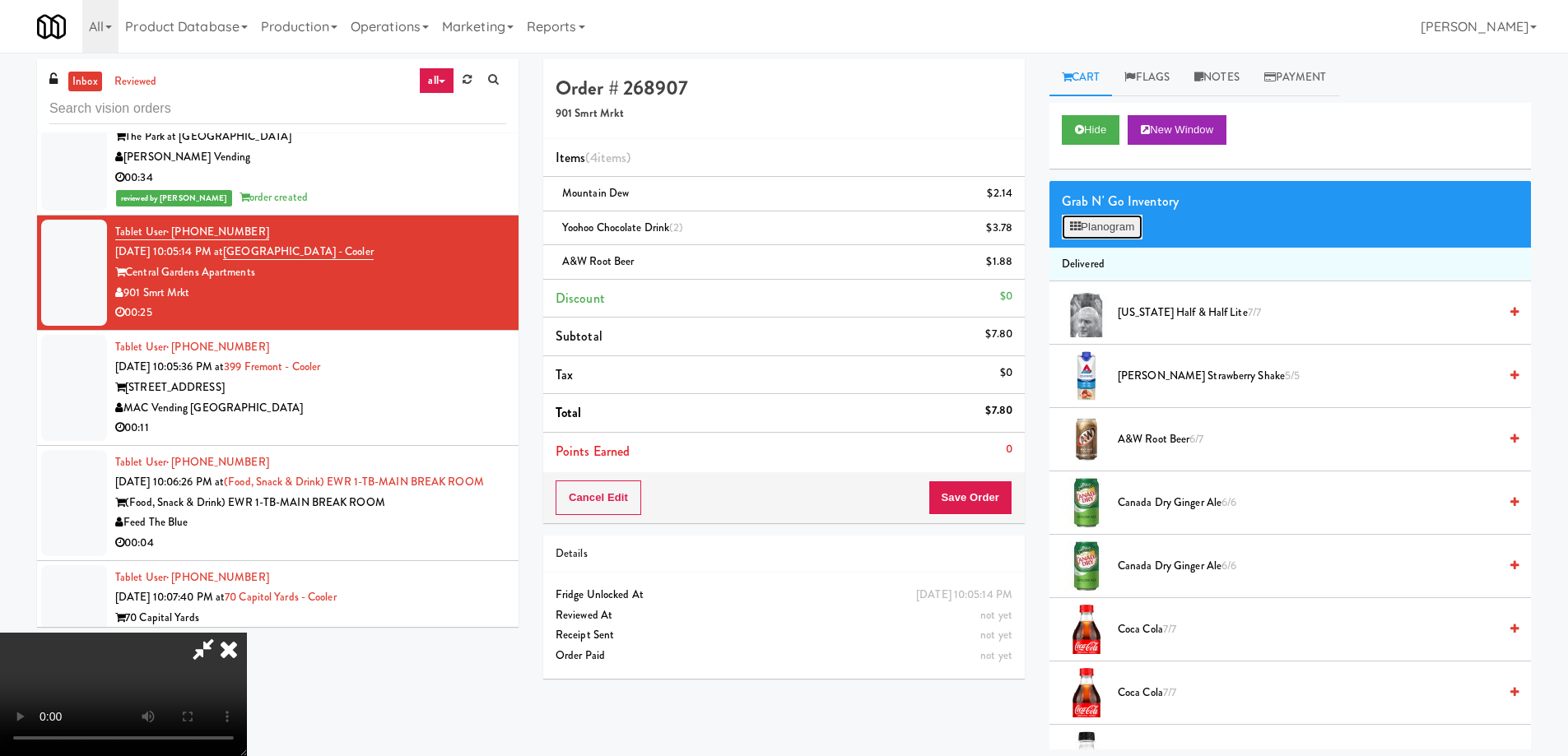
click at [1124, 223] on button "Planogram" at bounding box center [1102, 226] width 81 height 25
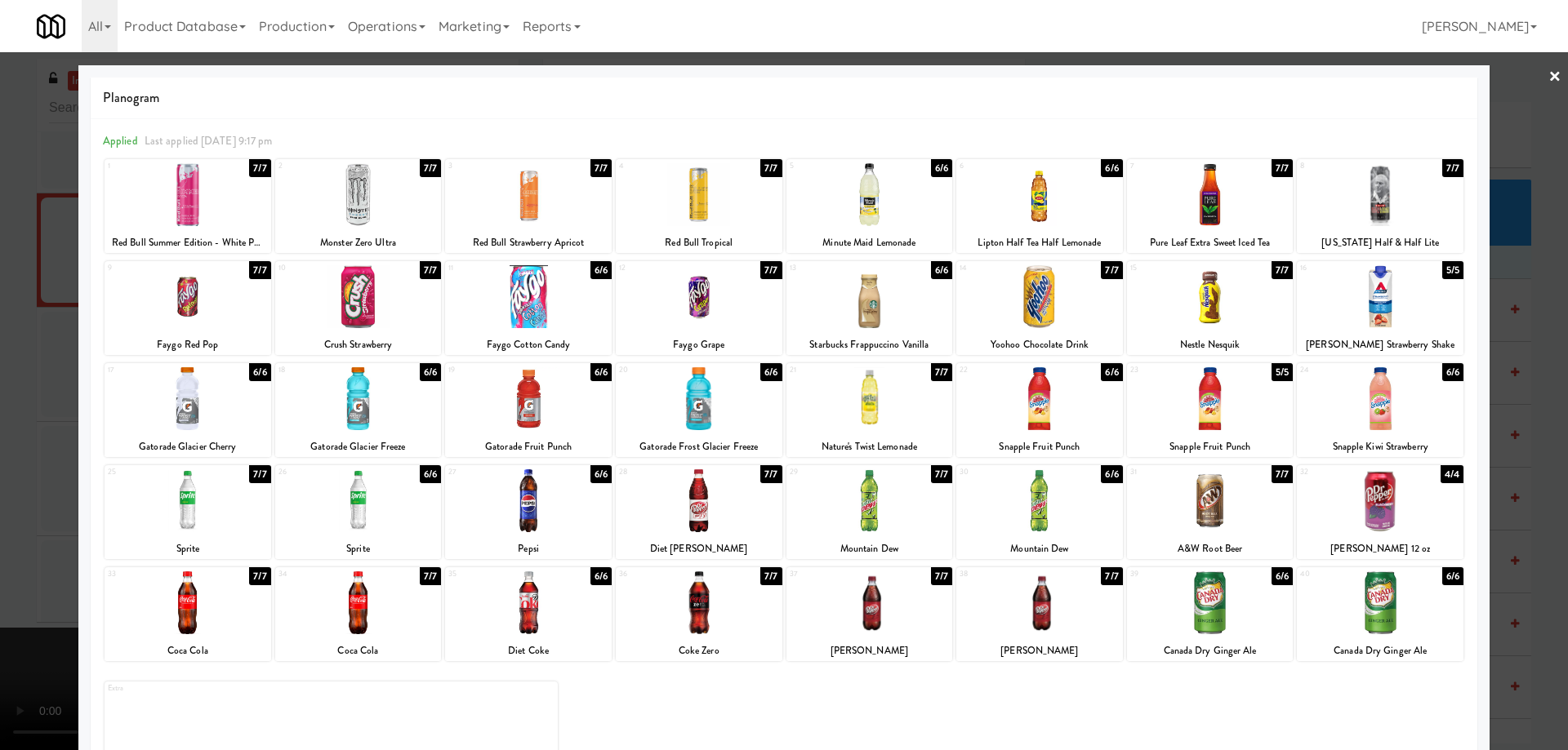
click at [1078, 610] on div at bounding box center [1039, 603] width 166 height 63
click at [1548, 71] on link "×" at bounding box center [1555, 77] width 13 height 50
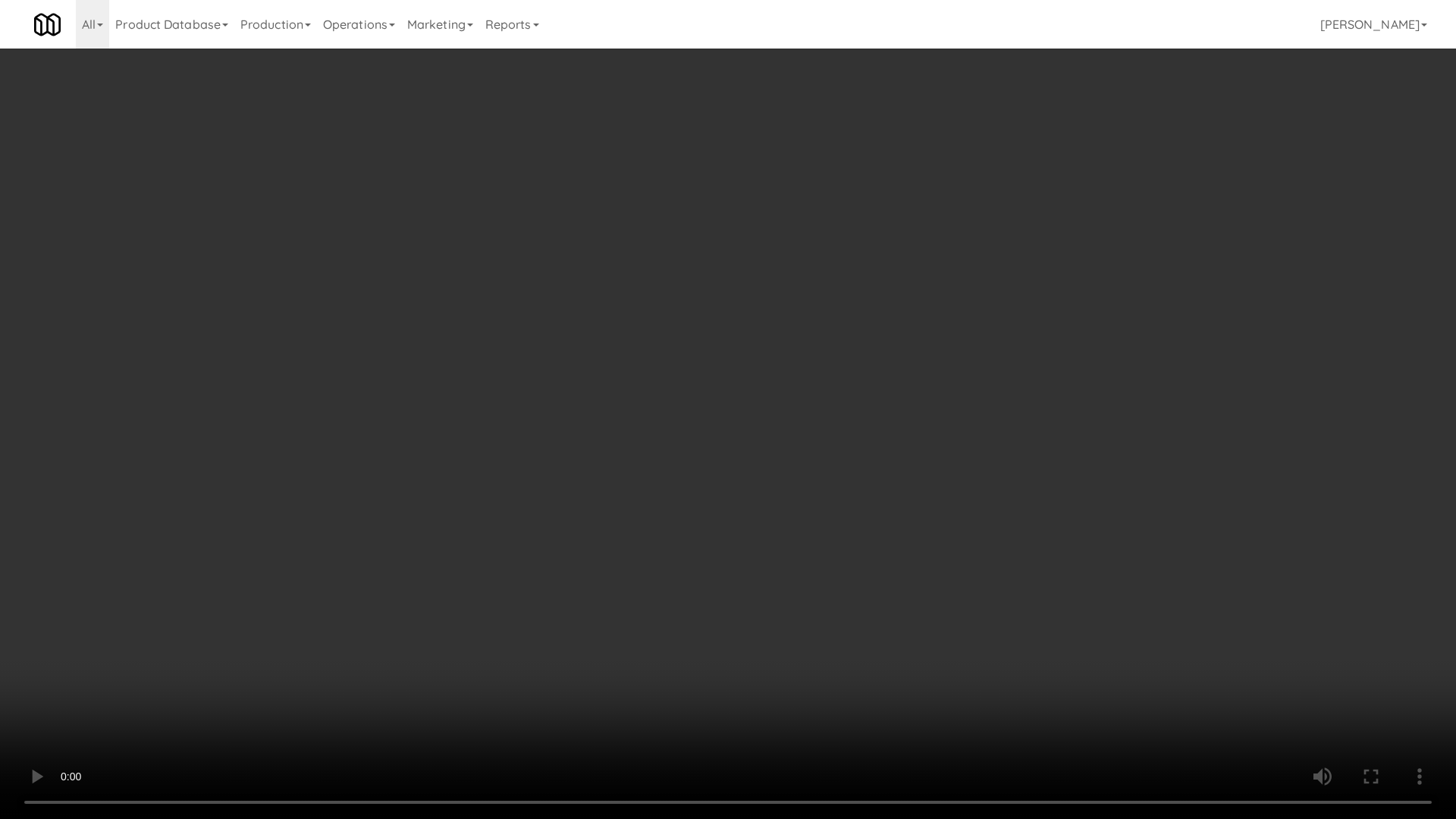
click at [812, 392] on video at bounding box center [728, 409] width 1456 height 819
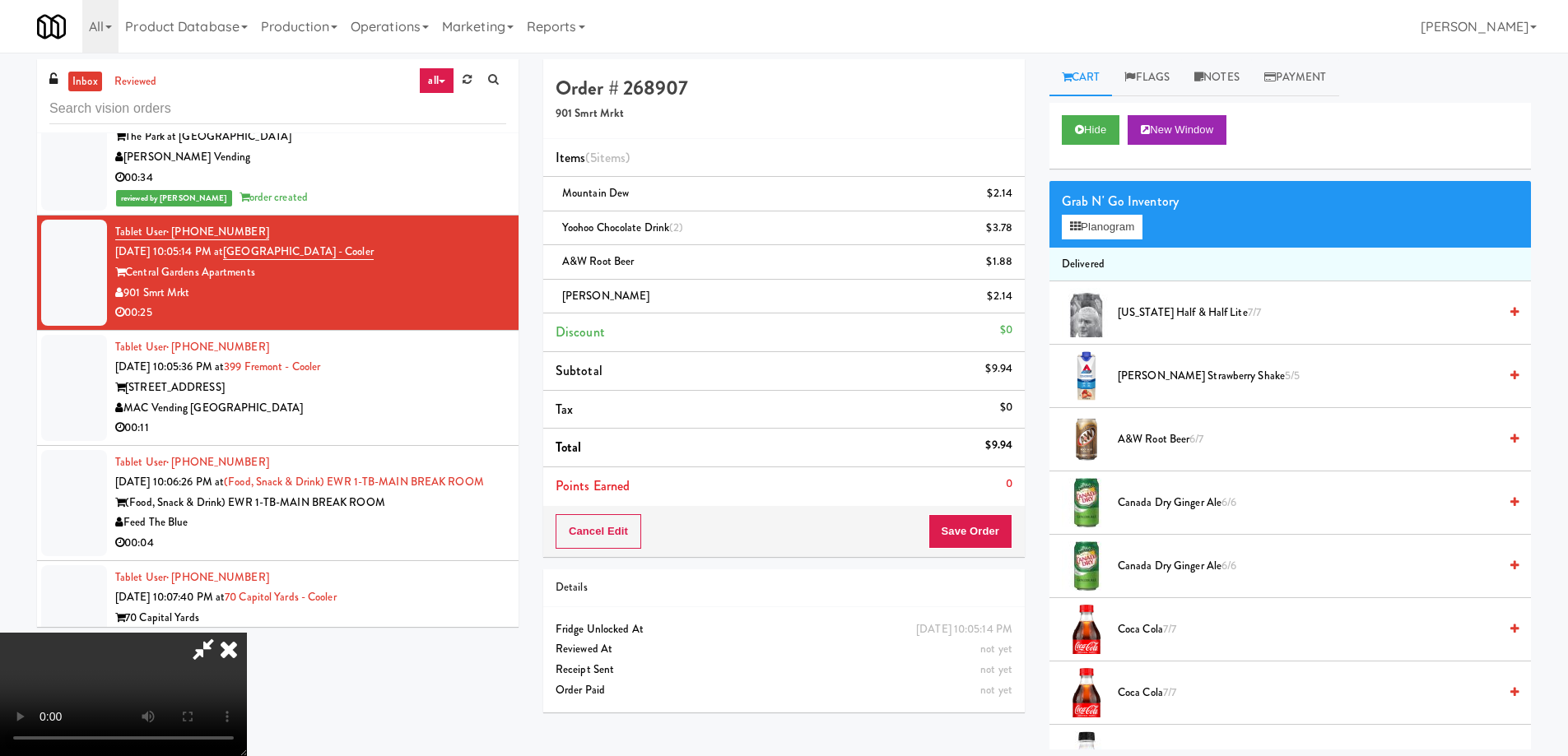
click at [247, 633] on icon at bounding box center [229, 649] width 36 height 33
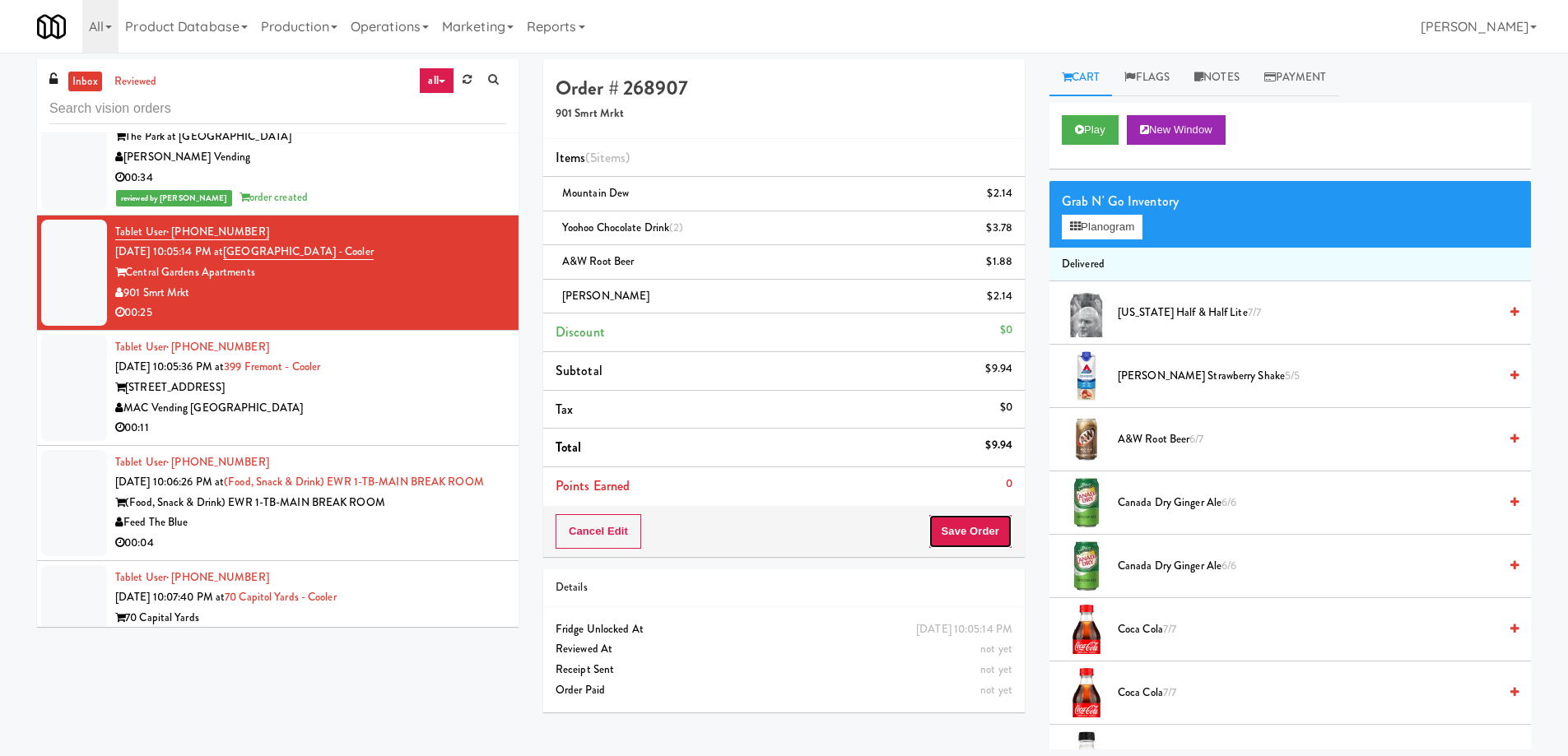
click at [989, 532] on button "Save Order" at bounding box center [970, 531] width 84 height 35
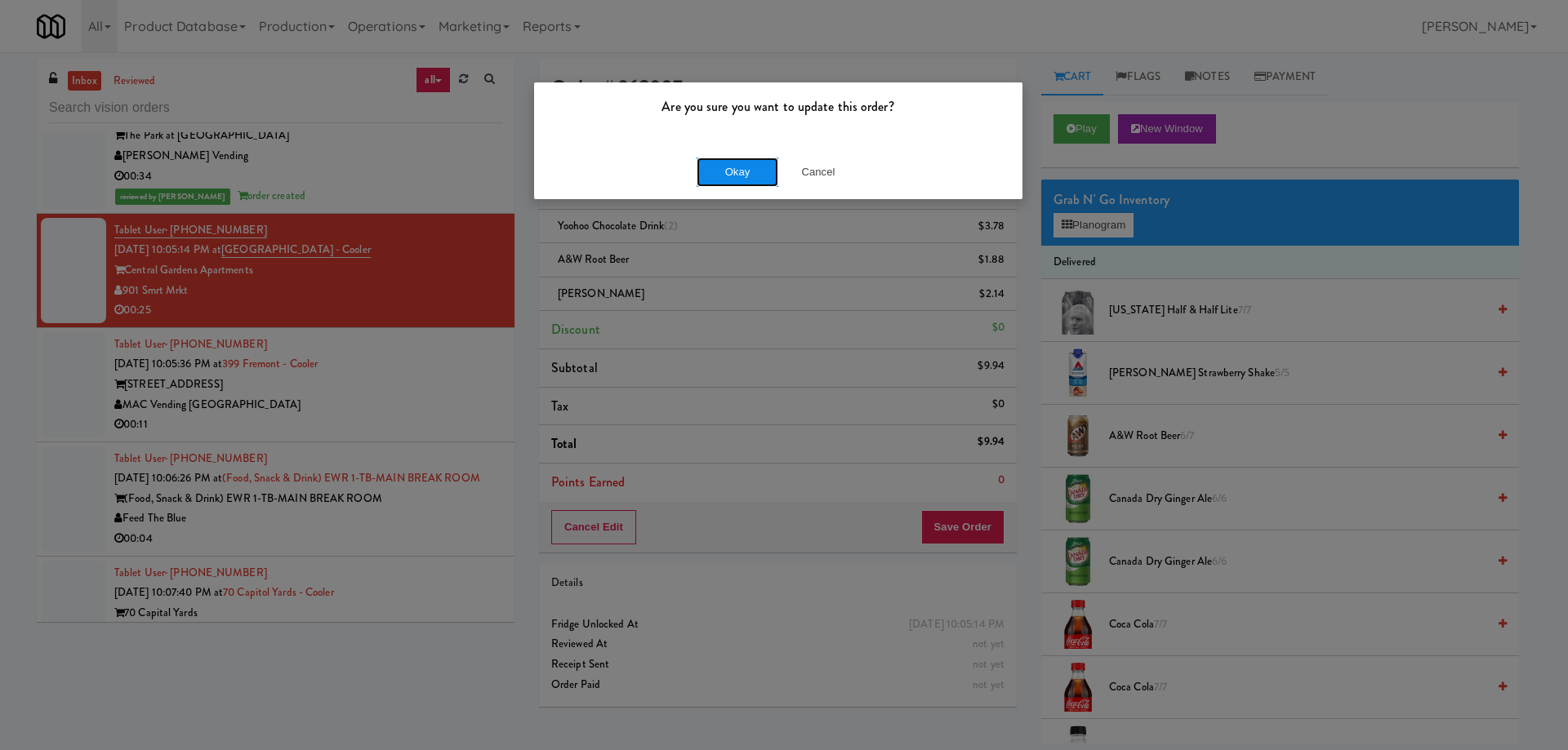
click at [752, 168] on button "Okay" at bounding box center [736, 172] width 82 height 29
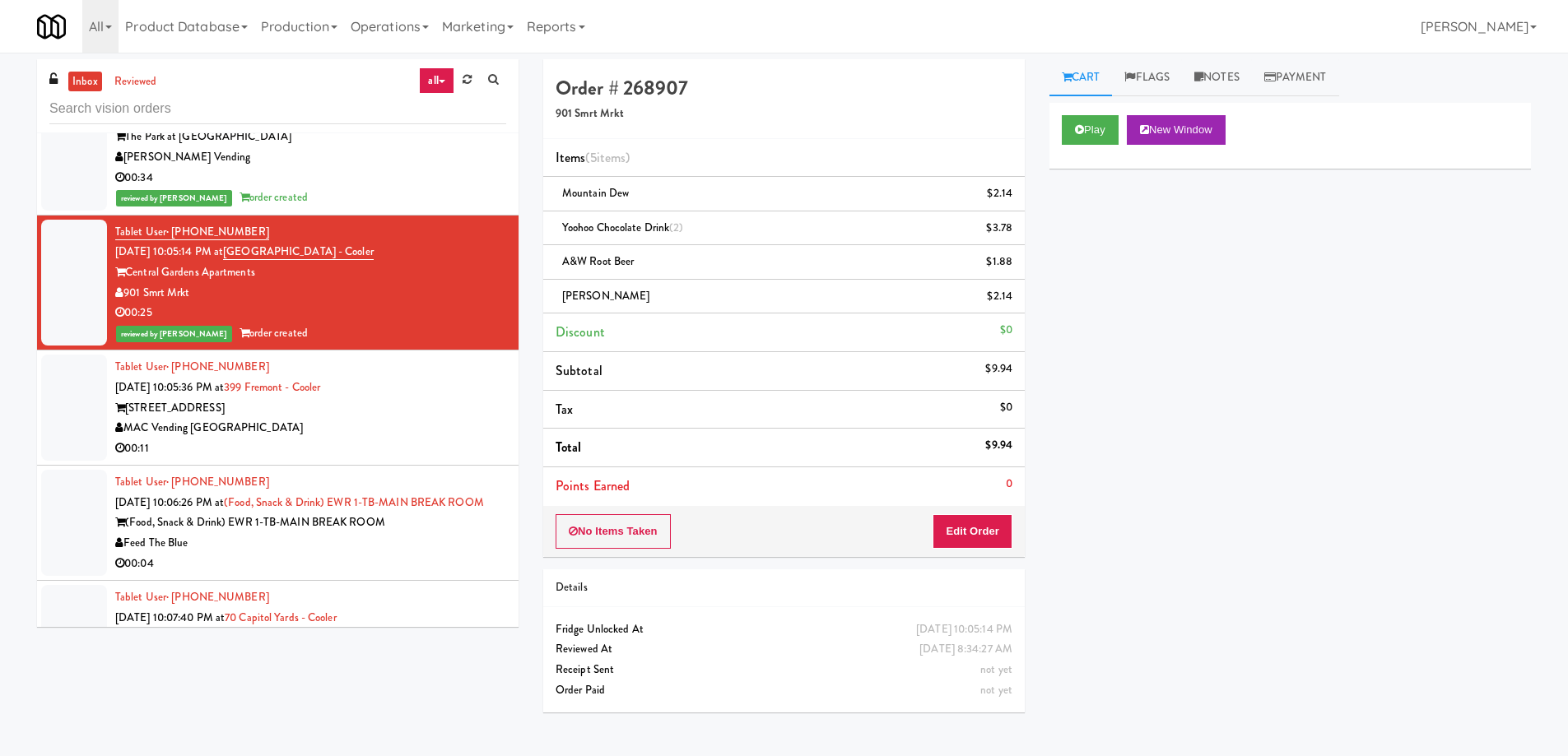
click at [458, 398] on div "[STREET_ADDRESS]" at bounding box center [310, 409] width 391 height 20
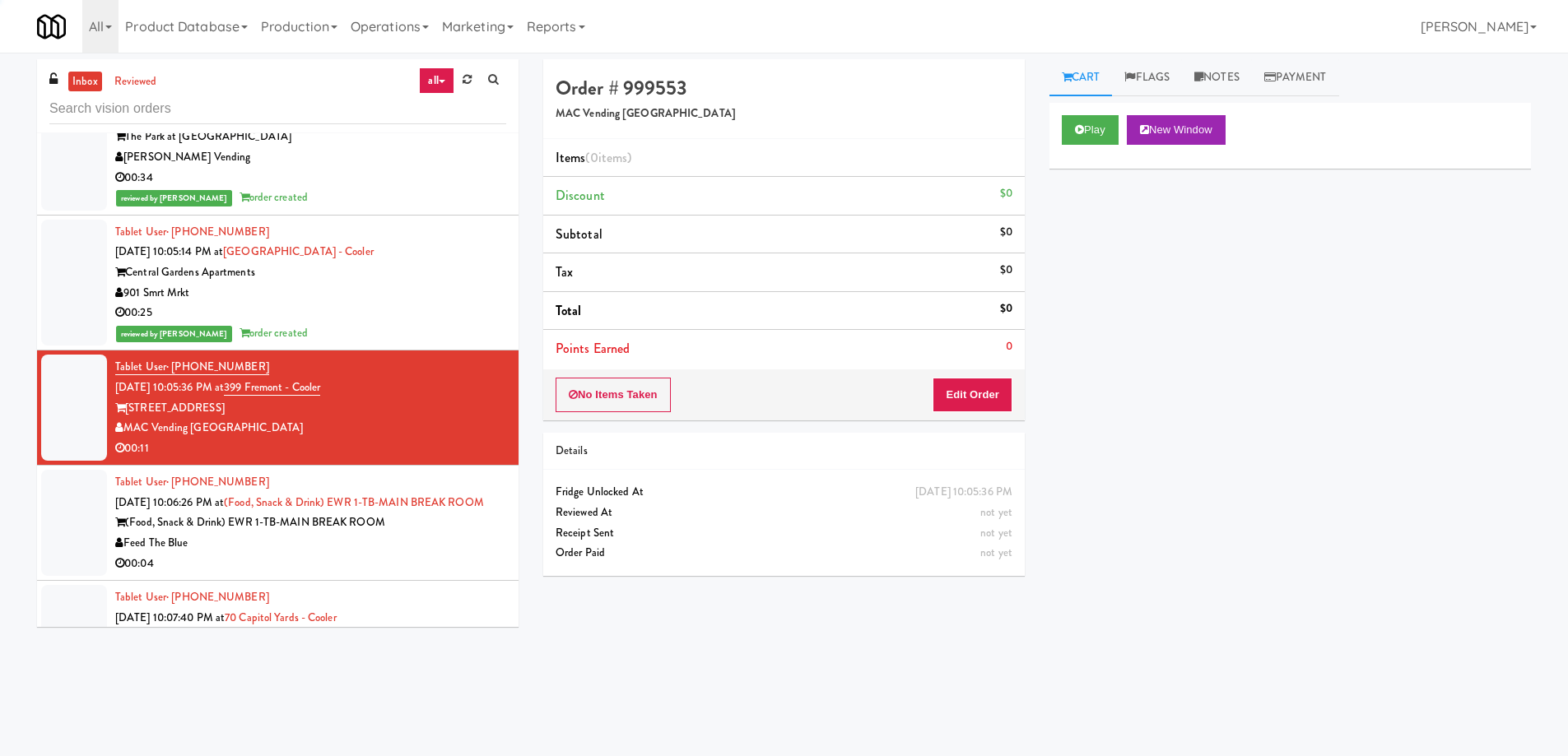
scroll to position [6801, 0]
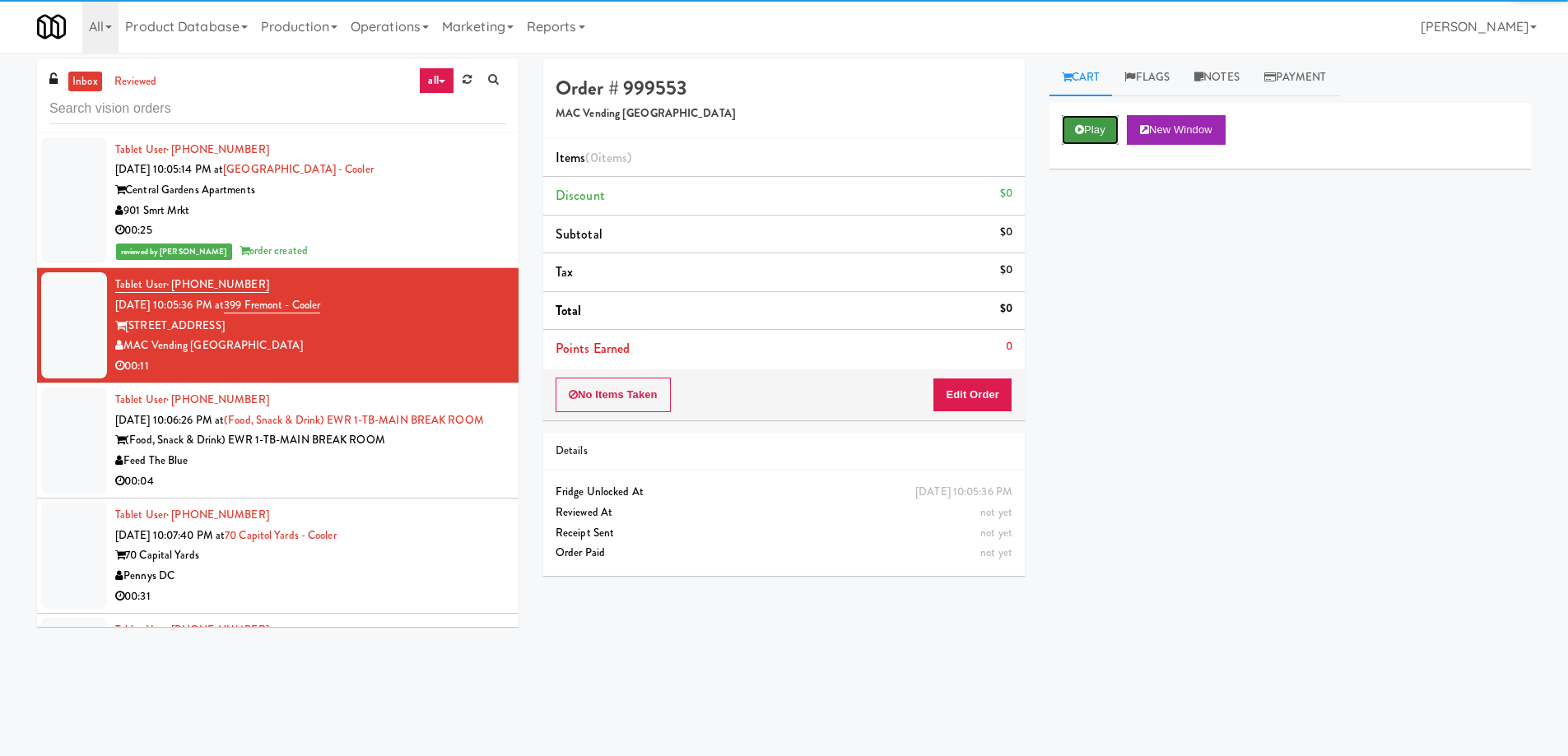
click at [1064, 132] on button "Play" at bounding box center [1090, 130] width 57 height 30
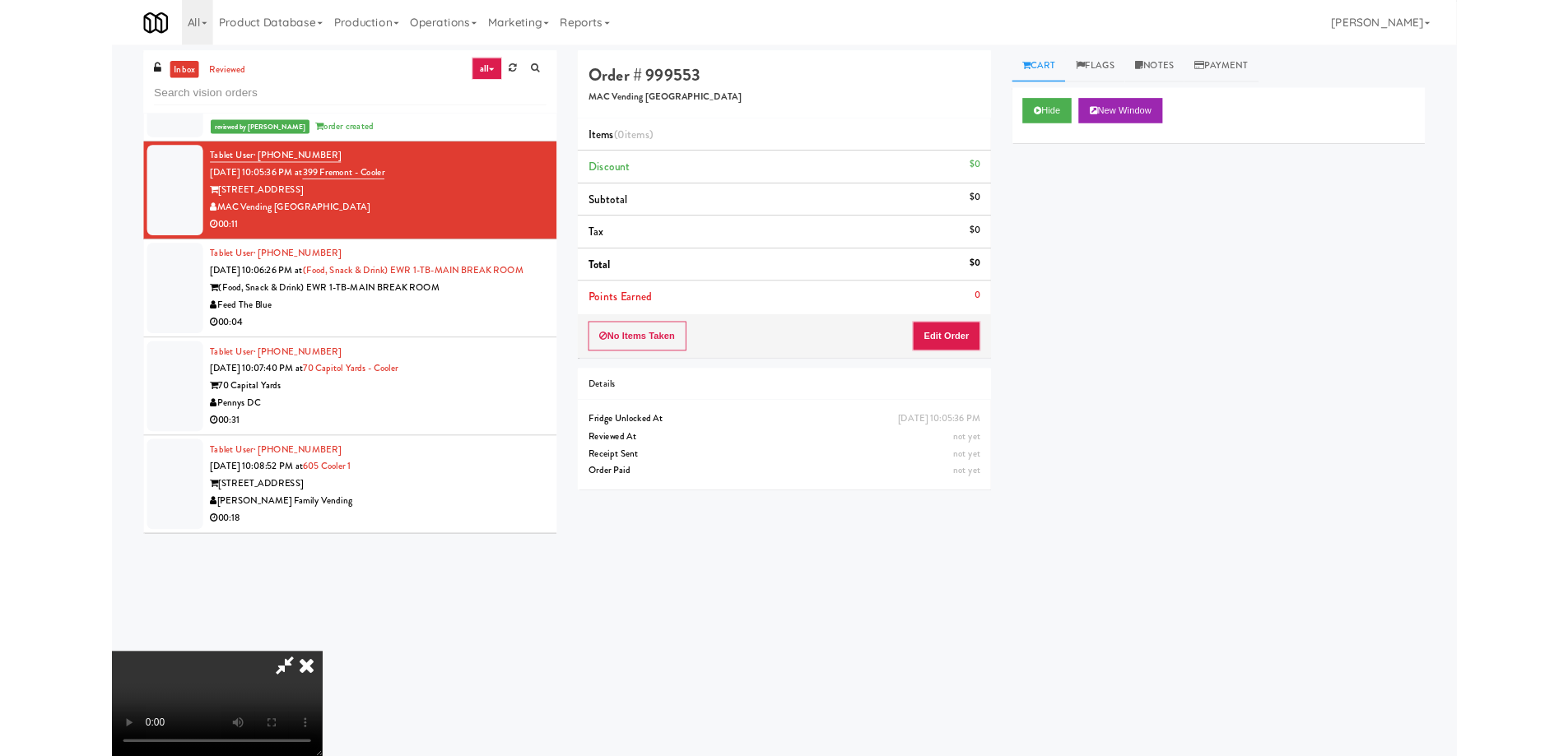
scroll to position [0, 0]
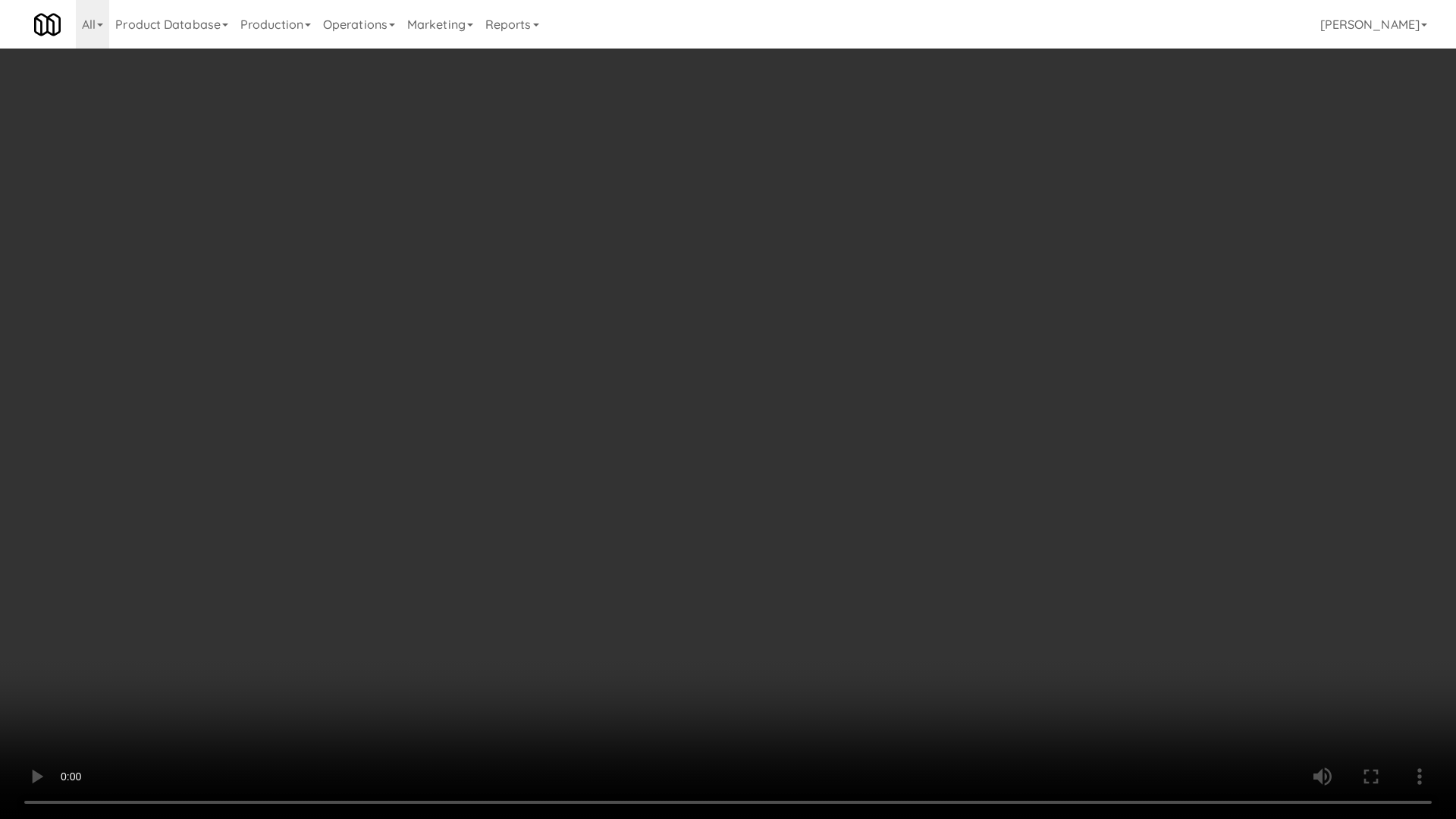
click at [875, 448] on video at bounding box center [728, 409] width 1456 height 819
click at [788, 470] on video at bounding box center [728, 409] width 1456 height 819
click at [777, 419] on video at bounding box center [728, 409] width 1456 height 819
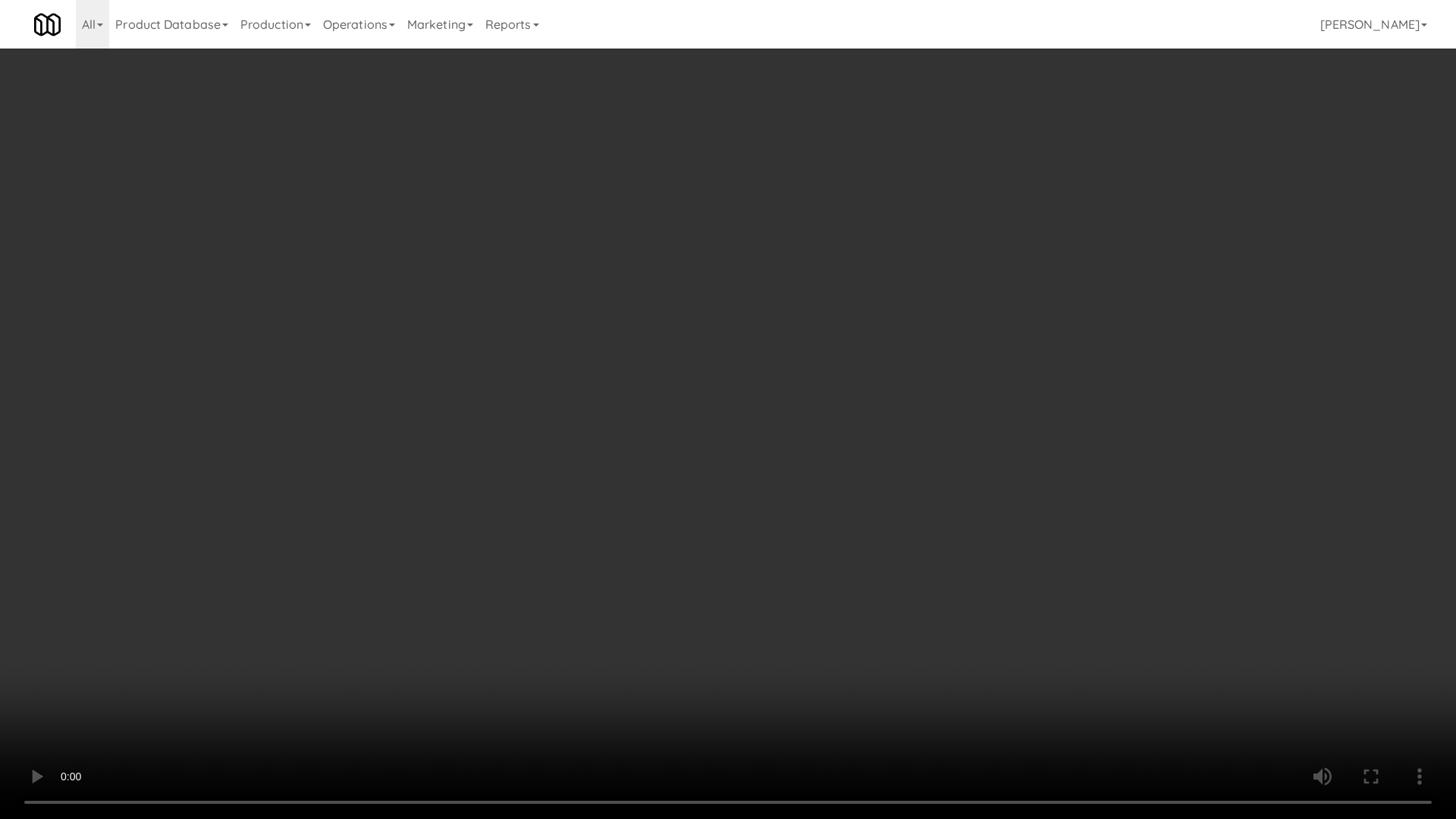
click at [777, 419] on video at bounding box center [728, 409] width 1456 height 819
click at [831, 464] on video at bounding box center [728, 409] width 1456 height 819
click at [849, 471] on video at bounding box center [728, 409] width 1456 height 819
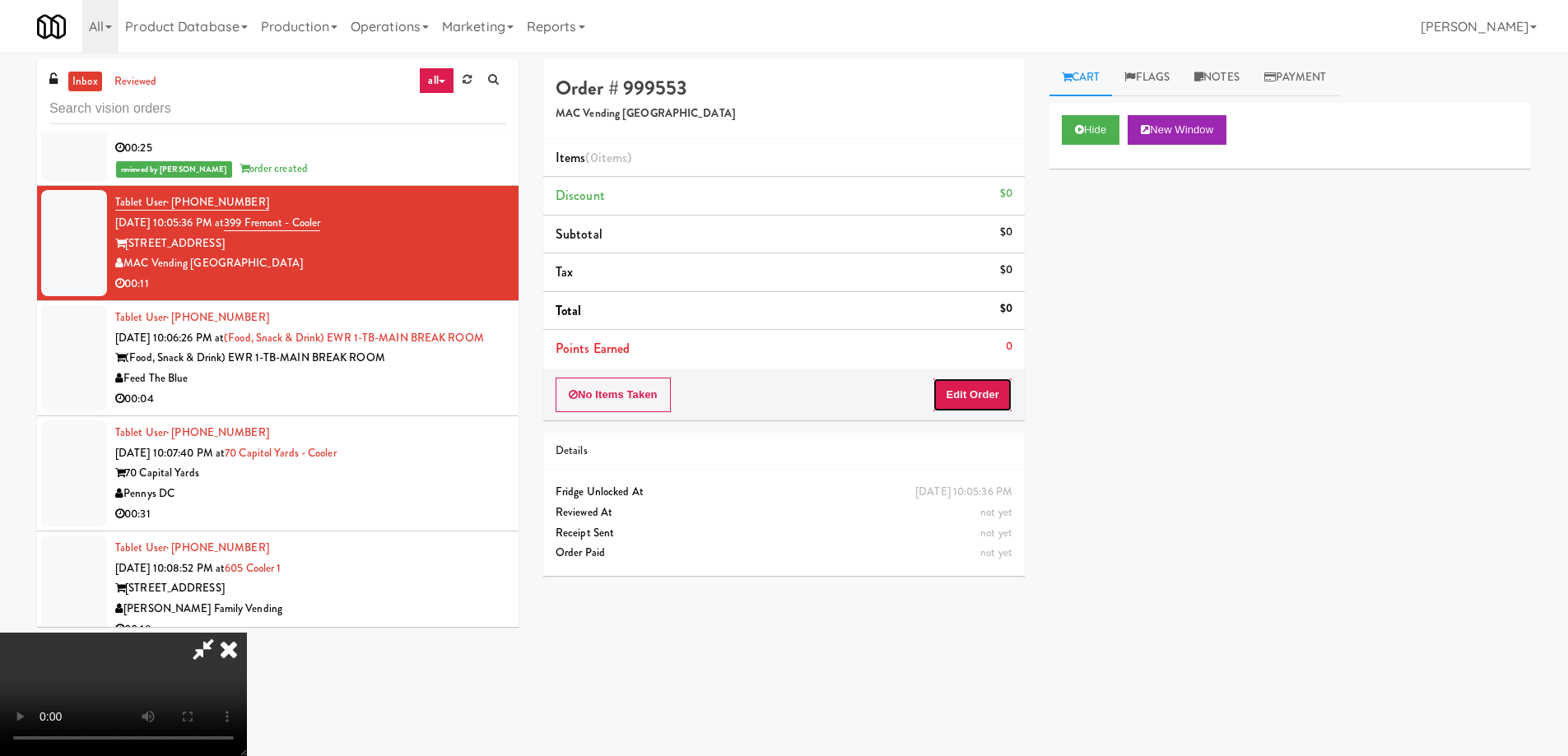
drag, startPoint x: 978, startPoint y: 400, endPoint x: 1036, endPoint y: 356, distance: 72.8
click at [977, 400] on button "Edit Order" at bounding box center [972, 395] width 80 height 35
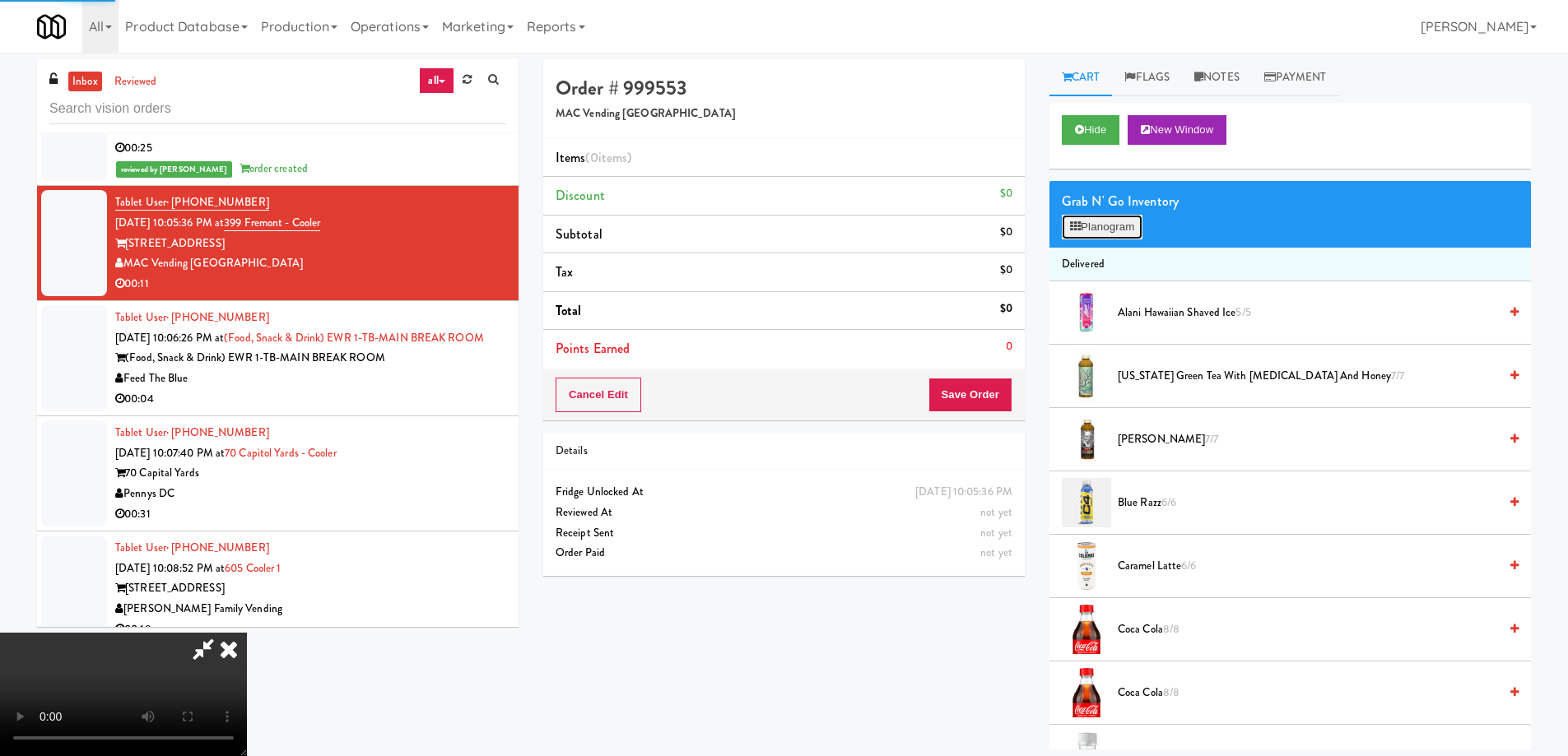
click at [1107, 226] on button "Planogram" at bounding box center [1102, 226] width 81 height 25
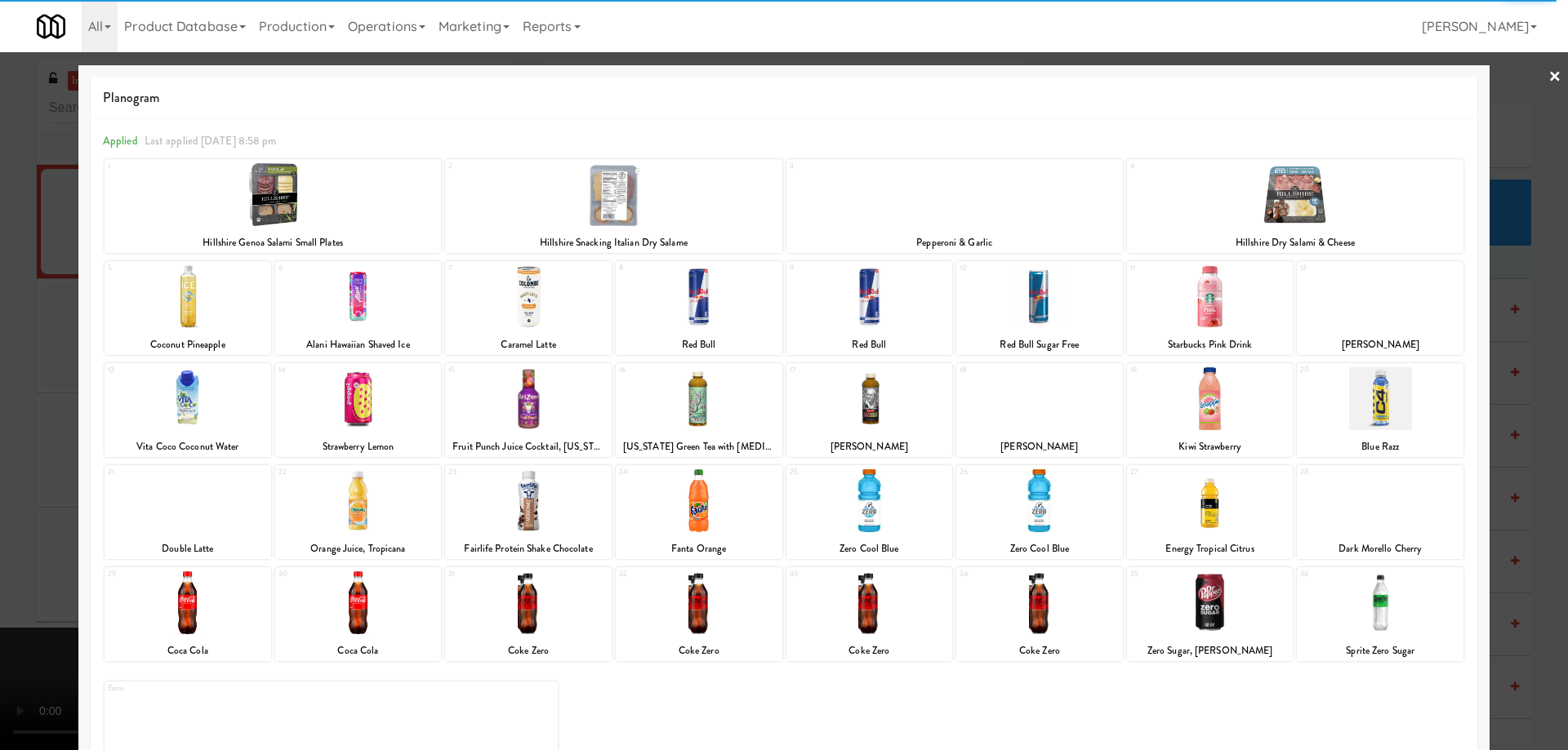
click at [1548, 77] on link "×" at bounding box center [1555, 77] width 13 height 50
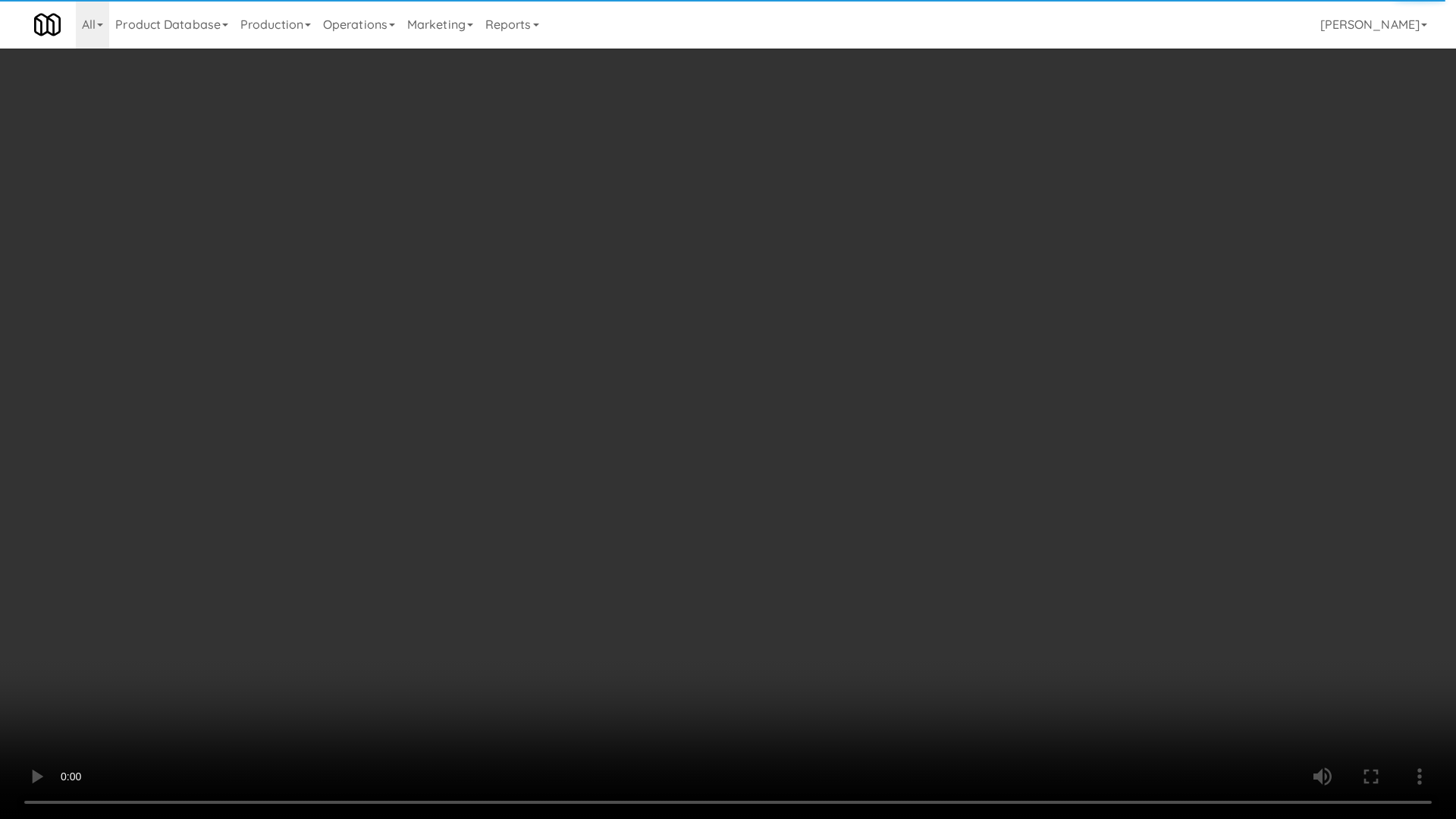
click at [774, 509] on video at bounding box center [728, 409] width 1456 height 819
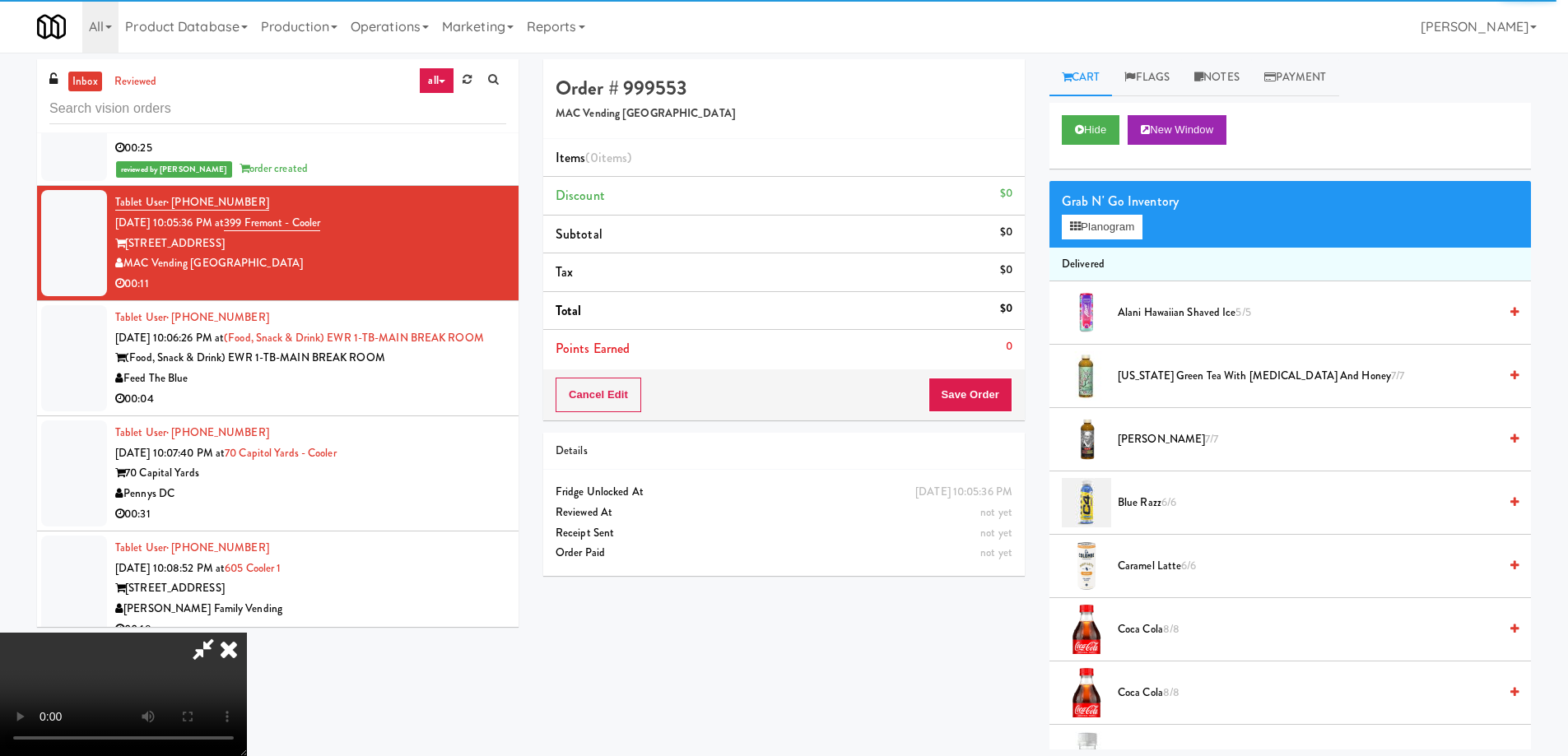
click at [247, 633] on icon at bounding box center [229, 649] width 36 height 33
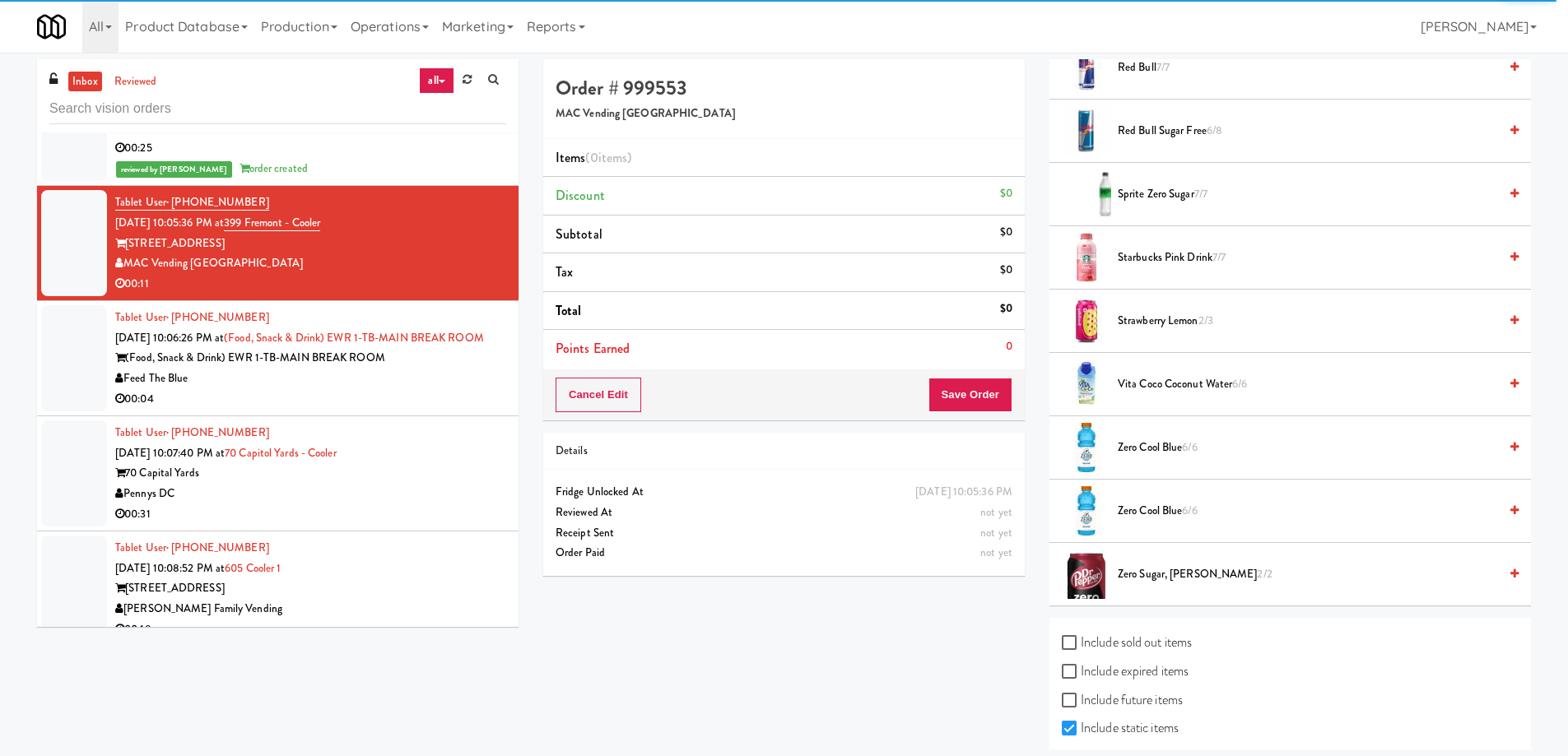
scroll to position [1941, 0]
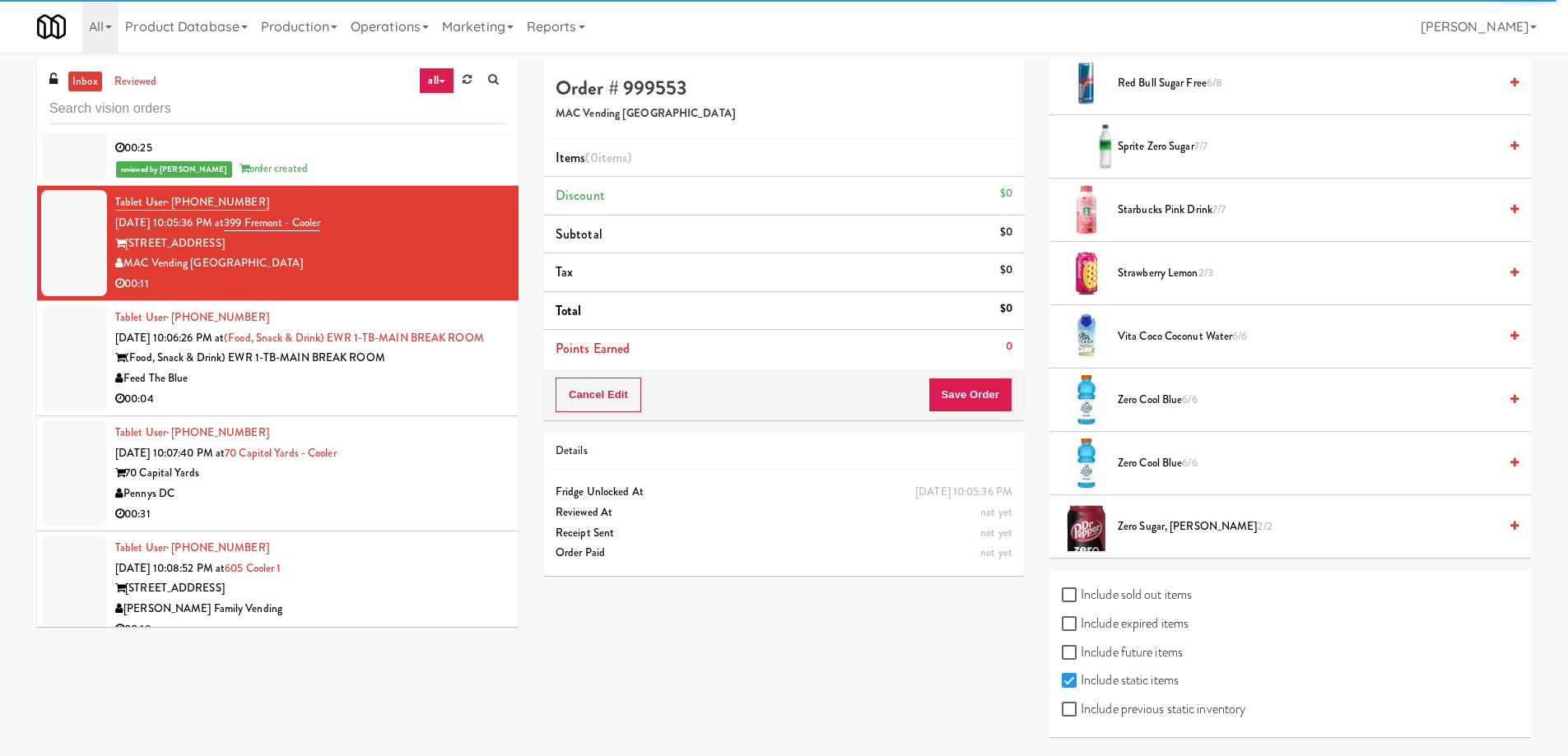
click at [1160, 409] on span "Zero Cool Blue 6/6" at bounding box center [1308, 400] width 381 height 20
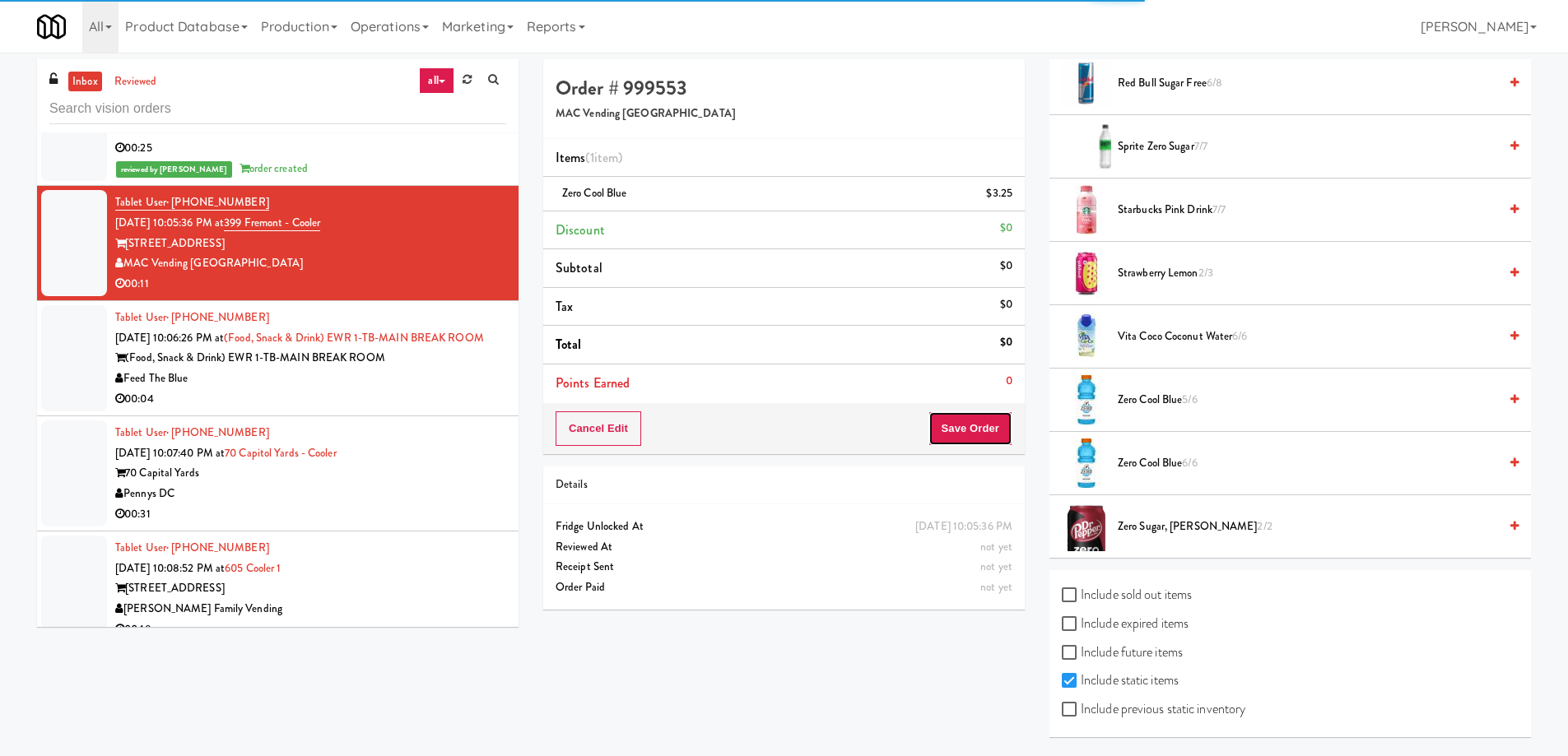
click at [975, 425] on button "Save Order" at bounding box center [970, 429] width 84 height 35
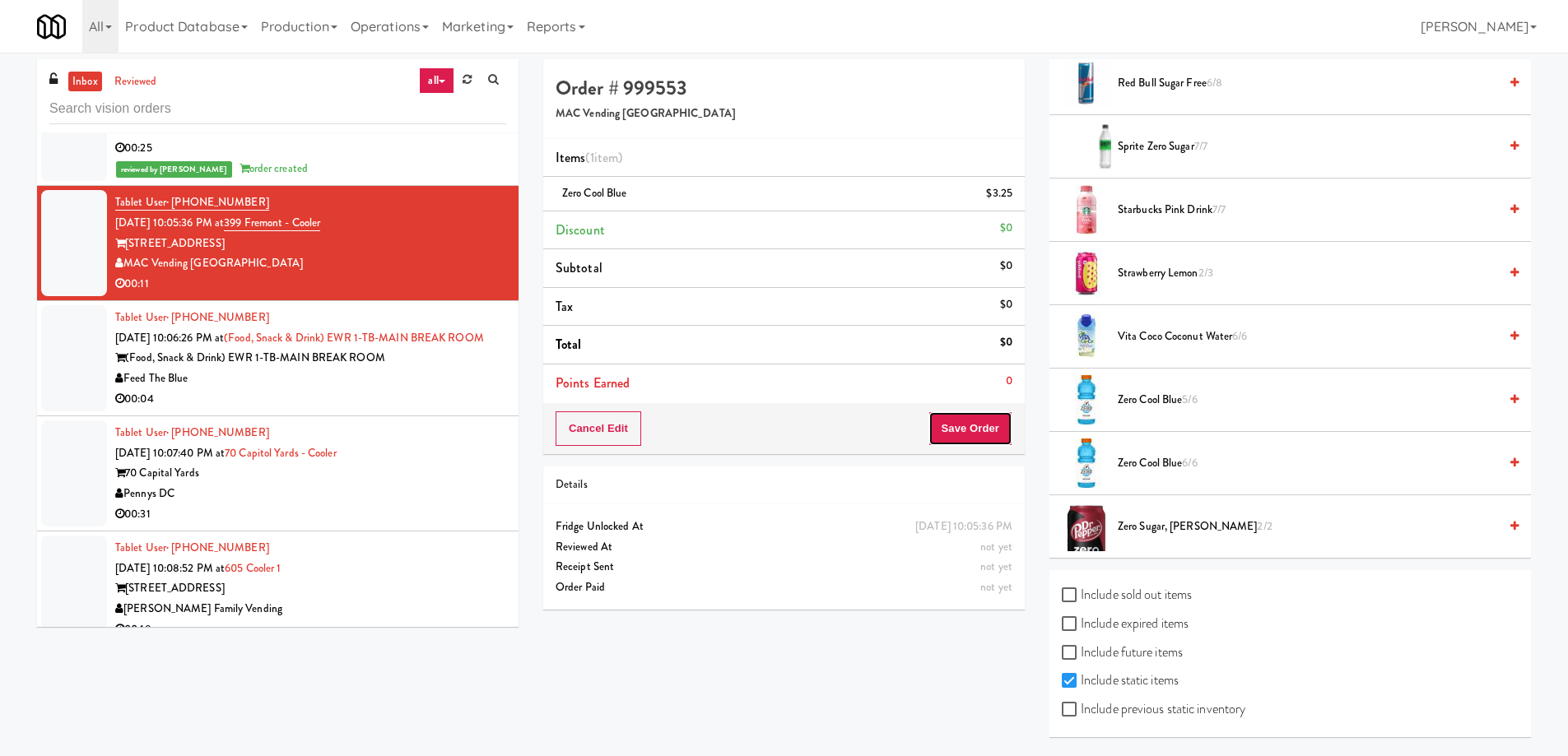
click at [959, 421] on button "Save Order" at bounding box center [970, 429] width 84 height 35
click at [968, 426] on button "Save Order" at bounding box center [970, 429] width 84 height 35
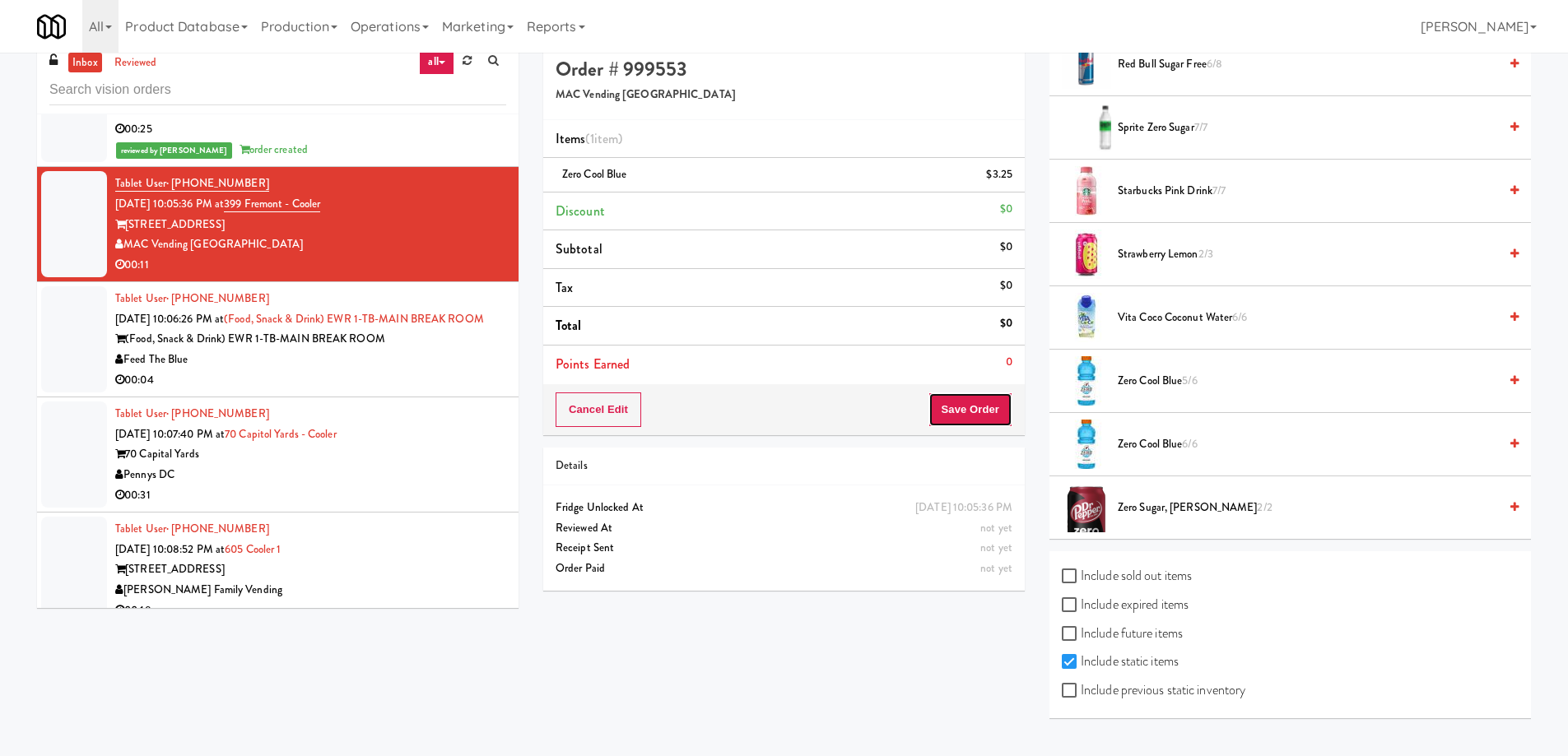
scroll to position [0, 0]
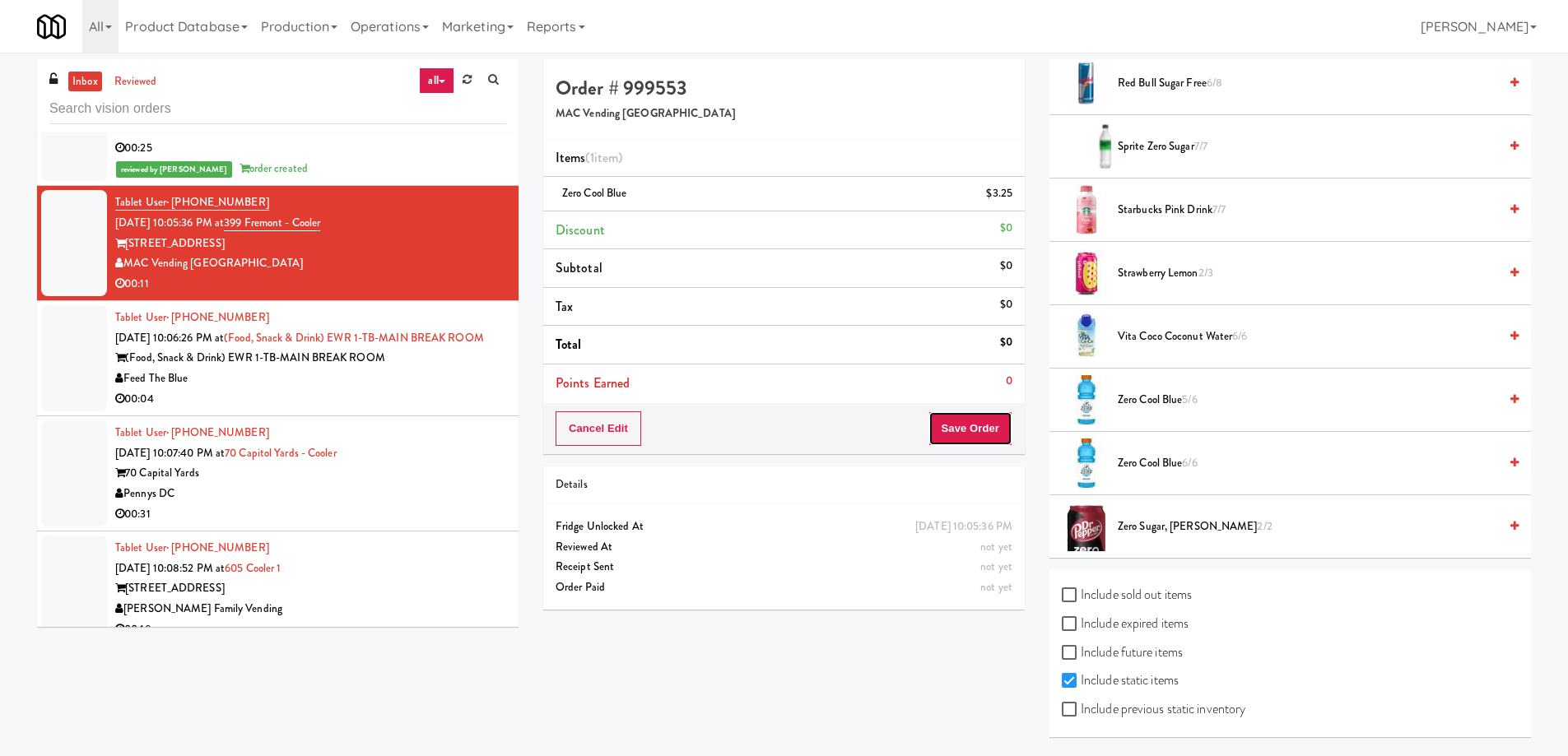
click at [990, 436] on button "Save Order" at bounding box center [970, 429] width 84 height 35
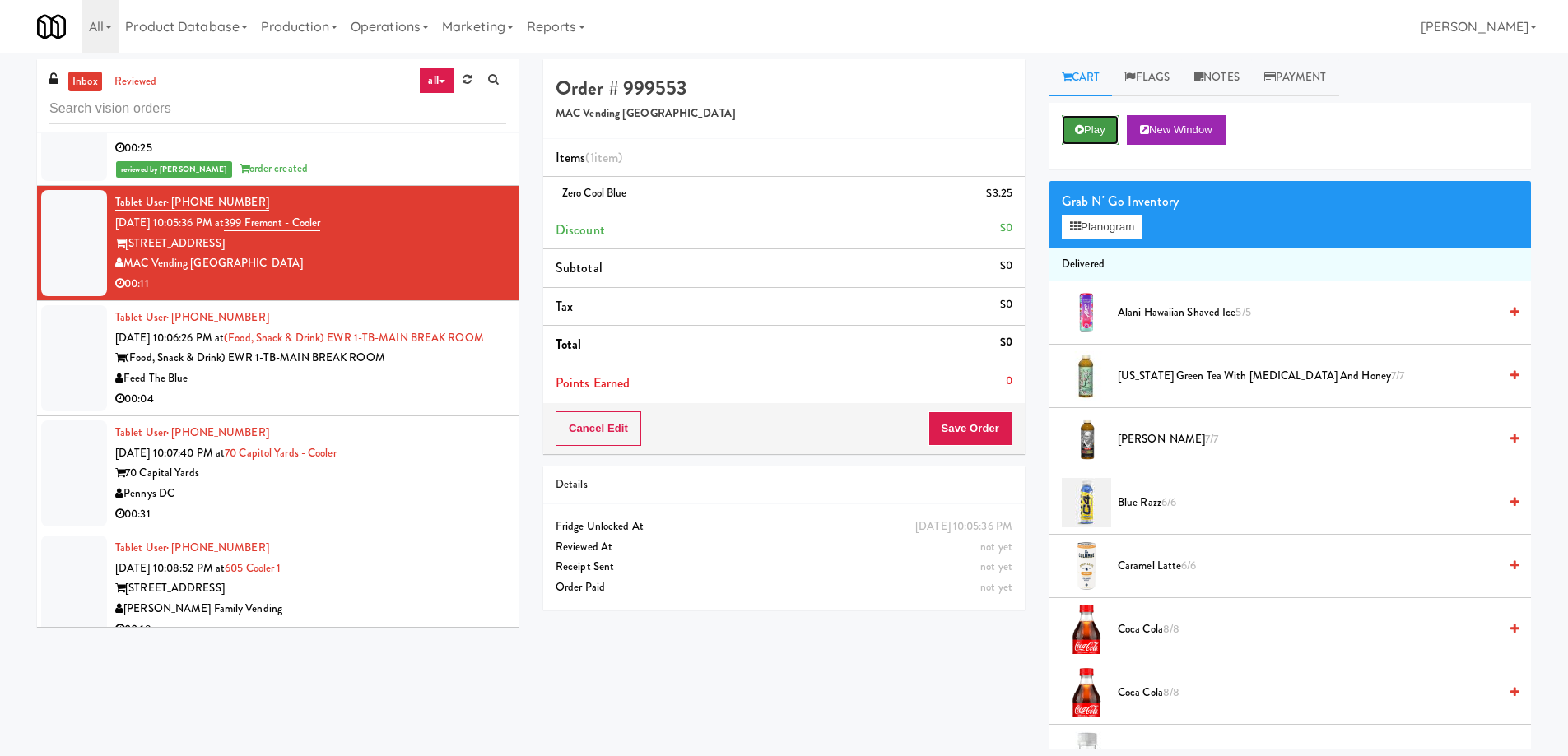
click at [1081, 126] on icon at bounding box center [1079, 130] width 9 height 11
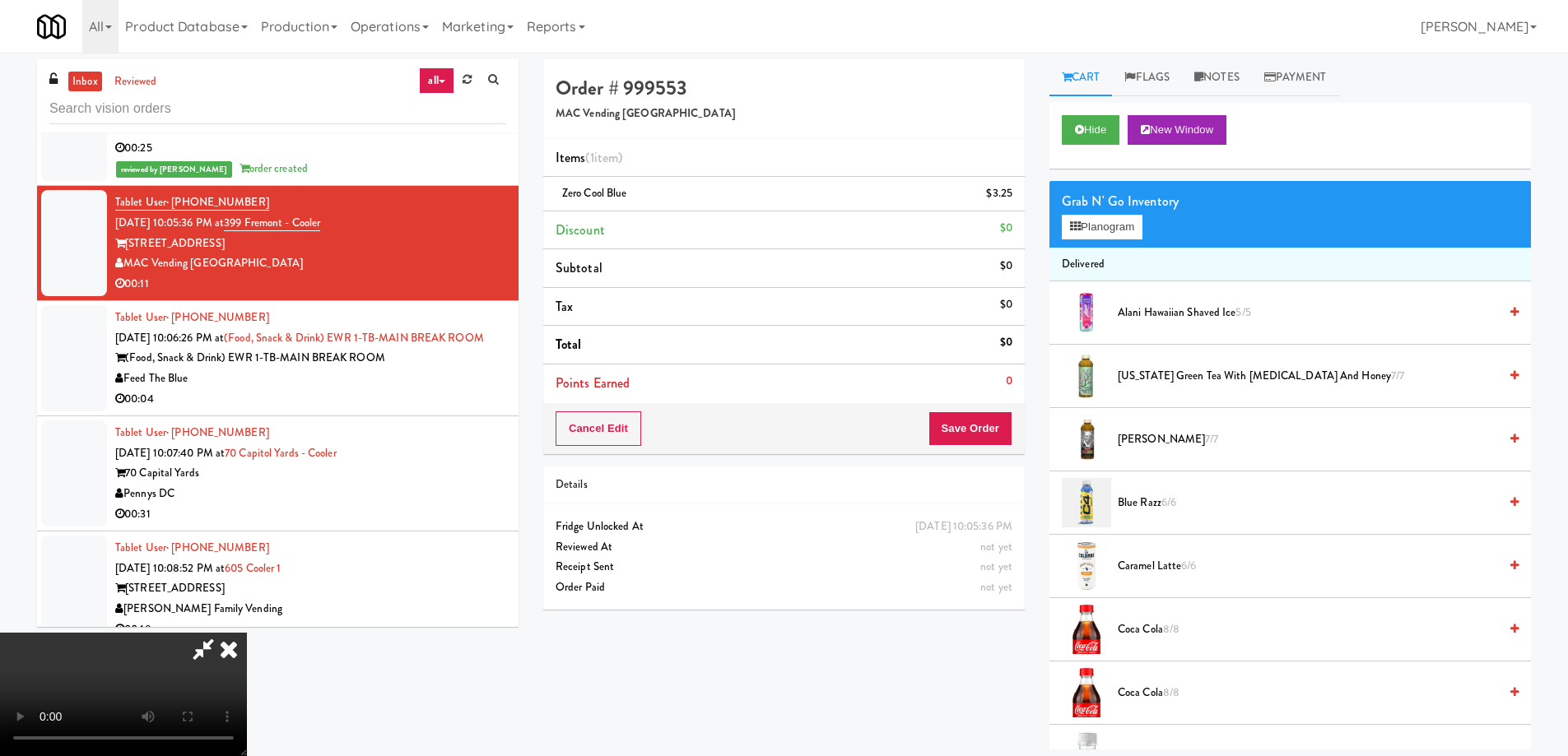
click at [236, 648] on icon at bounding box center [229, 649] width 36 height 33
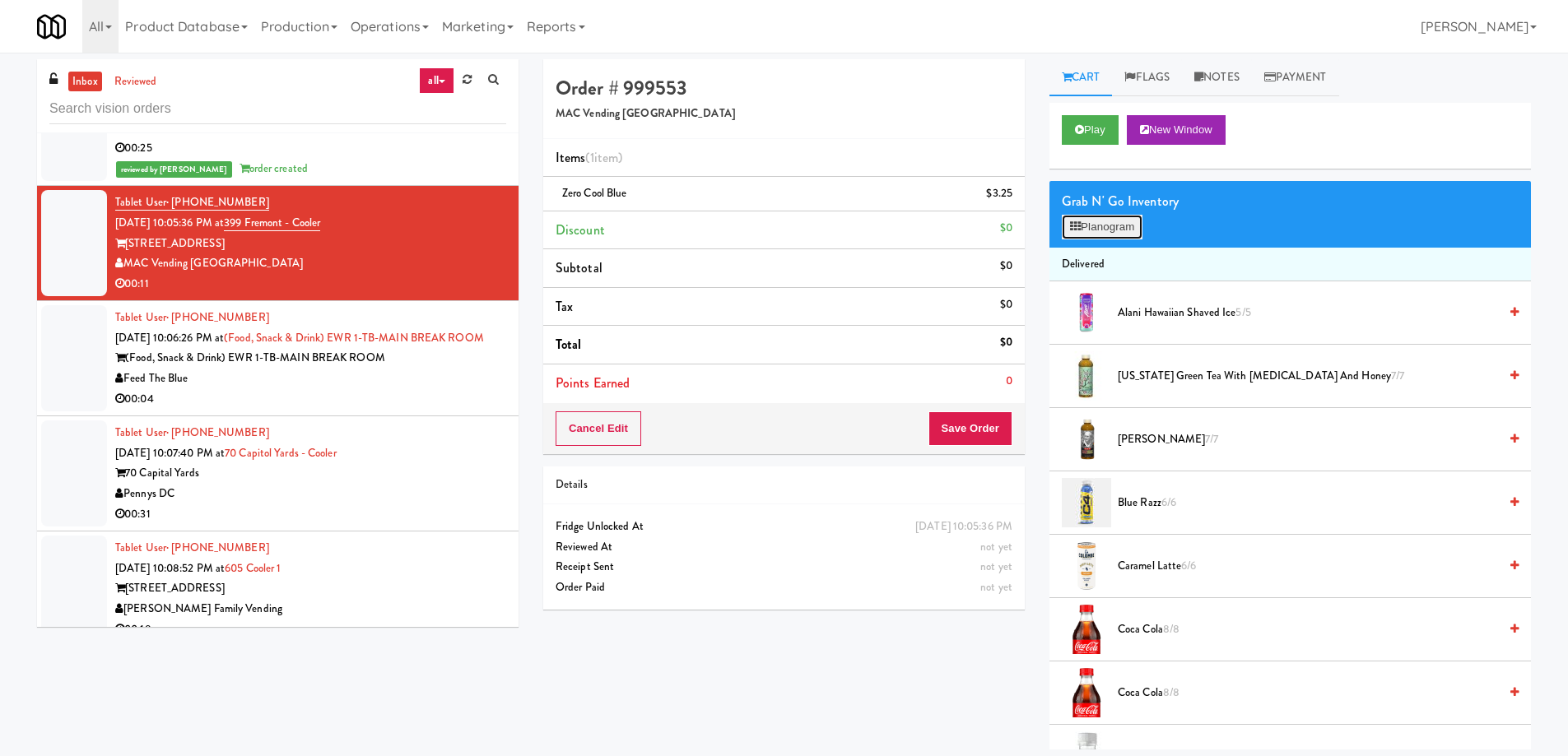
click at [1105, 227] on button "Planogram" at bounding box center [1102, 226] width 81 height 25
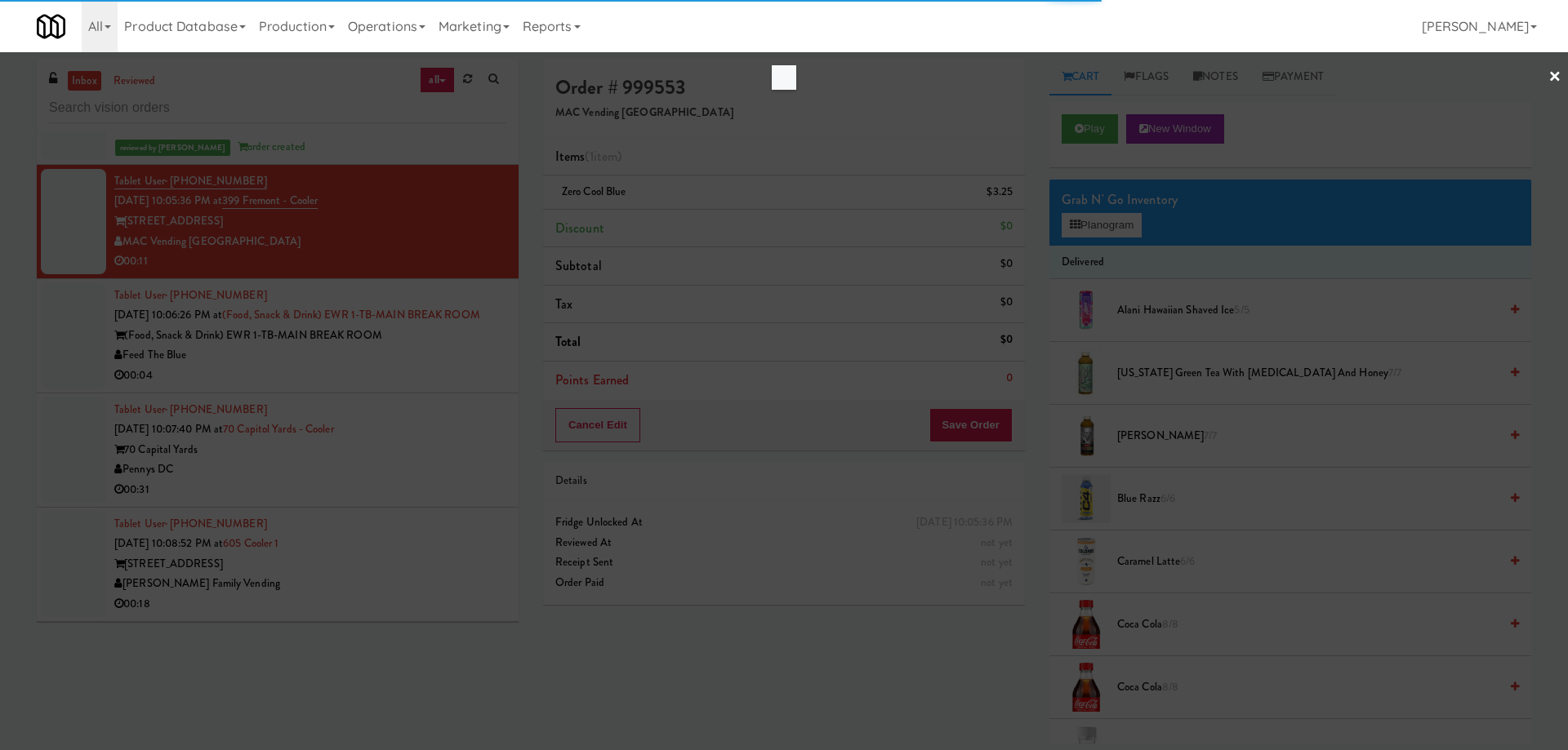
click at [852, 115] on div at bounding box center [784, 375] width 1568 height 750
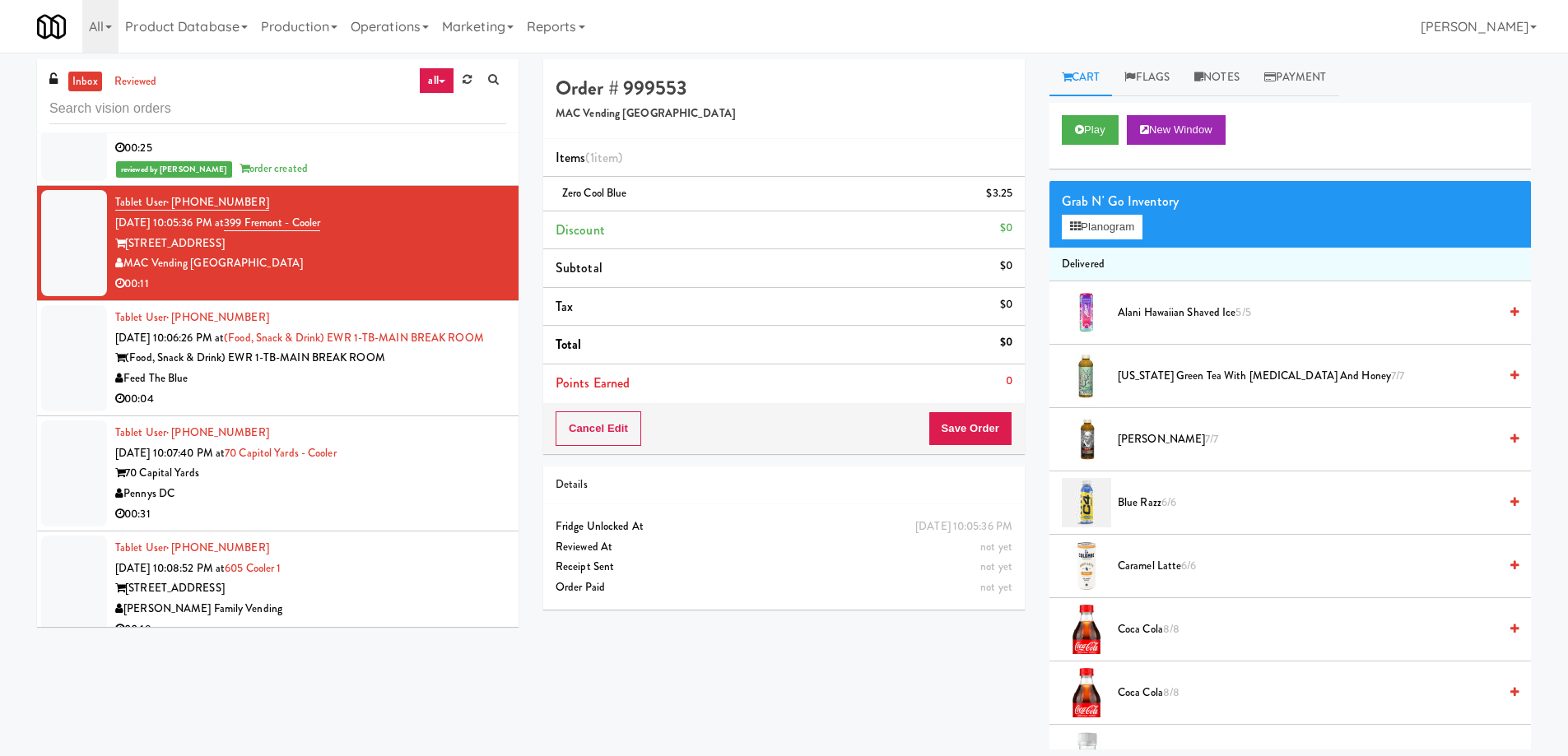
click at [368, 234] on div "[STREET_ADDRESS]" at bounding box center [310, 244] width 391 height 20
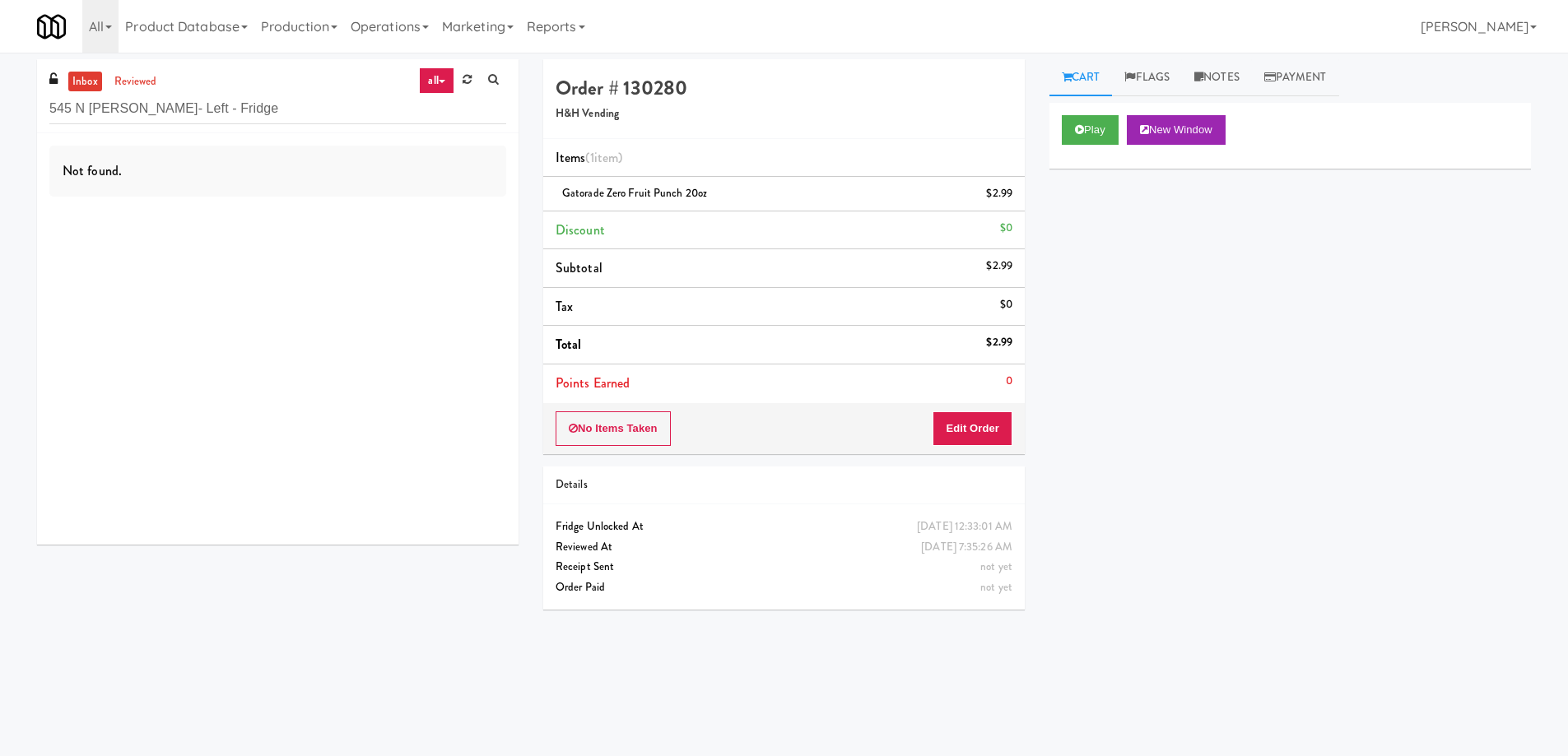
click at [225, 108] on input "545 N [PERSON_NAME]- Left - Fridge" at bounding box center [277, 109] width 457 height 31
click at [225, 108] on input "545 N McClurg- Left - Fridge" at bounding box center [277, 109] width 457 height 31
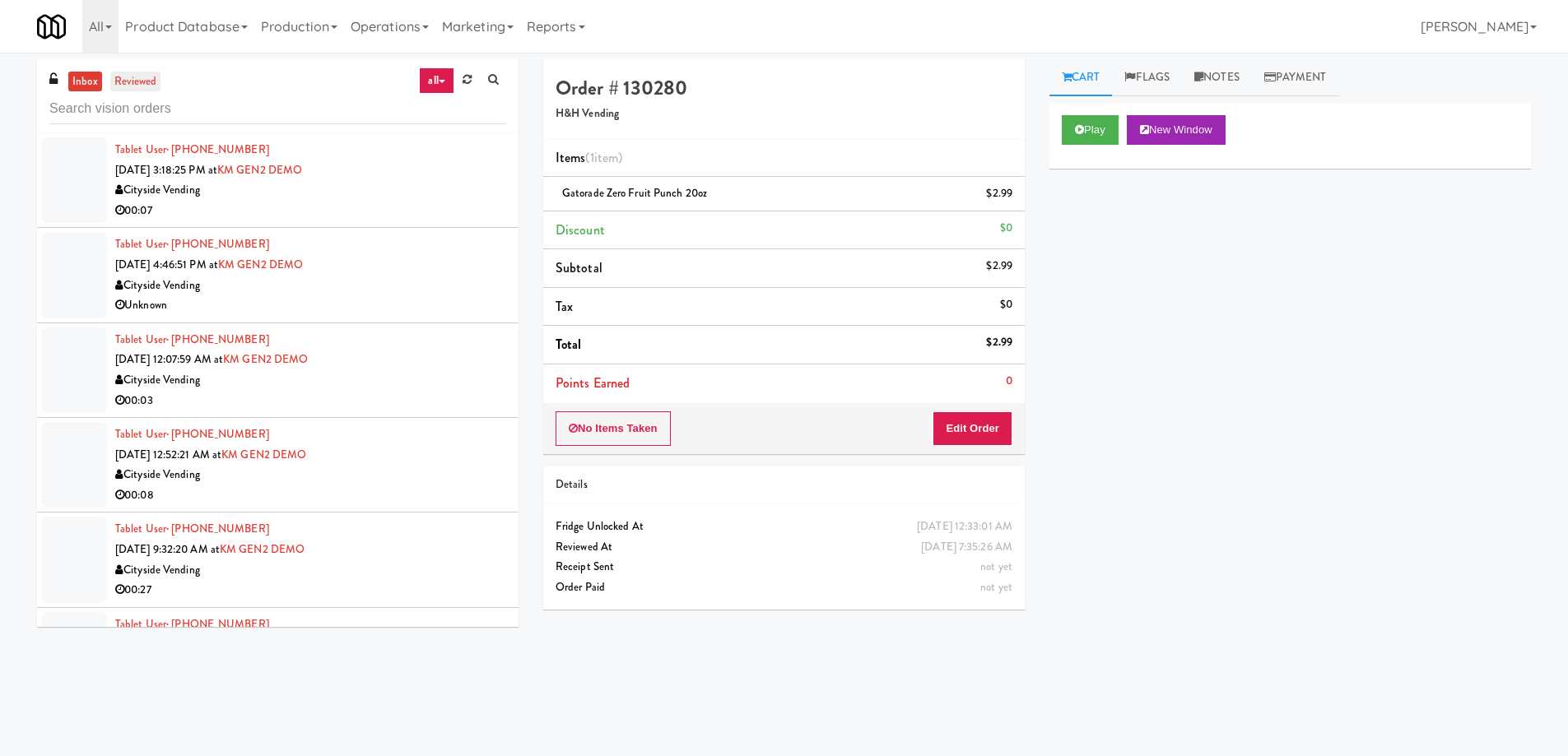
click at [139, 81] on link "reviewed" at bounding box center [136, 81] width 51 height 20
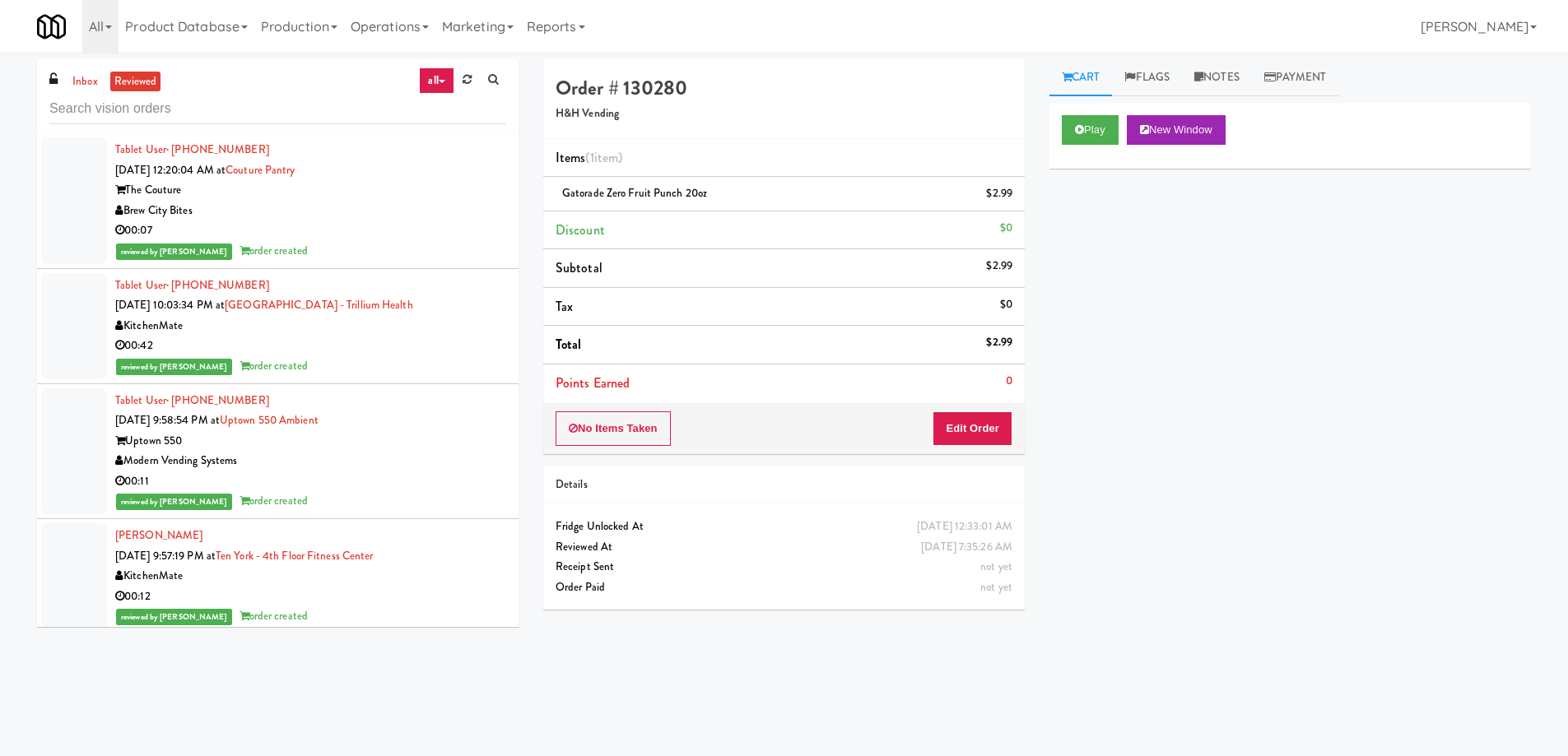
click at [357, 208] on div "Brew City Bites" at bounding box center [310, 211] width 391 height 20
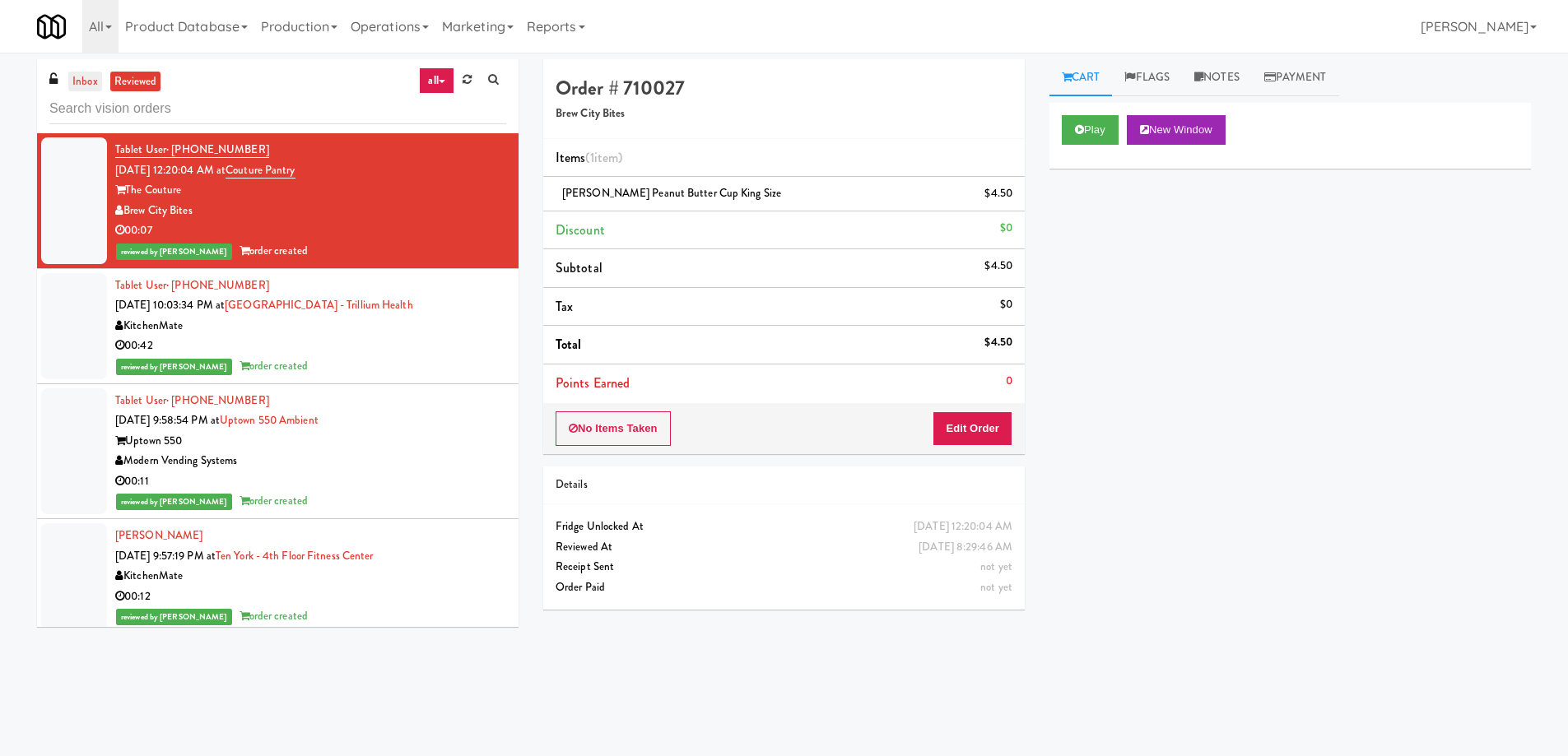
click at [81, 75] on link "inbox" at bounding box center [86, 81] width 34 height 20
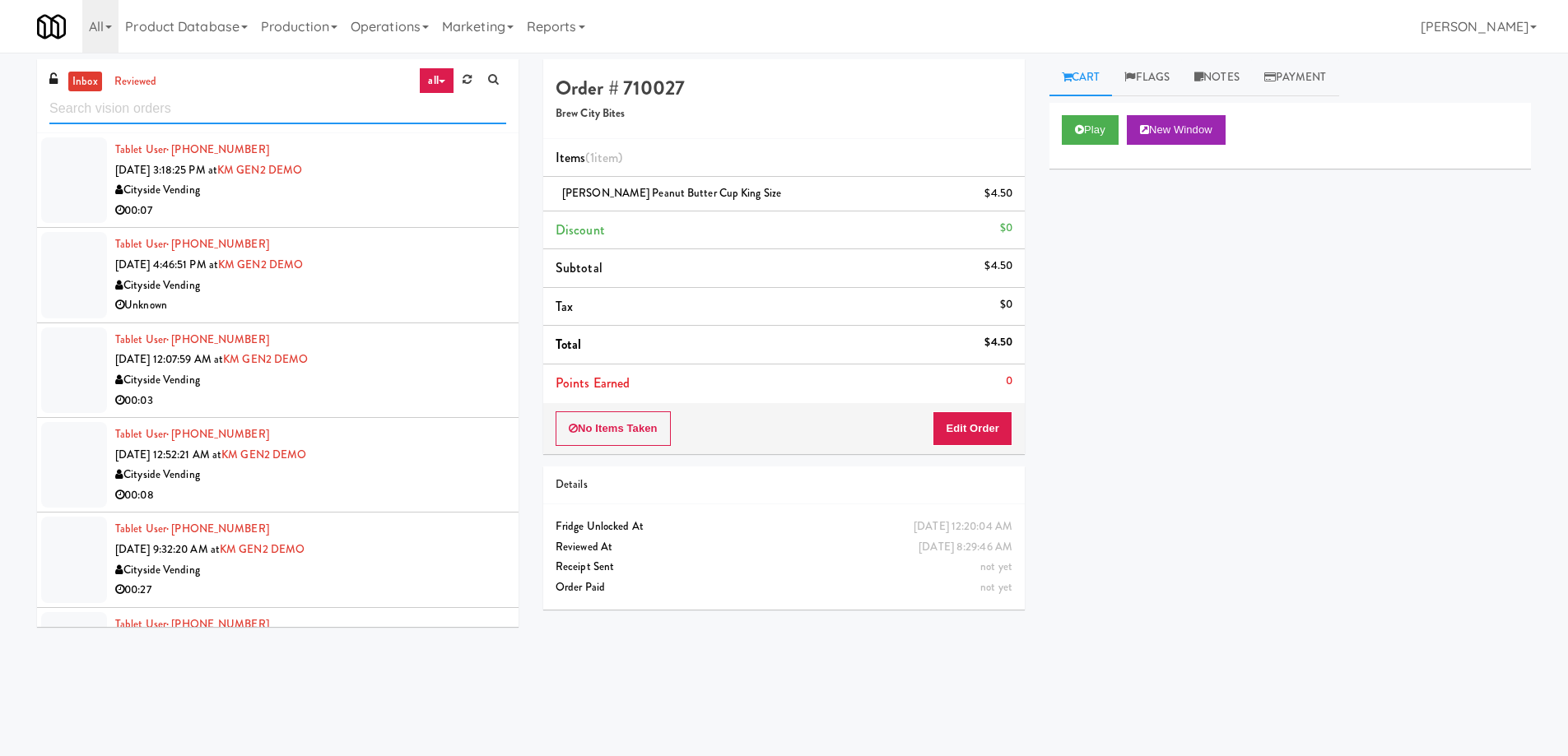
click at [281, 103] on input "text" at bounding box center [277, 109] width 457 height 31
paste input "Armada Combo Unit"
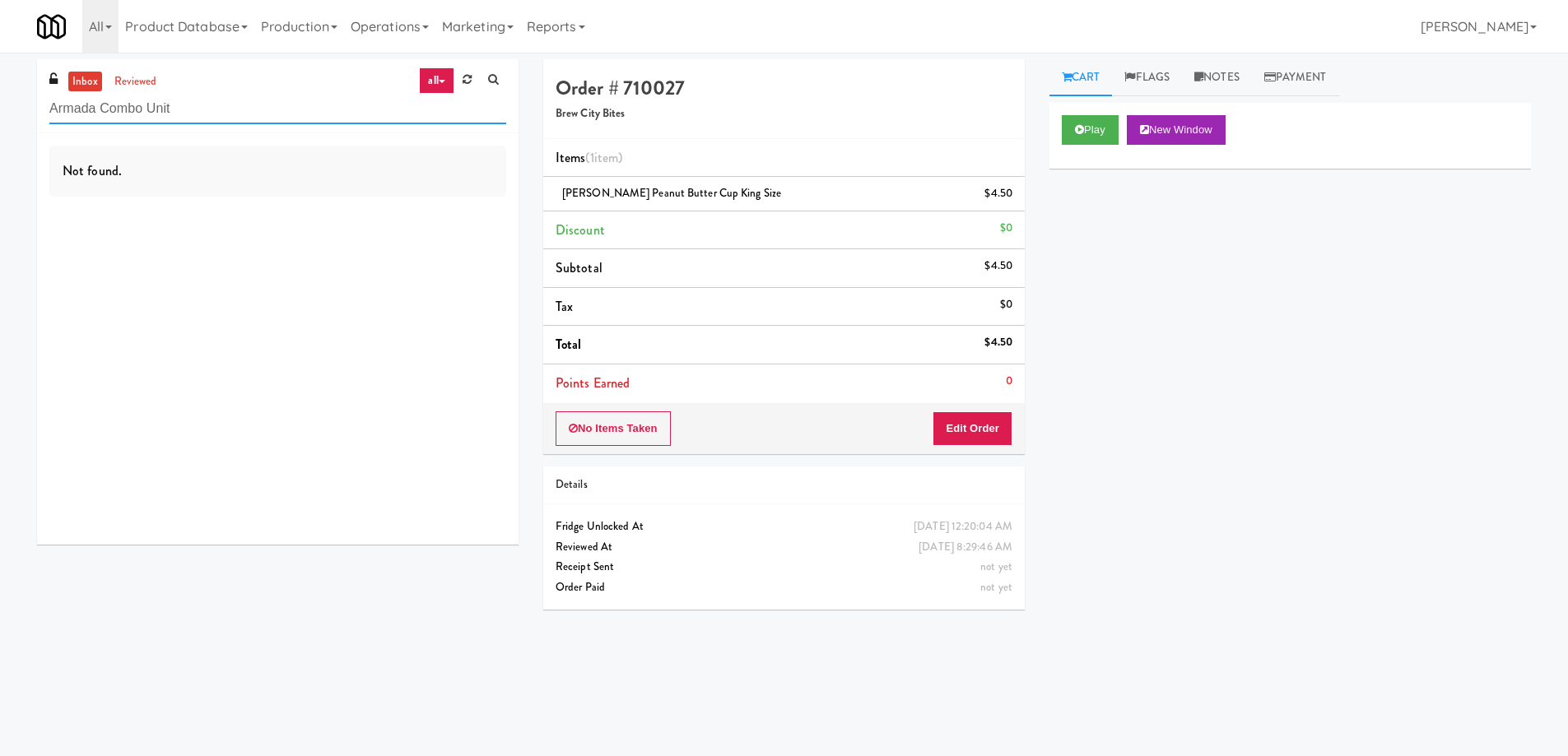
click at [294, 107] on input "Armada Combo Unit" at bounding box center [277, 109] width 457 height 31
type input "Armada Combo Unit"
click at [147, 82] on link "reviewed" at bounding box center [136, 81] width 51 height 20
click at [88, 82] on link "inbox" at bounding box center [86, 81] width 34 height 20
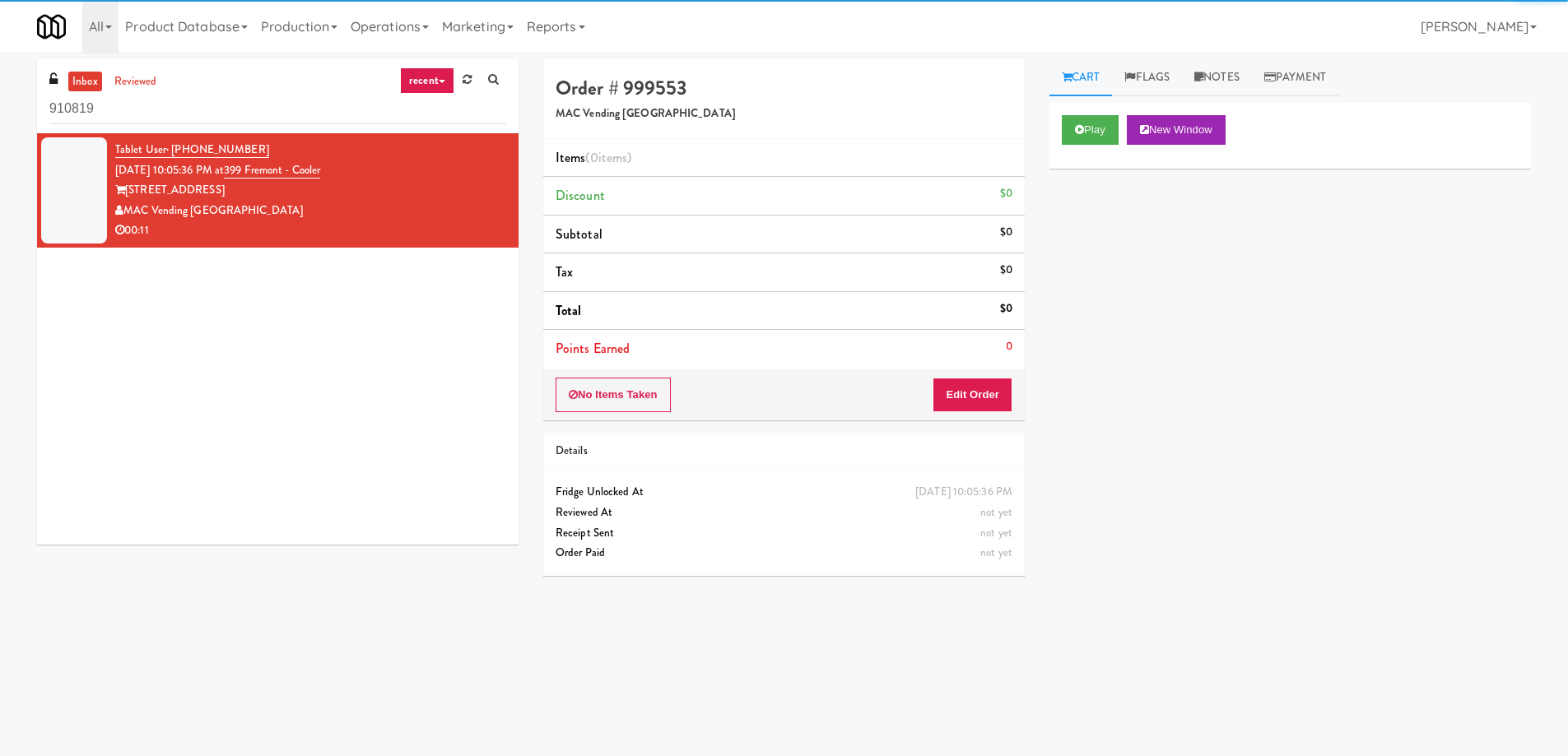
click at [1243, 382] on div "Play New Window Primary Flag Clear Flag if unable to determine what was taken o…" at bounding box center [1290, 411] width 481 height 617
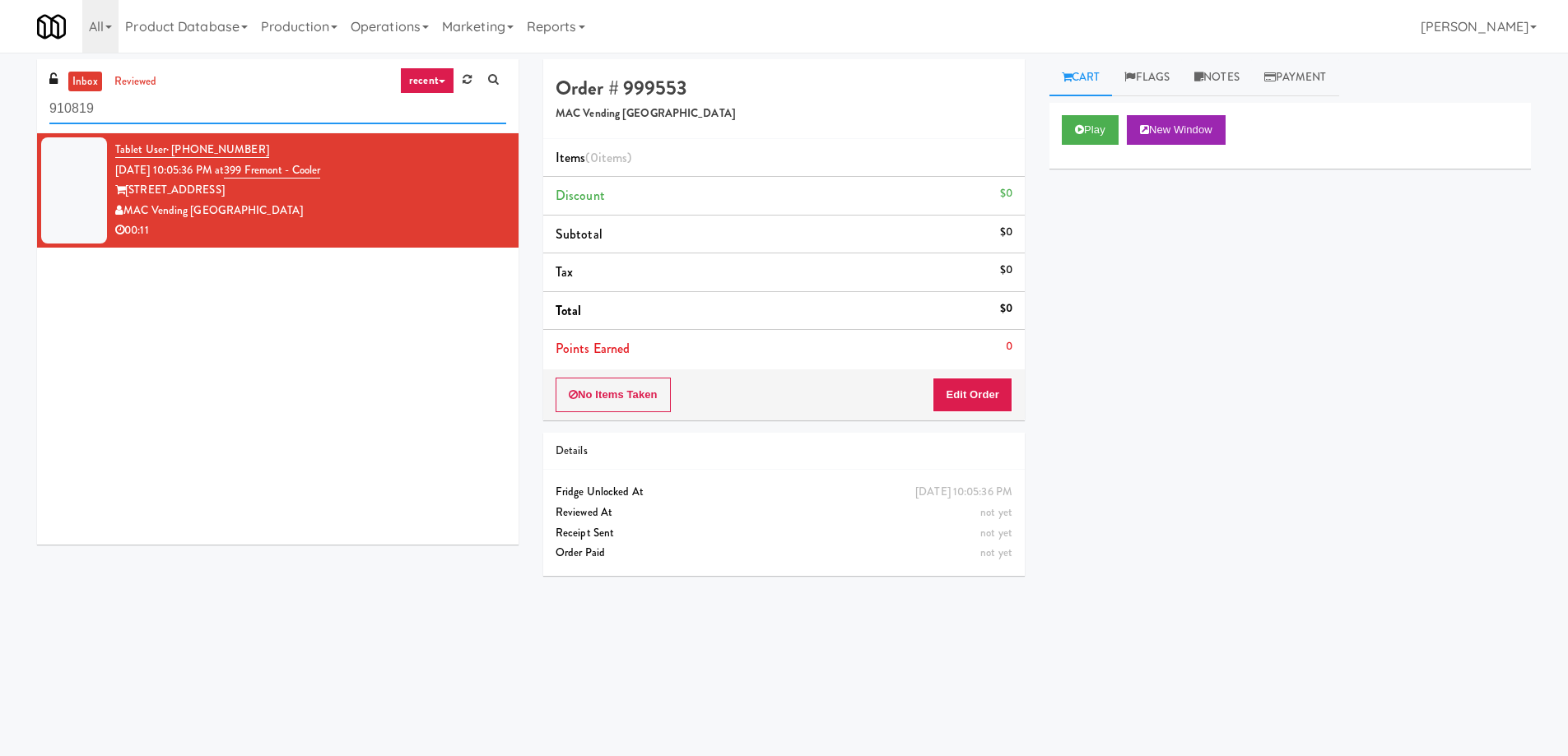
click at [197, 112] on input "910819" at bounding box center [277, 109] width 457 height 31
paste input "Armada Combo Unit"
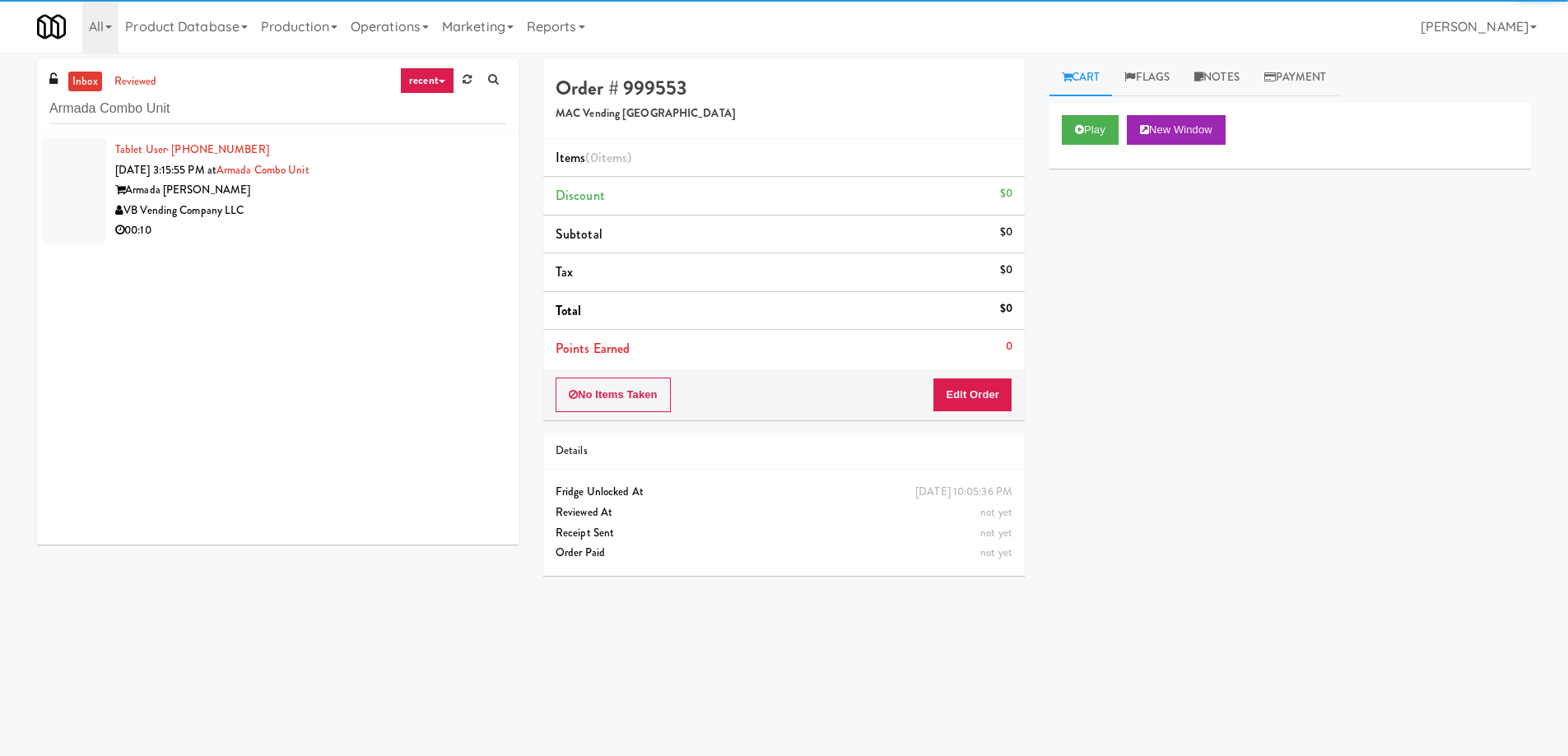
click at [432, 75] on link "recent" at bounding box center [427, 81] width 54 height 26
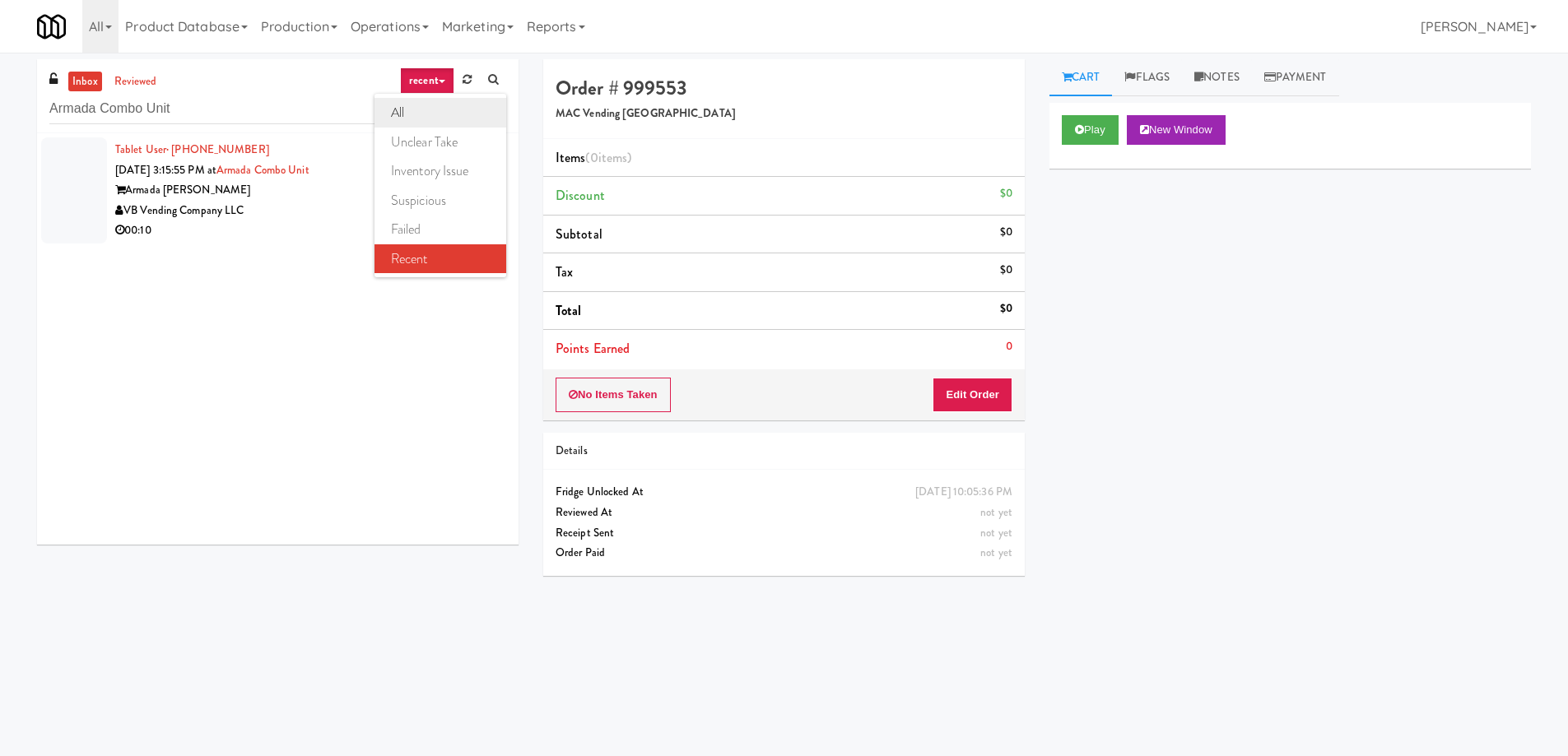
click at [428, 112] on link "all" at bounding box center [440, 113] width 131 height 30
click at [377, 195] on div "Armada [PERSON_NAME]" at bounding box center [310, 191] width 391 height 20
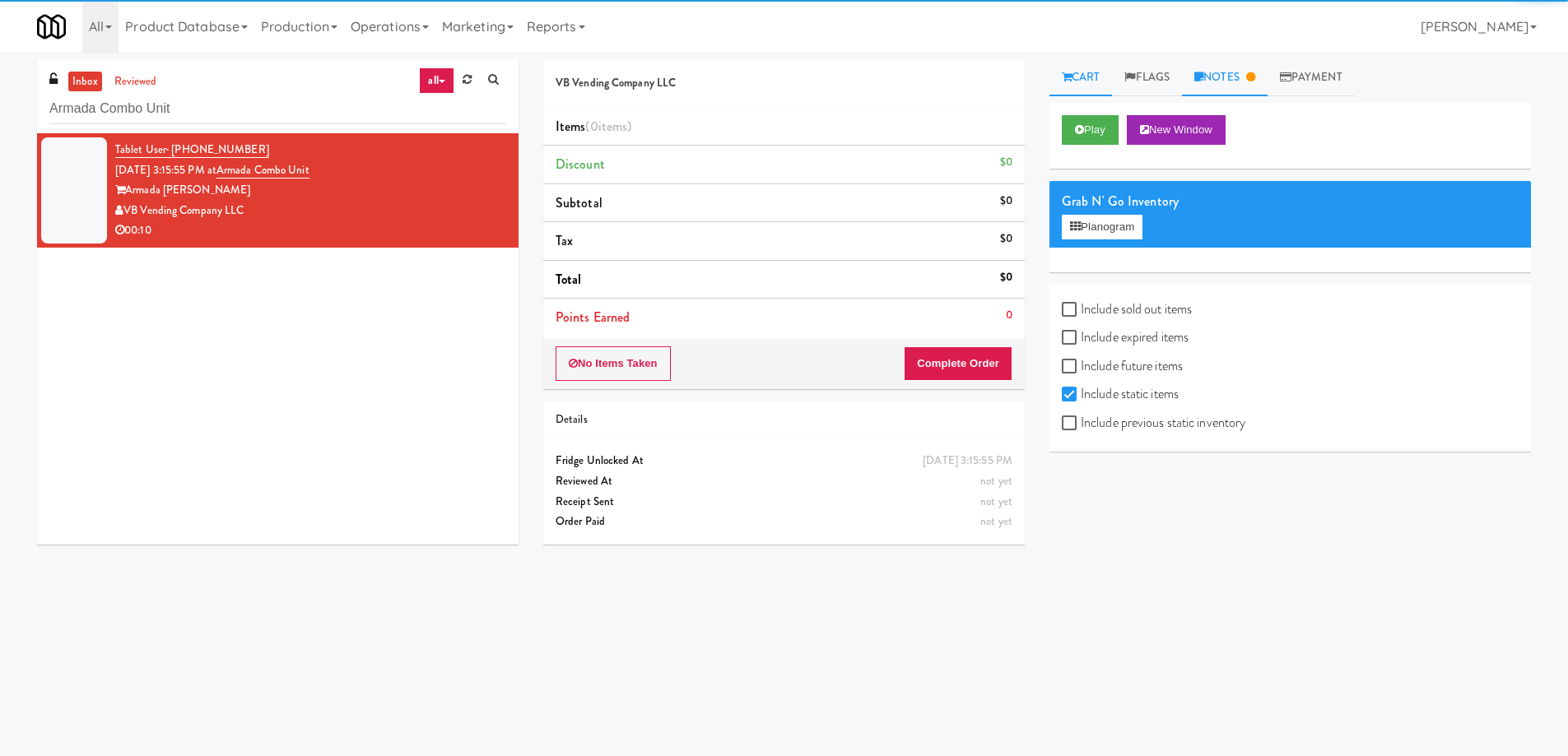
click at [1230, 79] on link "Notes" at bounding box center [1225, 78] width 86 height 37
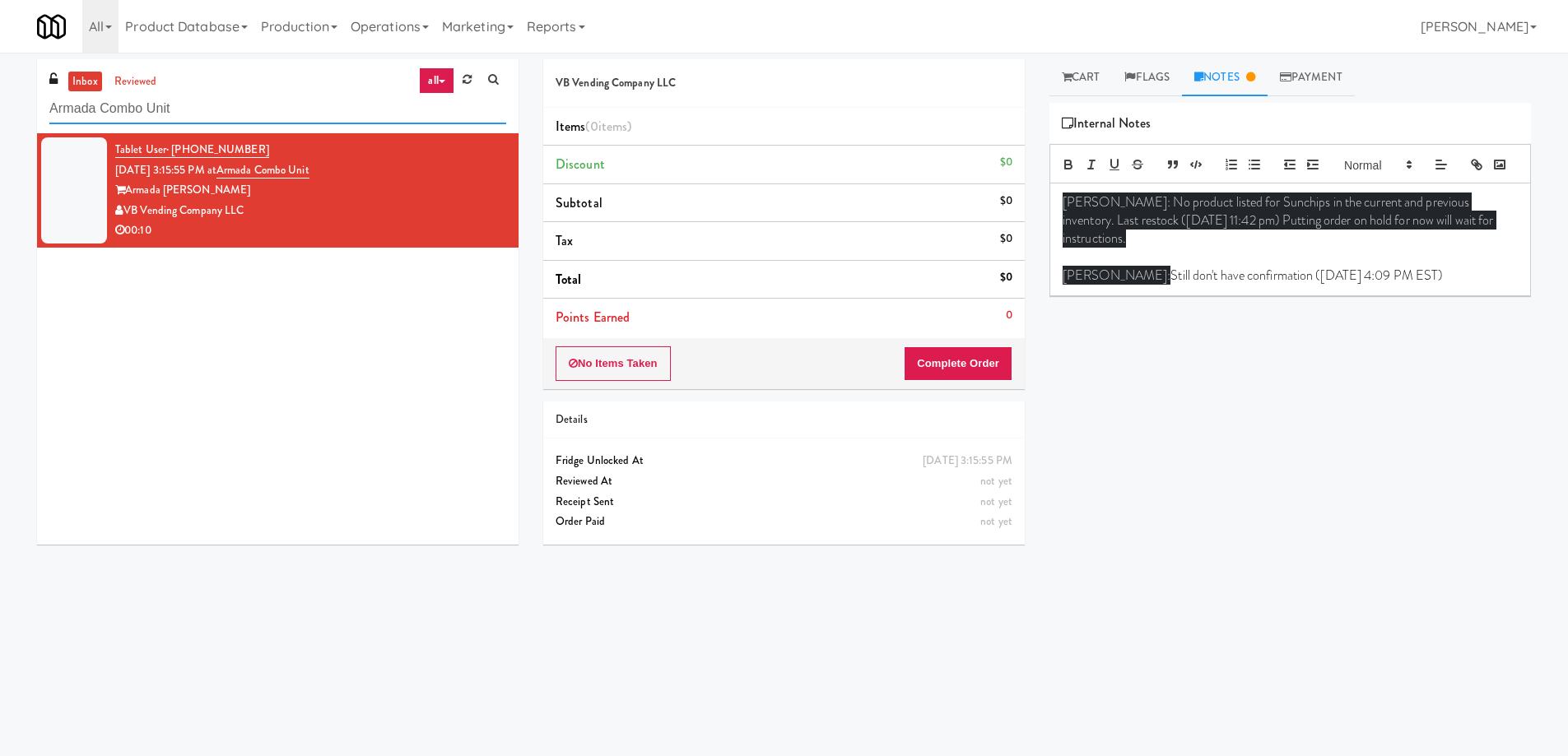
click at [237, 107] on input "Armada Combo Unit" at bounding box center [277, 109] width 457 height 31
paste input "Crossing East - Cooler - [GEOGRAPHIC_DATA]"
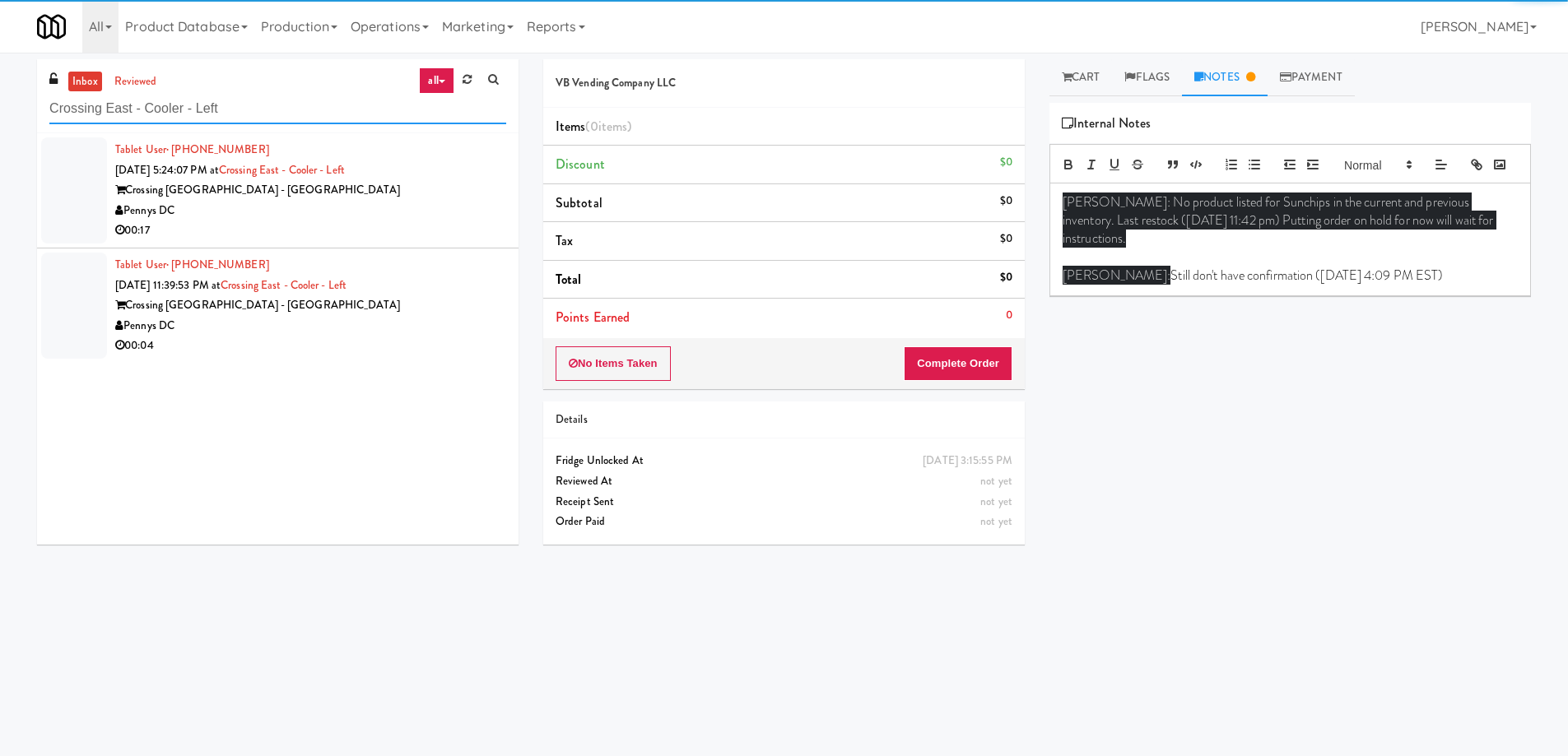
type input "Crossing East - Cooler - Left"
click at [387, 211] on div "Pennys DC" at bounding box center [310, 211] width 391 height 20
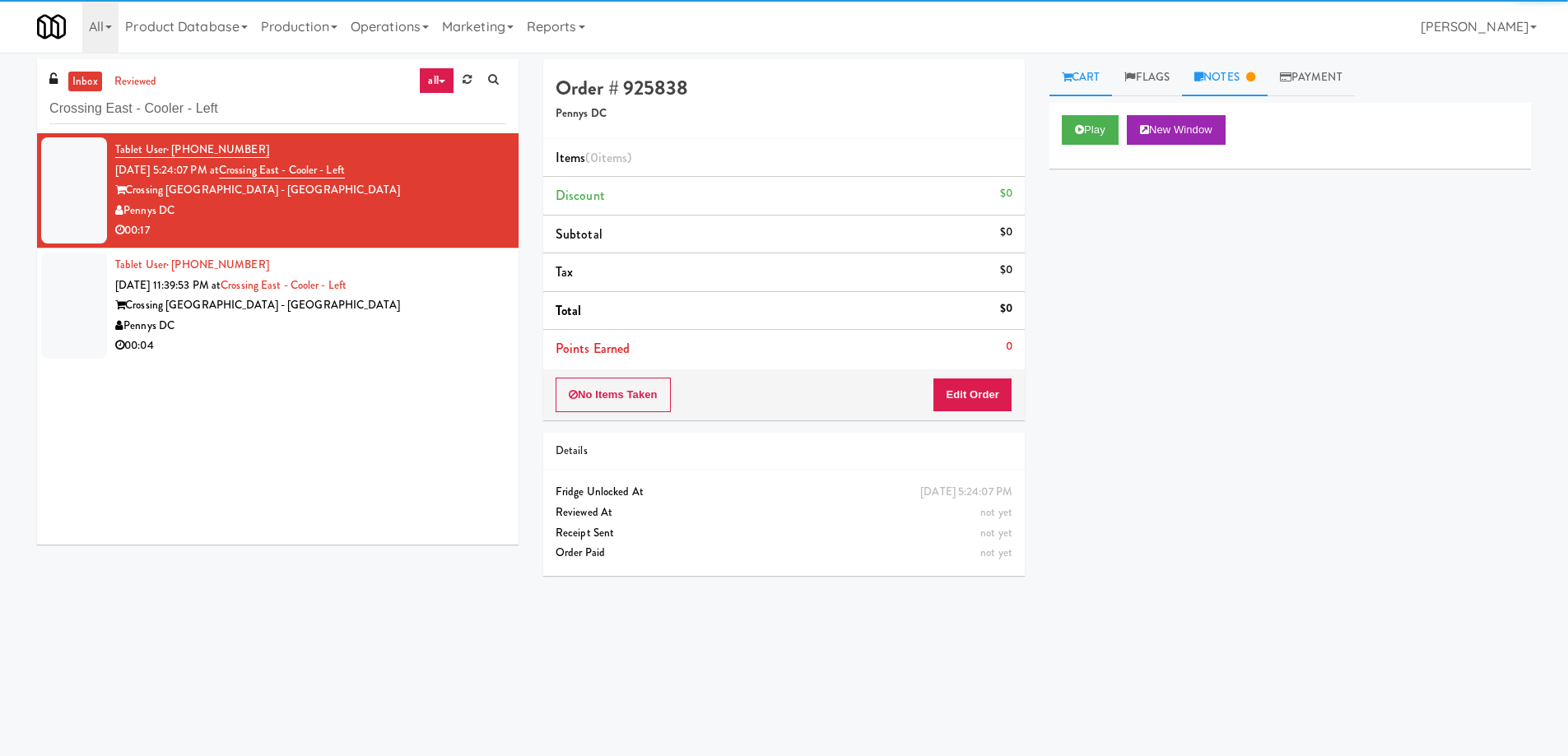
click at [1227, 71] on link "Notes" at bounding box center [1225, 78] width 86 height 37
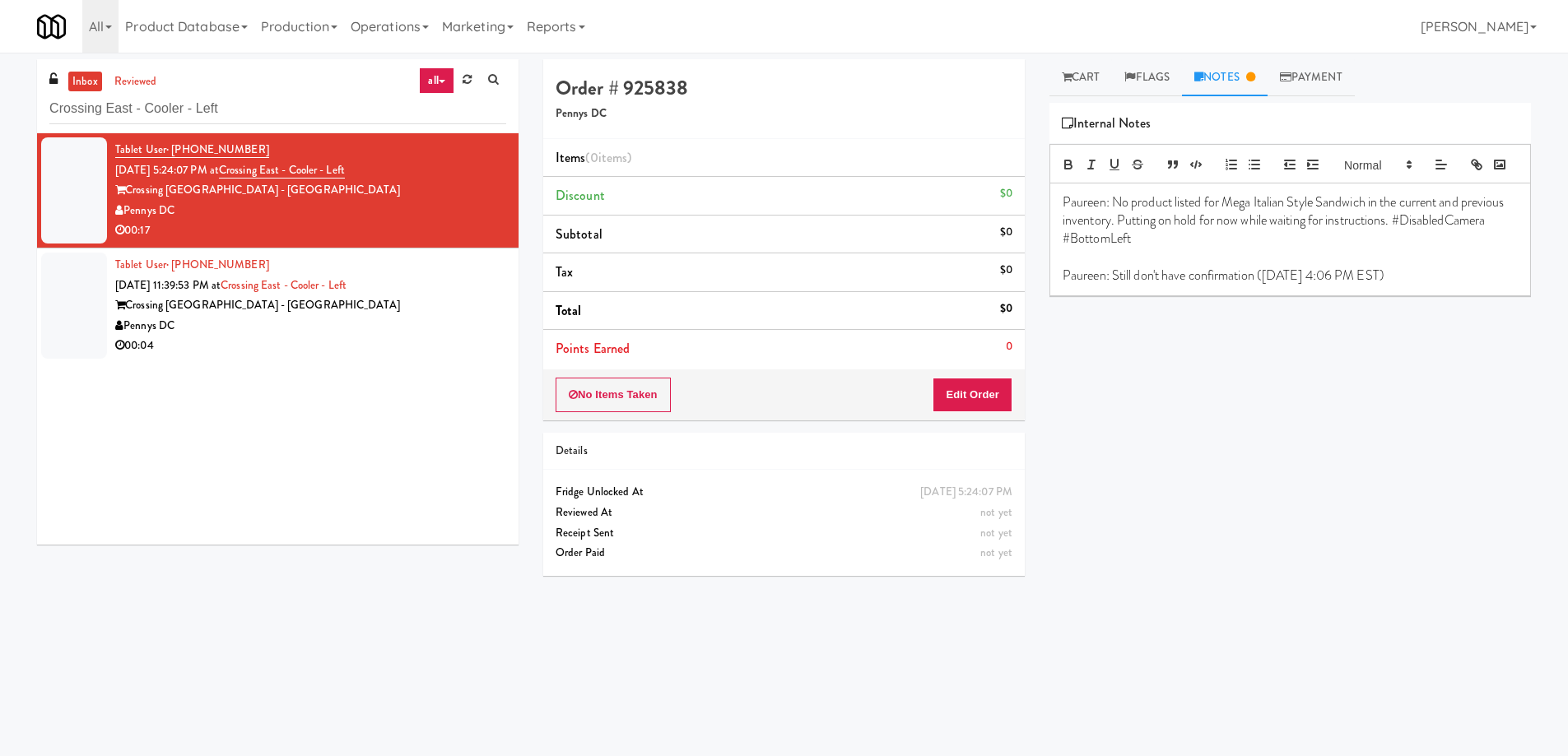
click at [419, 317] on div "Pennys DC" at bounding box center [310, 326] width 391 height 20
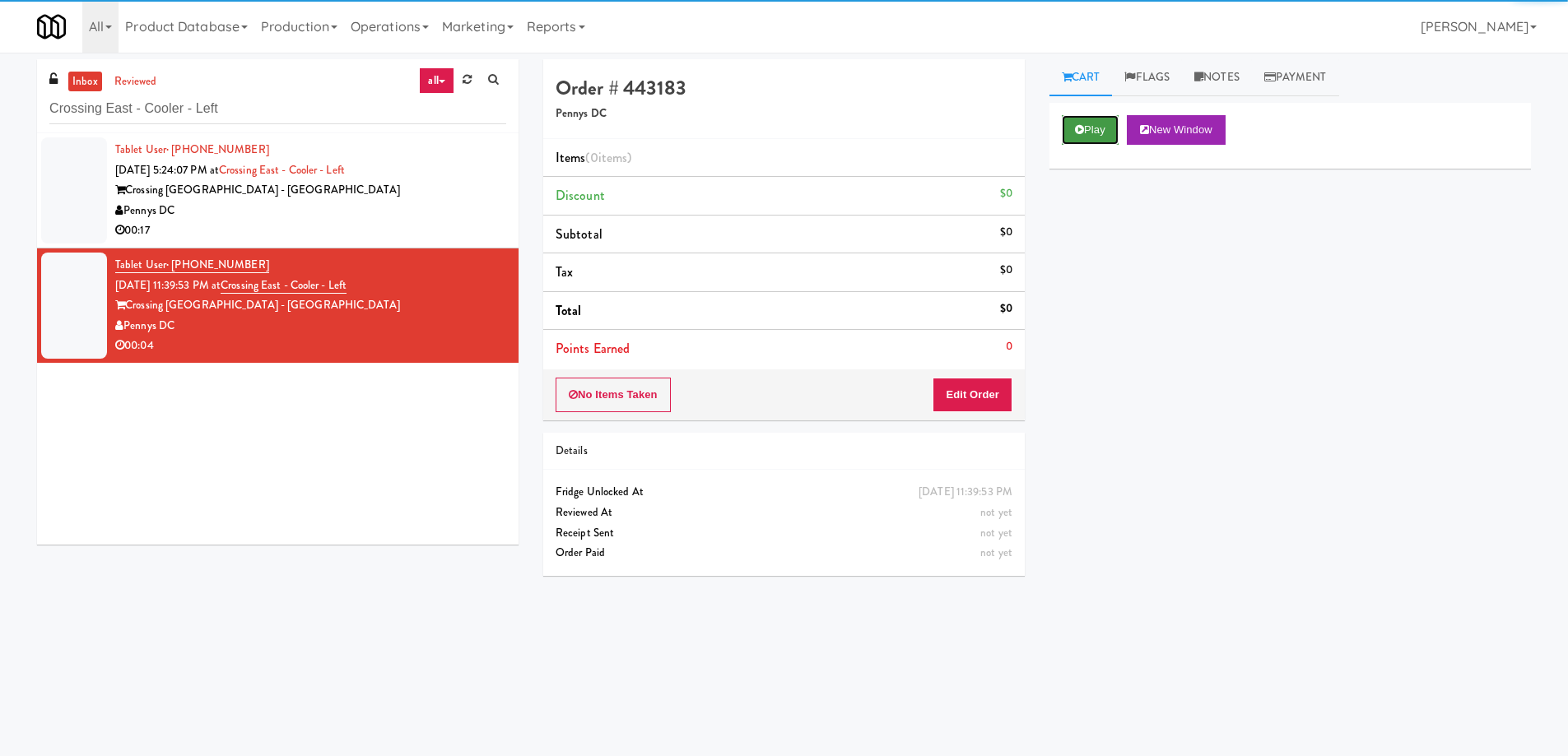
click at [1079, 127] on icon at bounding box center [1079, 130] width 9 height 11
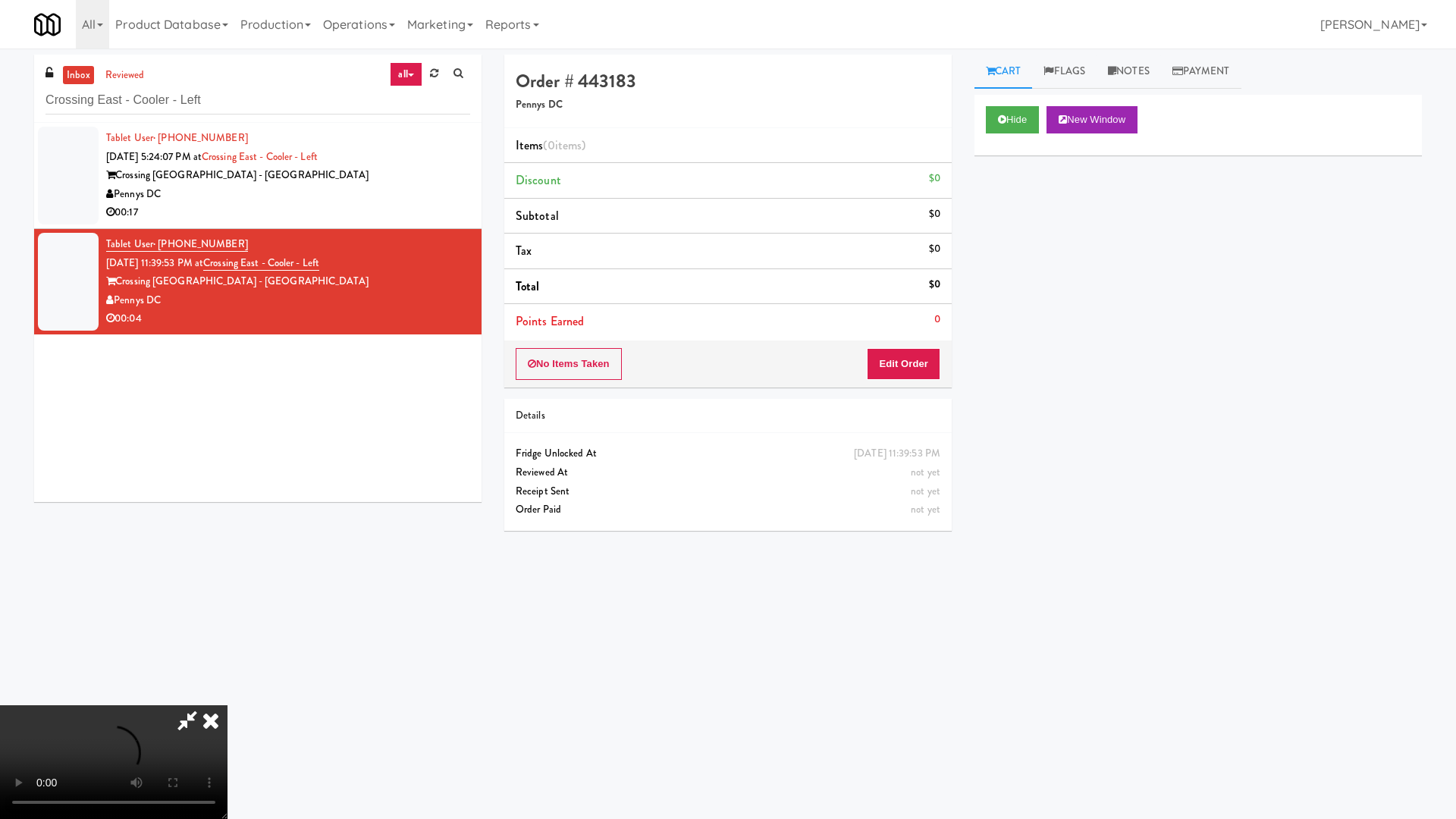
click at [227, 696] on video at bounding box center [113, 762] width 227 height 114
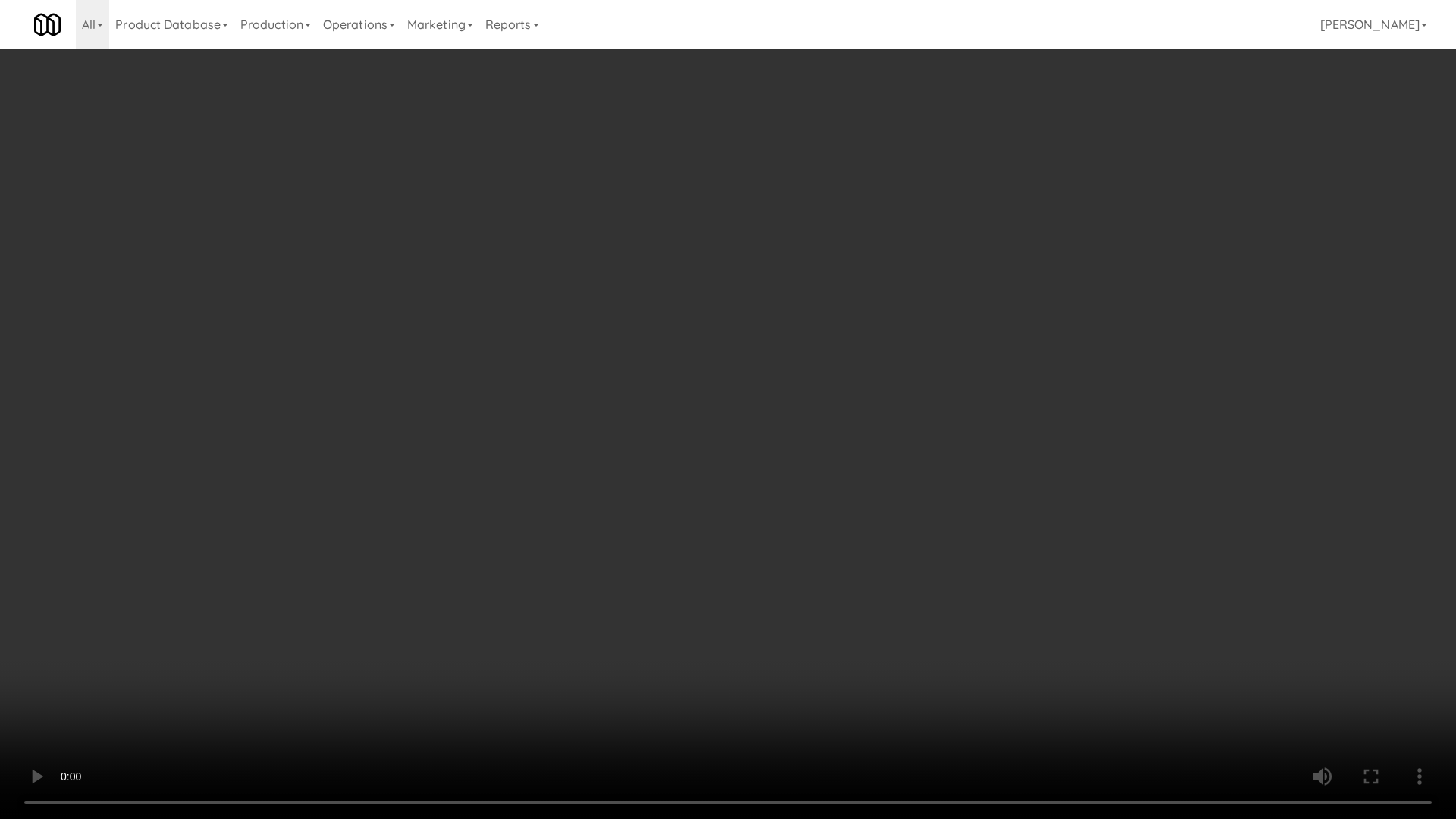
click at [694, 171] on video at bounding box center [728, 409] width 1456 height 819
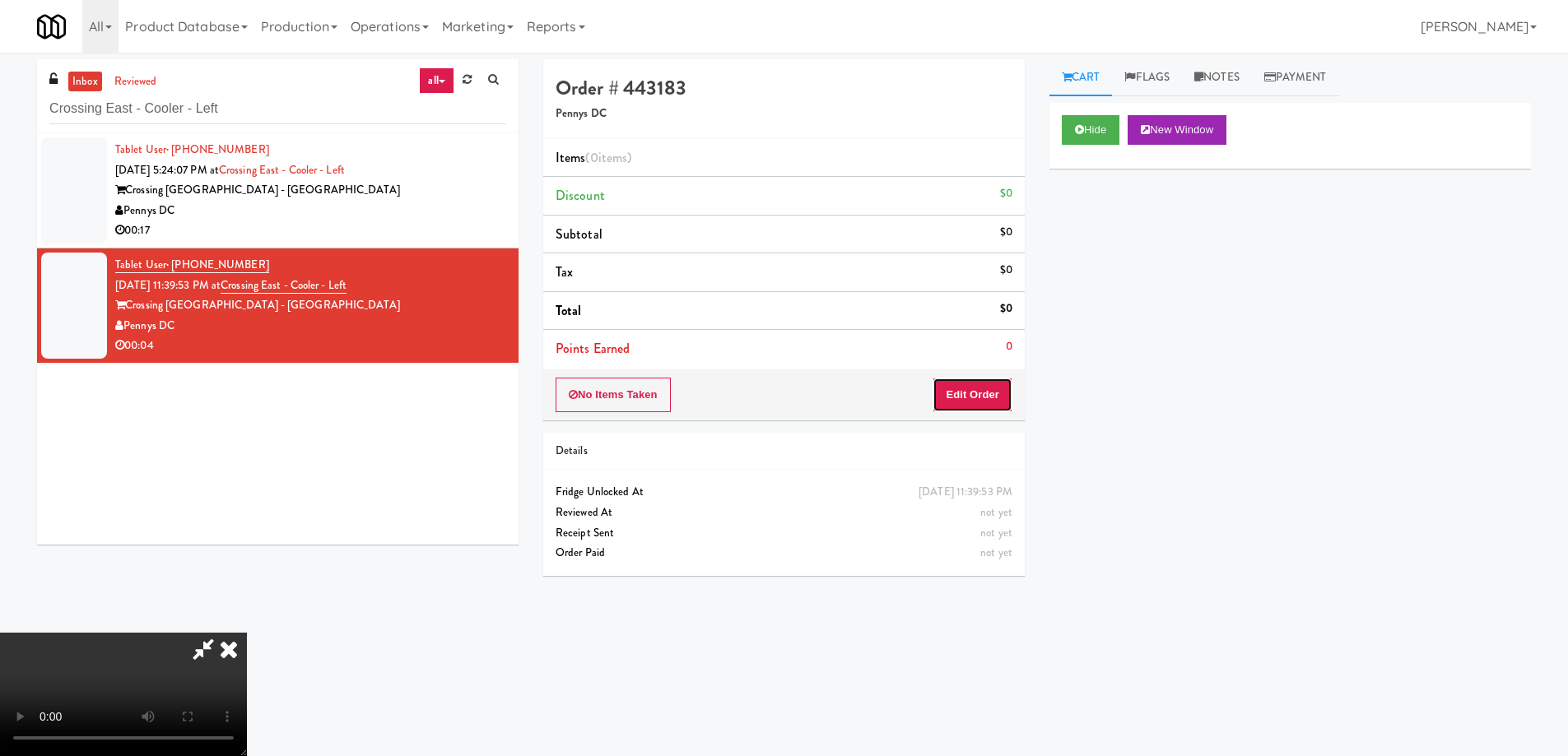
click at [997, 397] on button "Edit Order" at bounding box center [972, 395] width 80 height 35
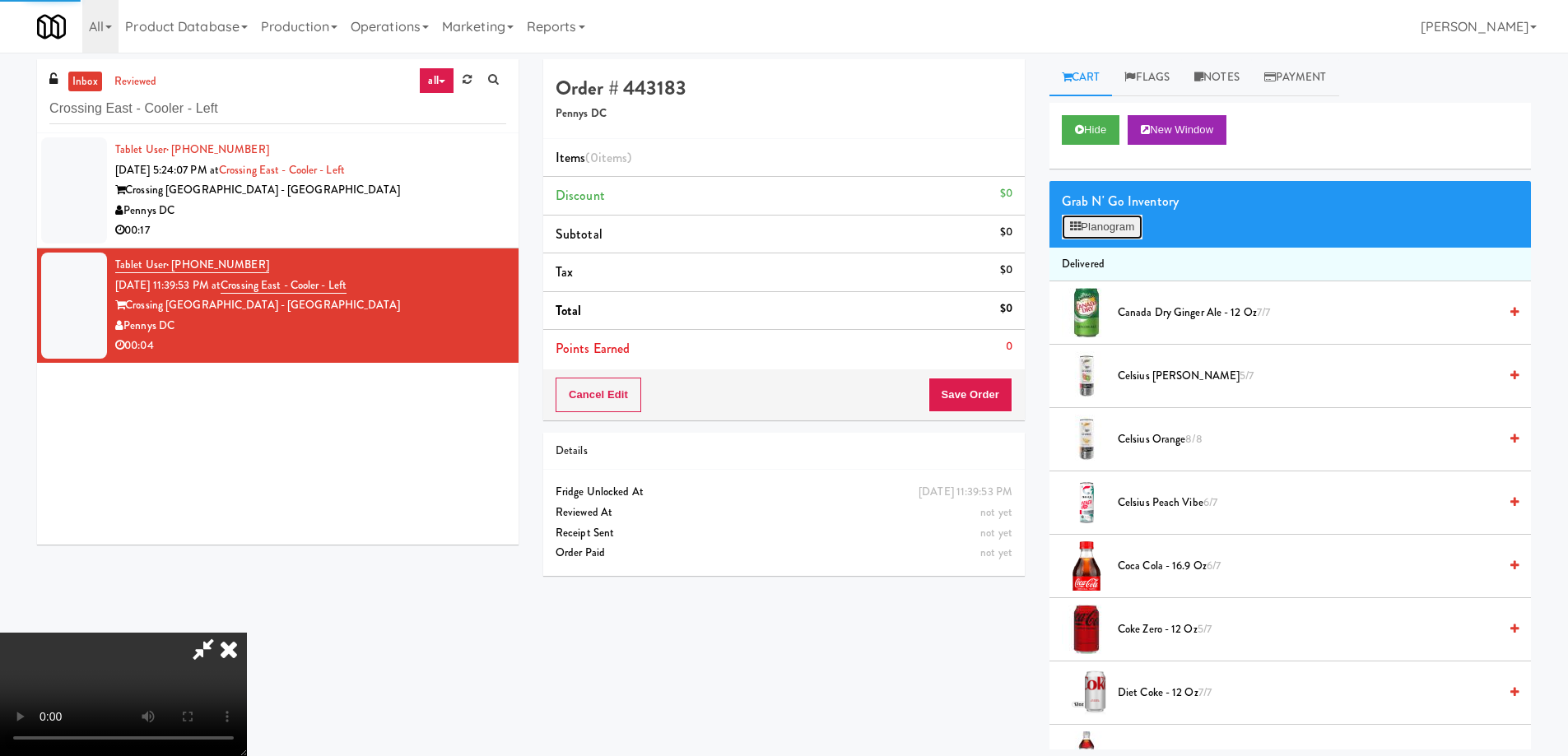
click at [1097, 221] on button "Planogram" at bounding box center [1102, 226] width 81 height 25
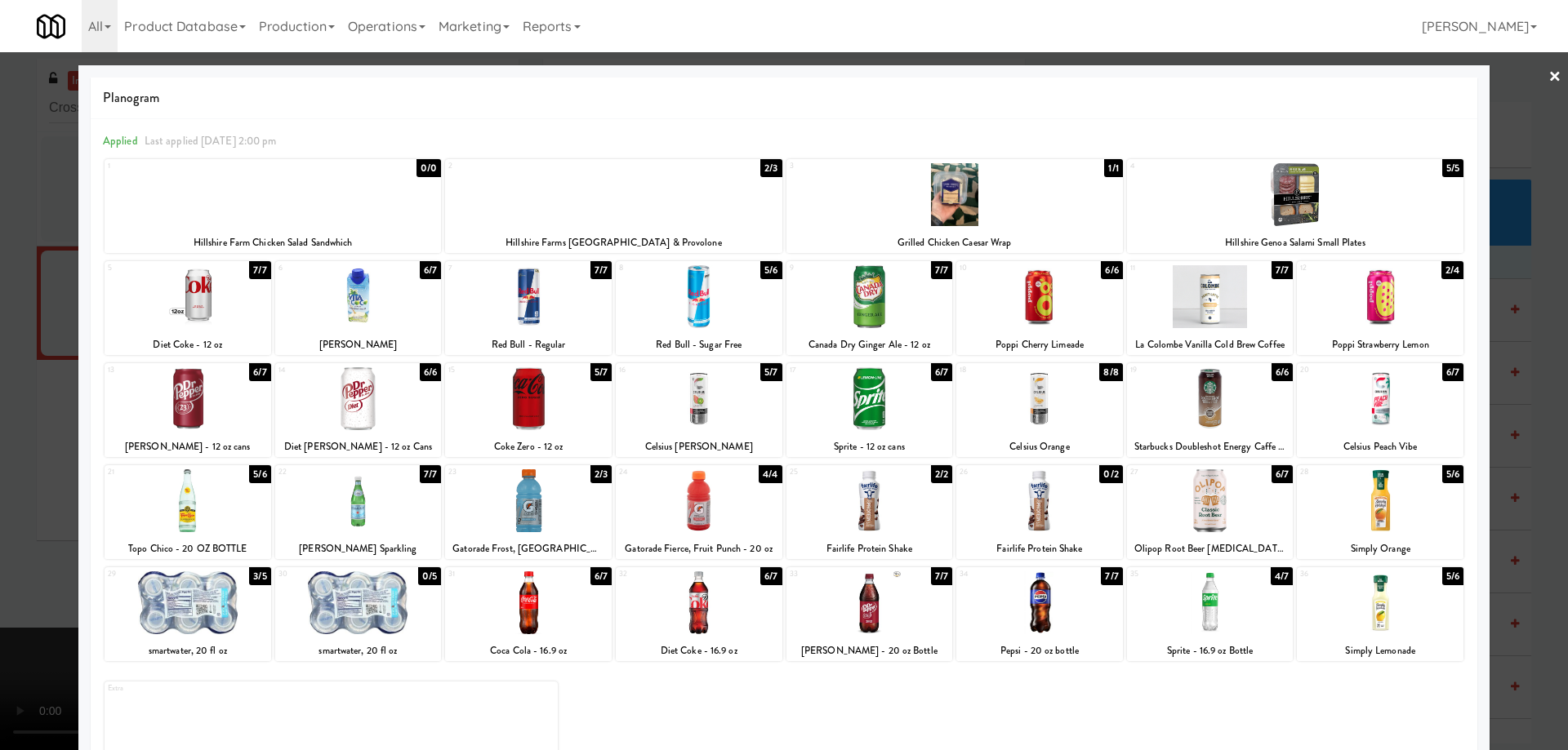
click at [1403, 607] on div at bounding box center [1380, 603] width 166 height 63
click at [1548, 62] on link "×" at bounding box center [1555, 77] width 13 height 50
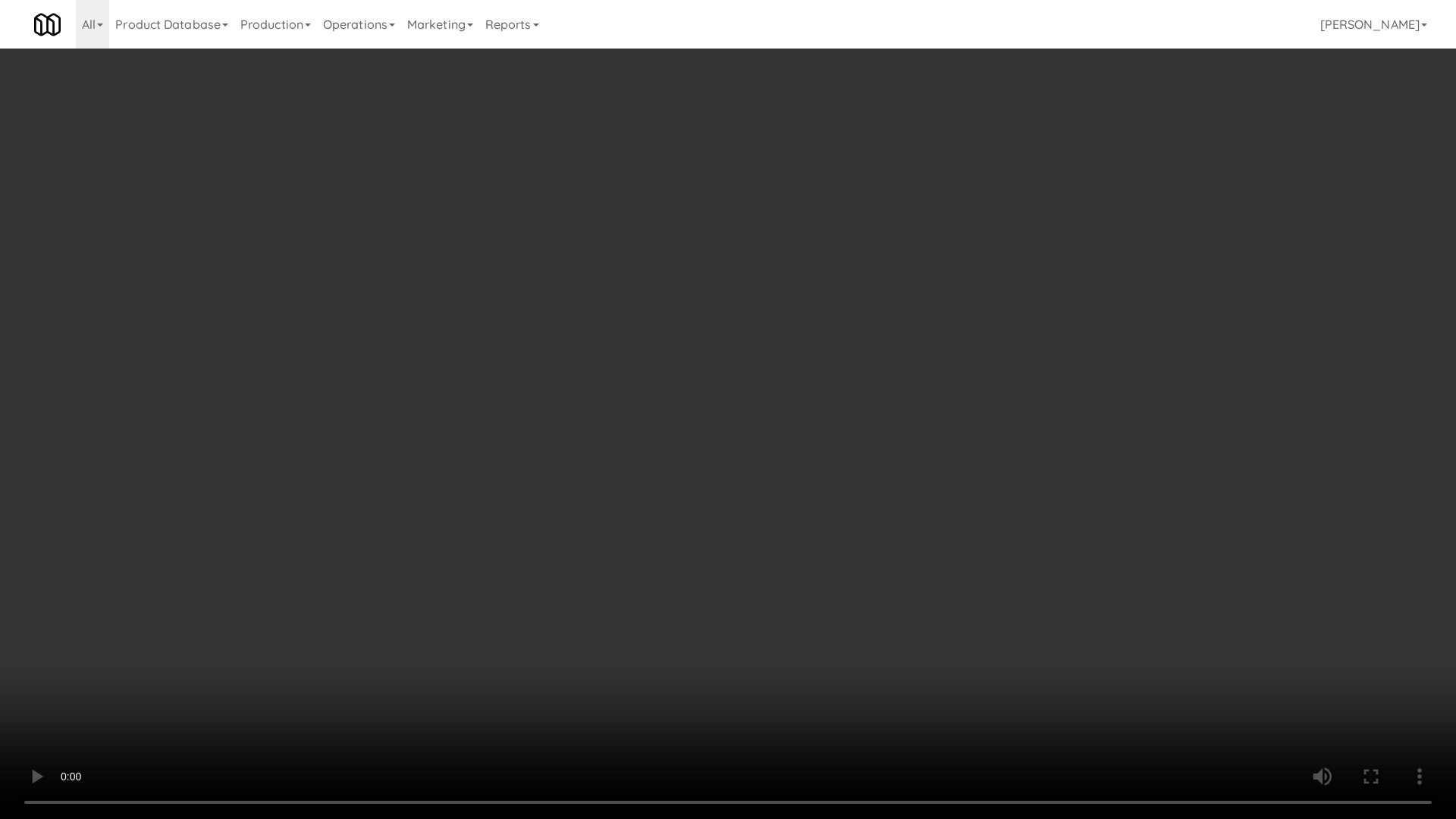
click at [857, 514] on video at bounding box center [728, 409] width 1456 height 819
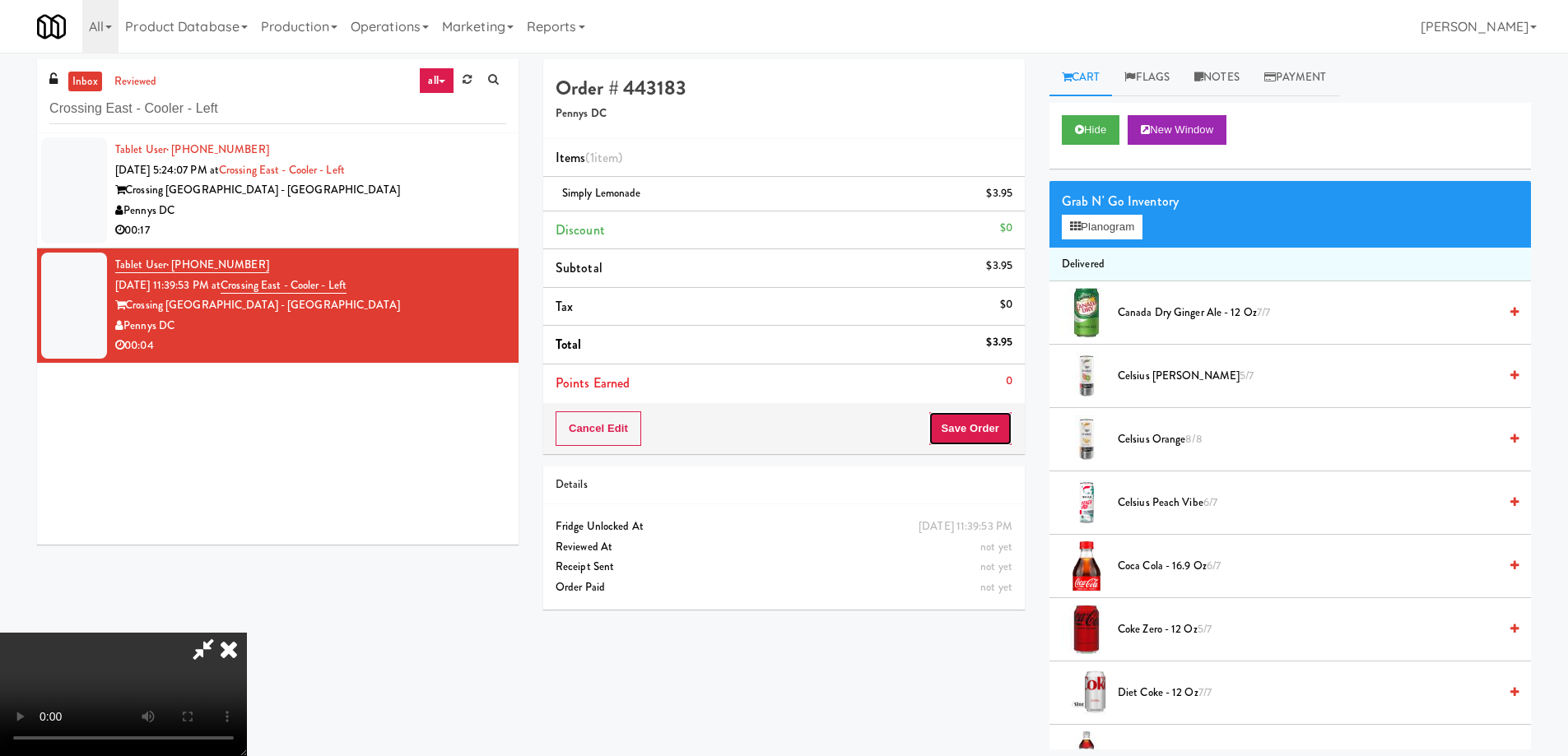
click at [968, 419] on button "Save Order" at bounding box center [970, 429] width 84 height 35
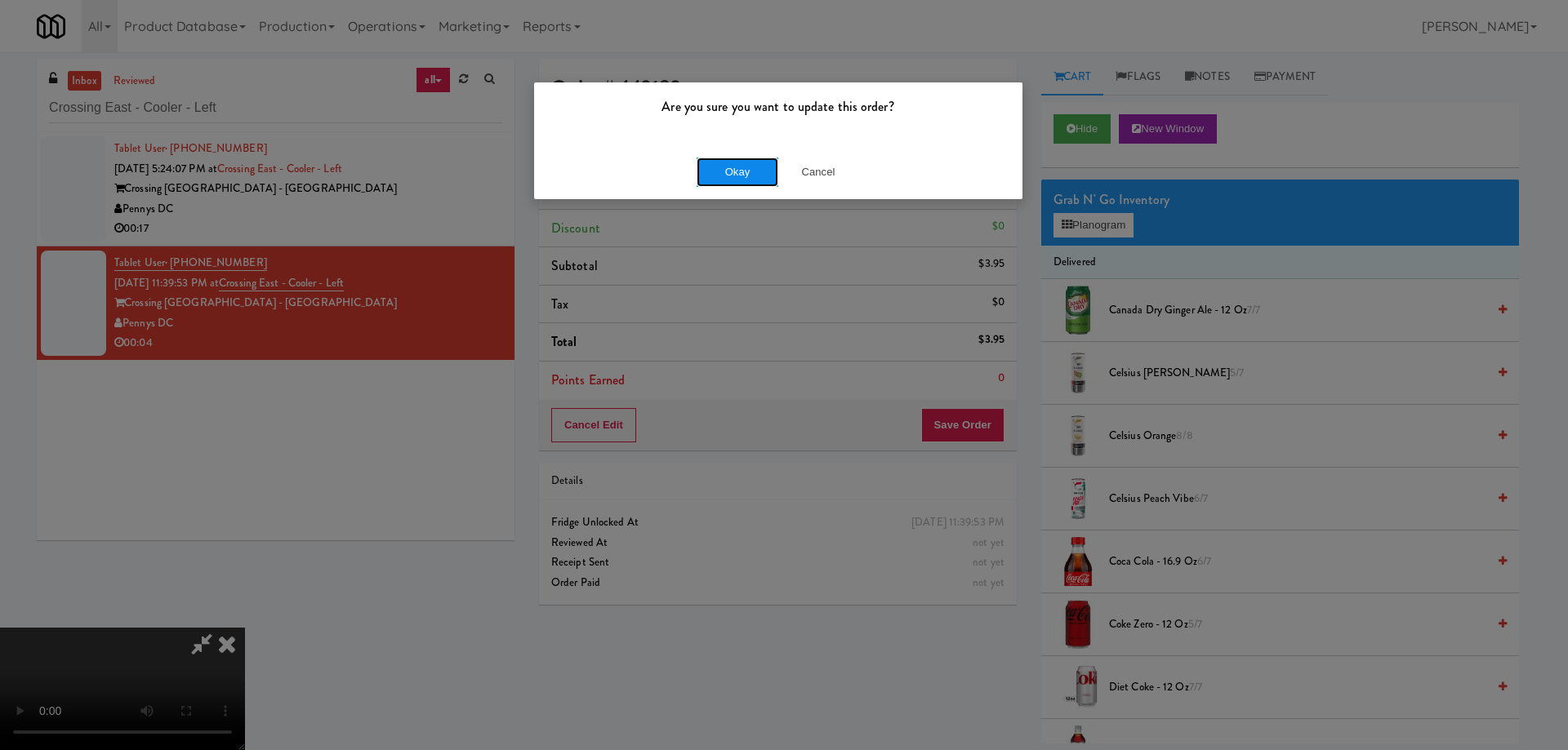
click at [726, 172] on button "Okay" at bounding box center [736, 172] width 82 height 29
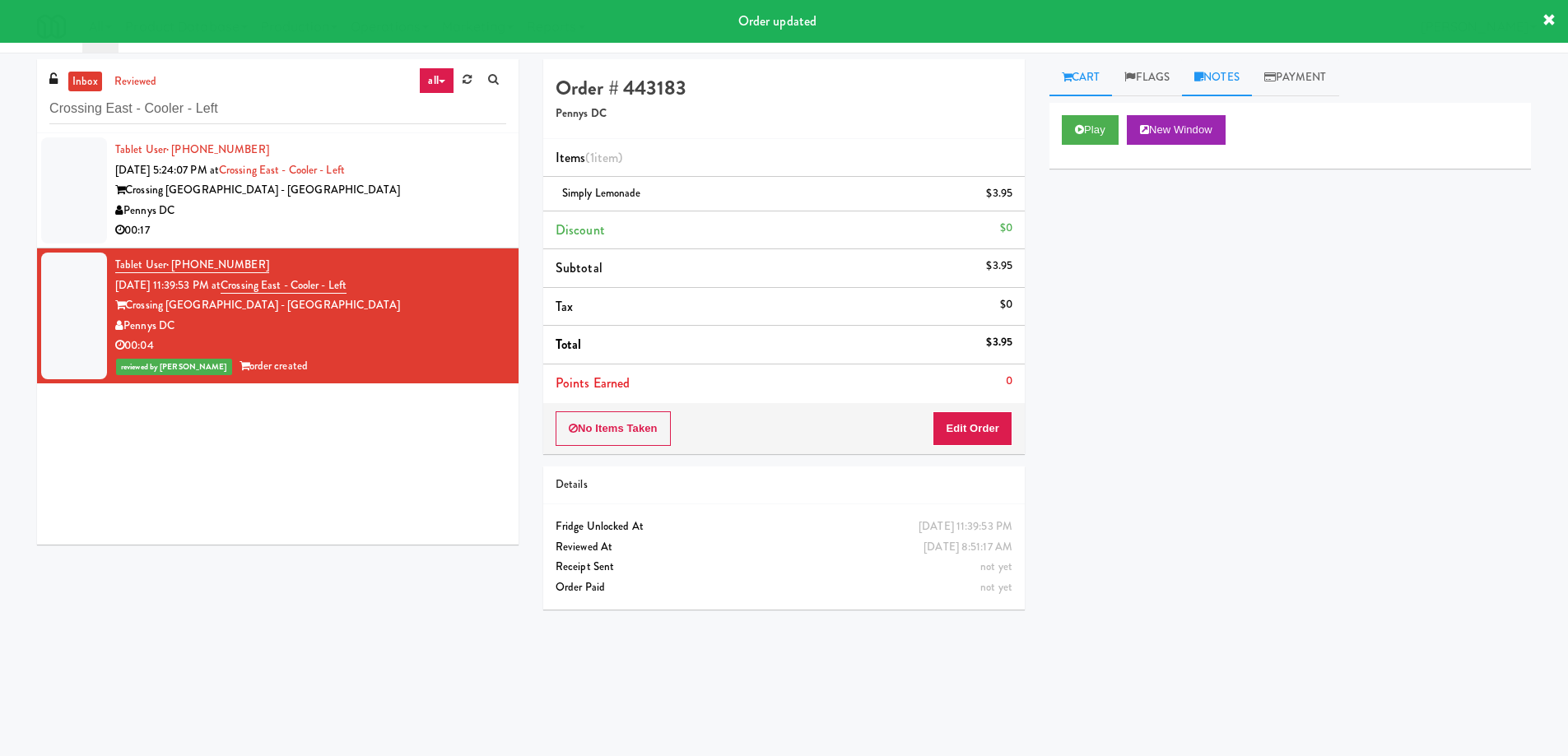
click at [1212, 71] on link "Notes" at bounding box center [1217, 78] width 70 height 37
click at [1162, 221] on div at bounding box center [1290, 203] width 480 height 38
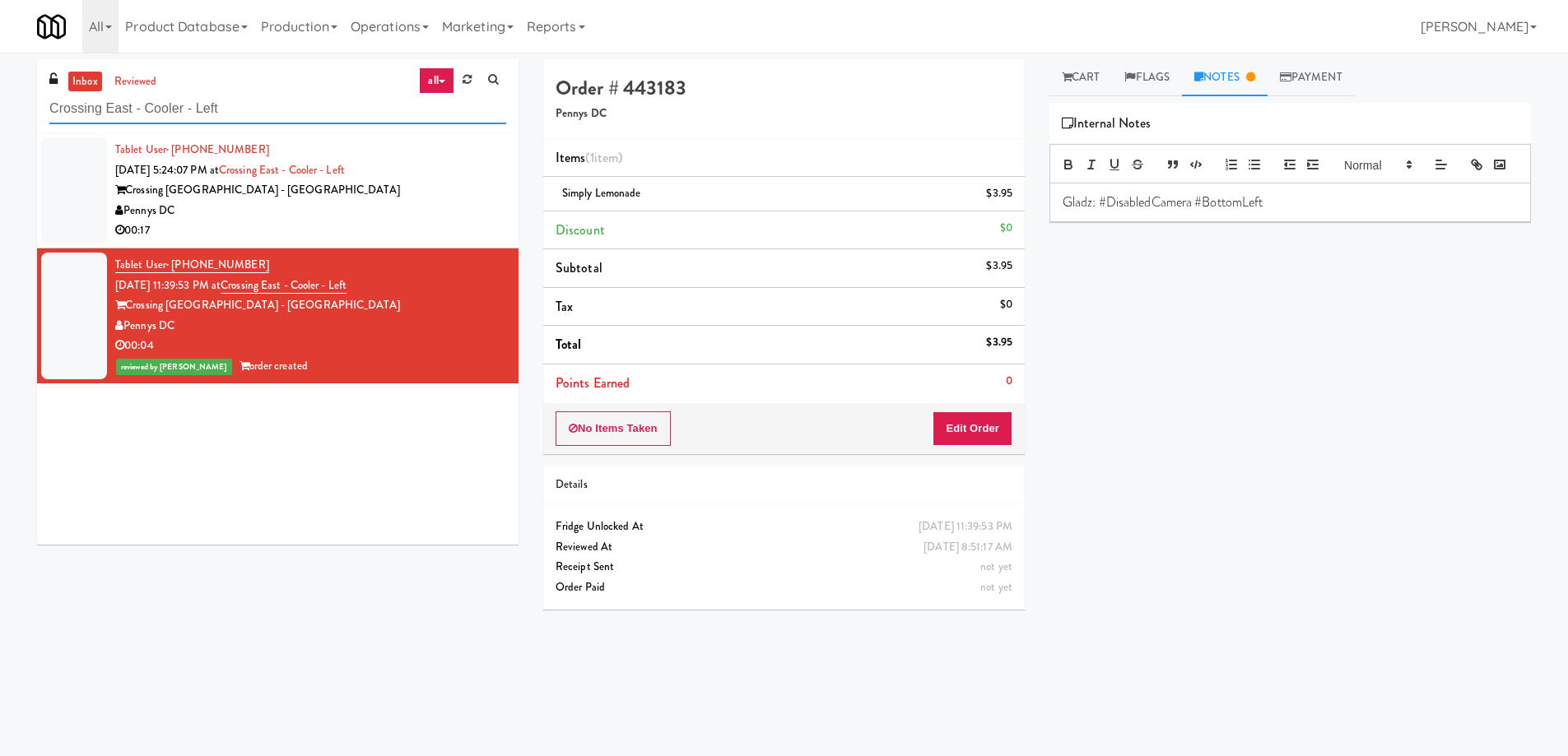
click at [296, 107] on input "Crossing East - Cooler - Left" at bounding box center [277, 109] width 457 height 31
paste input "BestMed [GEOGRAPHIC_DATA]"
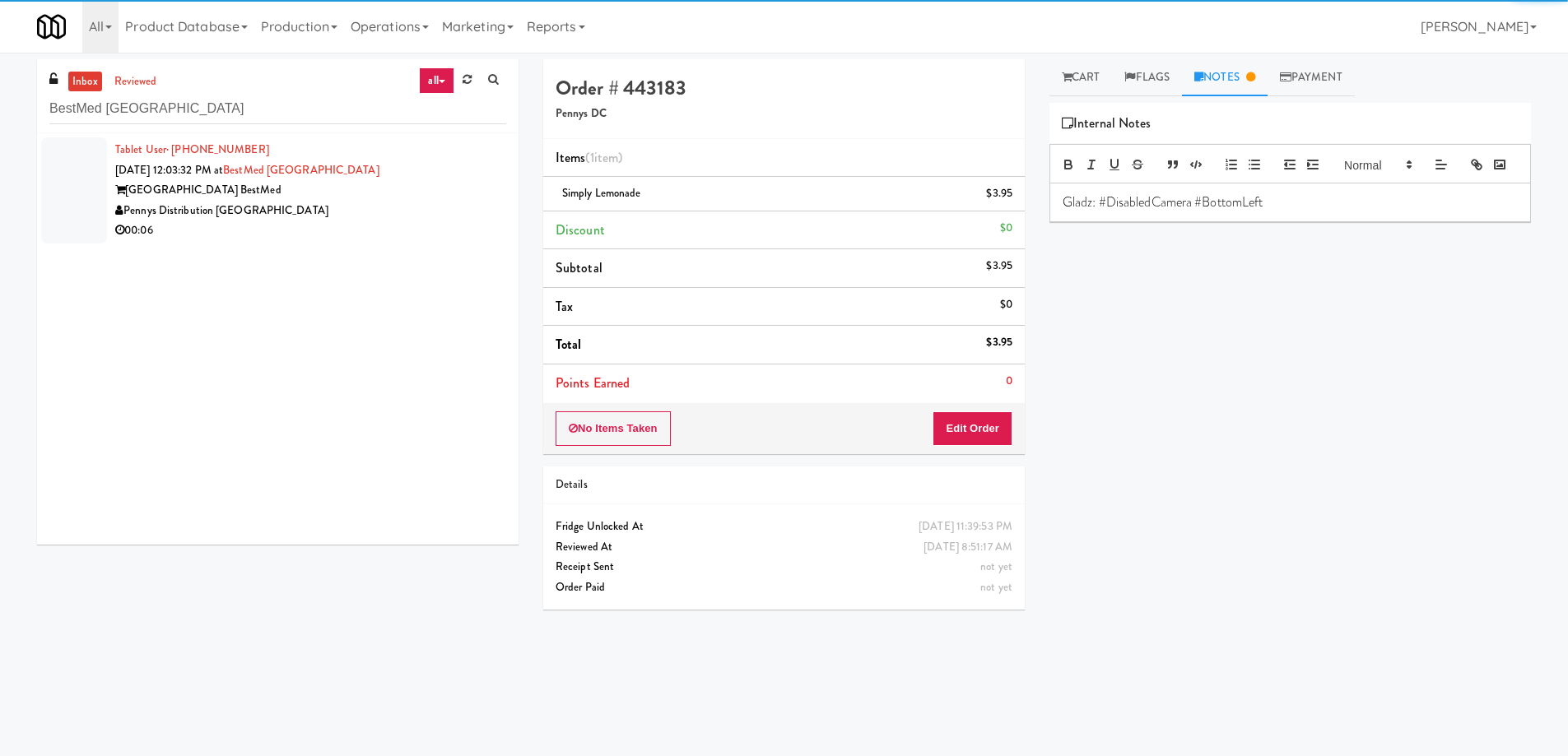
click at [420, 204] on div "Pennys Distribution [GEOGRAPHIC_DATA]" at bounding box center [310, 211] width 391 height 20
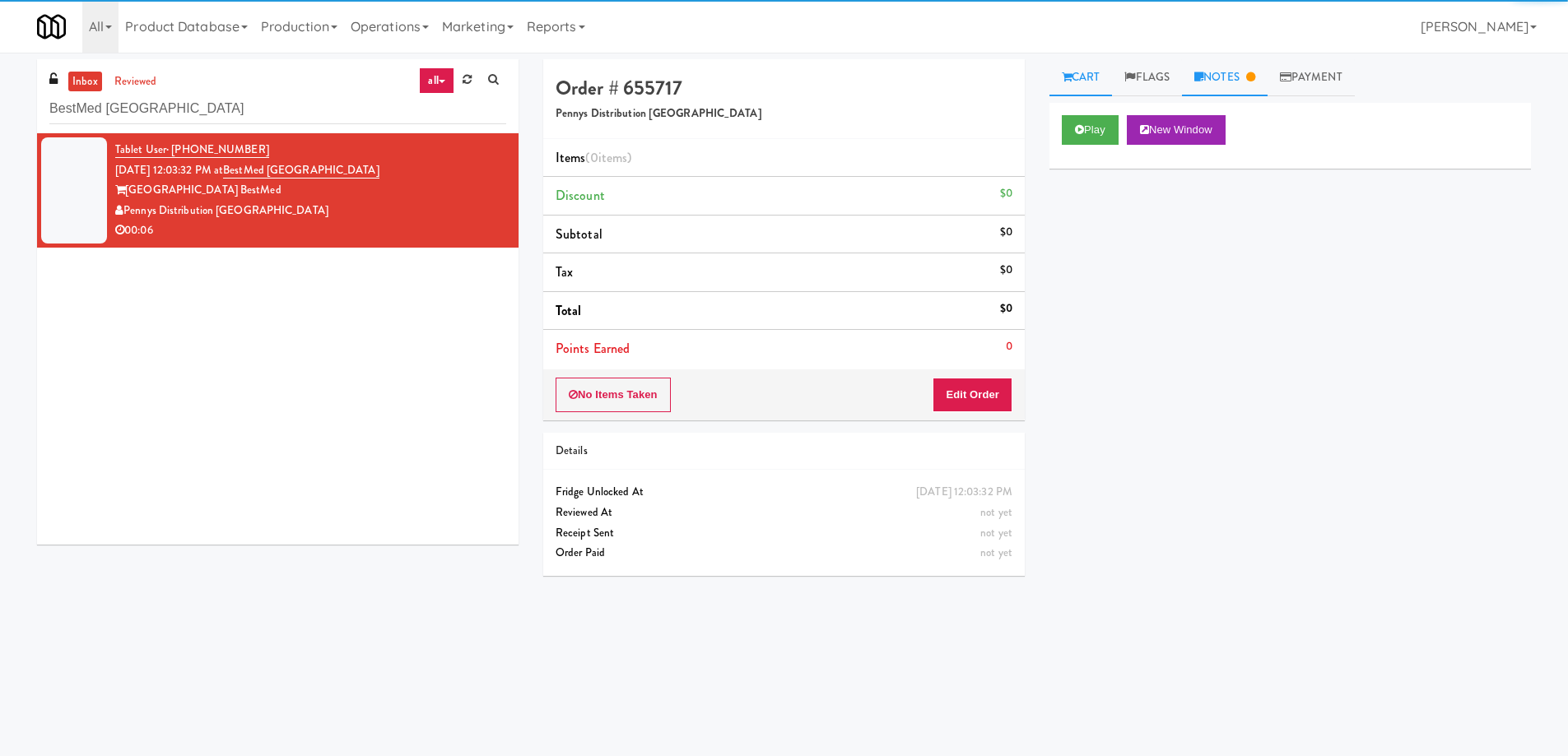
click at [1243, 79] on link "Notes" at bounding box center [1225, 78] width 86 height 37
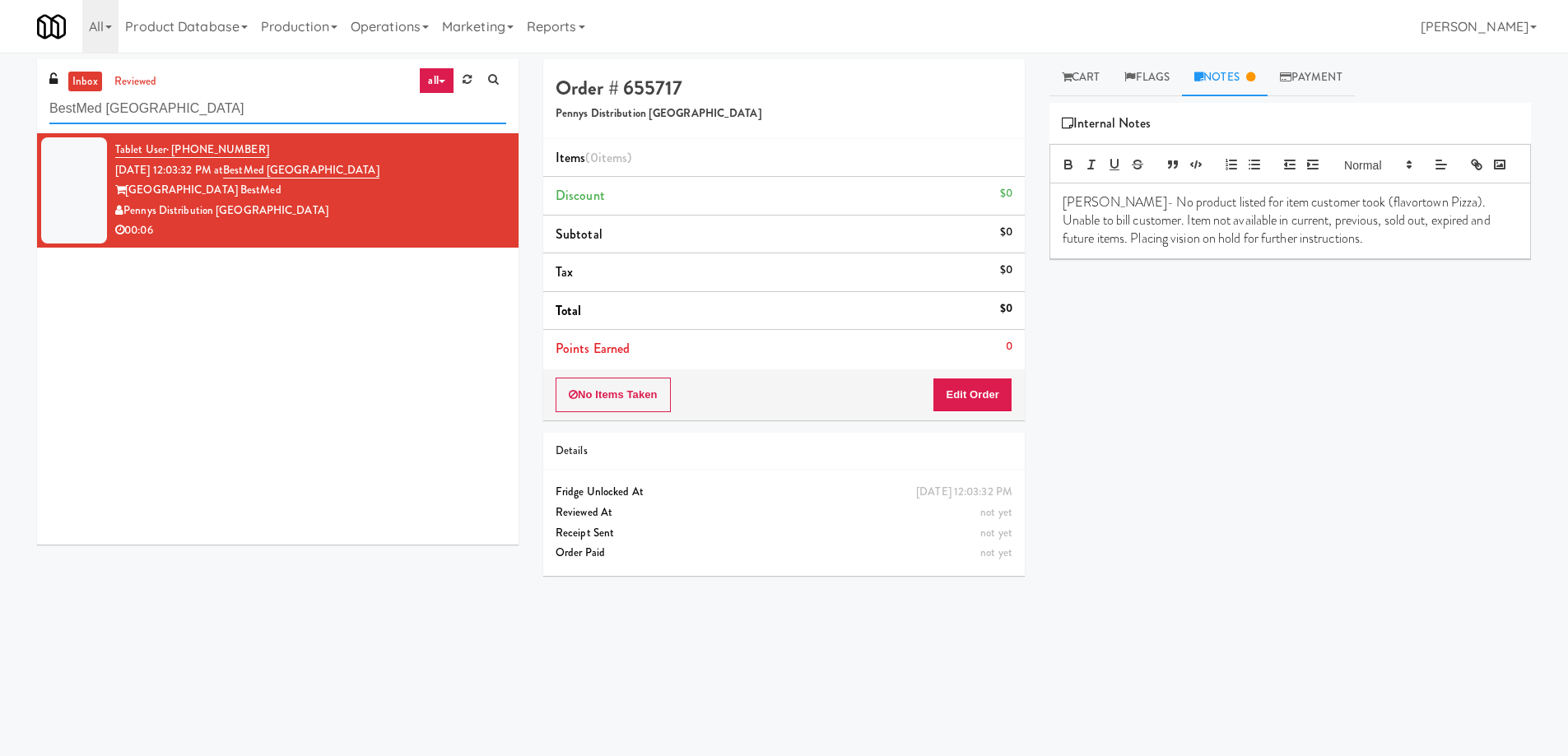
click at [331, 110] on input "BestMed [GEOGRAPHIC_DATA]" at bounding box center [277, 109] width 457 height 31
paste input "Cowboy - Cooler"
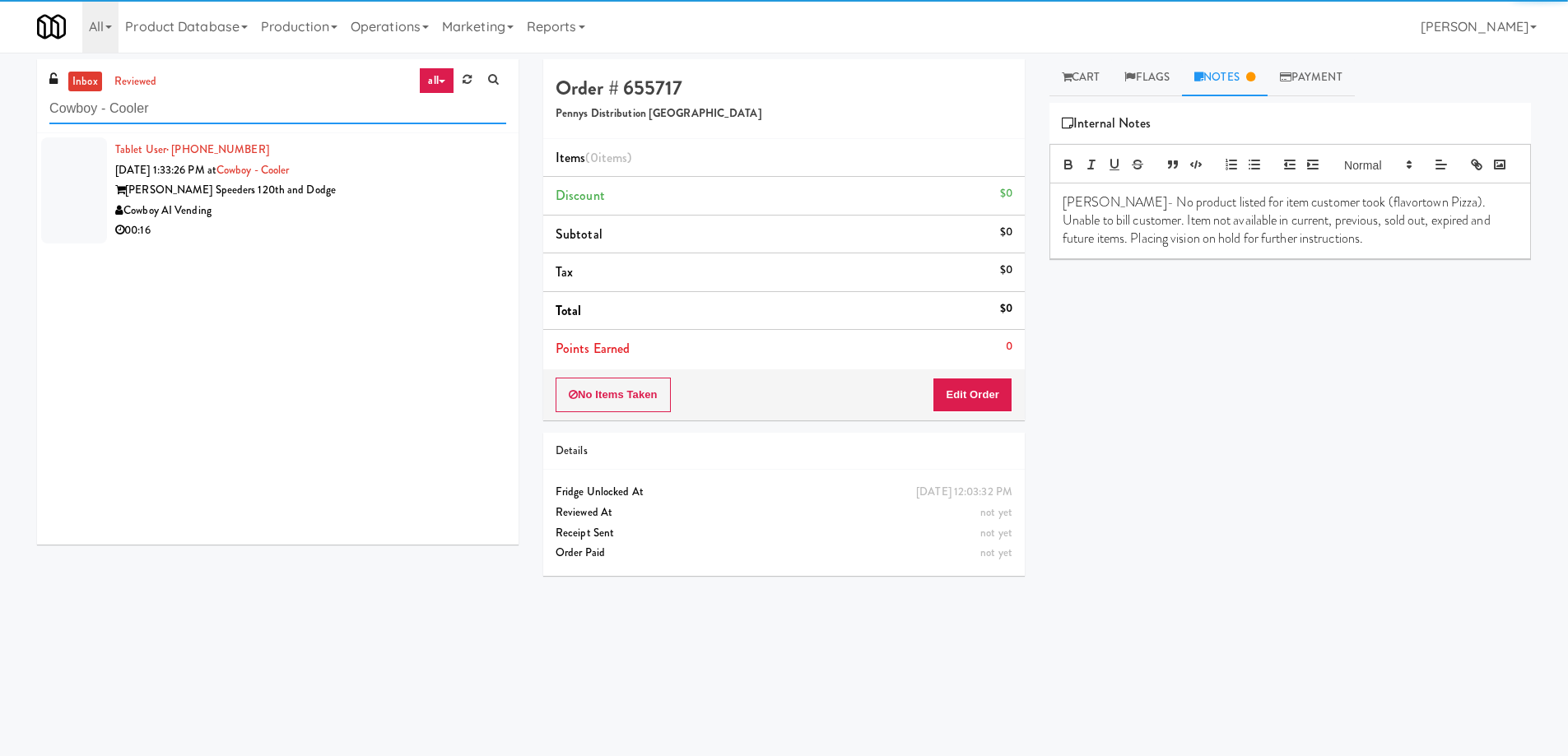
type input "Cowboy - Cooler"
click at [395, 186] on div "[PERSON_NAME] Speeders 120th and Dodge" at bounding box center [310, 191] width 391 height 20
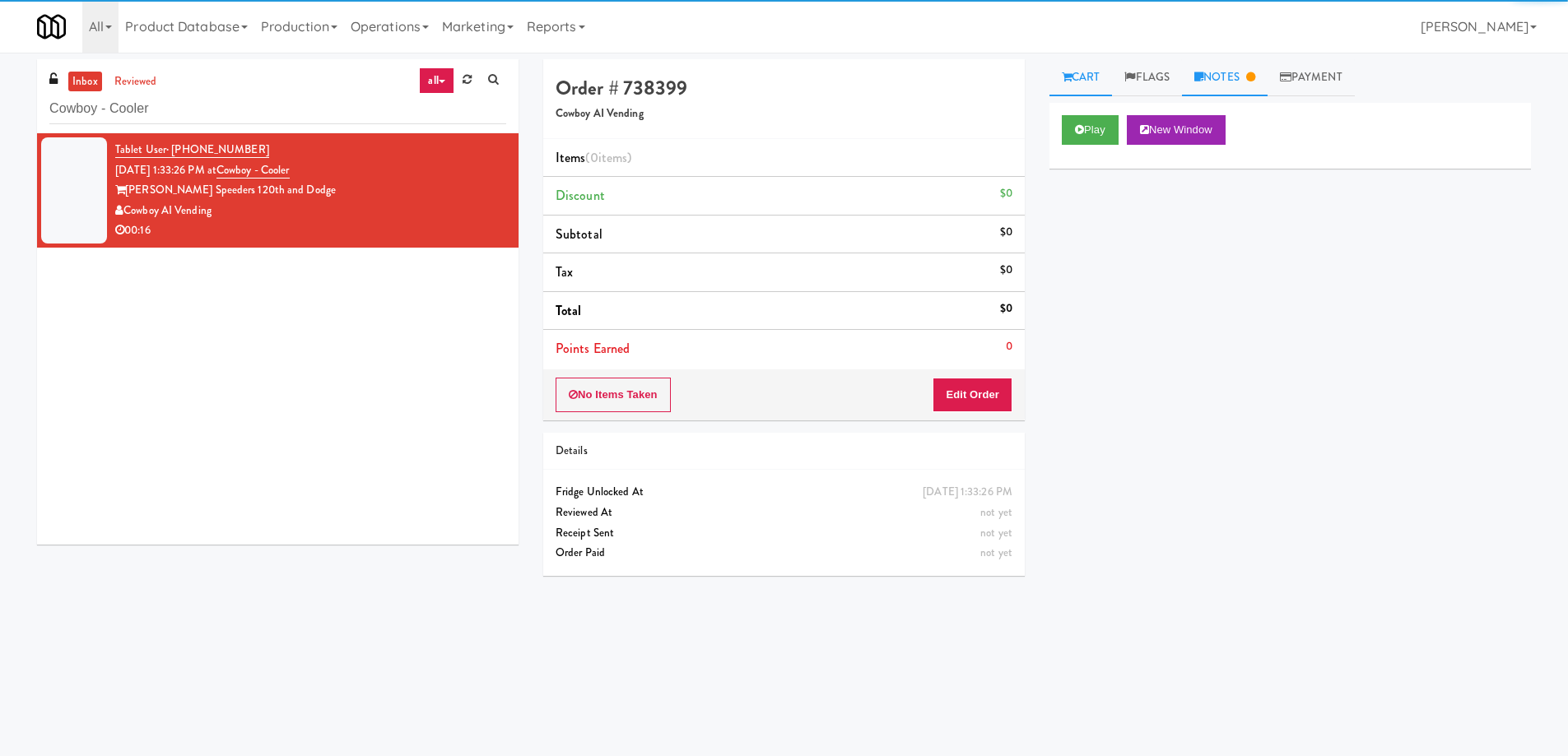
click at [1204, 76] on icon at bounding box center [1198, 76] width 9 height 11
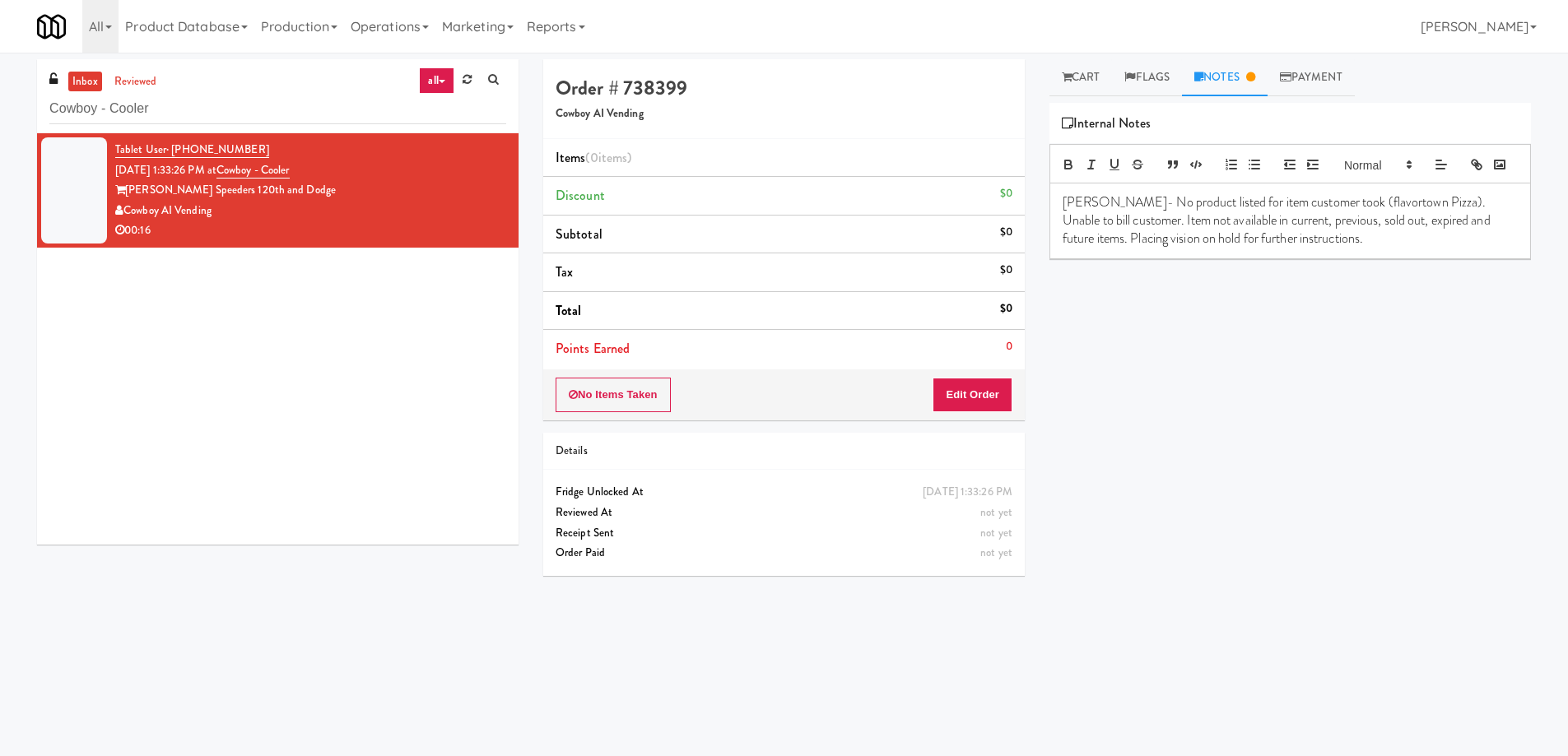
click at [1304, 522] on div "Play New Window Primary Flag Clear Flag if unable to determine what was taken o…" at bounding box center [1290, 411] width 481 height 617
